Goal: Task Accomplishment & Management: Manage account settings

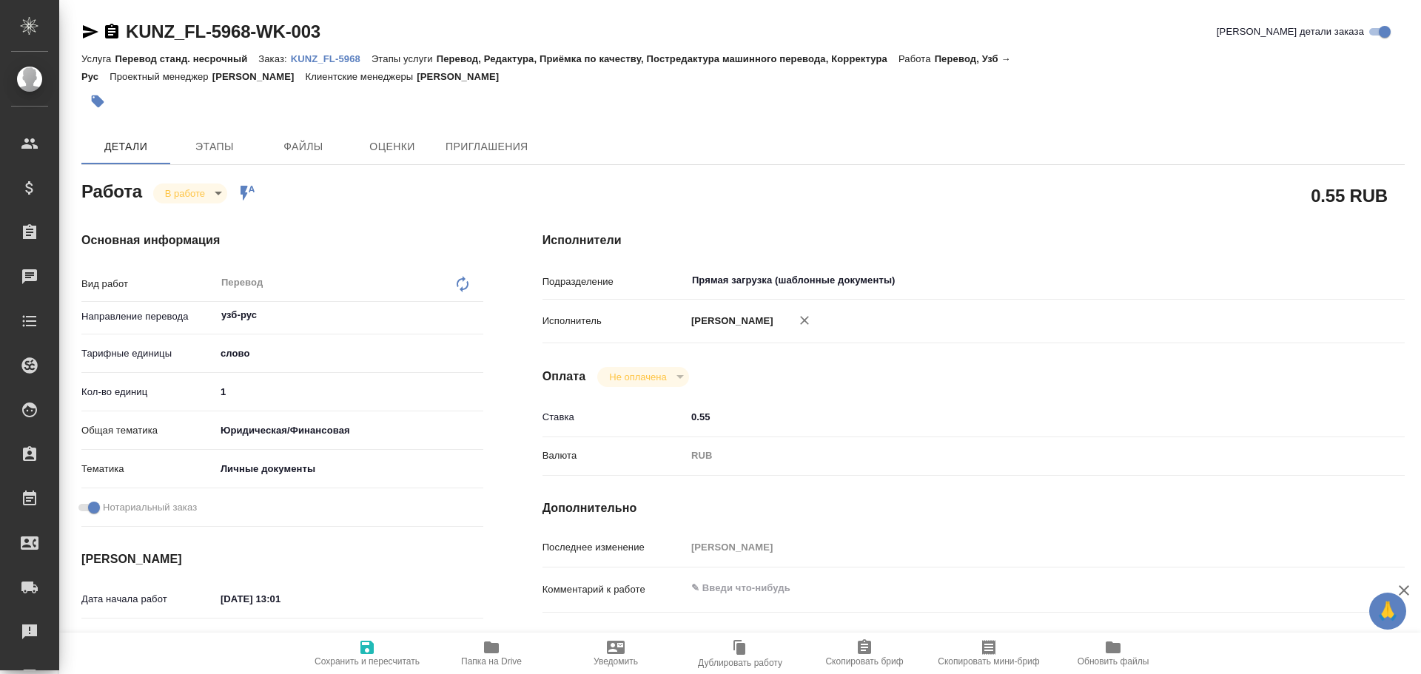
scroll to position [588, 0]
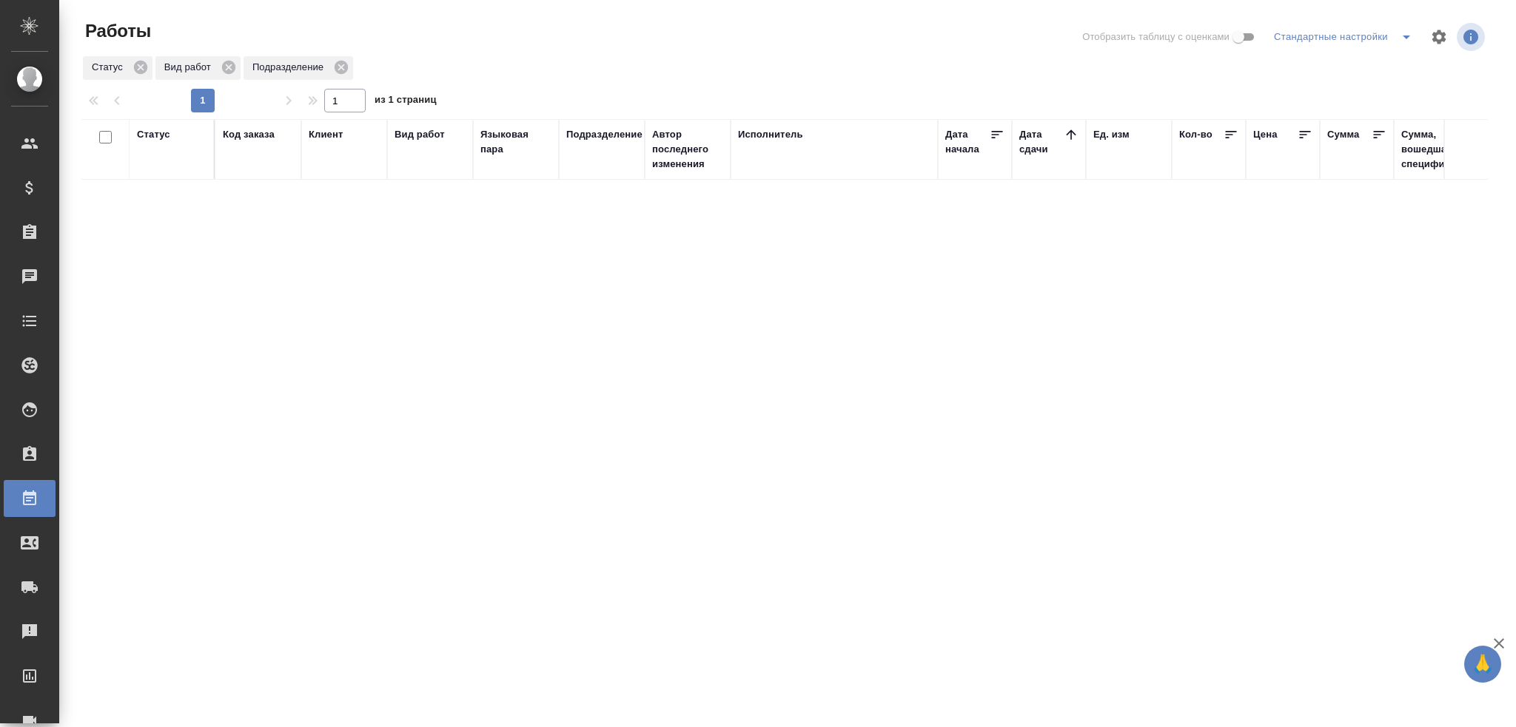
click at [152, 138] on div "Статус" at bounding box center [153, 134] width 33 height 15
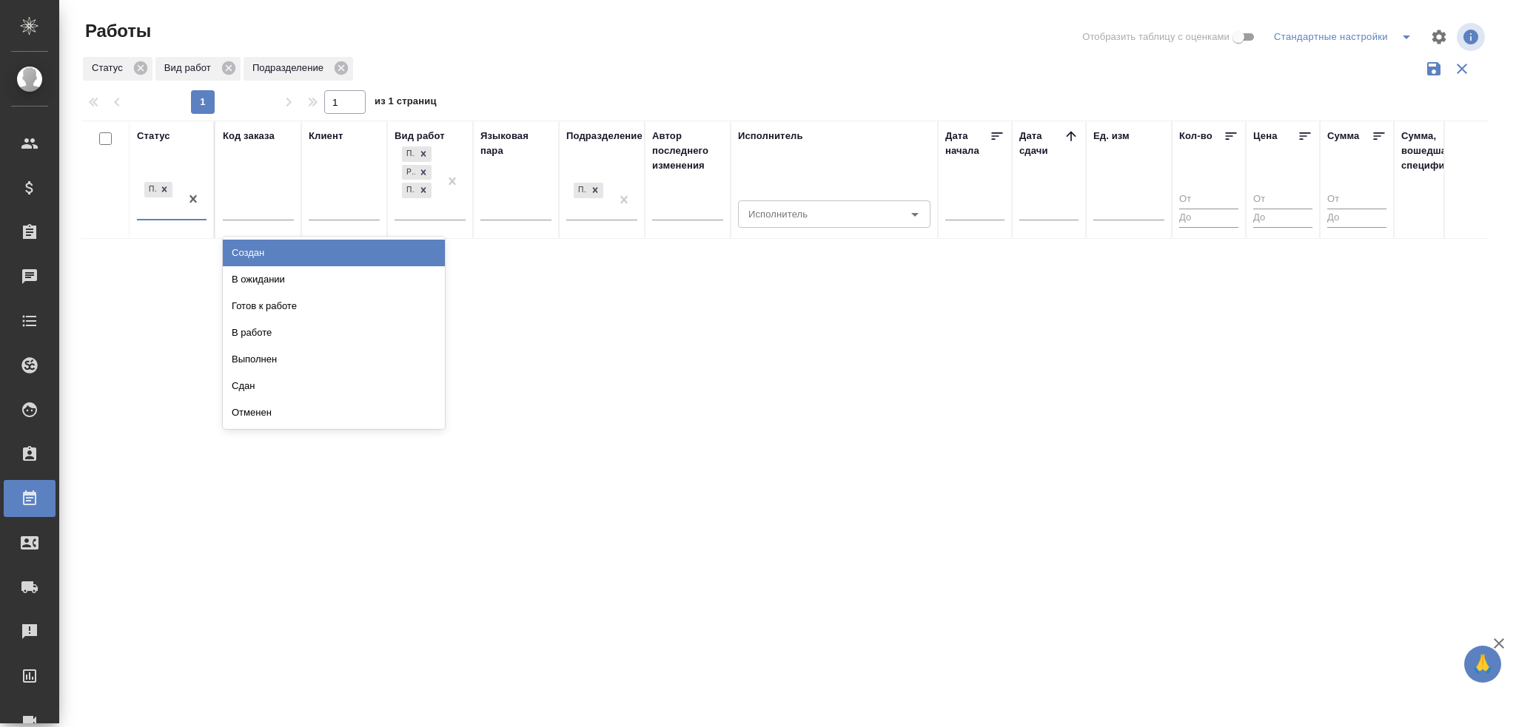
click at [172, 213] on div "Подбор" at bounding box center [158, 199] width 43 height 40
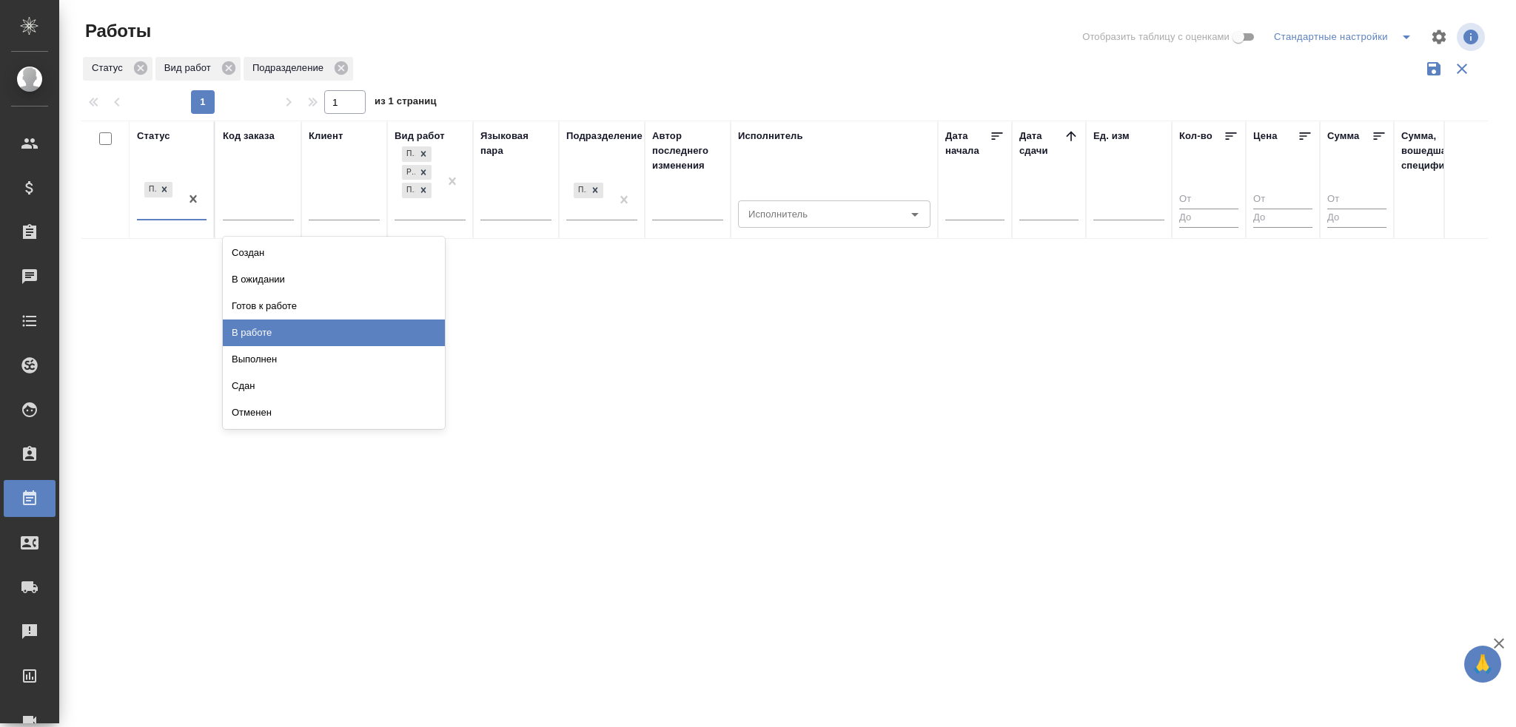
click at [266, 329] on div "В работе" at bounding box center [334, 333] width 222 height 27
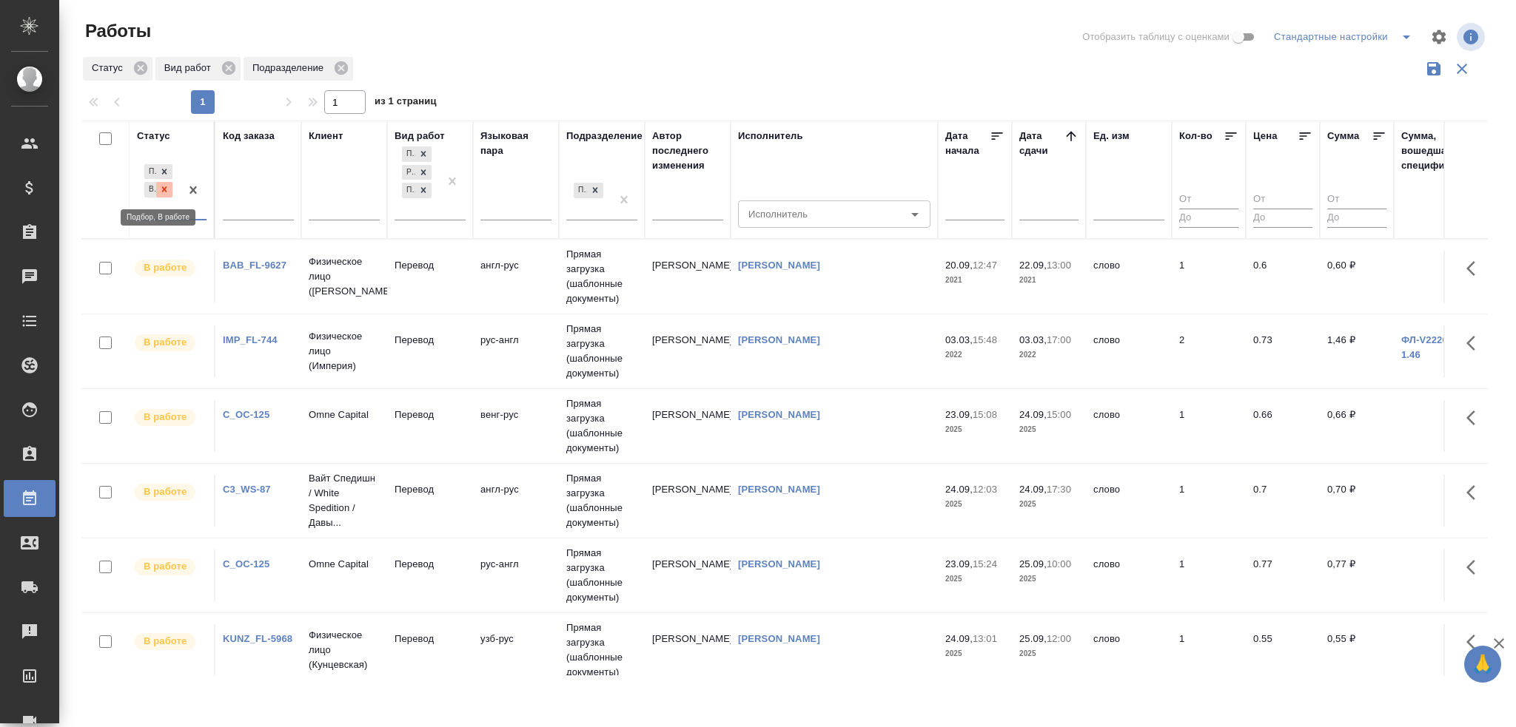
click at [167, 192] on icon at bounding box center [164, 189] width 10 height 10
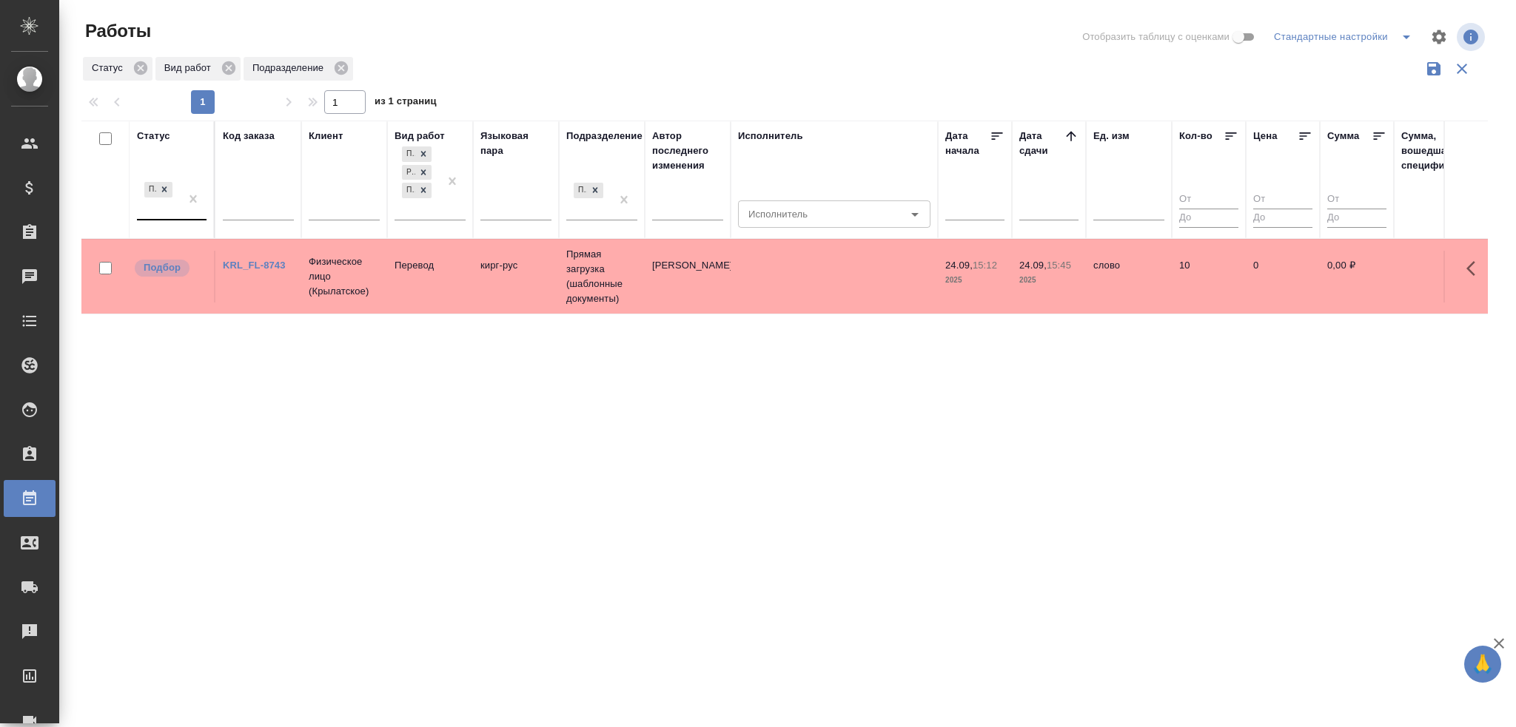
click at [403, 278] on td "Перевод" at bounding box center [430, 277] width 86 height 52
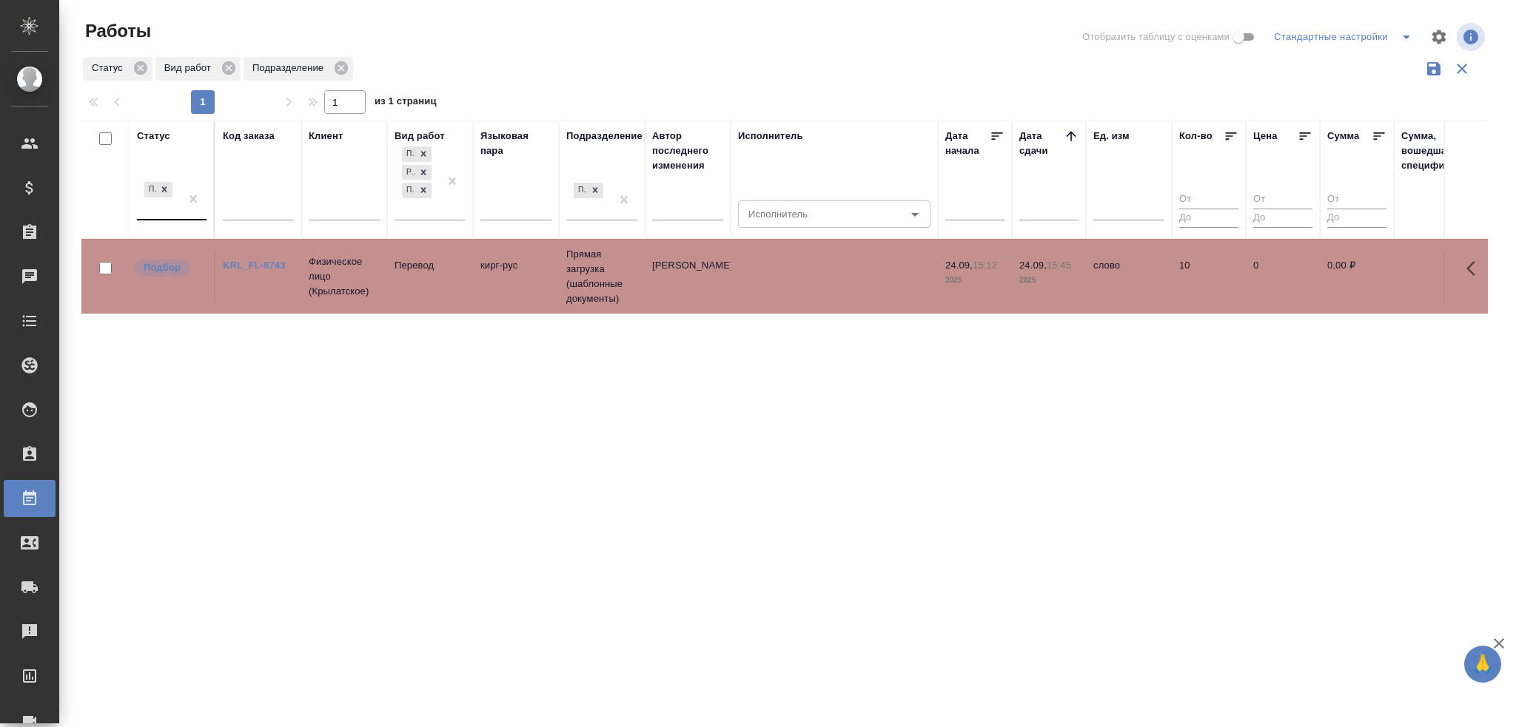
click at [403, 278] on td "Перевод" at bounding box center [430, 277] width 86 height 52
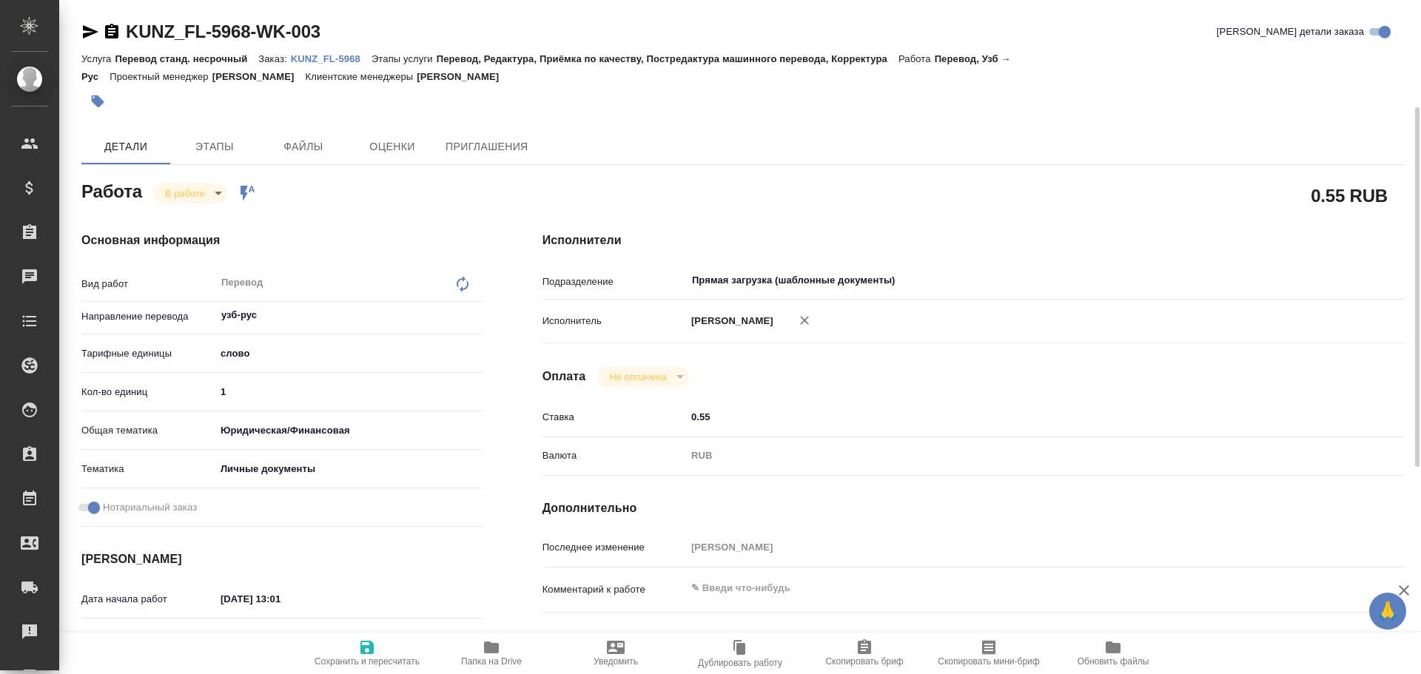
scroll to position [70, 0]
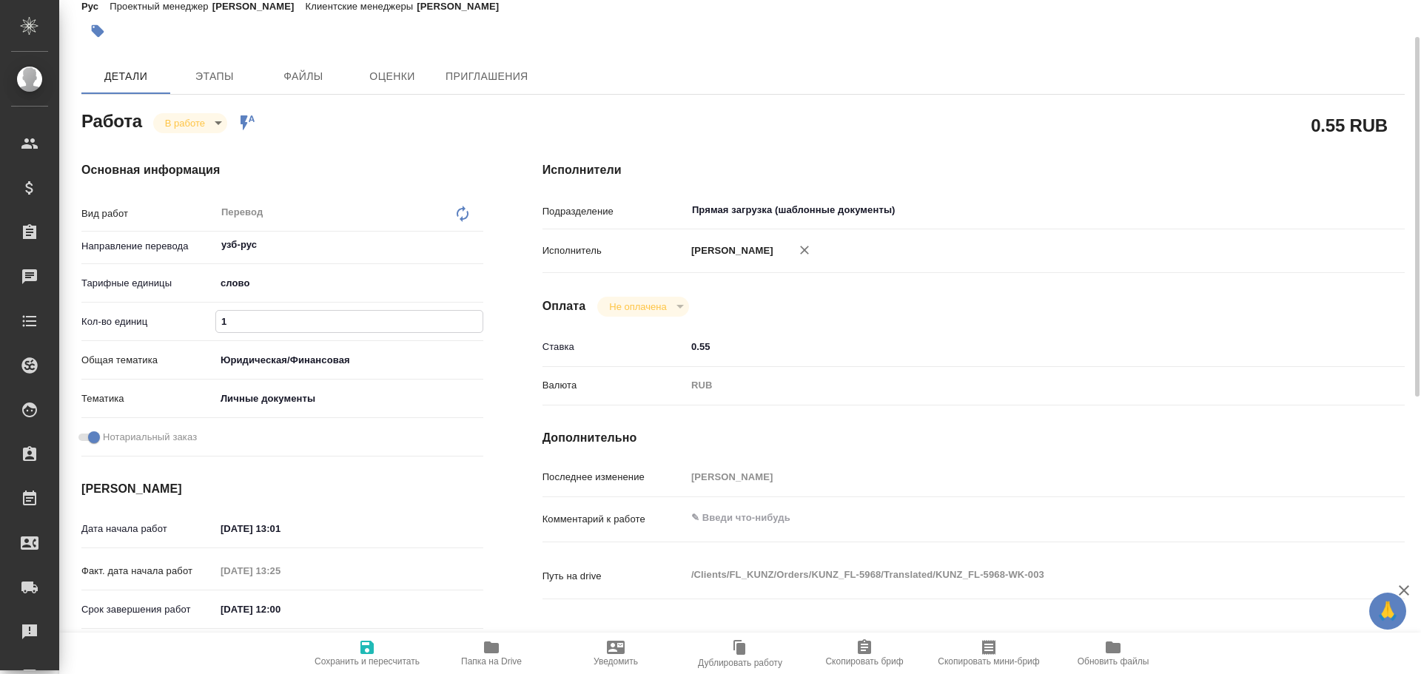
drag, startPoint x: 250, startPoint y: 314, endPoint x: 157, endPoint y: 306, distance: 93.6
click at [153, 307] on div "Вид работ Перевод x ​ Направление перевода узб-рус ​ Тарифные единицы слово 5a8…" at bounding box center [282, 330] width 402 height 266
type input "450"
click at [713, 523] on textarea at bounding box center [1009, 518] width 645 height 25
type textarea "2 по 100 + 2 по 125"
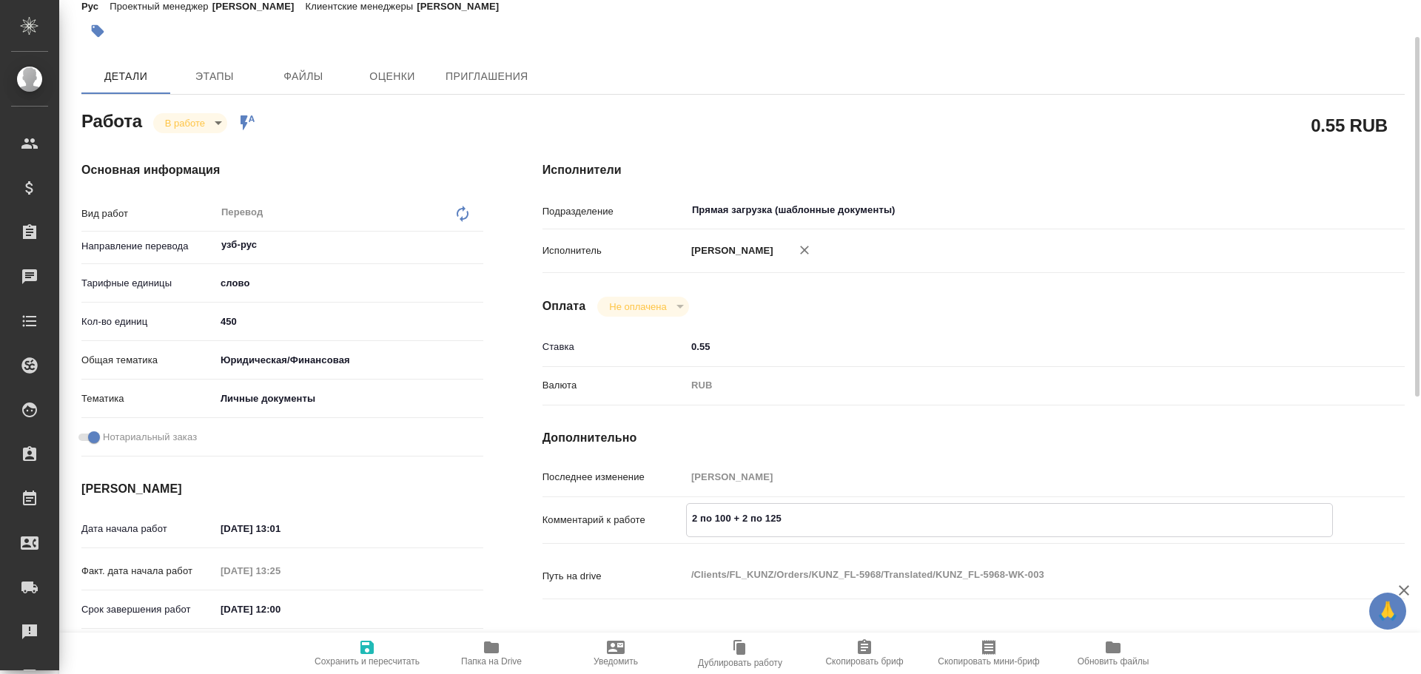
click at [369, 643] on icon "button" at bounding box center [367, 648] width 18 height 18
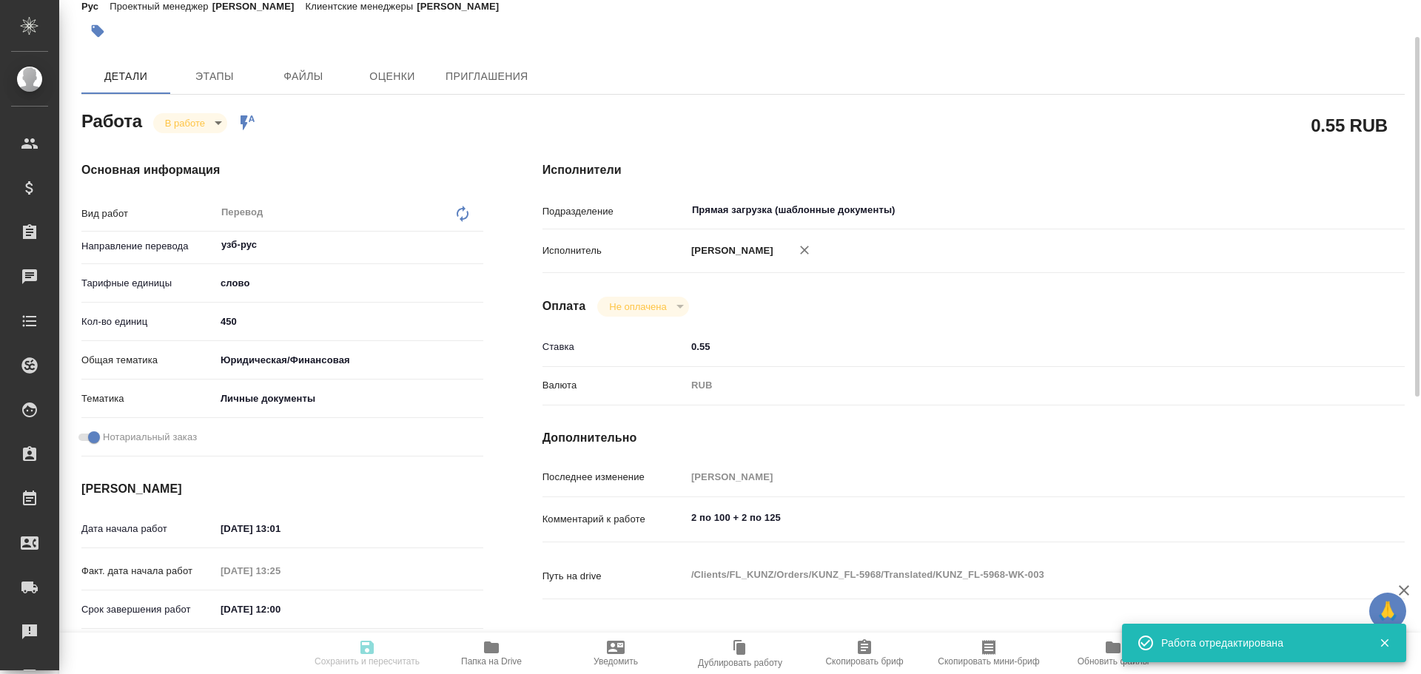
type input "inProgress"
type input "узб-рус"
type input "5a8b1489cc6b4906c91bfd90"
type input "450"
type input "yr-fn"
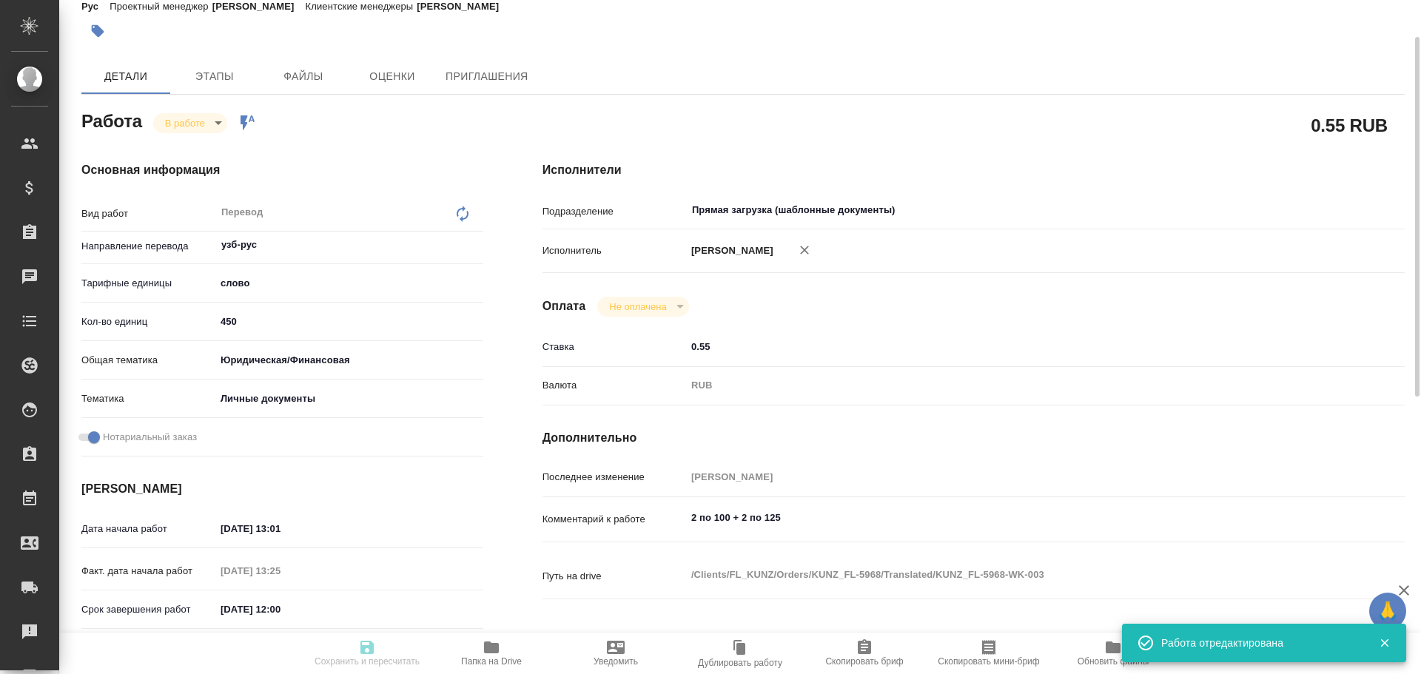
type input "5a8b8b956a9677013d343cfe"
checkbox input "true"
type input "24.09.2025 13:01"
type input "24.09.2025 13:25"
type input "25.09.2025 12:00"
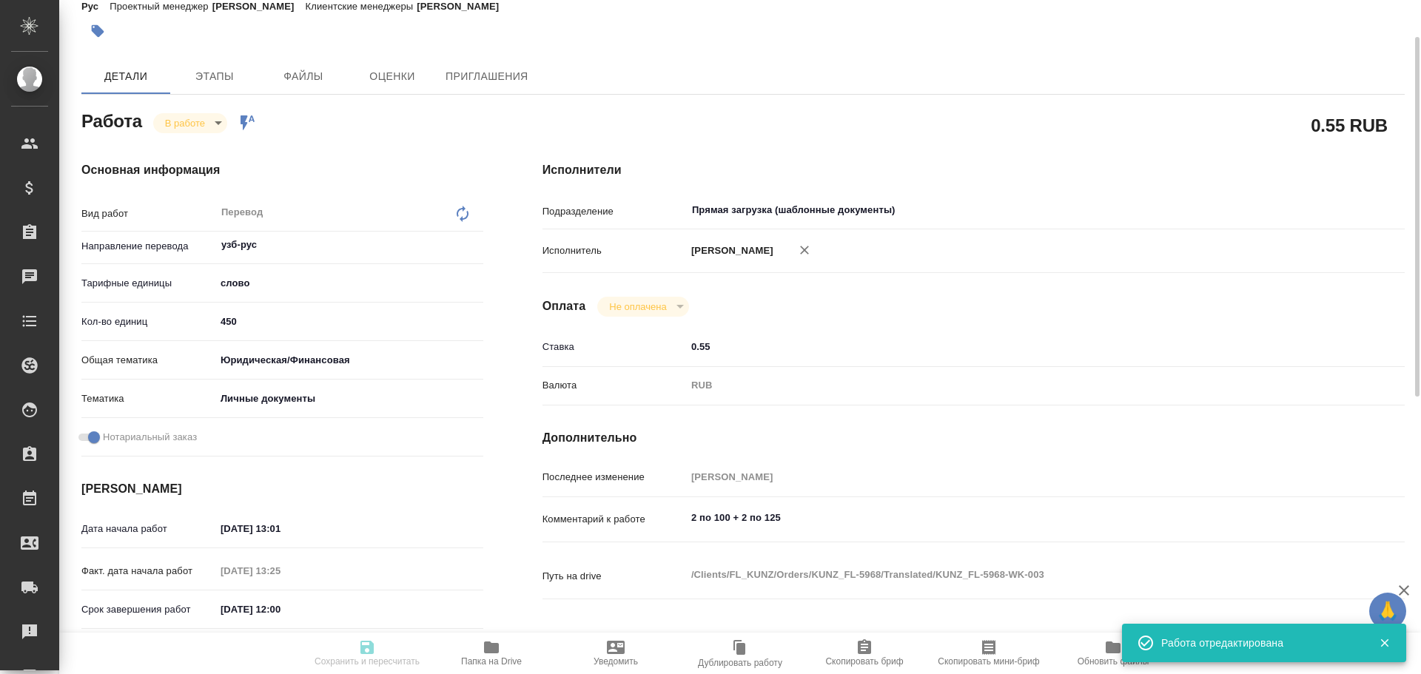
type input "25.09.2025 15:00"
type input "Прямая загрузка (шаблонные документы)"
type input "notPayed"
type input "0.55"
type input "RUB"
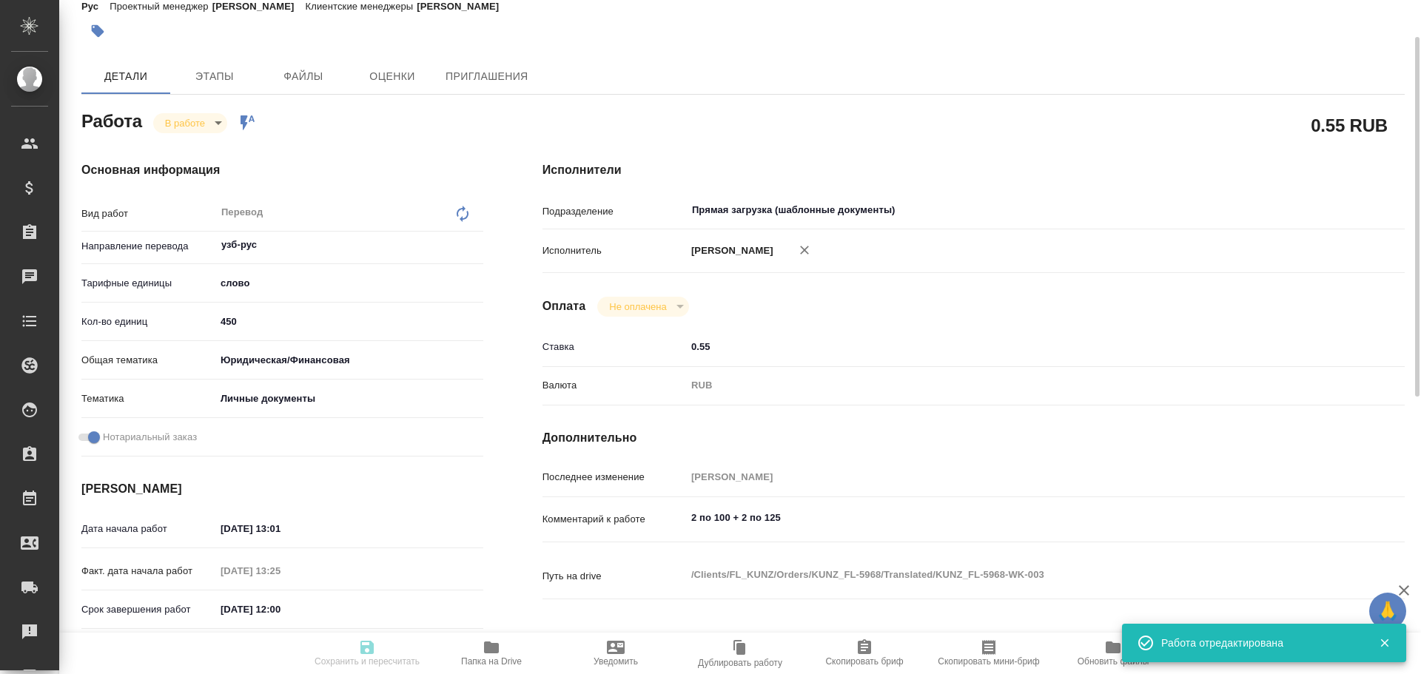
type input "[PERSON_NAME]"
type input "KUNZ_FL-5968"
type input "Перевод станд. несрочный"
type input "Перевод, Редактура, Приёмка по качеству, Постредактура машинного перевода, Корр…"
type input "Зотова Екатерина"
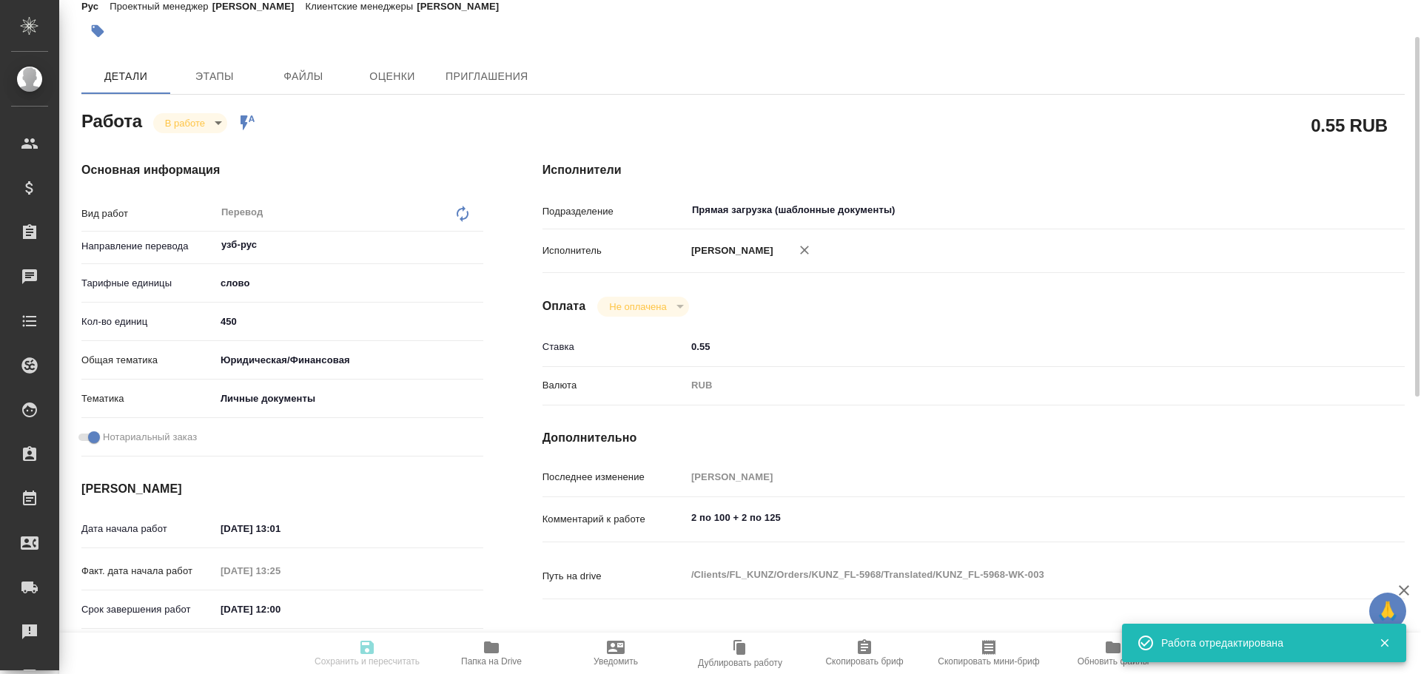
type input "/Clients/FL_KUNZ/Orders/KUNZ_FL-5968"
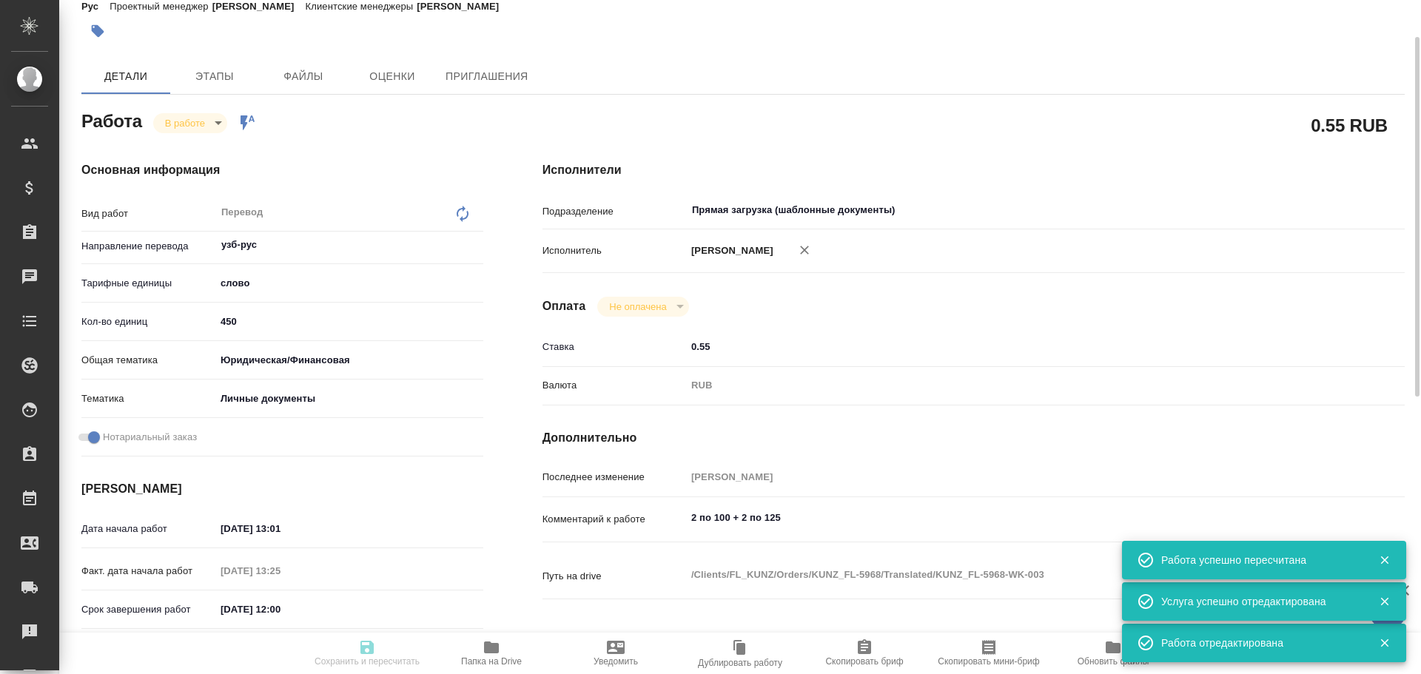
type input "inProgress"
type input "узб-рус"
type input "5a8b1489cc6b4906c91bfd90"
type input "450"
type input "yr-fn"
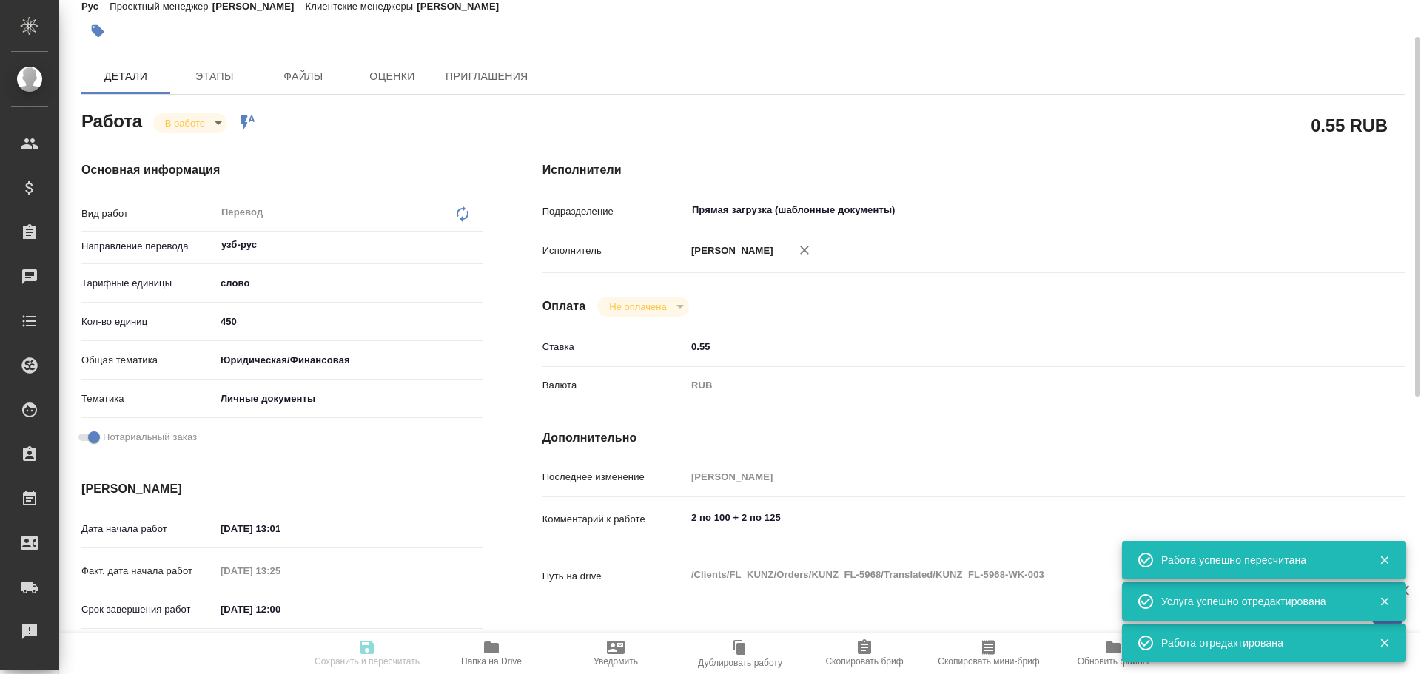
type input "5a8b8b956a9677013d343cfe"
checkbox input "true"
type input "24.09.2025 13:01"
type input "24.09.2025 13:25"
type input "25.09.2025 12:00"
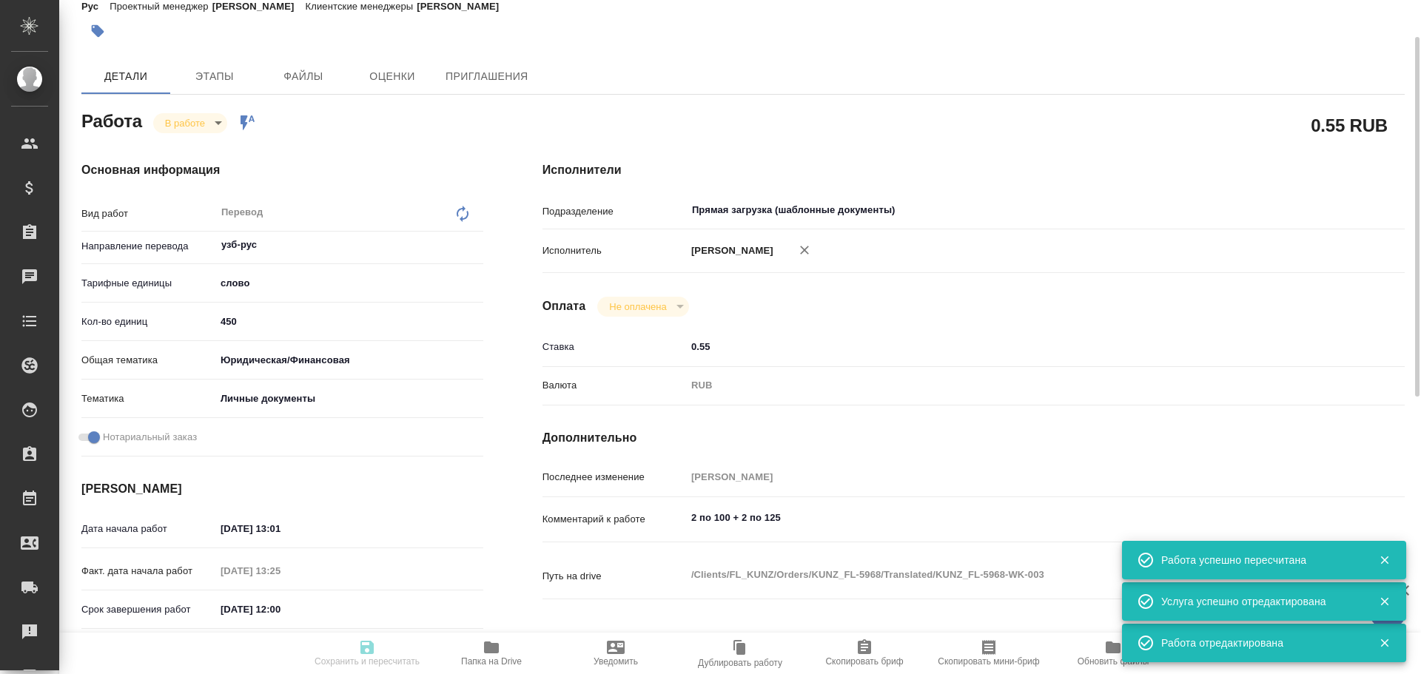
type input "25.09.2025 15:00"
type input "Прямая загрузка (шаблонные документы)"
type input "notPayed"
type input "0.55"
type input "RUB"
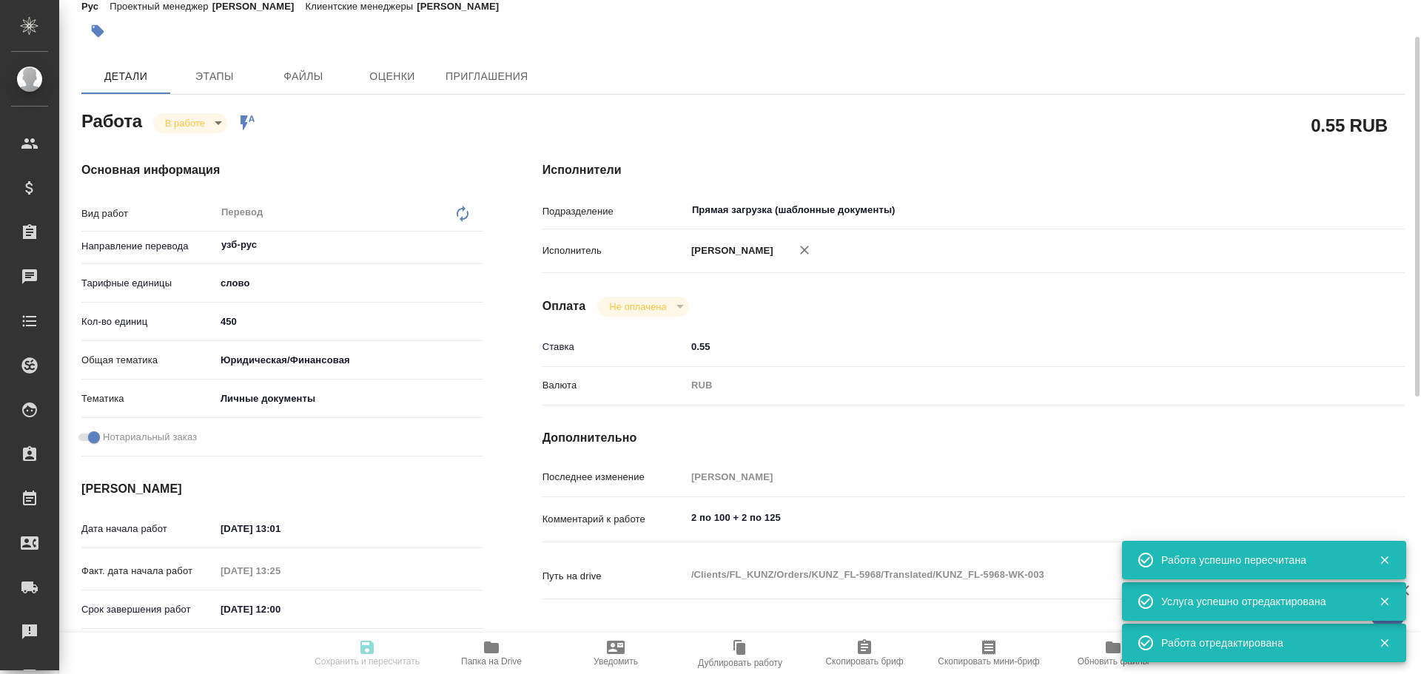
type input "[PERSON_NAME]"
type input "KUNZ_FL-5968"
type input "Перевод станд. несрочный"
type input "Перевод, Редактура, Приёмка по качеству, Постредактура машинного перевода, Корр…"
type input "Зотова Екатерина"
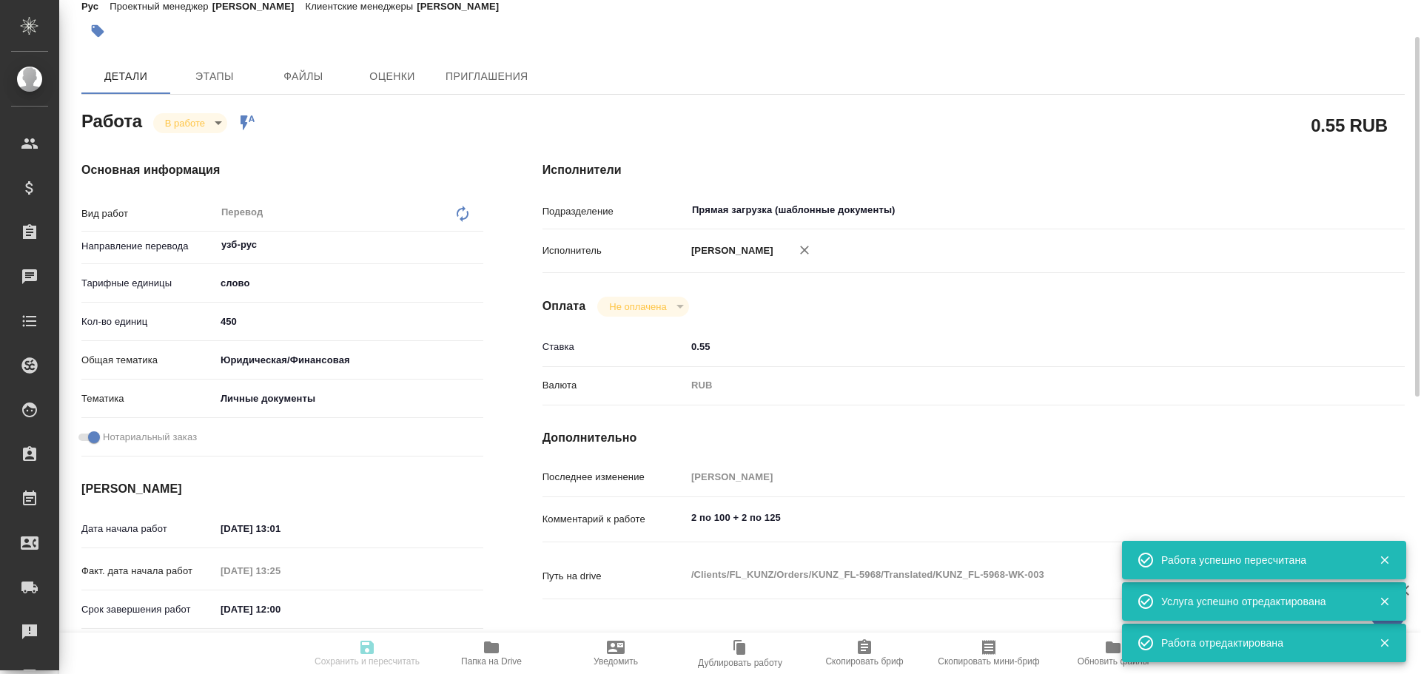
type input "/Clients/FL_KUNZ/Orders/KUNZ_FL-5968"
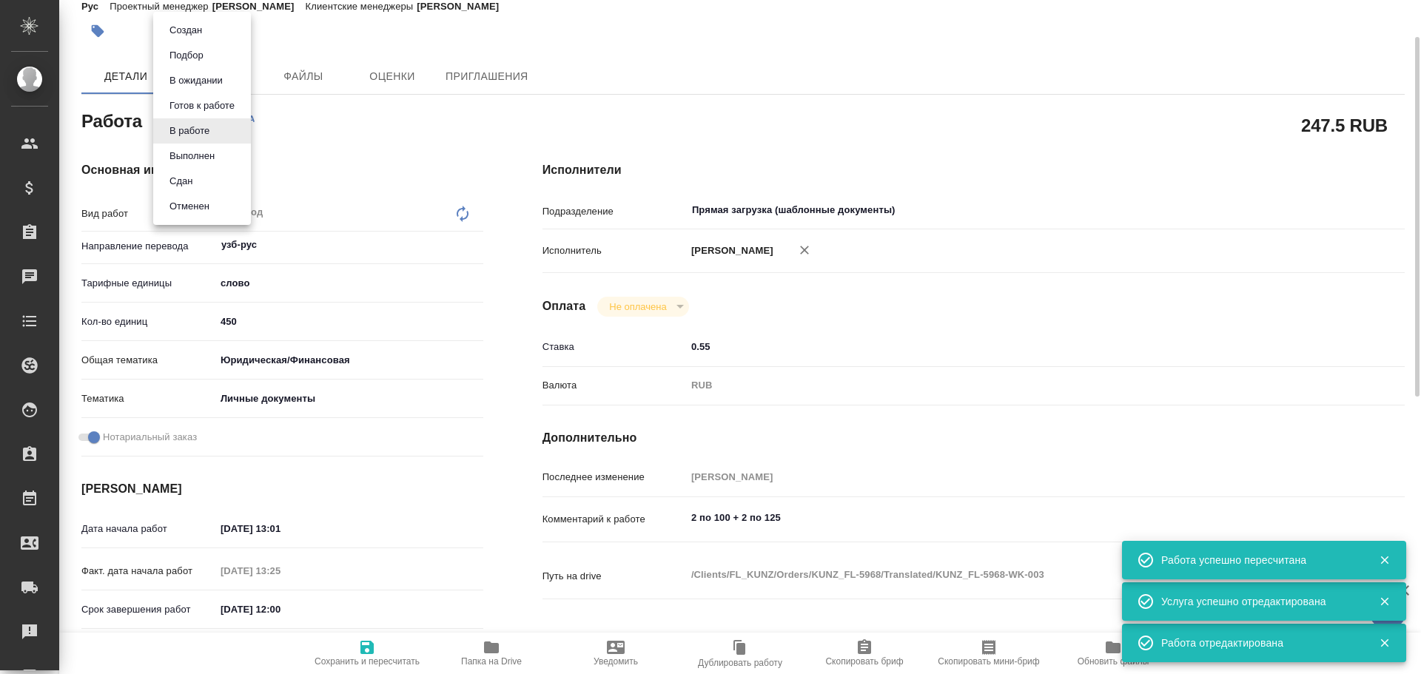
click at [200, 124] on body "🙏 .cls-1 fill:#fff; AWATERA Gusev Alexandr Клиенты Спецификации Заказы 0 Чаты T…" at bounding box center [710, 337] width 1421 height 674
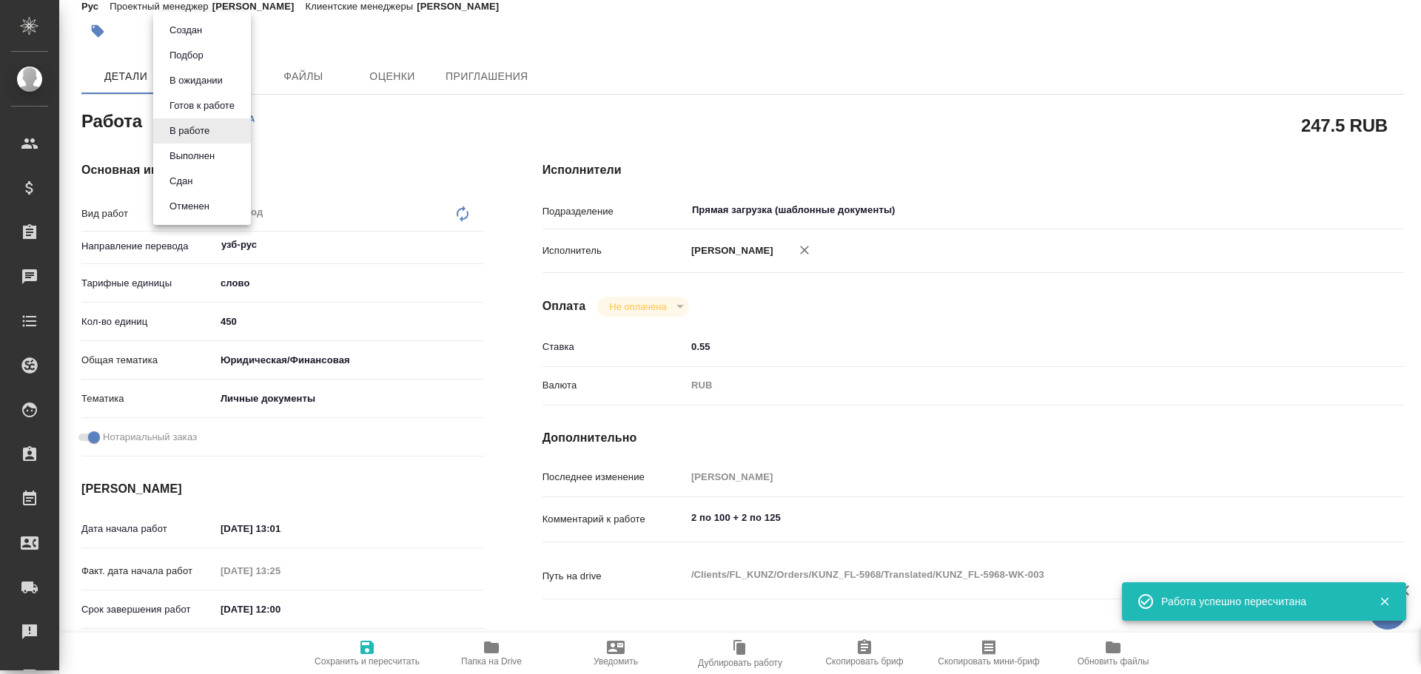
click at [204, 183] on li "Сдан" at bounding box center [202, 181] width 98 height 25
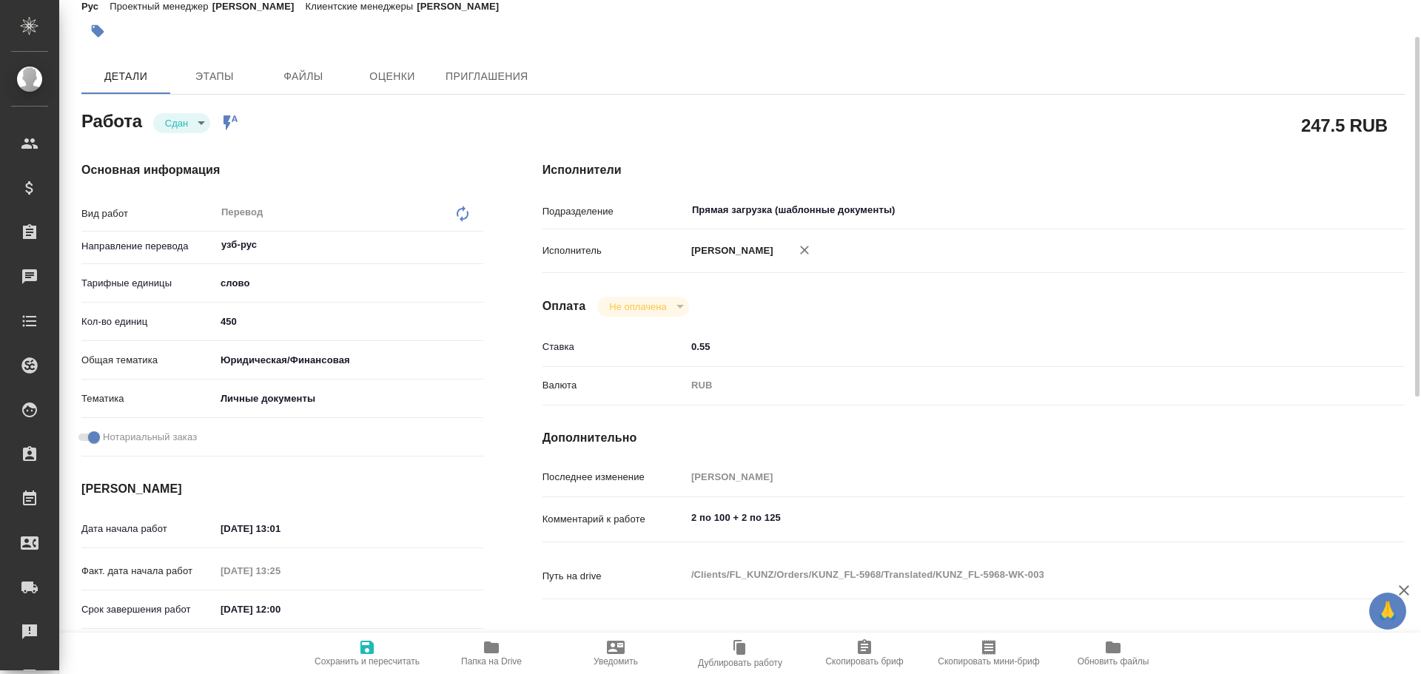
type textarea "x"
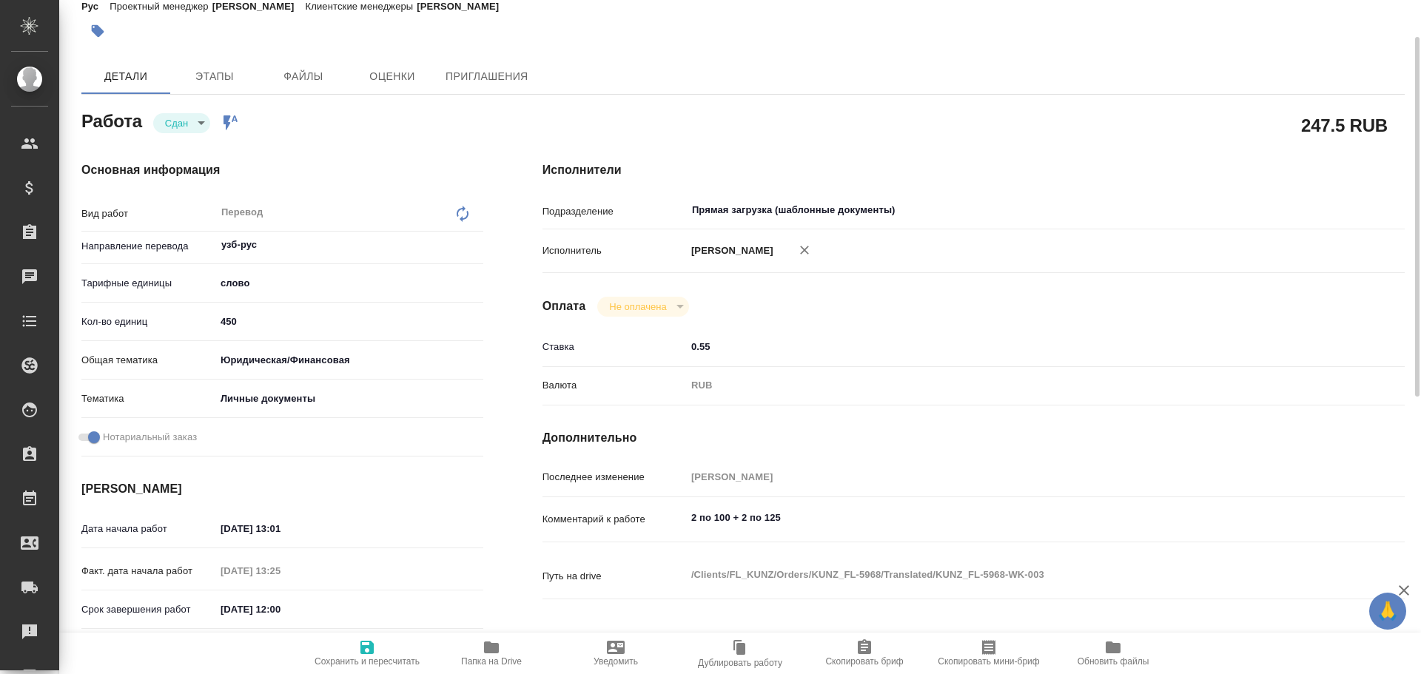
type textarea "x"
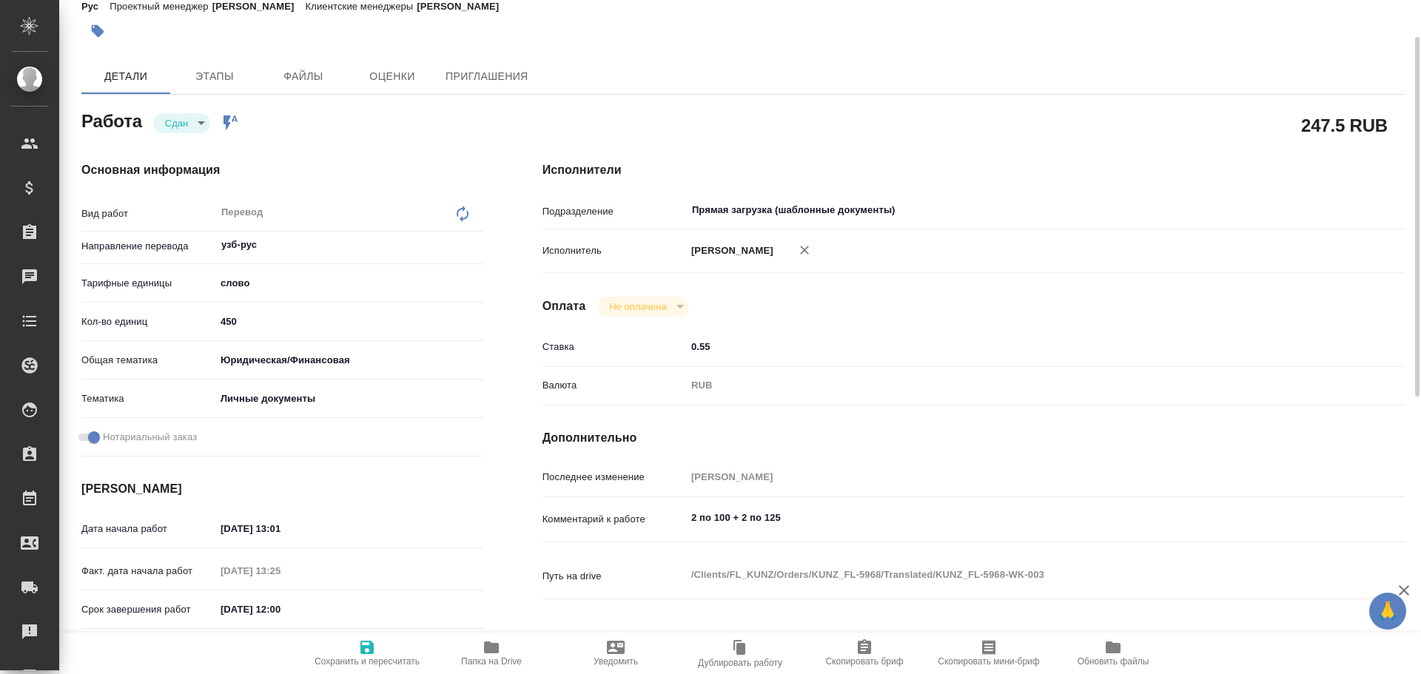
type textarea "x"
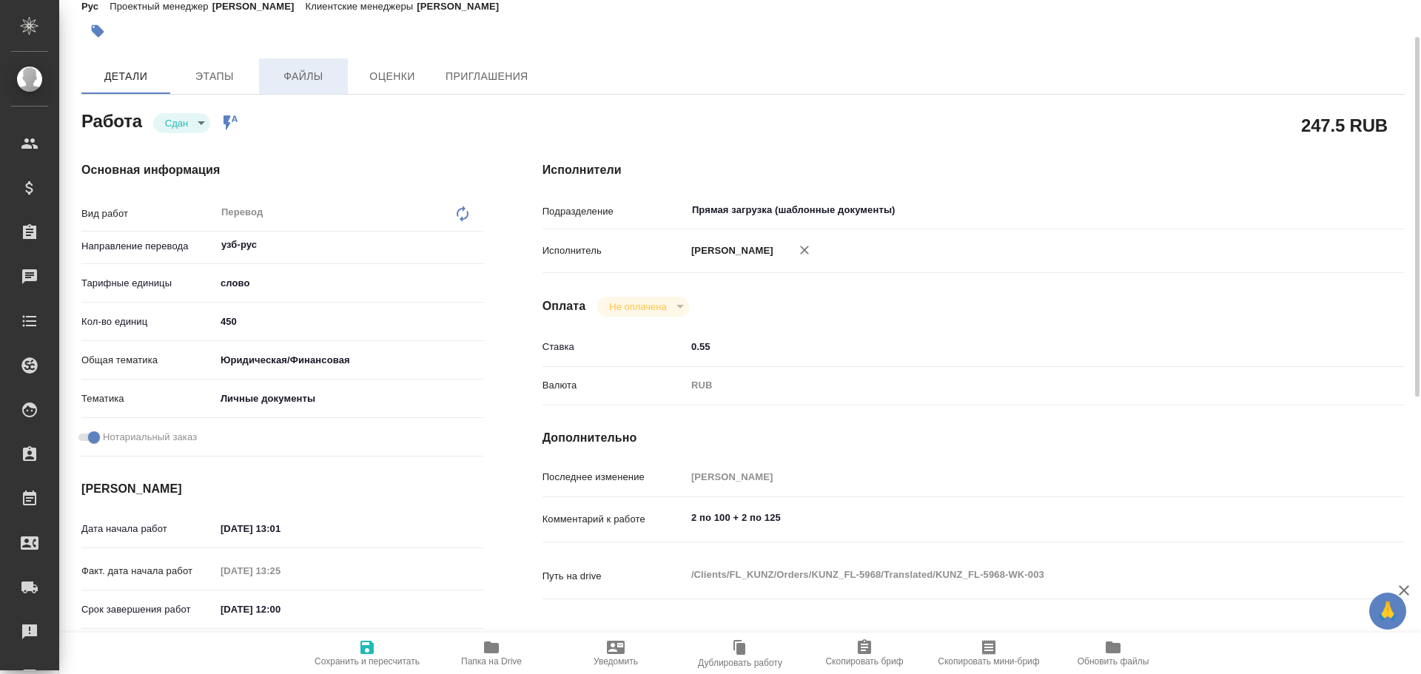
type textarea "x"
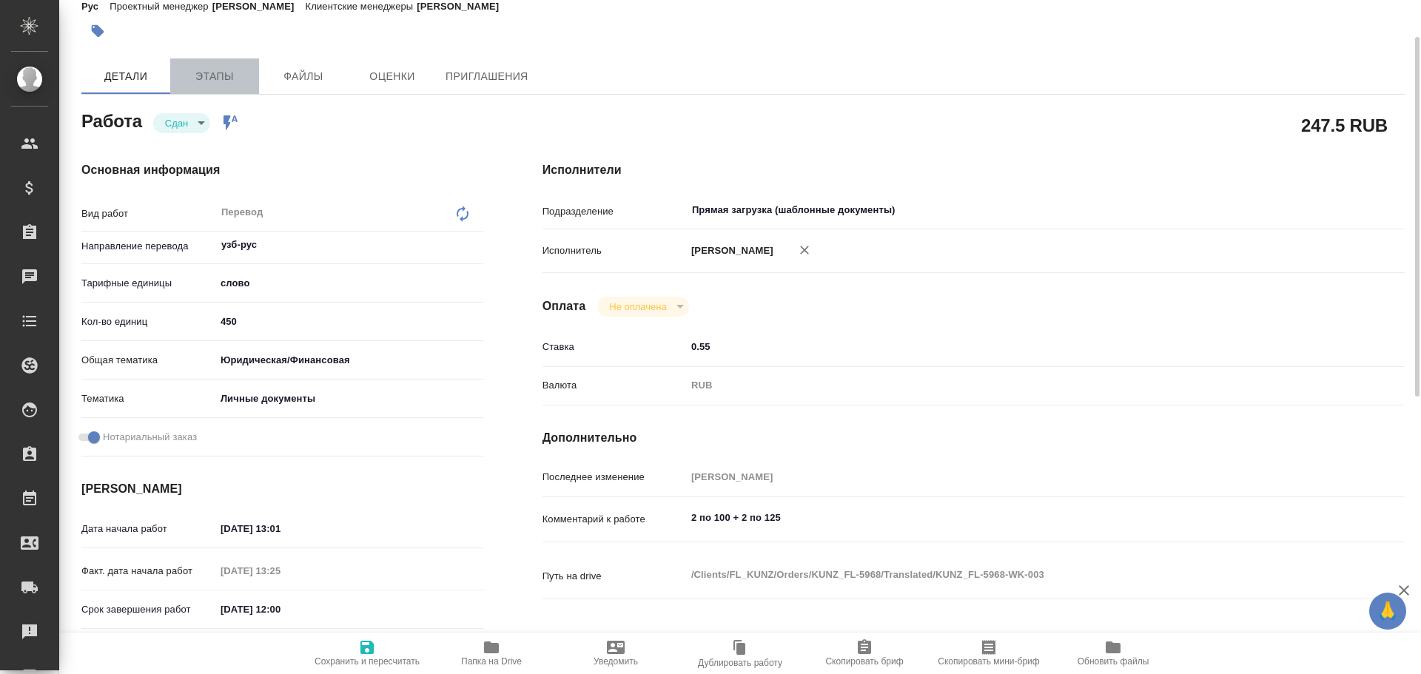
click at [228, 82] on span "Этапы" at bounding box center [214, 76] width 71 height 19
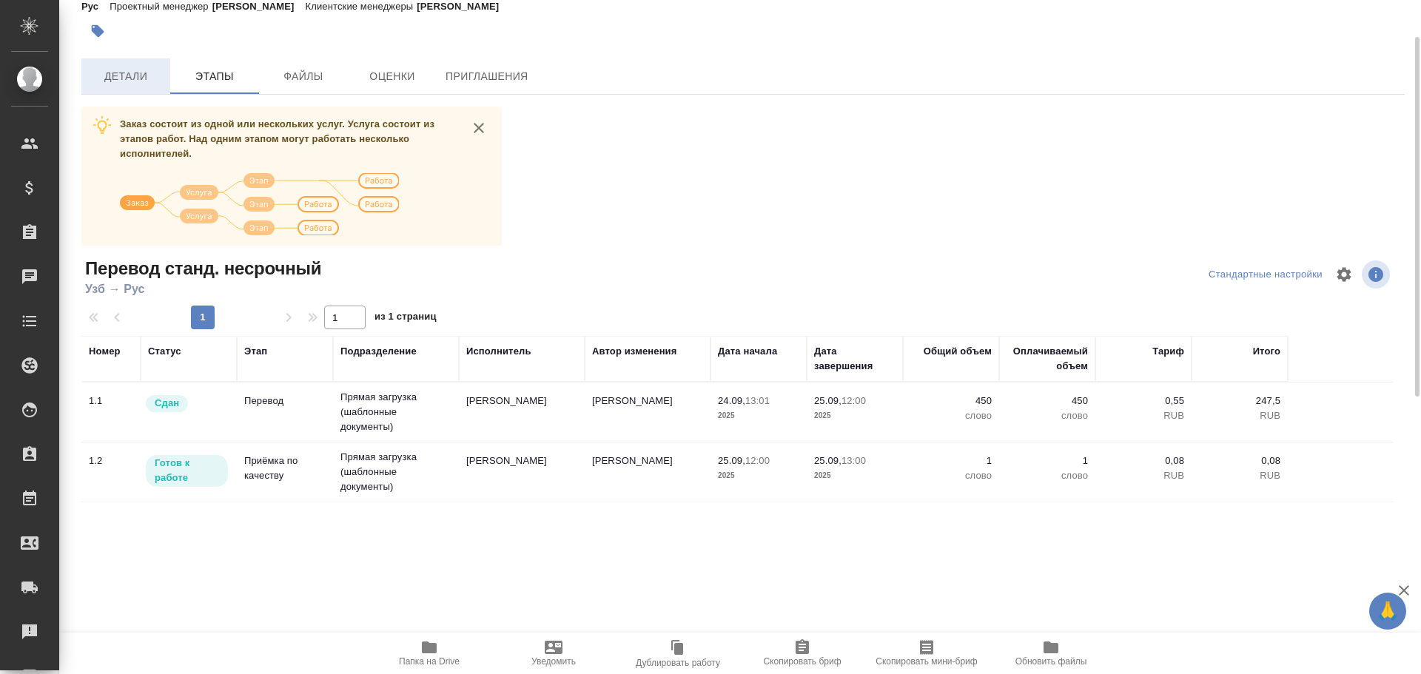
click at [132, 93] on button "Детали" at bounding box center [125, 76] width 89 height 36
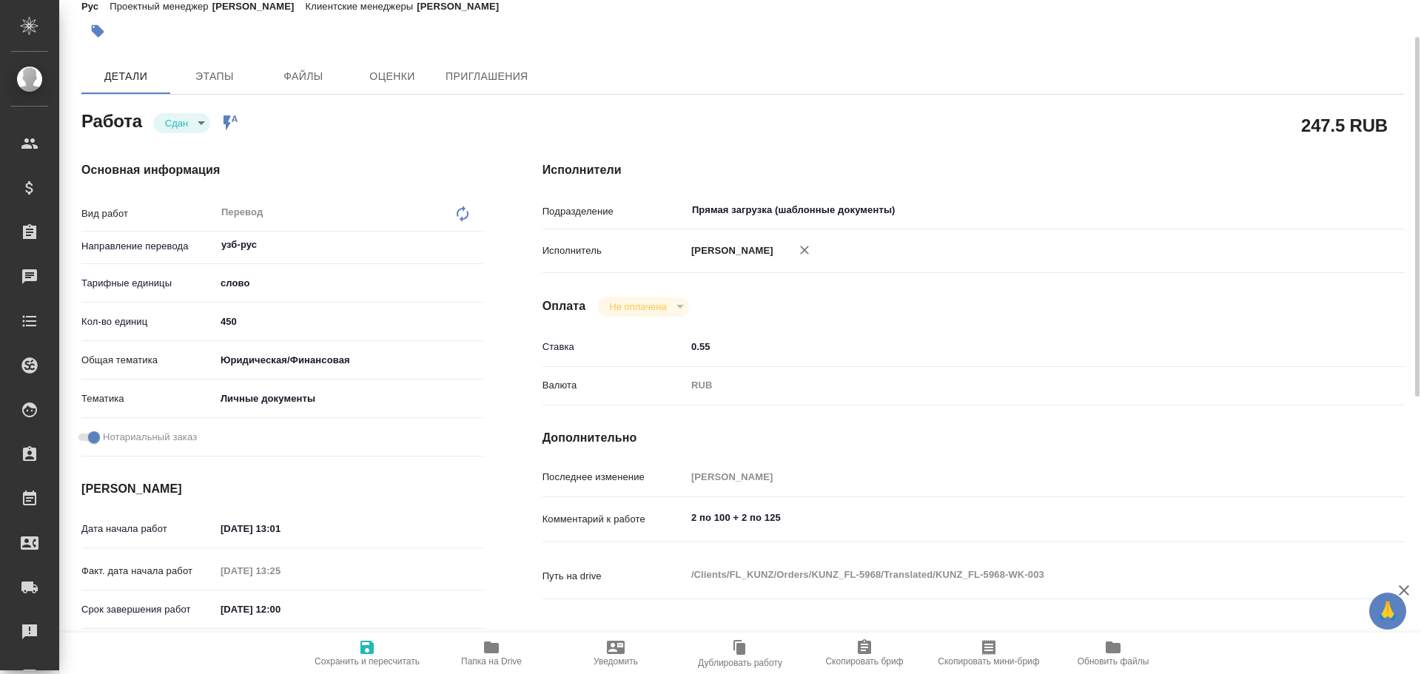
type textarea "x"
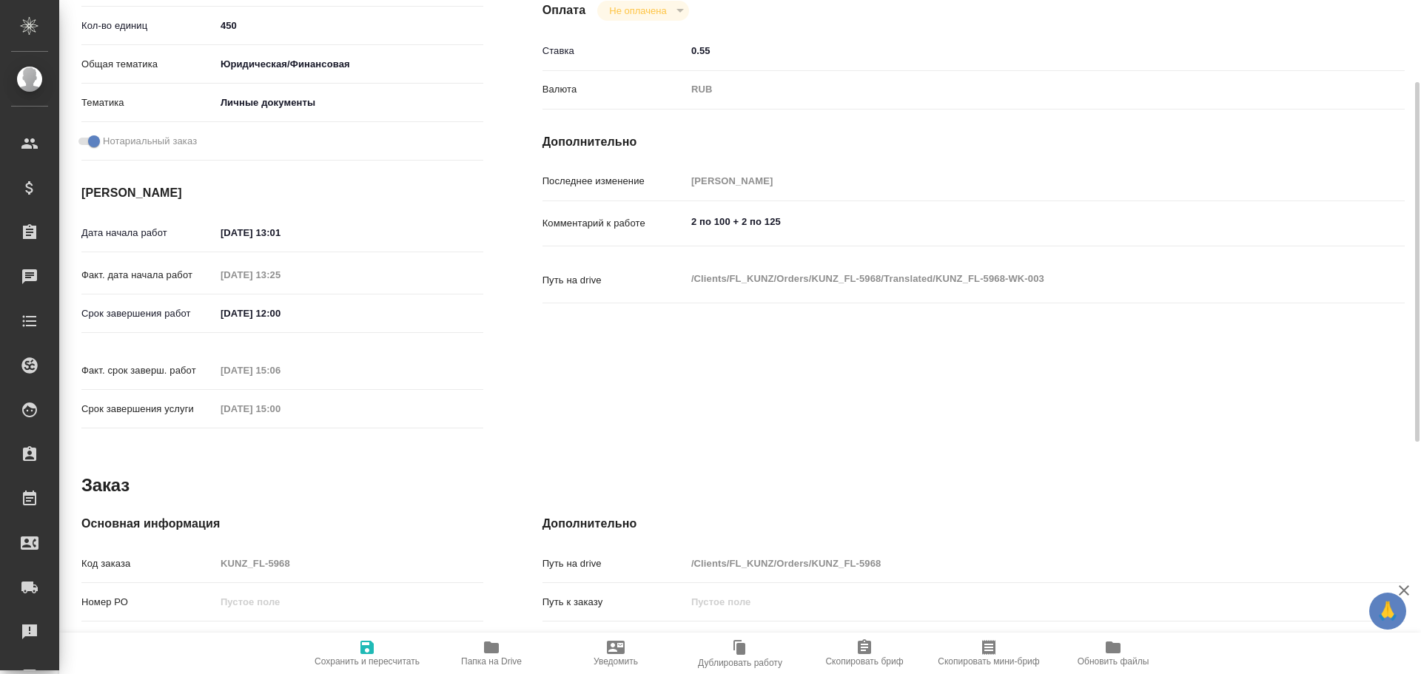
scroll to position [588, 0]
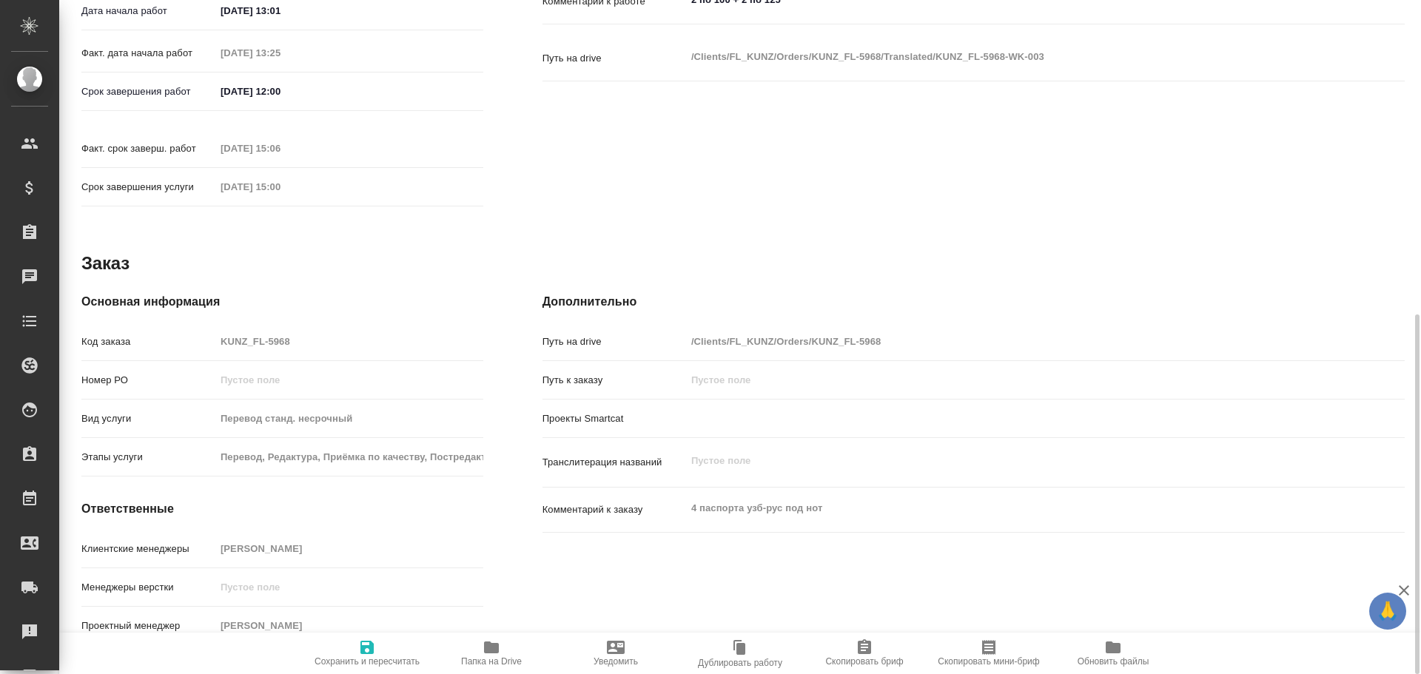
type textarea "x"
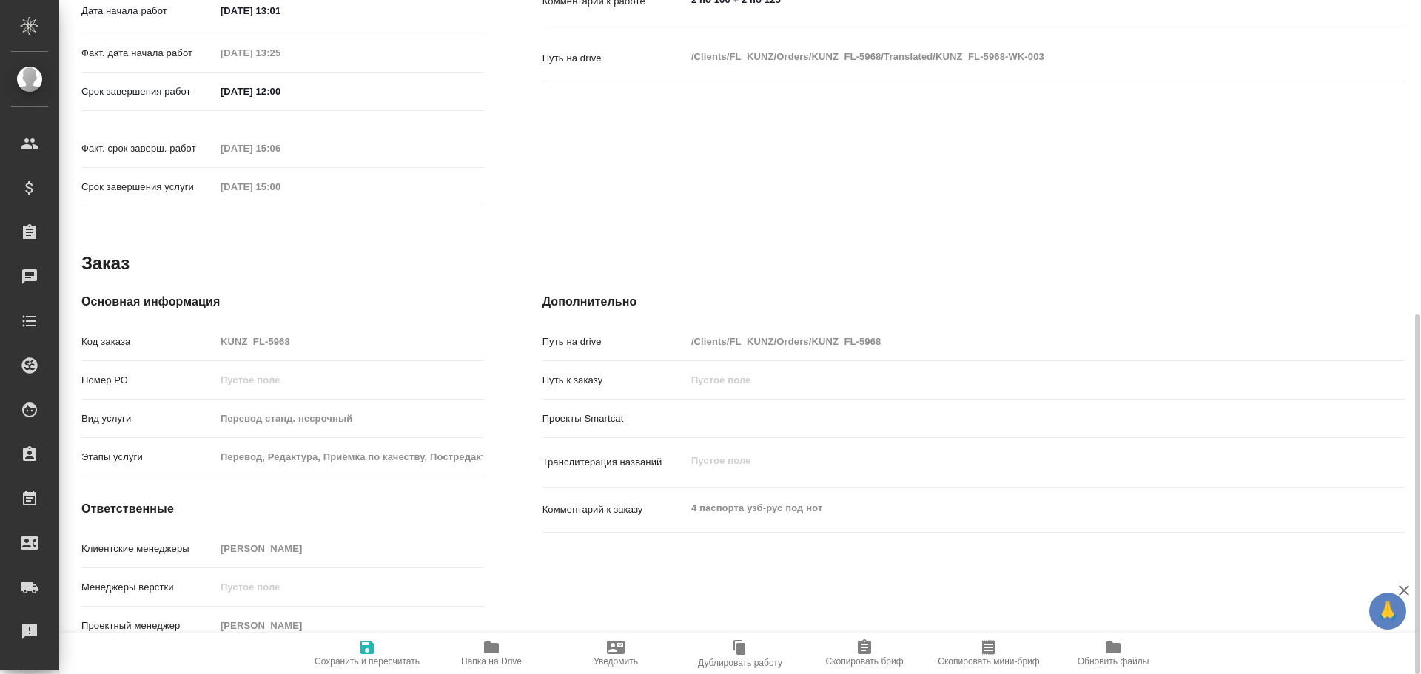
click at [164, 306] on div "Основная информация Код заказа KUNZ_FL-5968 Номер РО Вид услуги Перевод станд. …" at bounding box center [282, 472] width 402 height 358
type textarea "x"
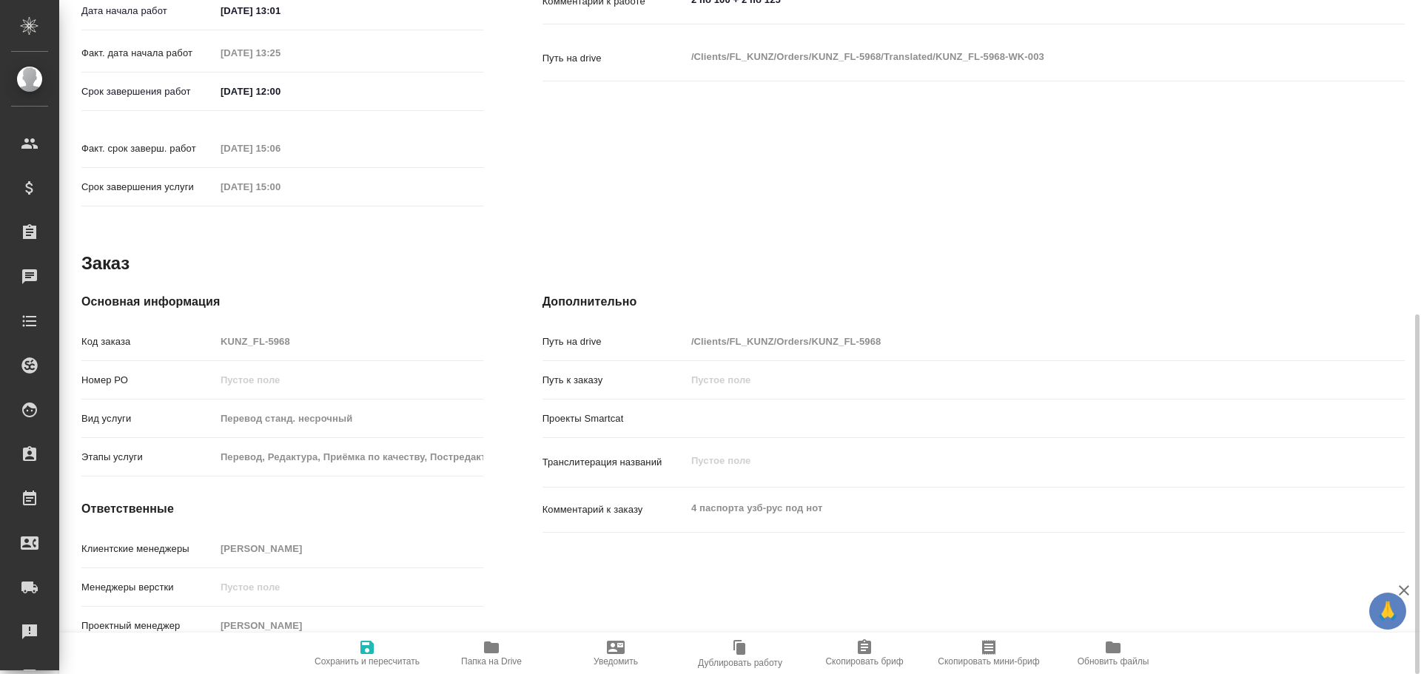
type textarea "x"
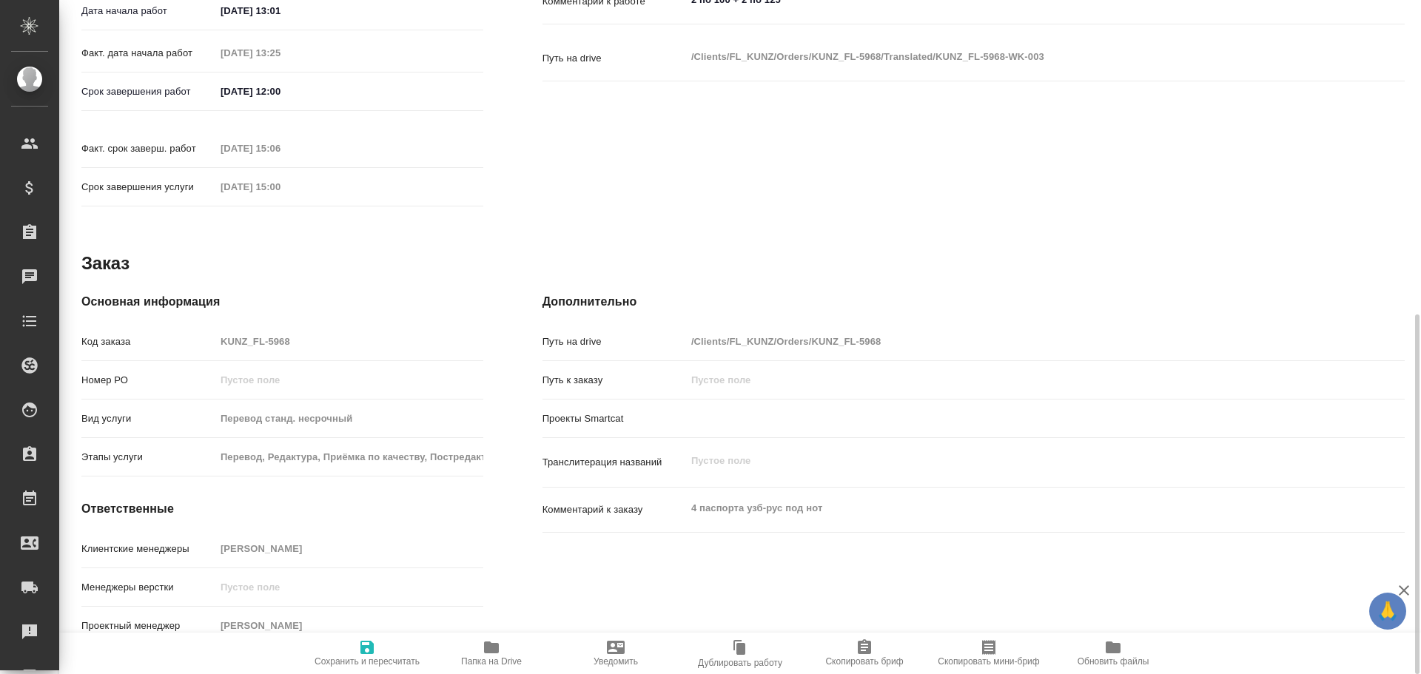
type textarea "x"
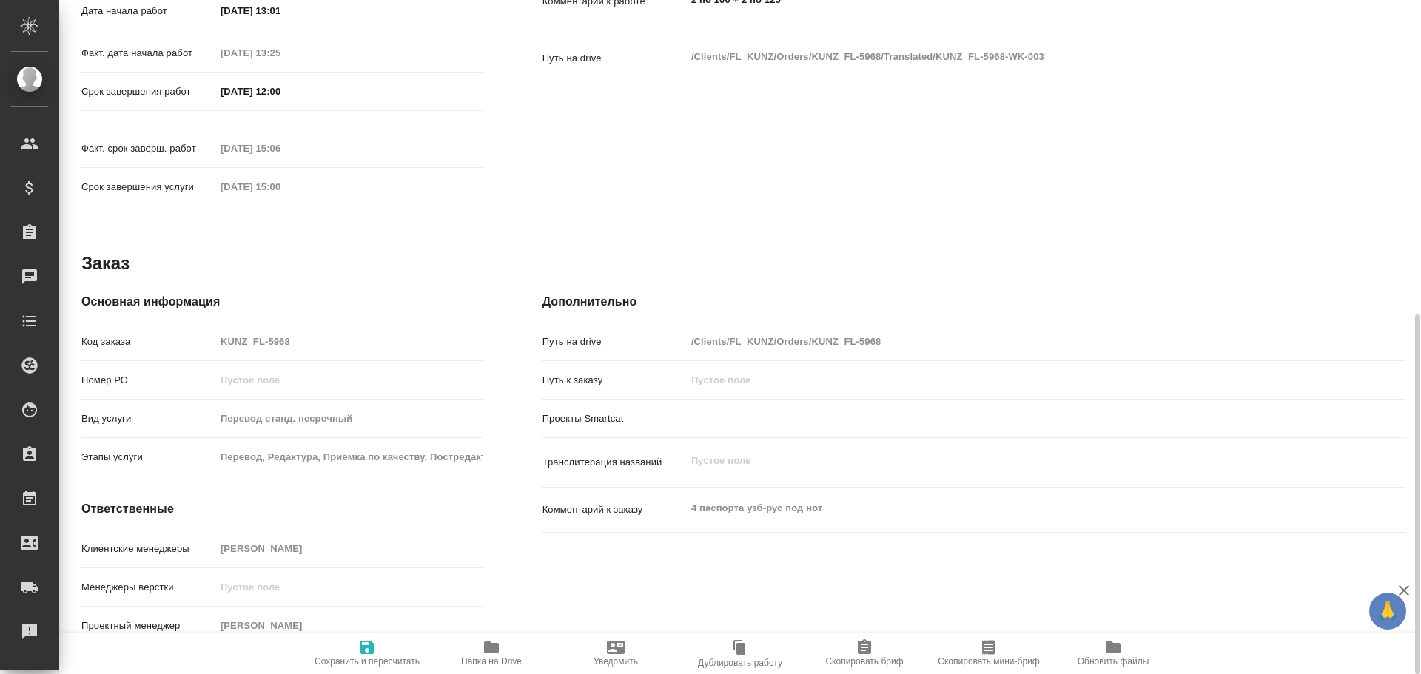
type textarea "x"
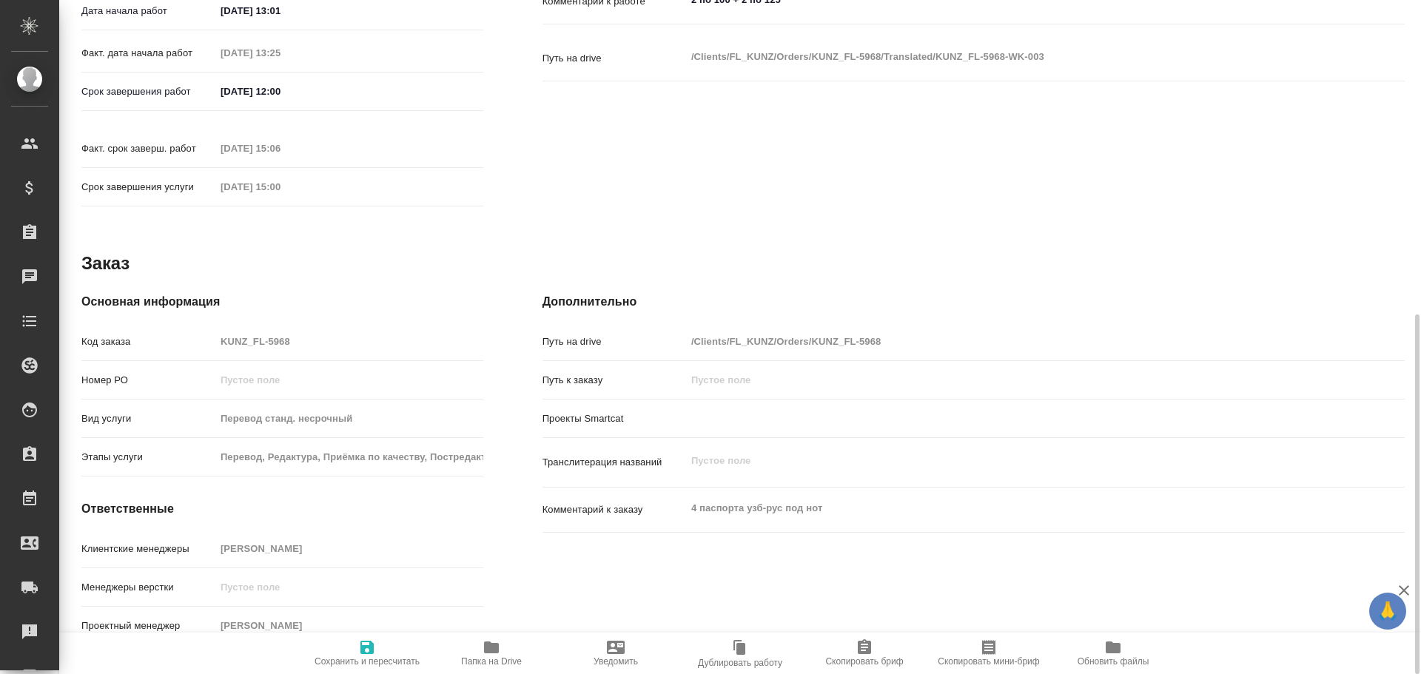
type textarea "x"
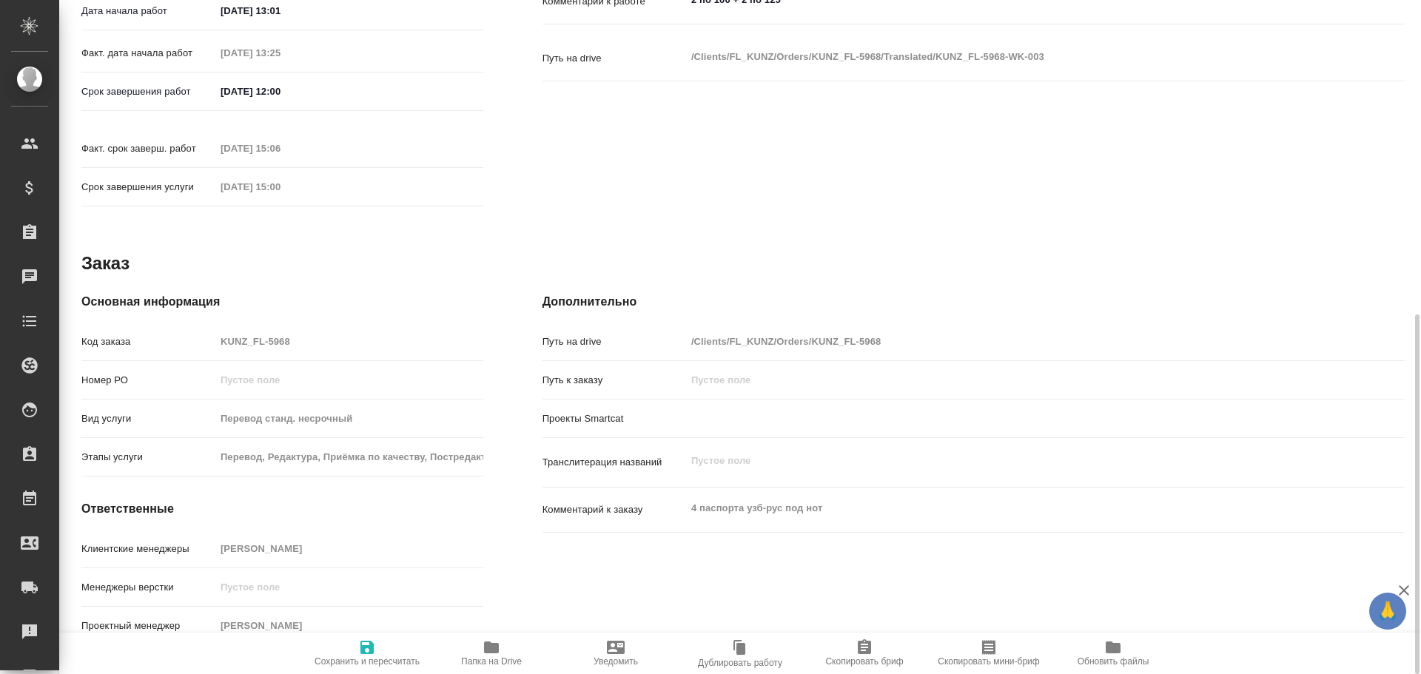
type textarea "x"
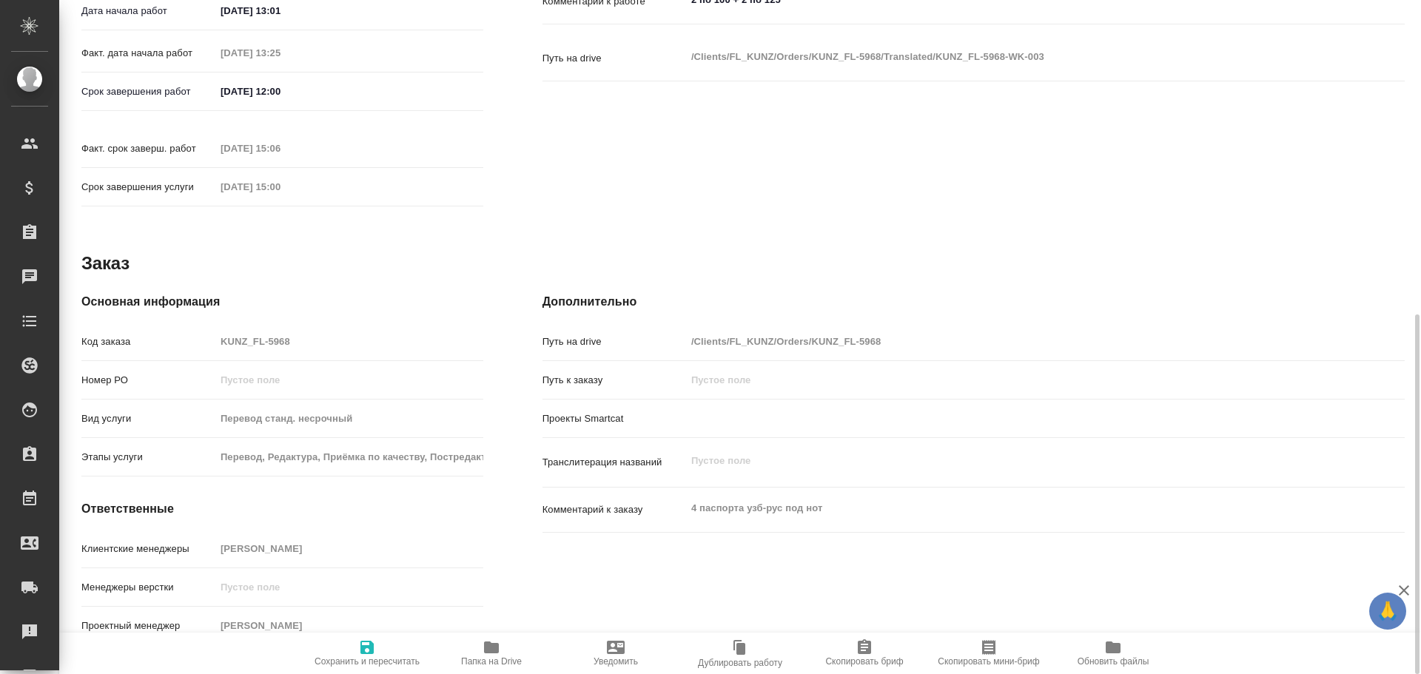
type textarea "x"
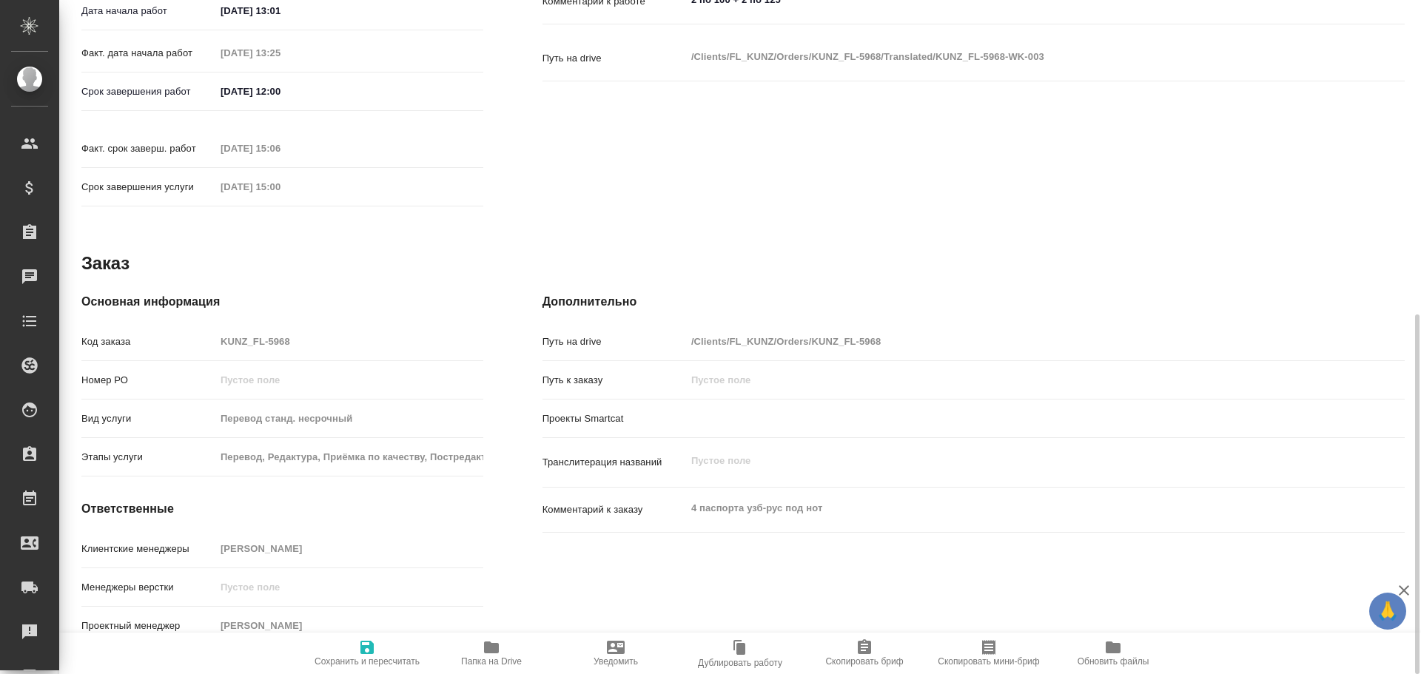
type textarea "x"
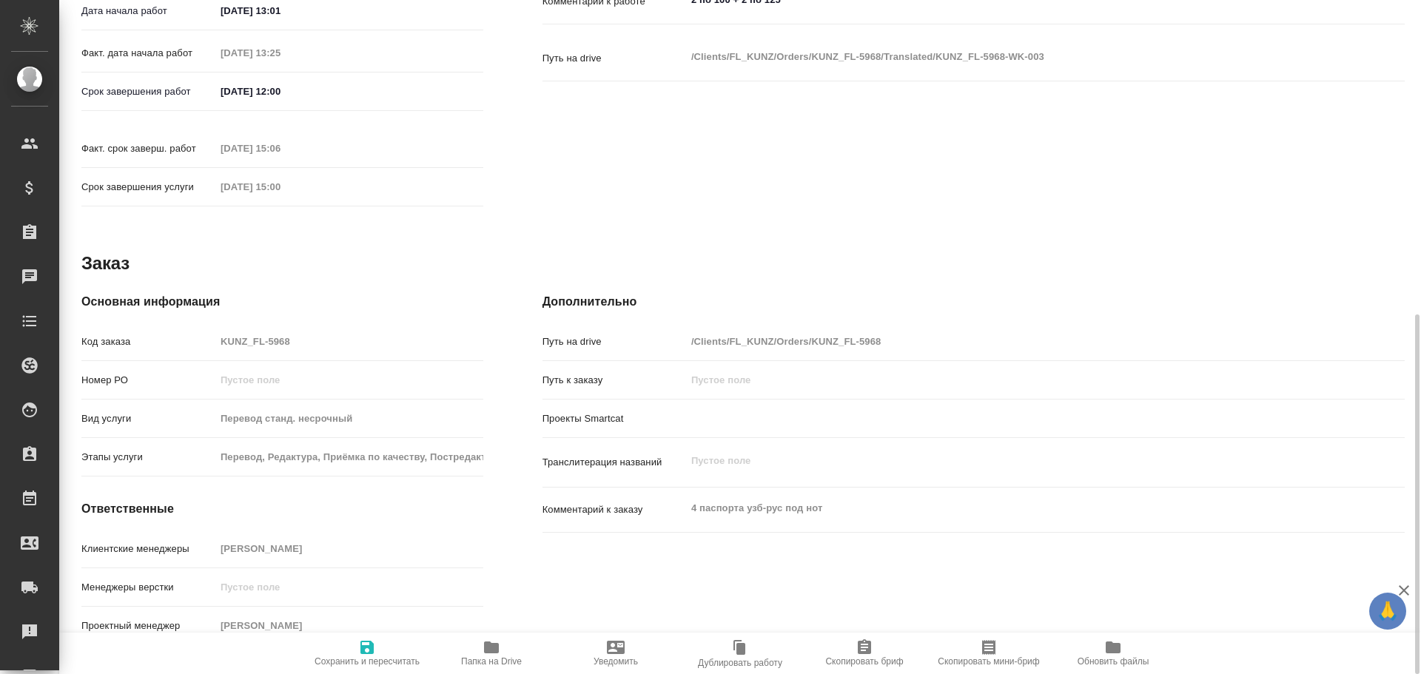
type textarea "x"
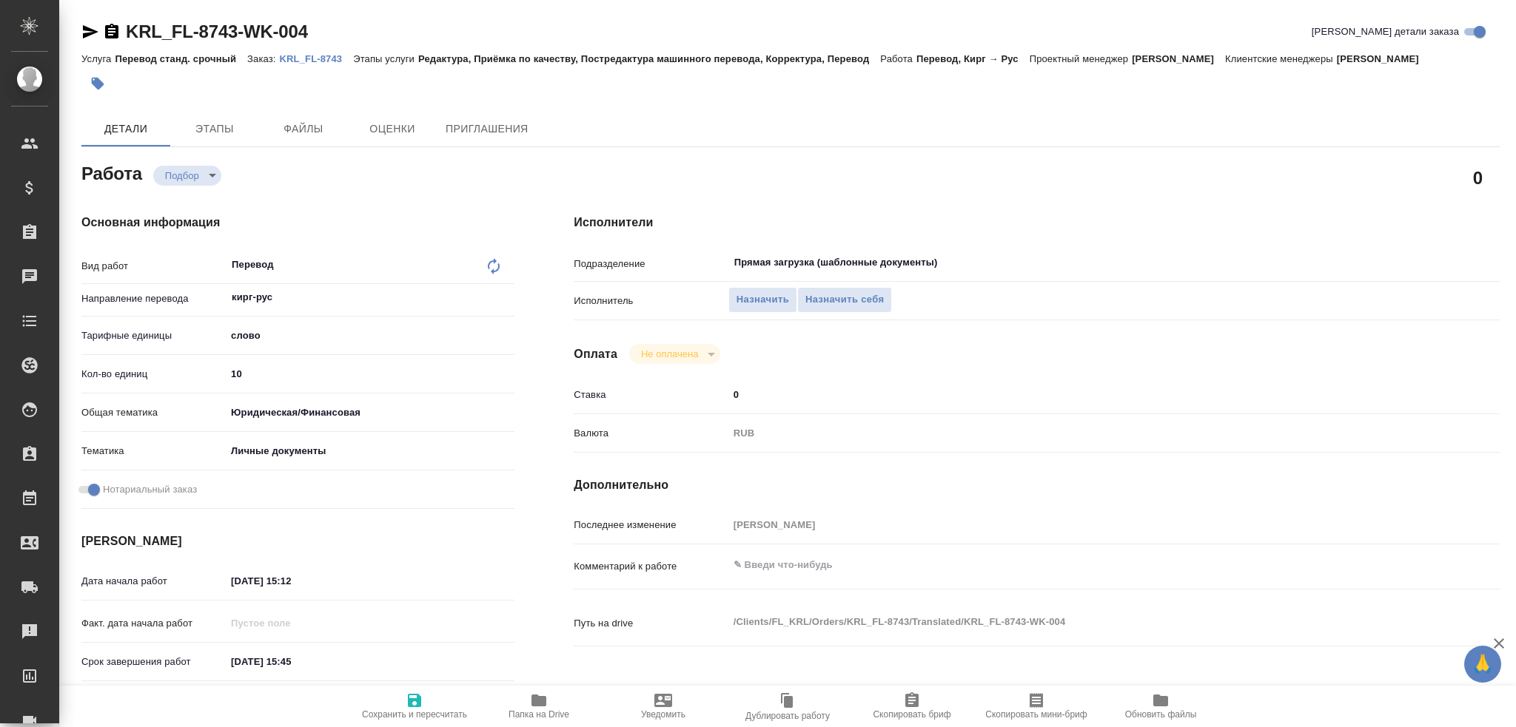
scroll to position [517, 0]
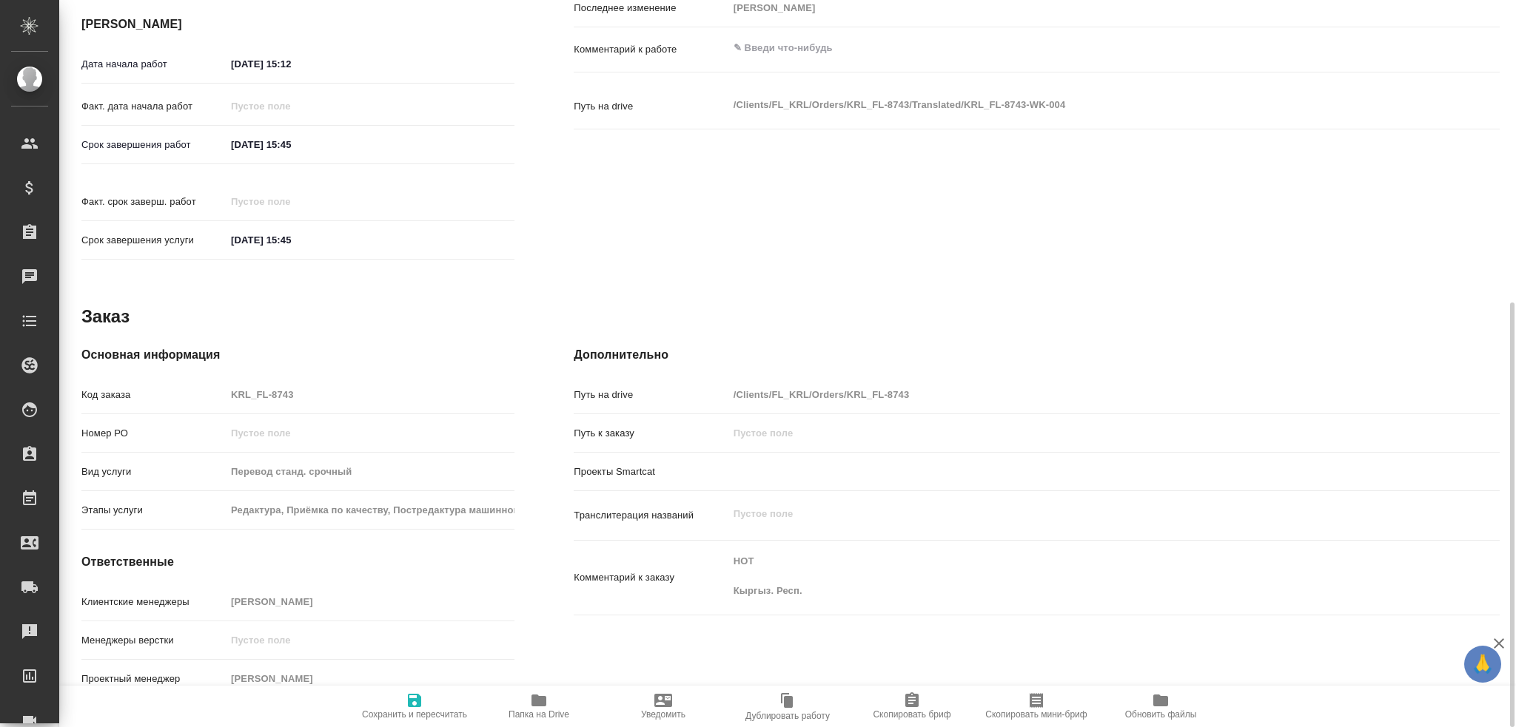
type textarea "x"
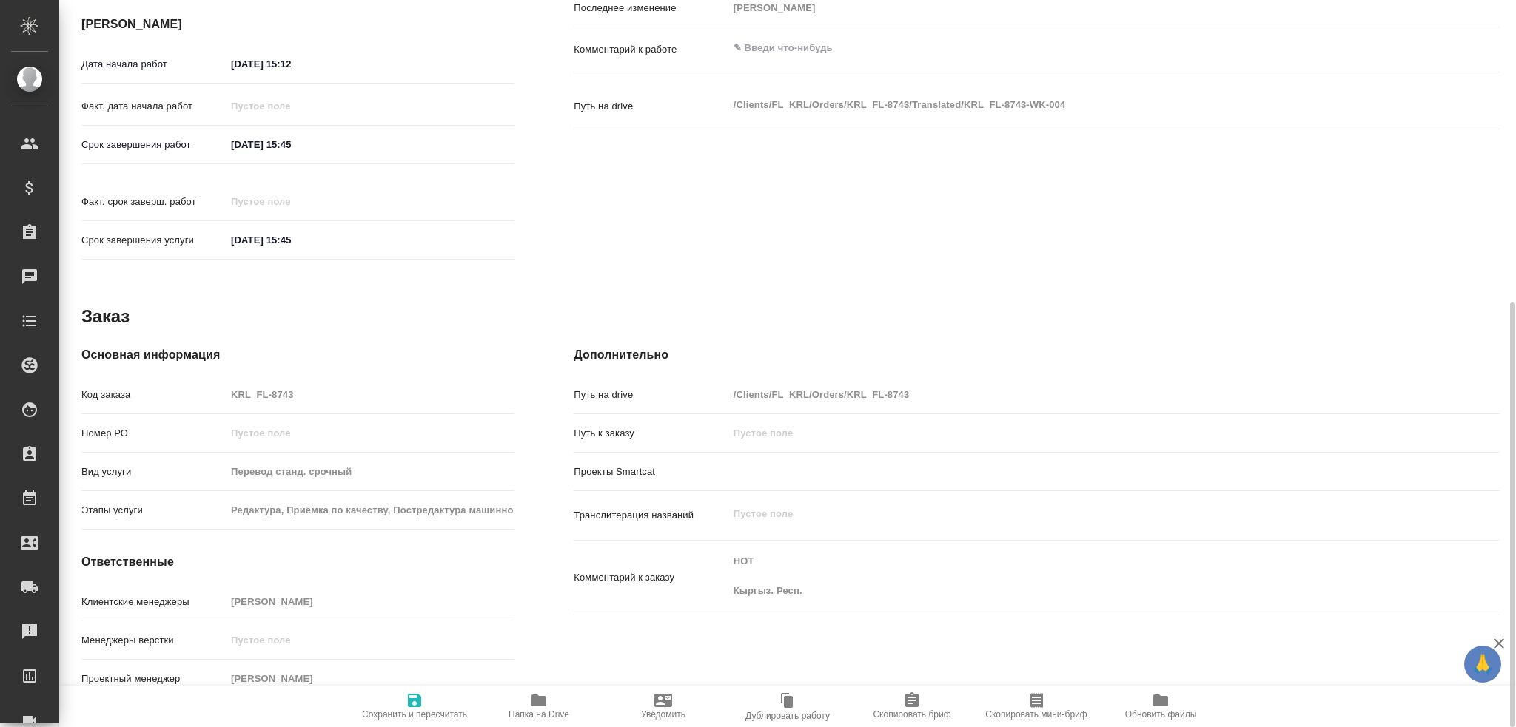
click at [538, 707] on icon "button" at bounding box center [538, 701] width 15 height 12
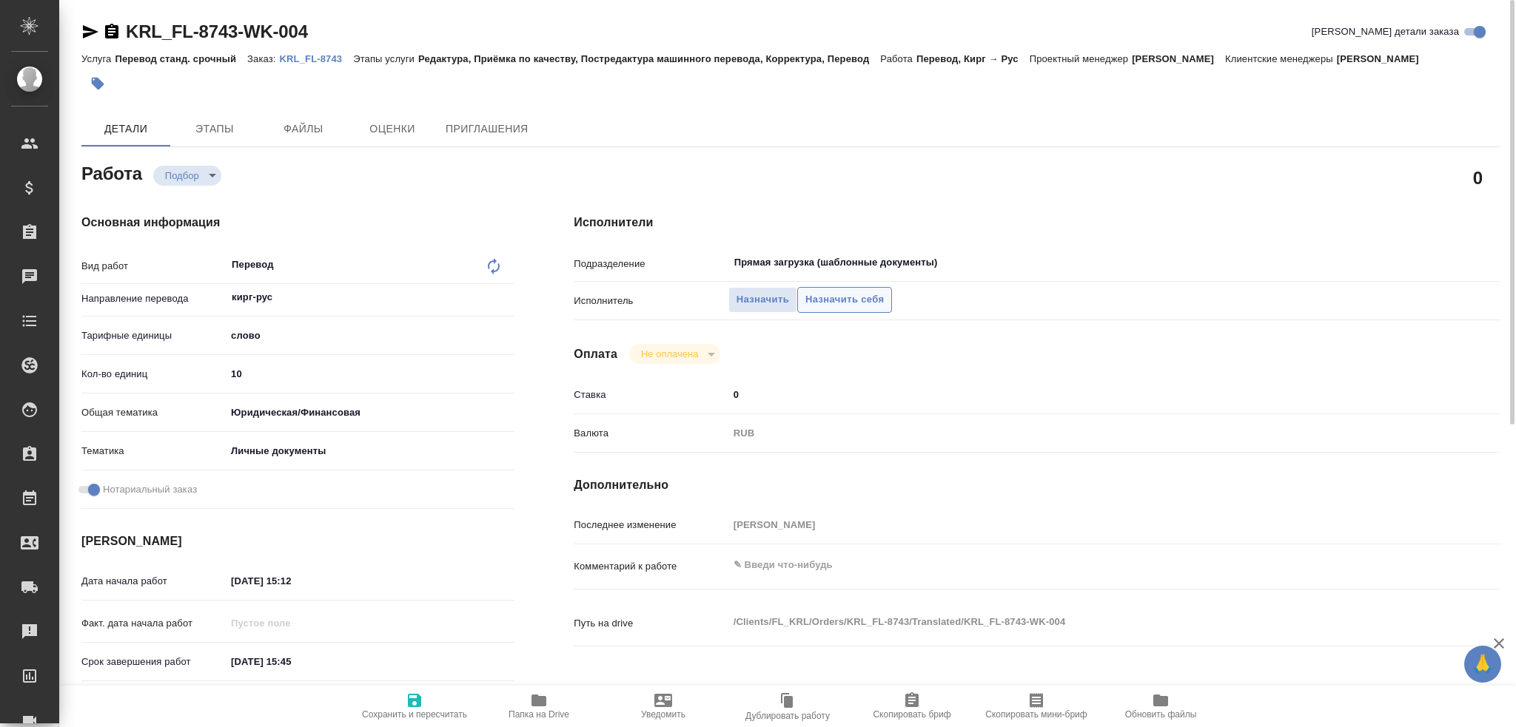
click at [858, 297] on span "Назначить себя" at bounding box center [844, 300] width 78 height 17
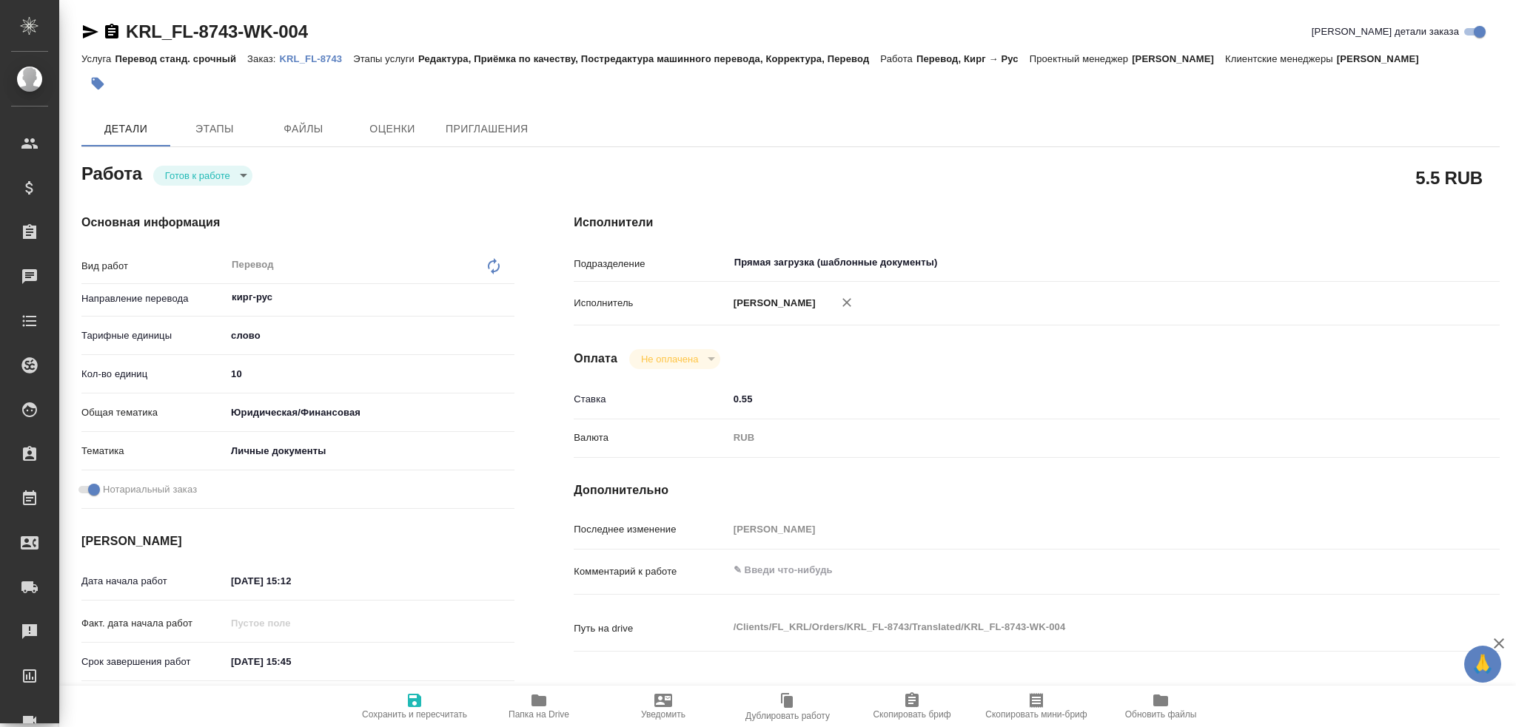
type textarea "x"
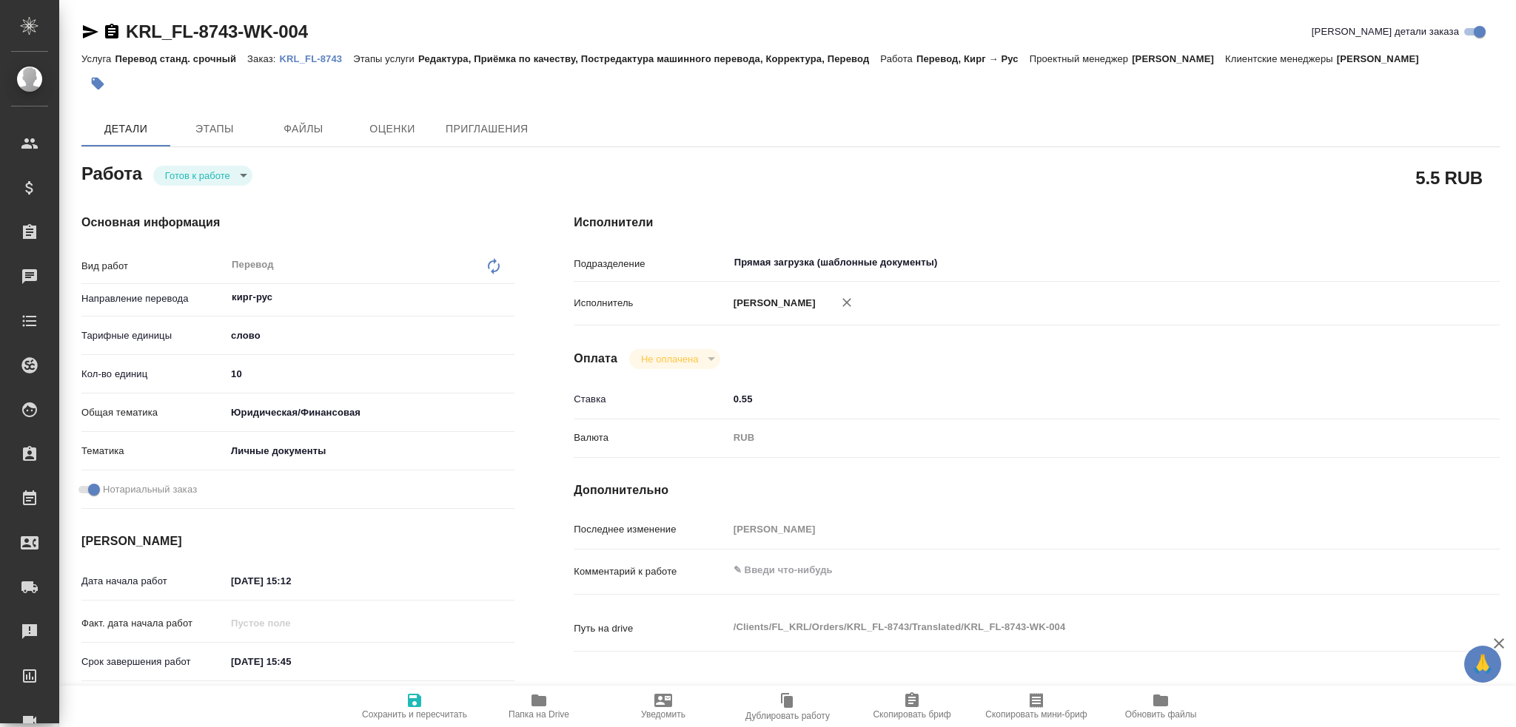
type textarea "x"
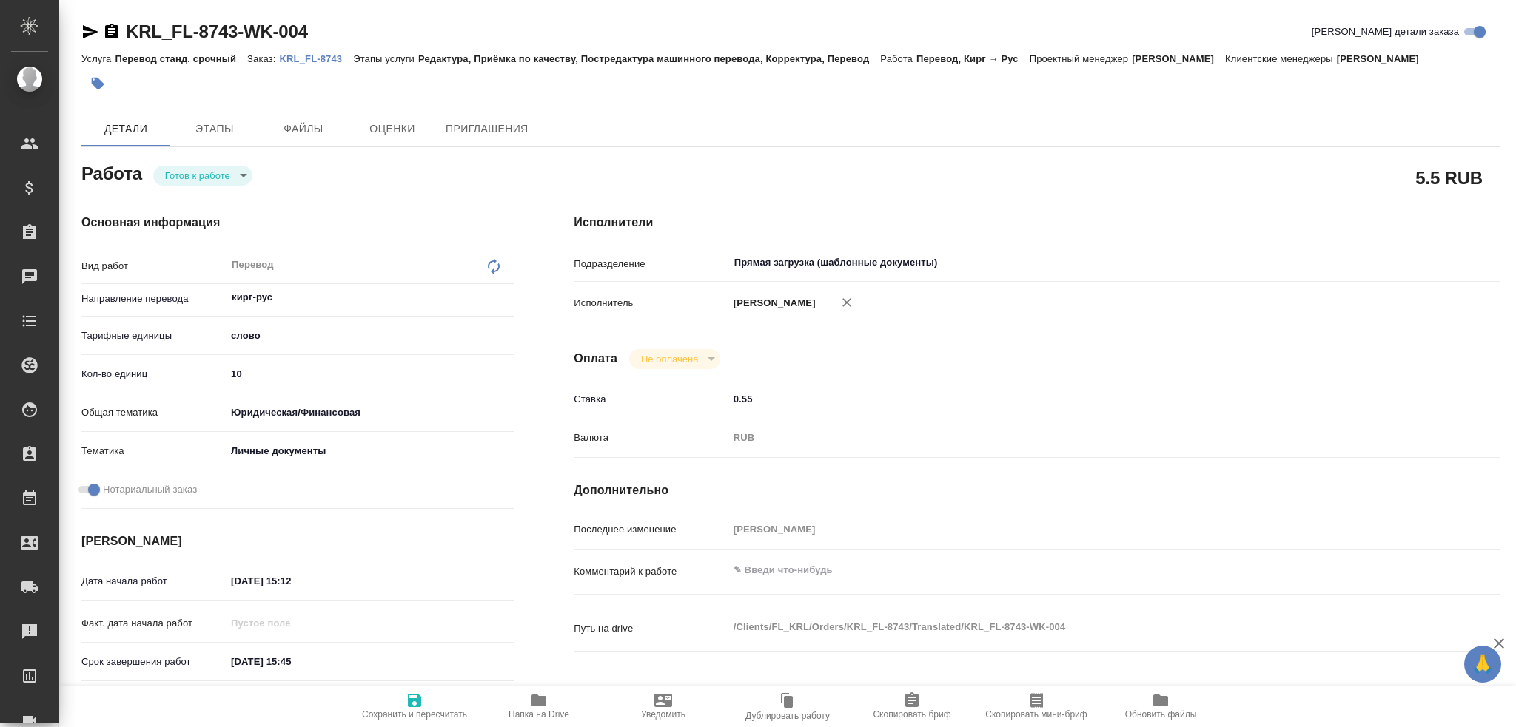
type textarea "x"
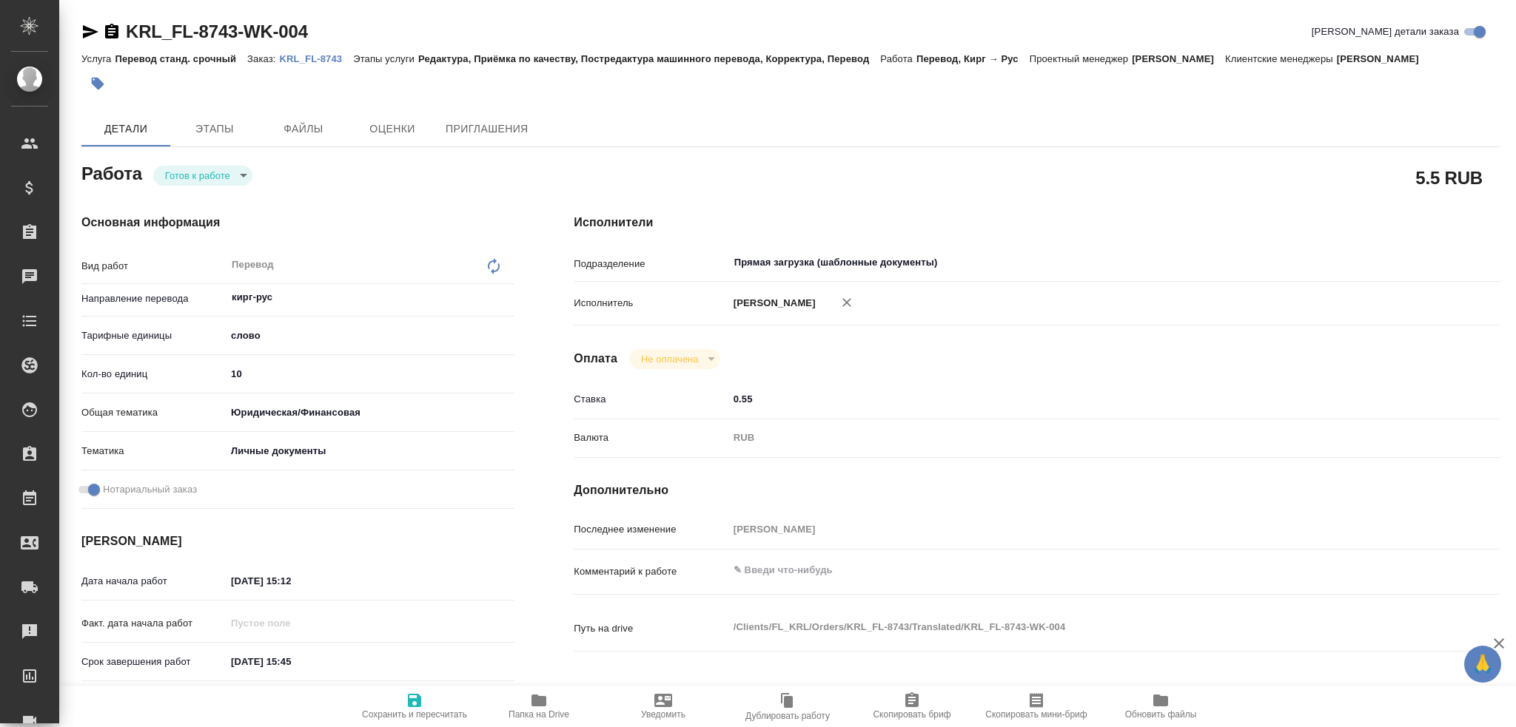
type textarea "x"
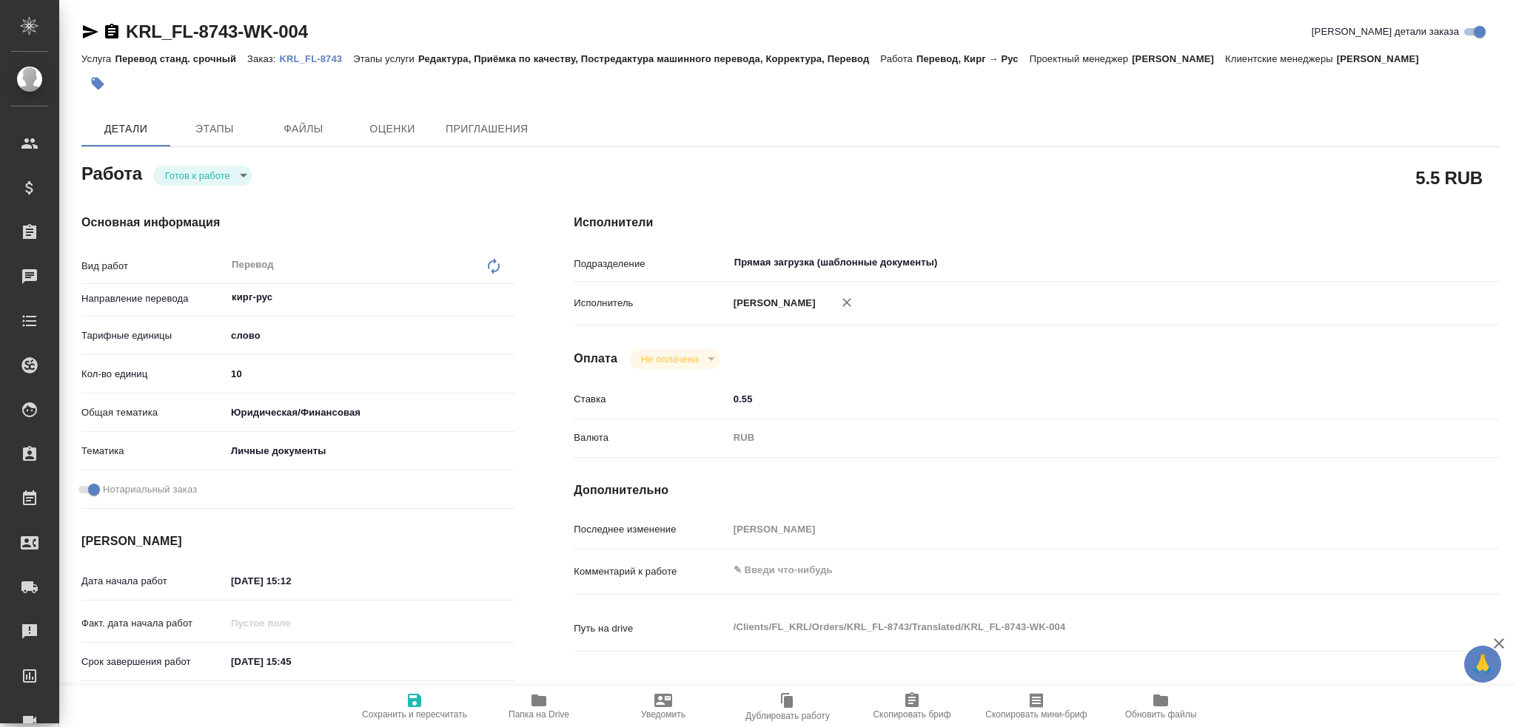
click at [194, 182] on body "🙏 .cls-1 fill:#fff; AWATERA Gusev Alexandr Клиенты Спецификации Заказы Чаты Tod…" at bounding box center [758, 363] width 1516 height 727
type textarea "x"
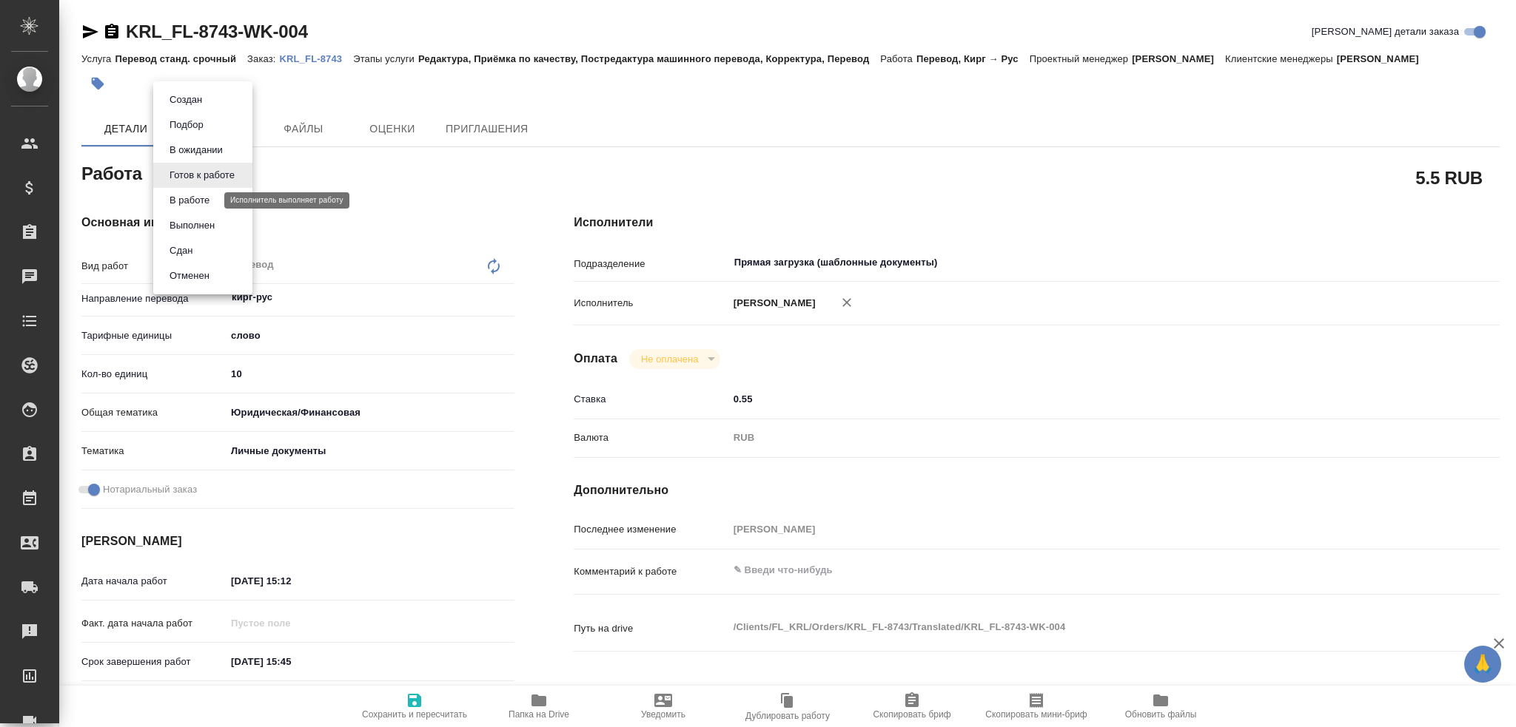
type textarea "x"
click at [190, 206] on button "В работе" at bounding box center [189, 200] width 49 height 16
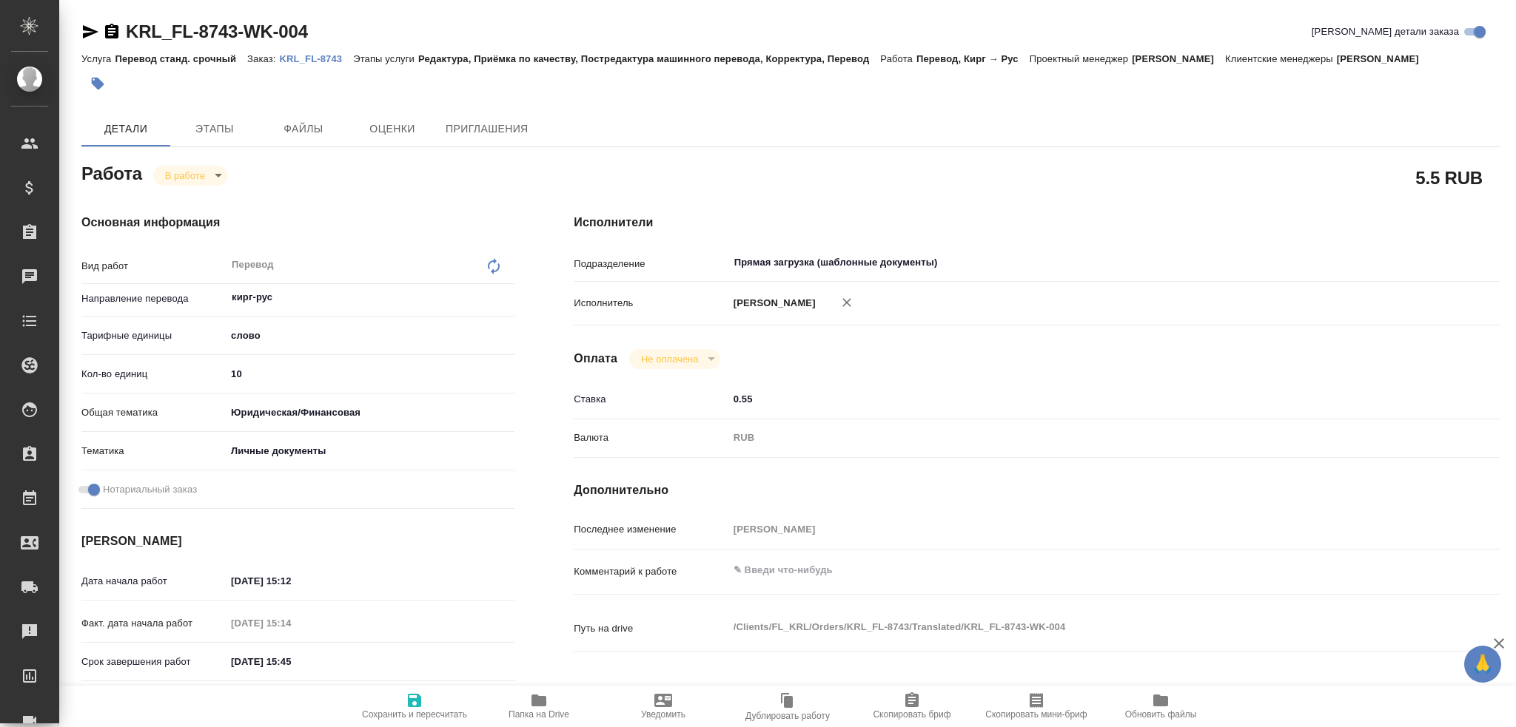
type textarea "x"
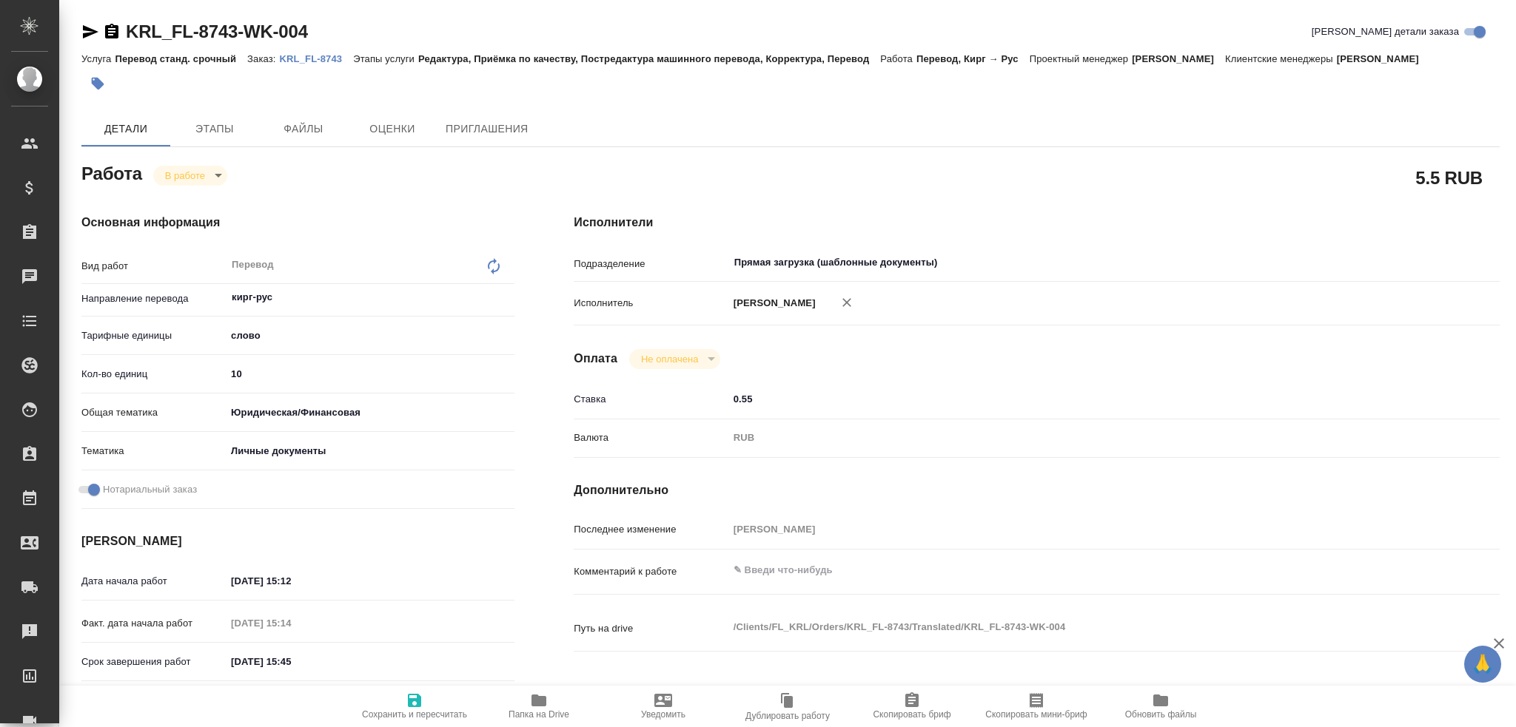
type textarea "x"
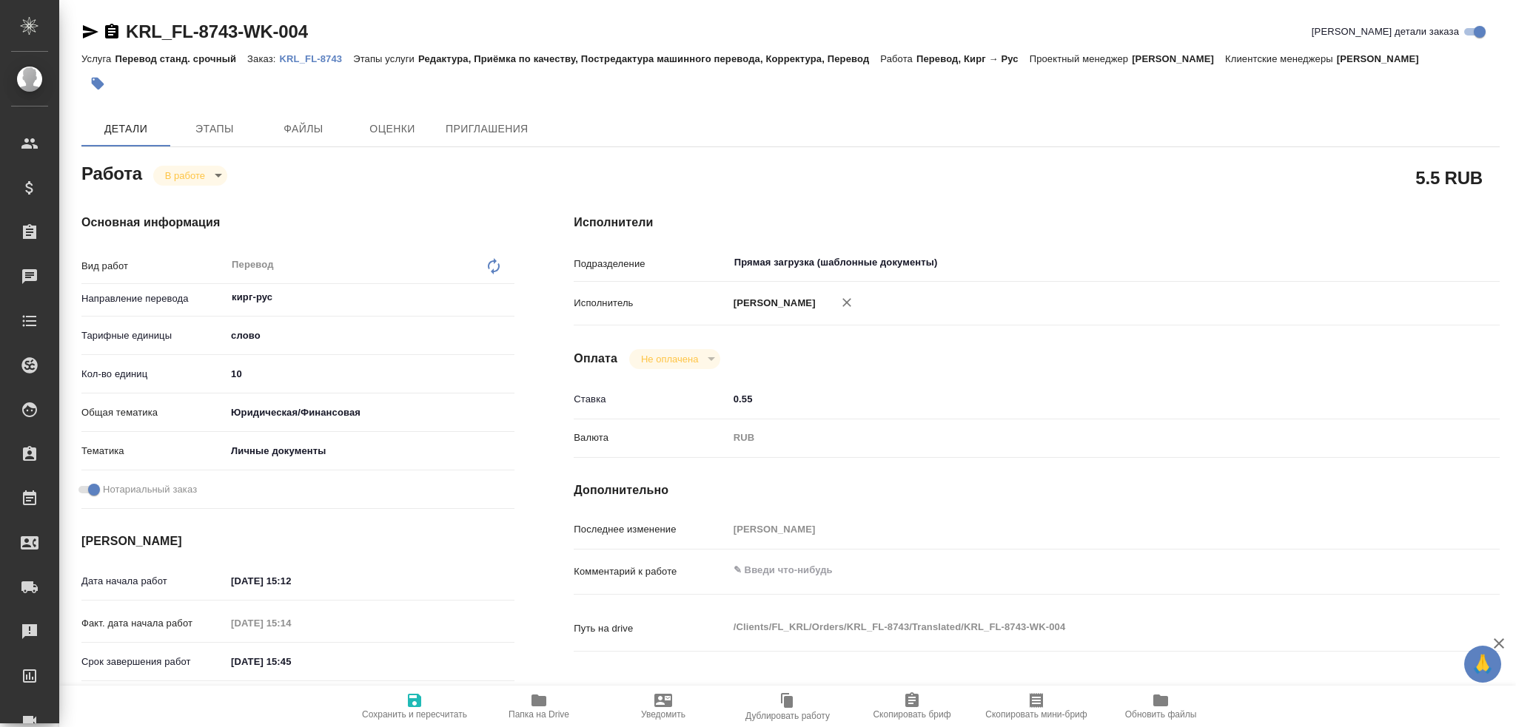
type textarea "x"
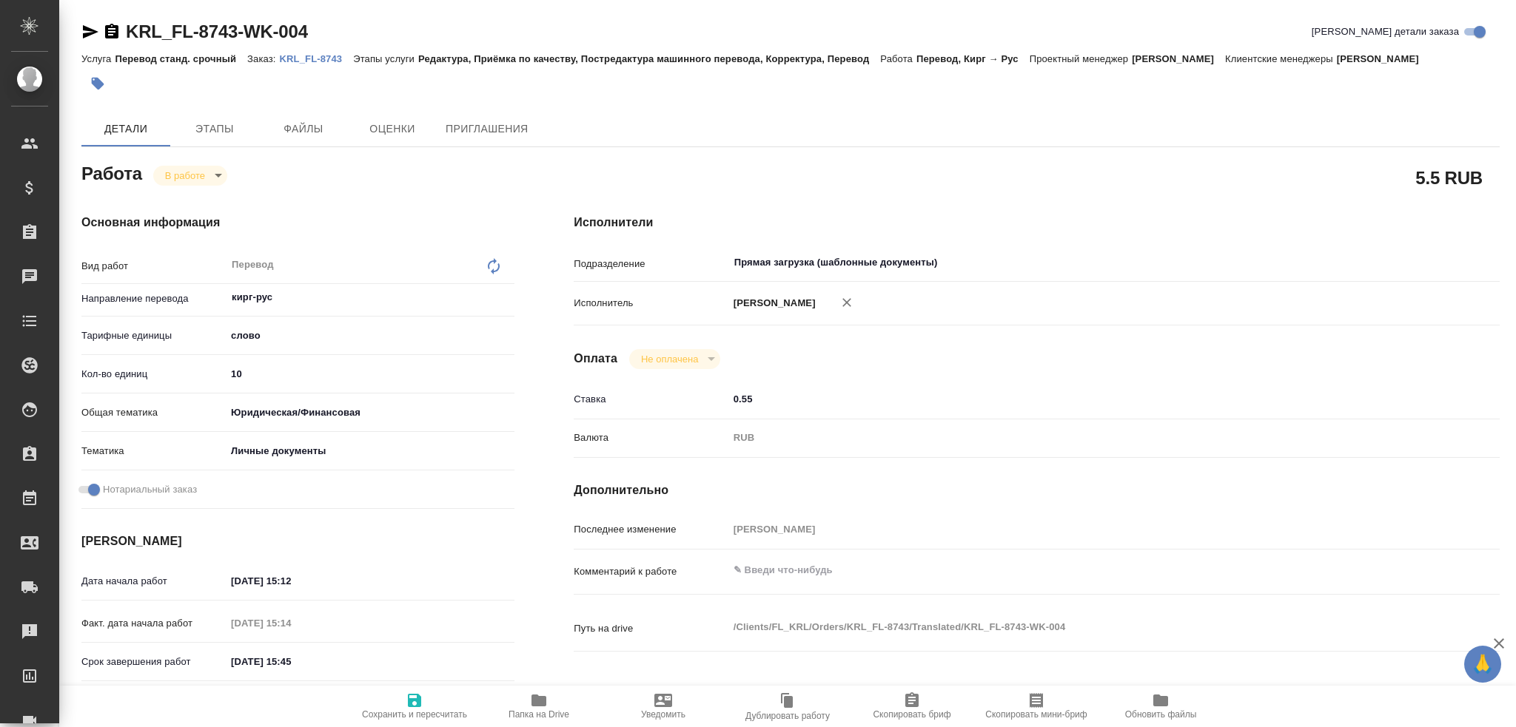
type textarea "x"
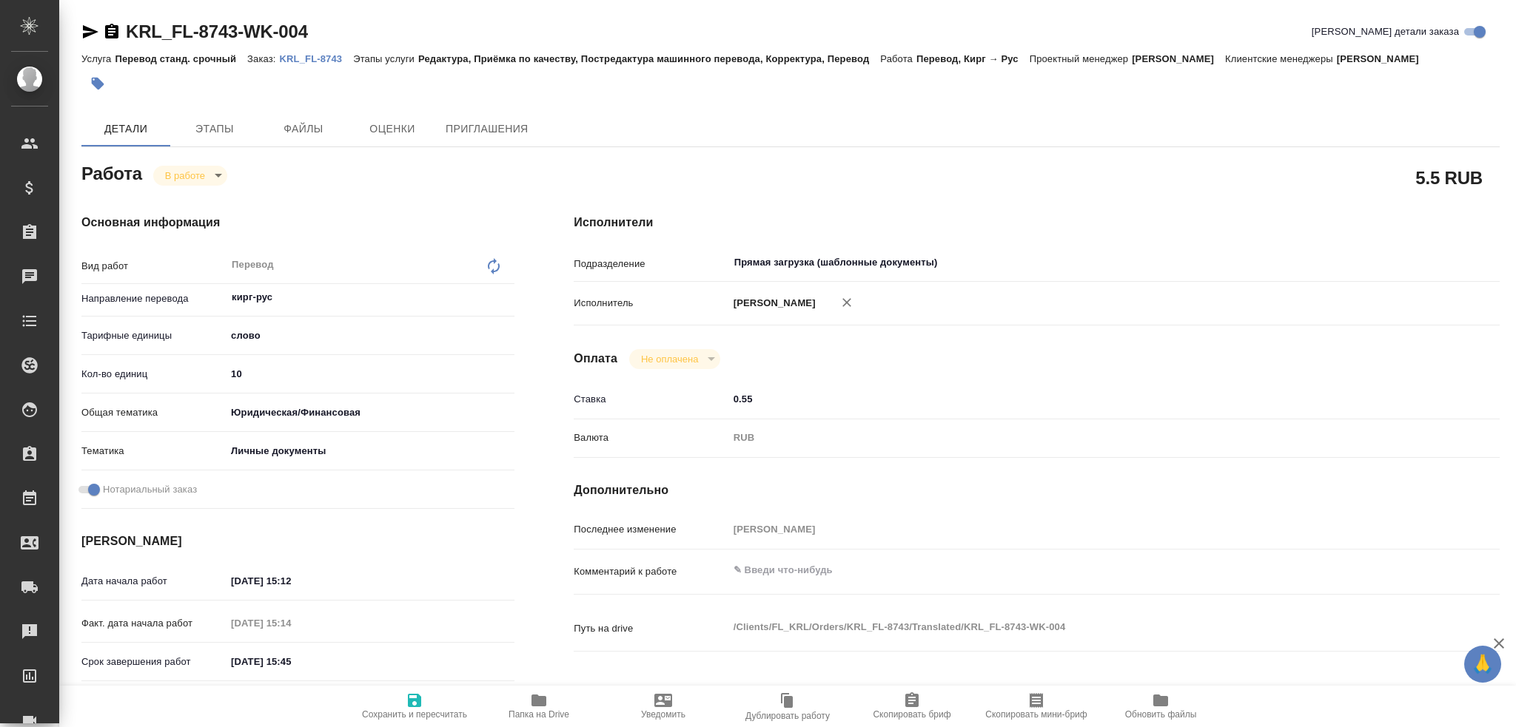
type textarea "x"
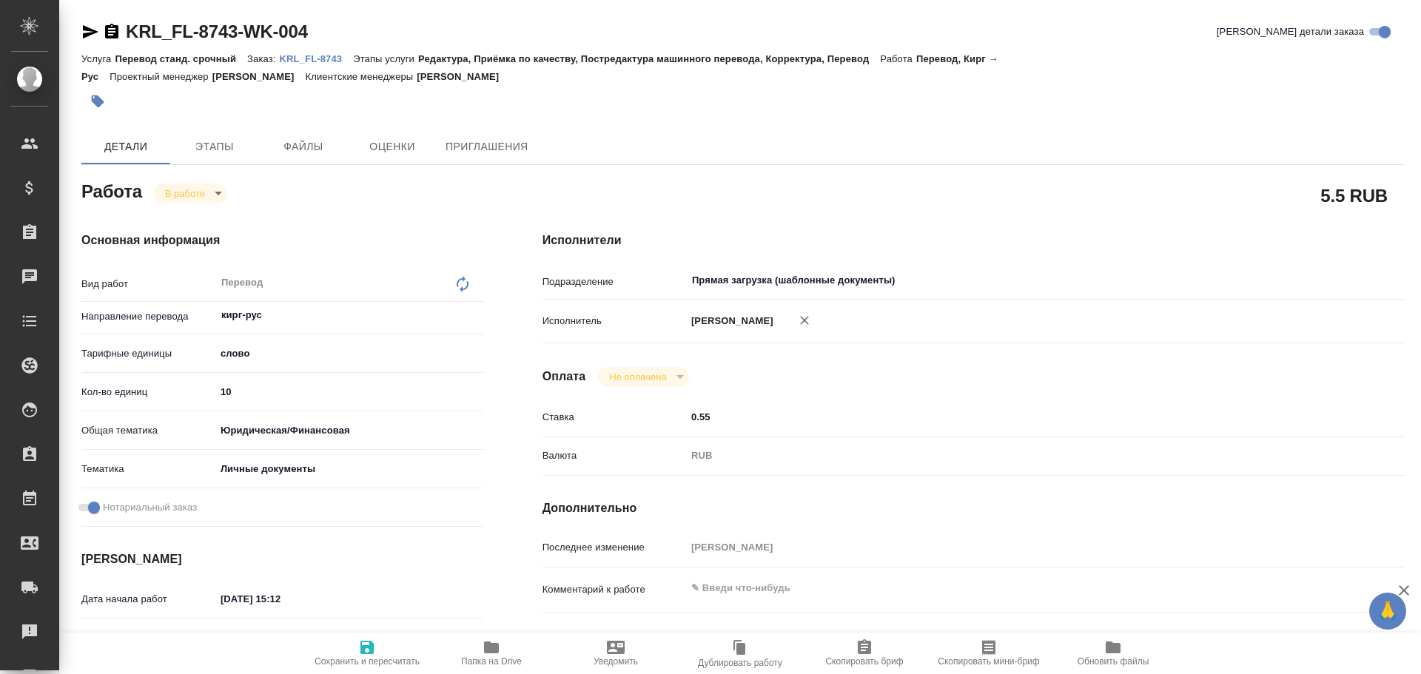
type textarea "x"
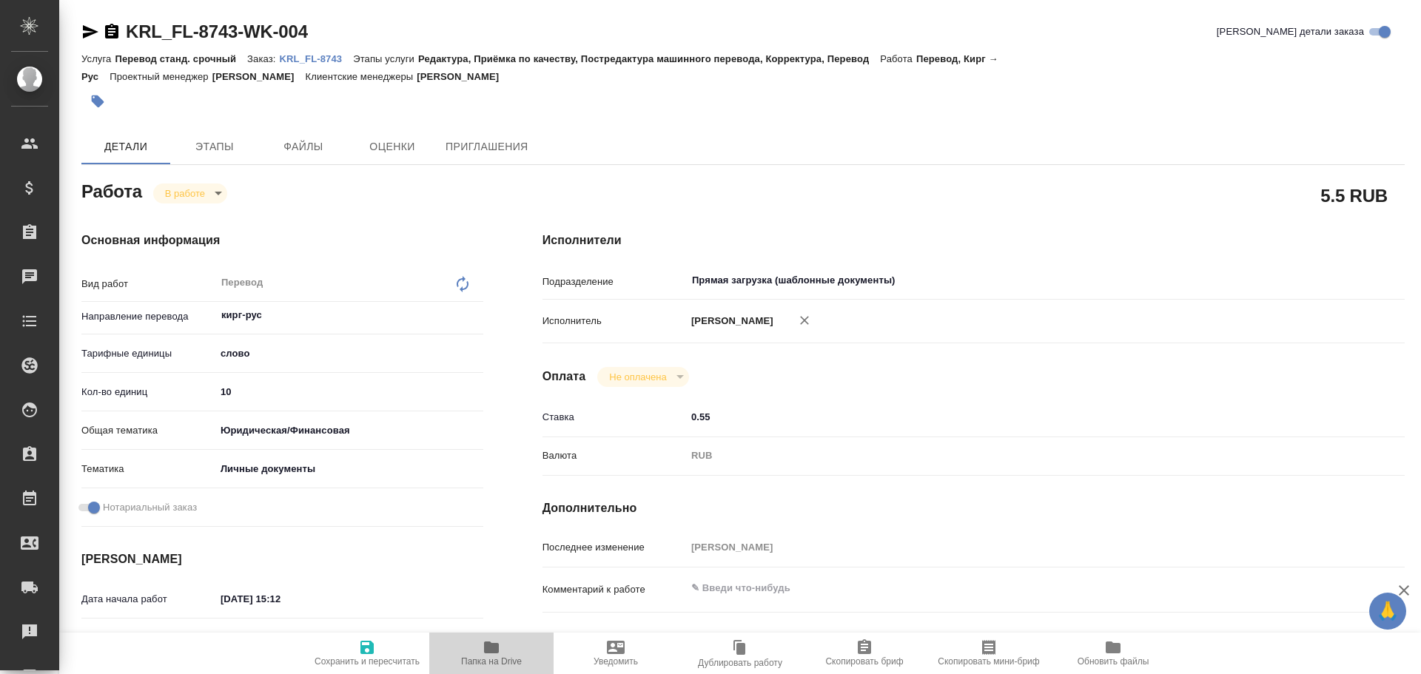
click at [498, 653] on icon "button" at bounding box center [491, 648] width 15 height 12
click at [249, 396] on input "10" at bounding box center [349, 391] width 266 height 21
type textarea "x"
type input "100"
type textarea "x"
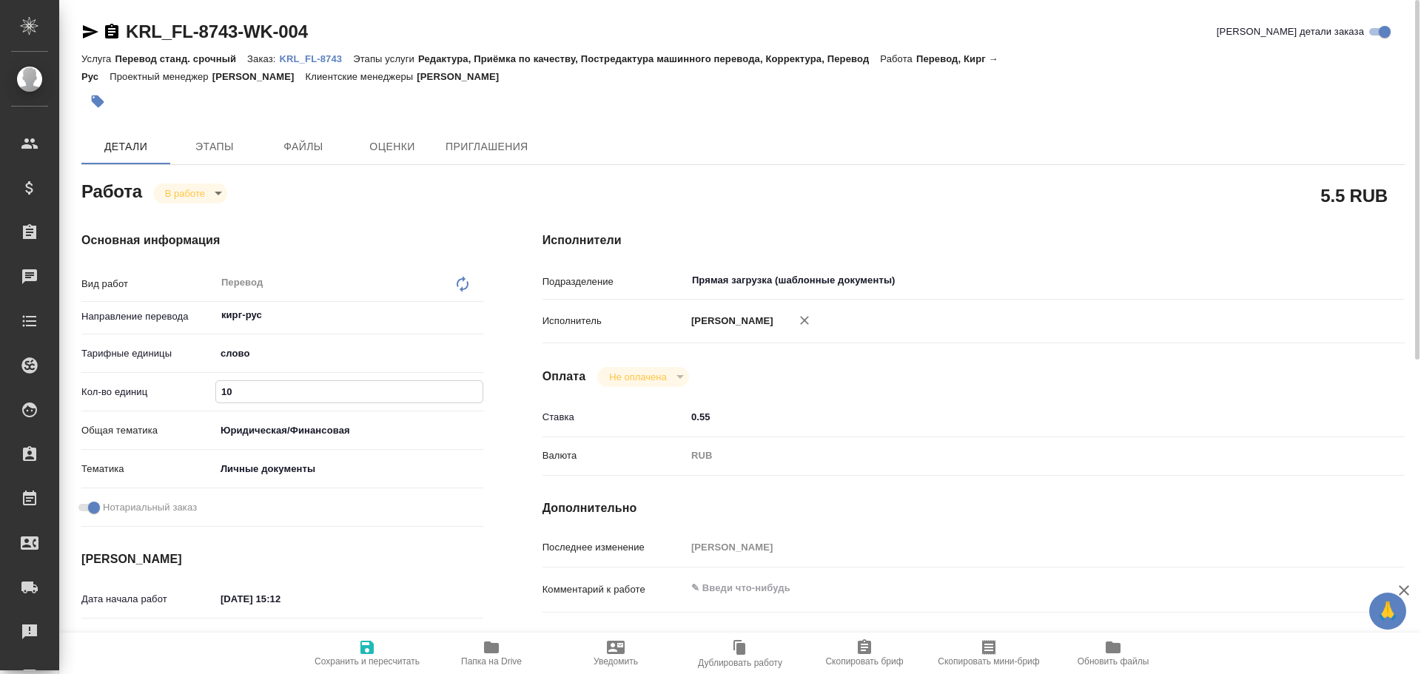
type textarea "x"
type input "100"
click at [359, 645] on icon "button" at bounding box center [367, 648] width 18 height 18
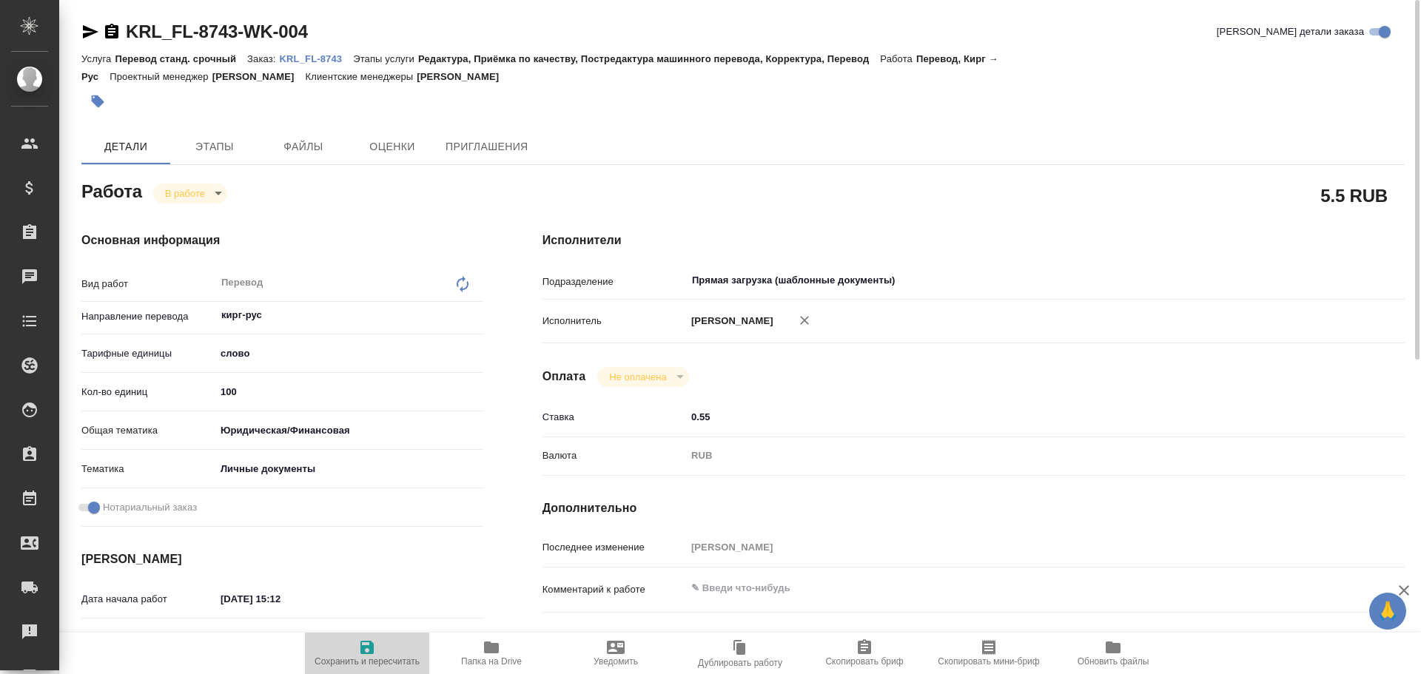
type textarea "x"
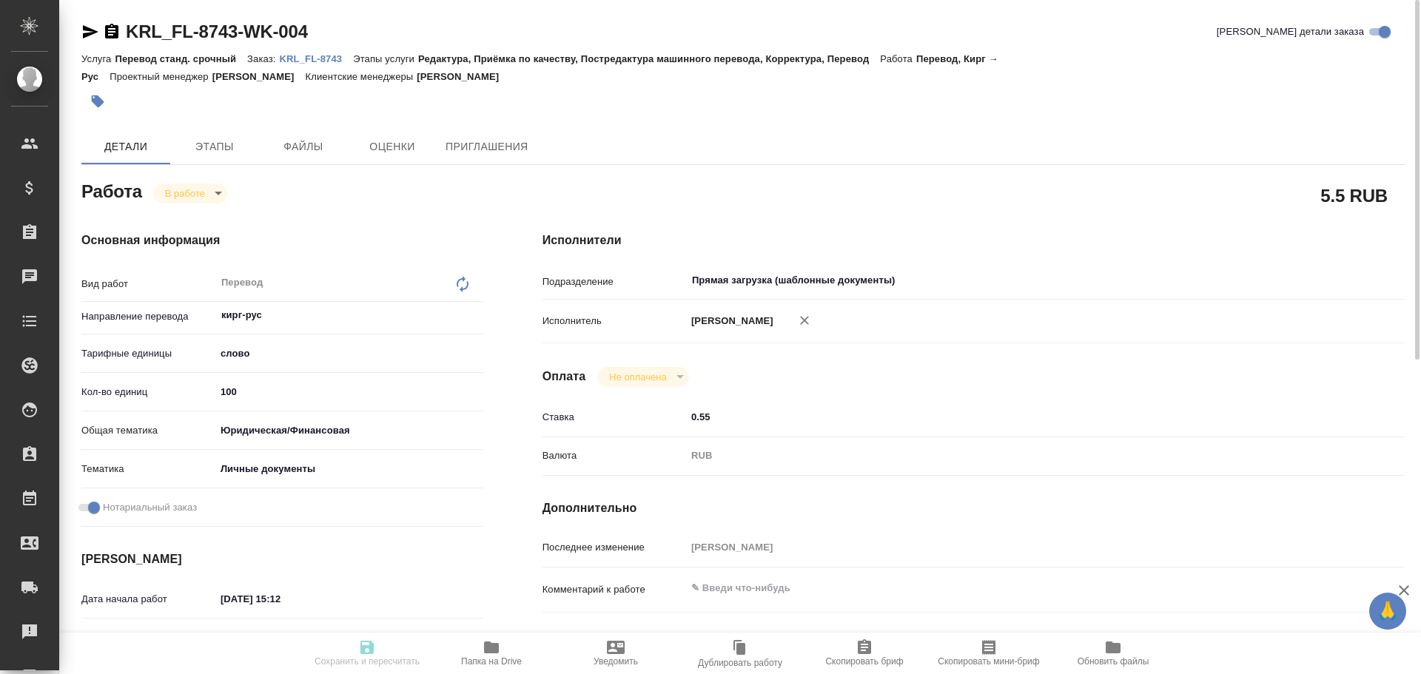
type textarea "x"
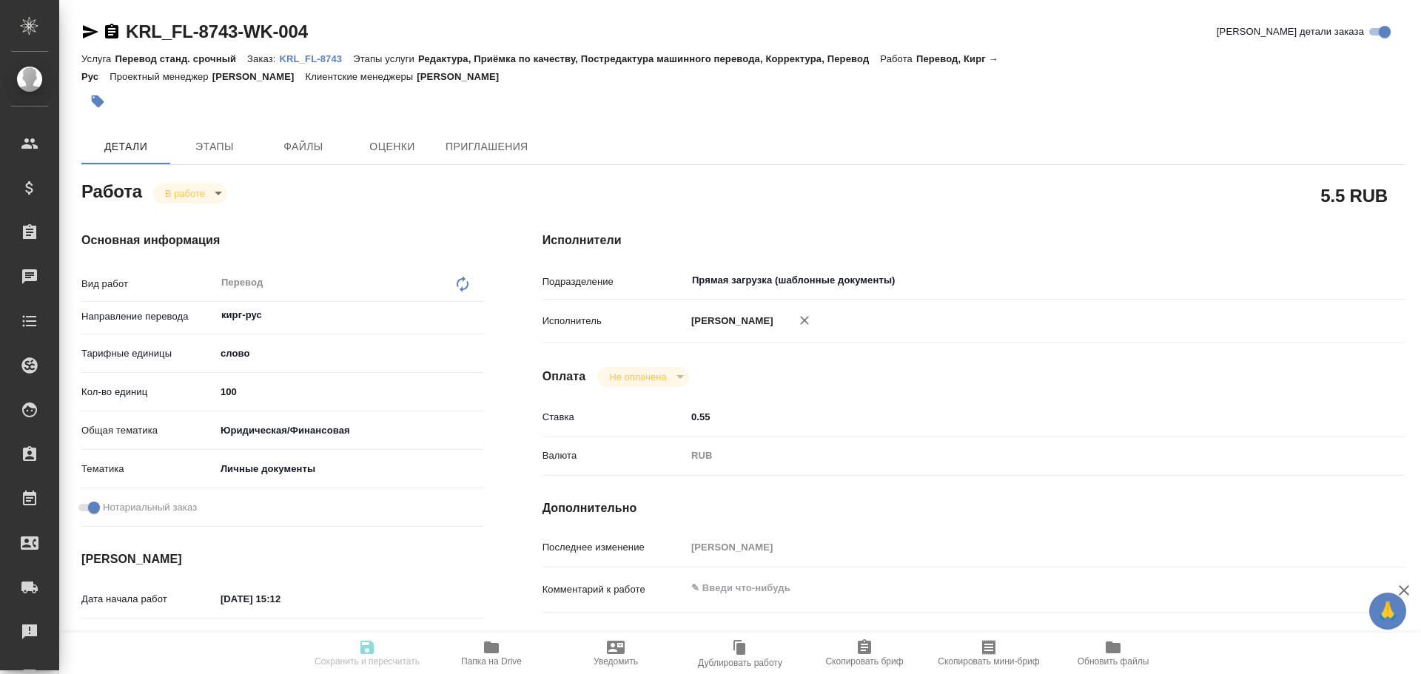
type textarea "x"
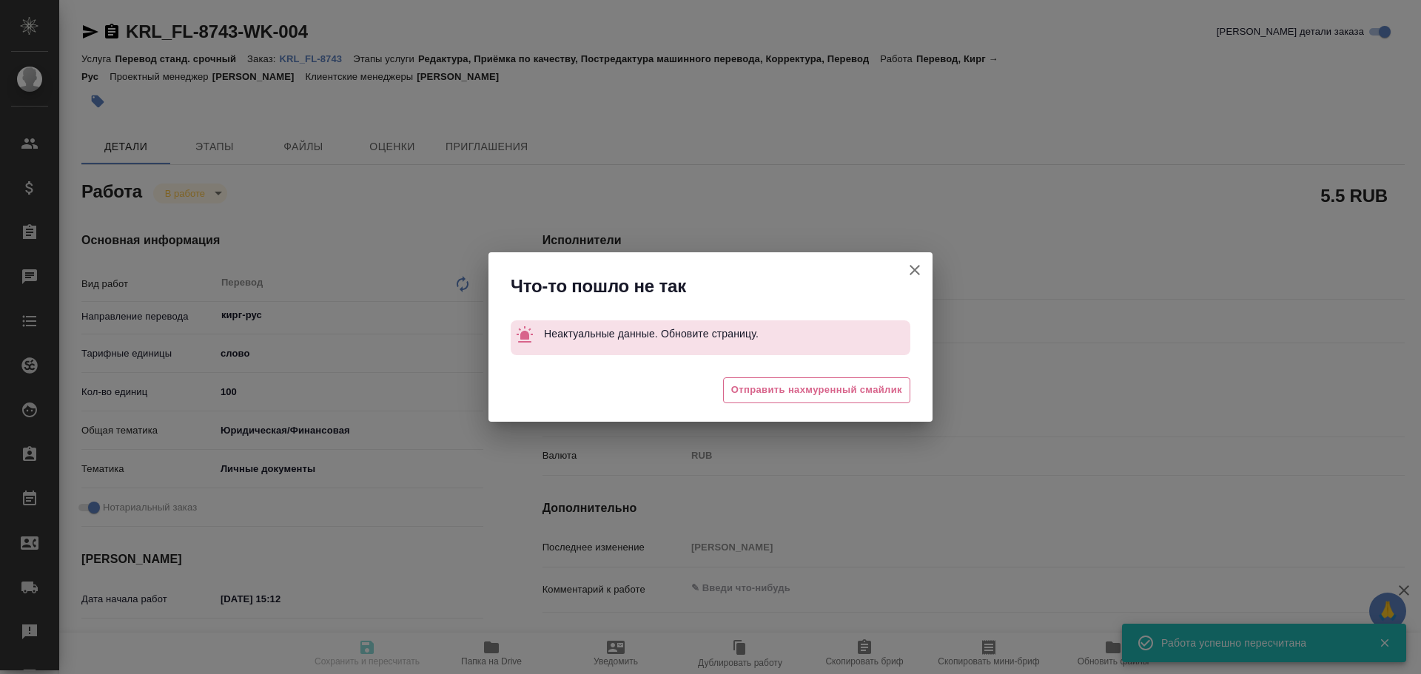
type input "inProgress"
type textarea "Перевод"
type textarea "x"
type input "кирг-рус"
type input "5a8b1489cc6b4906c91bfd90"
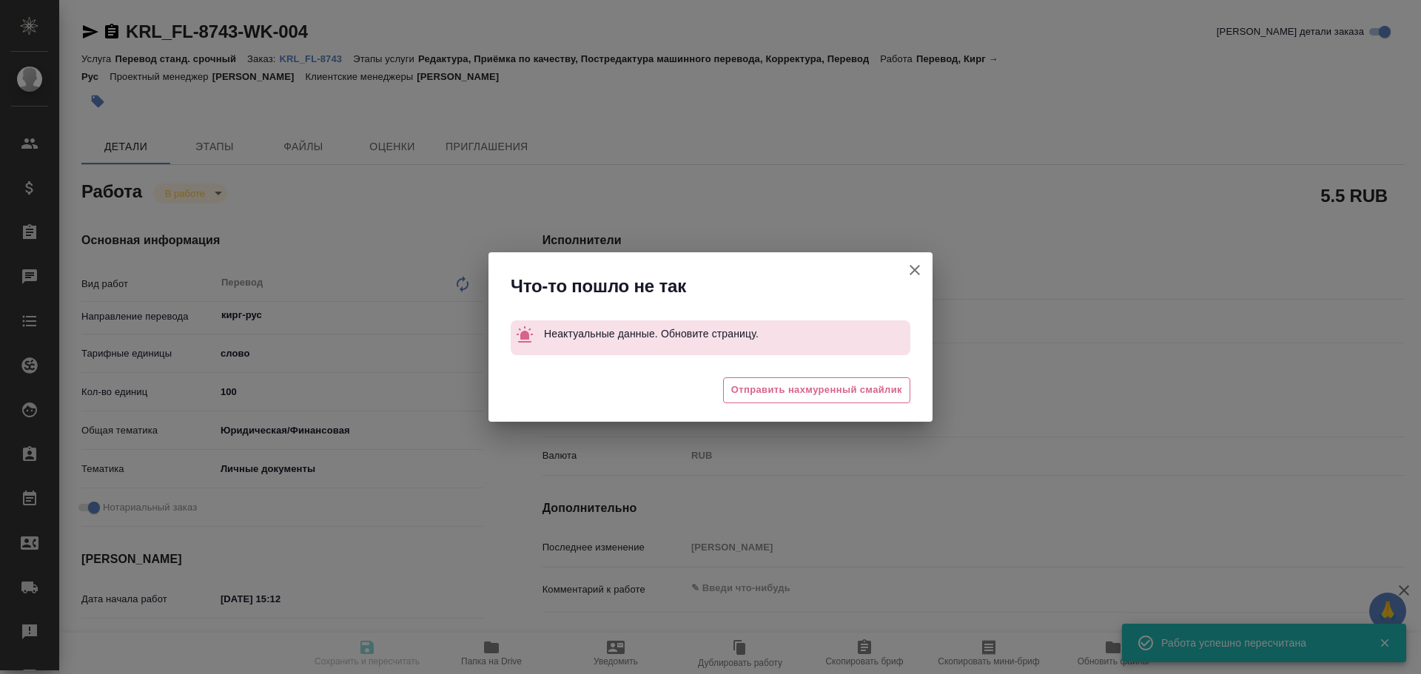
type input "10"
type input "yr-fn"
type input "5a8b8b956a9677013d343cfe"
checkbox input "true"
type input "24.09.2025 15:12"
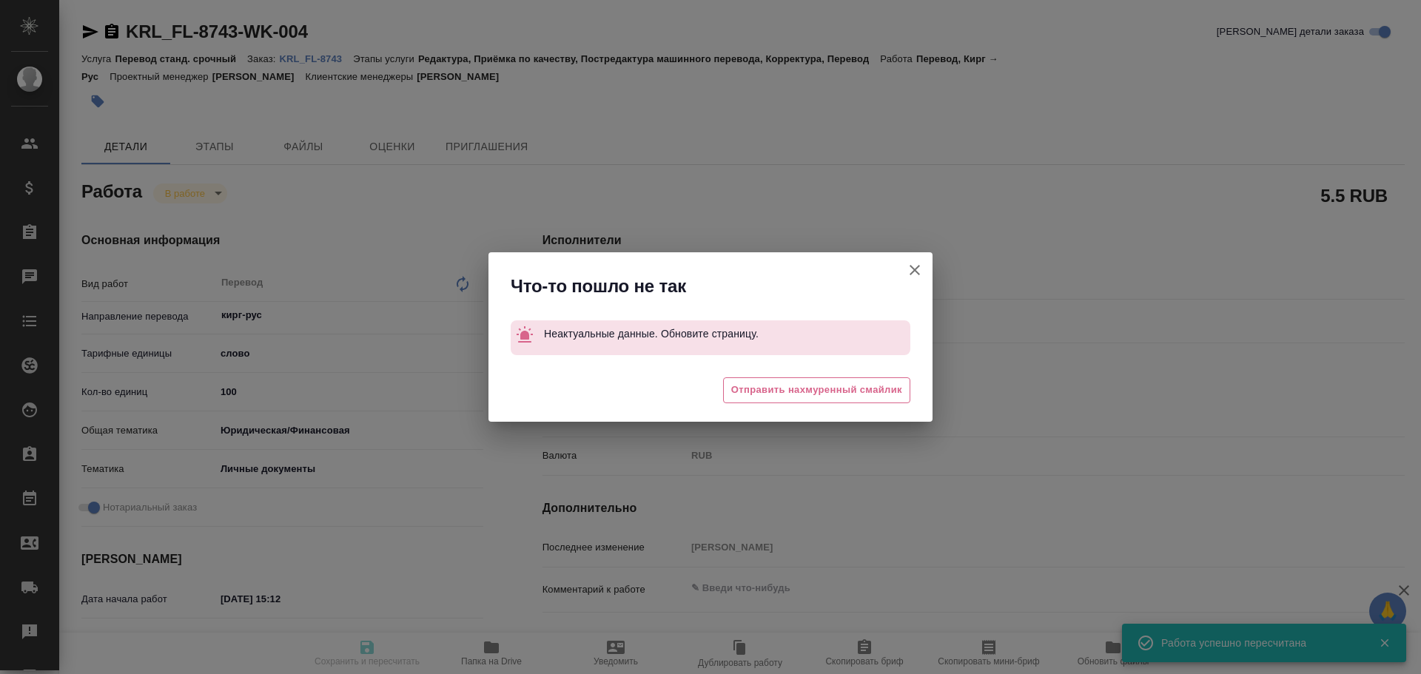
type input "24.09.2025 15:14"
type input "24.09.2025 15:45"
type input "Прямая загрузка (шаблонные документы)"
type input "notPayed"
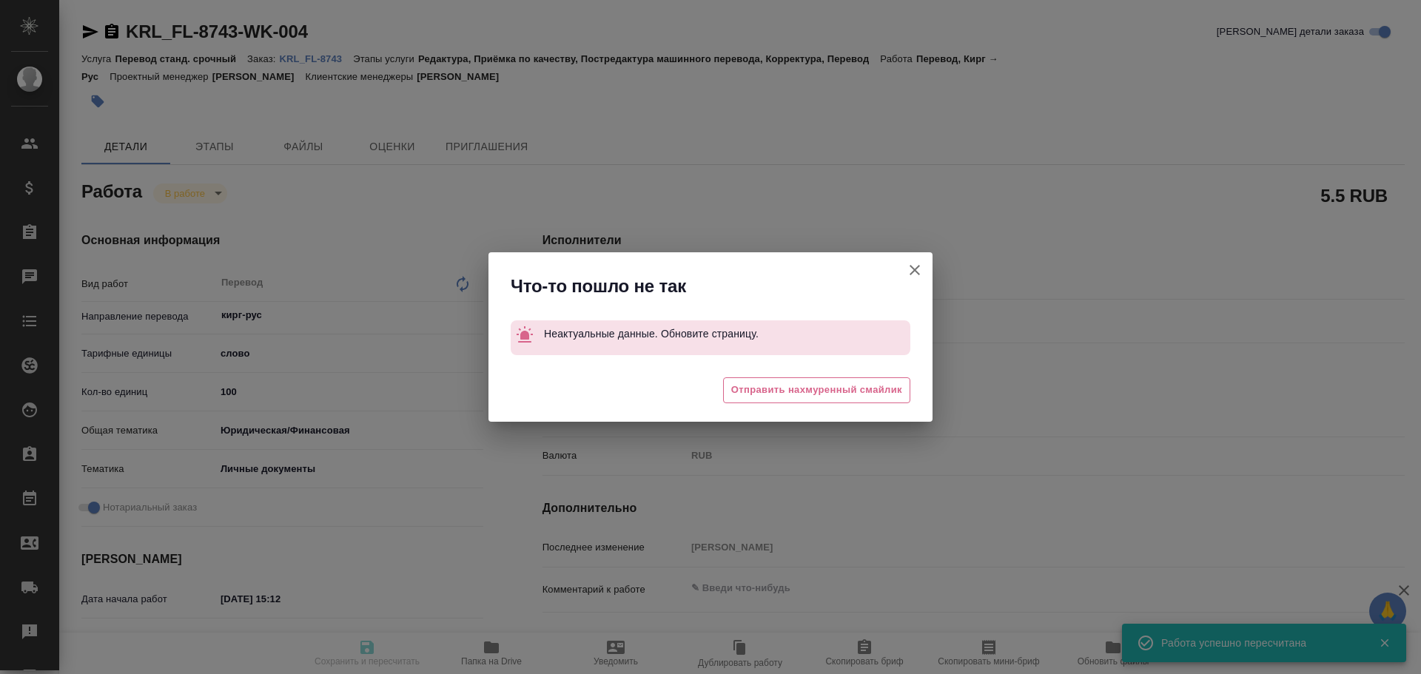
type input "0.55"
type input "RUB"
type input "Гусев Александр"
type textarea "x"
type textarea "/Clients/FL_KRL/Orders/KRL_FL-8743/Translated/KRL_FL-8743-WK-004"
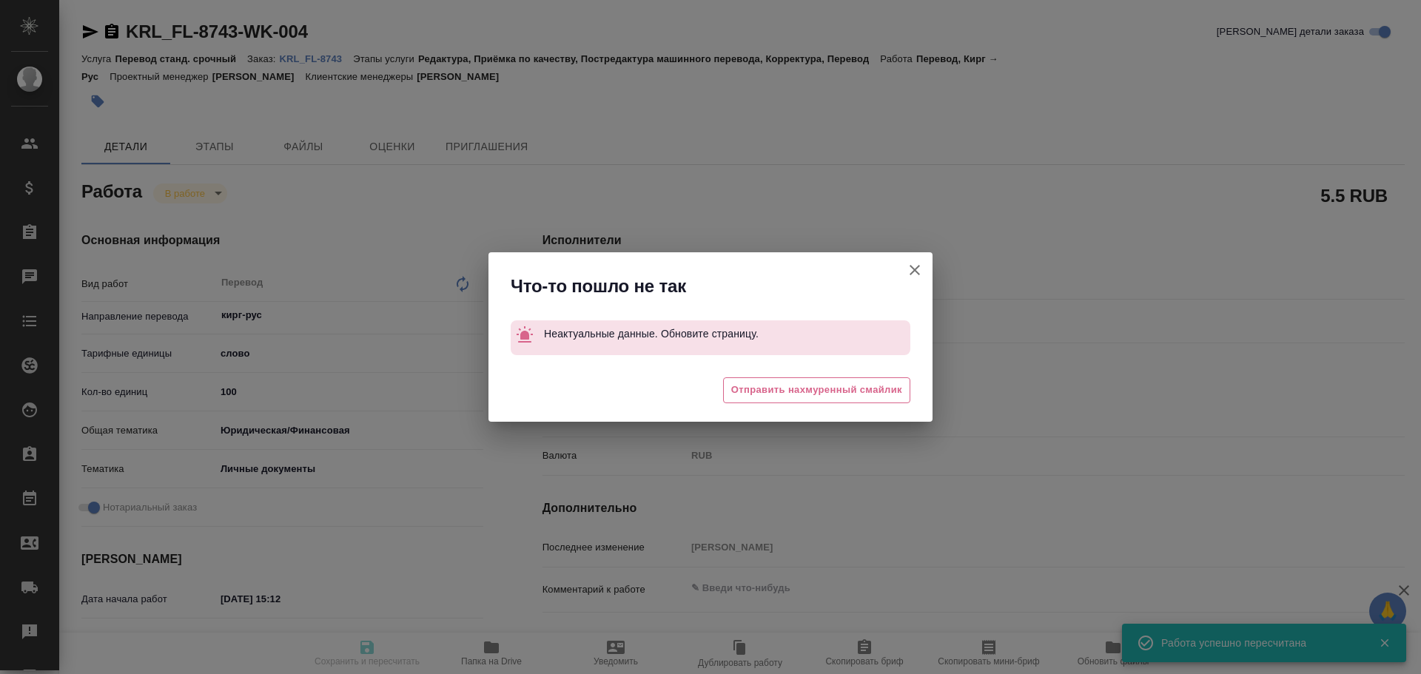
type textarea "x"
type input "KRL_FL-8743"
type input "Перевод станд. срочный"
type input "Редактура, Приёмка по качеству, Постредактура машинного перевода, Корректура, П…"
type input "Касымов Тимур"
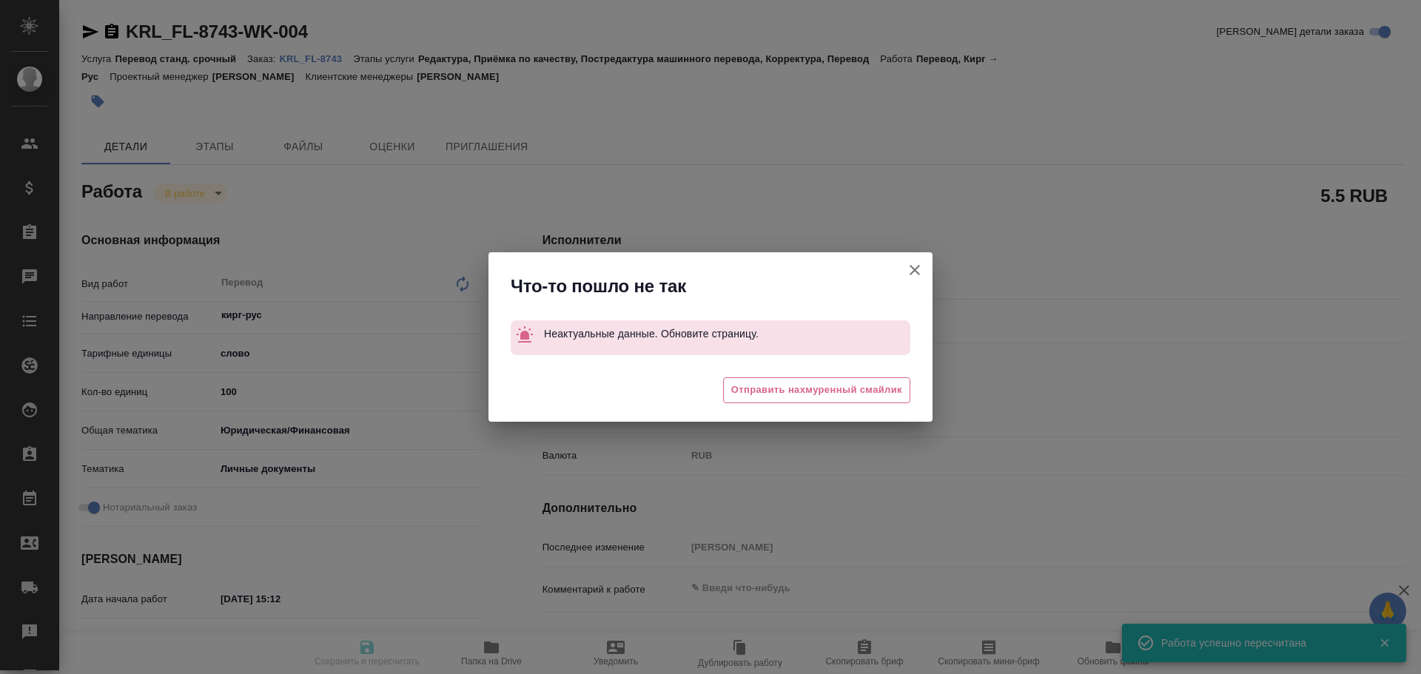
type input "/Clients/FL_KRL/Orders/KRL_FL-8743"
type textarea "x"
type textarea "НОТ Кыргыз. Респ."
type textarea "x"
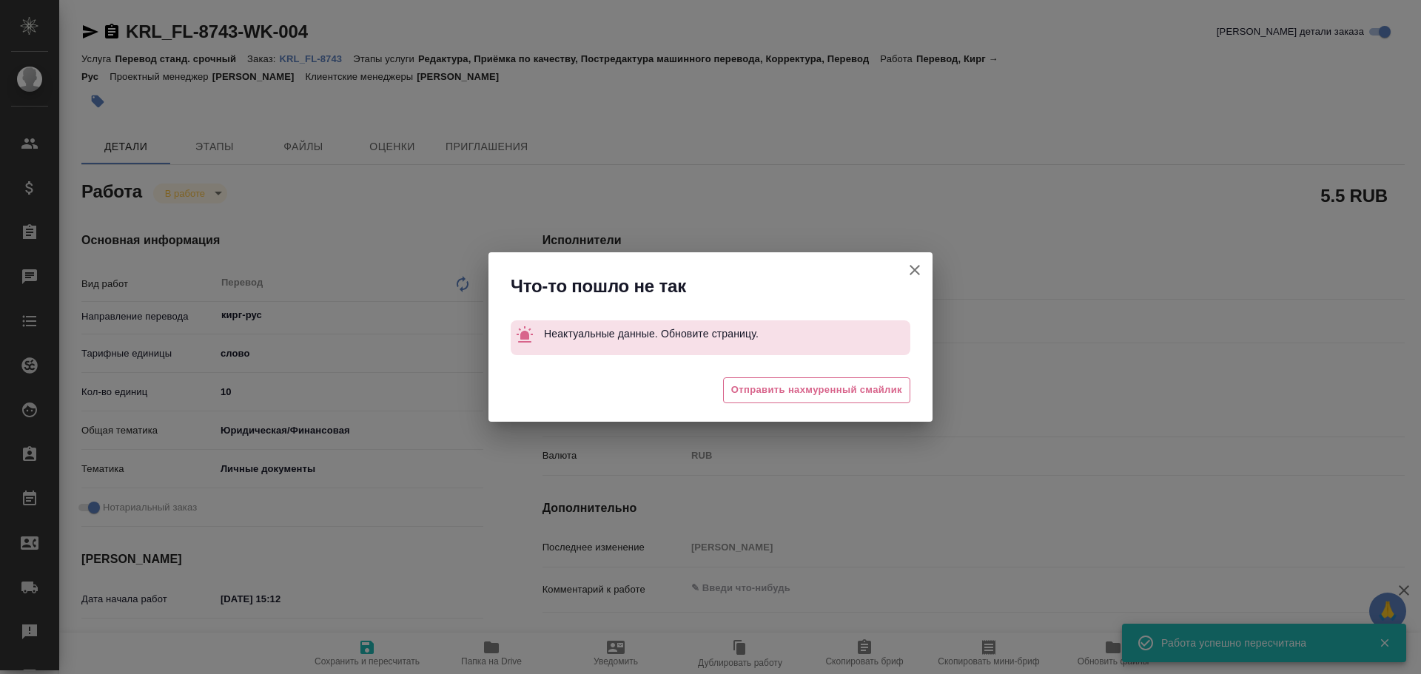
type textarea "x"
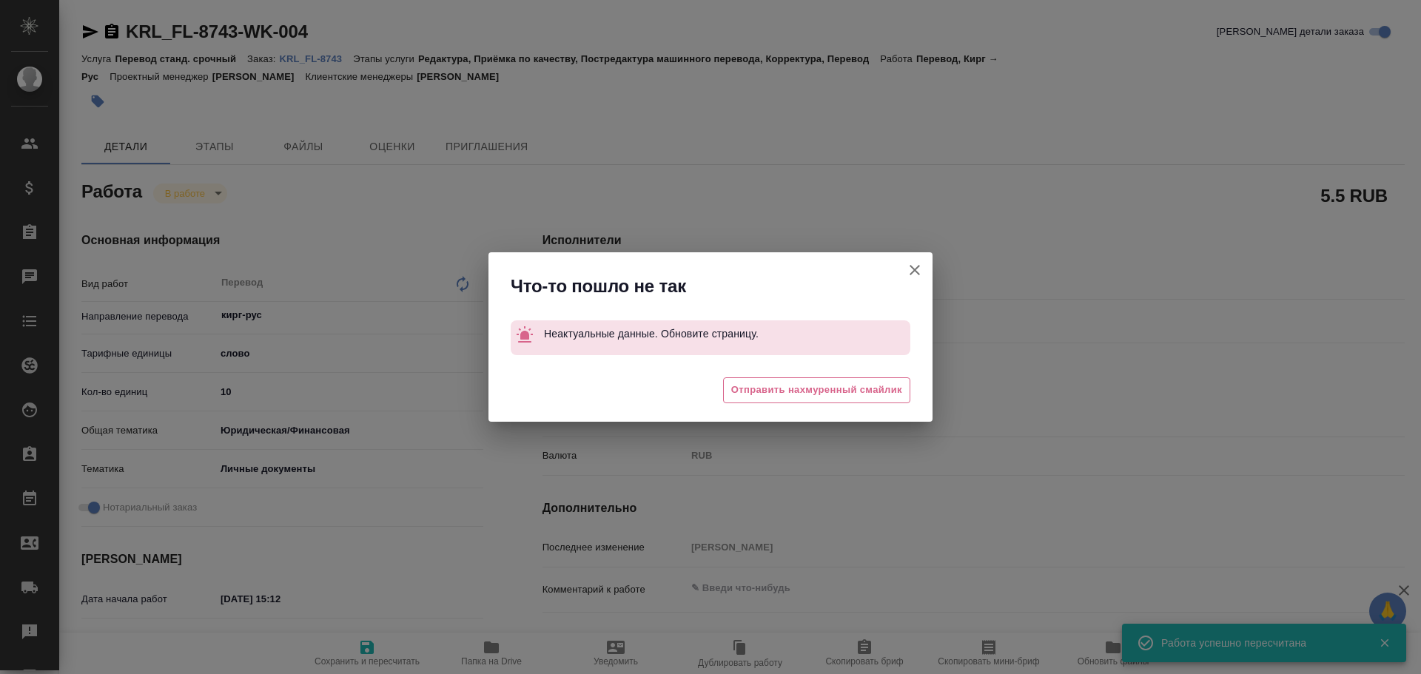
type textarea "x"
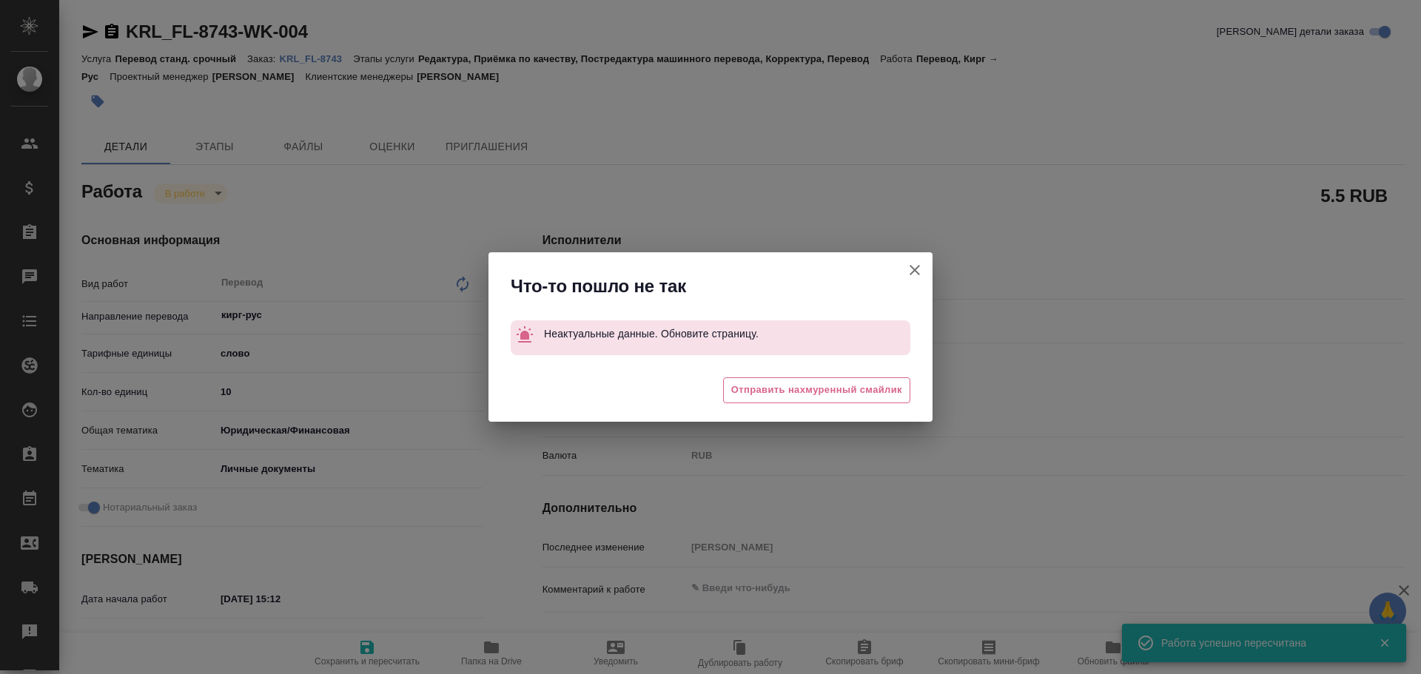
type textarea "x"
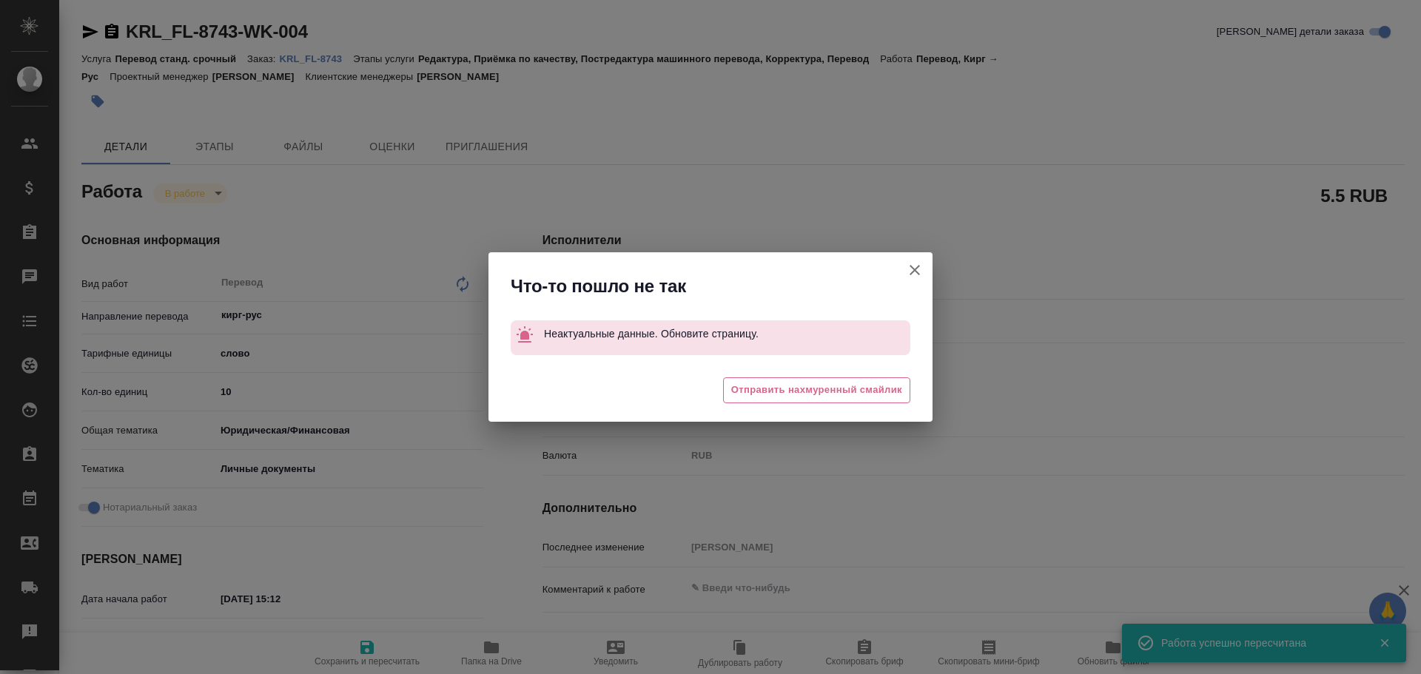
type textarea "x"
click at [917, 269] on icon "button" at bounding box center [915, 270] width 10 height 10
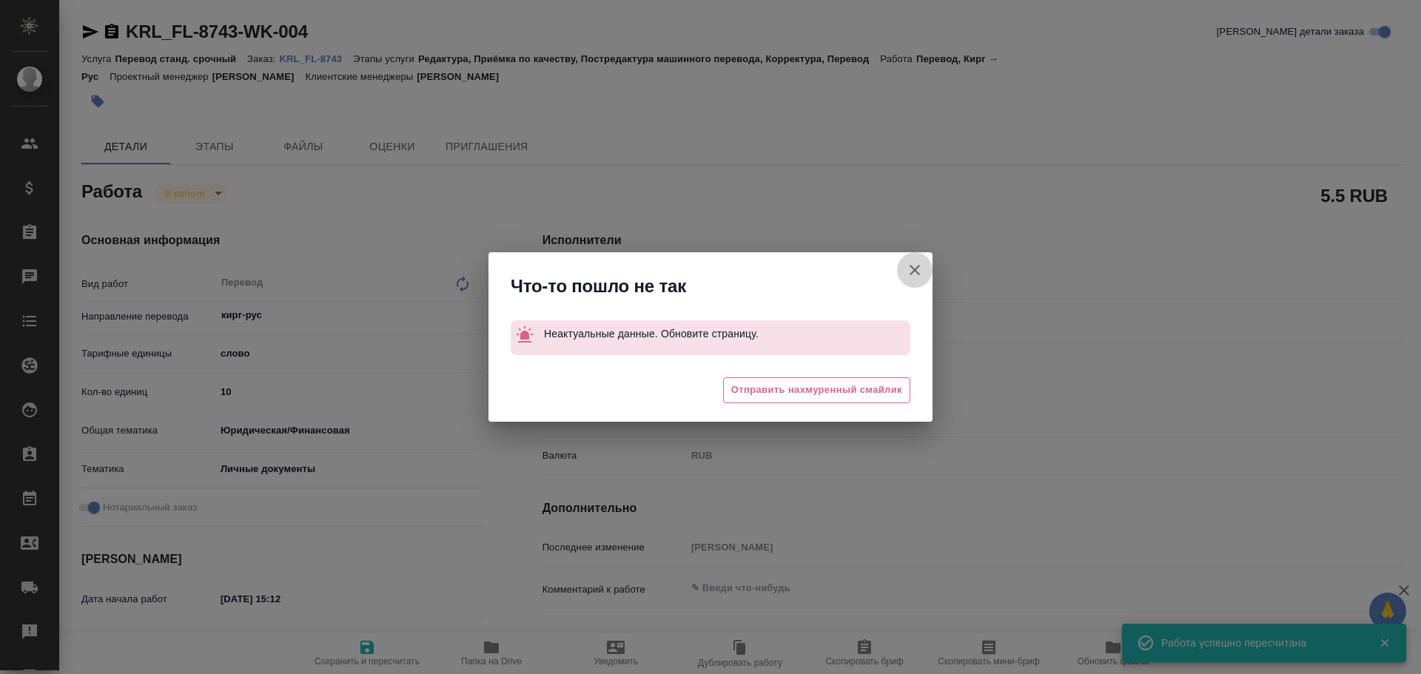
type textarea "x"
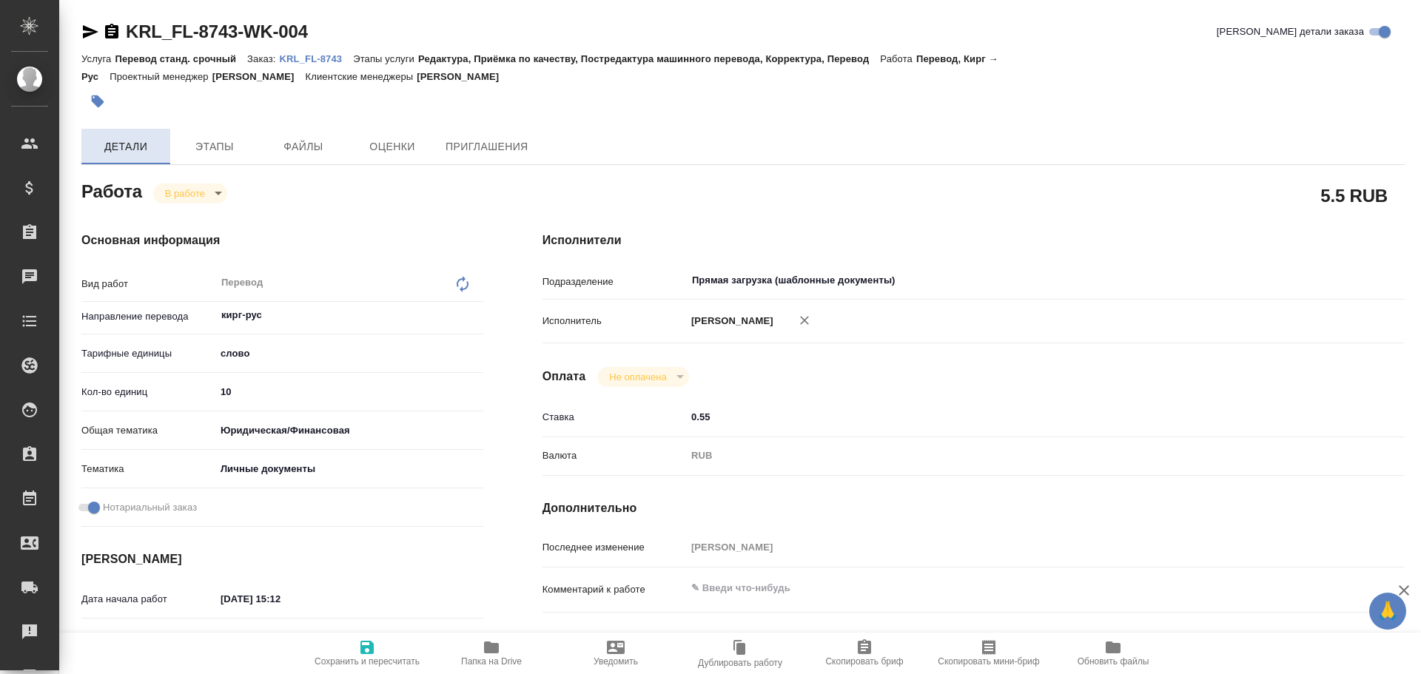
type textarea "x"
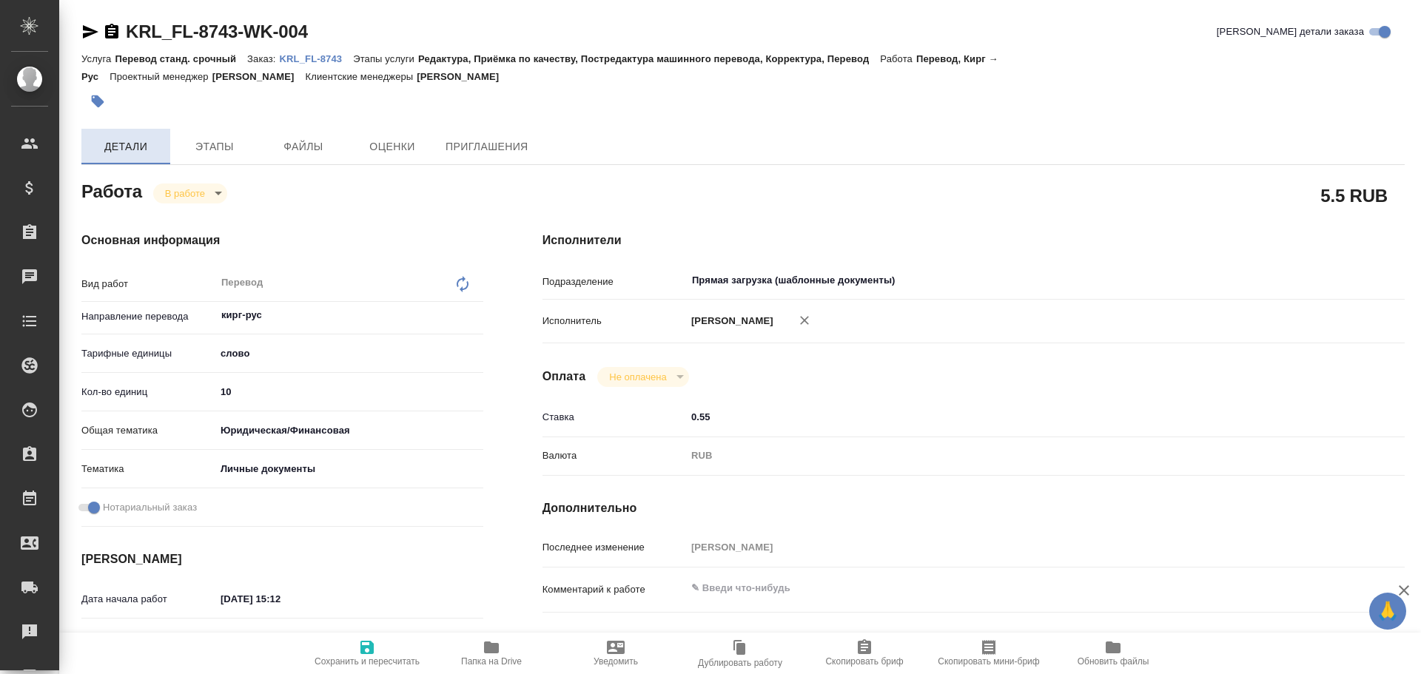
type textarea "x"
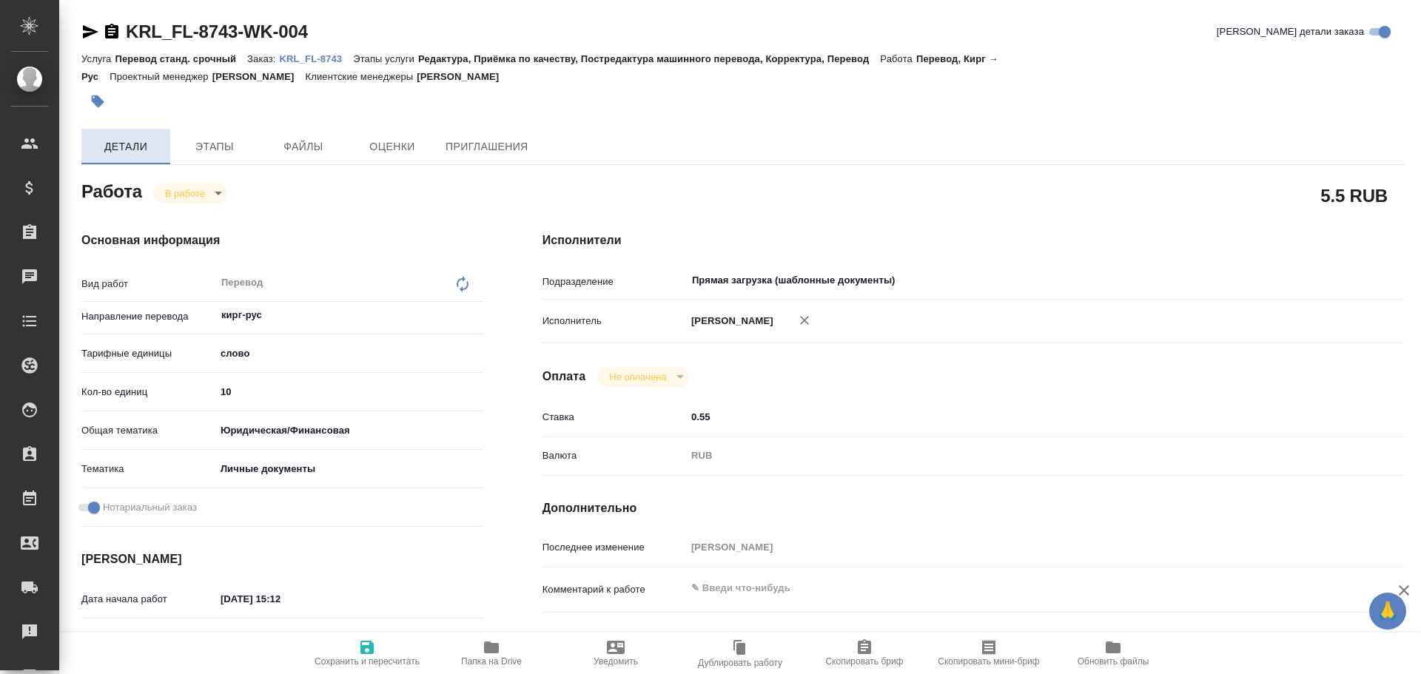
type textarea "x"
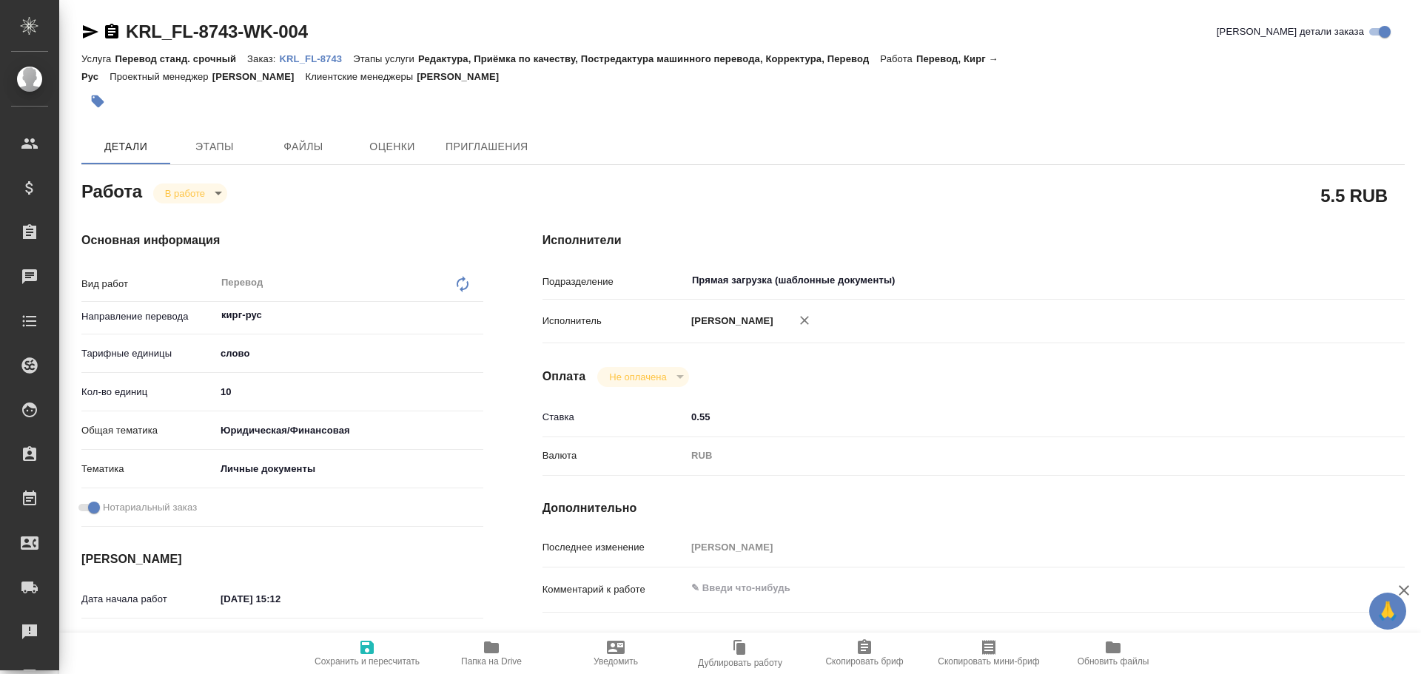
type textarea "x"
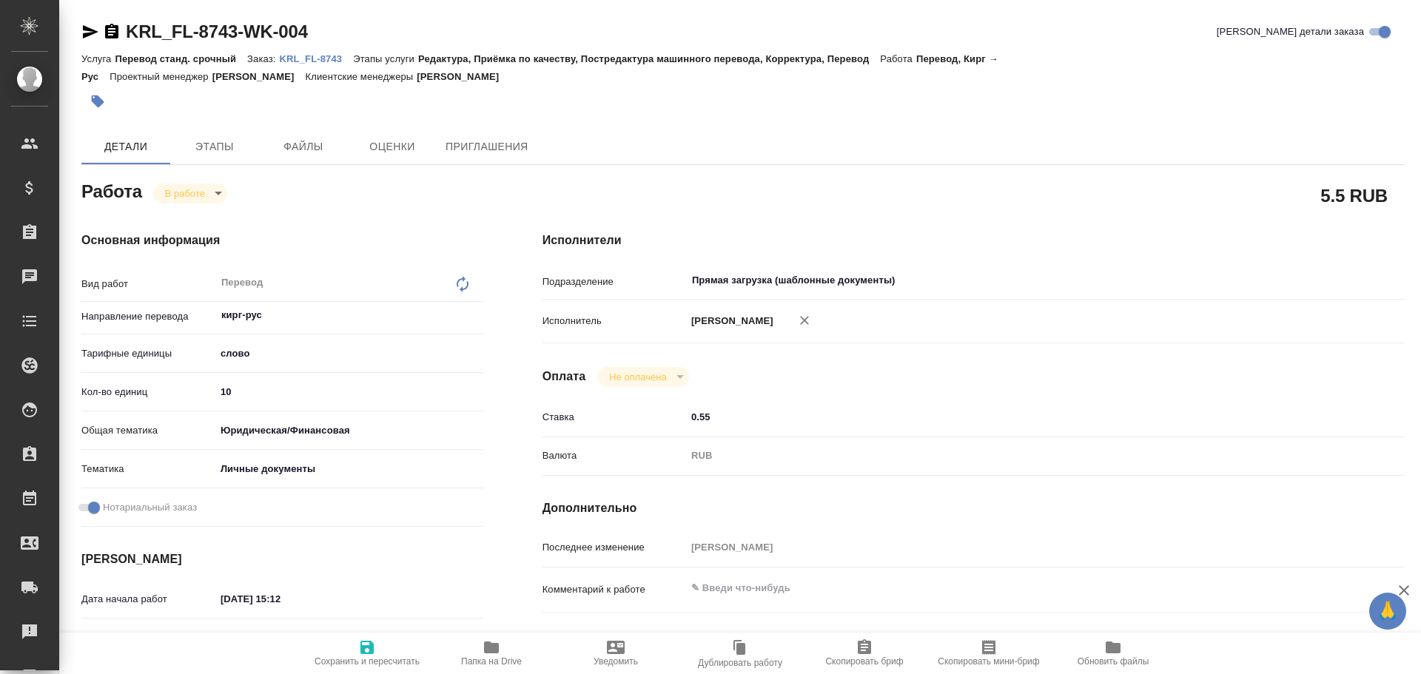
click at [239, 395] on input "10" at bounding box center [349, 391] width 268 height 21
type textarea "x"
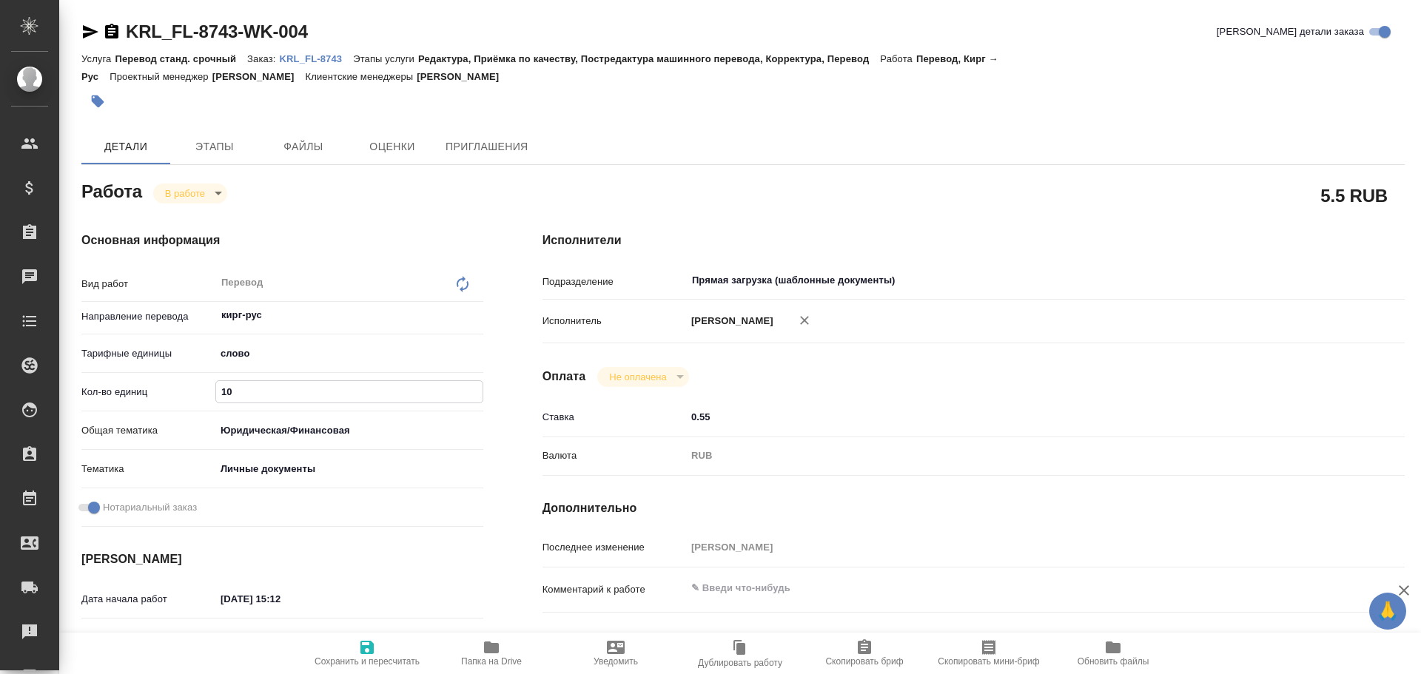
type textarea "x"
type input "100"
type textarea "x"
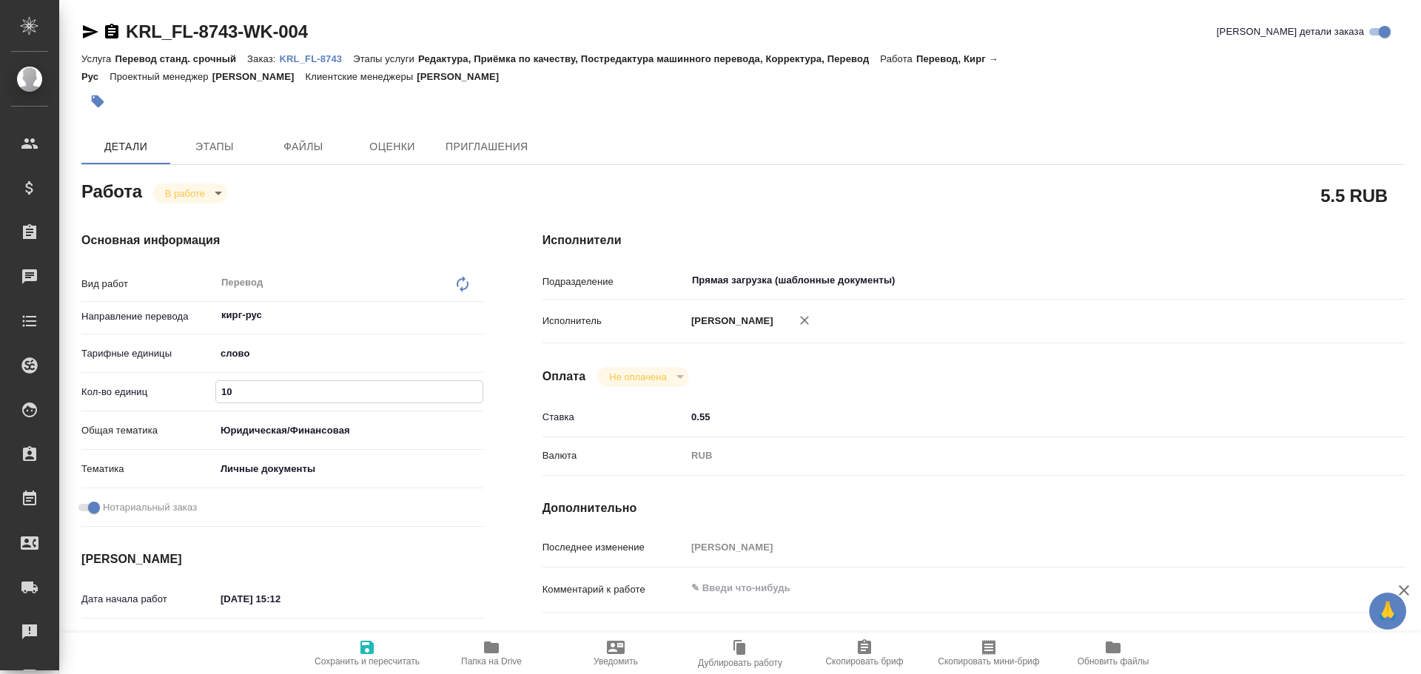
type textarea "x"
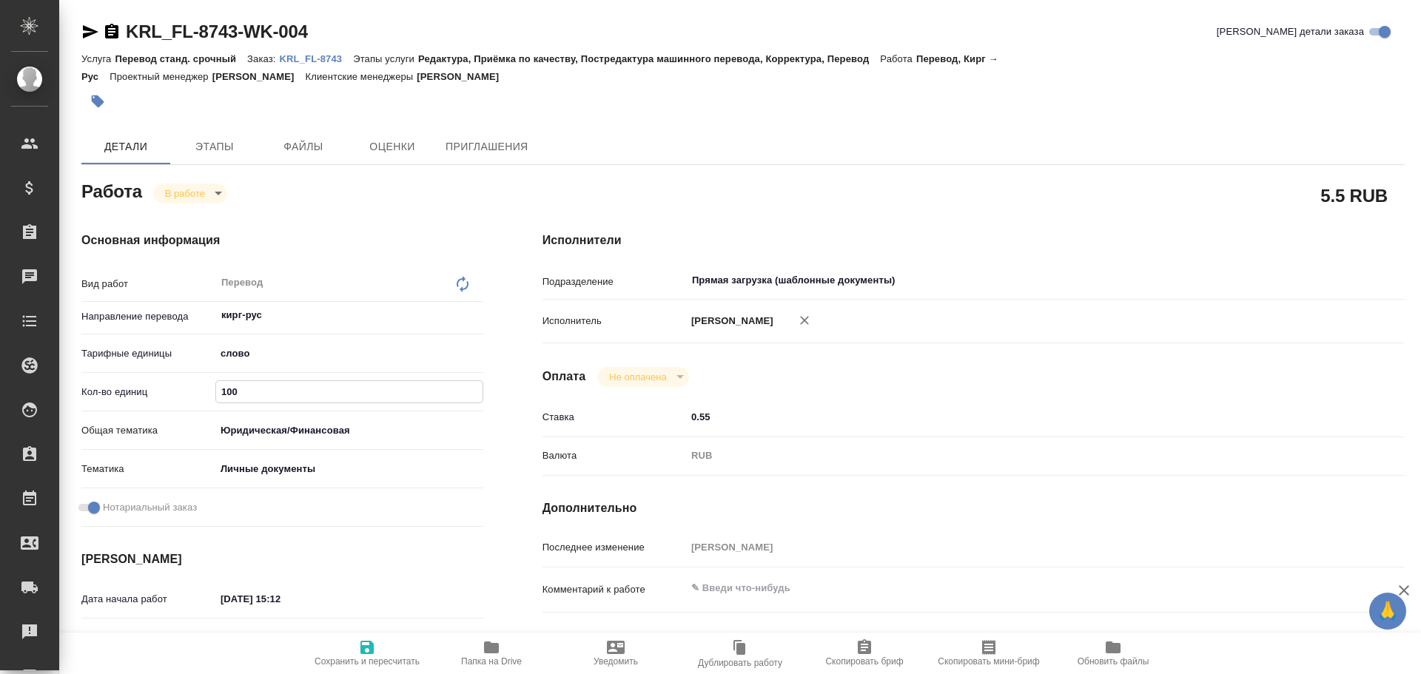
type textarea "x"
type input "100"
click at [375, 653] on icon "button" at bounding box center [367, 648] width 18 height 18
type textarea "x"
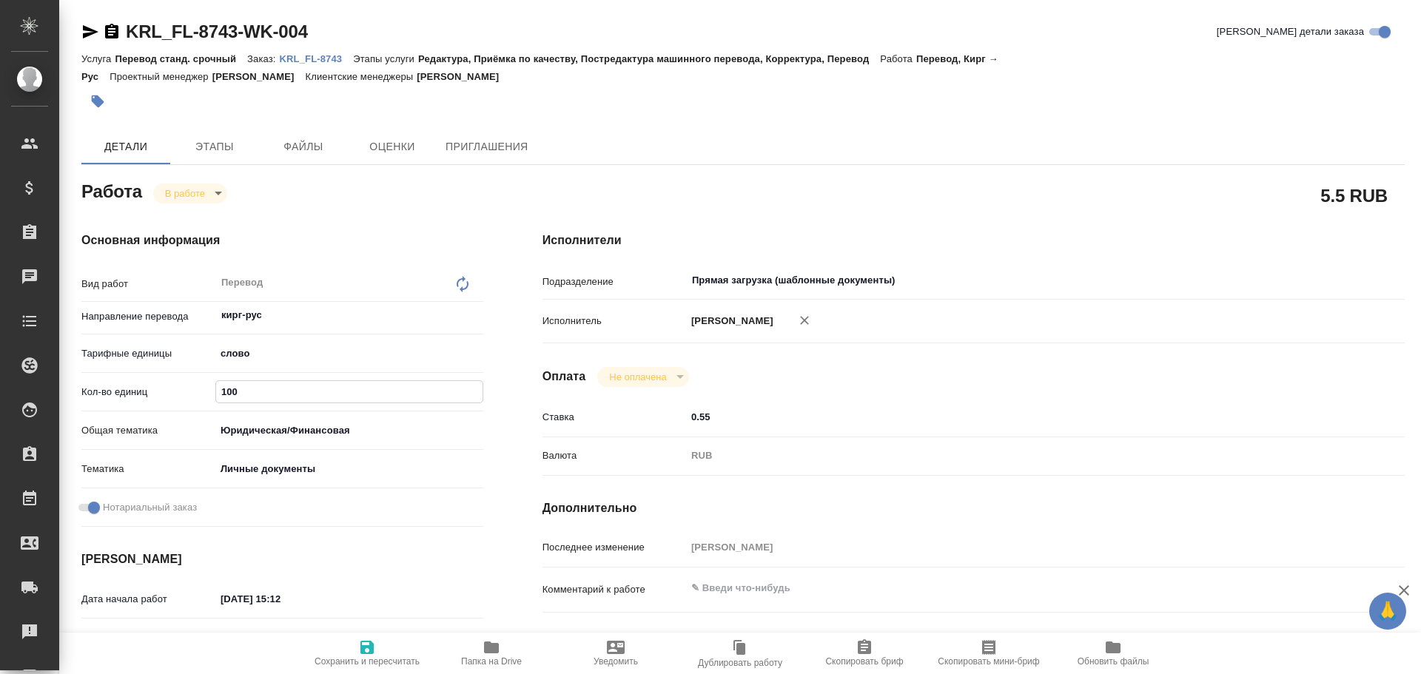
type textarea "x"
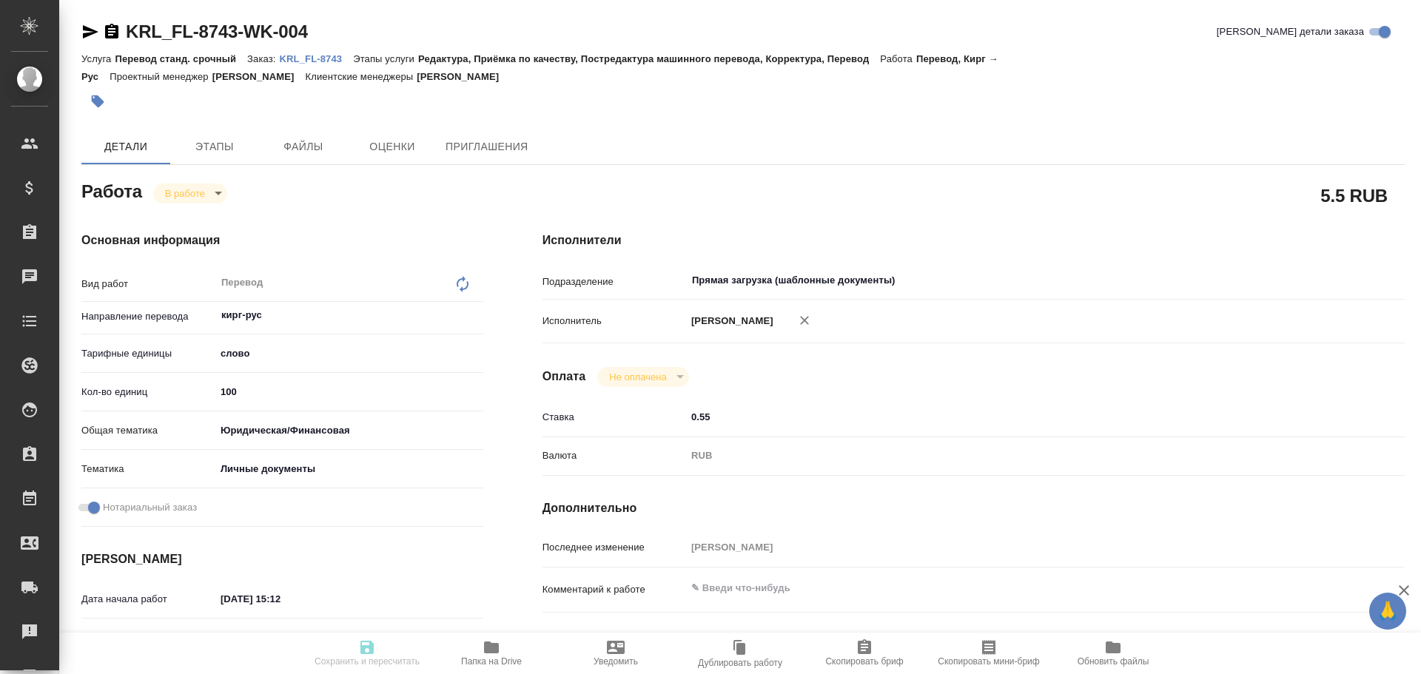
type textarea "x"
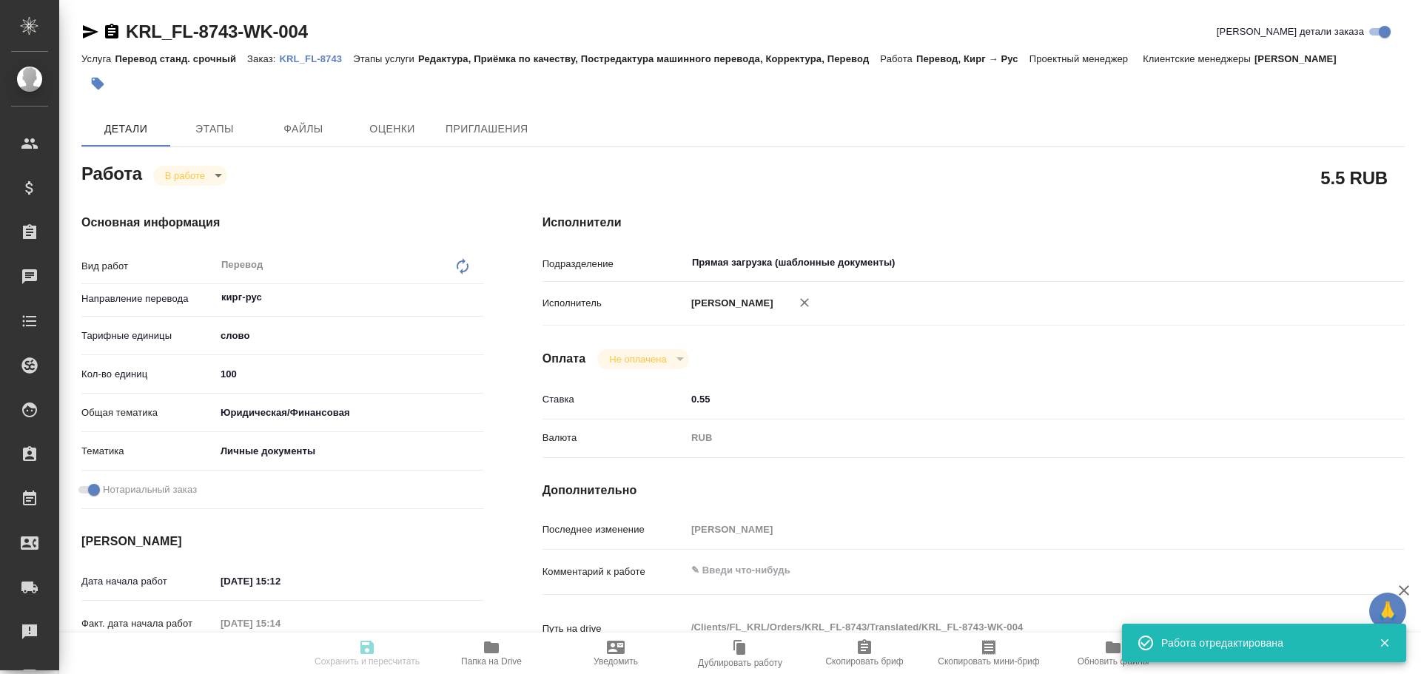
type input "inProgress"
type textarea "Перевод"
type textarea "x"
type input "кирг-рус"
type input "5a8b1489cc6b4906c91bfd90"
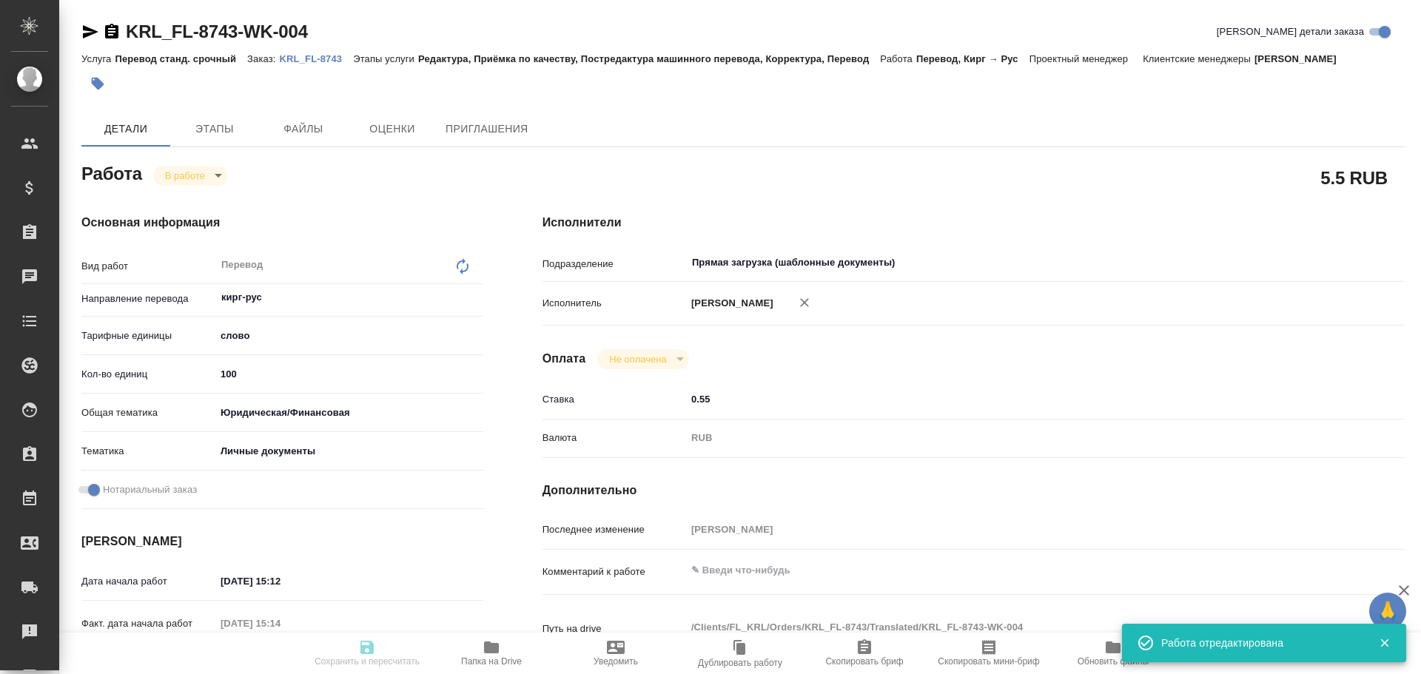
type input "100"
type input "yr-fn"
type input "5a8b8b956a9677013d343cfe"
checkbox input "true"
type input "[DATE] 15:12"
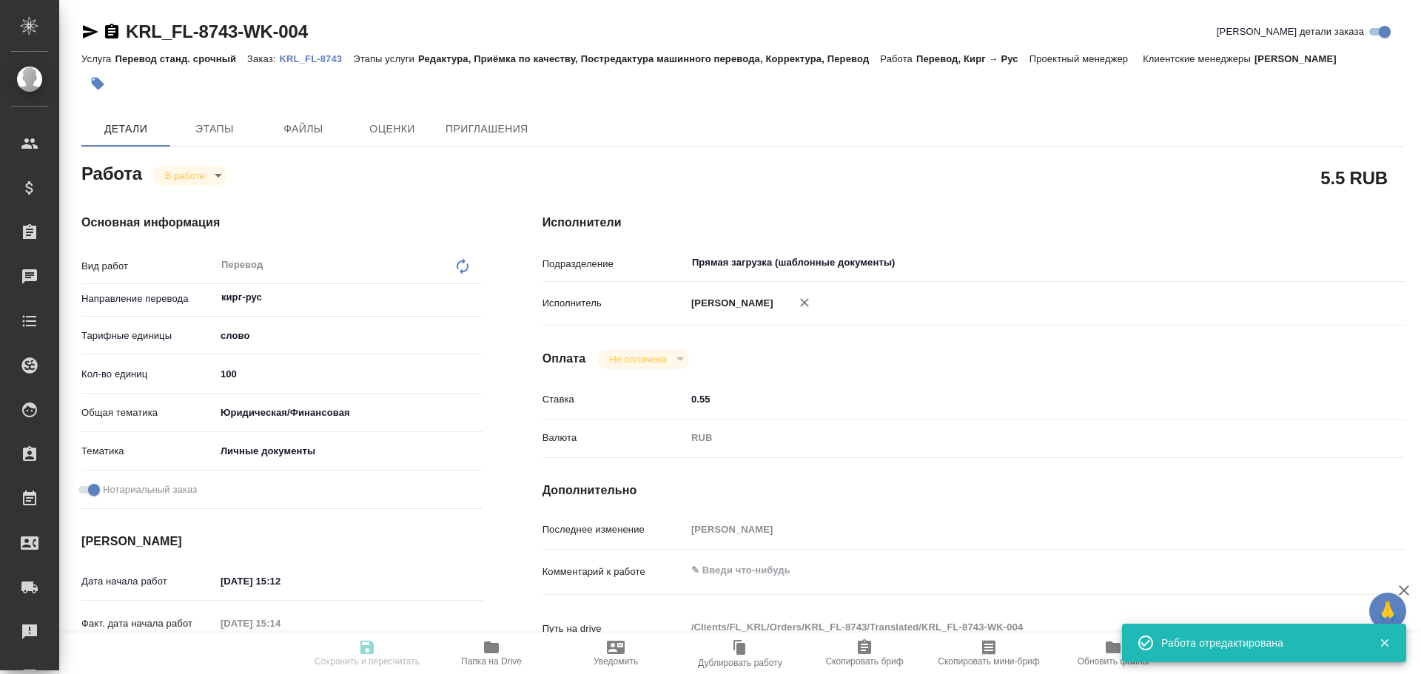
type input "[DATE] 15:14"
type input "[DATE] 15:45"
type input "Прямая загрузка (шаблонные документы)"
type input "notPayed"
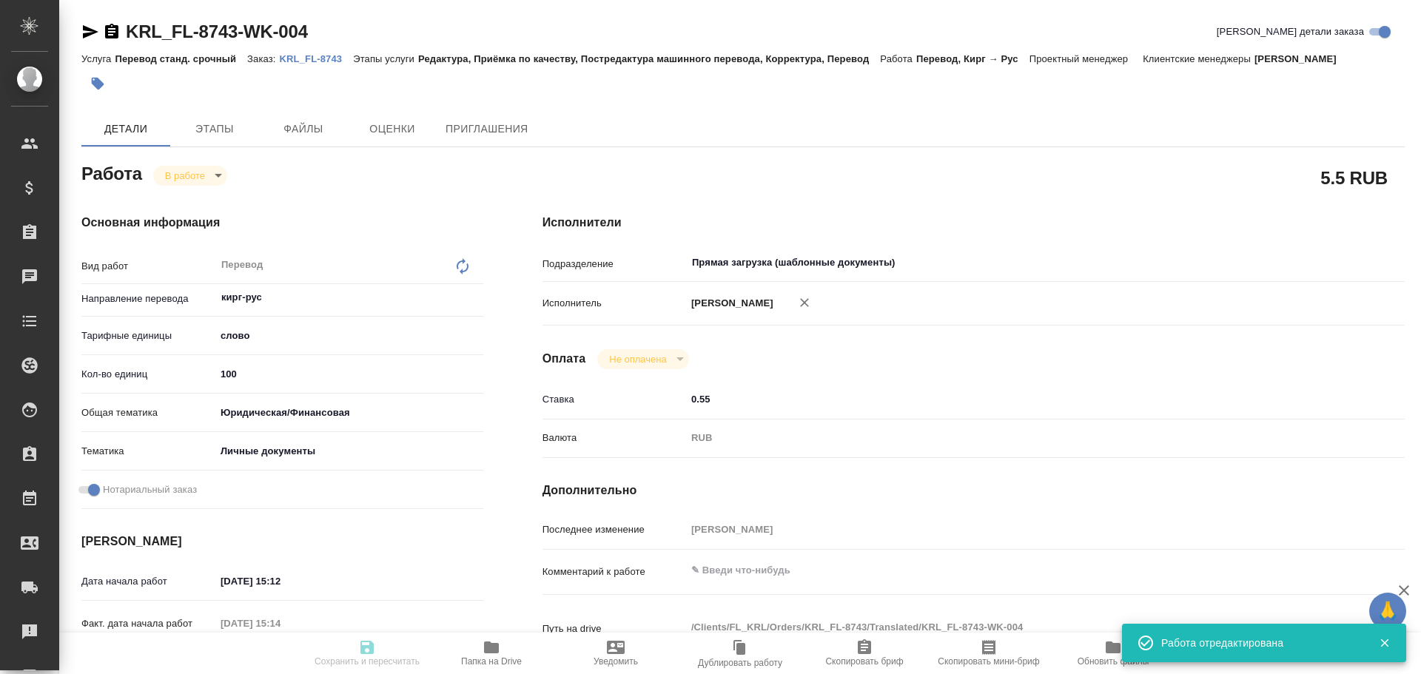
type input "0.55"
type input "RUB"
type input "[PERSON_NAME]"
type textarea "x"
type textarea "/Clients/FL_KRL/Orders/KRL_FL-8743/Translated/KRL_FL-8743-WK-004"
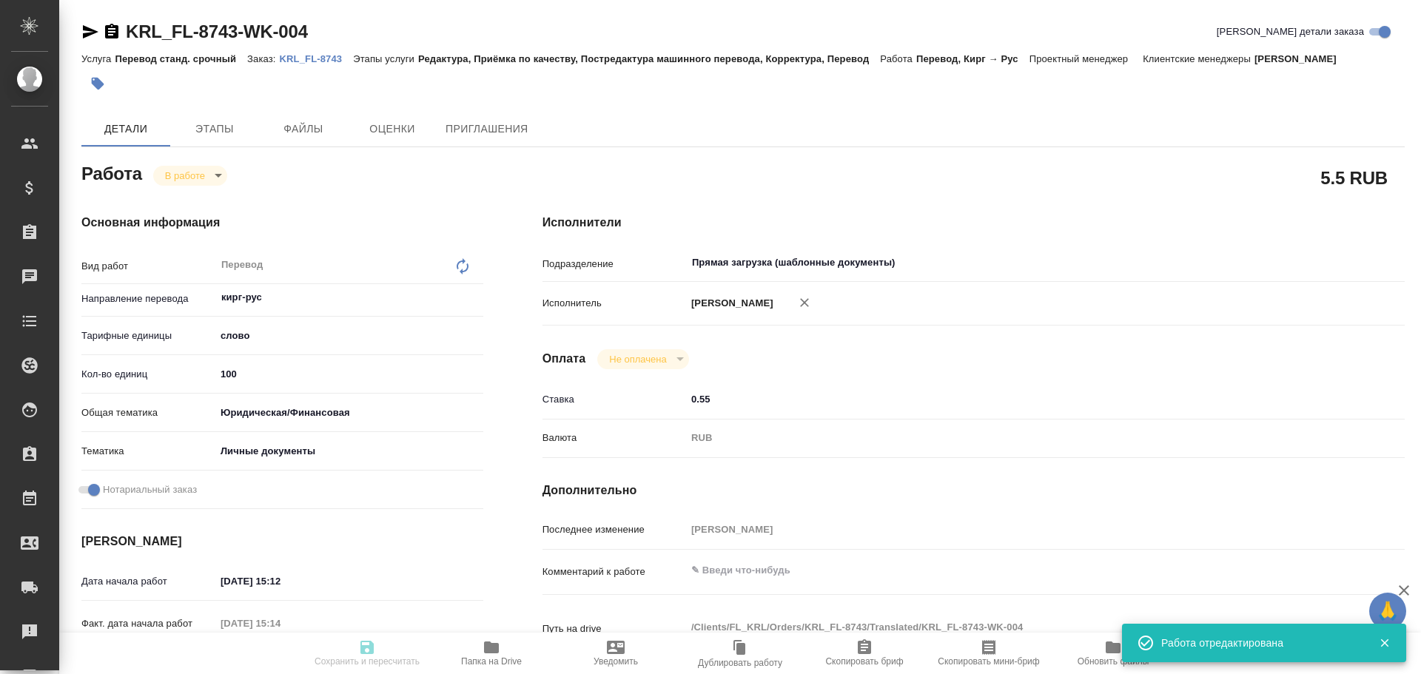
type textarea "x"
type input "KRL_FL-8743"
type input "Перевод станд. срочный"
type input "Редактура, Приёмка по качеству, Постредактура машинного перевода, Корректура, П…"
type input "[PERSON_NAME]"
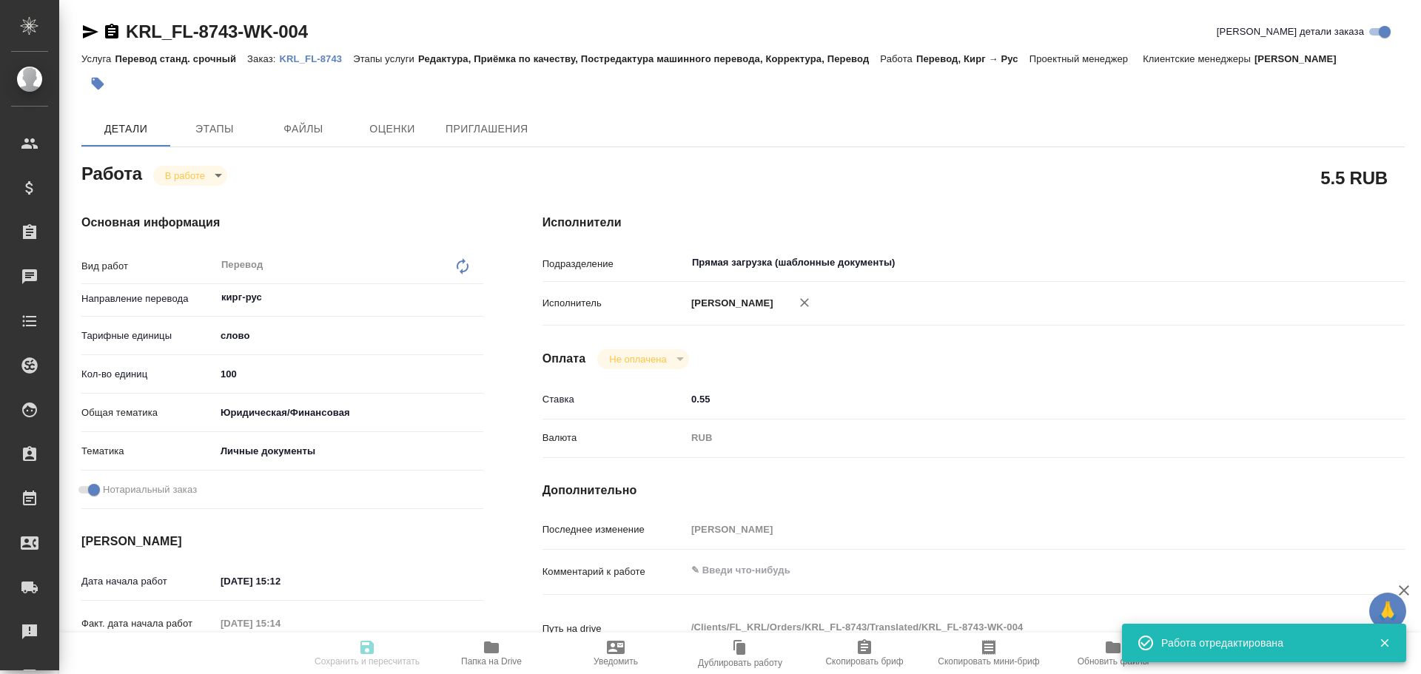
type input "/Clients/FL_KRL/Orders/KRL_FL-8743"
type textarea "x"
type textarea "НОТ Кыргыз. Респ."
type textarea "x"
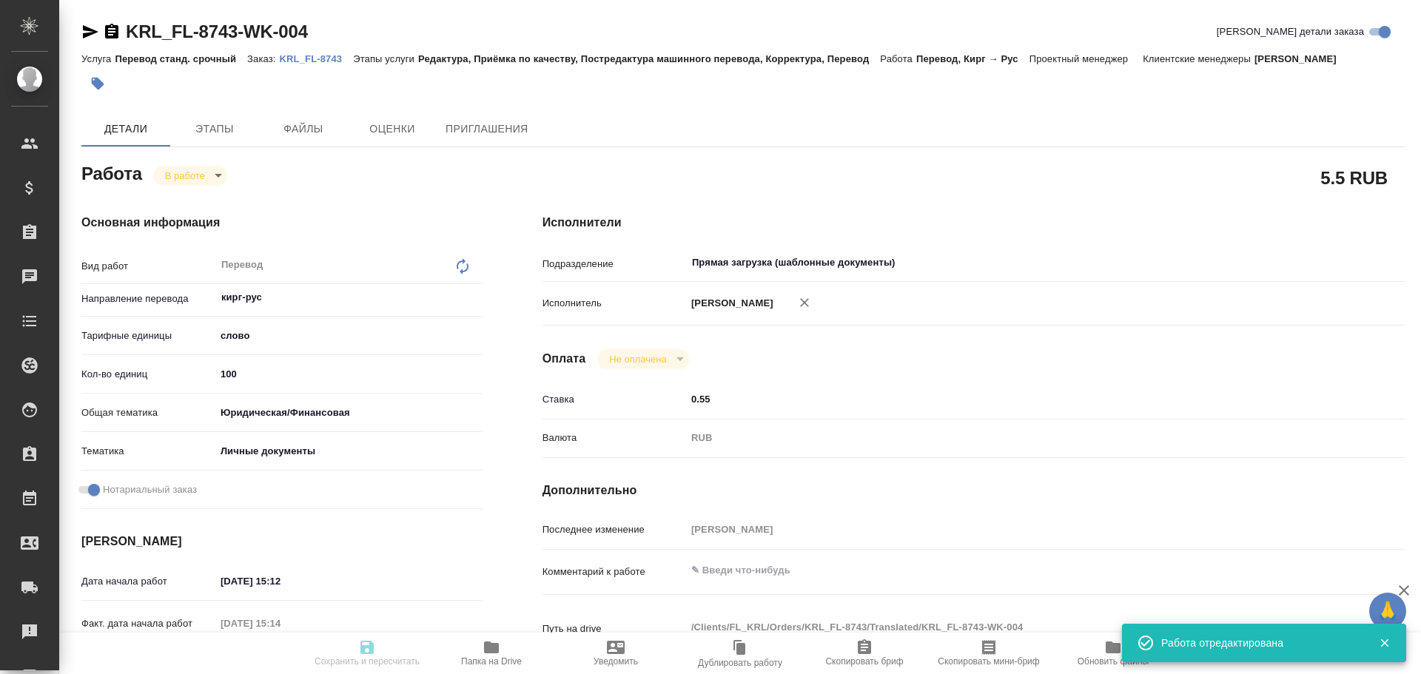
type textarea "x"
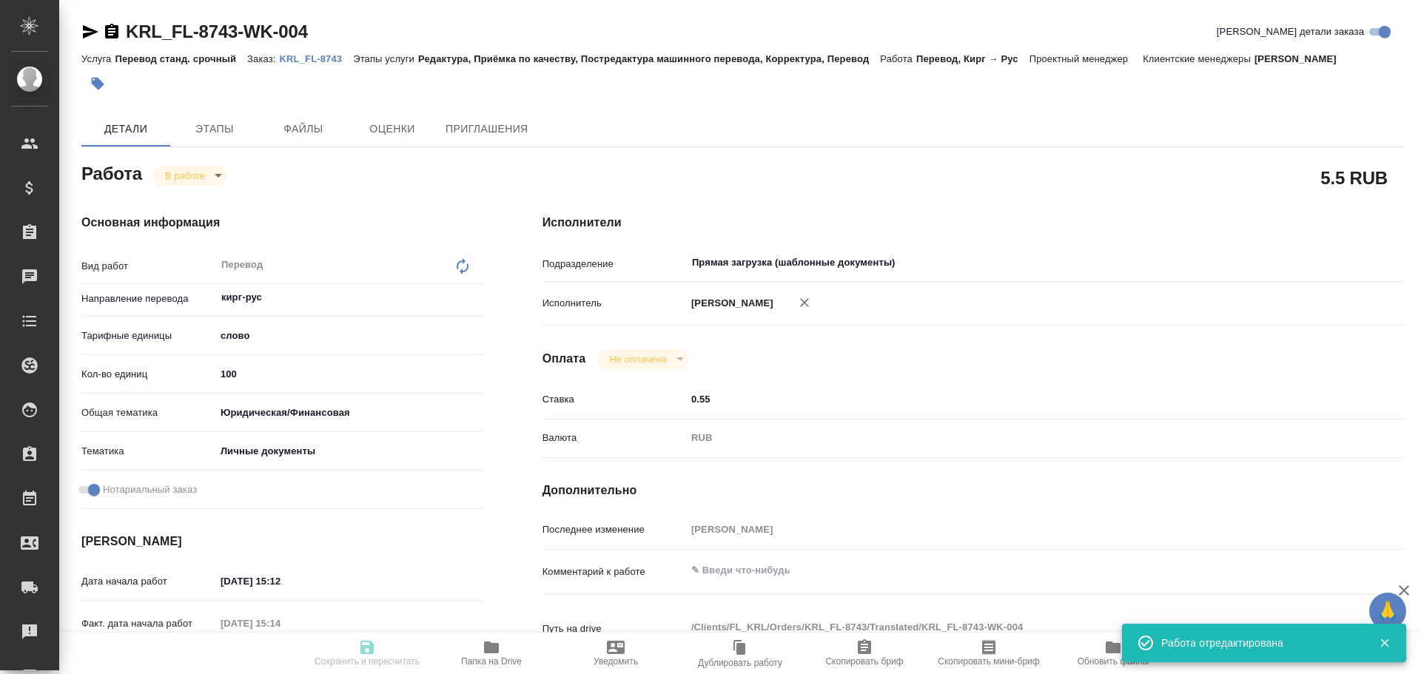
type textarea "x"
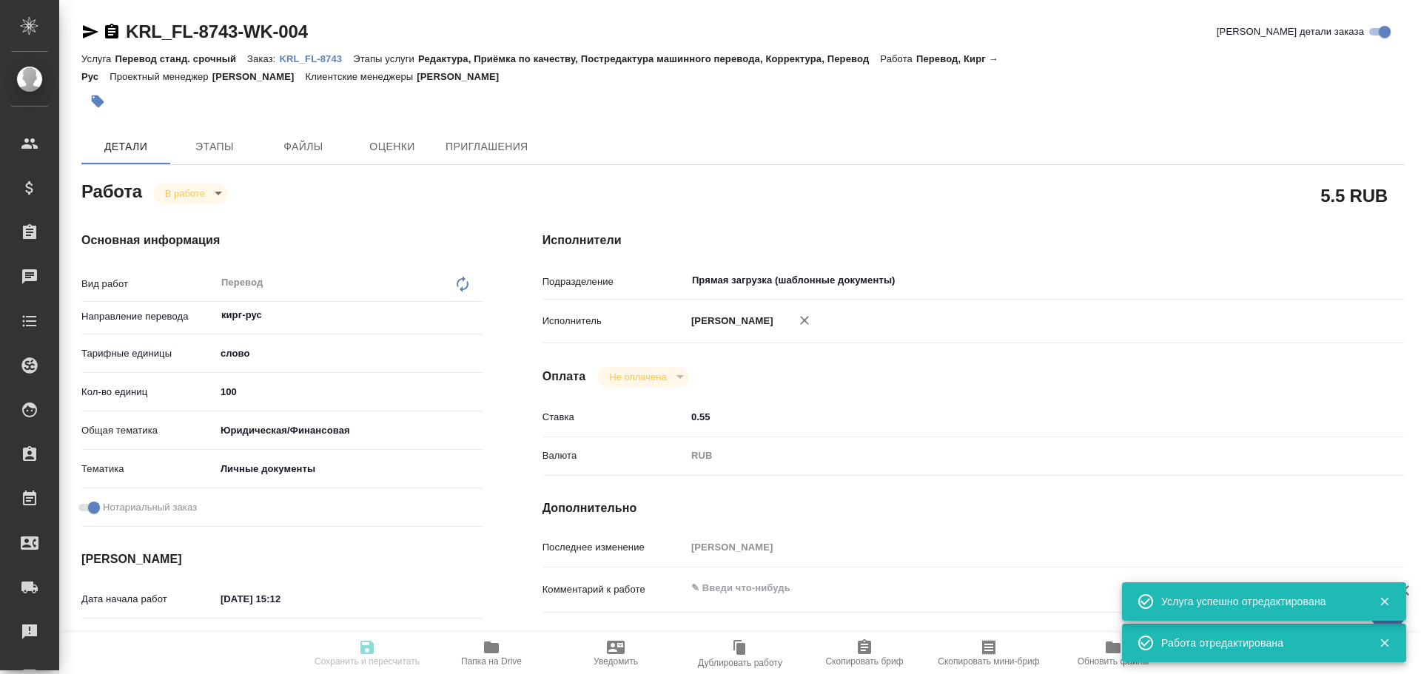
type textarea "x"
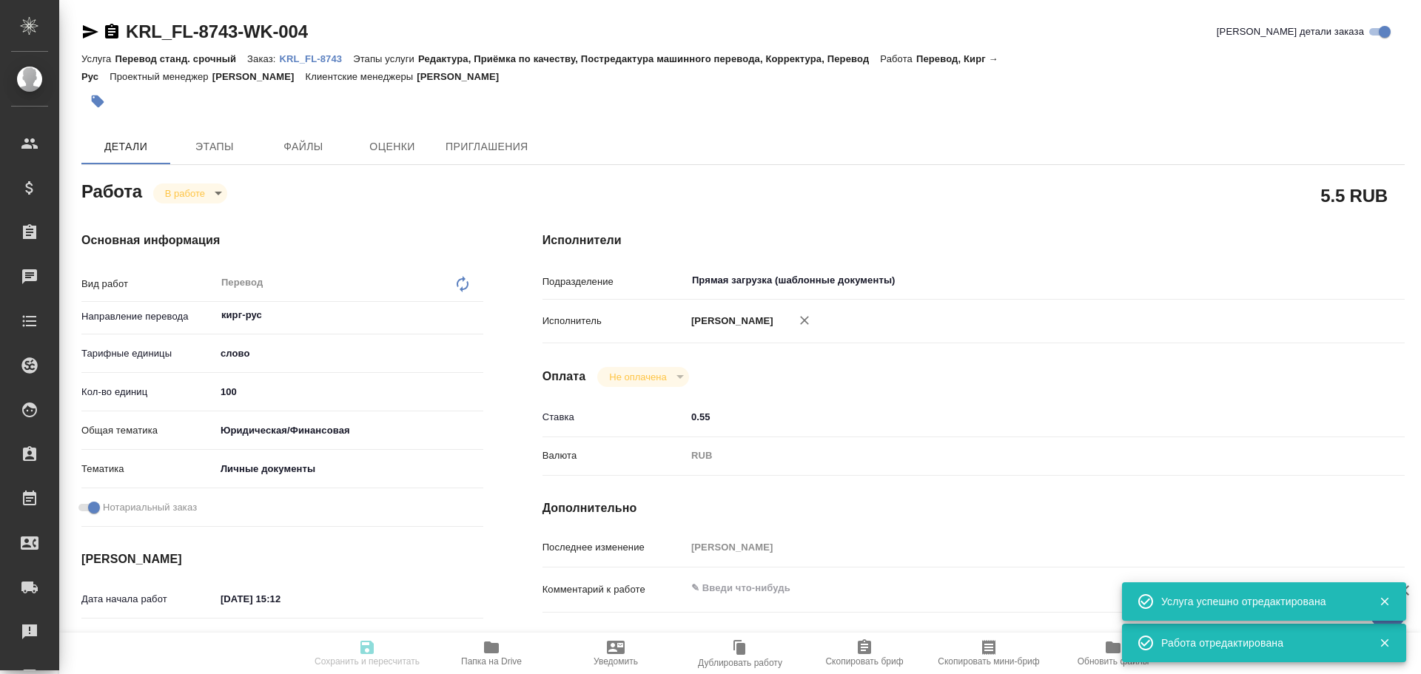
type textarea "x"
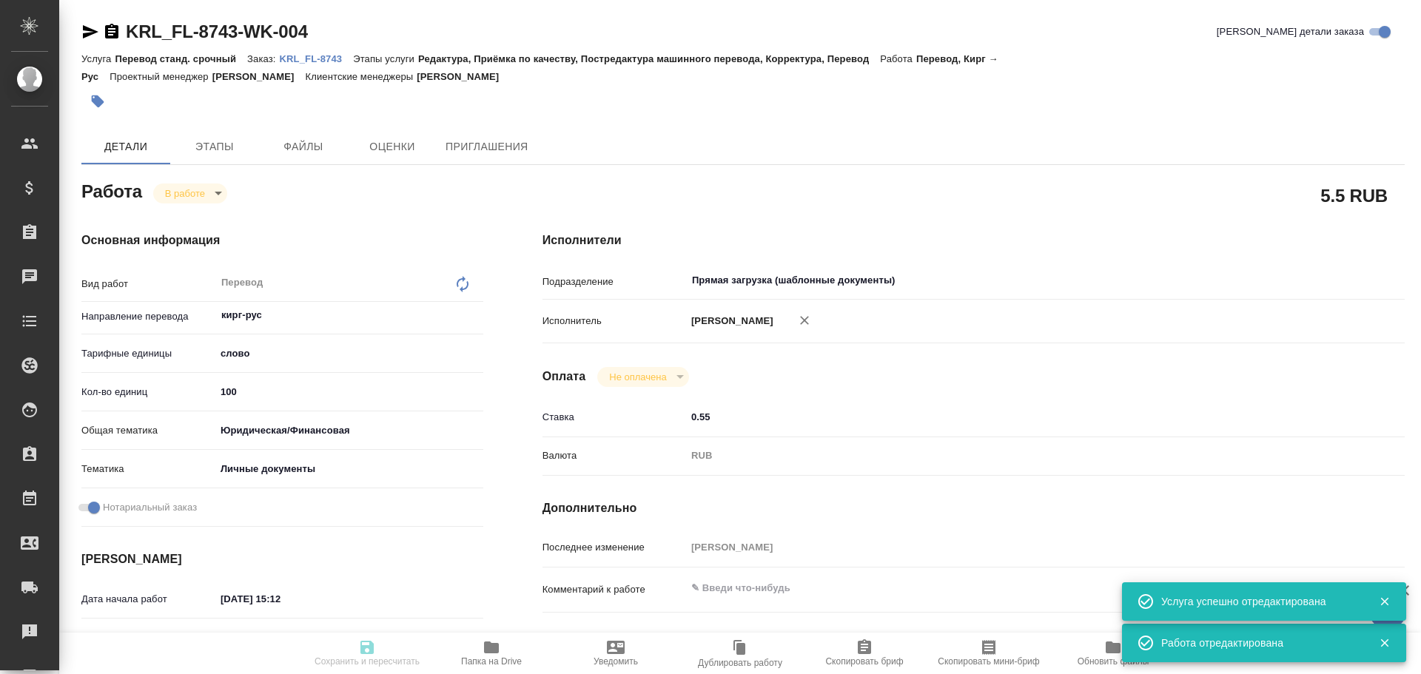
type input "inProgress"
type textarea "Перевод"
type textarea "x"
type input "кирг-рус"
type input "5a8b1489cc6b4906c91bfd90"
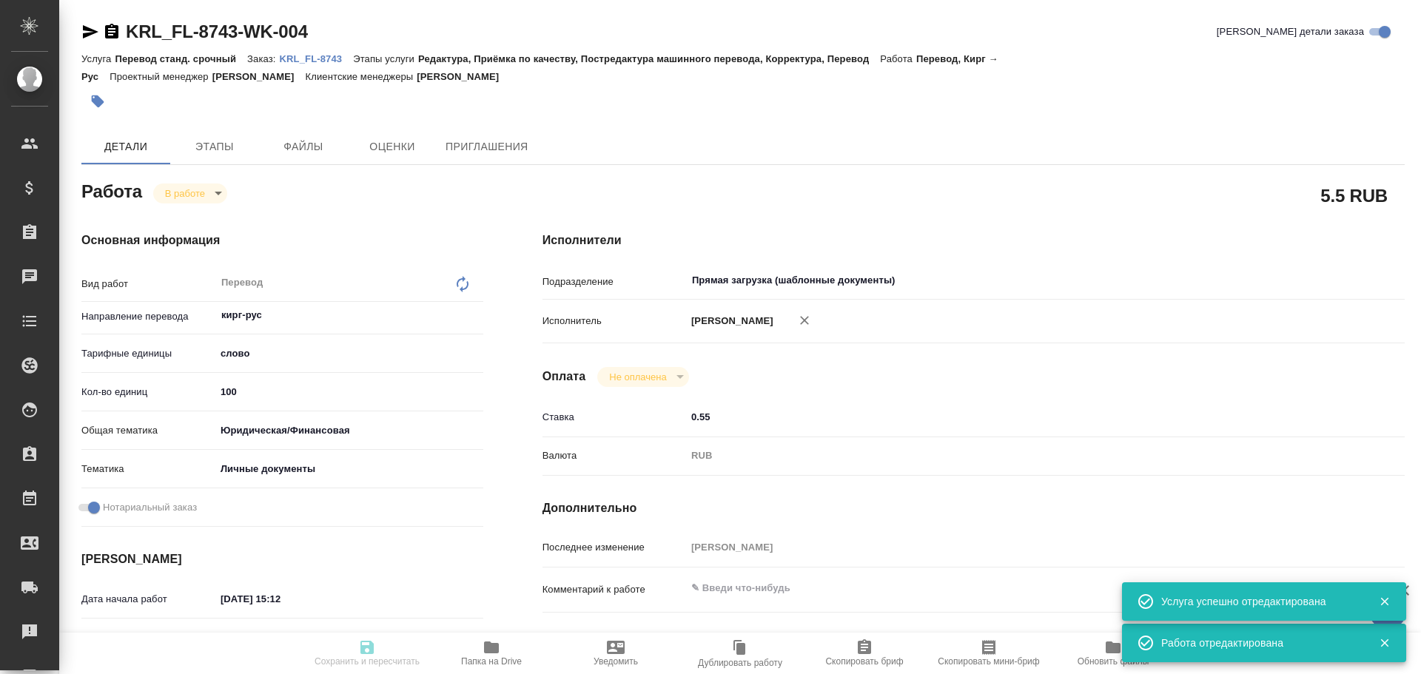
type input "100"
type input "yr-fn"
type input "5a8b8b956a9677013d343cfe"
checkbox input "true"
type input "24.09.2025 15:12"
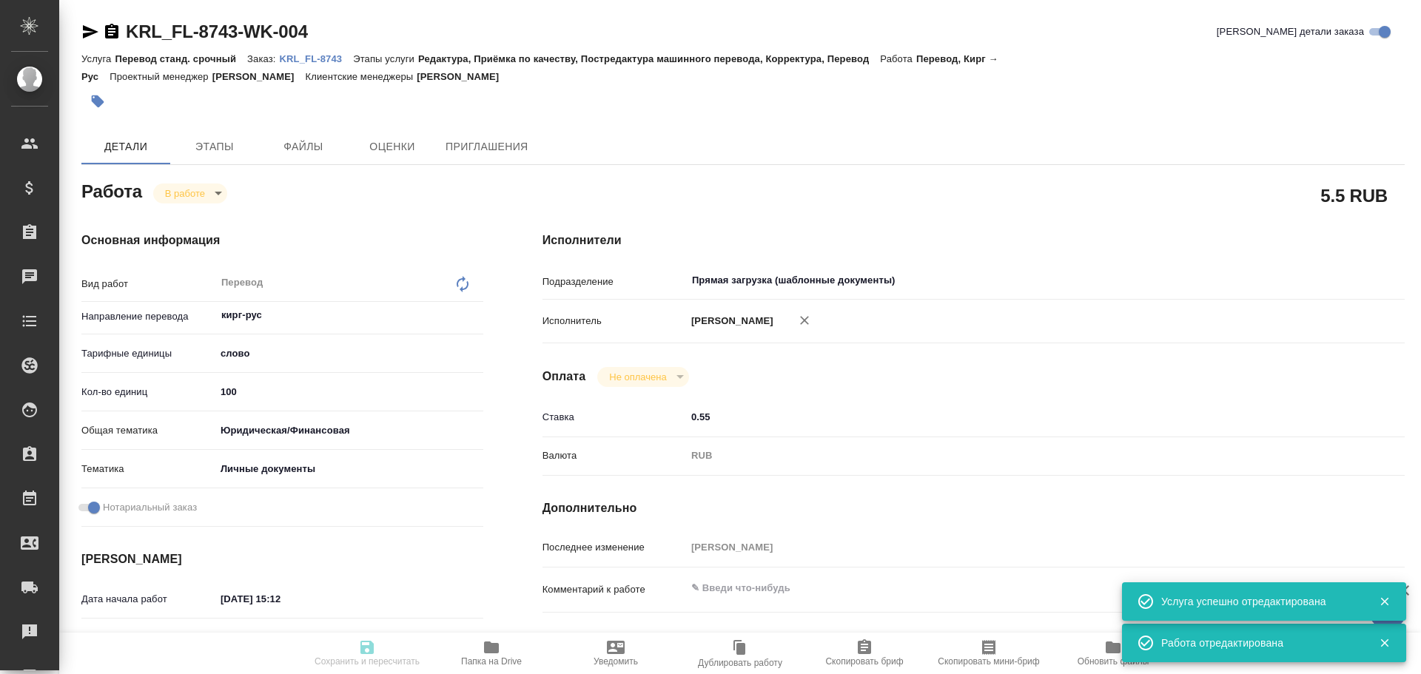
type input "24.09.2025 15:14"
type input "24.09.2025 15:45"
type input "Прямая загрузка (шаблонные документы)"
type input "notPayed"
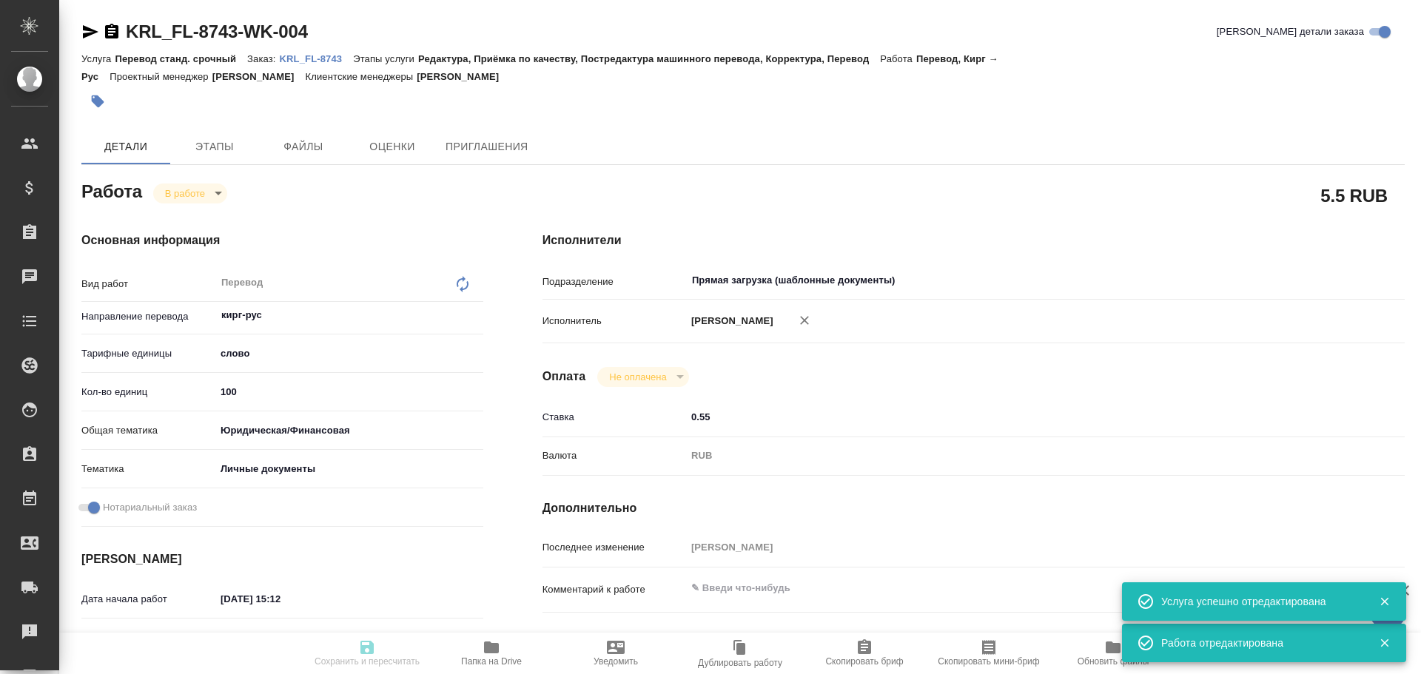
type input "0.55"
type input "RUB"
type input "[PERSON_NAME]"
type textarea "x"
type textarea "/Clients/FL_KRL/Orders/KRL_FL-8743/Translated/KRL_FL-8743-WK-004"
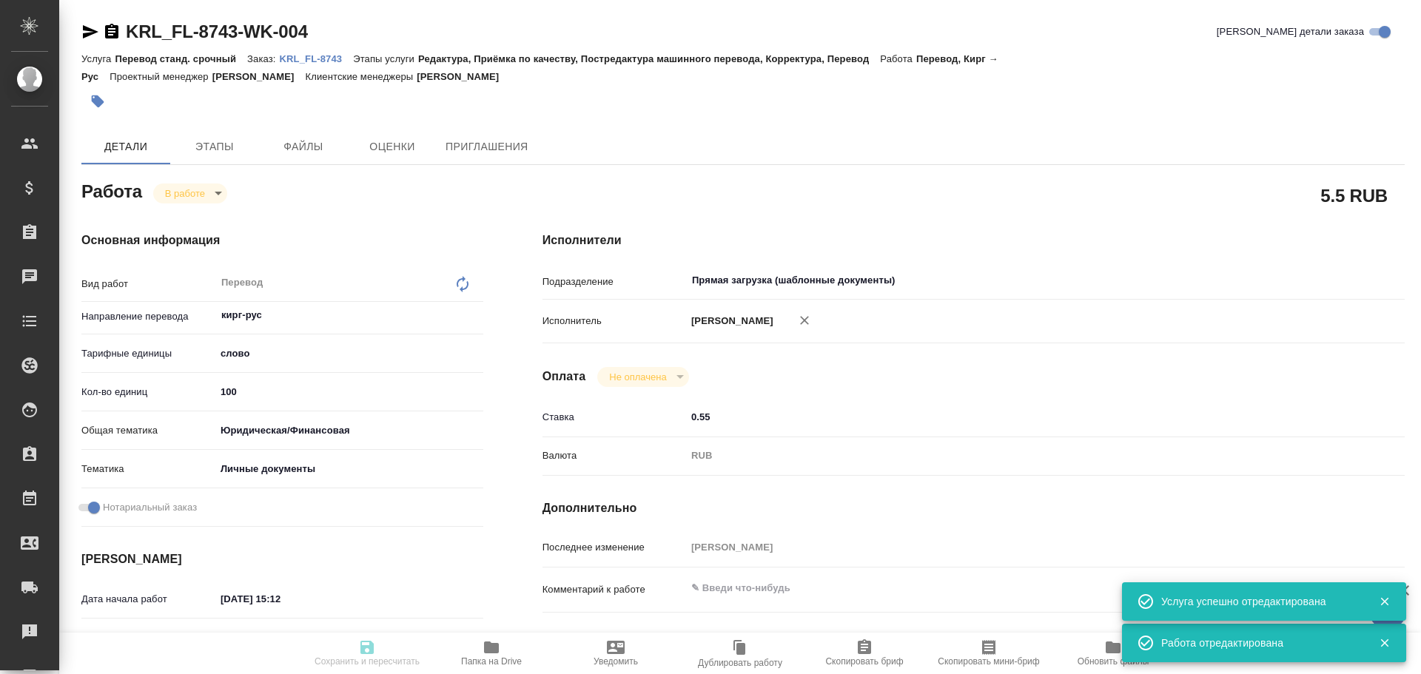
type textarea "x"
type input "KRL_FL-8743"
type input "Перевод станд. срочный"
type input "Редактура, Приёмка по качеству, Постредактура машинного перевода, Корректура, П…"
type input "[PERSON_NAME]"
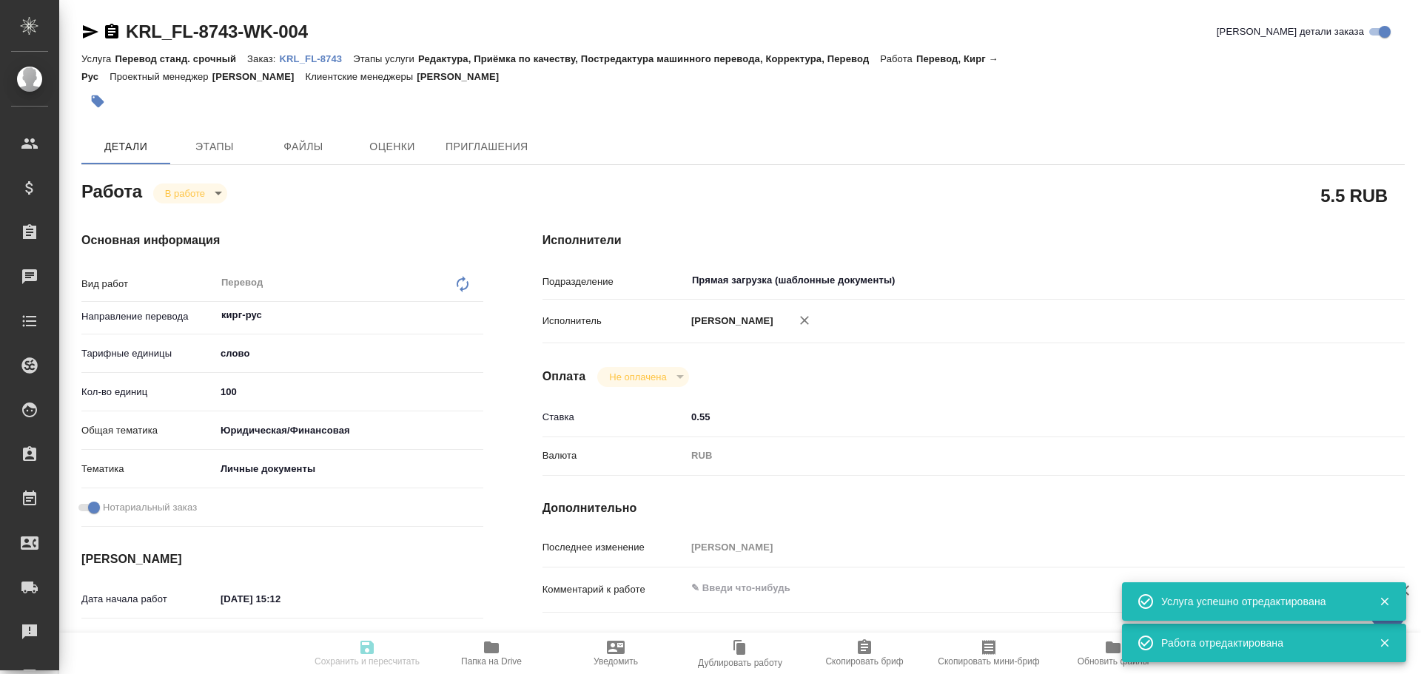
type input "/Clients/FL_KRL/Orders/KRL_FL-8743"
type textarea "x"
type textarea "НОТ Кыргыз. Респ."
type textarea "x"
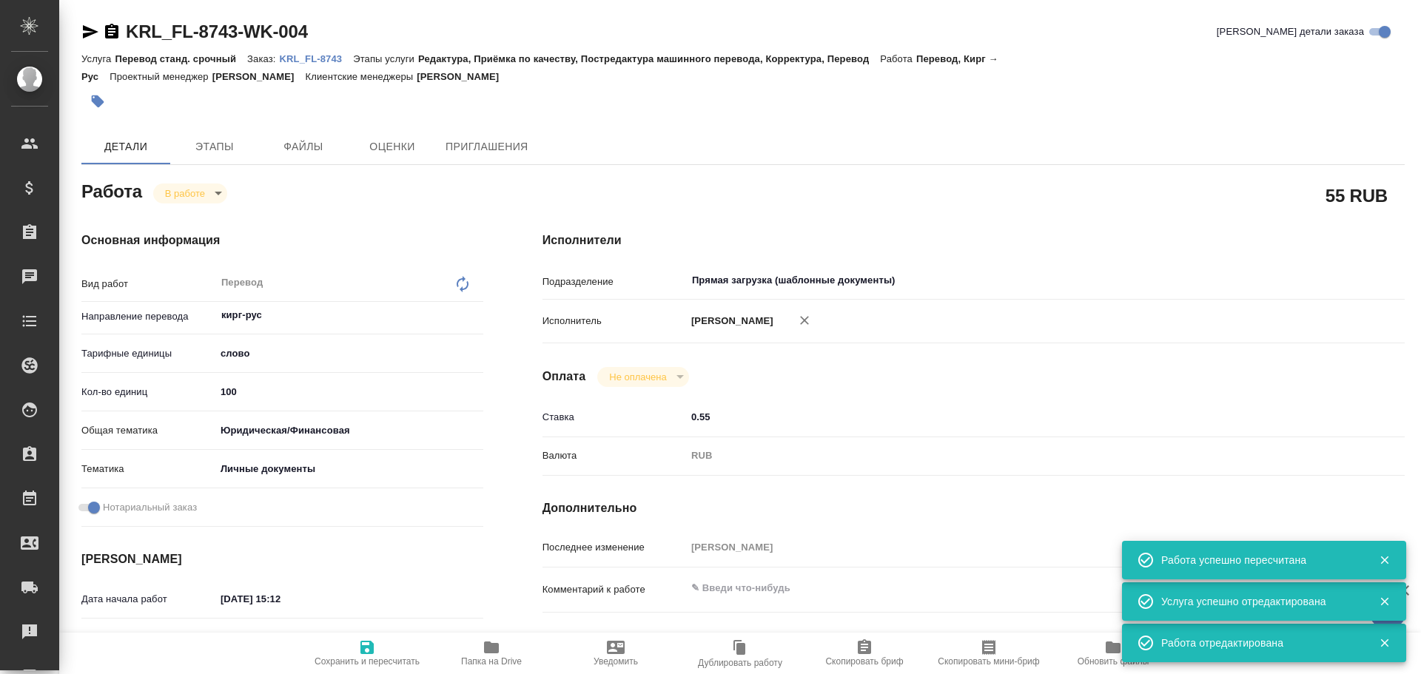
type textarea "x"
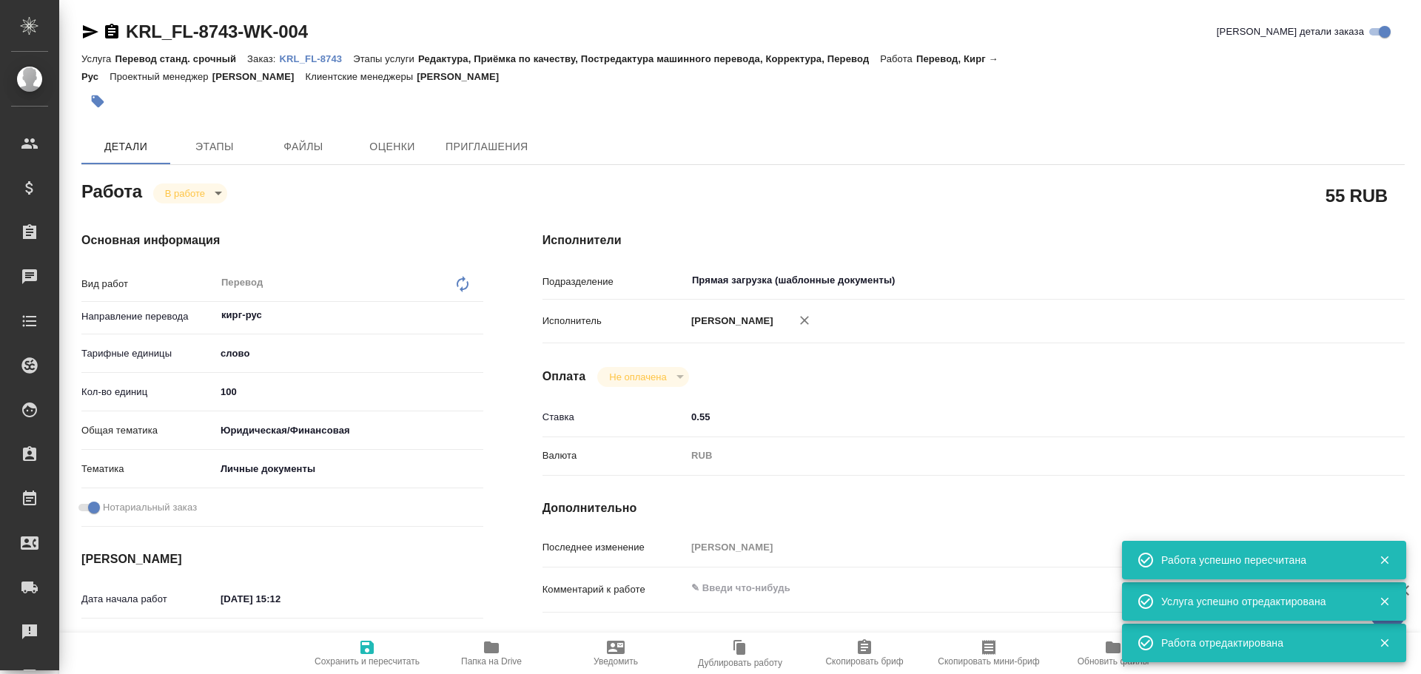
type textarea "x"
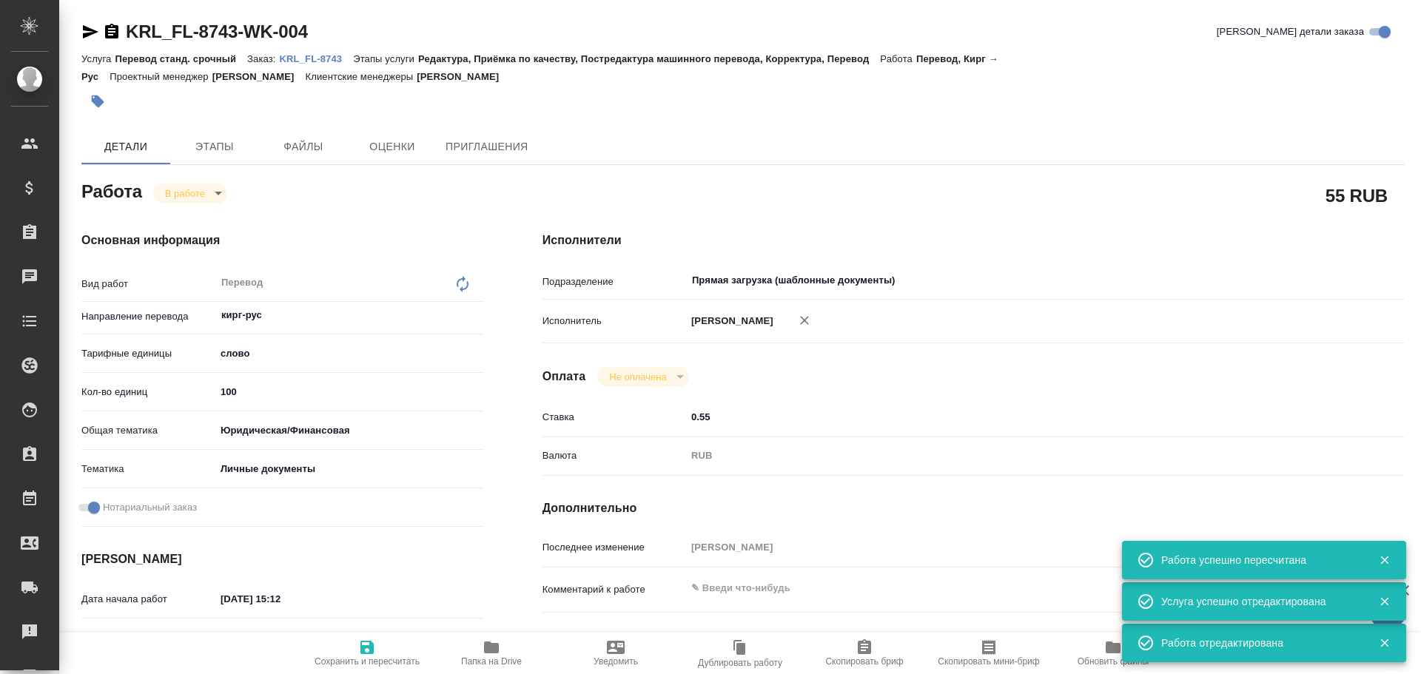
type textarea "x"
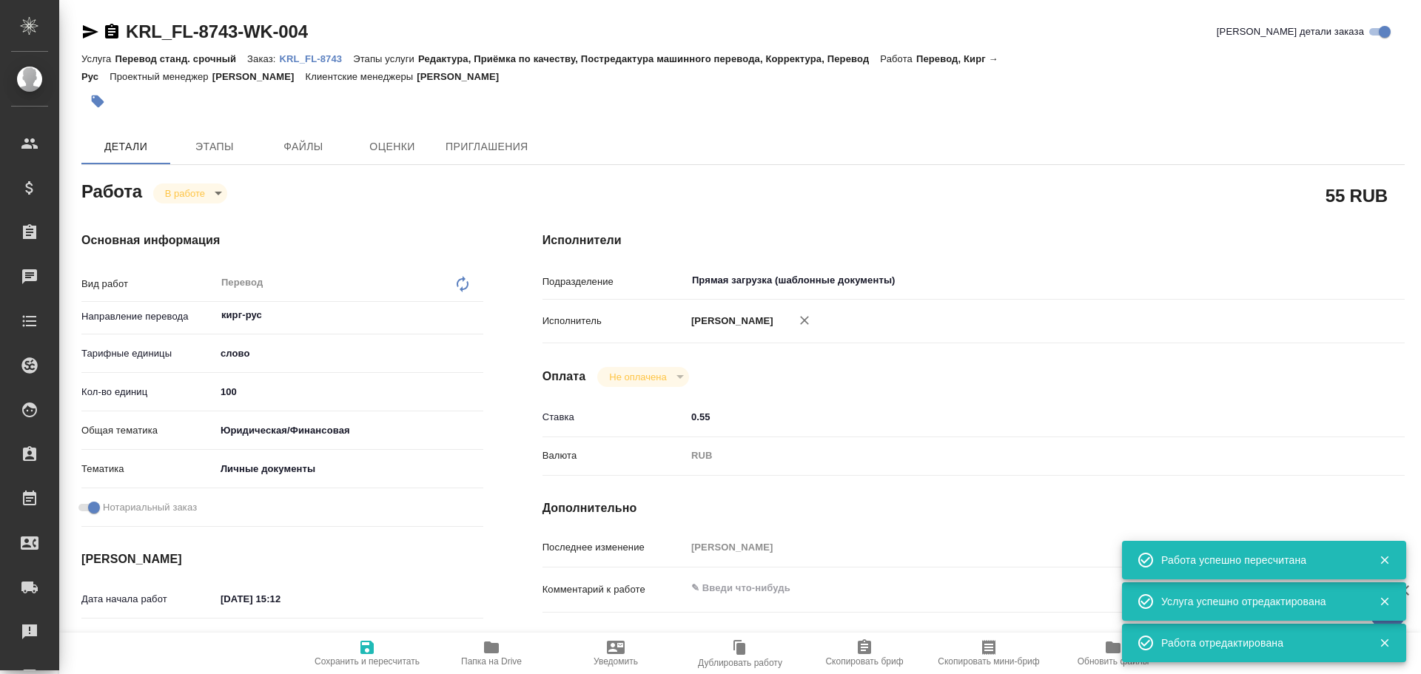
type textarea "x"
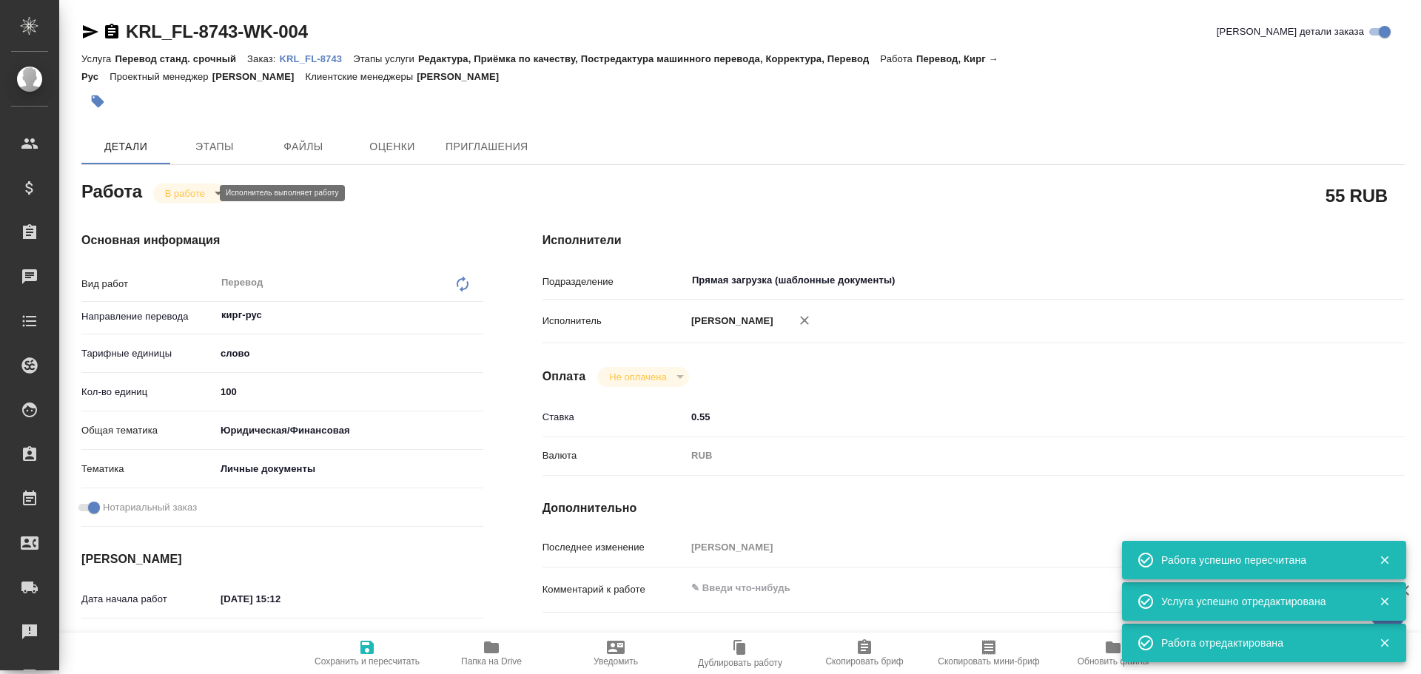
click at [184, 195] on body "🙏 .cls-1 fill:#fff; AWATERA Gusev Alexandr Клиенты Спецификации Заказы 0 Чаты T…" at bounding box center [710, 337] width 1421 height 674
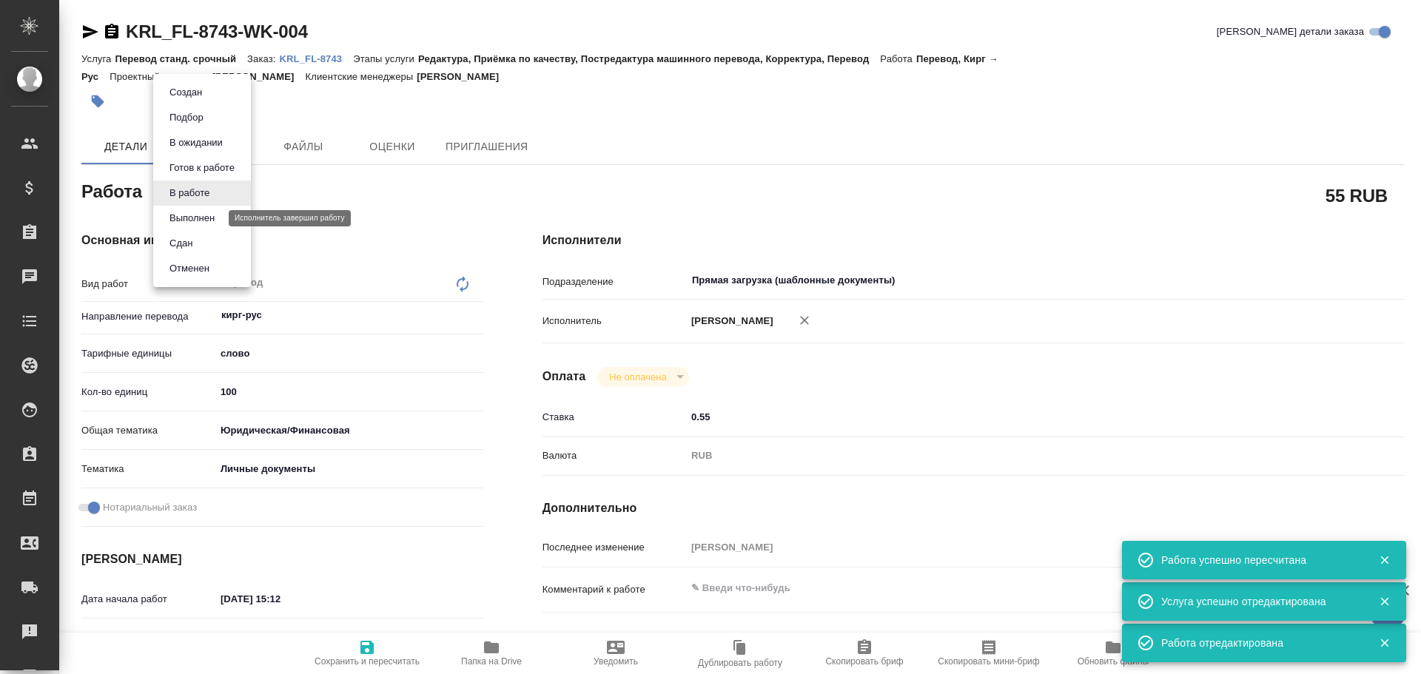
type textarea "x"
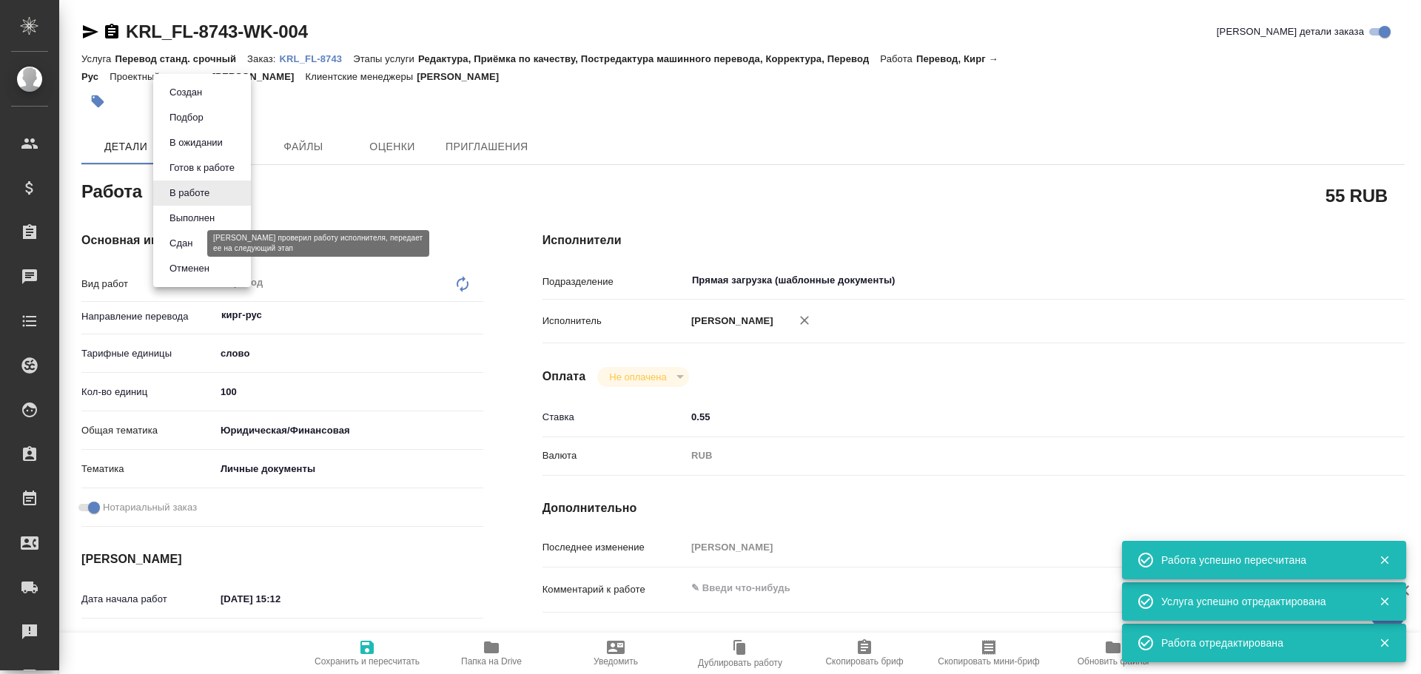
click at [179, 237] on button "Сдан" at bounding box center [181, 243] width 32 height 16
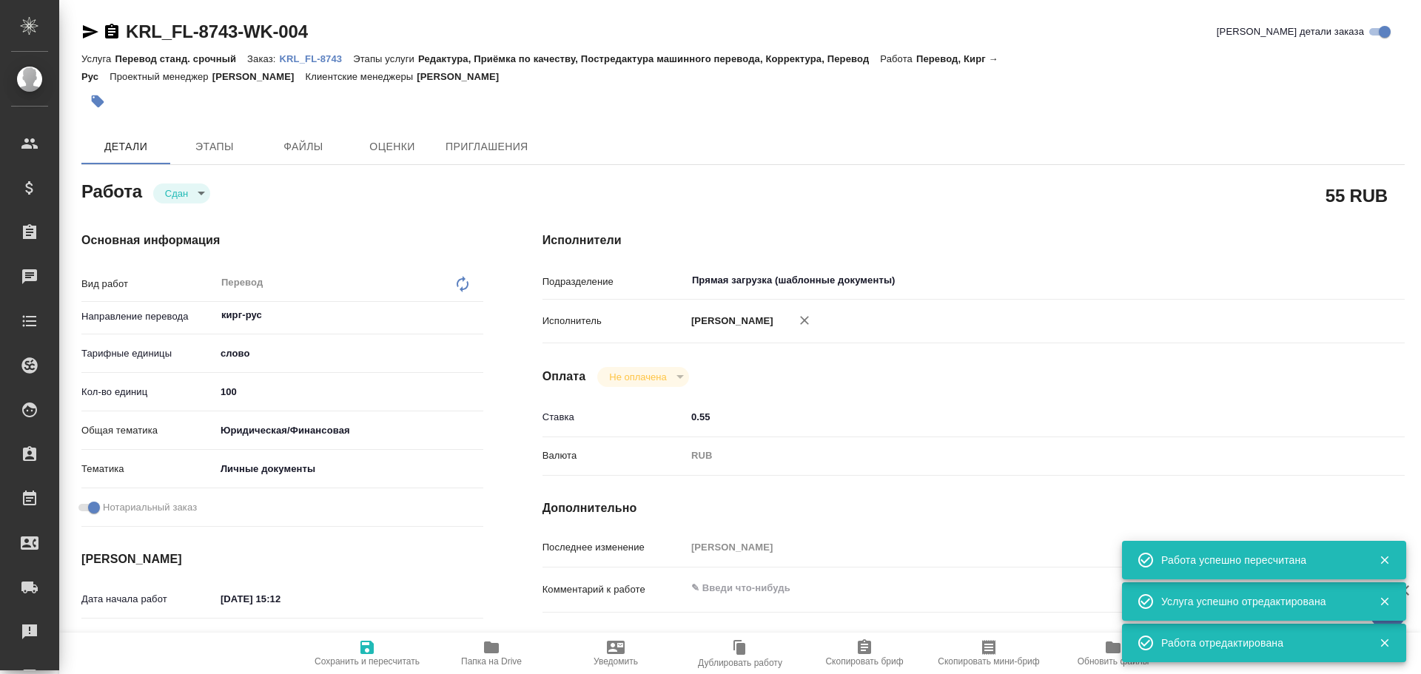
type textarea "x"
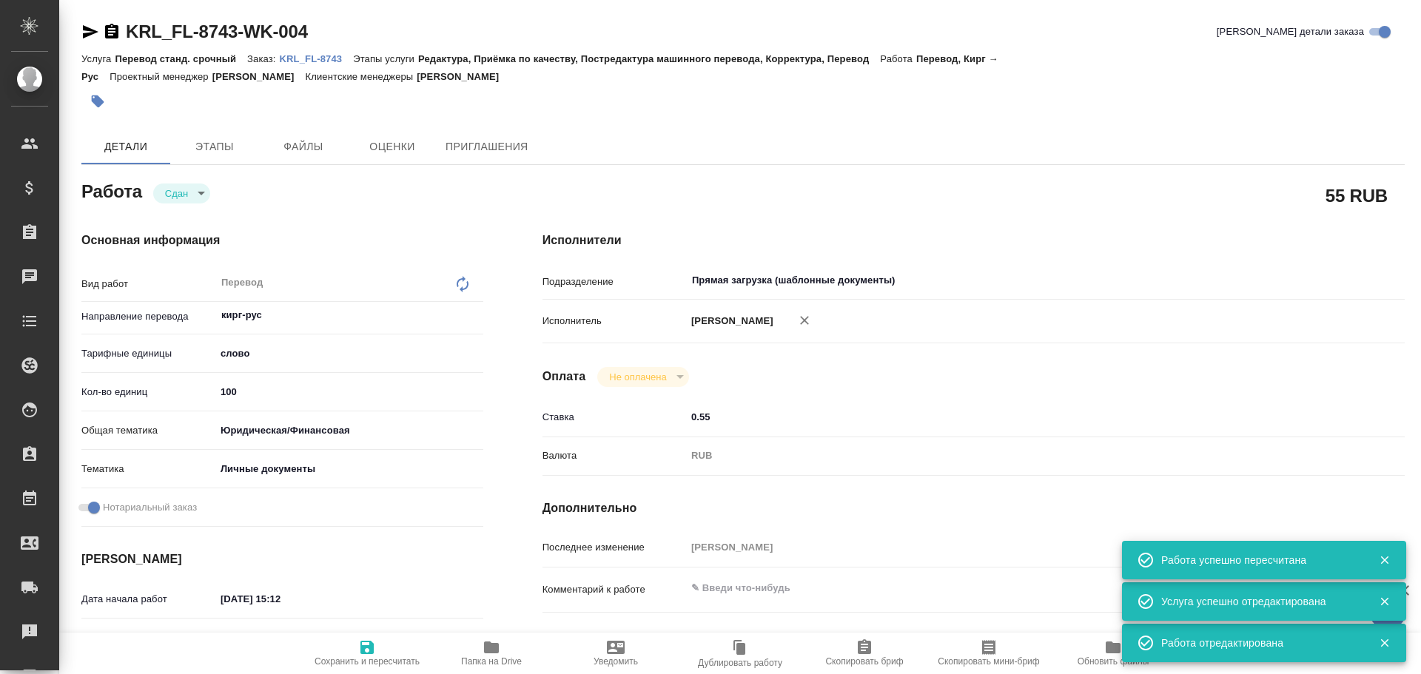
type textarea "x"
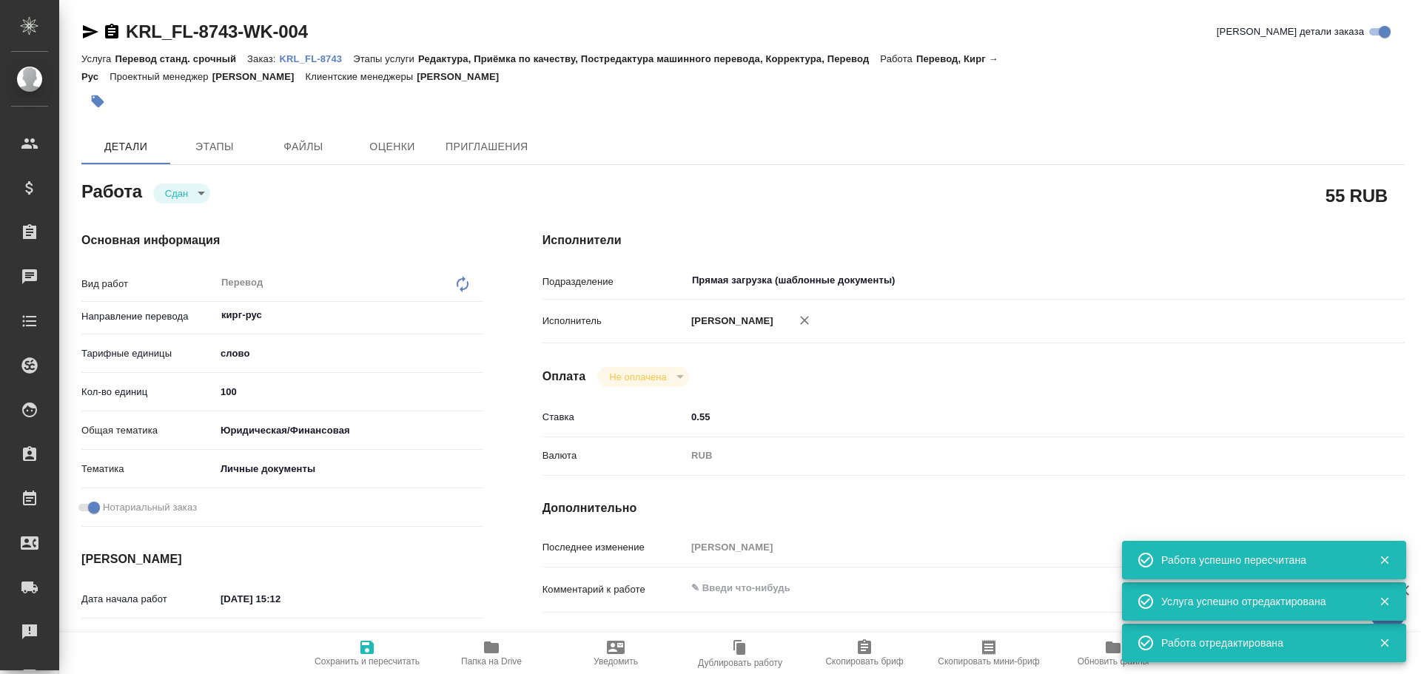
type textarea "x"
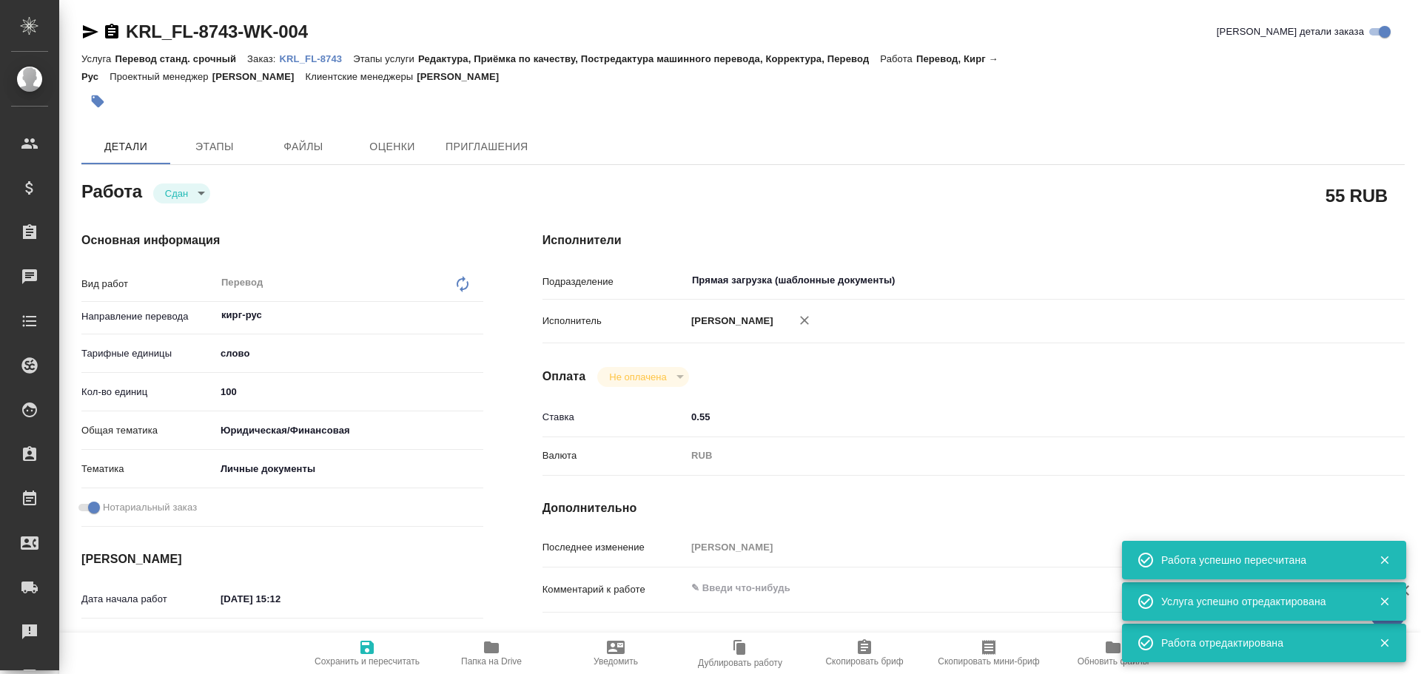
type textarea "x"
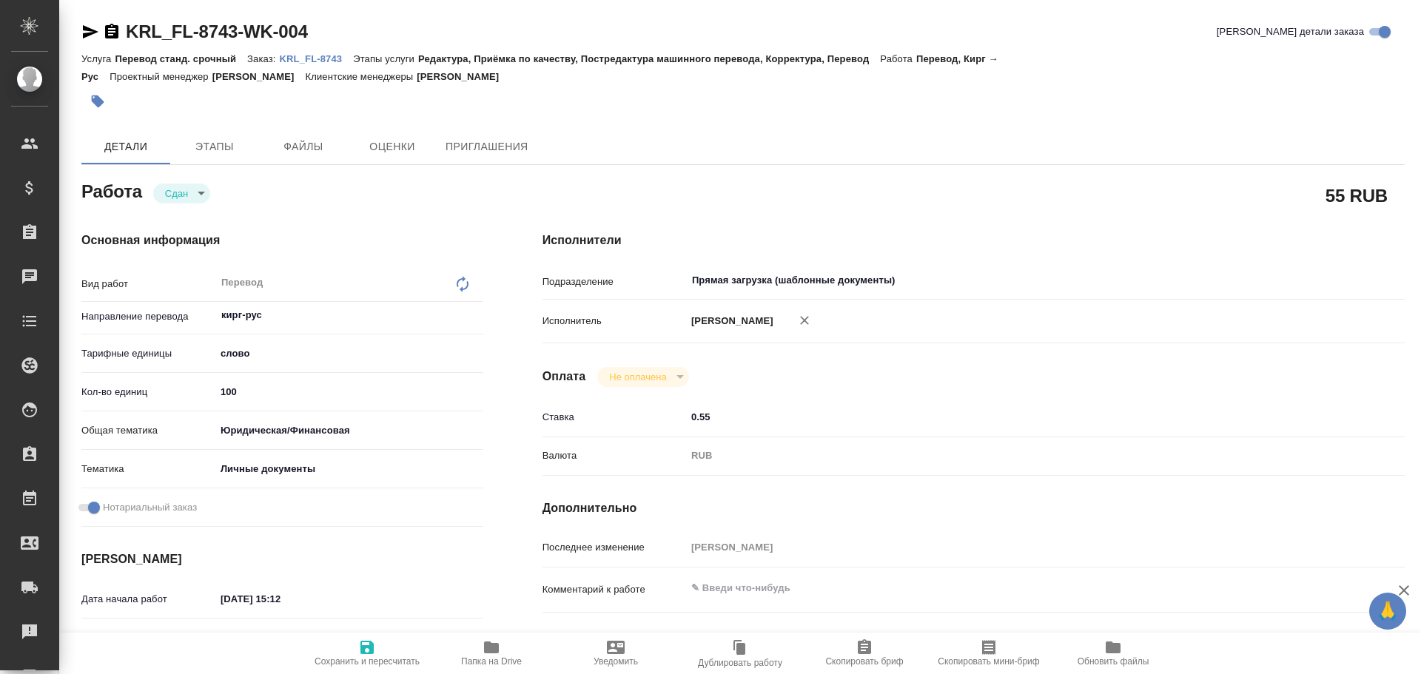
click at [367, 643] on icon "button" at bounding box center [367, 648] width 18 height 18
type textarea "x"
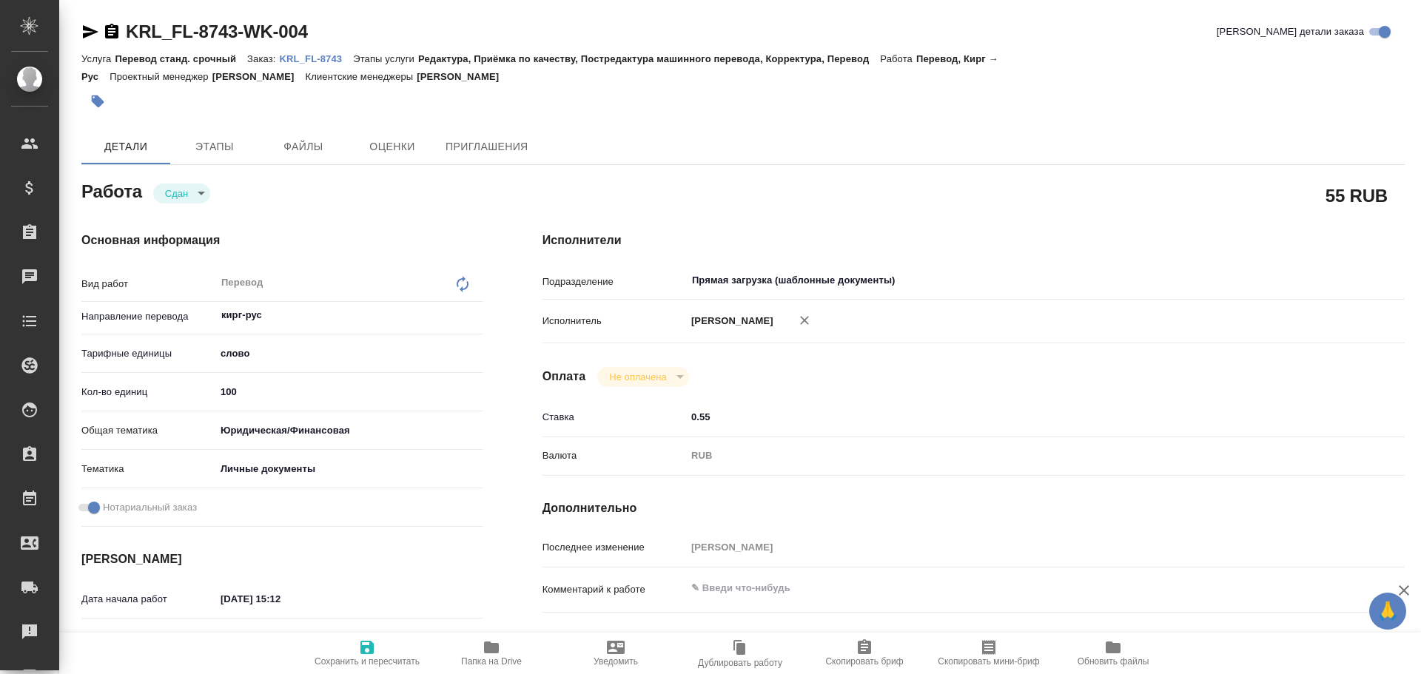
type textarea "x"
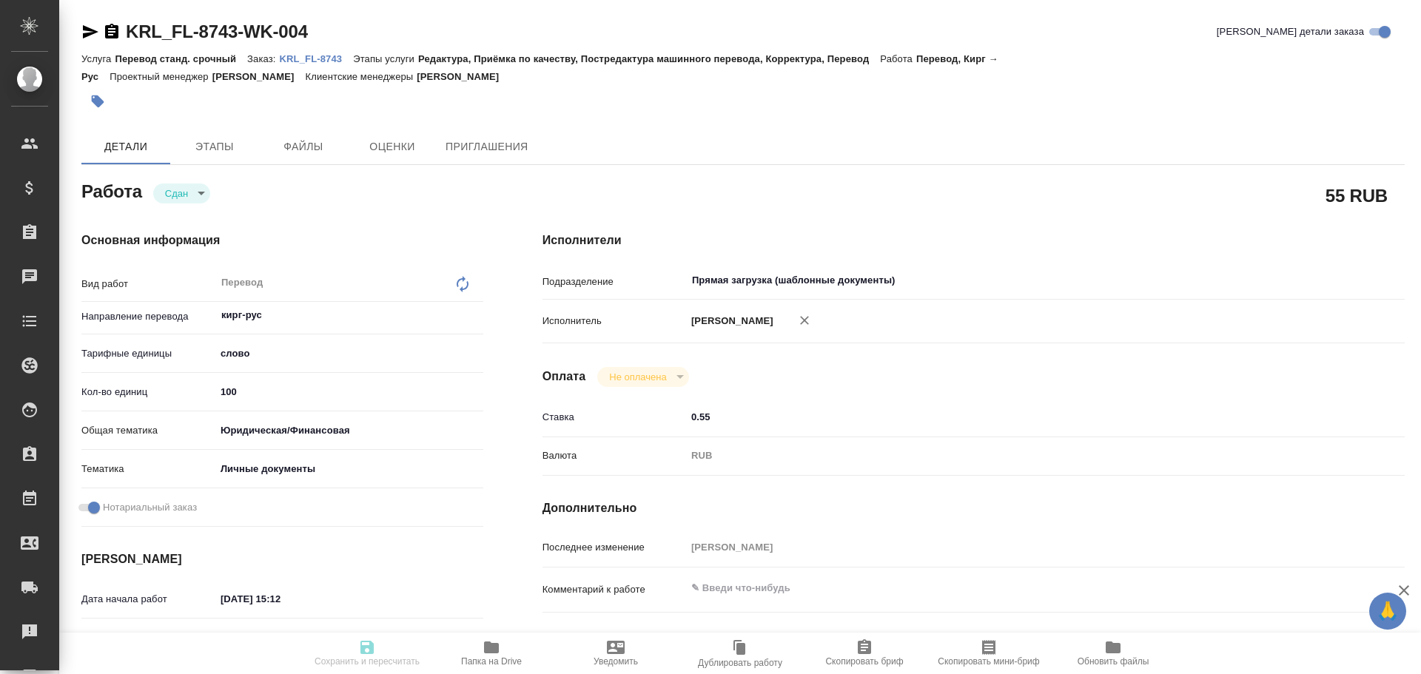
type textarea "x"
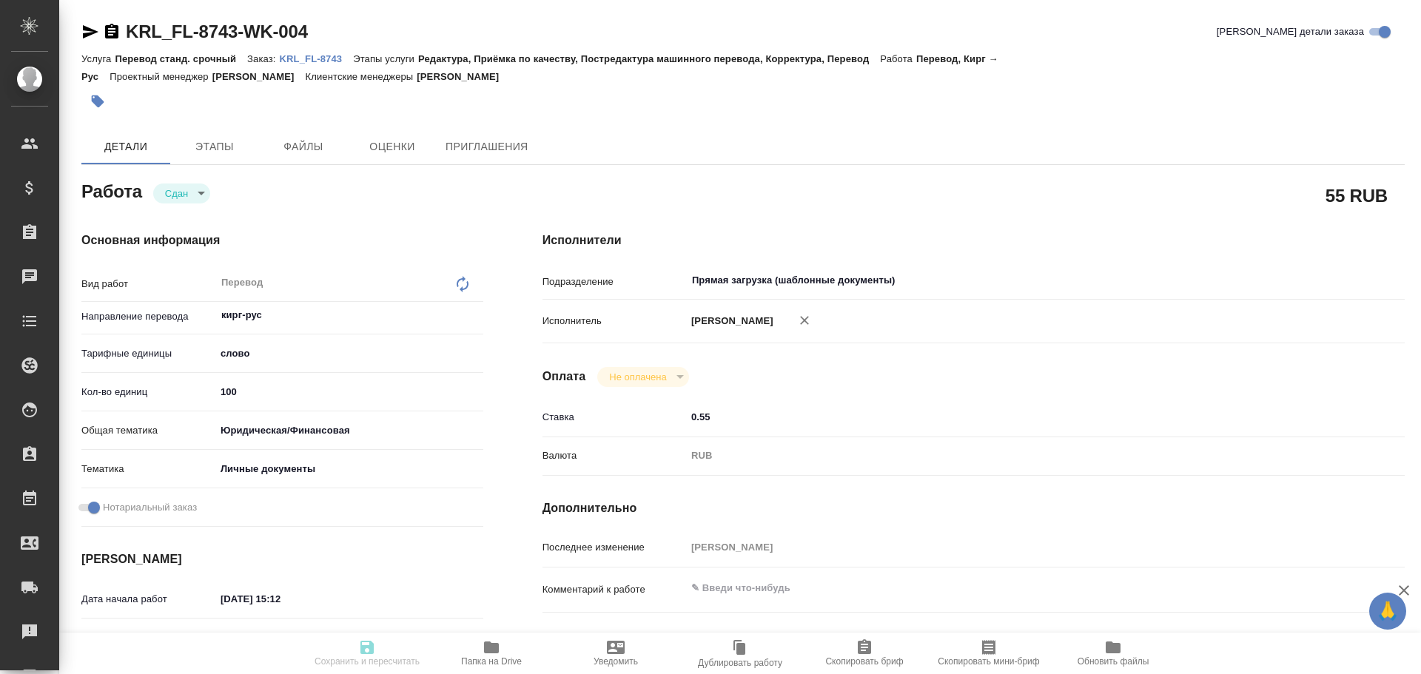
type textarea "x"
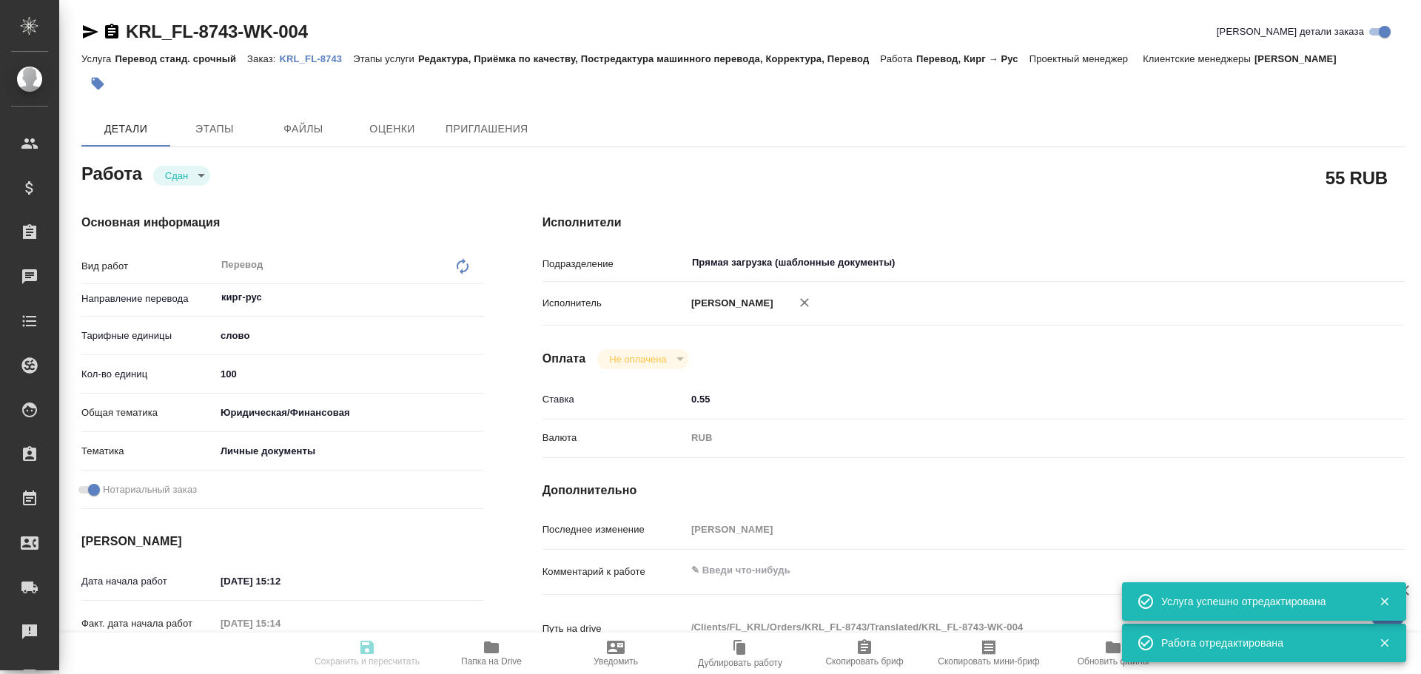
type input "closed"
type textarea "Перевод"
type textarea "x"
type input "кирг-рус"
type input "5a8b1489cc6b4906c91bfd90"
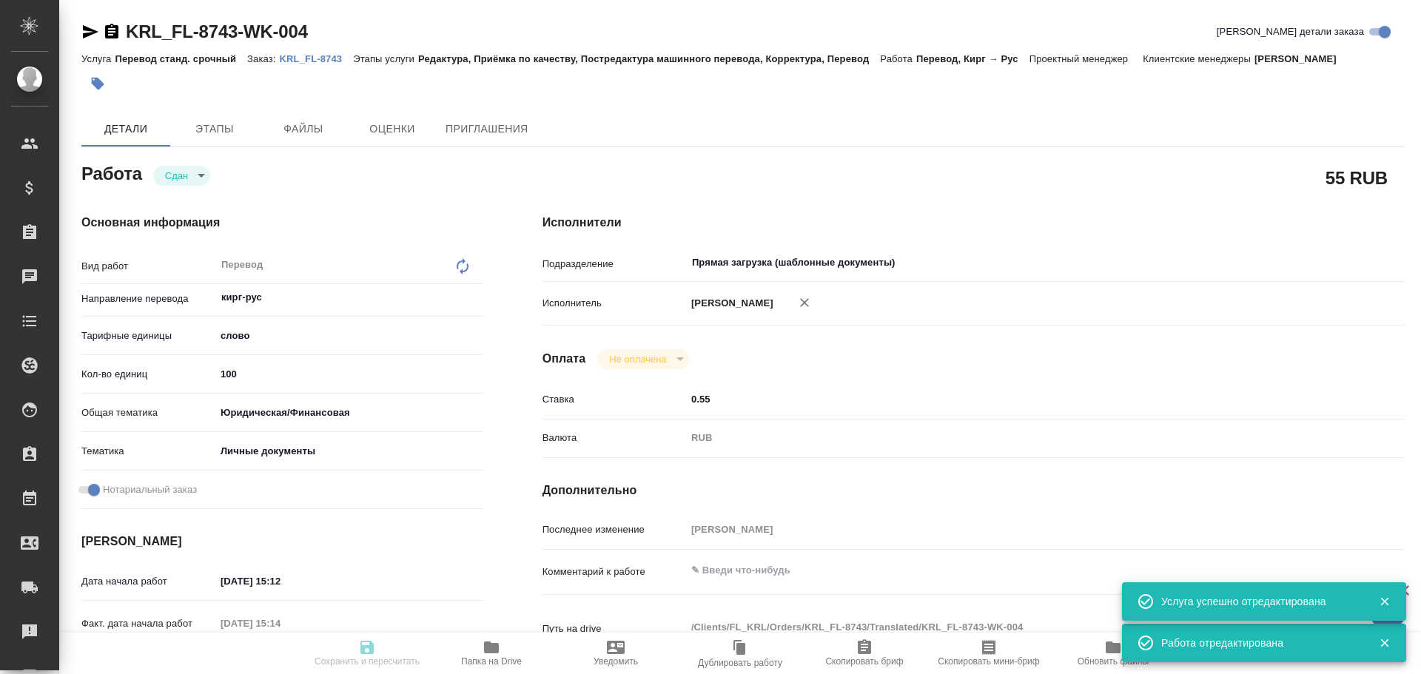
type input "100"
type input "yr-fn"
type input "5a8b8b956a9677013d343cfe"
checkbox input "true"
type input "24.09.2025 15:12"
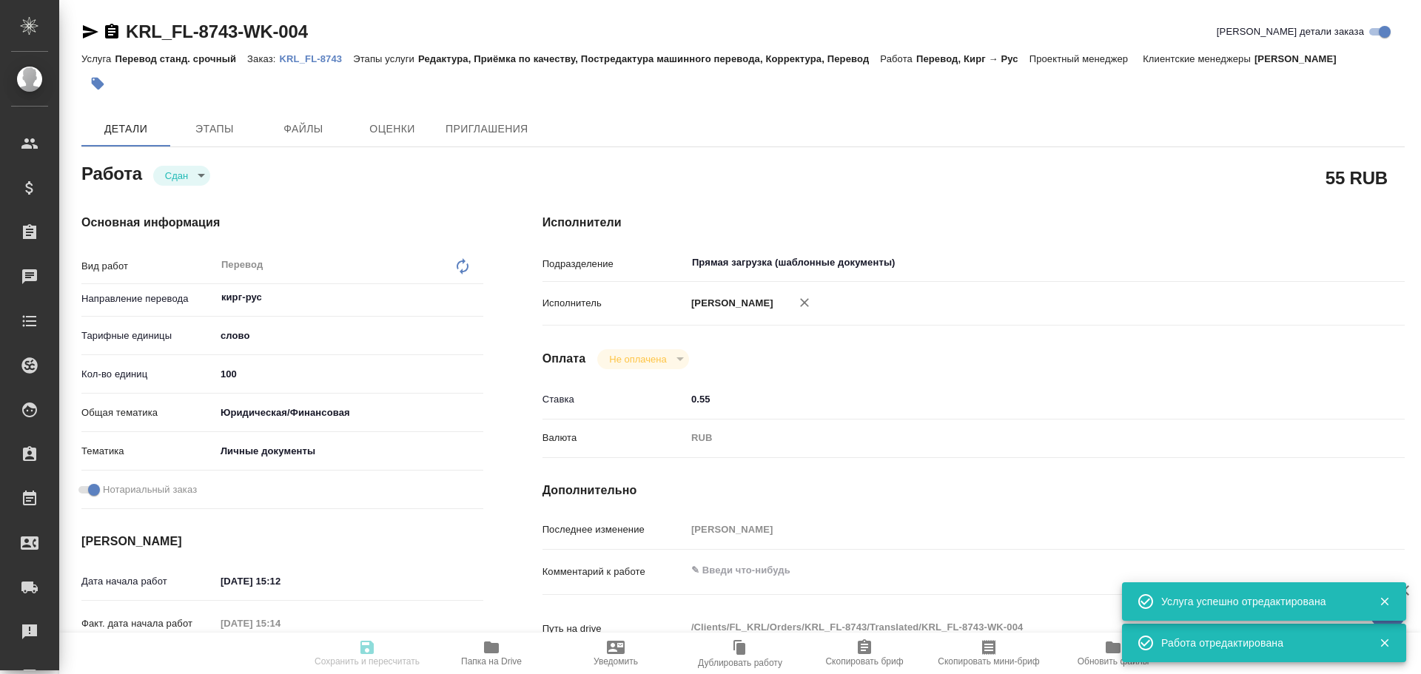
type input "24.09.2025 15:14"
type input "24.09.2025 15:45"
type input "24.09.2025 15:39"
type input "24.09.2025 15:45"
type input "Прямая загрузка (шаблонные документы)"
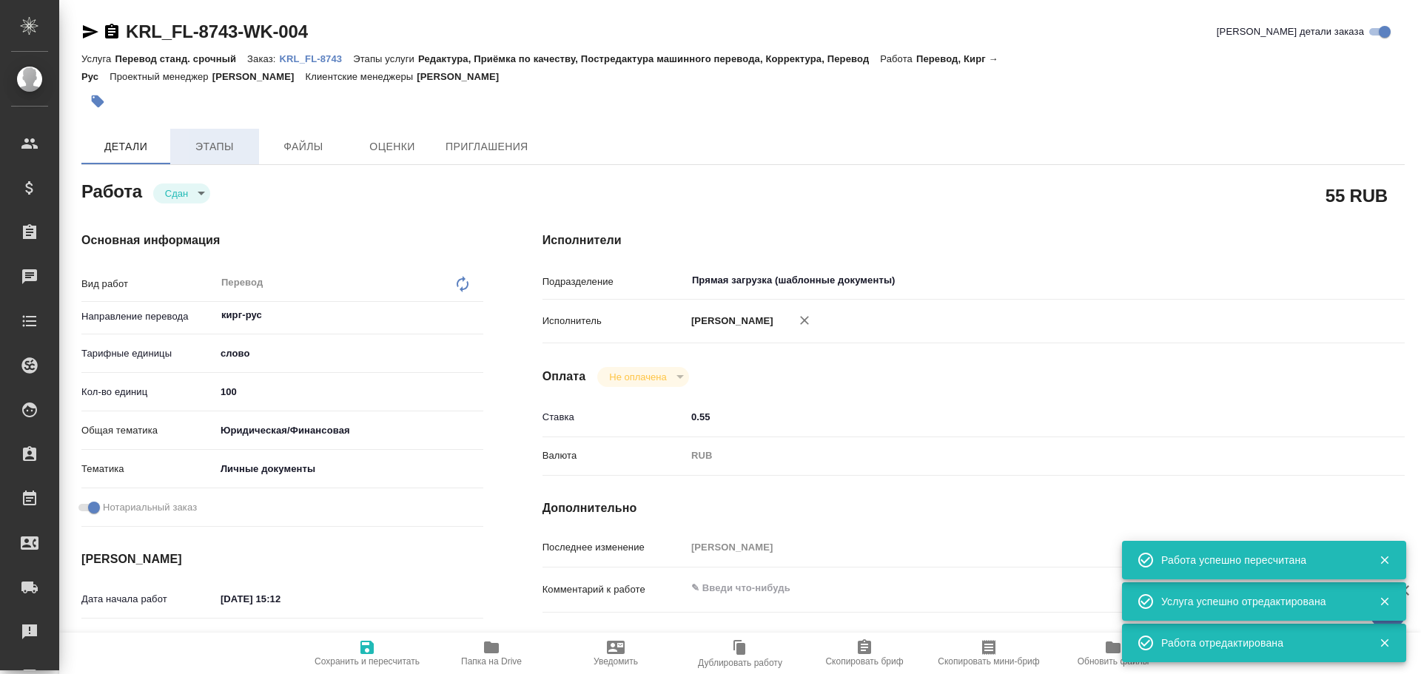
click at [190, 144] on span "Этапы" at bounding box center [214, 147] width 71 height 19
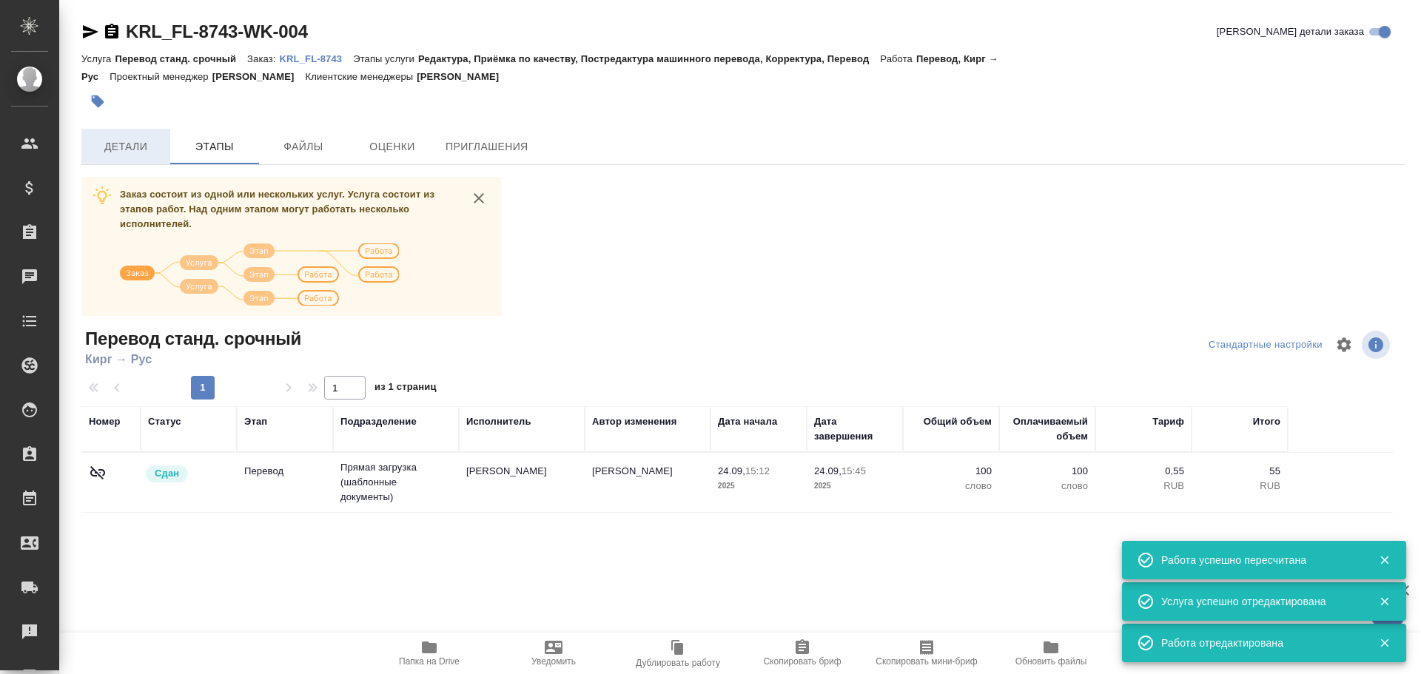
click at [144, 149] on span "Детали" at bounding box center [125, 147] width 71 height 19
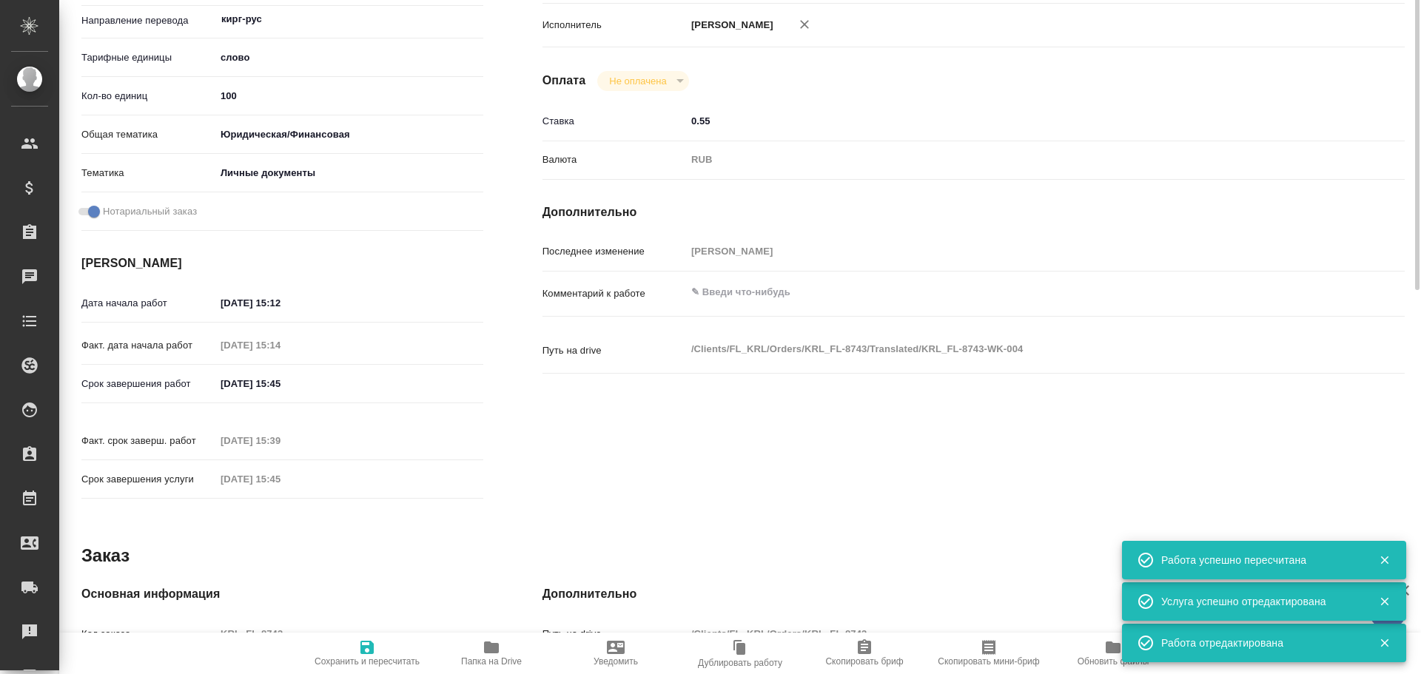
scroll to position [370, 0]
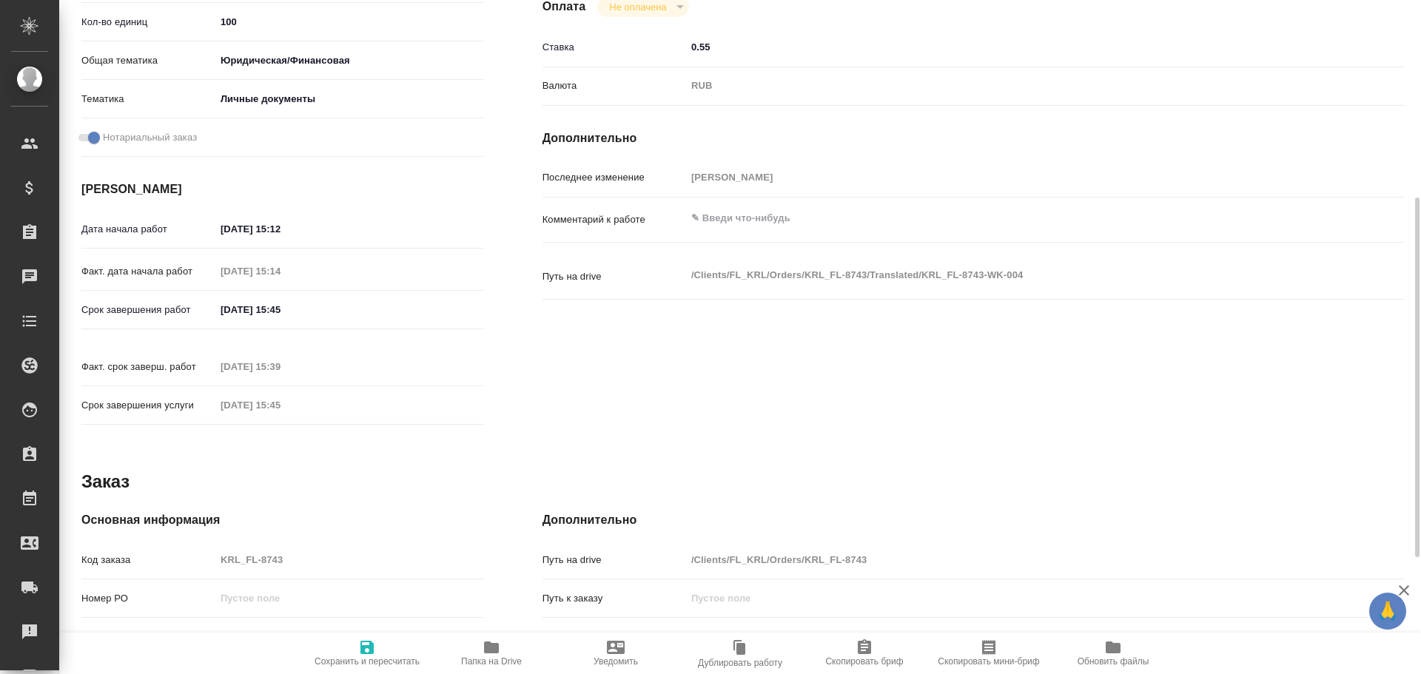
click at [207, 547] on div "Код заказа KRL_FL-8743" at bounding box center [282, 560] width 402 height 26
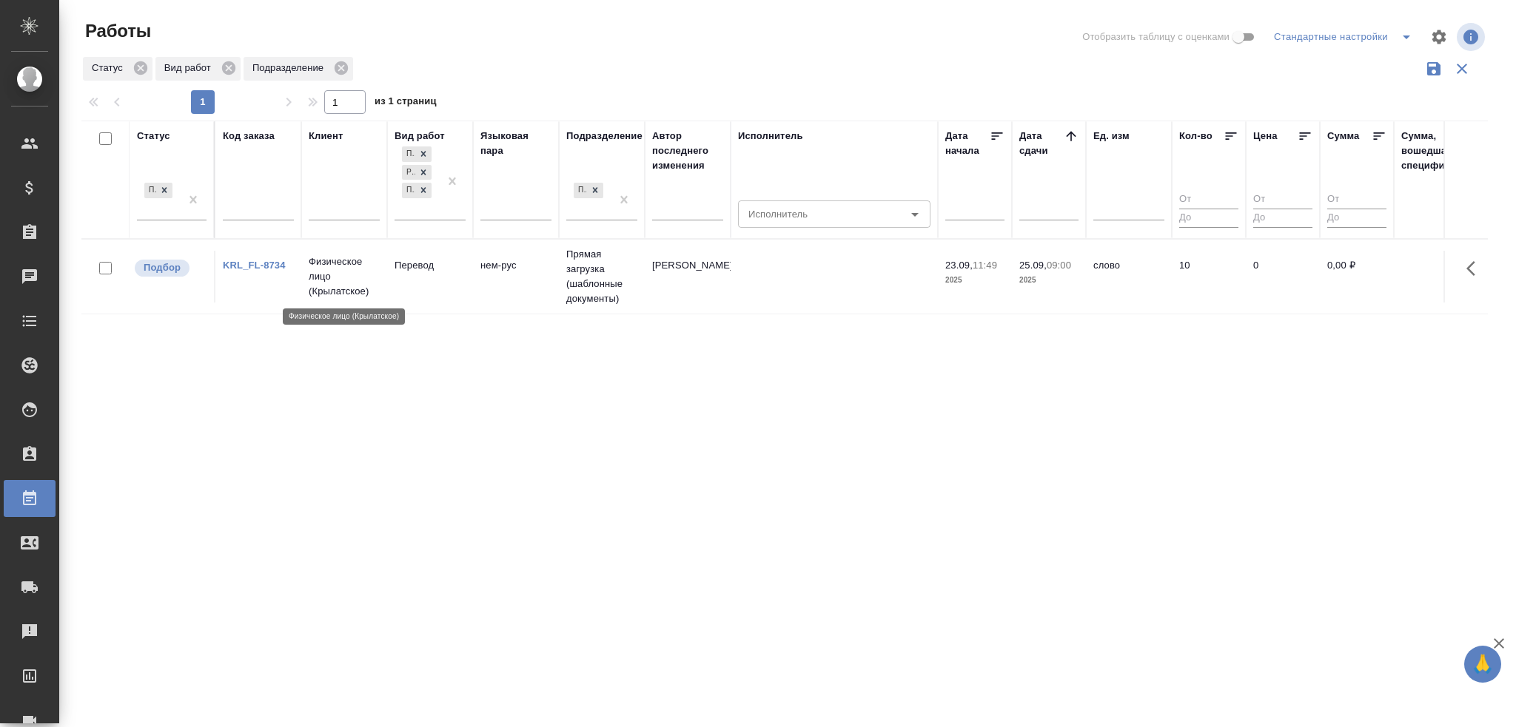
click at [358, 280] on p "Физическое лицо (Крылатское)" at bounding box center [344, 277] width 71 height 44
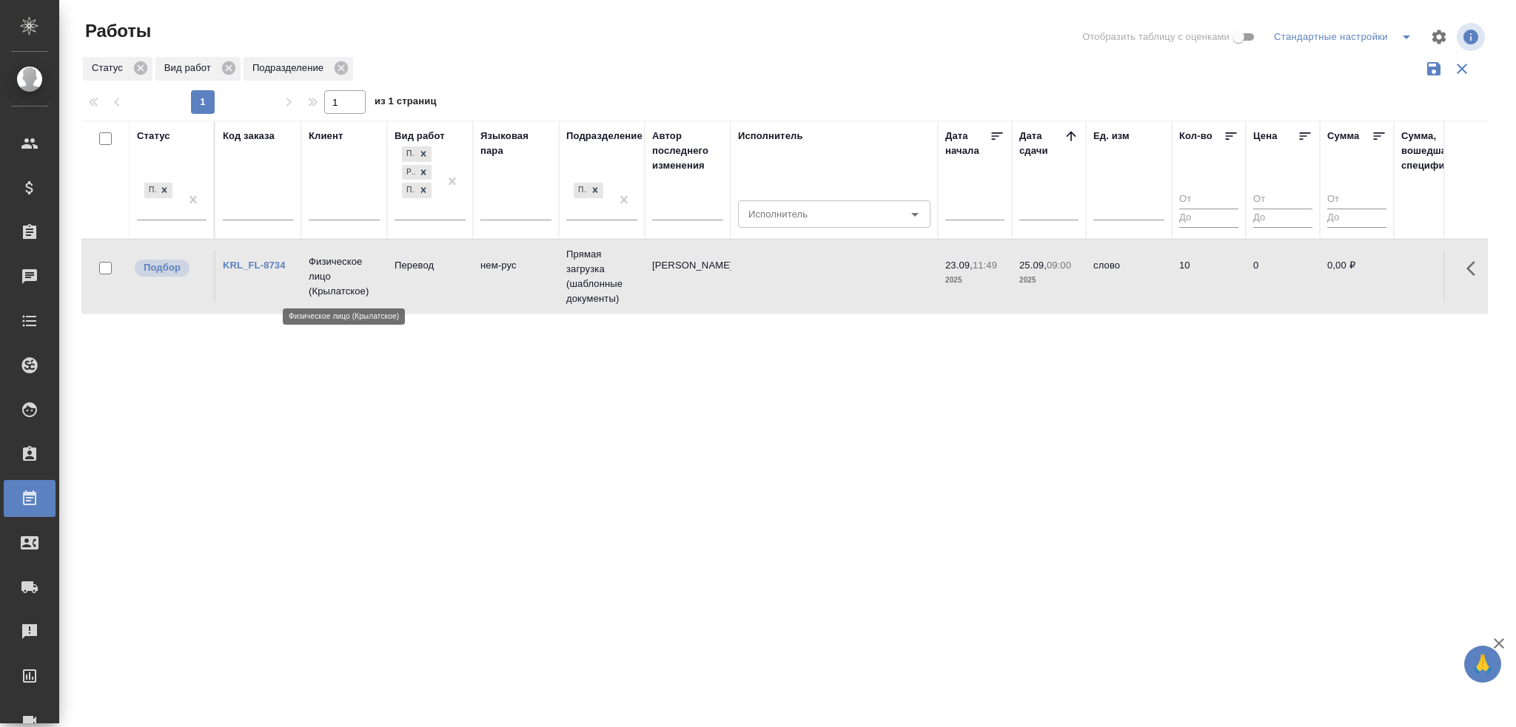
click at [358, 280] on p "Физическое лицо (Крылатское)" at bounding box center [344, 277] width 71 height 44
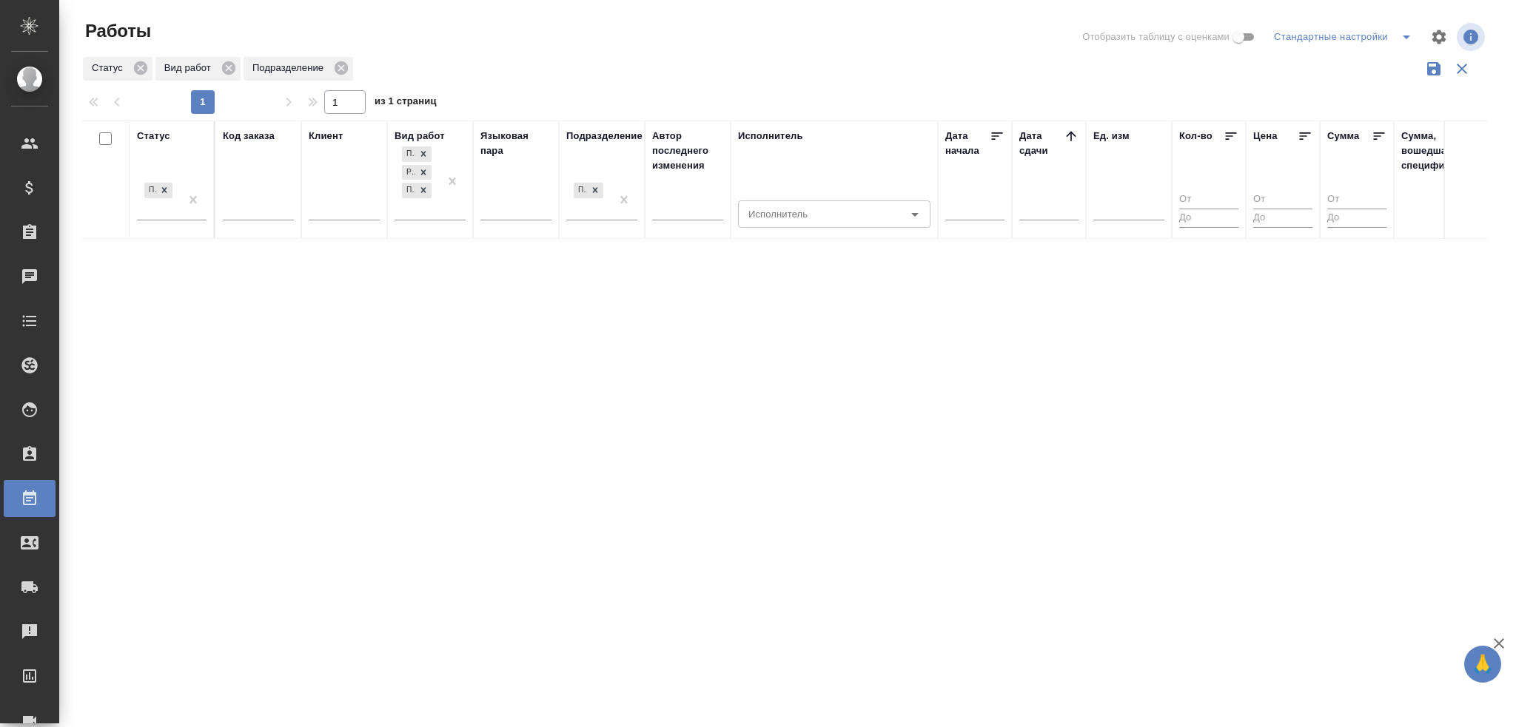
drag, startPoint x: 905, startPoint y: 717, endPoint x: 881, endPoint y: 752, distance: 42.5
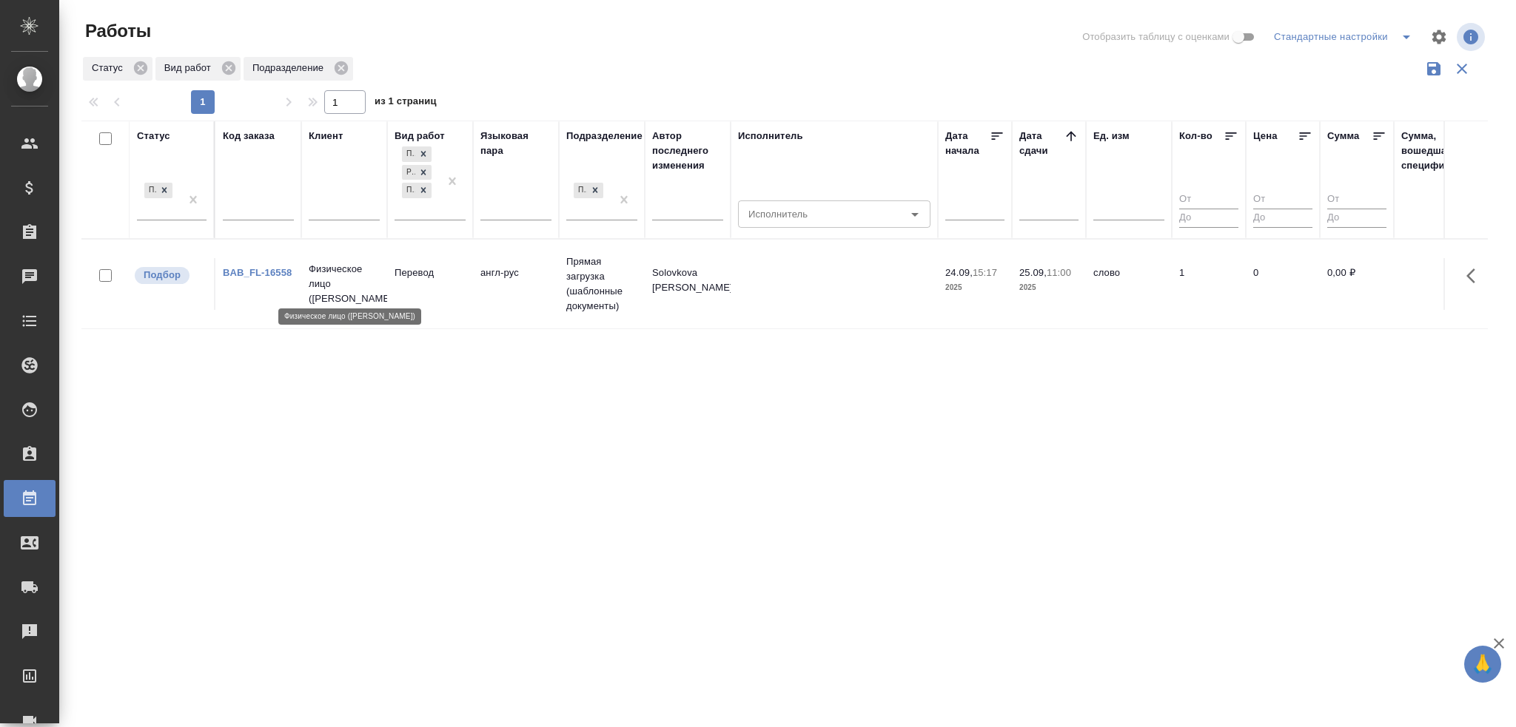
click at [323, 276] on p "Физическое лицо ([PERSON_NAME])" at bounding box center [344, 284] width 71 height 44
click at [323, 277] on p "Физическое лицо ([PERSON_NAME])" at bounding box center [344, 284] width 71 height 44
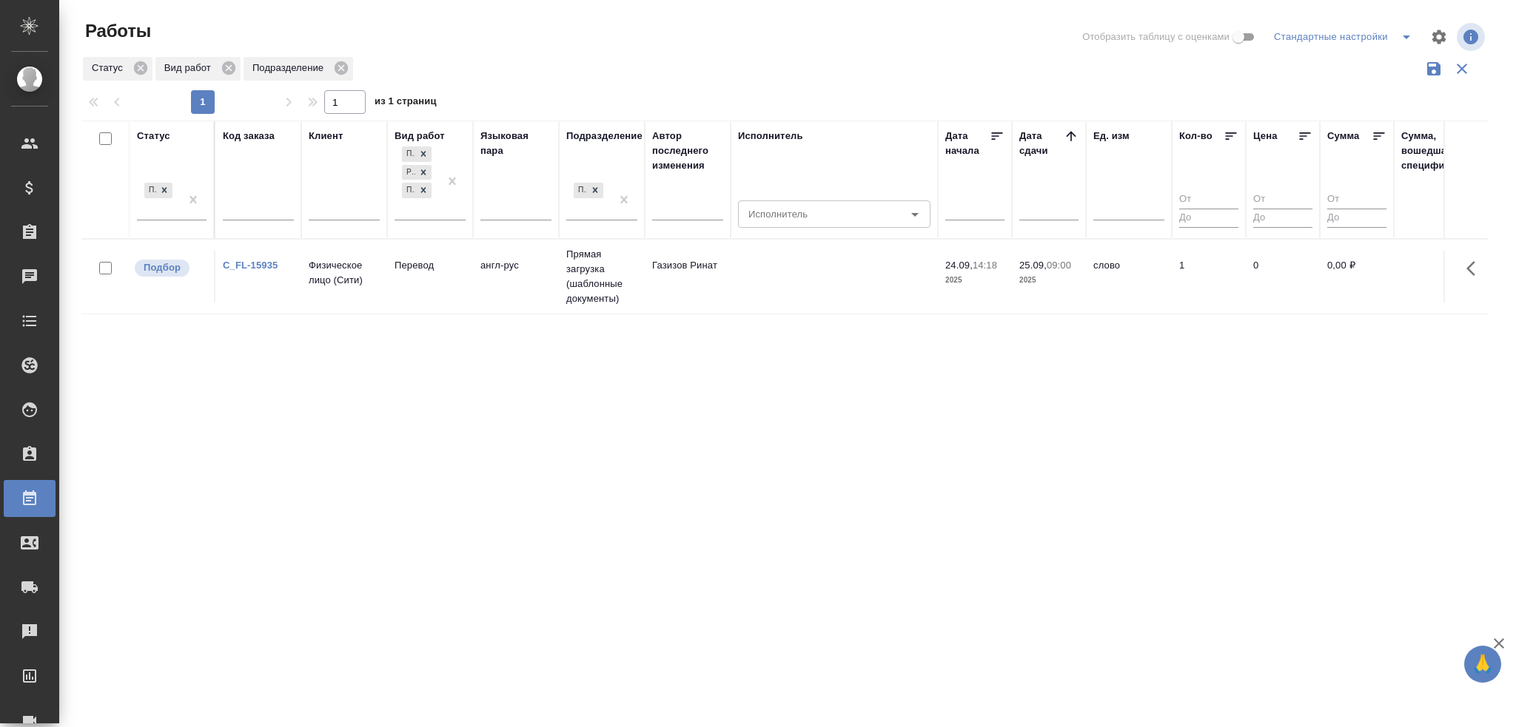
click at [422, 279] on td "Перевод" at bounding box center [430, 277] width 86 height 52
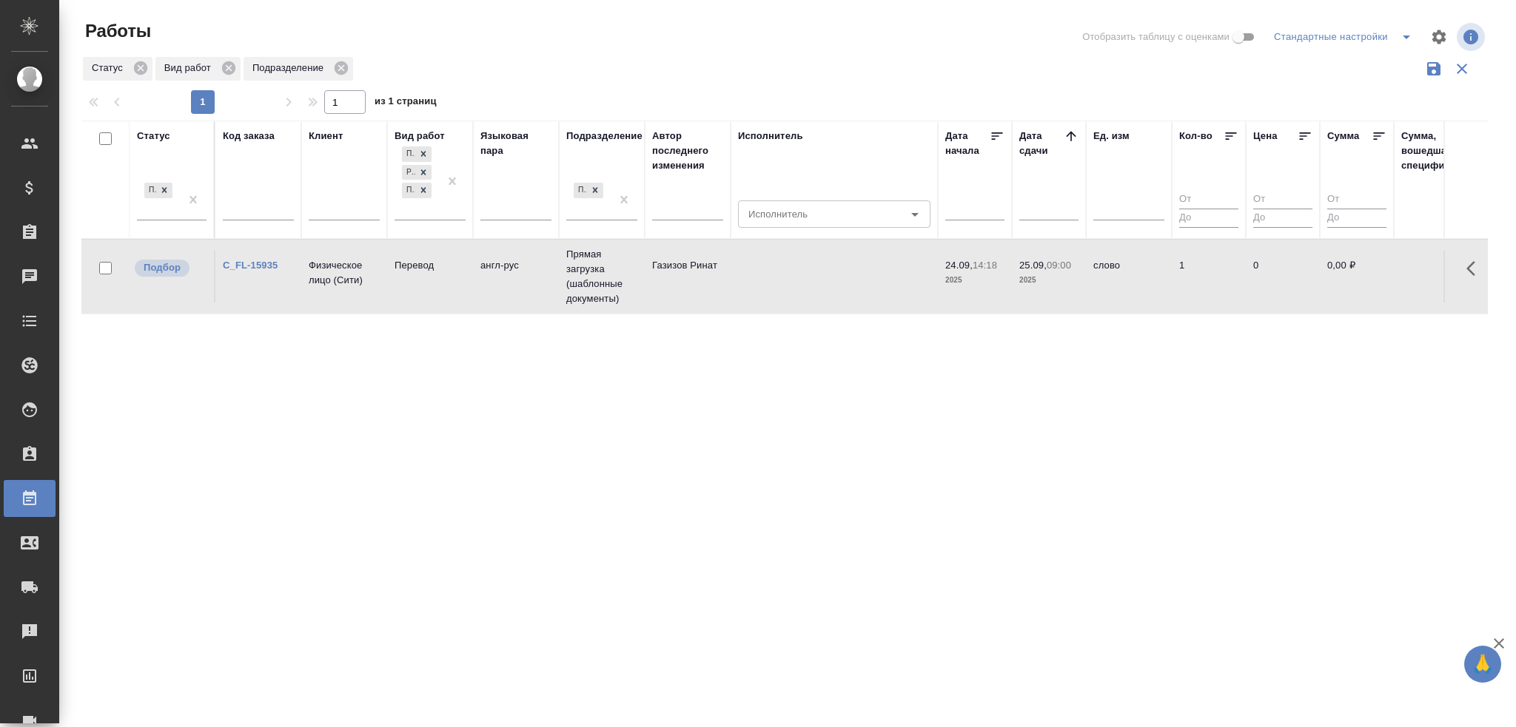
click at [422, 279] on td "Перевод" at bounding box center [430, 277] width 86 height 52
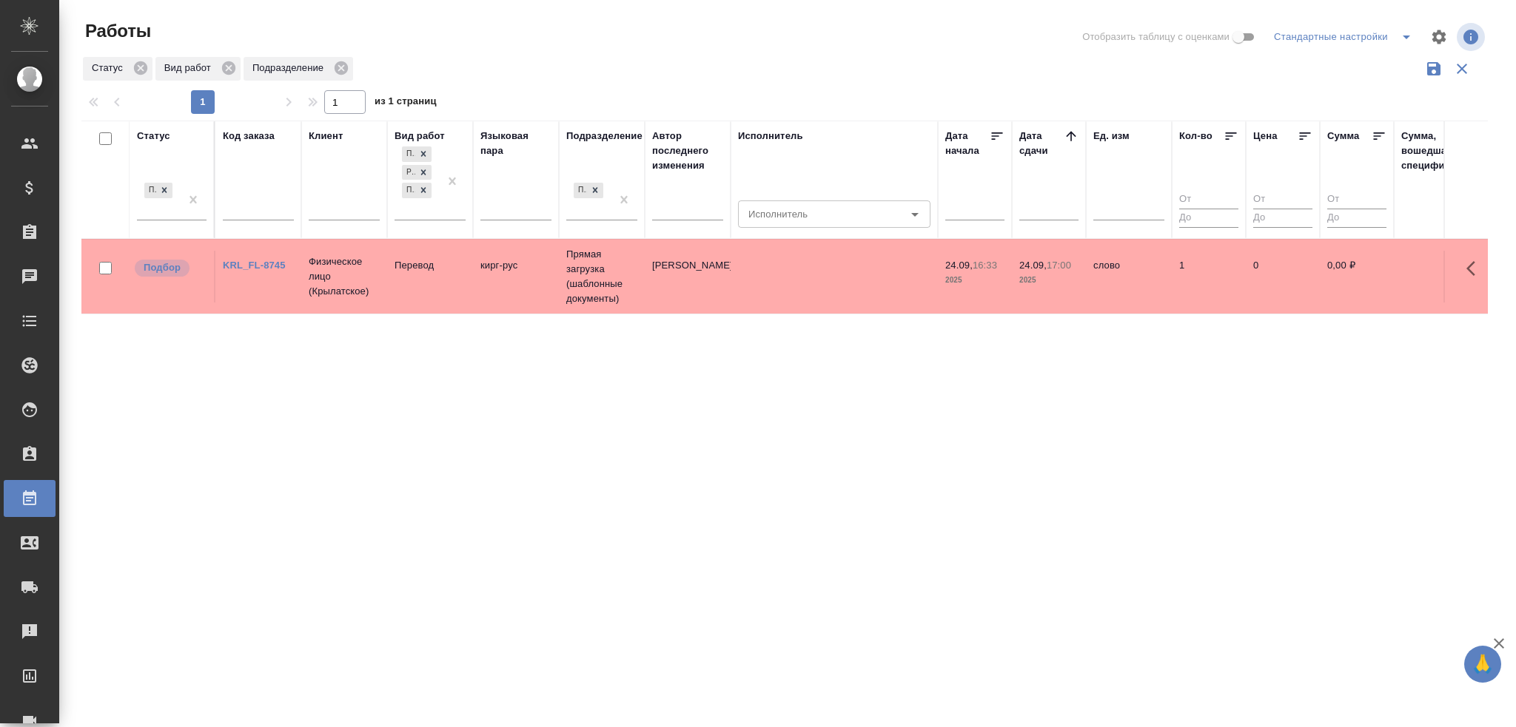
click at [554, 302] on tr "Подбор KRL_FL-8745 Физическое лицо (Крылатское) Перевод кирг-рус Прямая загрузк…" at bounding box center [1409, 276] width 2656 height 75
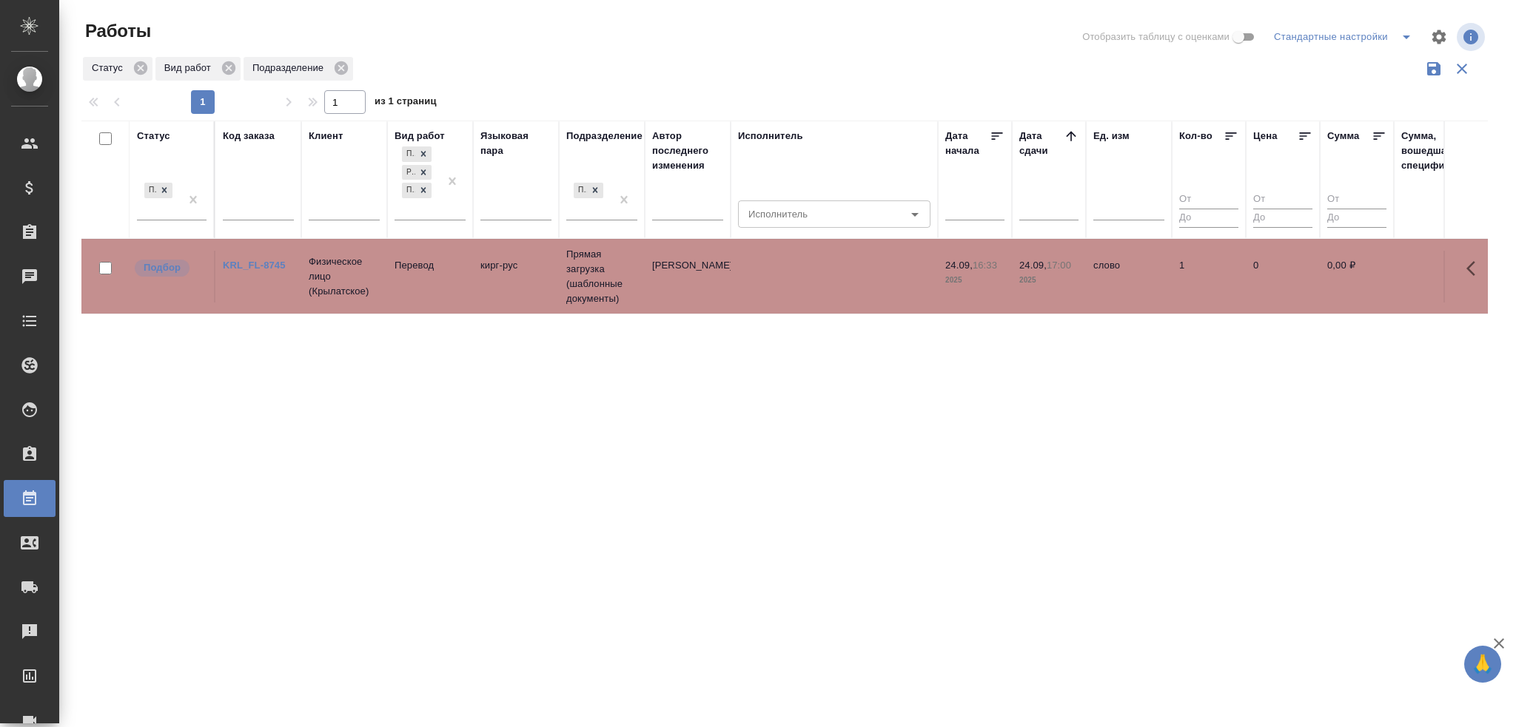
click at [554, 302] on tr "Подбор KRL_FL-8745 Физическое лицо (Крылатское) Перевод кирг-рус Прямая загрузк…" at bounding box center [1409, 276] width 2656 height 75
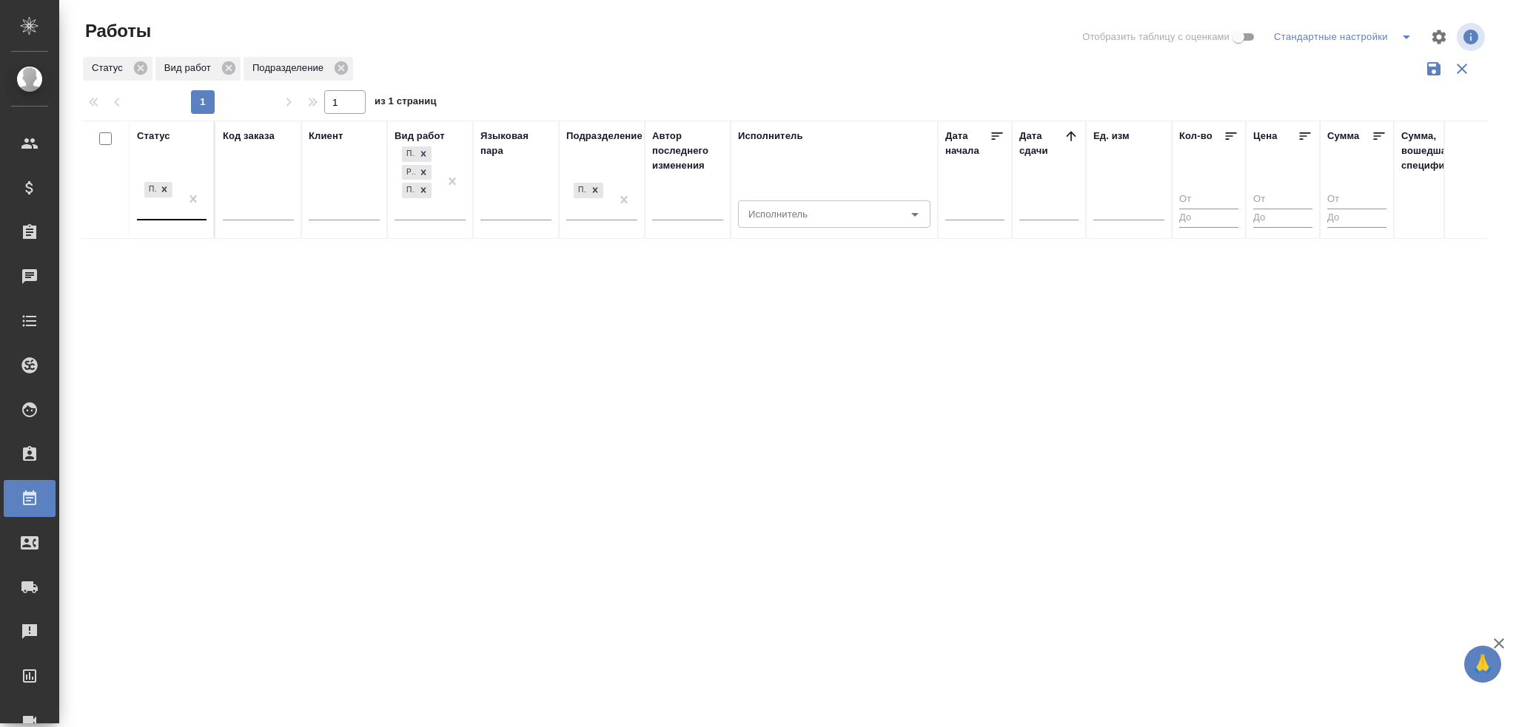
click at [169, 207] on div "Подбор" at bounding box center [158, 199] width 43 height 40
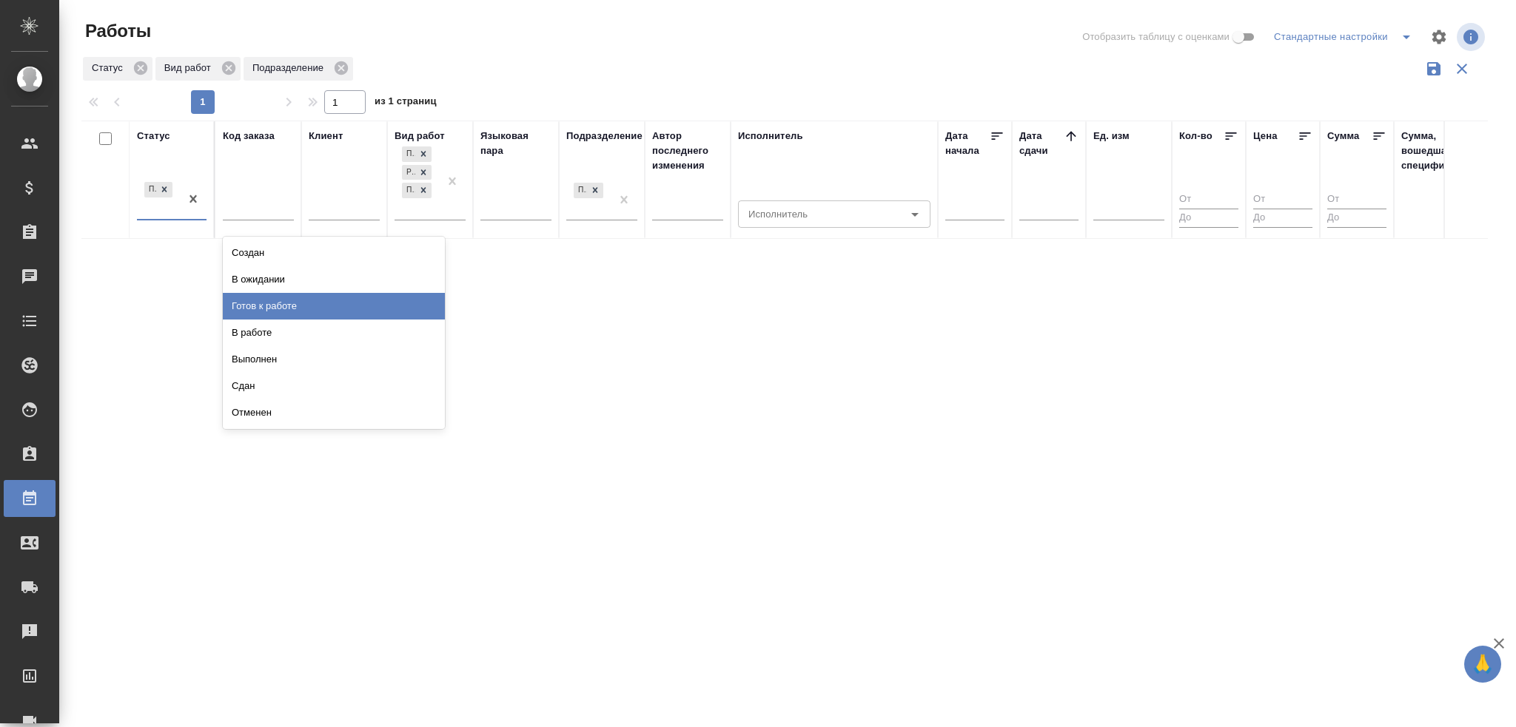
click at [279, 313] on div "Готов к работе" at bounding box center [334, 306] width 222 height 27
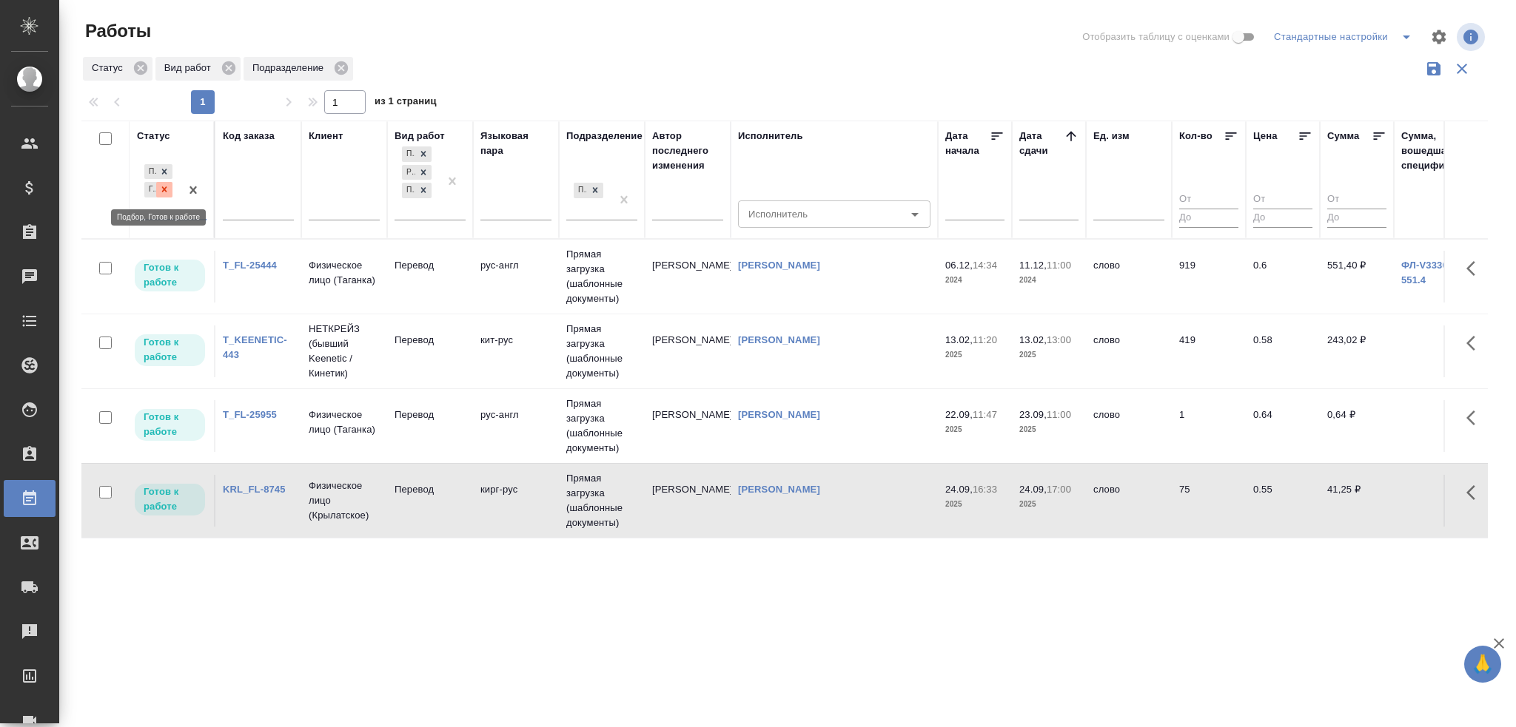
click at [162, 191] on icon at bounding box center [164, 189] width 10 height 10
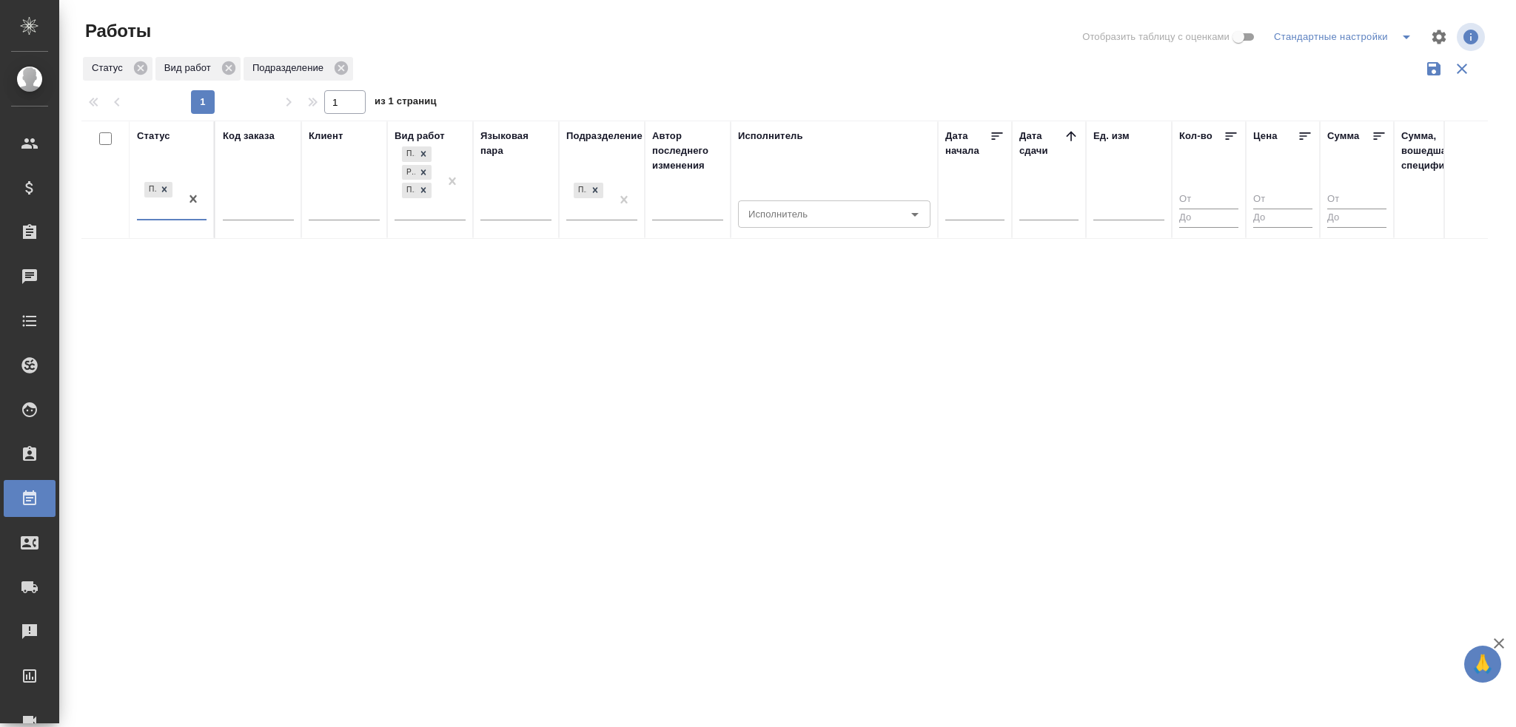
click at [153, 210] on div "Подбор" at bounding box center [158, 199] width 43 height 40
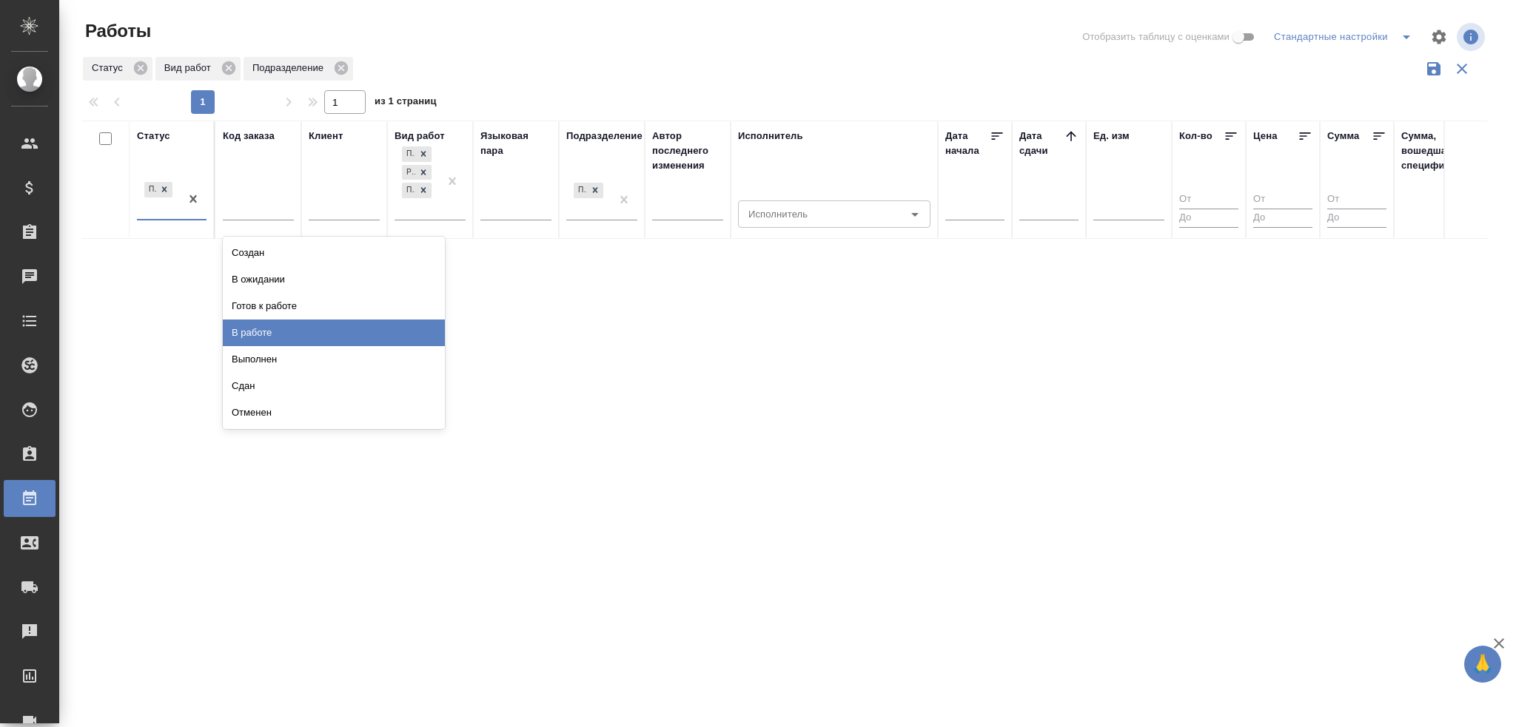
click at [245, 332] on div "В работе" at bounding box center [334, 333] width 222 height 27
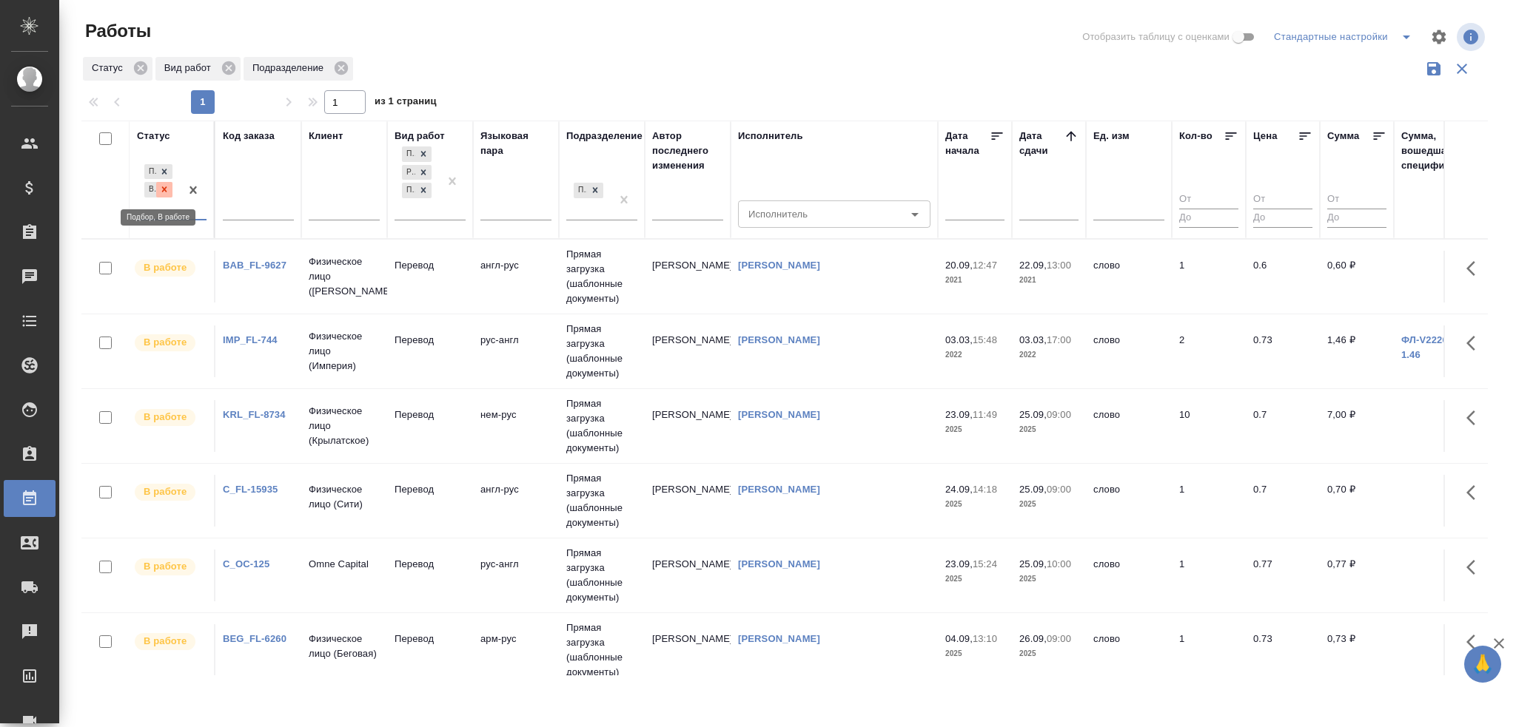
click at [167, 191] on icon at bounding box center [164, 189] width 10 height 10
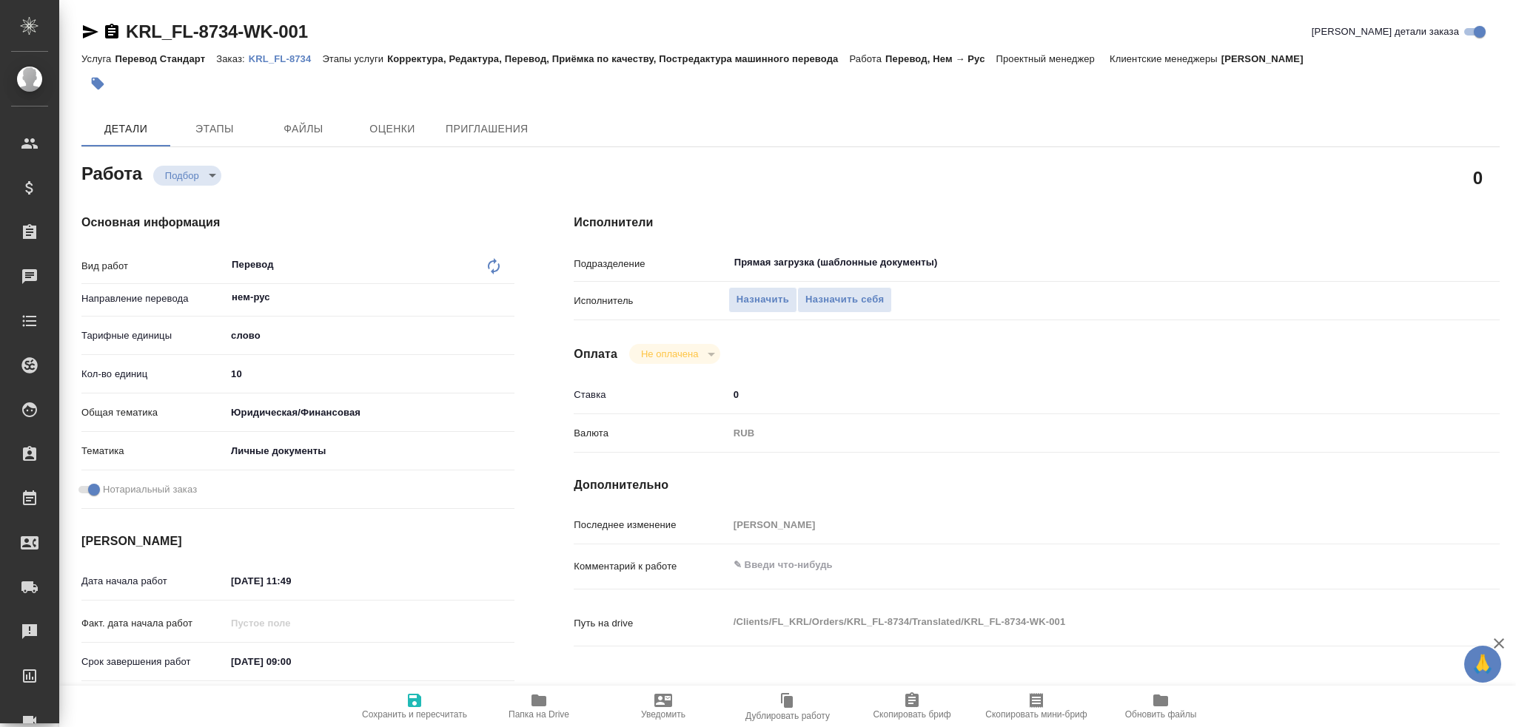
type textarea "x"
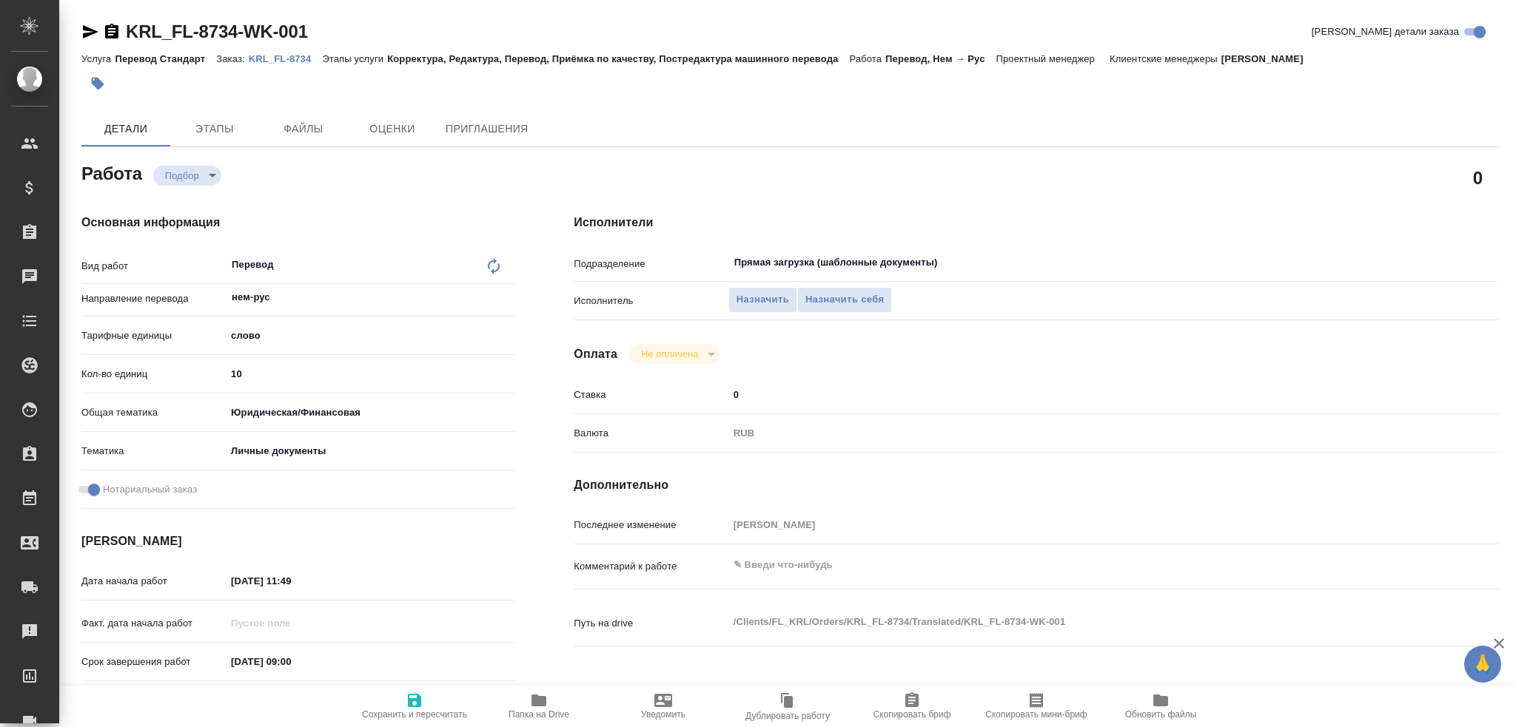
type textarea "x"
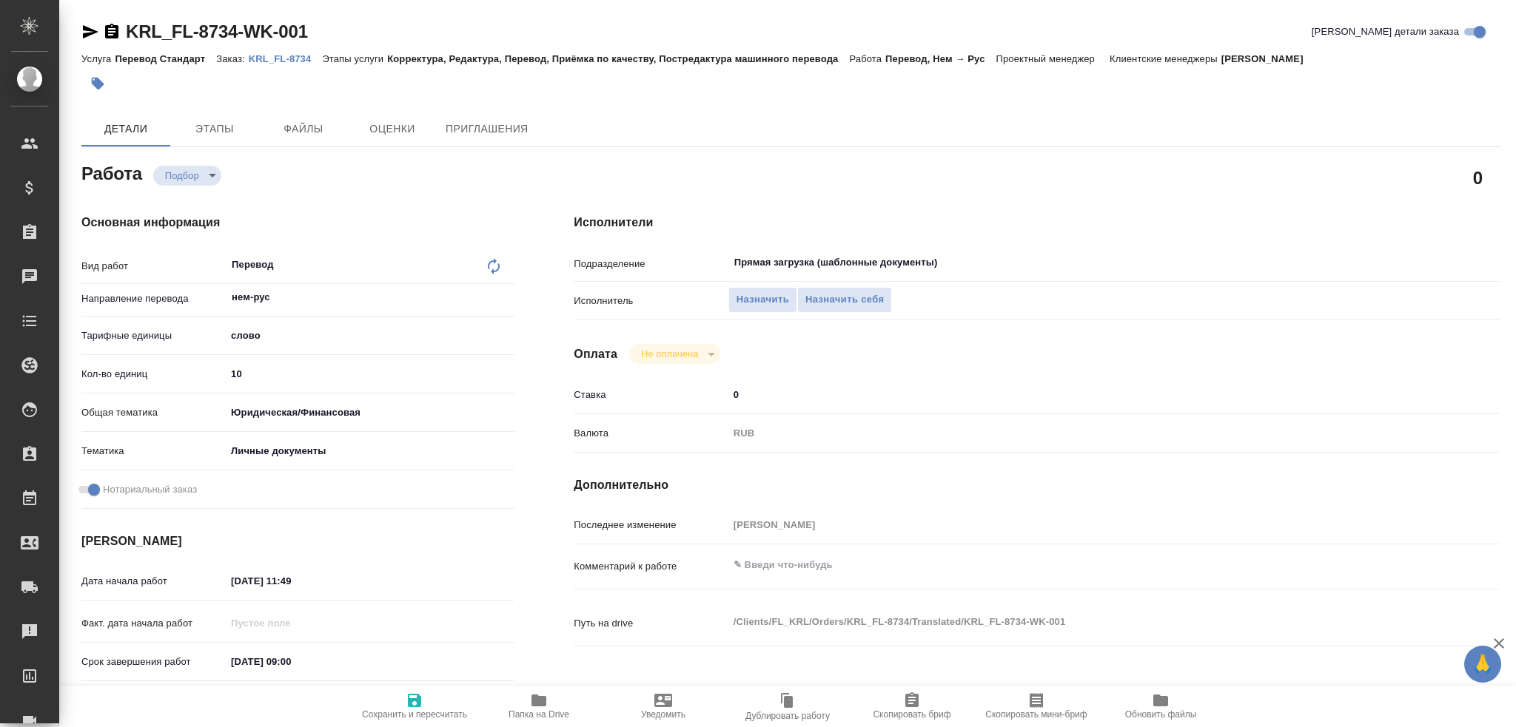
type textarea "x"
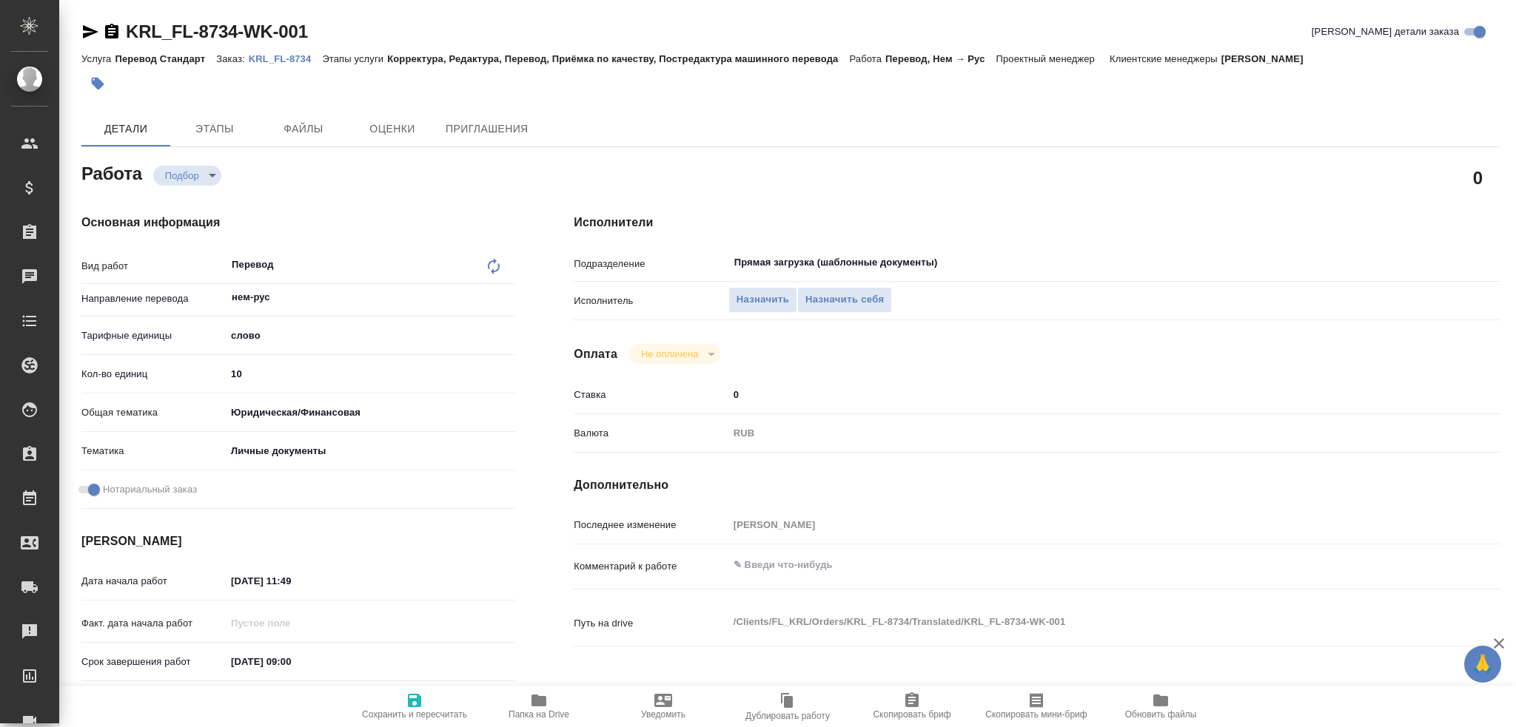
type textarea "x"
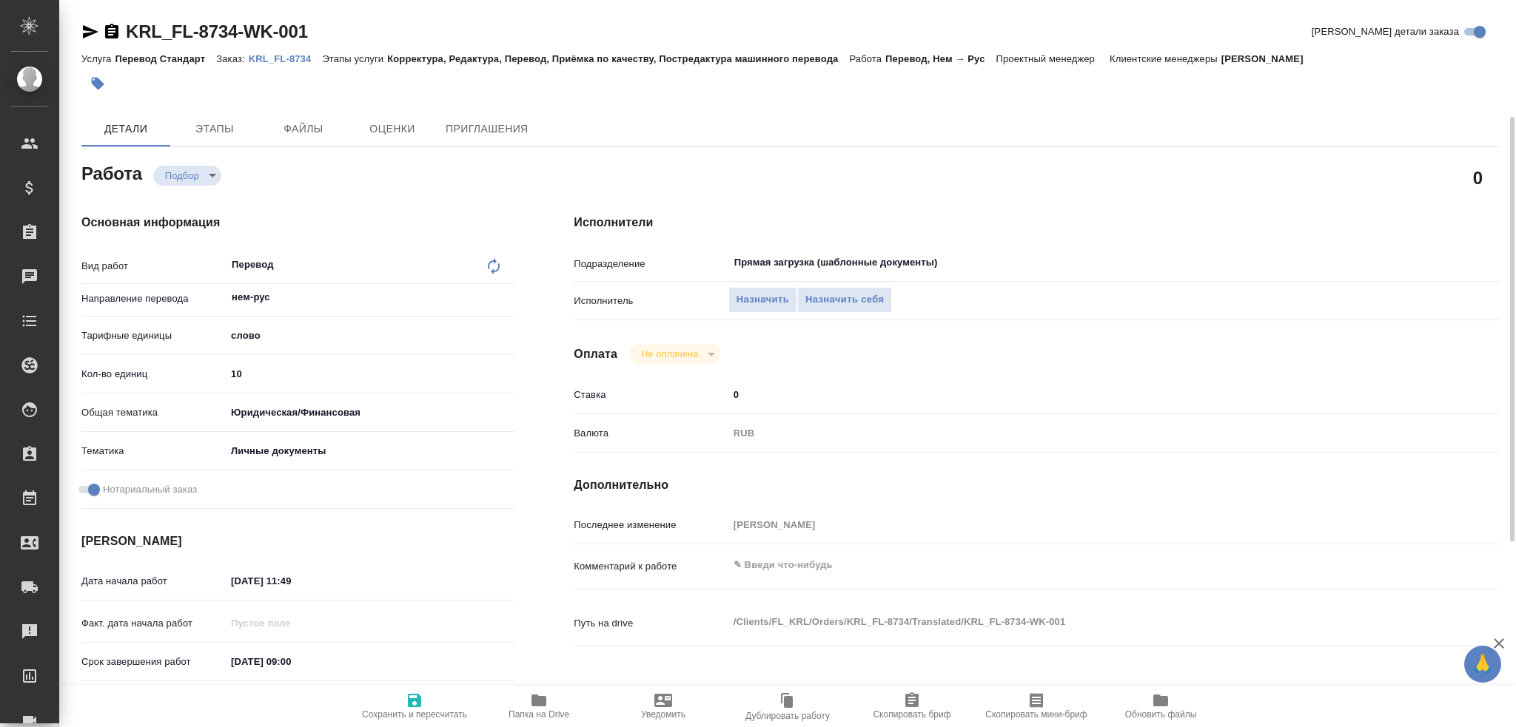
scroll to position [517, 0]
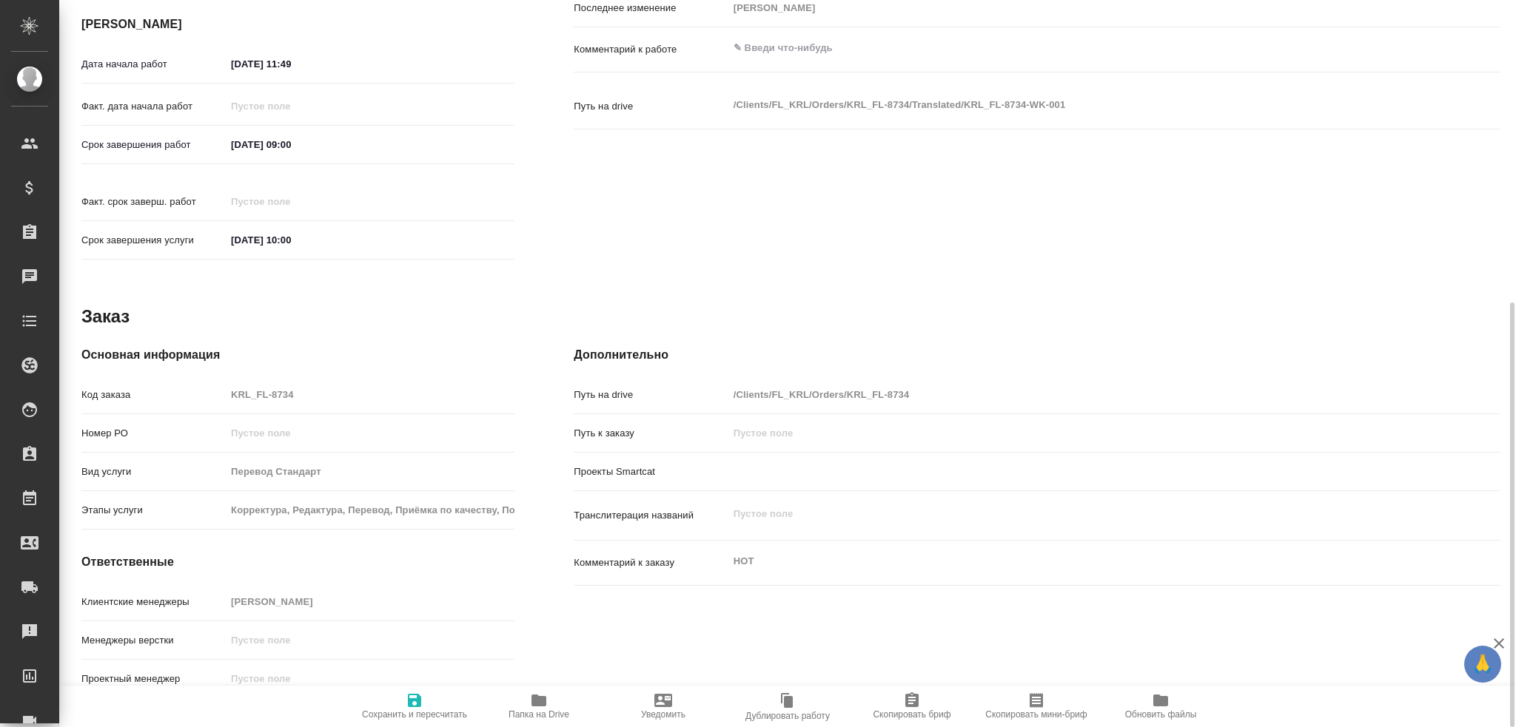
type textarea "x"
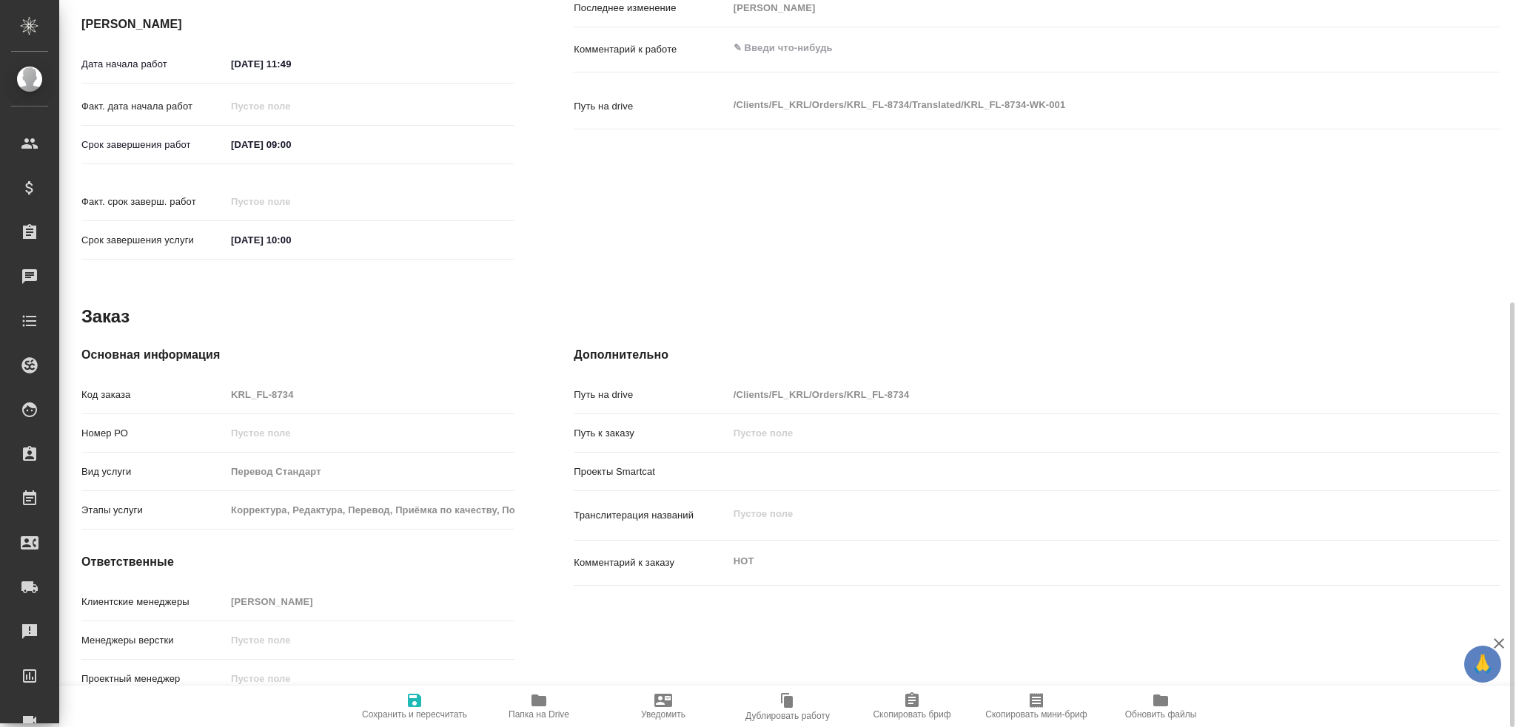
type textarea "x"
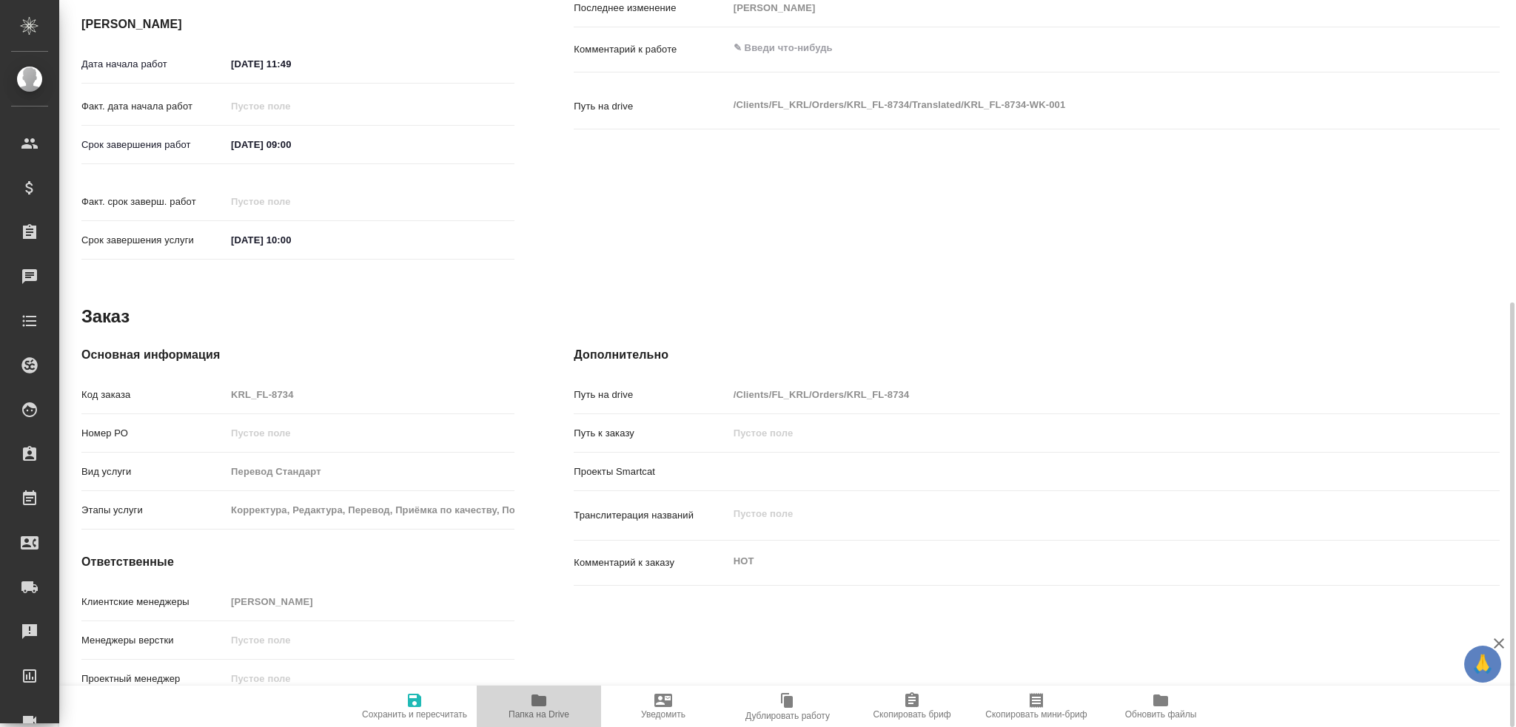
click at [528, 707] on span "Папка на Drive" at bounding box center [538, 706] width 107 height 28
type textarea "x"
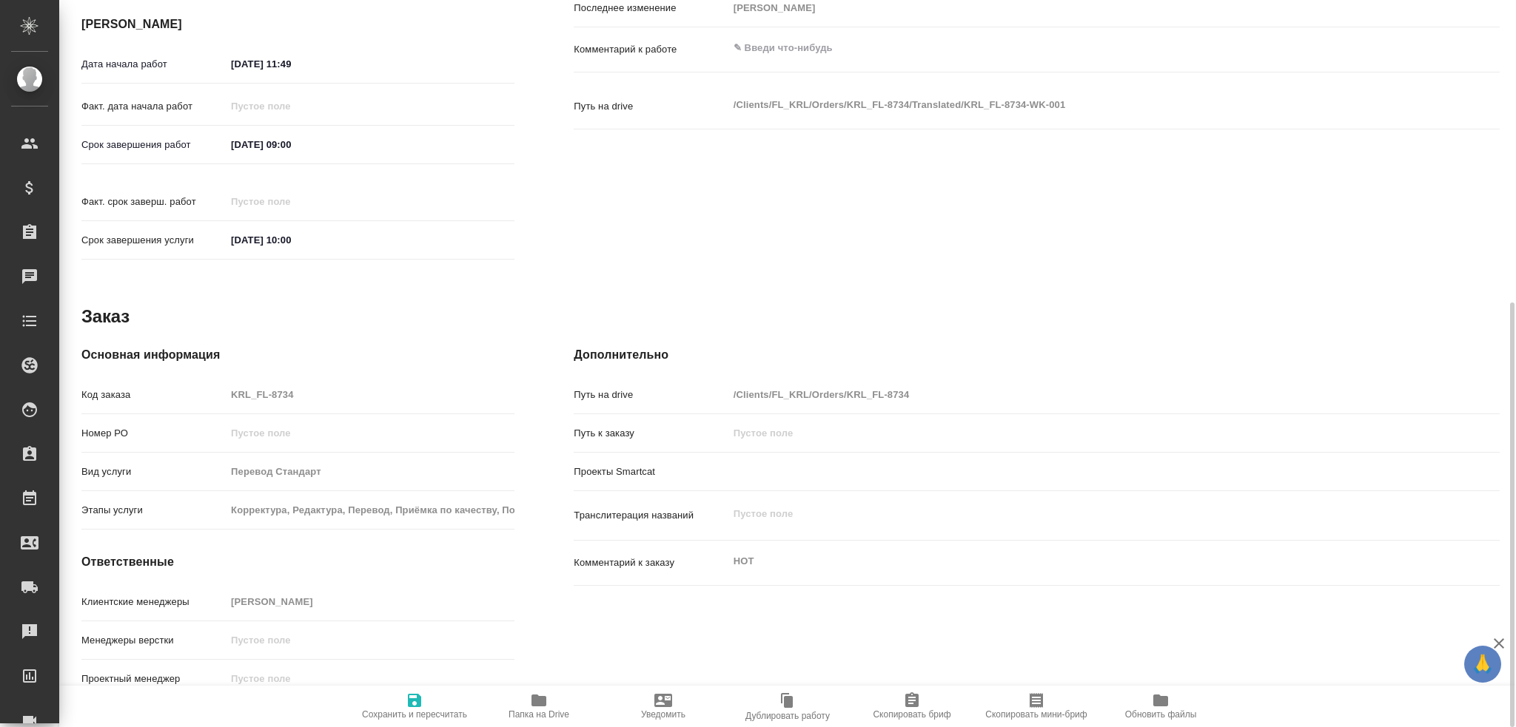
type textarea "x"
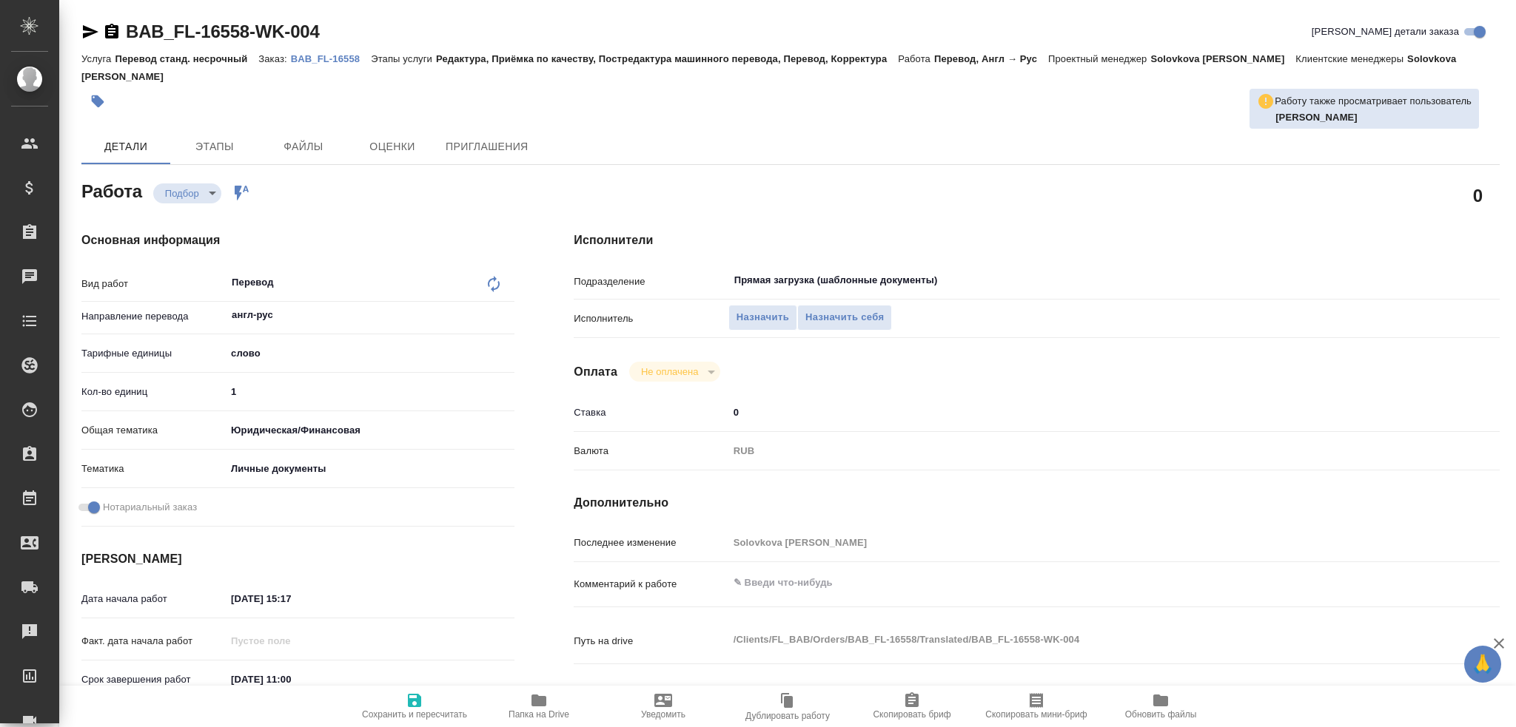
type textarea "x"
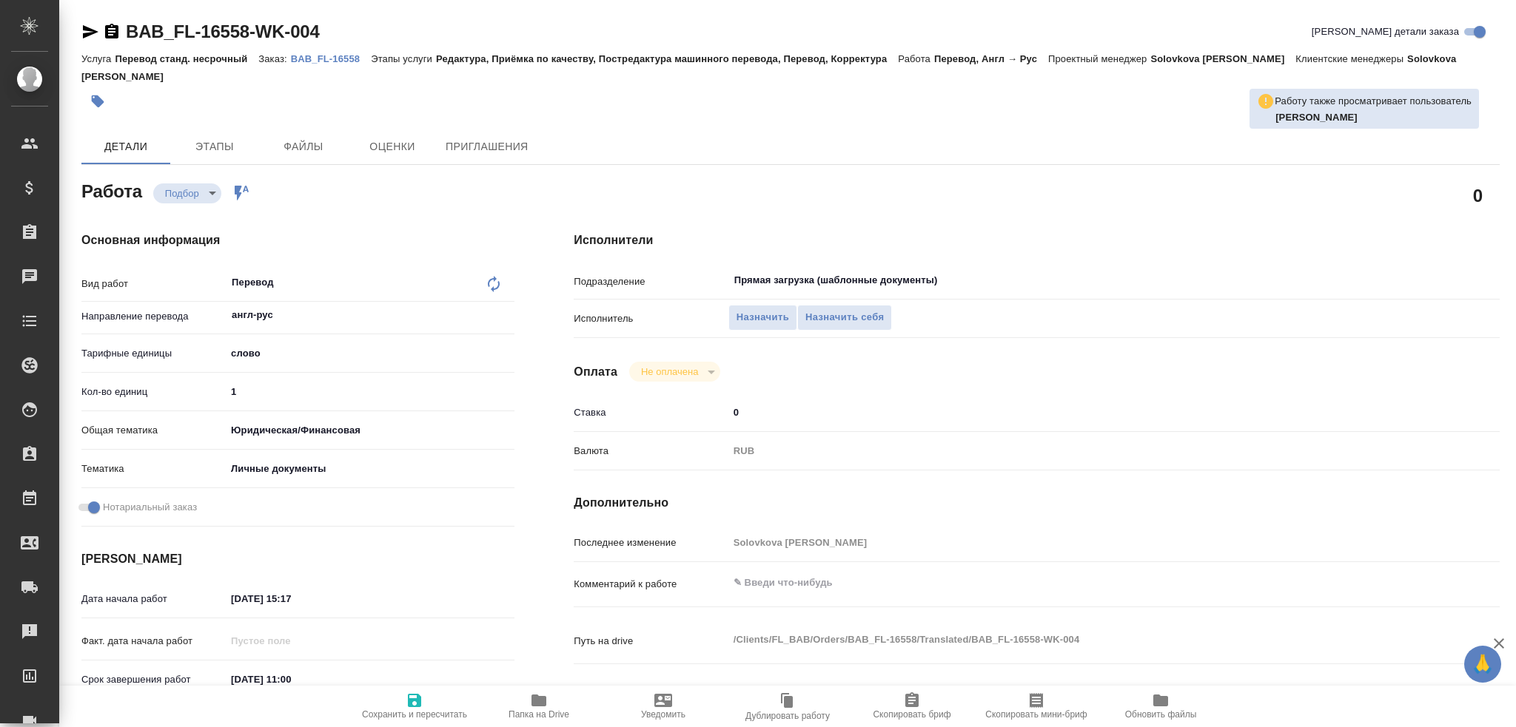
type textarea "x"
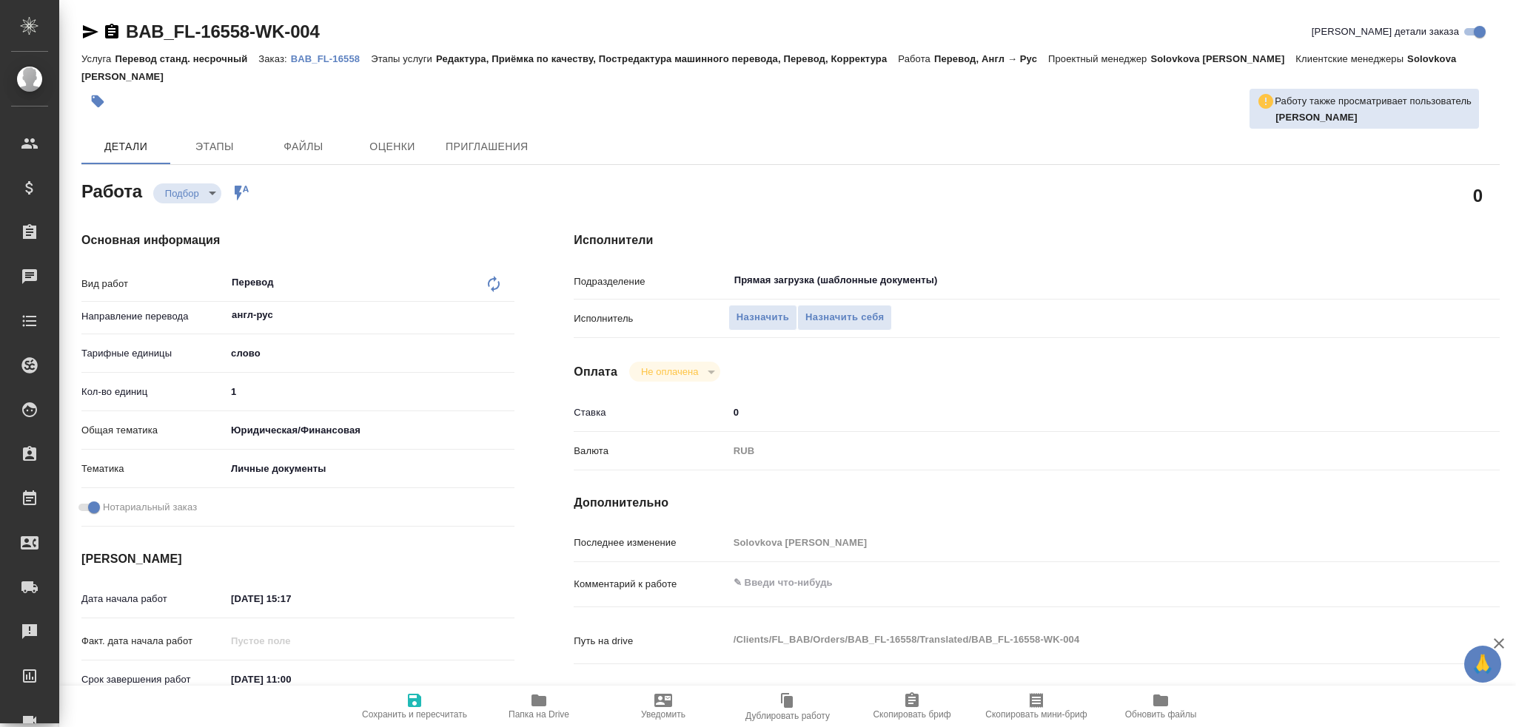
type textarea "x"
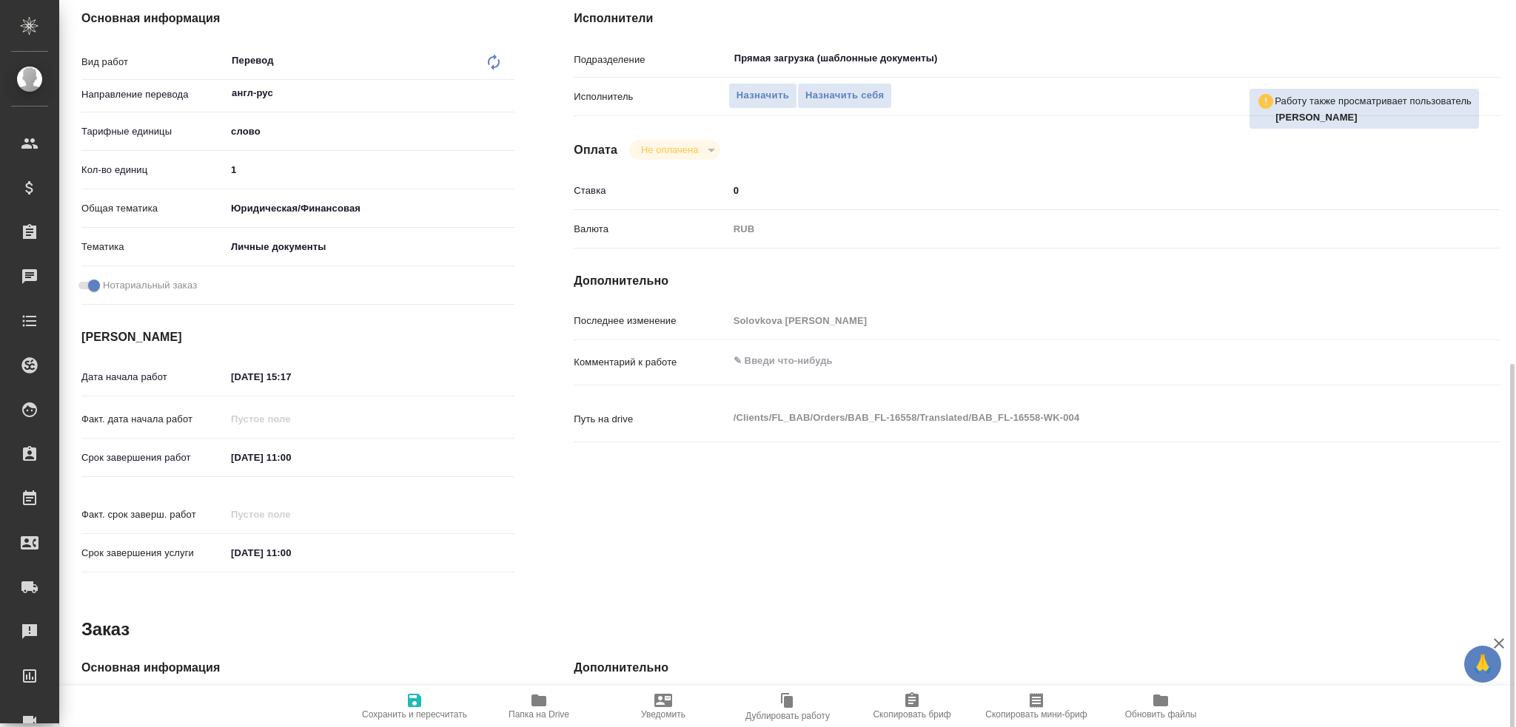
scroll to position [517, 0]
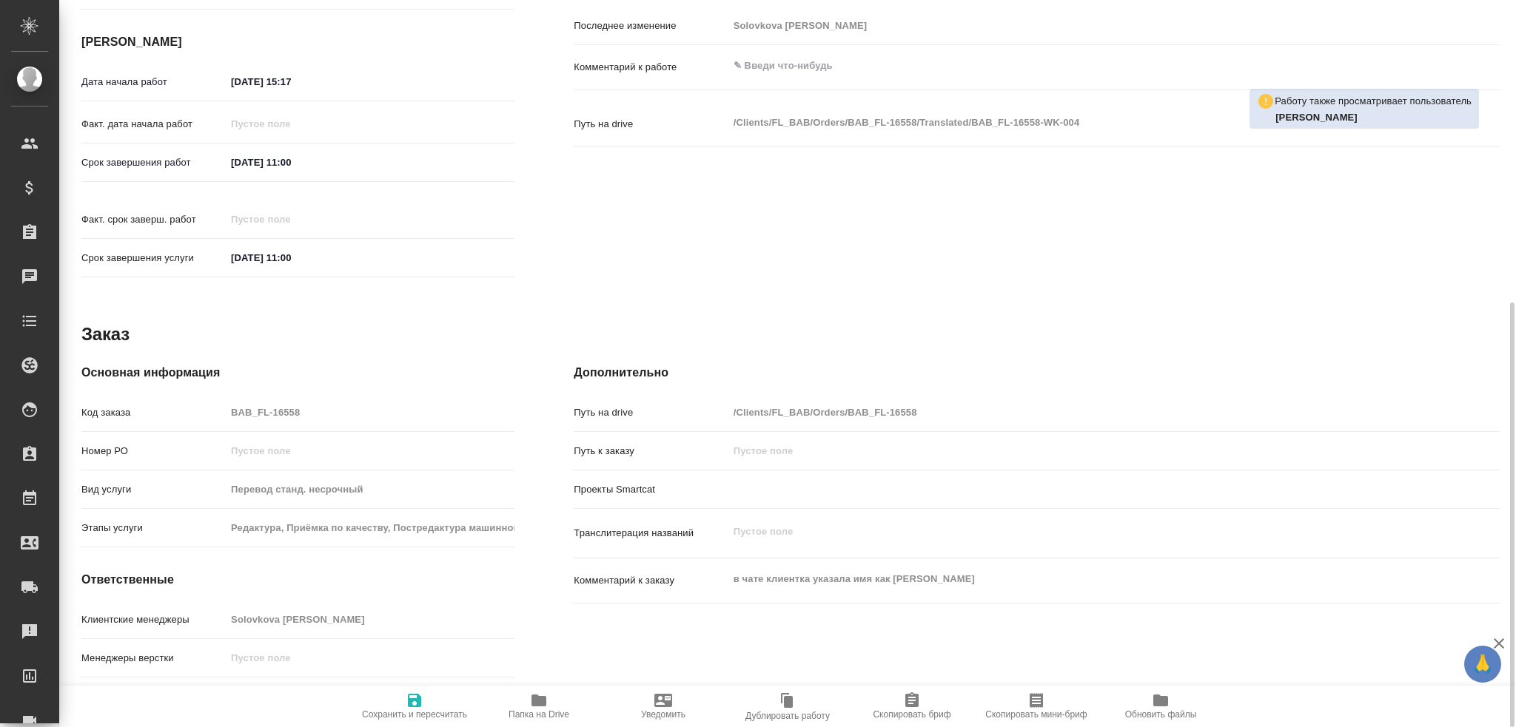
type textarea "x"
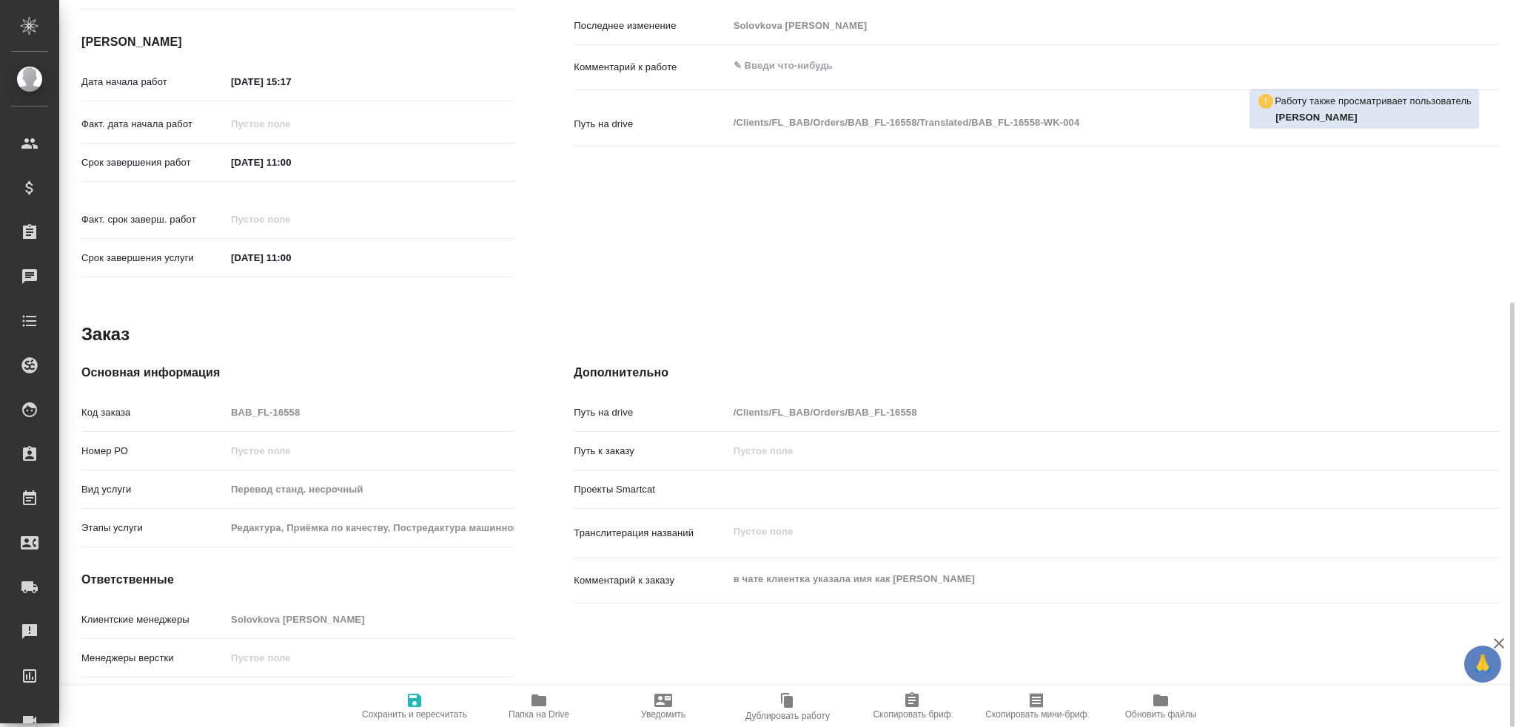
type textarea "x"
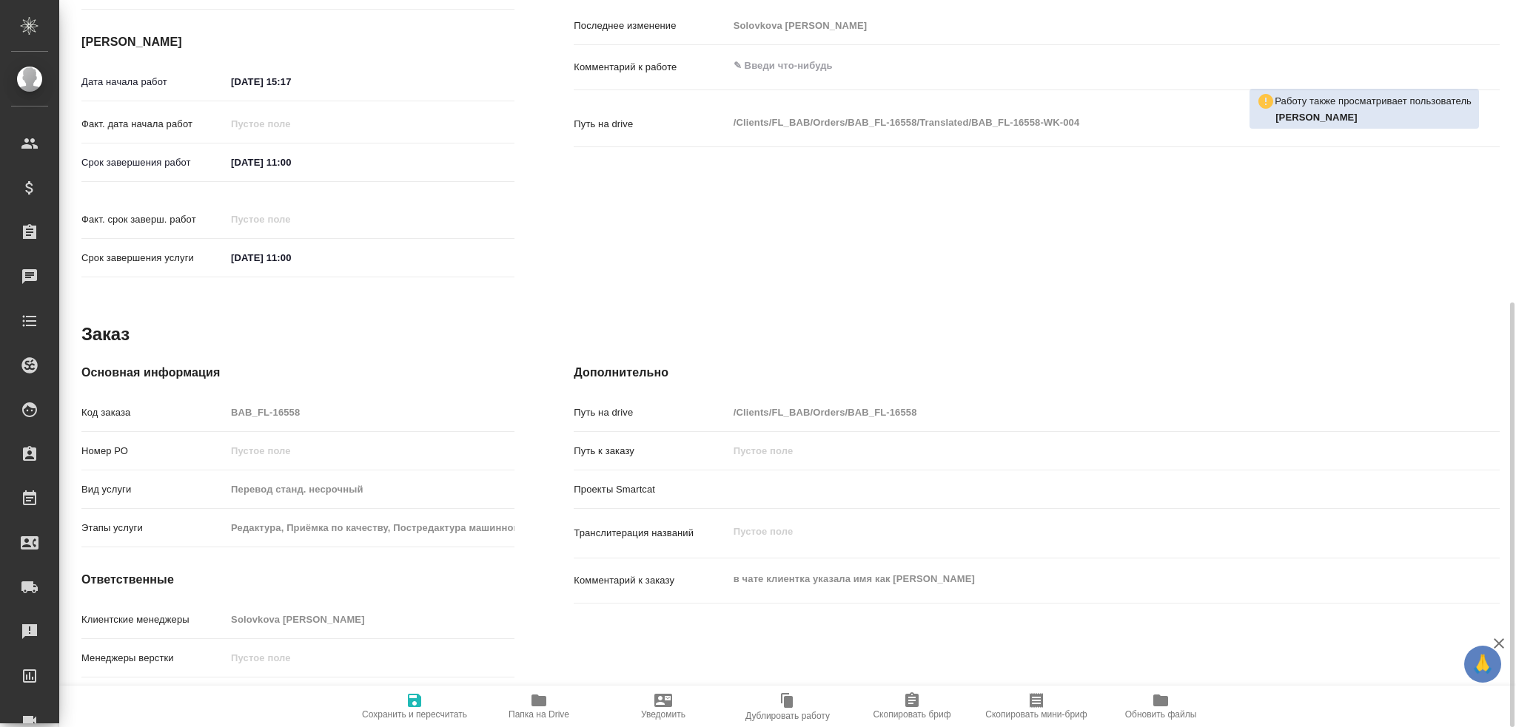
click at [526, 702] on span "Папка на Drive" at bounding box center [538, 706] width 107 height 28
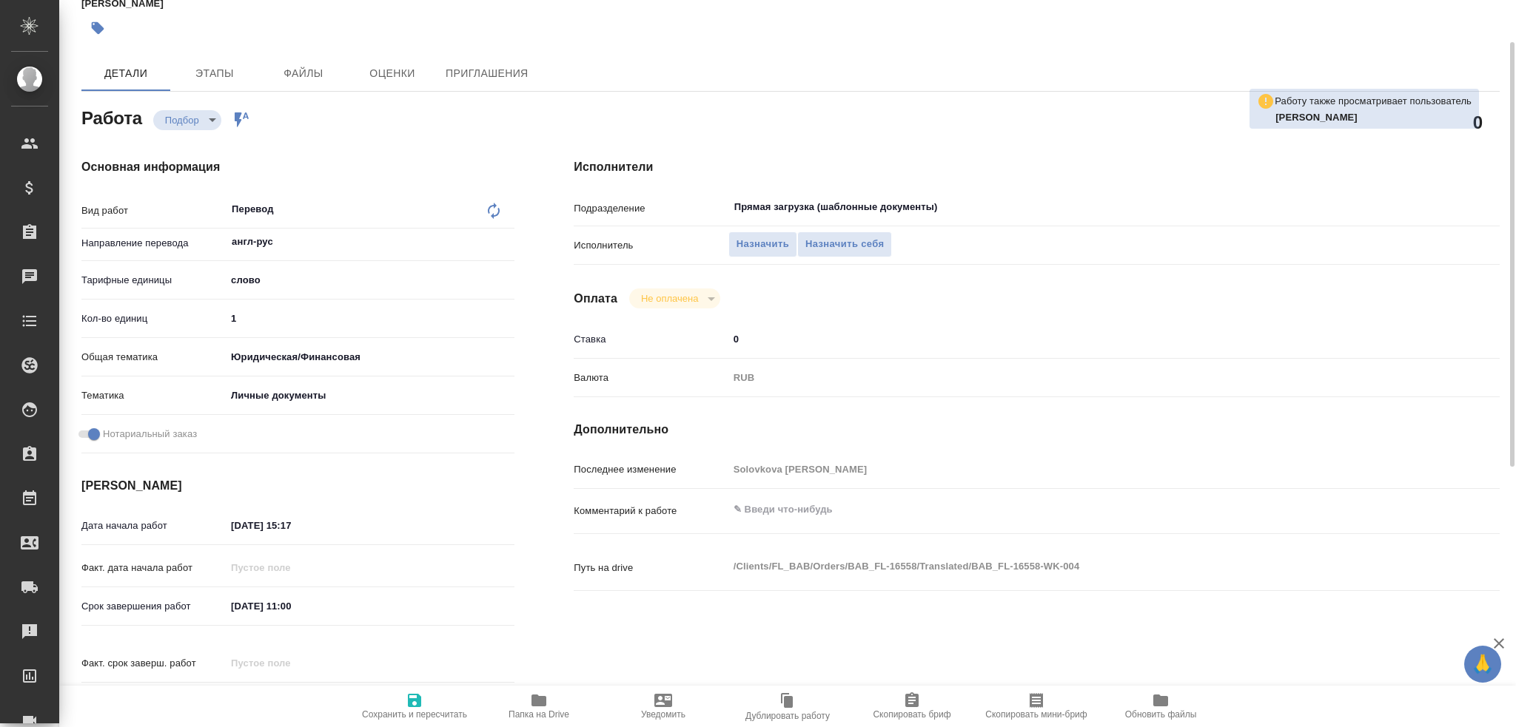
scroll to position [0, 0]
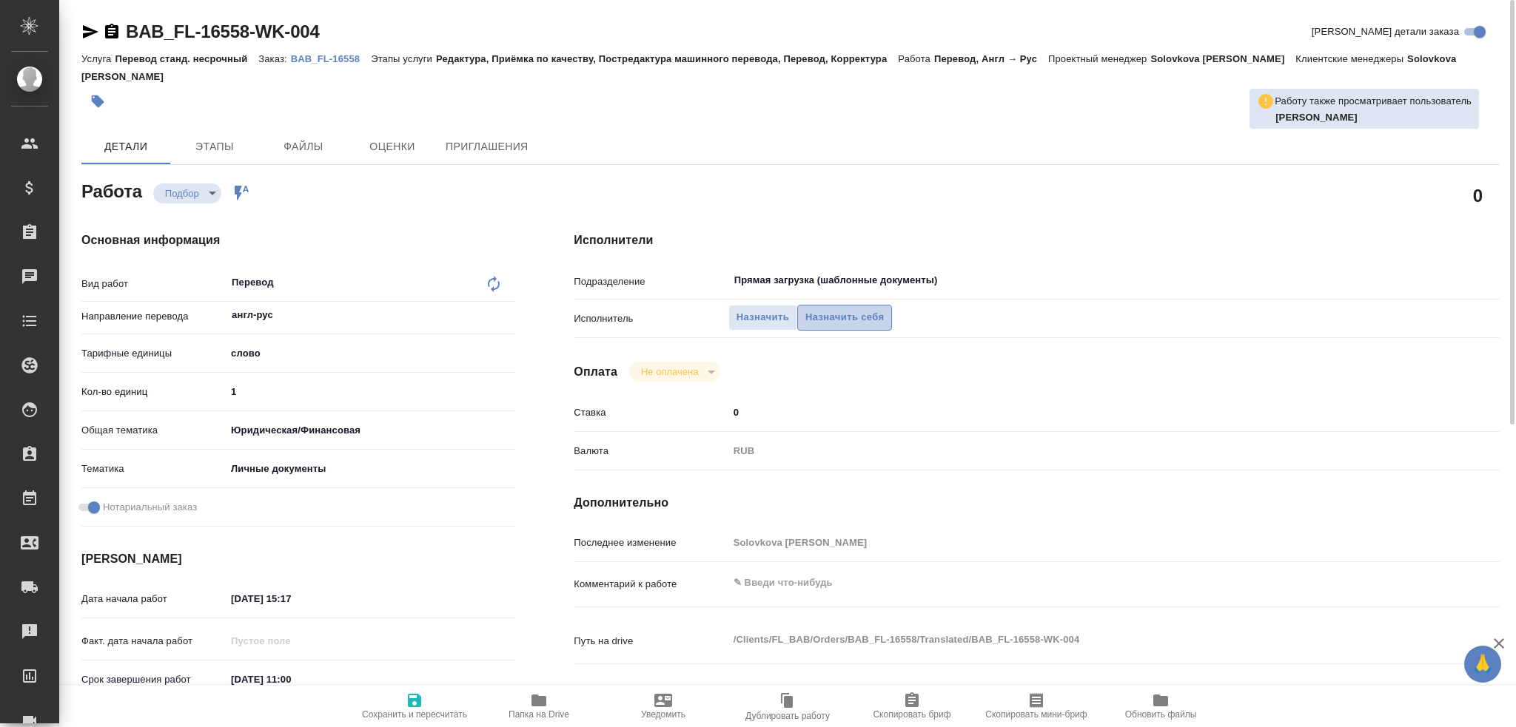
click at [833, 309] on span "Назначить себя" at bounding box center [844, 317] width 78 height 17
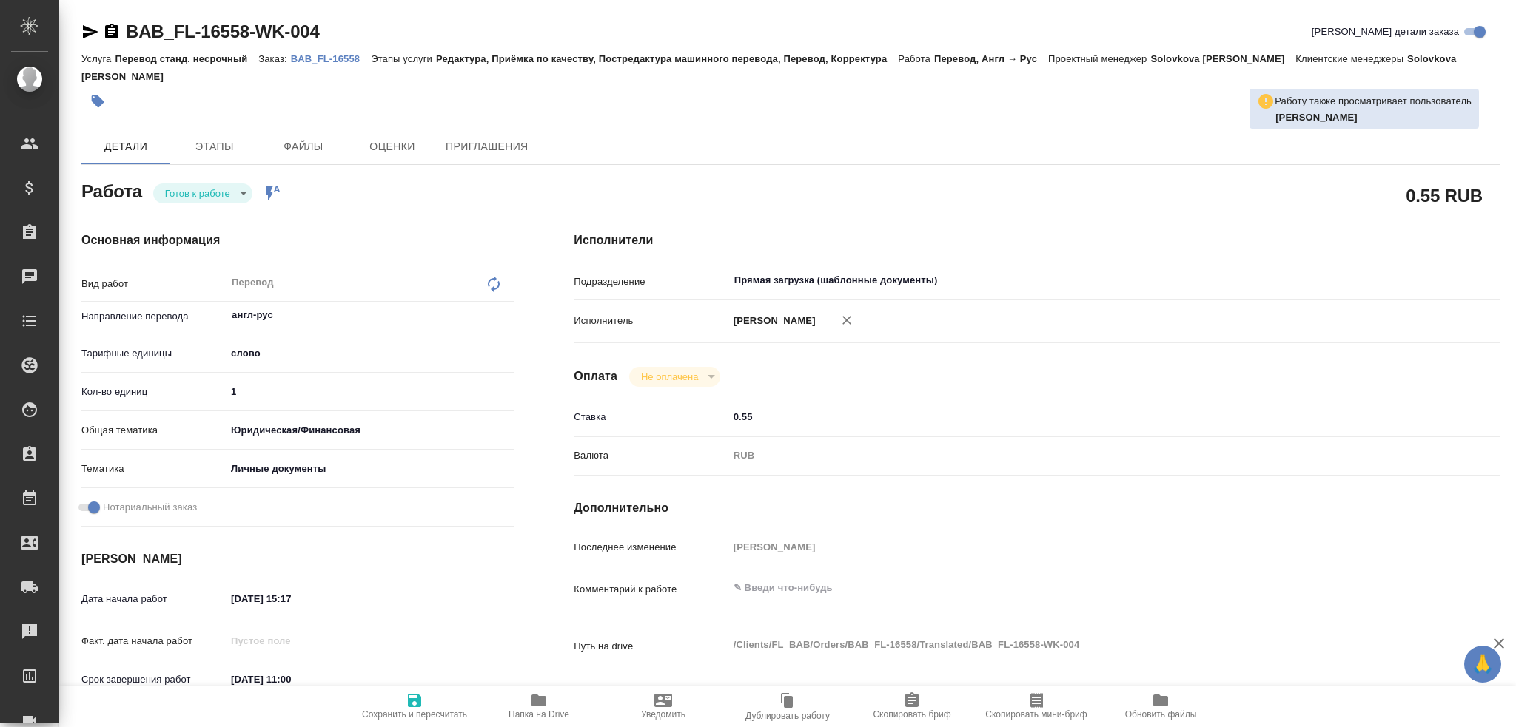
type textarea "x"
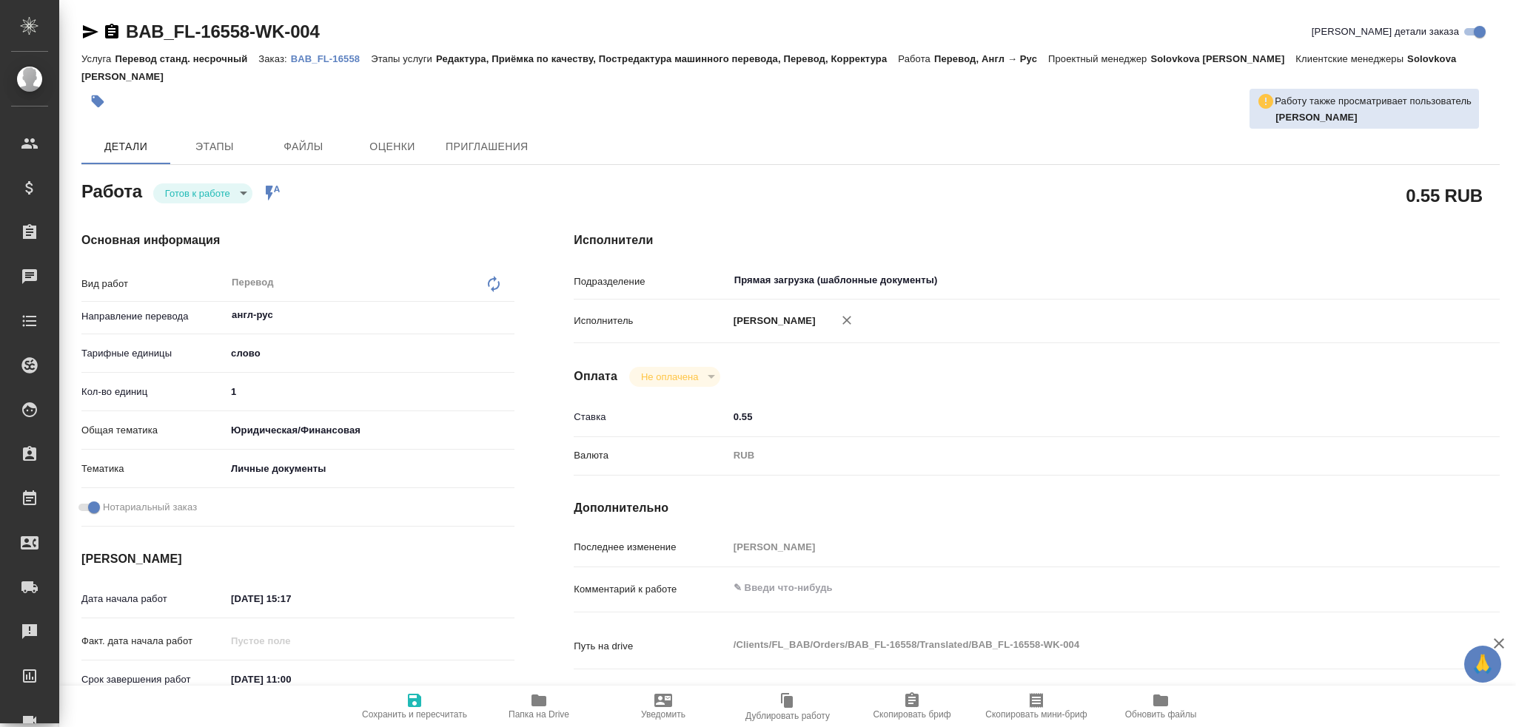
type textarea "x"
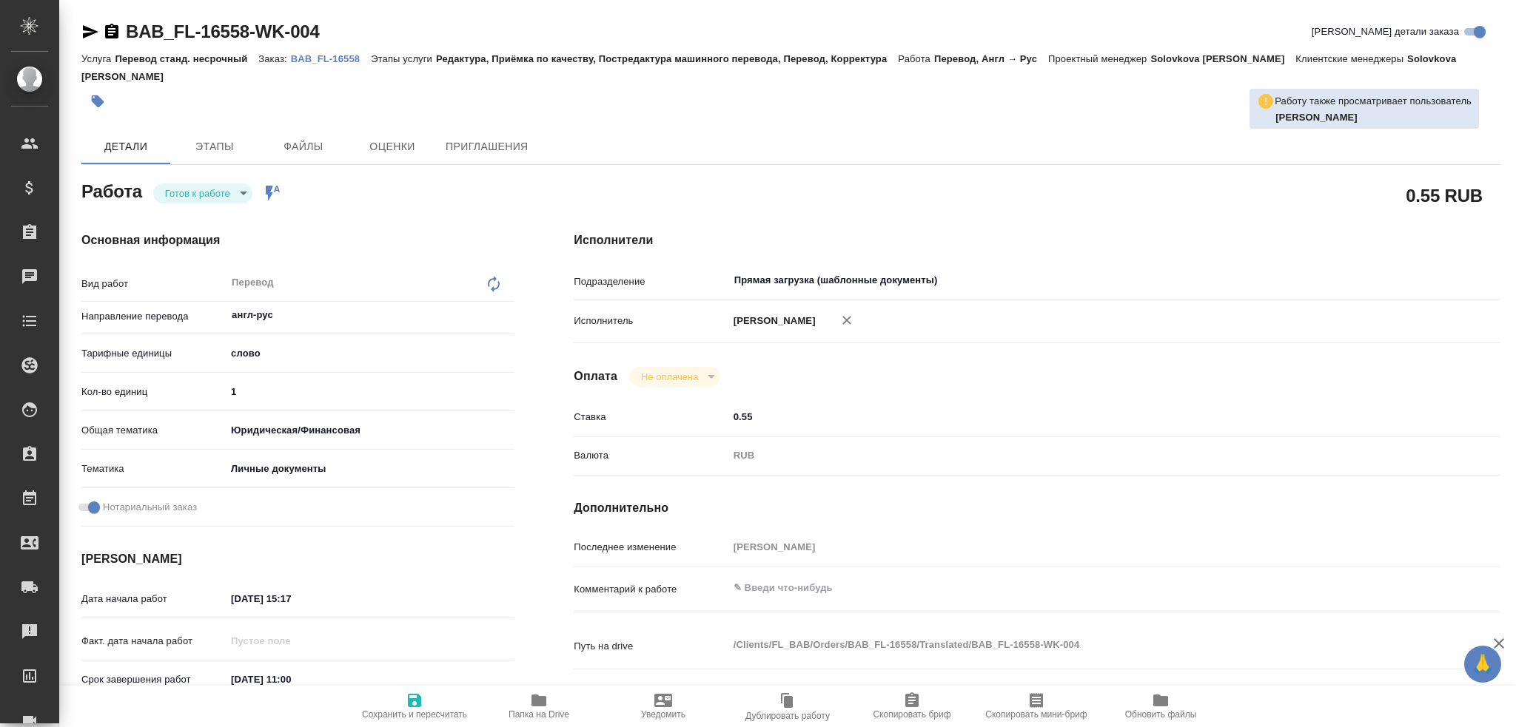
type textarea "x"
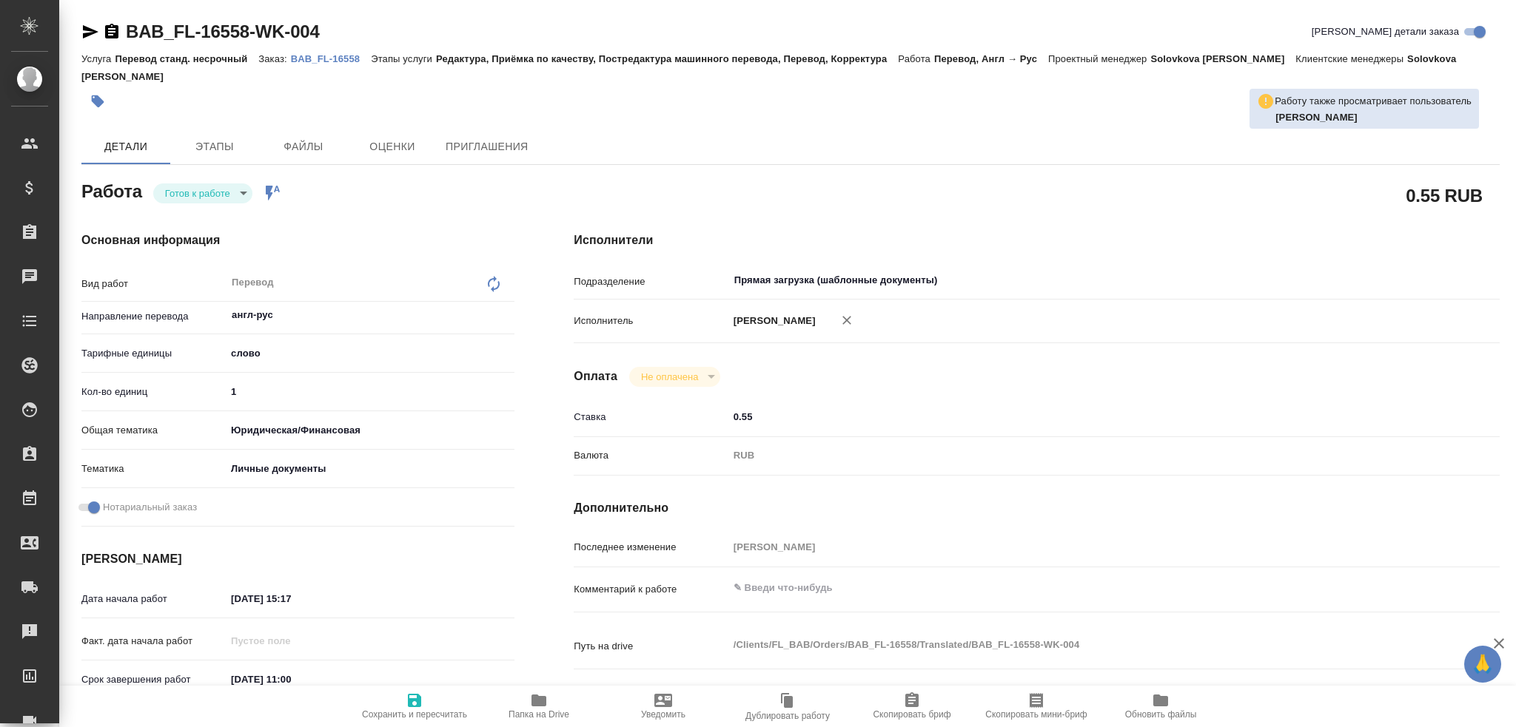
type textarea "x"
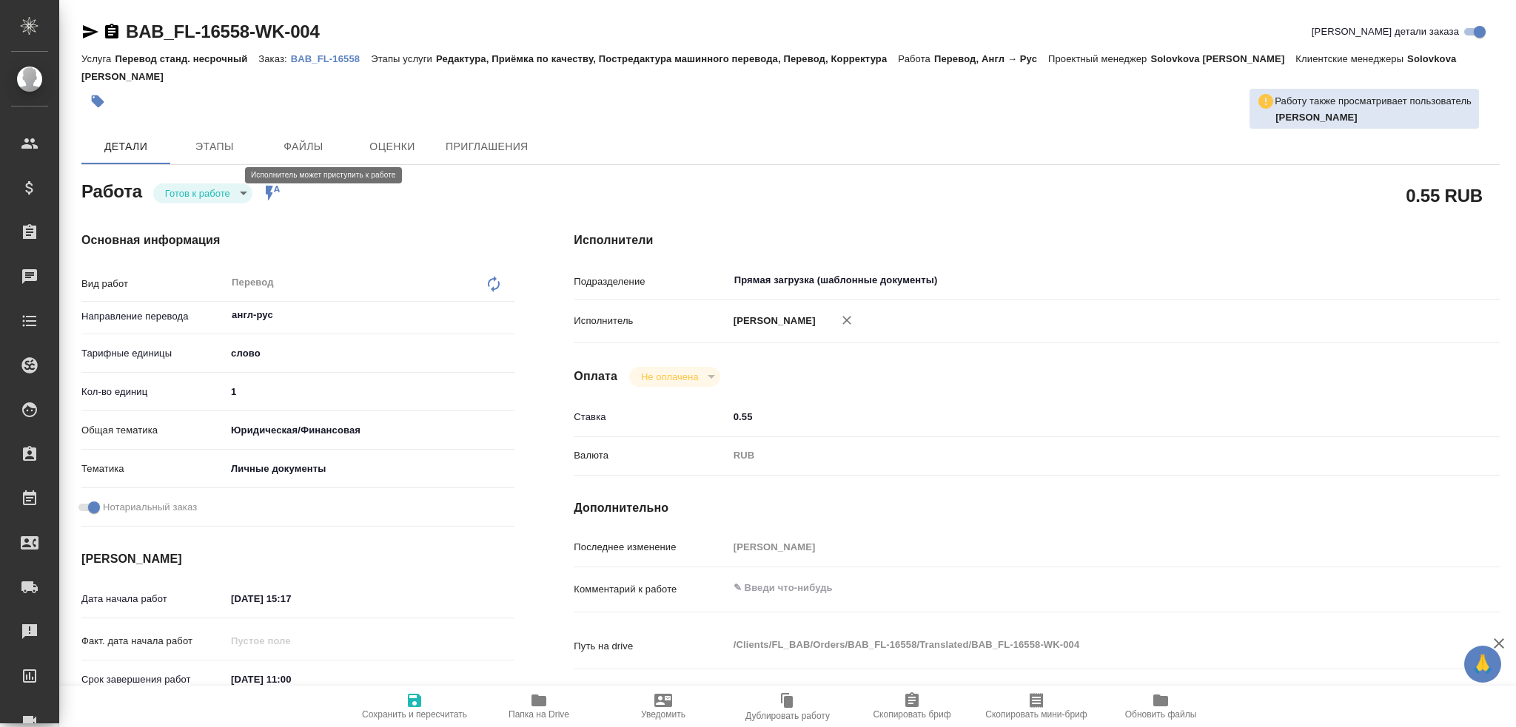
click at [172, 174] on body "🙏 .cls-1 fill:#fff; AWATERA Gusev Alexandr Клиенты Спецификации Заказы Чаты Tod…" at bounding box center [758, 363] width 1516 height 727
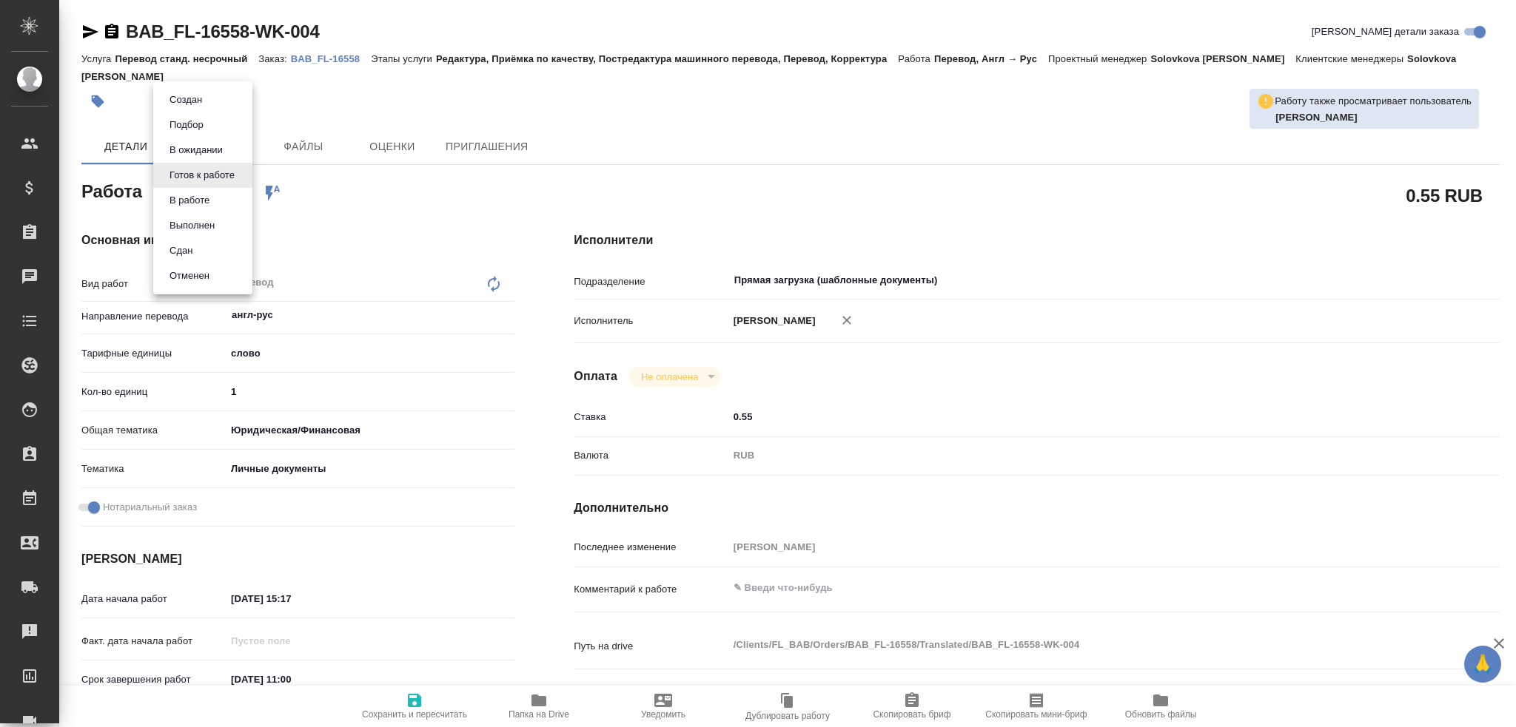
type textarea "x"
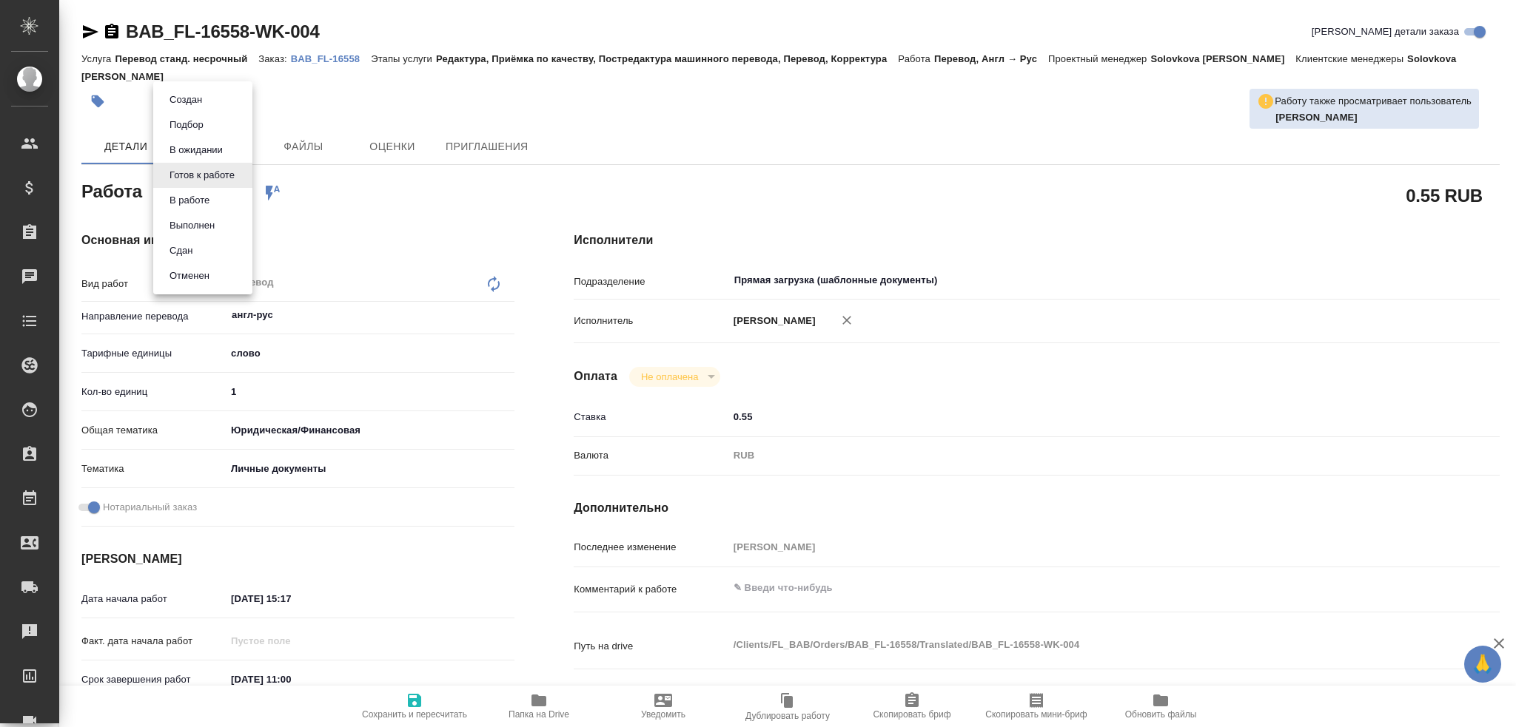
click at [161, 203] on li "В работе" at bounding box center [202, 200] width 99 height 25
type textarea "x"
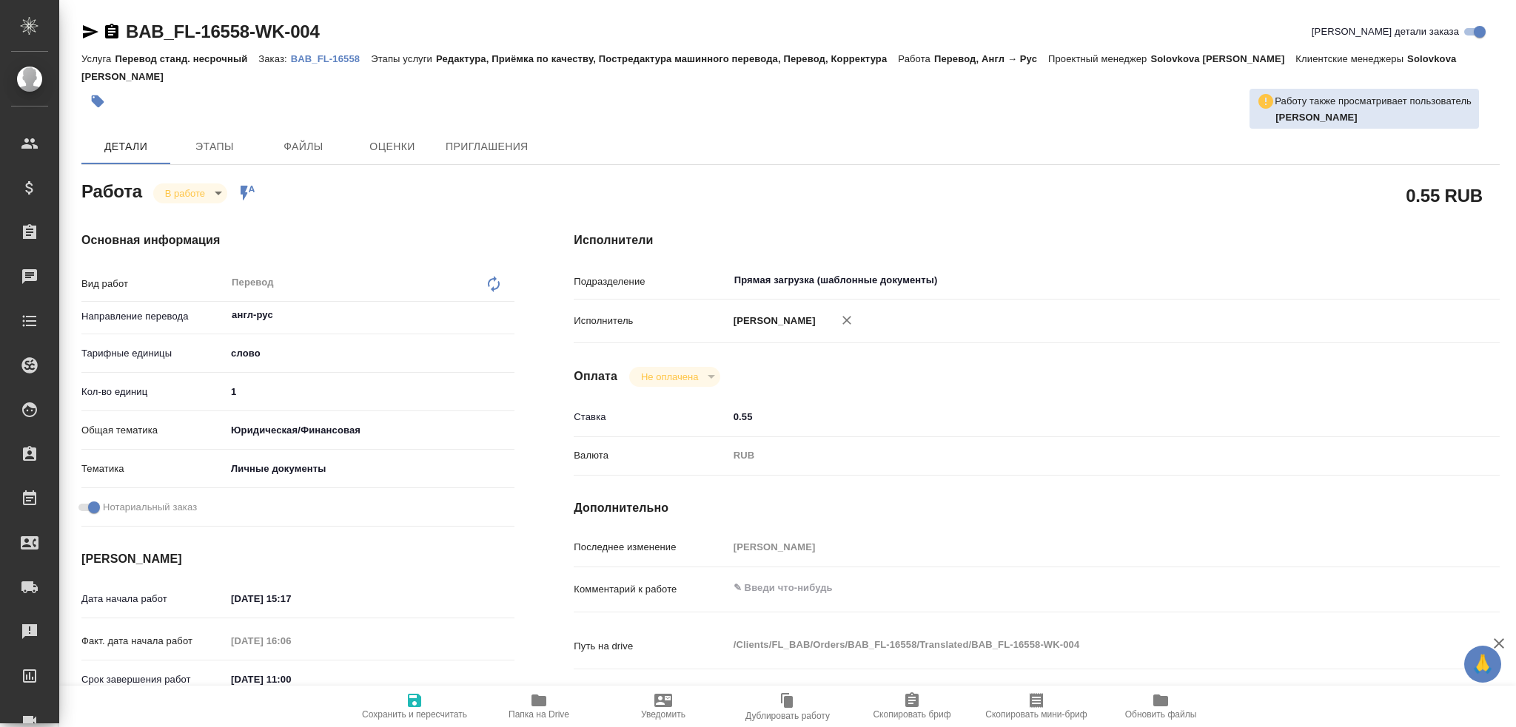
type textarea "x"
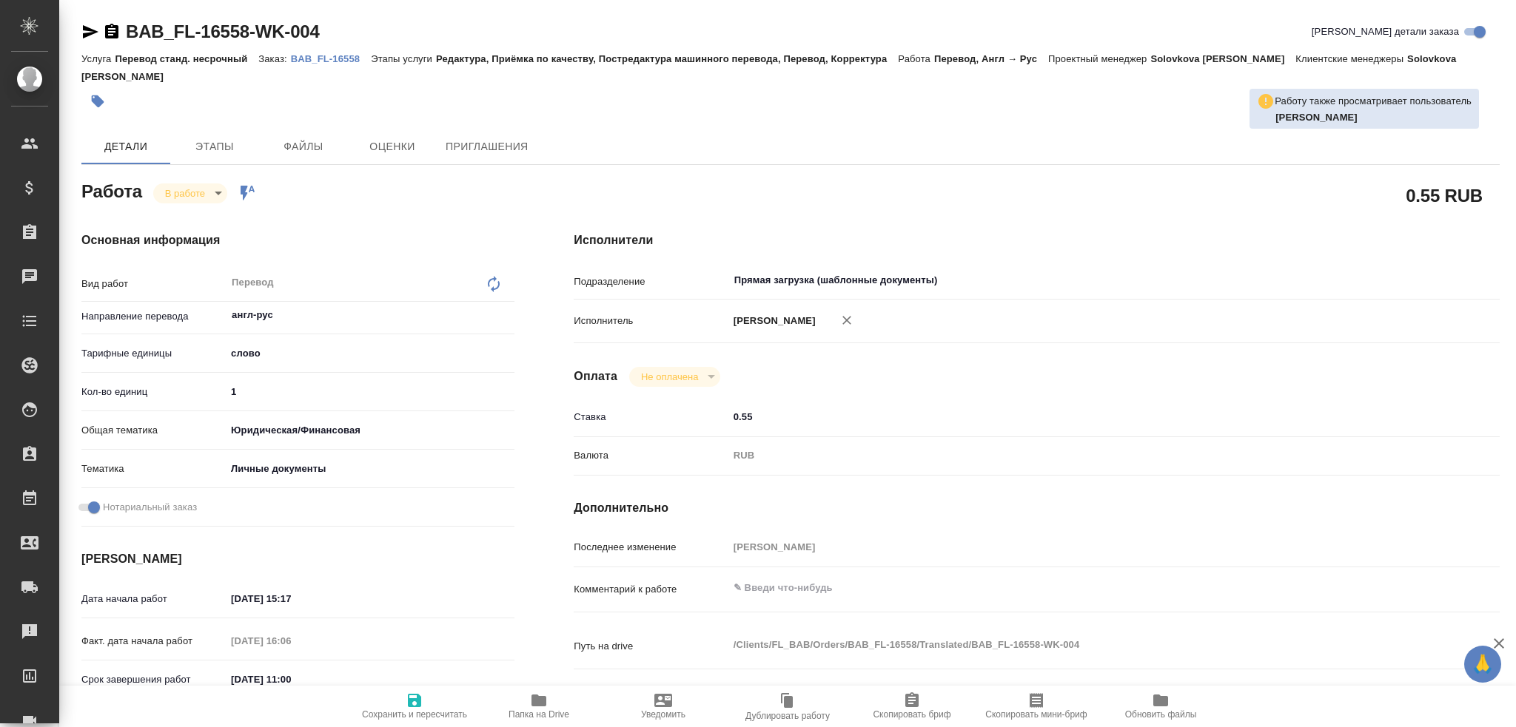
type textarea "x"
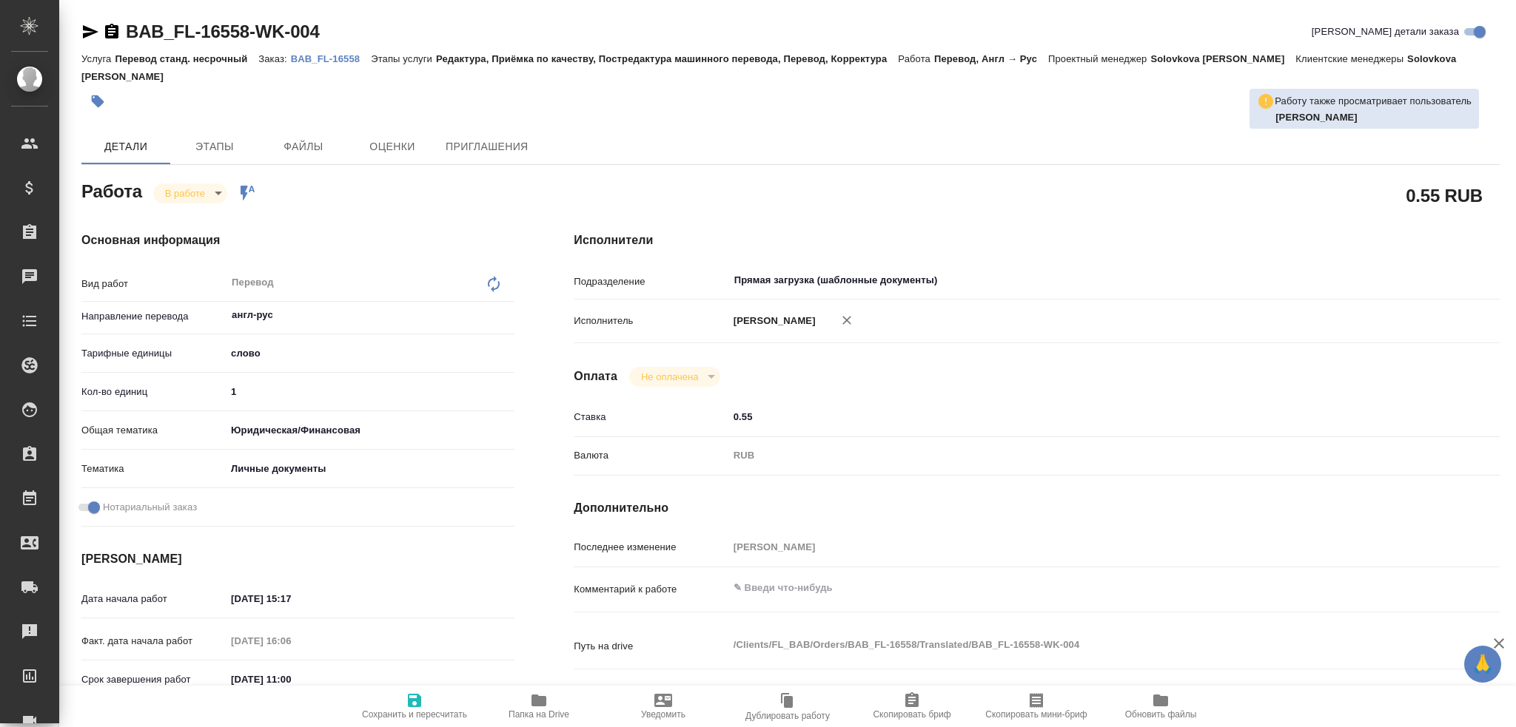
type textarea "x"
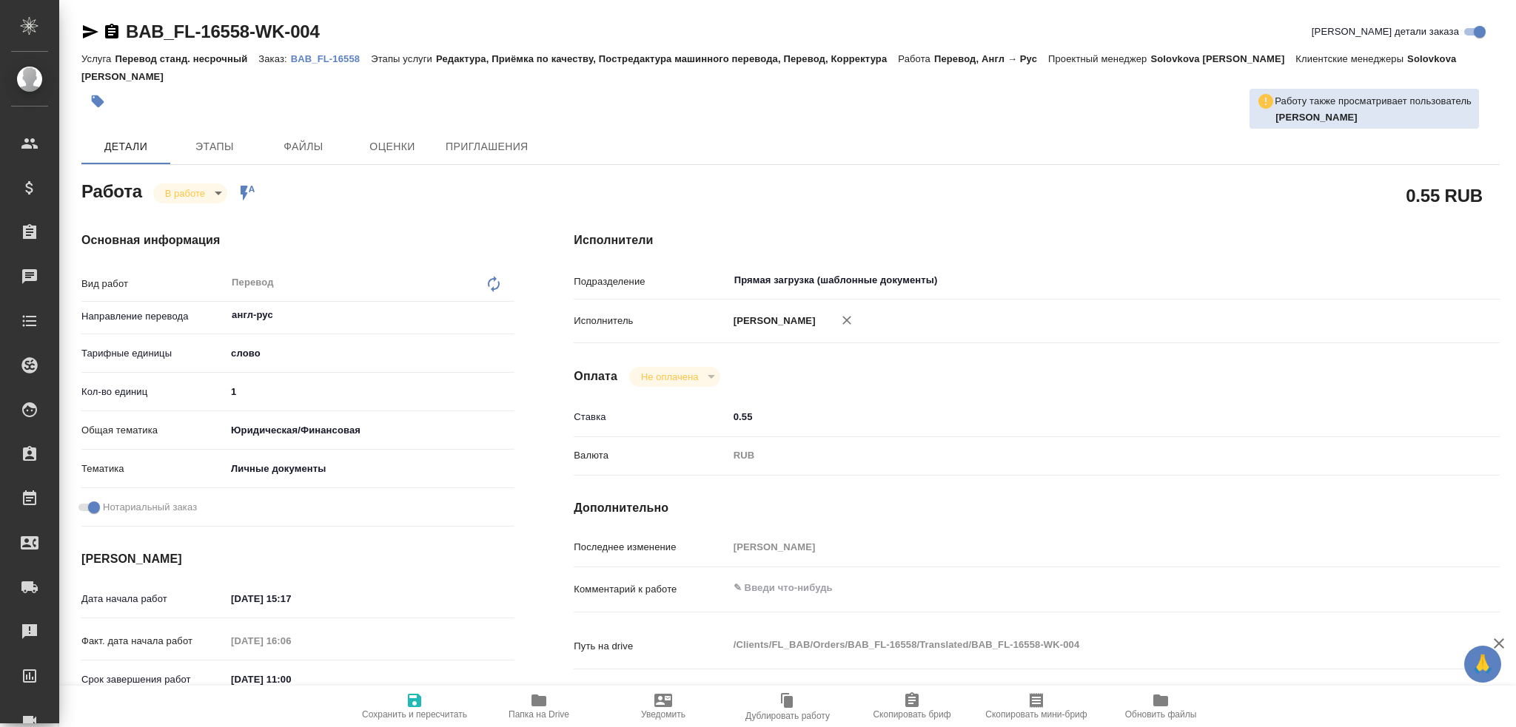
type textarea "x"
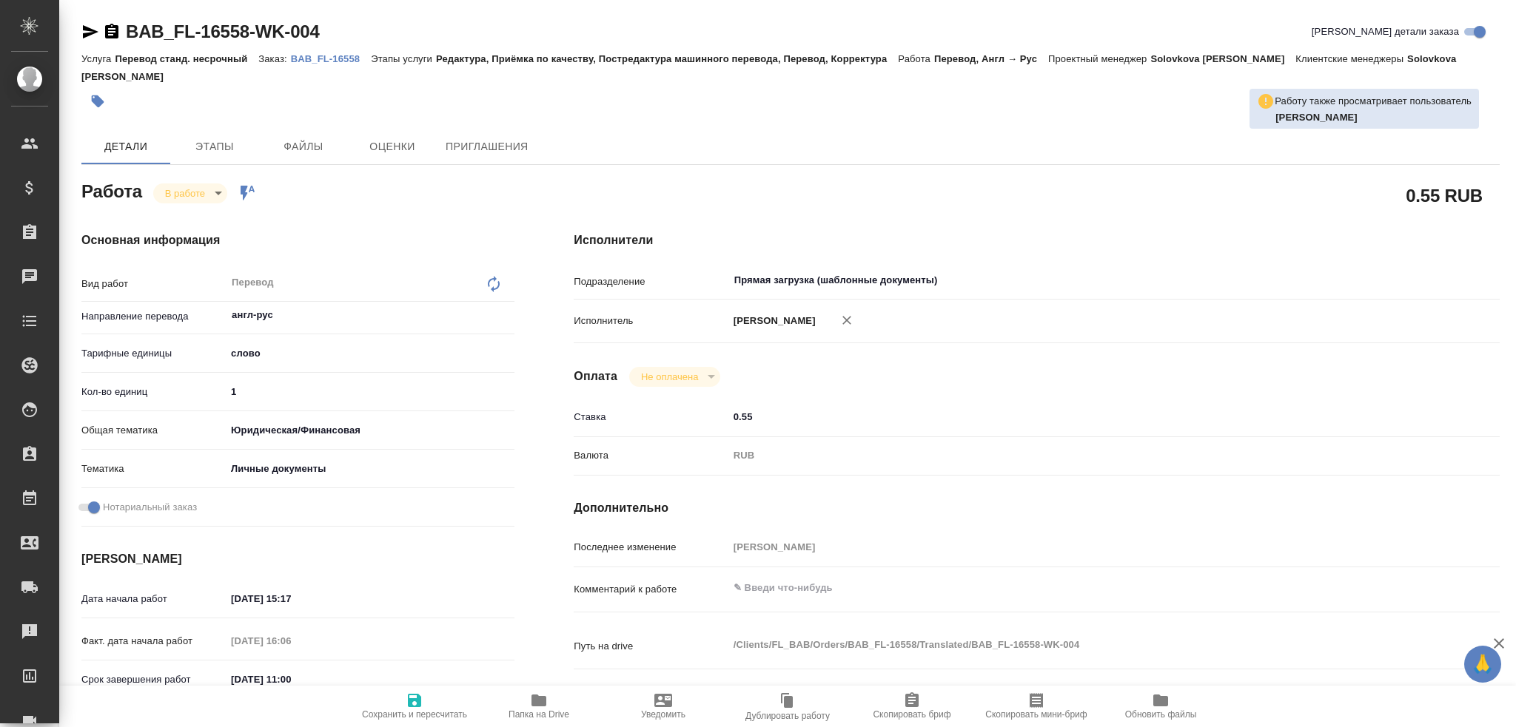
type textarea "x"
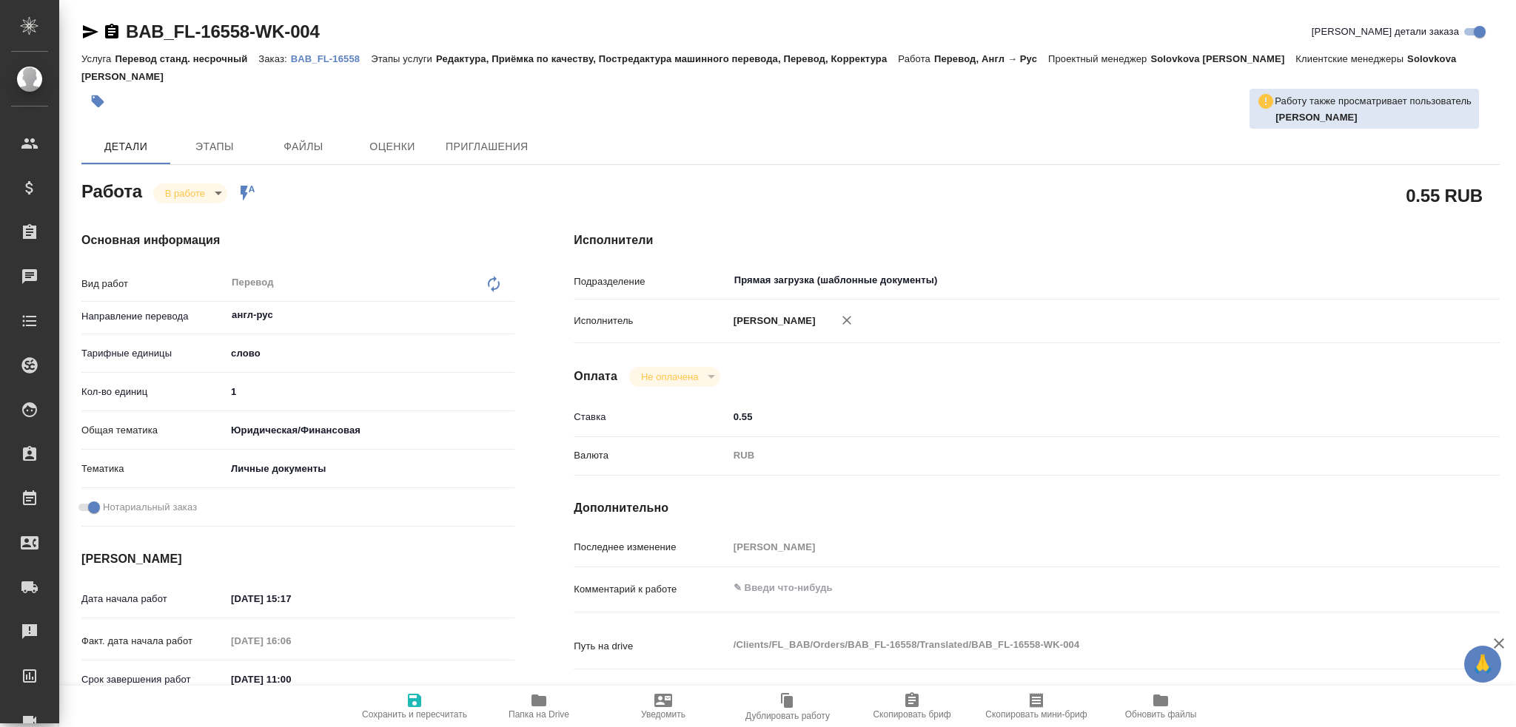
type textarea "x"
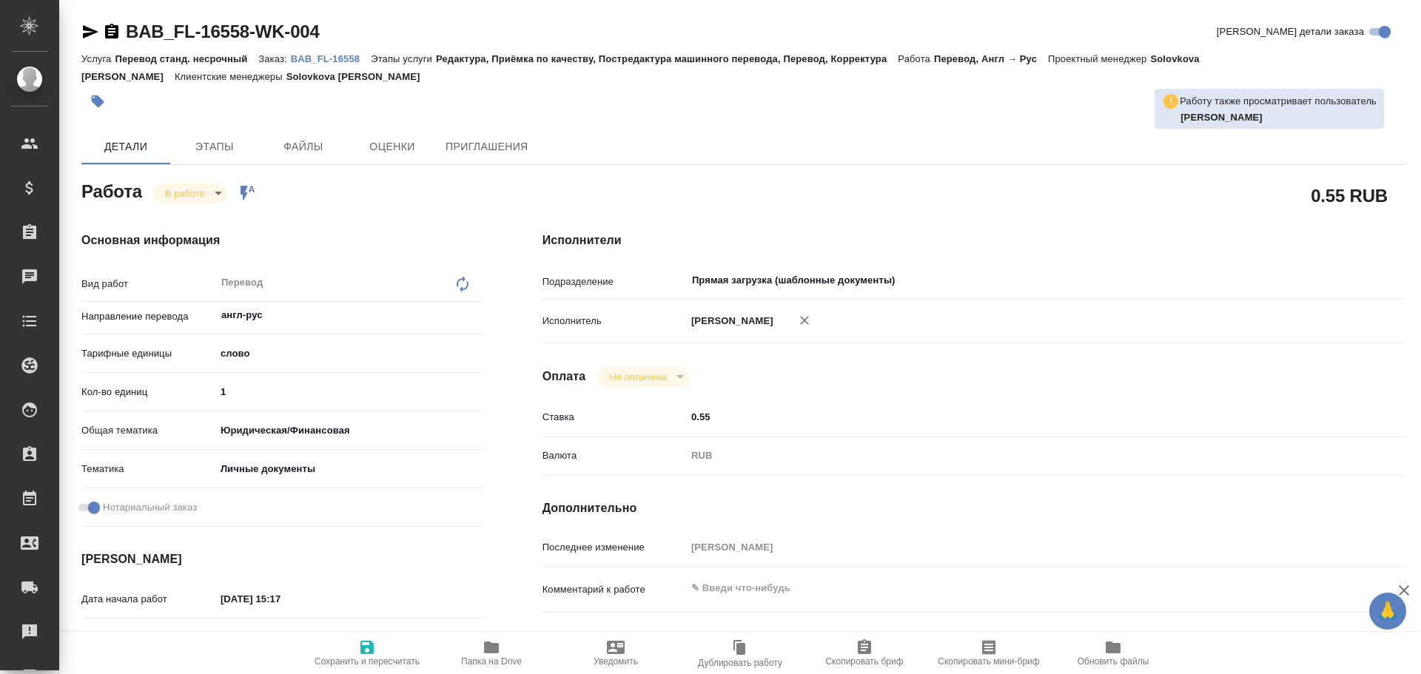
type textarea "x"
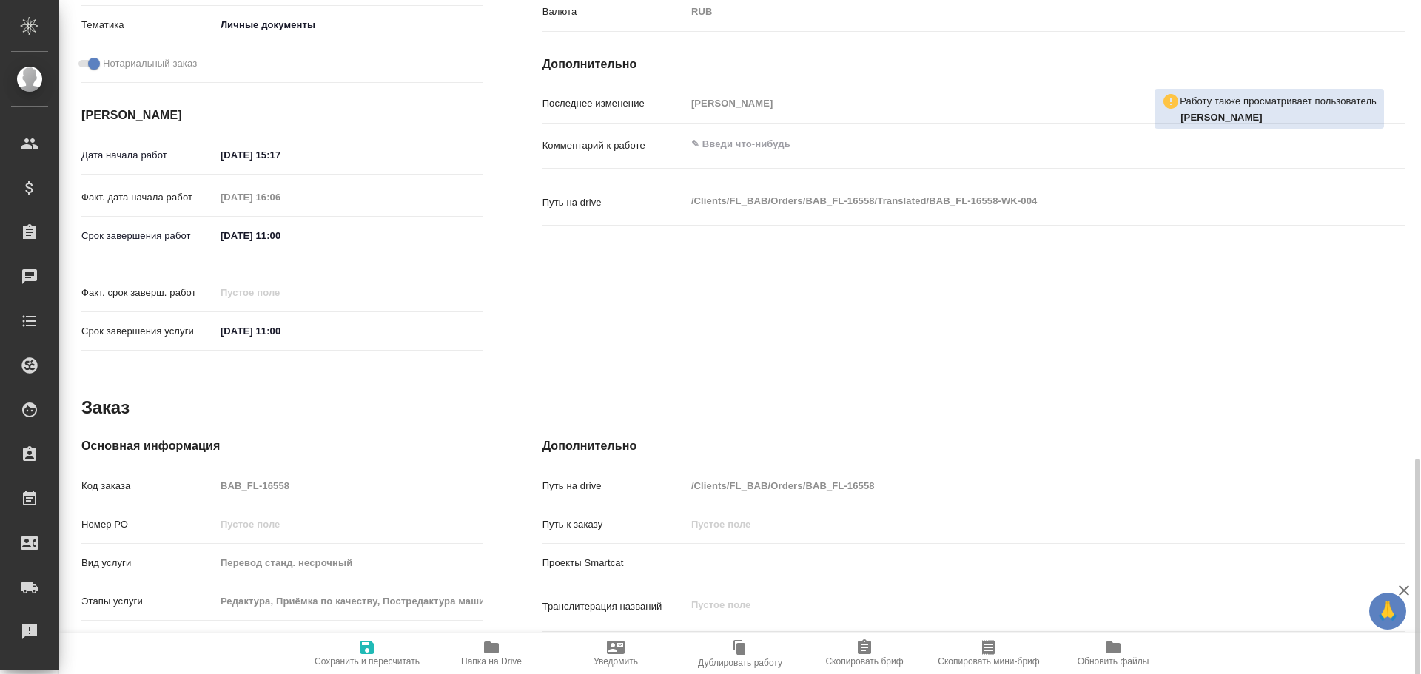
scroll to position [588, 0]
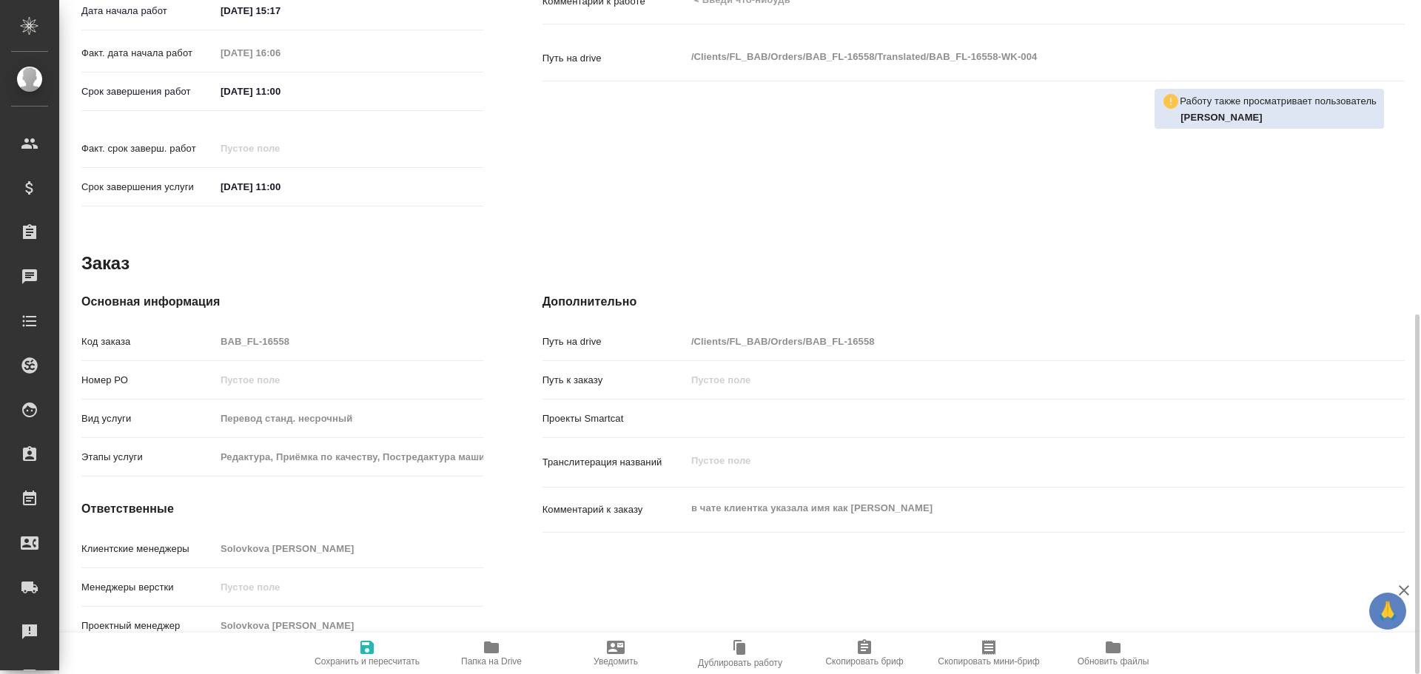
click at [497, 642] on icon "button" at bounding box center [492, 648] width 18 height 18
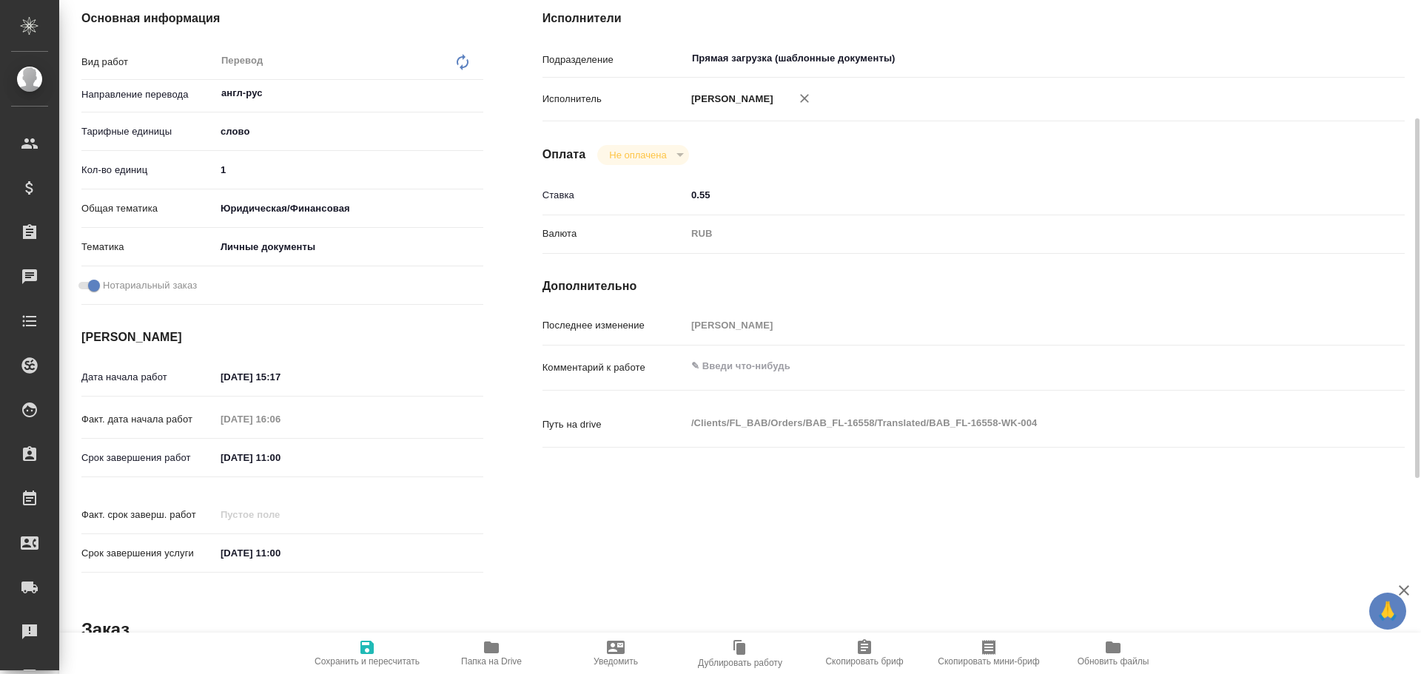
scroll to position [148, 0]
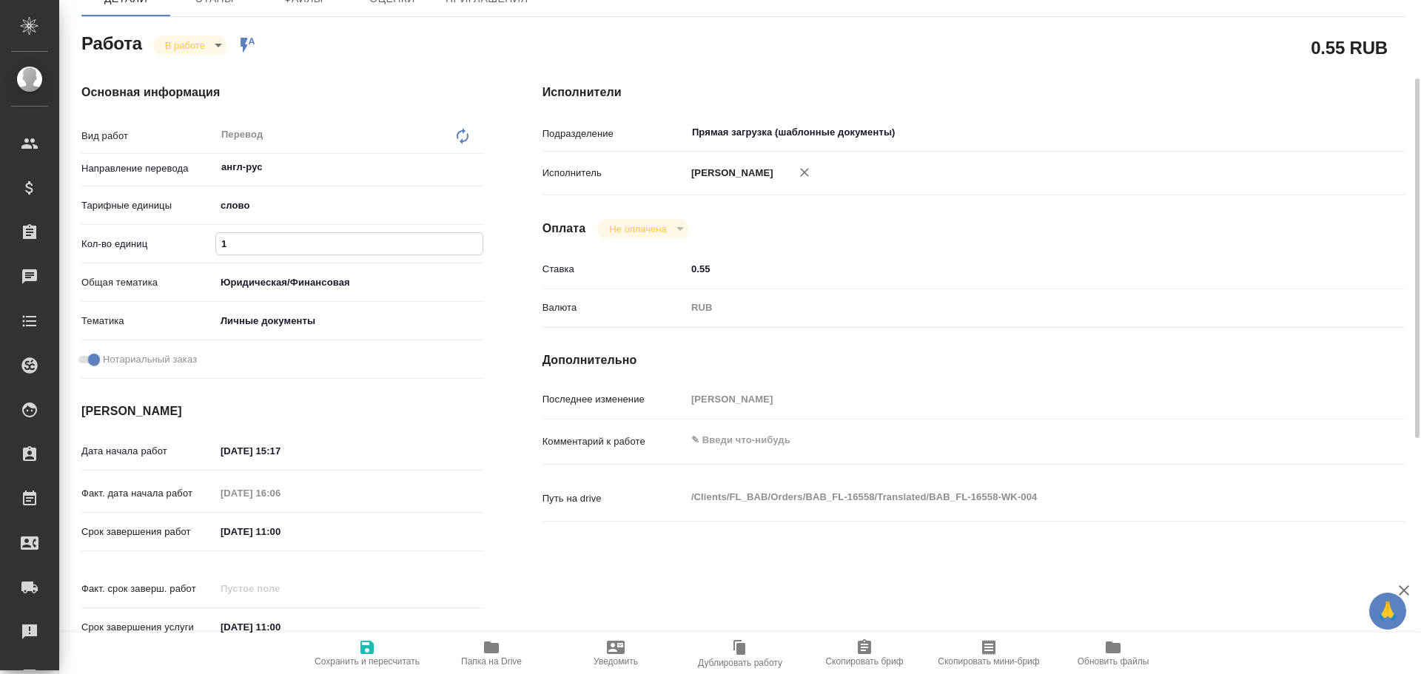
drag, startPoint x: 247, startPoint y: 245, endPoint x: 175, endPoint y: 248, distance: 72.6
click at [175, 248] on div "Кол-во единиц 1" at bounding box center [282, 244] width 402 height 26
type textarea "x"
type input "7"
type textarea "x"
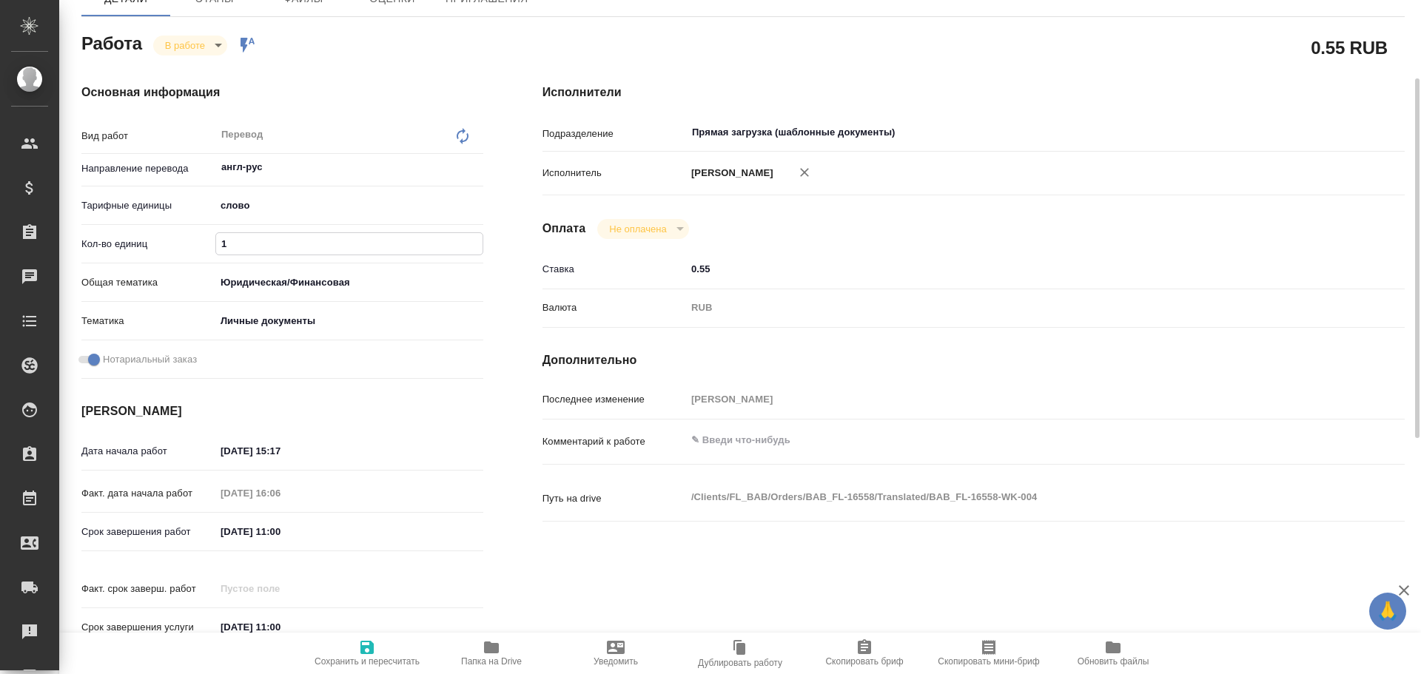
type textarea "x"
type input "75"
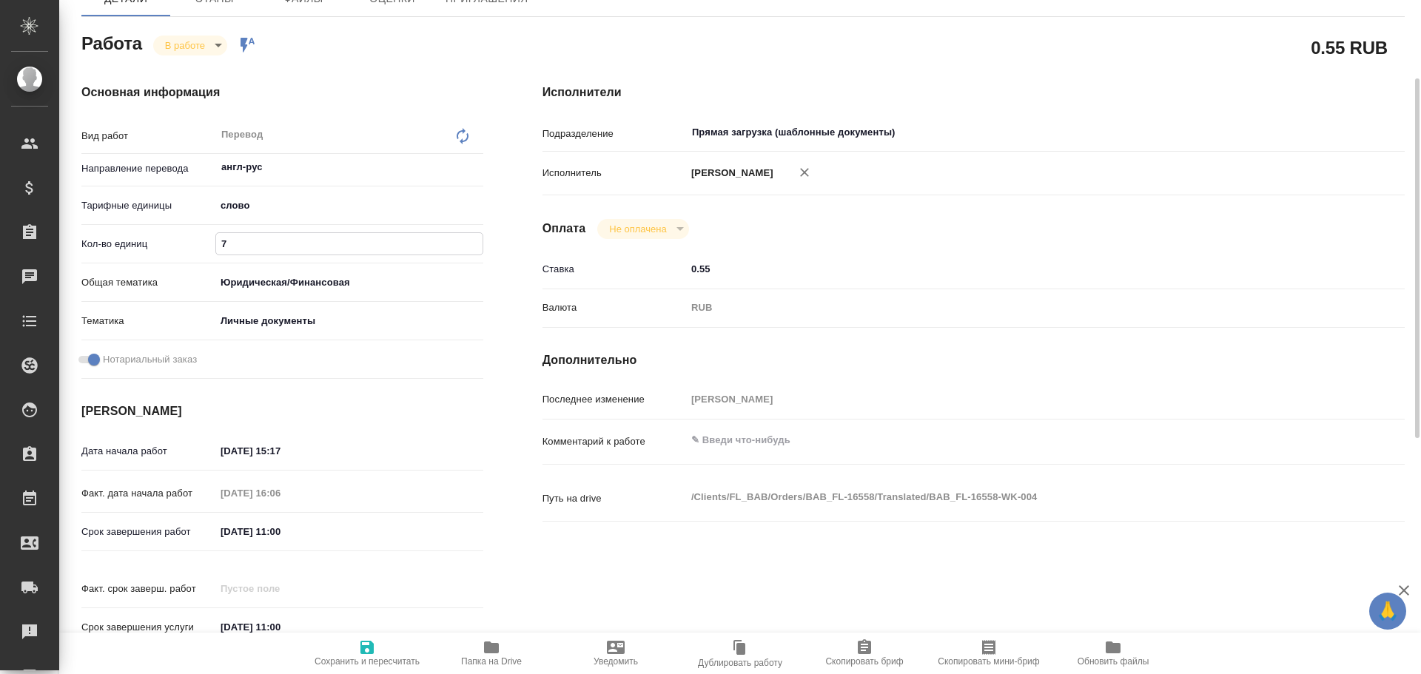
type textarea "x"
type input "75"
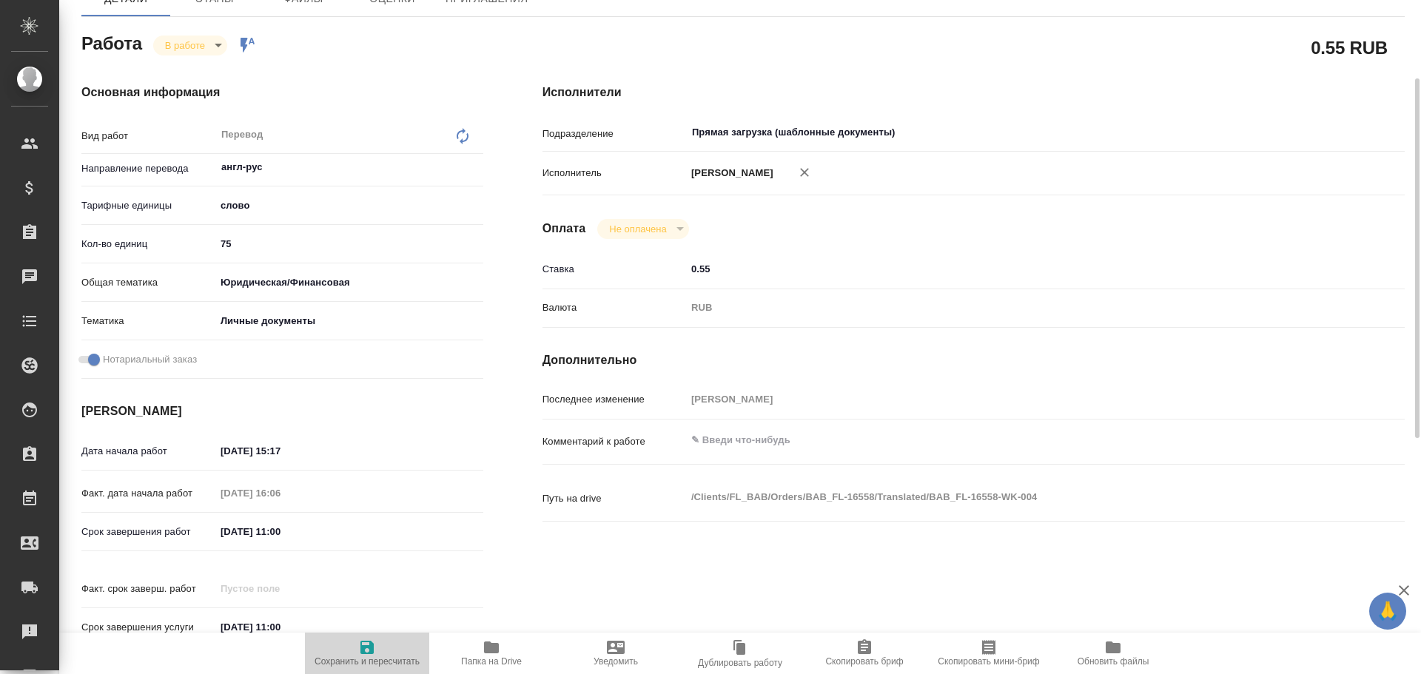
click at [362, 642] on icon "button" at bounding box center [366, 647] width 13 height 13
type textarea "x"
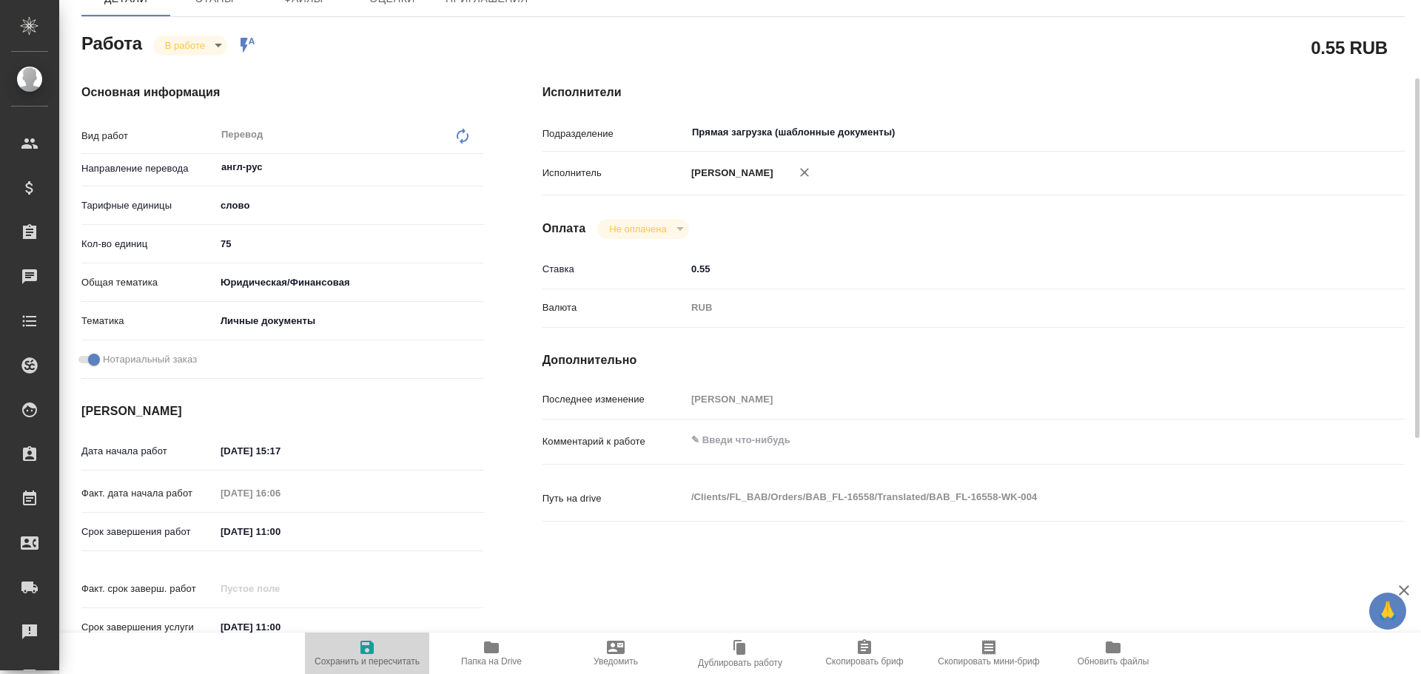
type textarea "x"
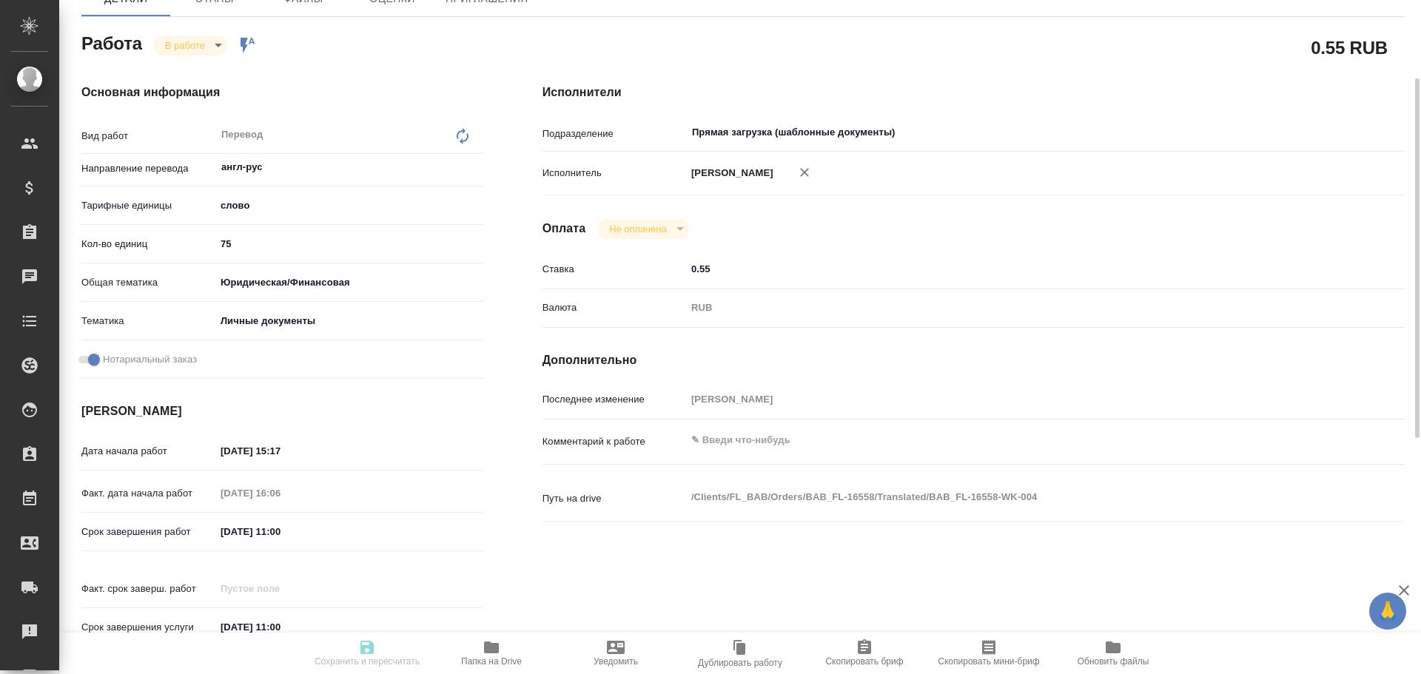
type textarea "x"
type input "inProgress"
type textarea "Перевод"
type textarea "x"
type input "англ-рус"
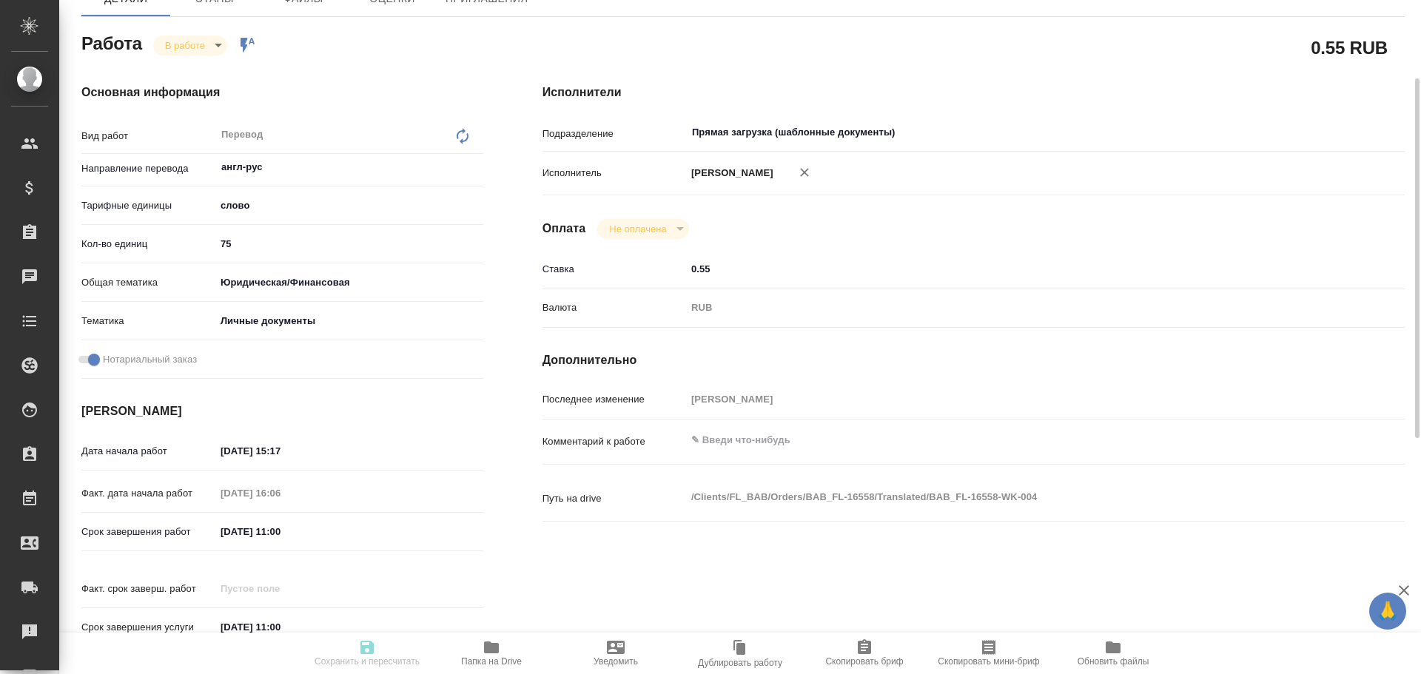
type input "5a8b1489cc6b4906c91bfd90"
type input "75"
type input "yr-fn"
type input "5a8b8b956a9677013d343cfe"
checkbox input "true"
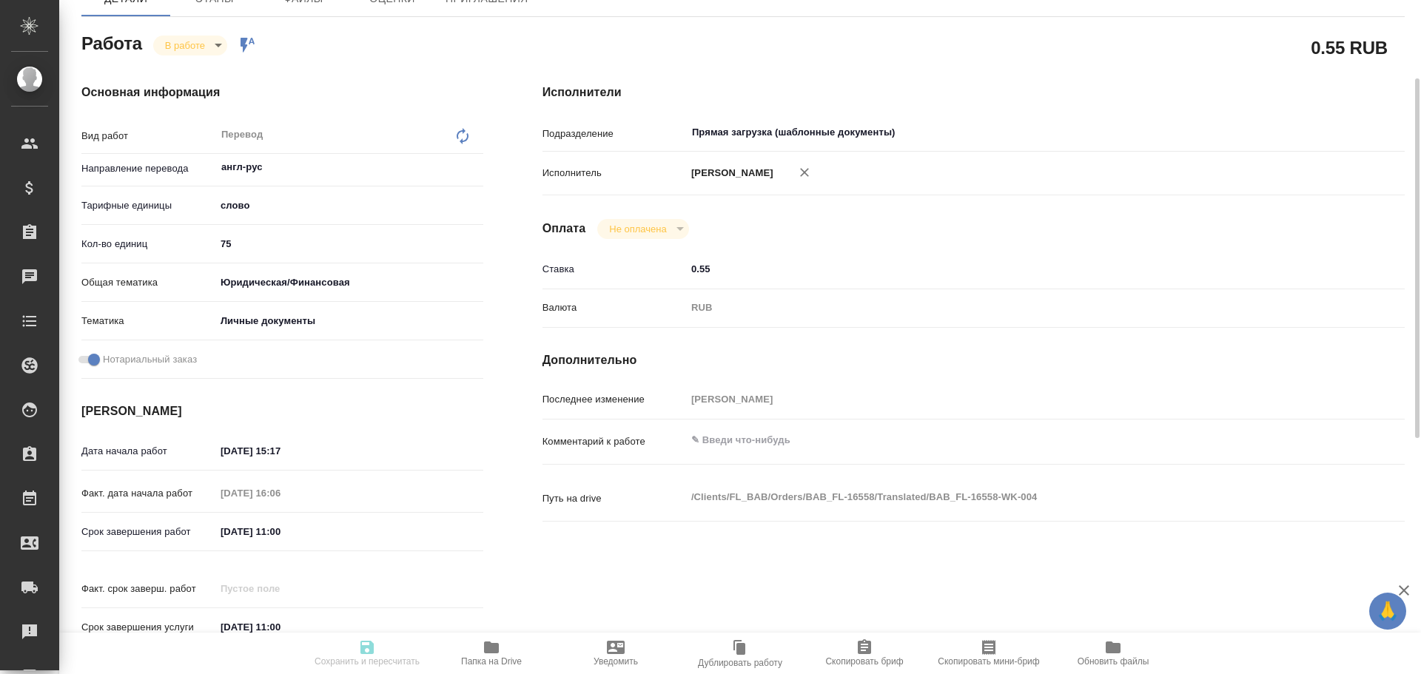
type input "24.09.2025 15:17"
type input "24.09.2025 16:06"
type input "25.09.2025 11:00"
type input "Прямая загрузка (шаблонные документы)"
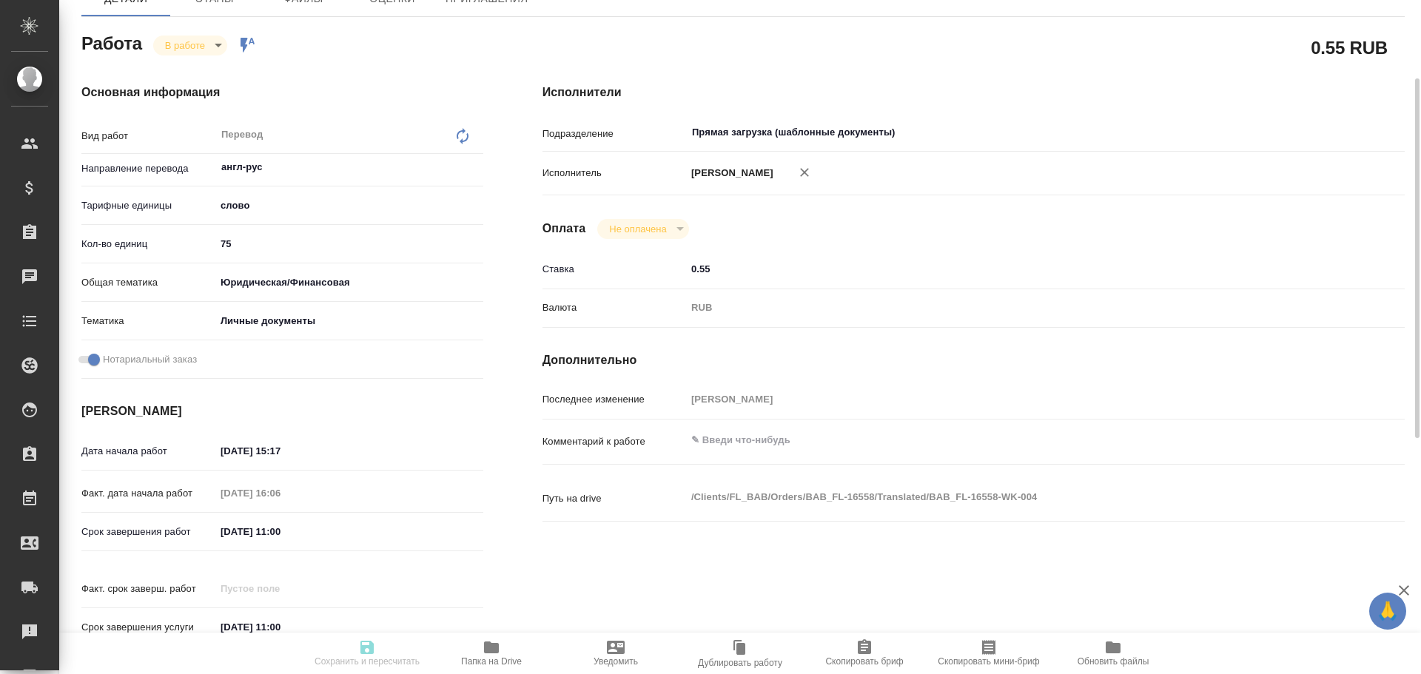
type input "notPayed"
type input "0.55"
type input "RUB"
type input "[PERSON_NAME]"
type textarea "x"
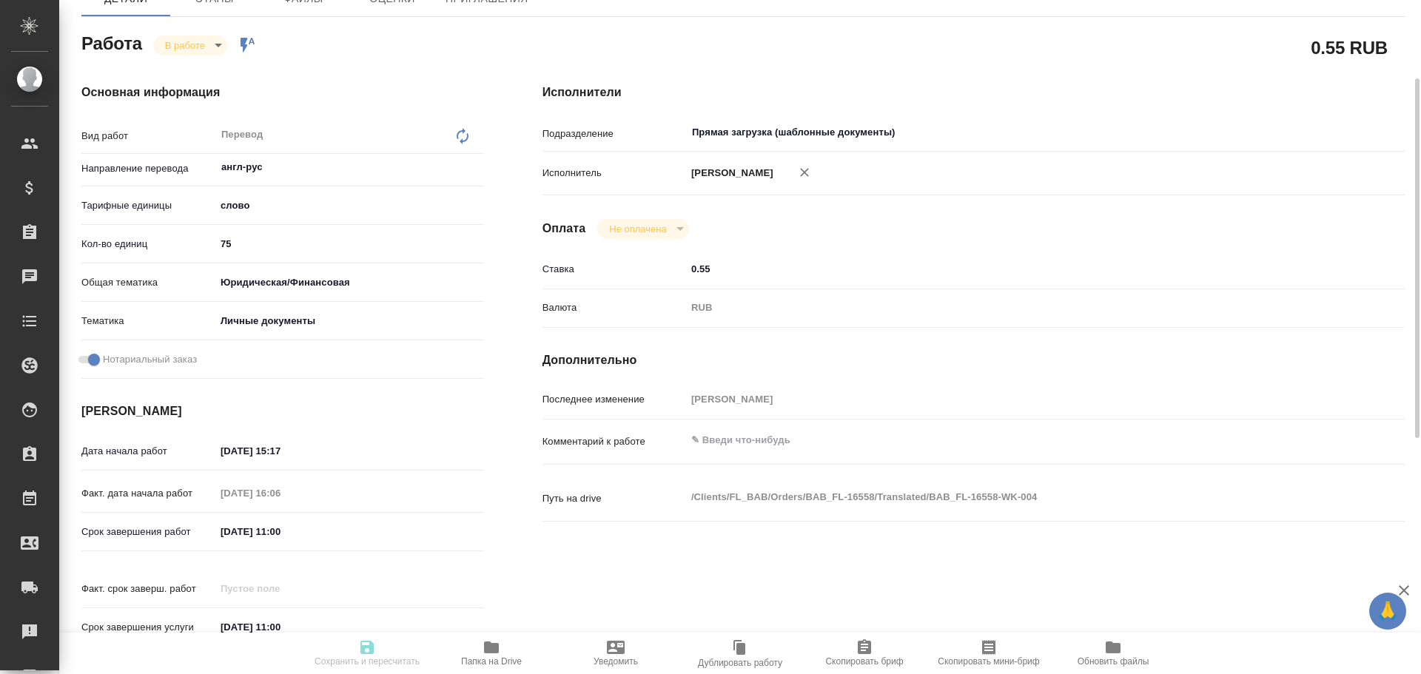
type textarea "/Clients/FL_BAB/Orders/BAB_FL-16558/Translated/BAB_FL-16558-WK-004"
type textarea "x"
type input "BAB_FL-16558"
type input "Перевод станд. несрочный"
type input "Редактура, Приёмка по качеству, Постредактура машинного перевода, Перевод, Корр…"
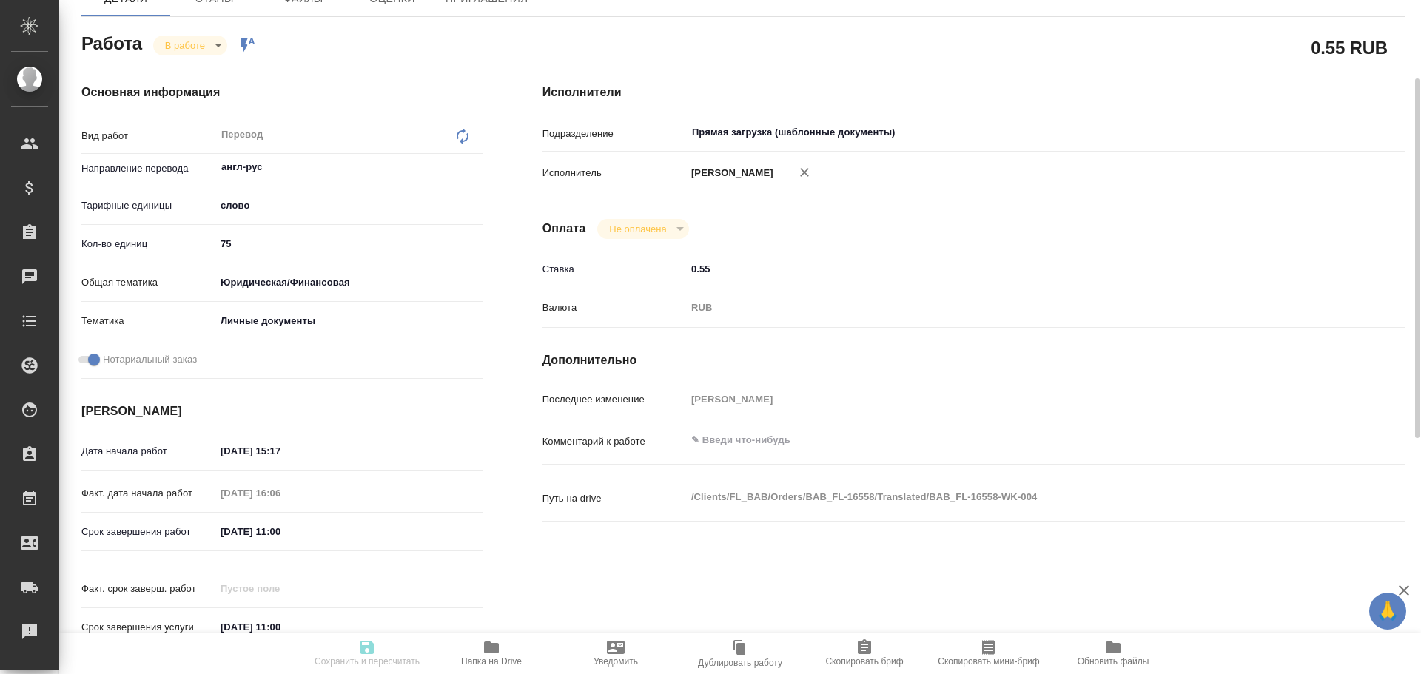
type input "Solovkova Ekaterina"
type input "/Clients/FL_BAB/Orders/BAB_FL-16558"
type textarea "x"
type textarea "в чате клиентка указала имя как Тун Цзянсюе"
type textarea "x"
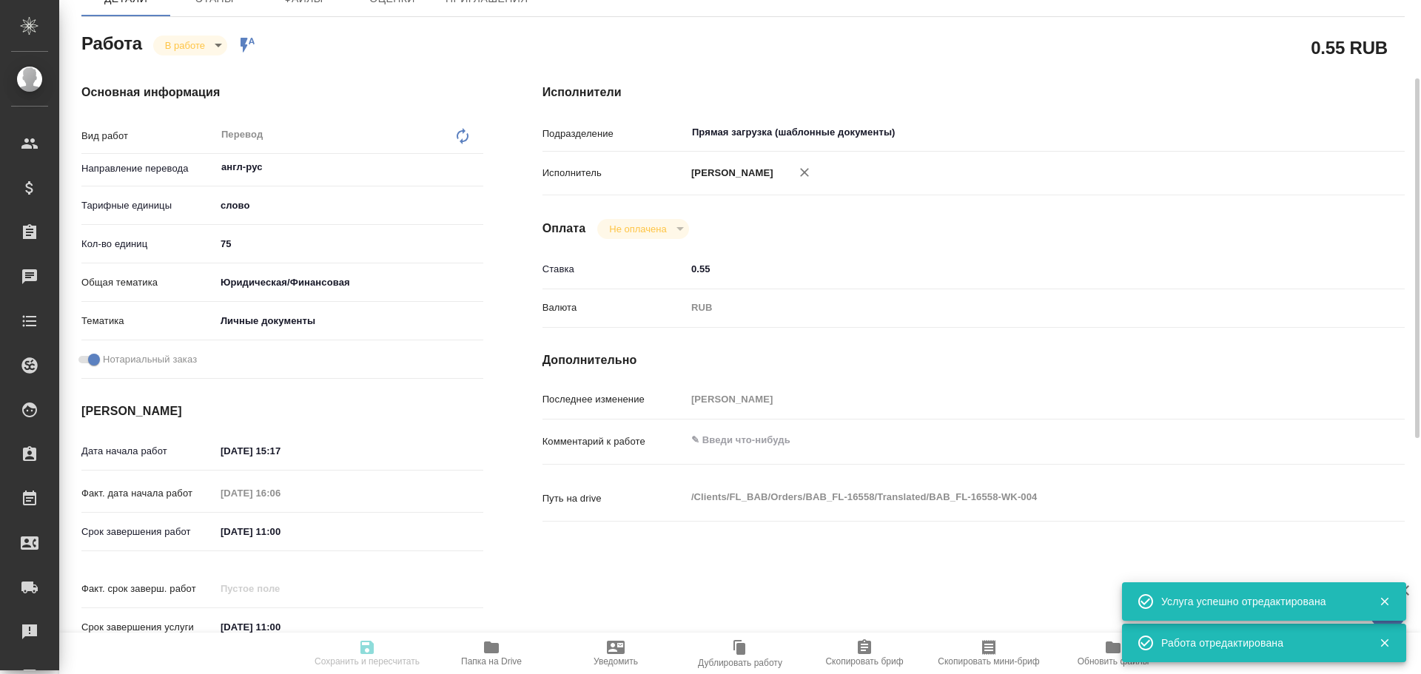
type textarea "x"
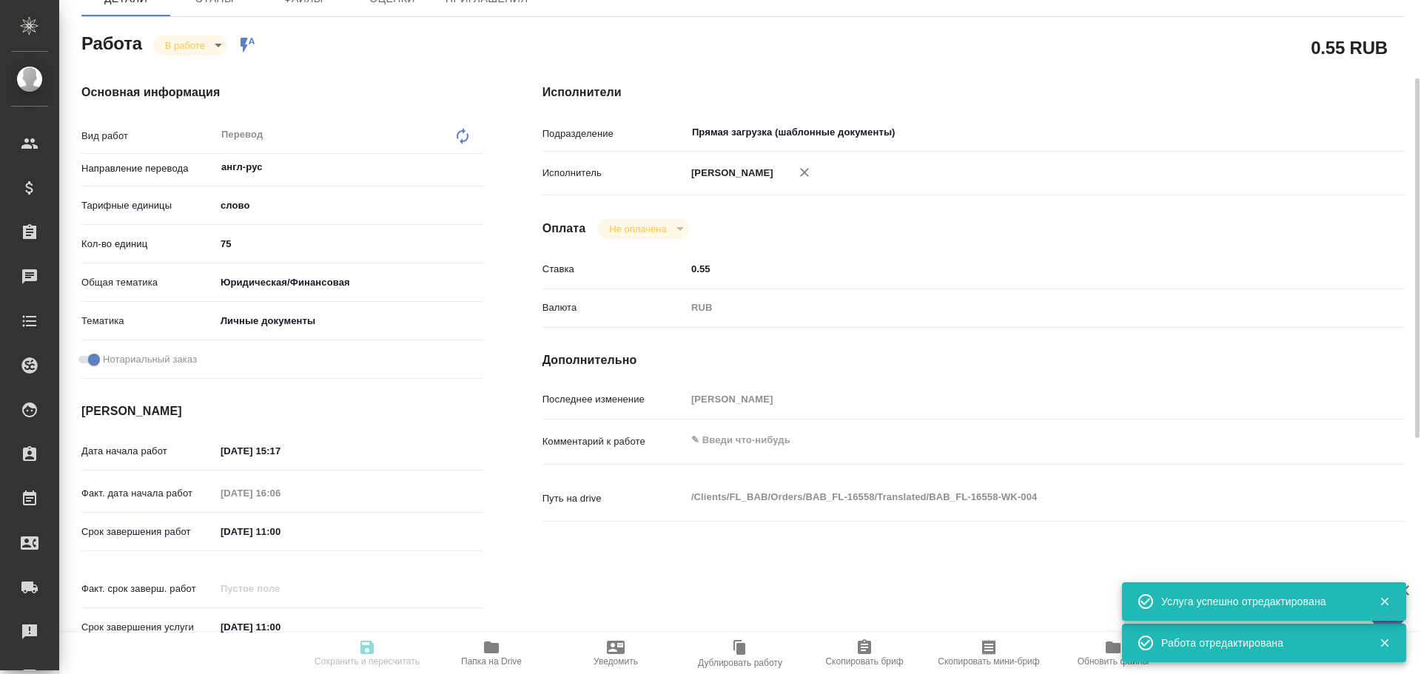
type textarea "x"
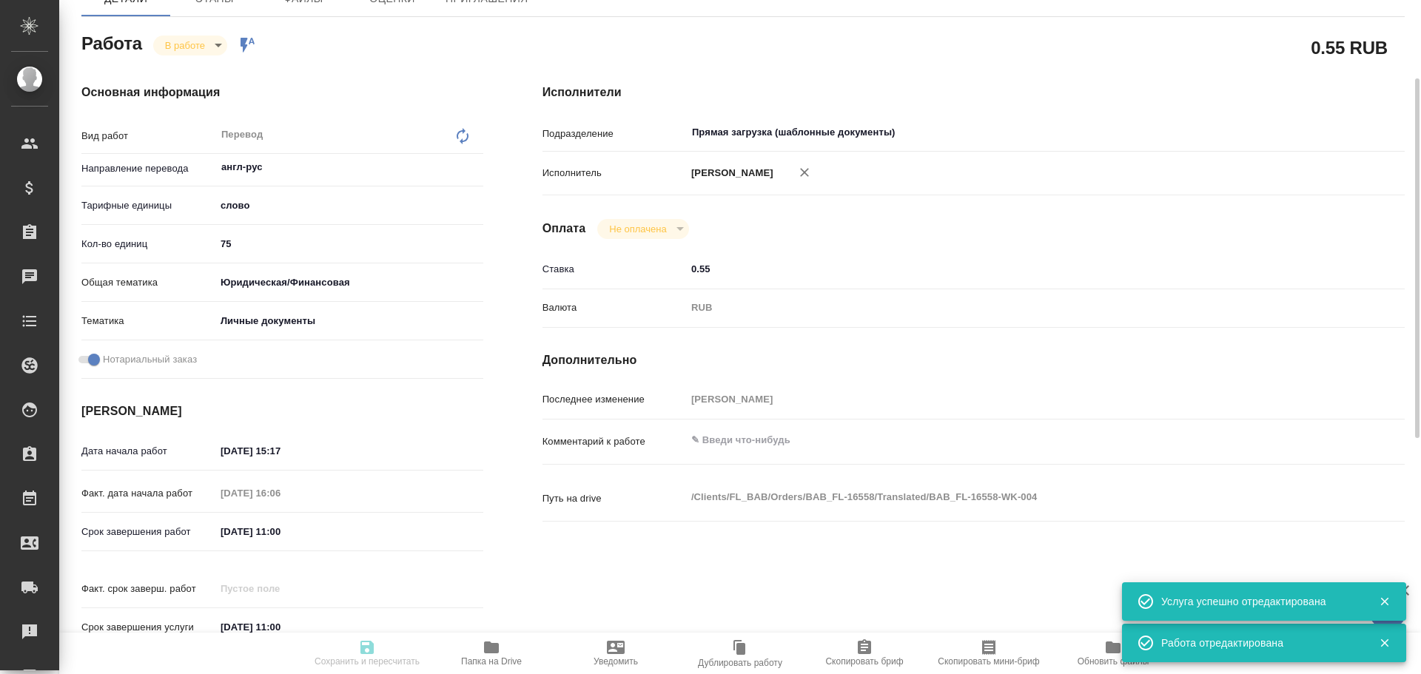
type textarea "x"
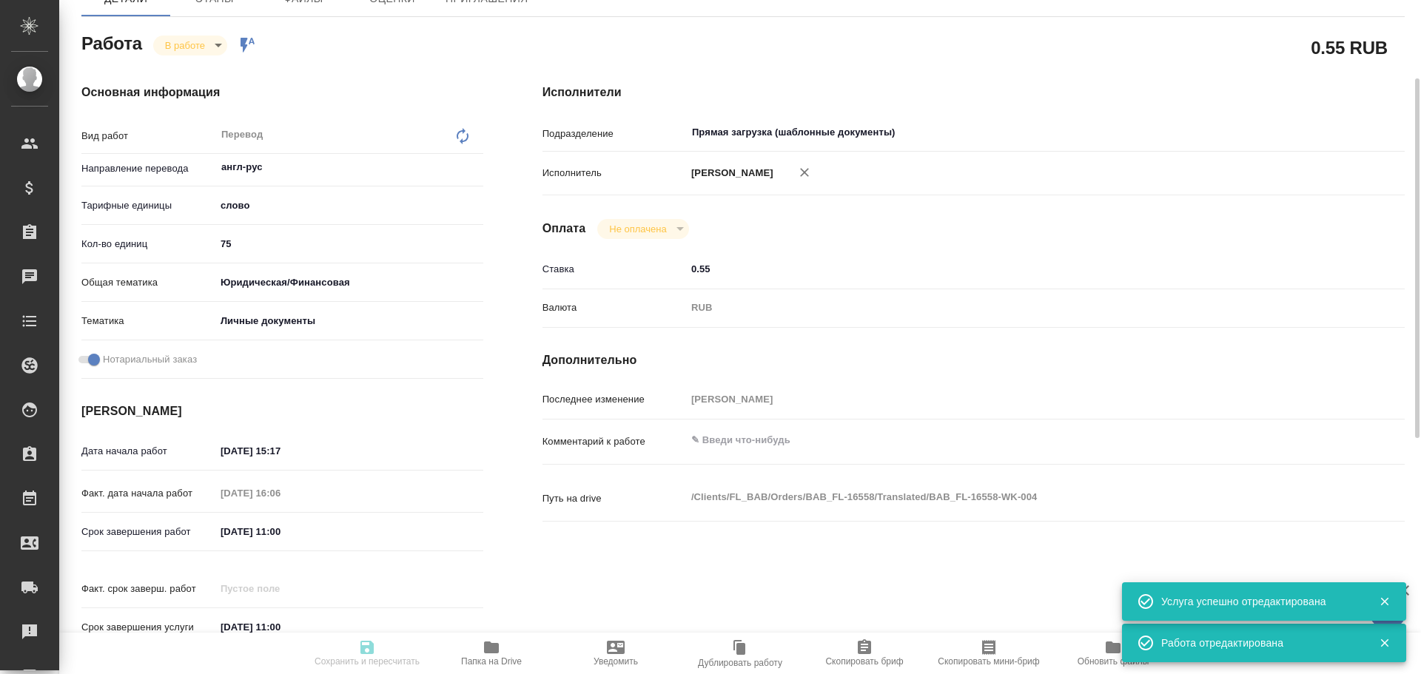
type textarea "x"
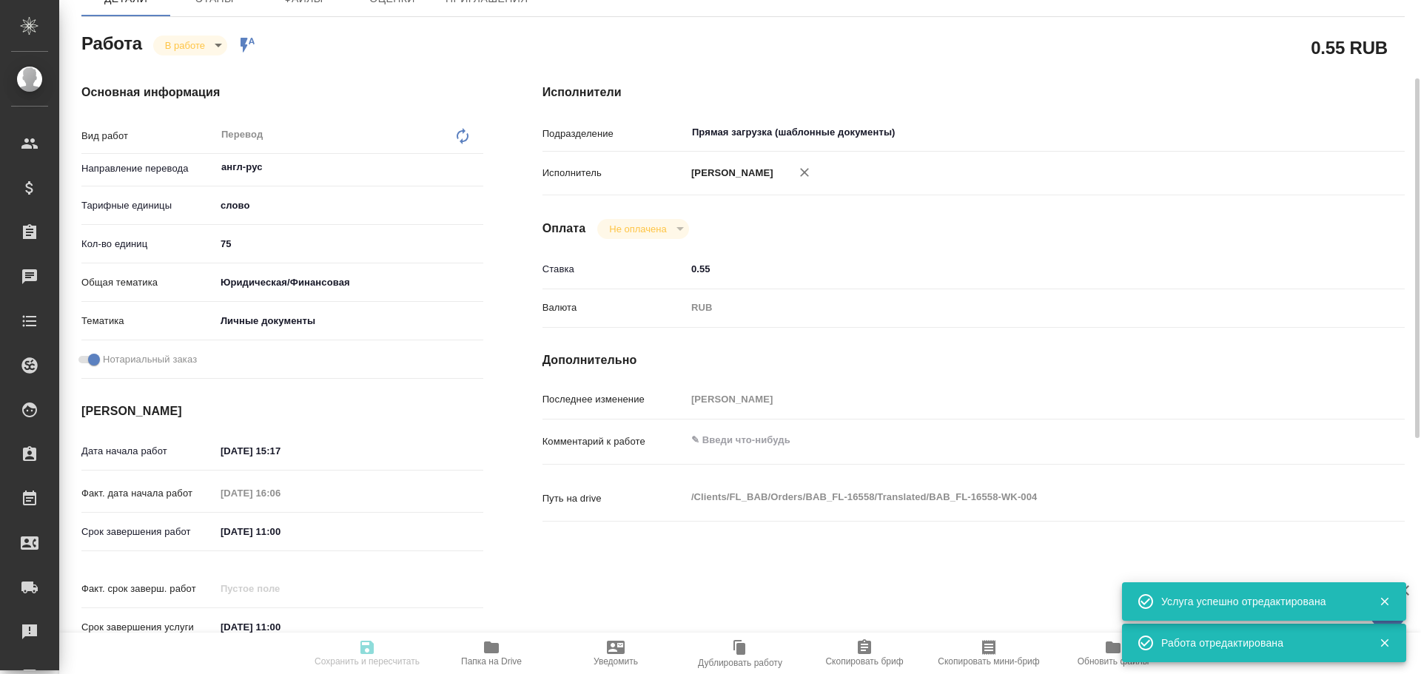
type textarea "x"
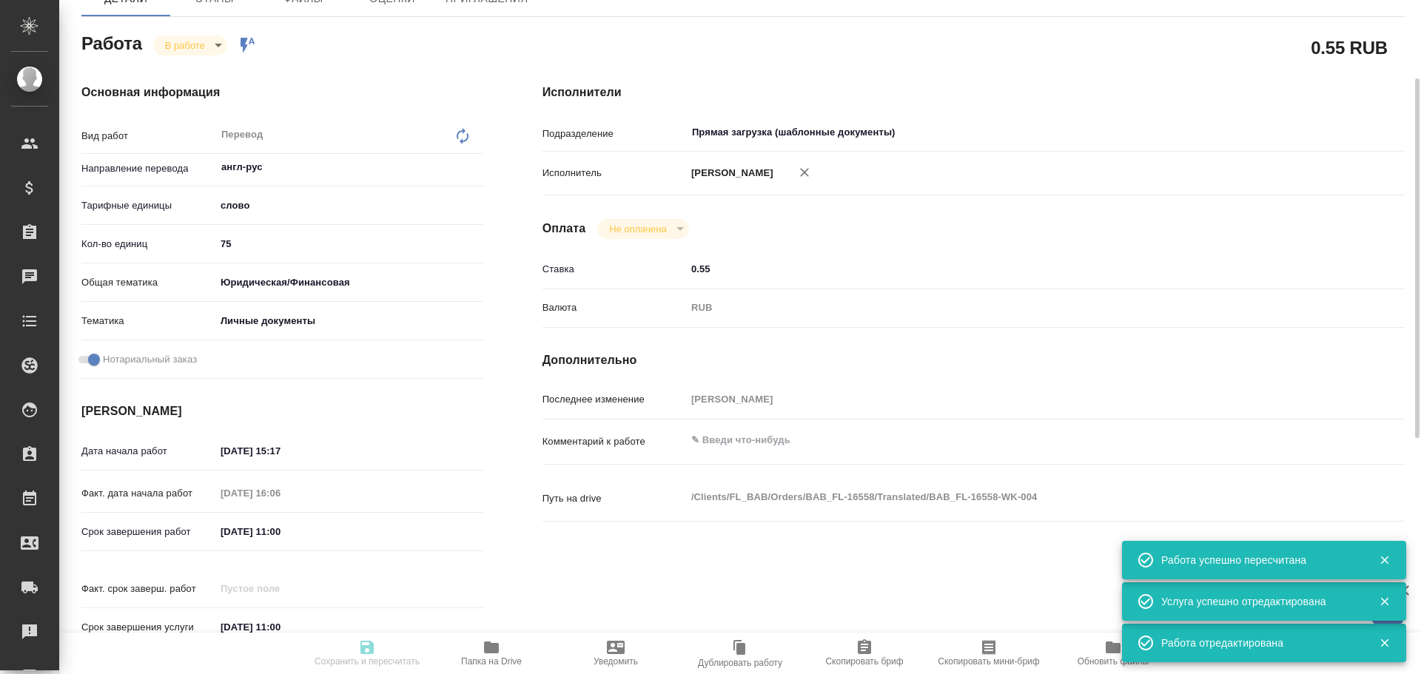
type input "inProgress"
type textarea "Перевод"
type textarea "x"
type input "англ-рус"
type input "5a8b1489cc6b4906c91bfd90"
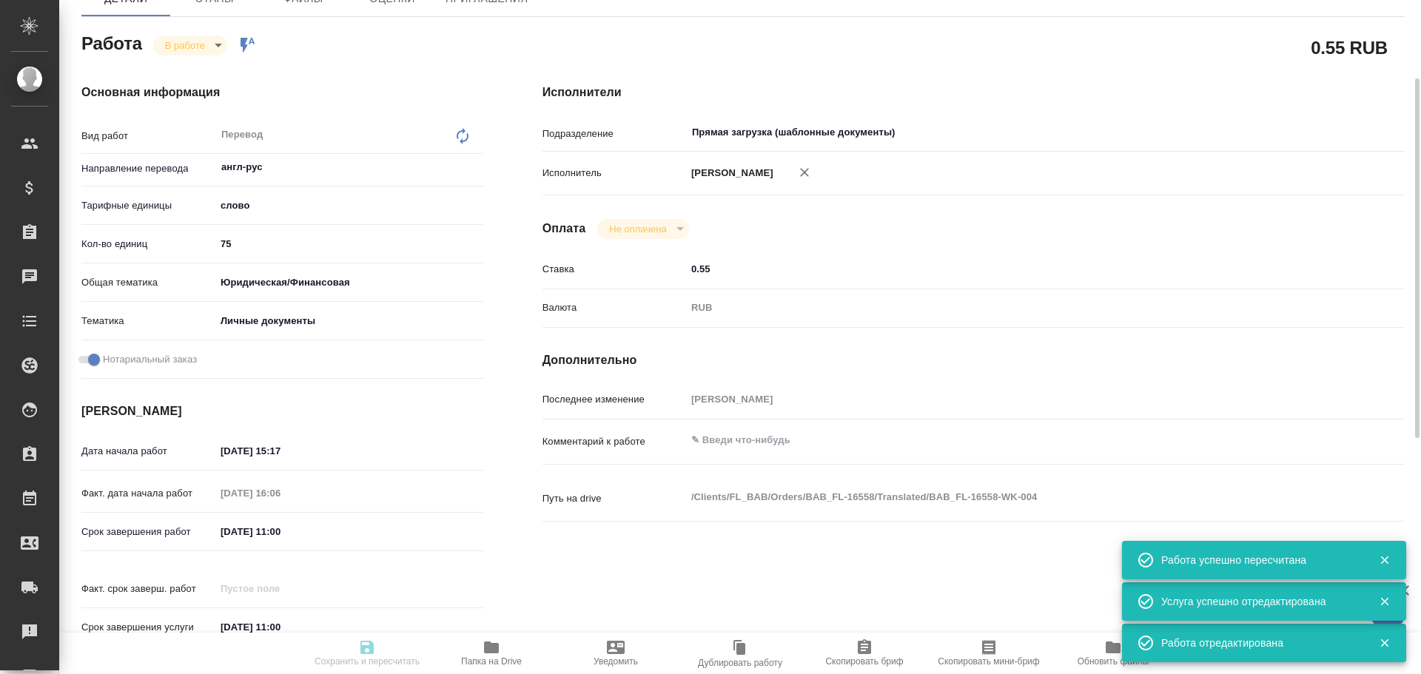
type input "75"
type input "yr-fn"
type input "5a8b8b956a9677013d343cfe"
checkbox input "true"
type input "24.09.2025 15:17"
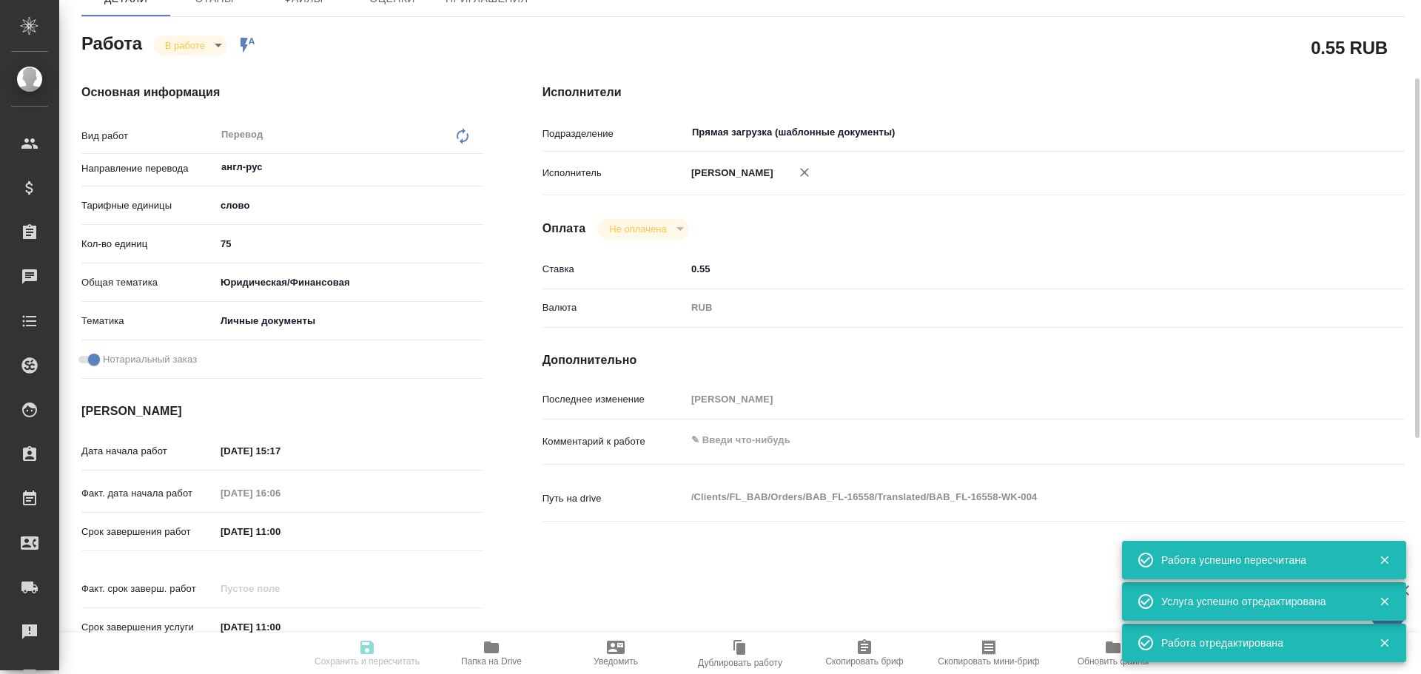
type input "24.09.2025 16:06"
type input "25.09.2025 11:00"
type input "Прямая загрузка (шаблонные документы)"
type input "notPayed"
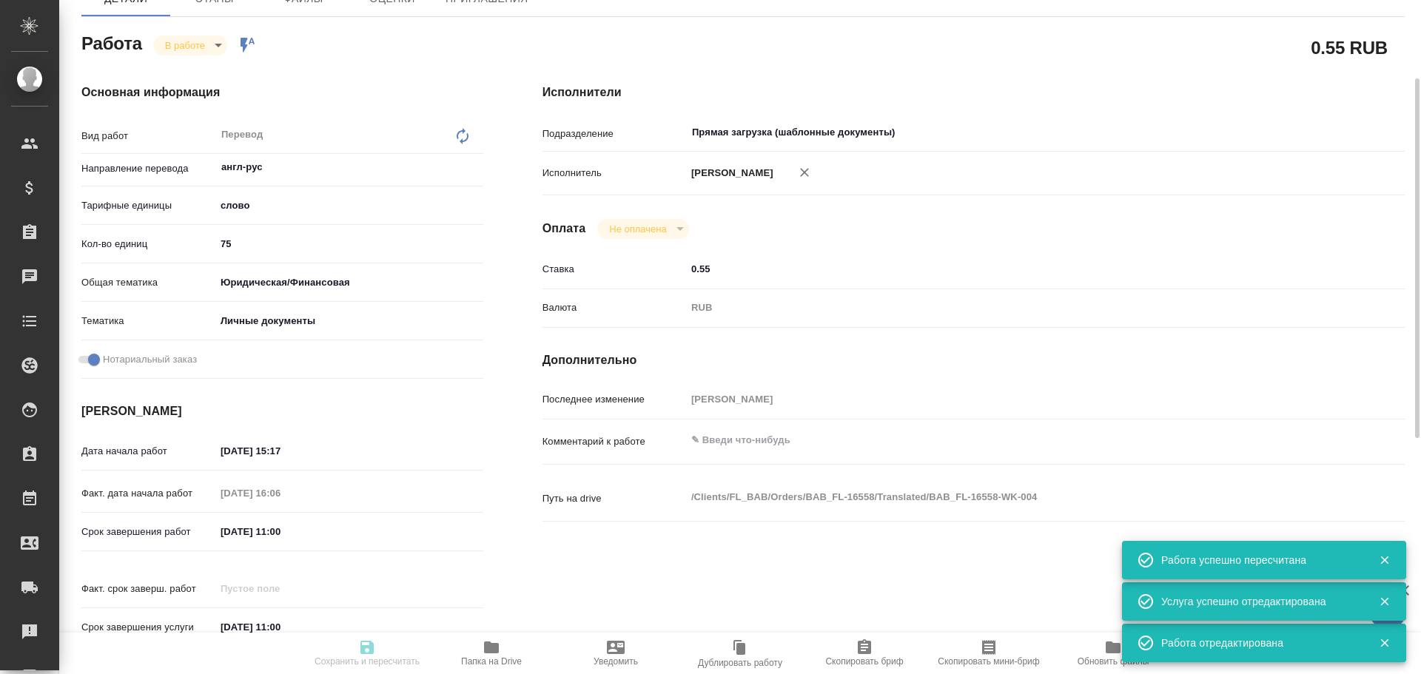
type input "0.55"
type input "RUB"
type input "[PERSON_NAME]"
type textarea "x"
type textarea "/Clients/FL_BAB/Orders/BAB_FL-16558/Translated/BAB_FL-16558-WK-004"
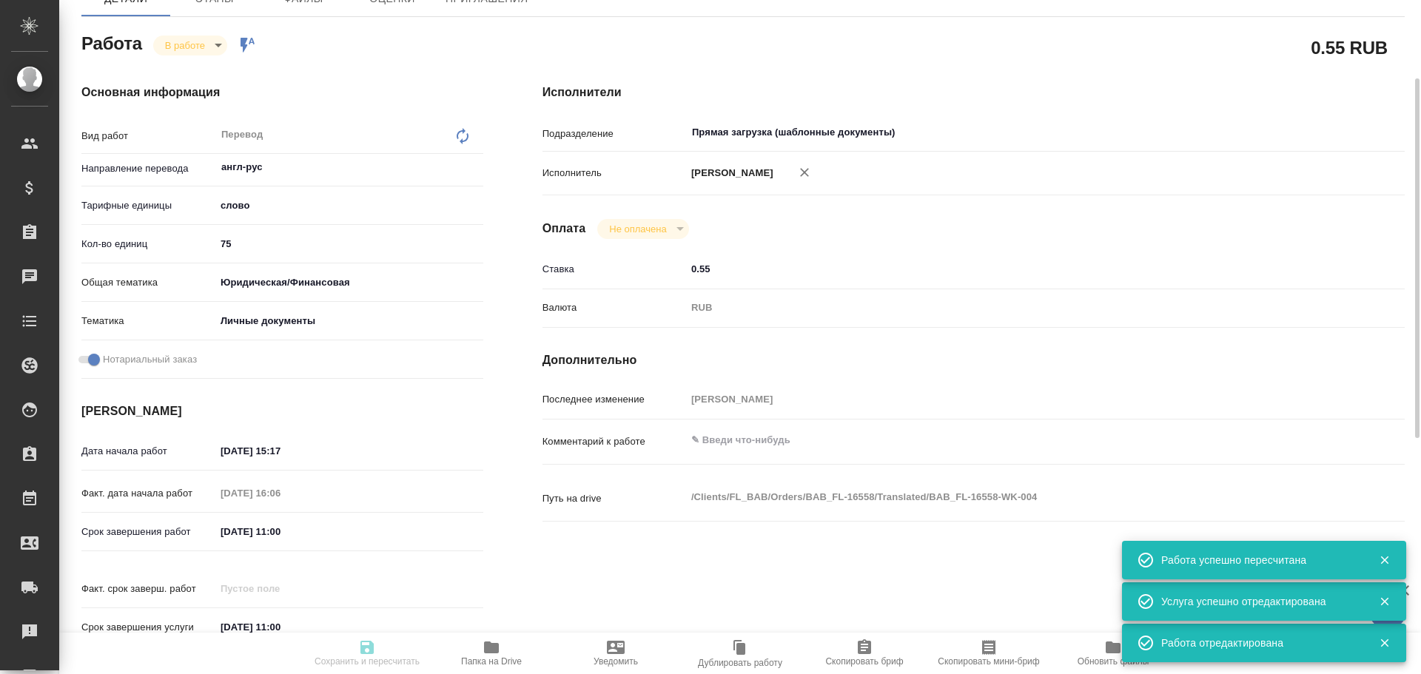
type textarea "x"
type input "BAB_FL-16558"
type input "Перевод станд. несрочный"
type input "Редактура, Приёмка по качеству, Постредактура машинного перевода, Перевод, Корр…"
type input "Solovkova Ekaterina"
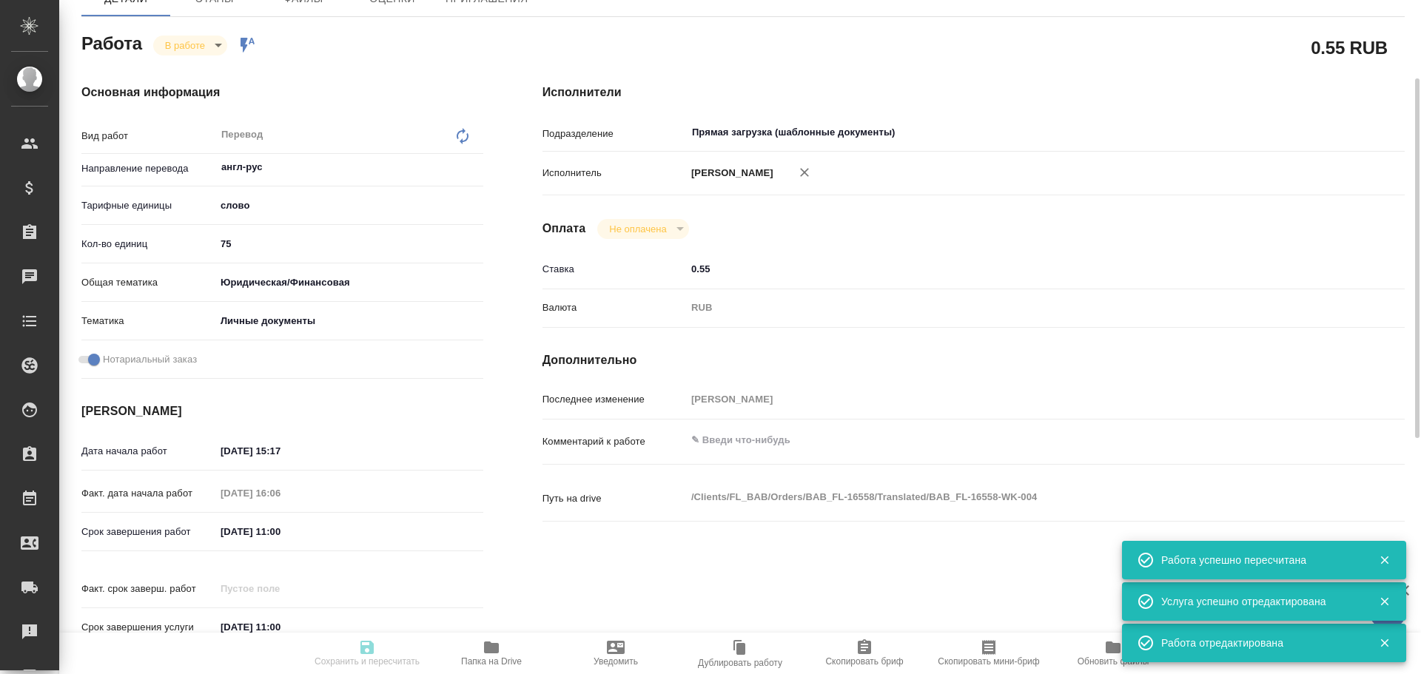
type input "/Clients/FL_BAB/Orders/BAB_FL-16558"
type textarea "x"
type textarea "в чате клиентка указала имя как Тун Цзянсюе"
type textarea "x"
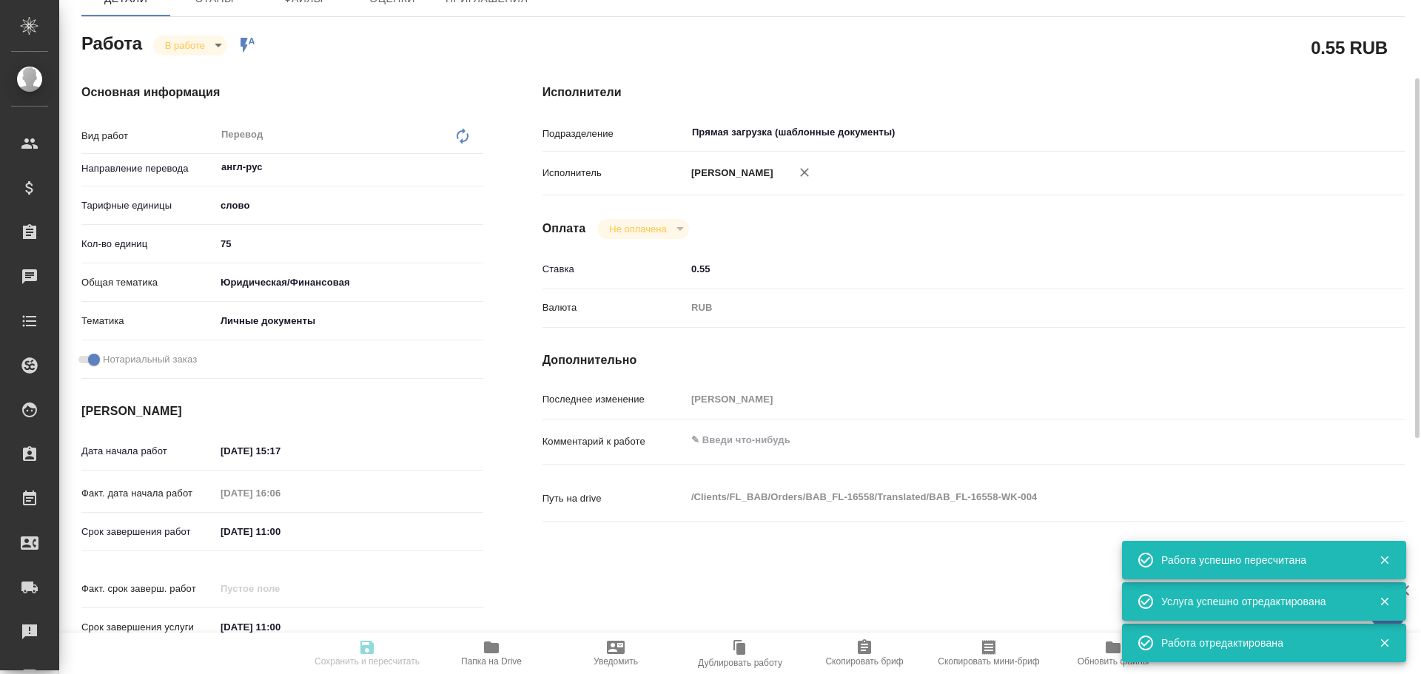
type textarea "x"
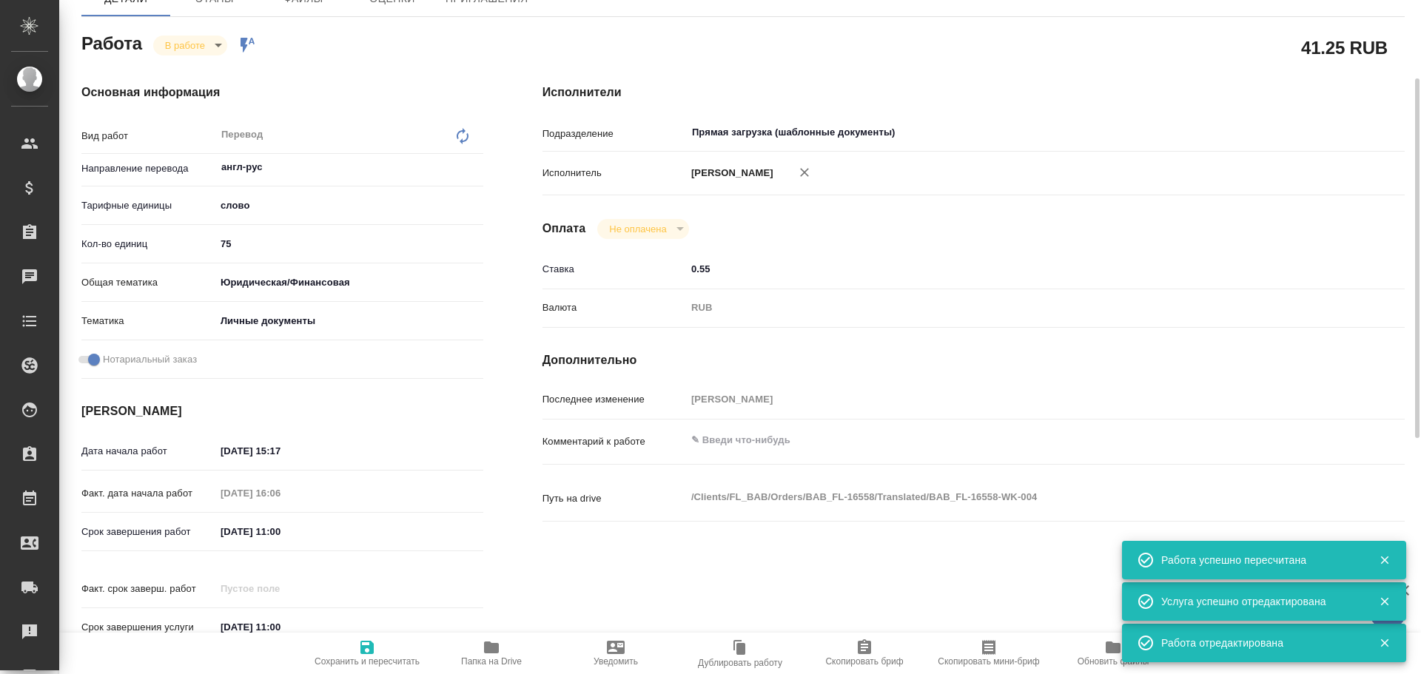
type textarea "x"
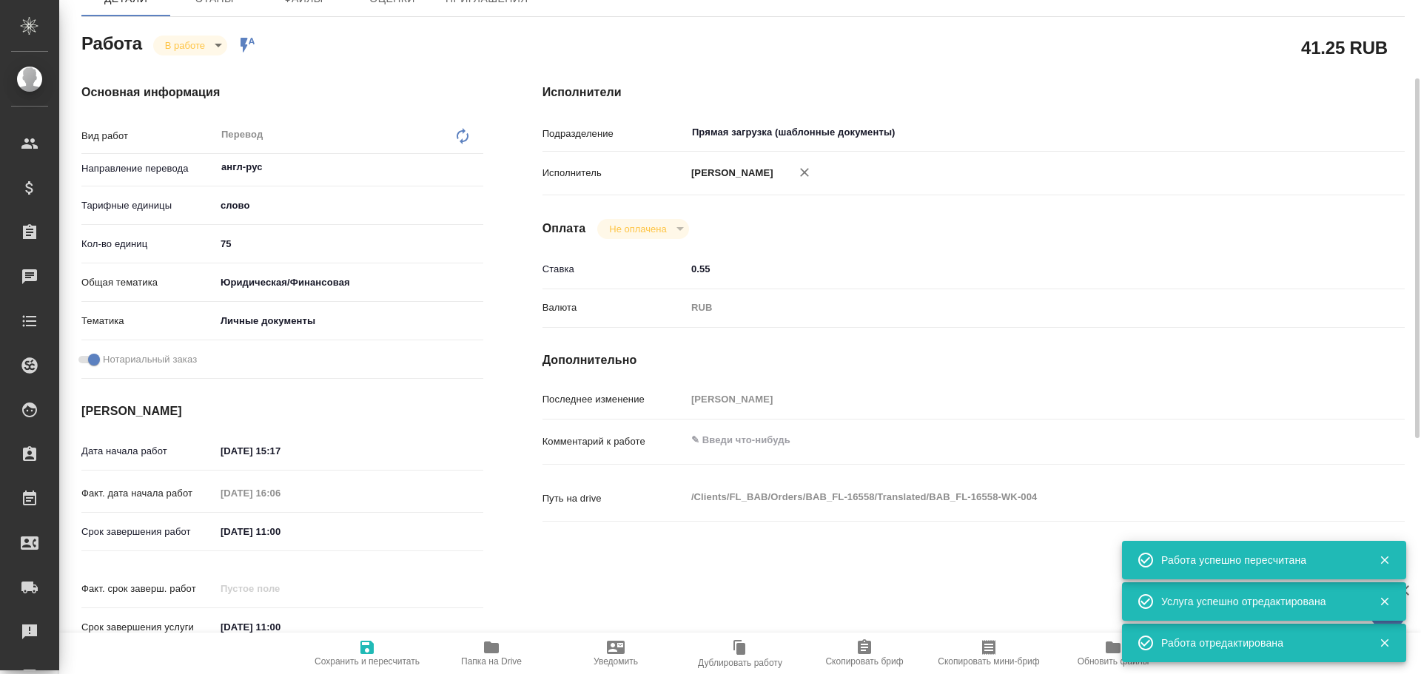
type textarea "x"
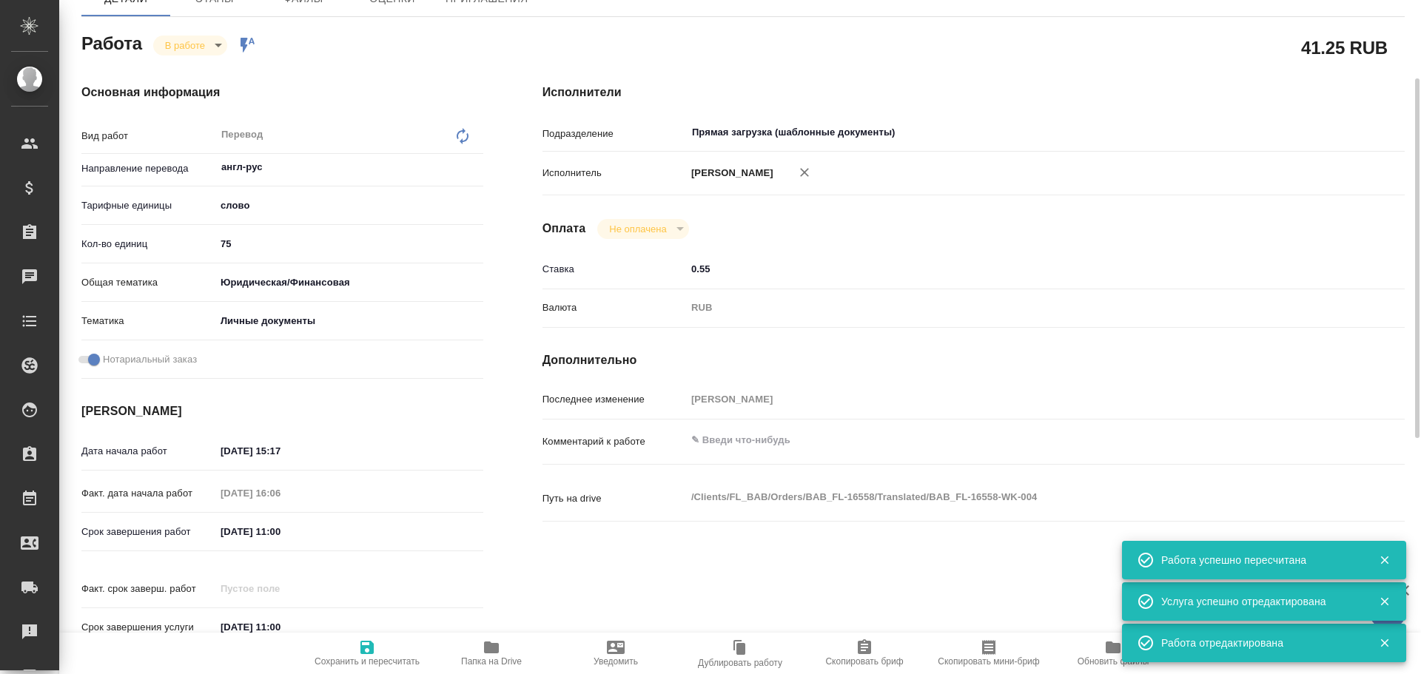
type textarea "x"
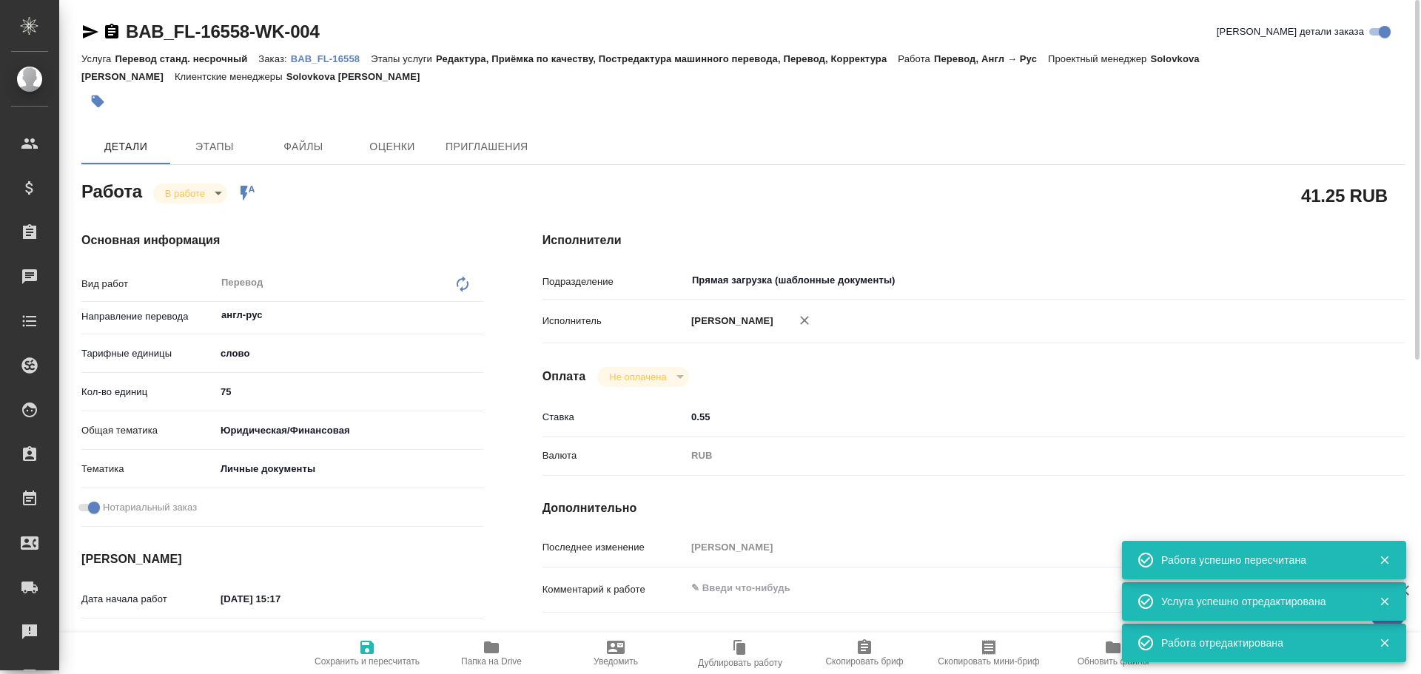
type textarea "x"
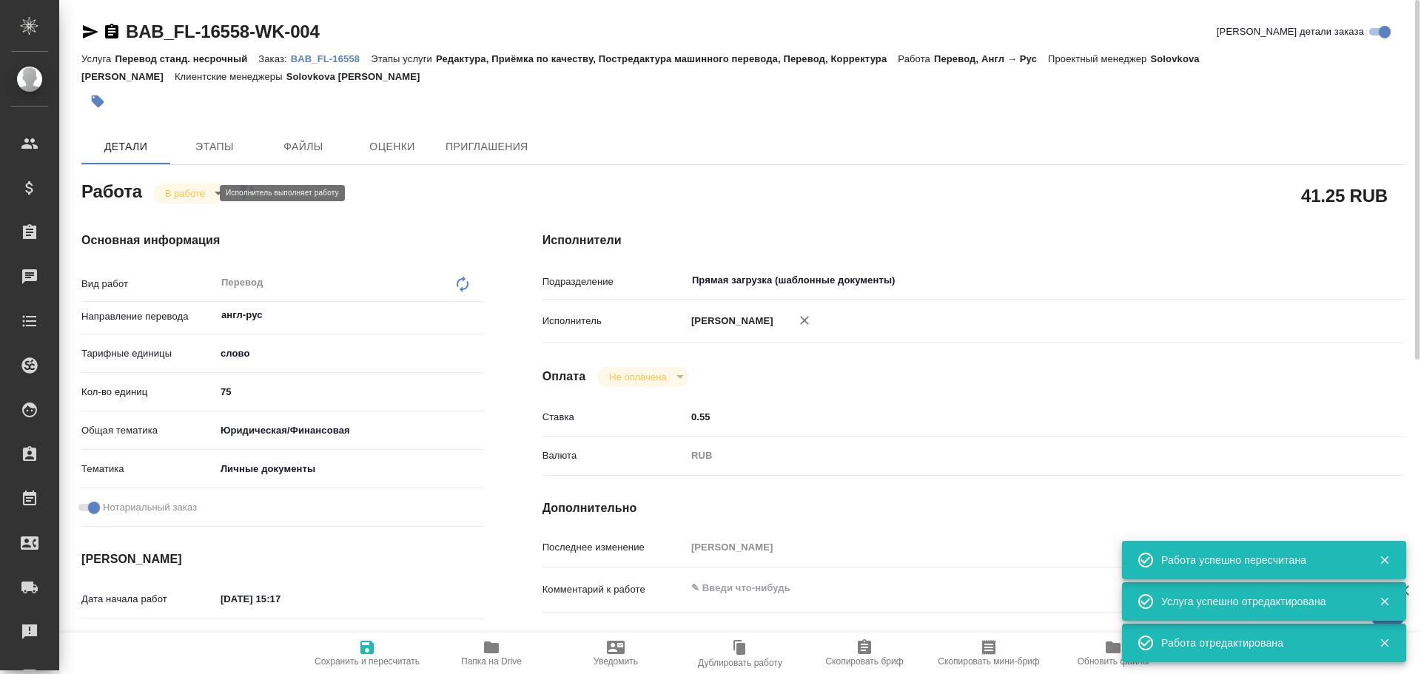
click at [193, 190] on body "🙏 .cls-1 fill:#fff; AWATERA Gusev Alexandr Клиенты Спецификации Заказы 0 Чаты T…" at bounding box center [710, 337] width 1421 height 674
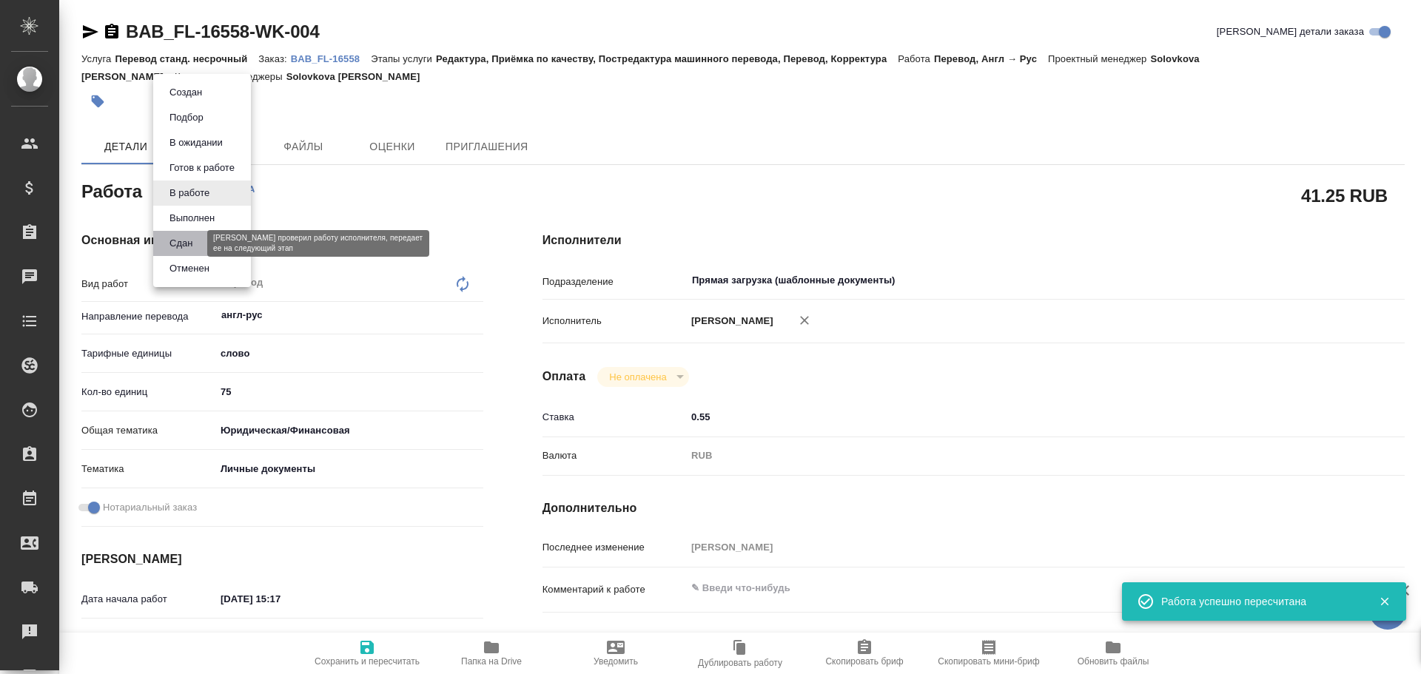
click at [184, 243] on button "Сдан" at bounding box center [181, 243] width 32 height 16
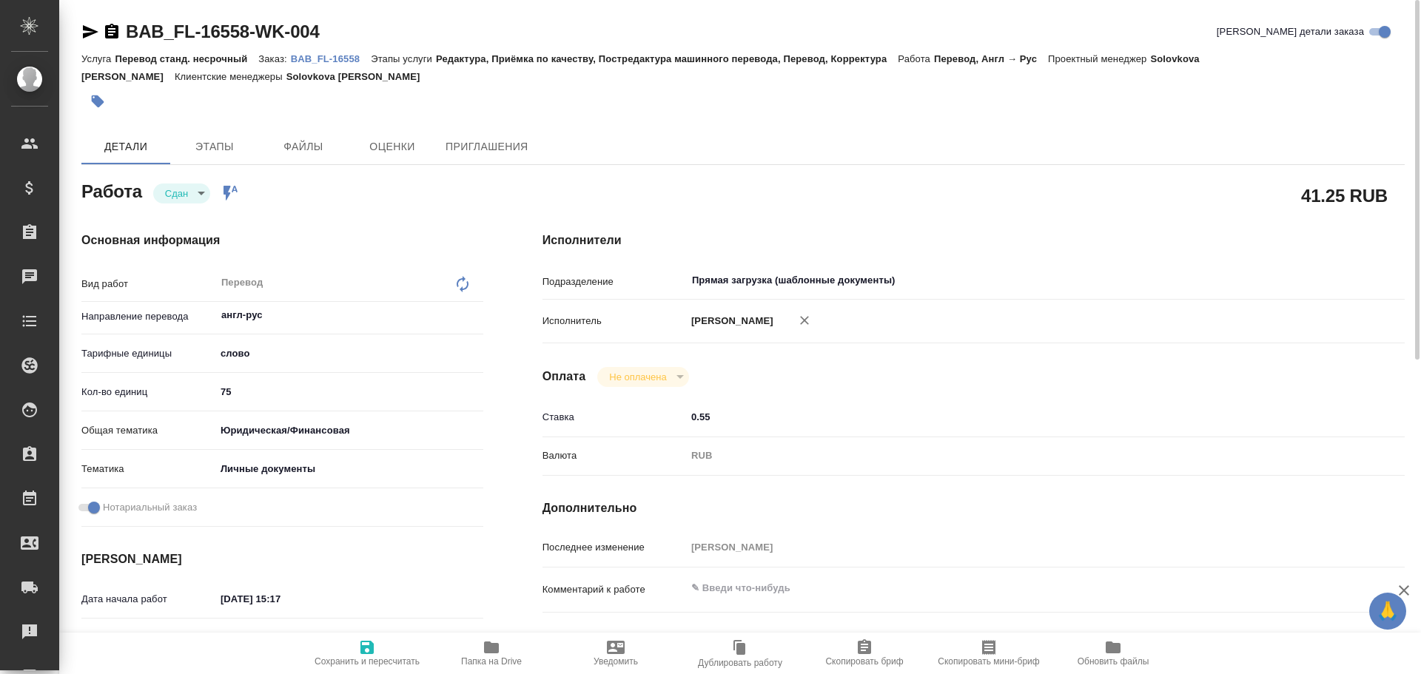
type textarea "x"
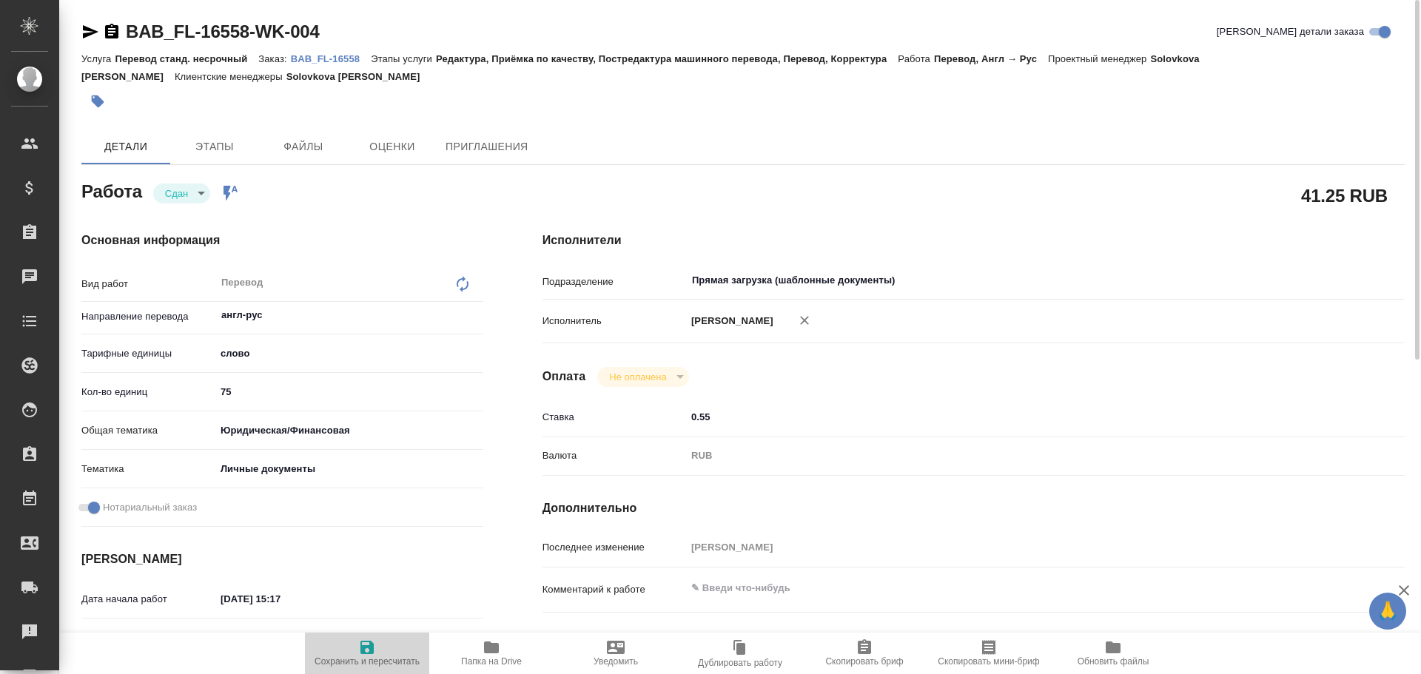
click at [378, 646] on span "Сохранить и пересчитать" at bounding box center [367, 653] width 107 height 28
type textarea "x"
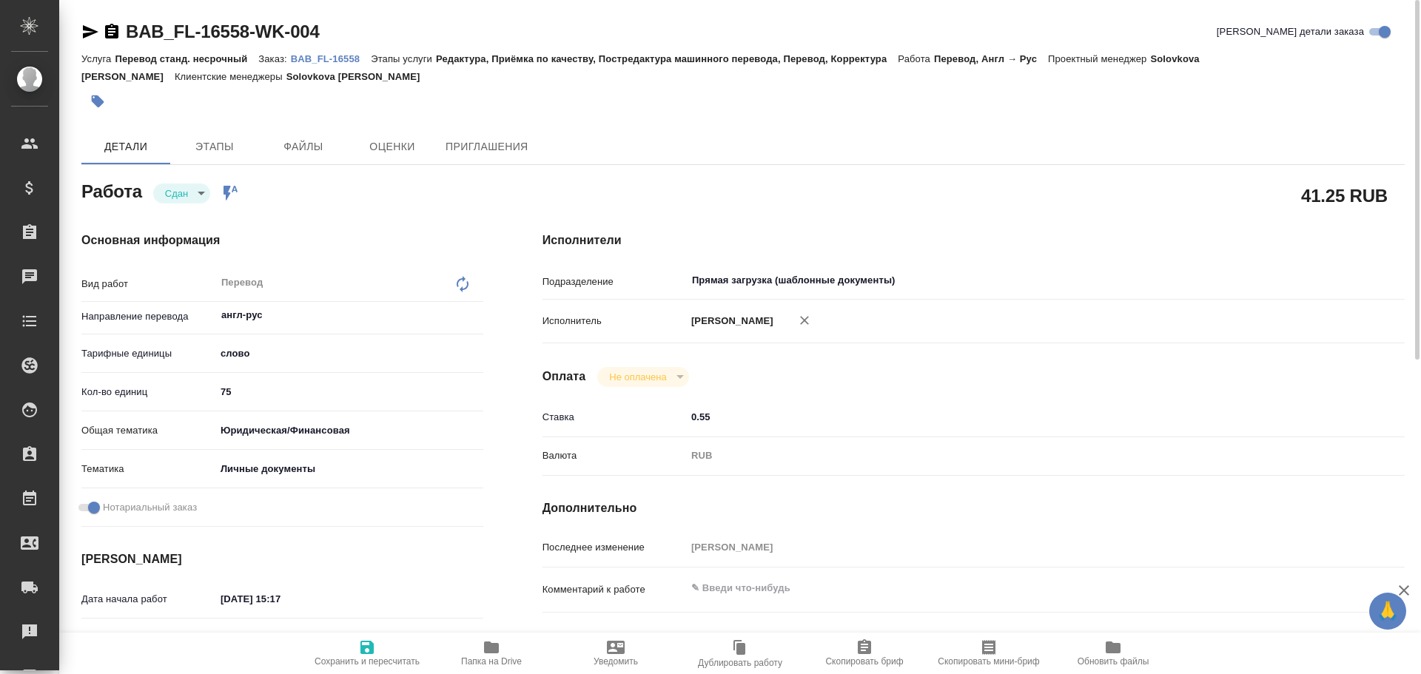
scroll to position [518, 0]
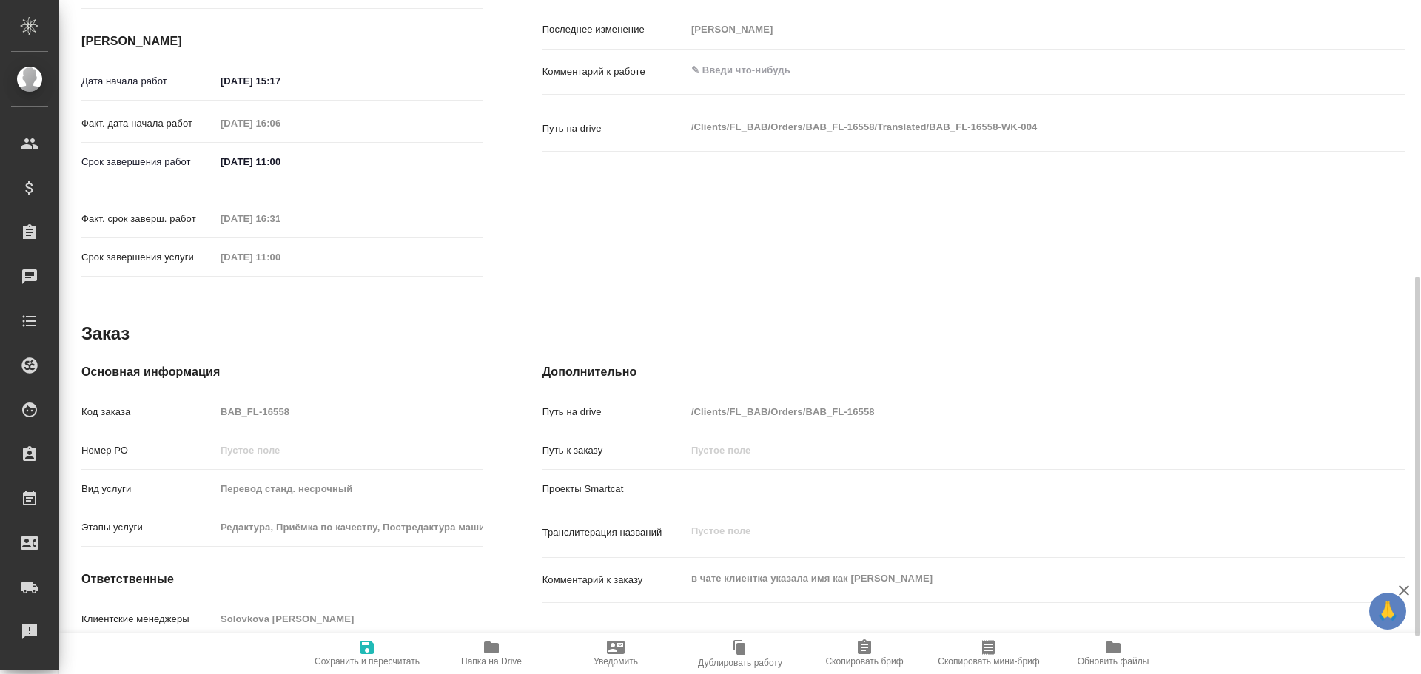
click at [200, 399] on div "Код заказа BAB_FL-16558" at bounding box center [282, 412] width 402 height 26
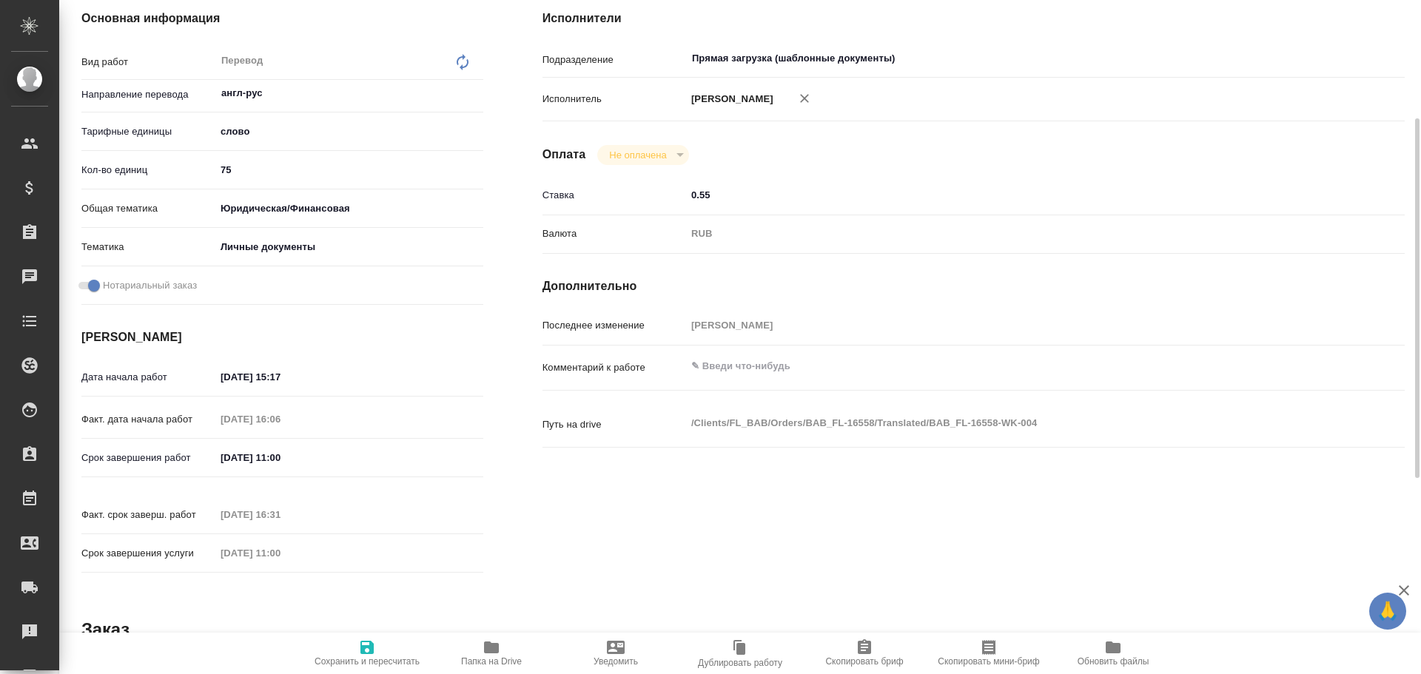
scroll to position [0, 0]
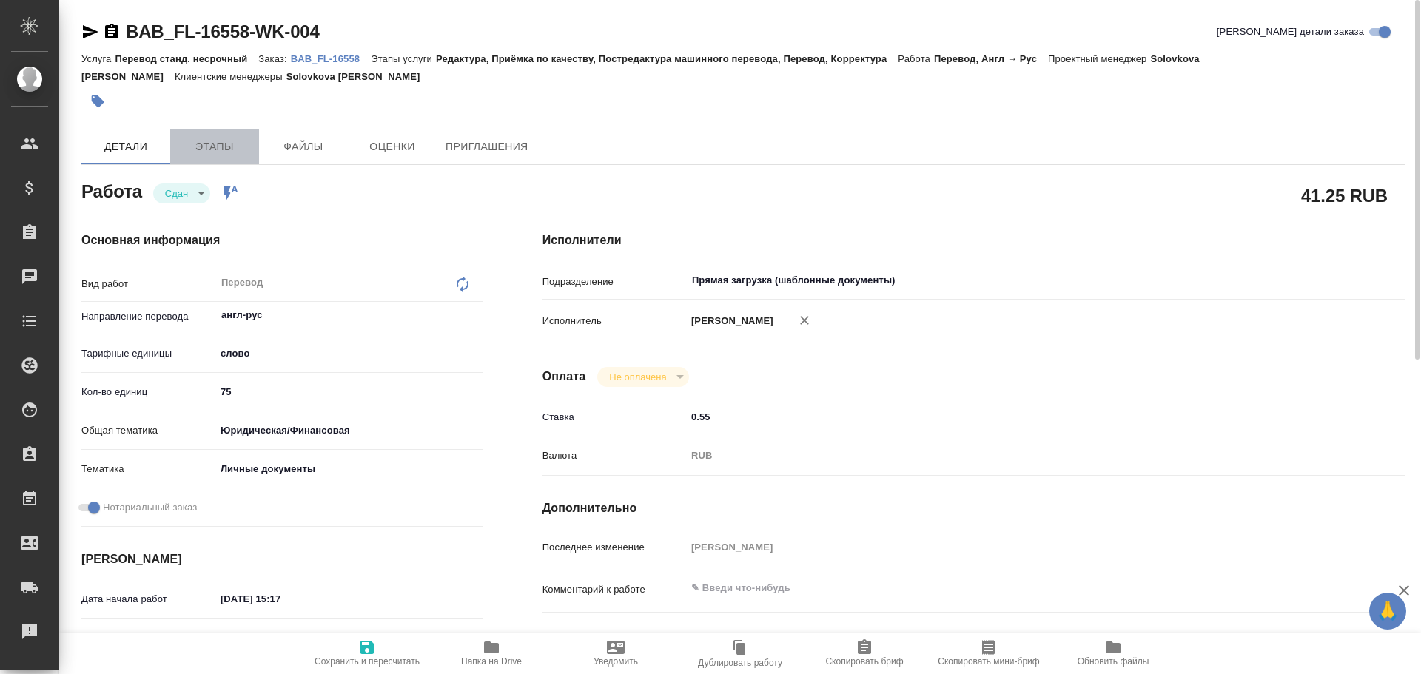
click at [235, 146] on span "Этапы" at bounding box center [214, 147] width 71 height 19
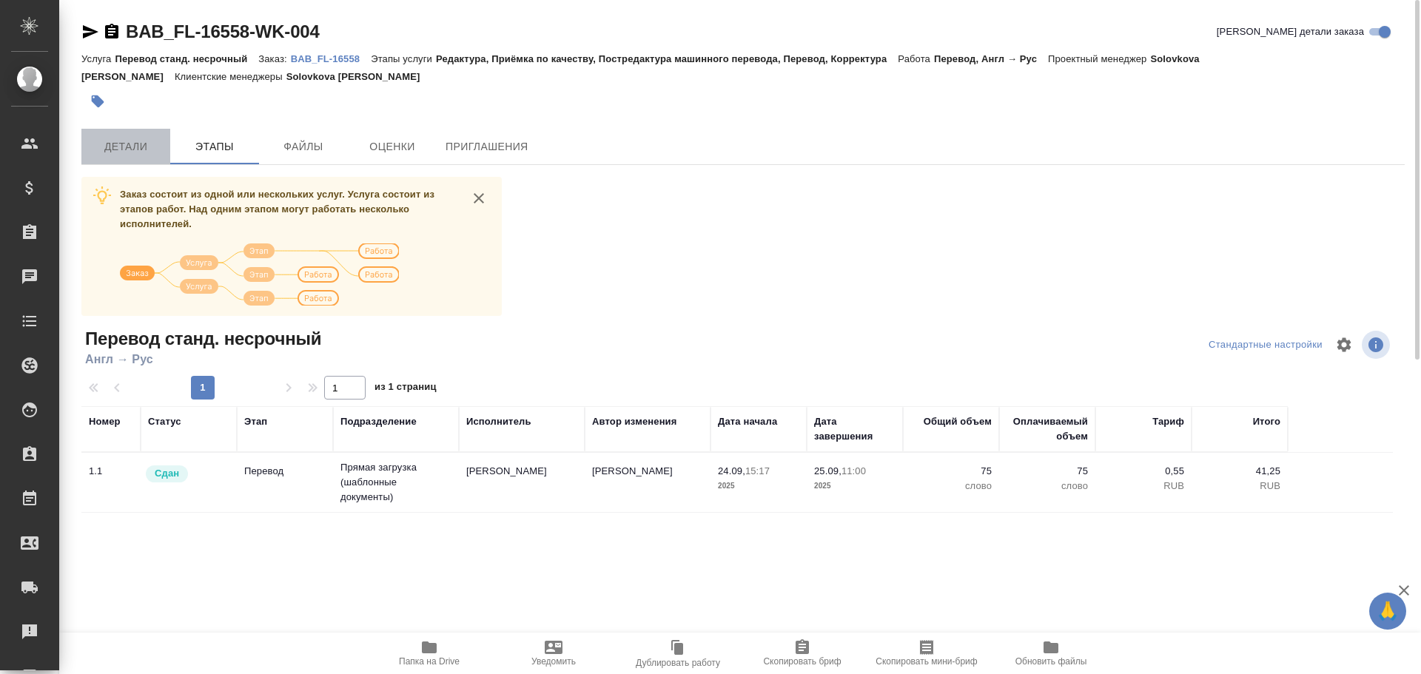
click at [151, 149] on span "Детали" at bounding box center [125, 147] width 71 height 19
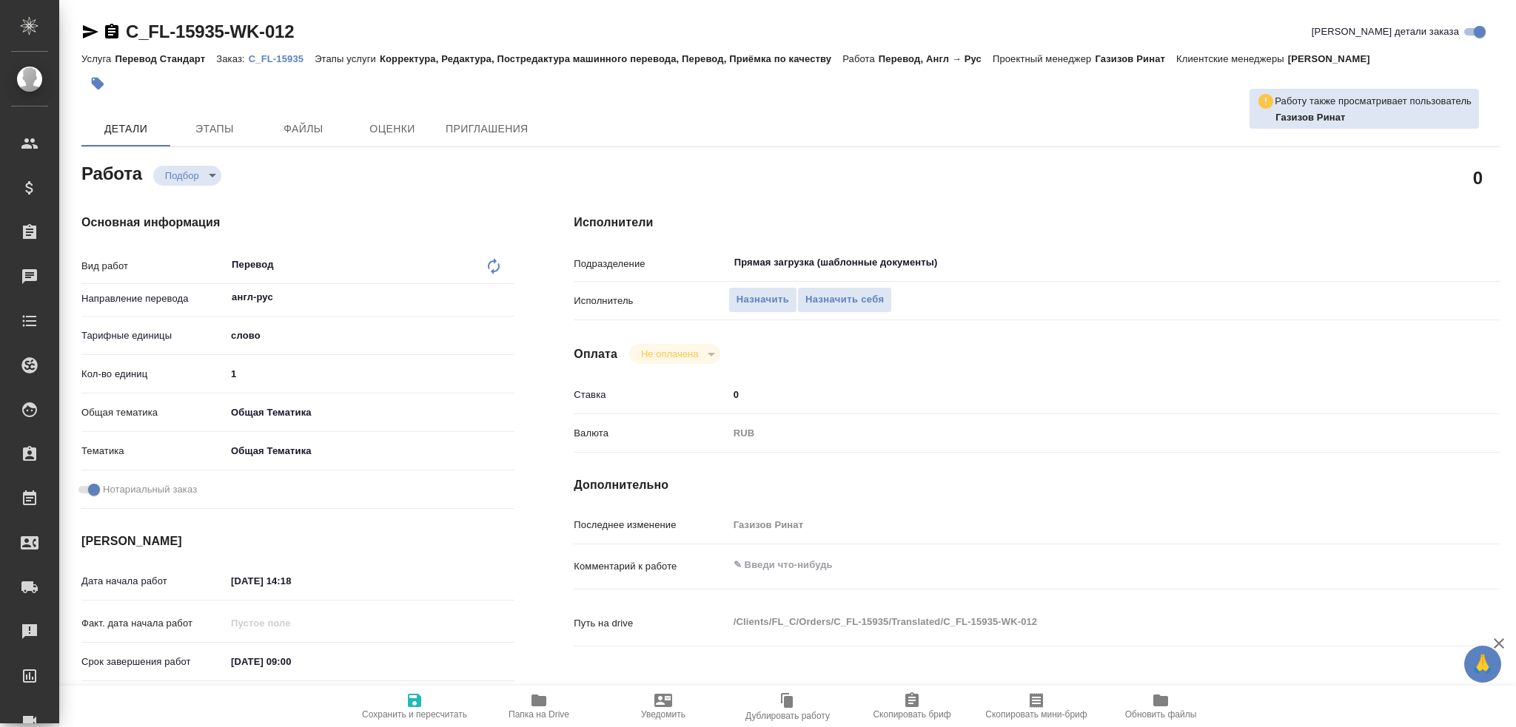
type textarea "x"
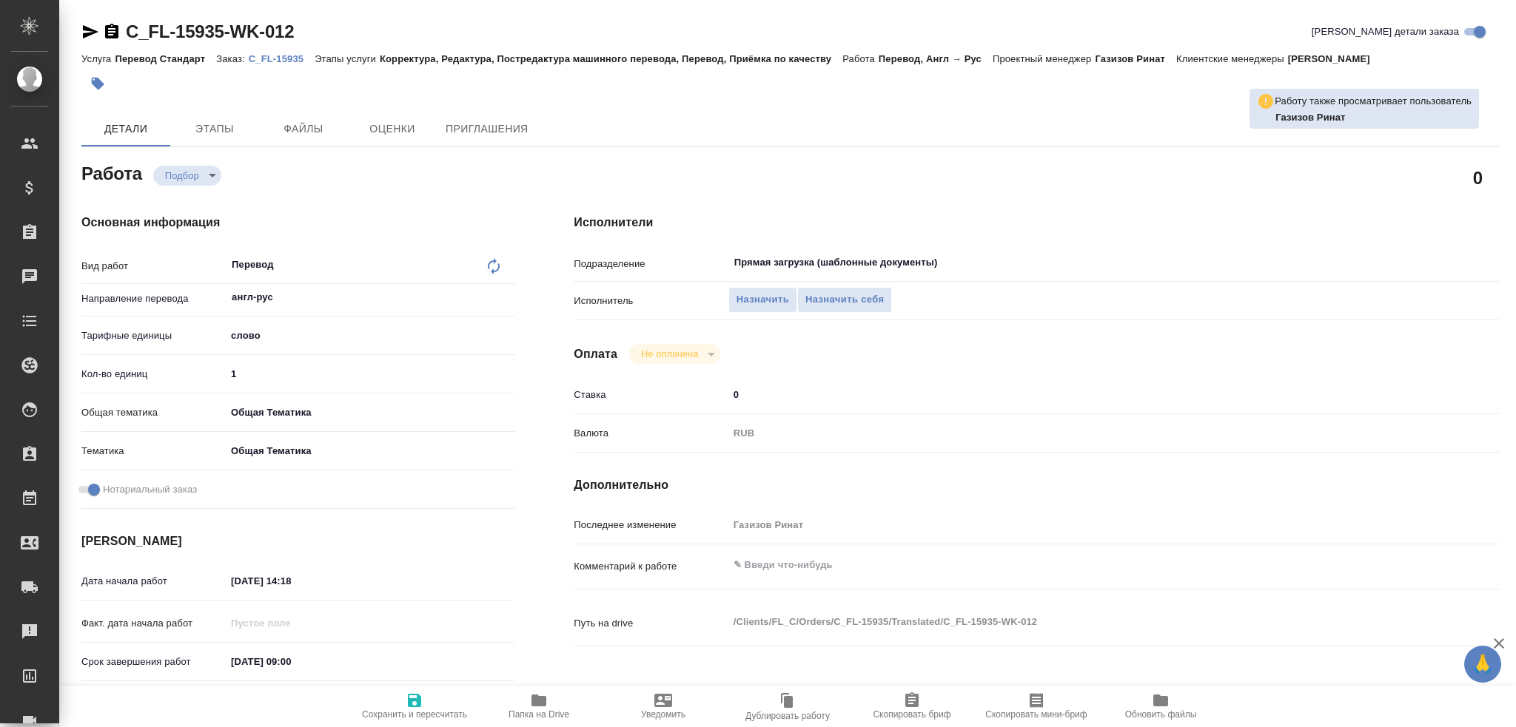
type textarea "x"
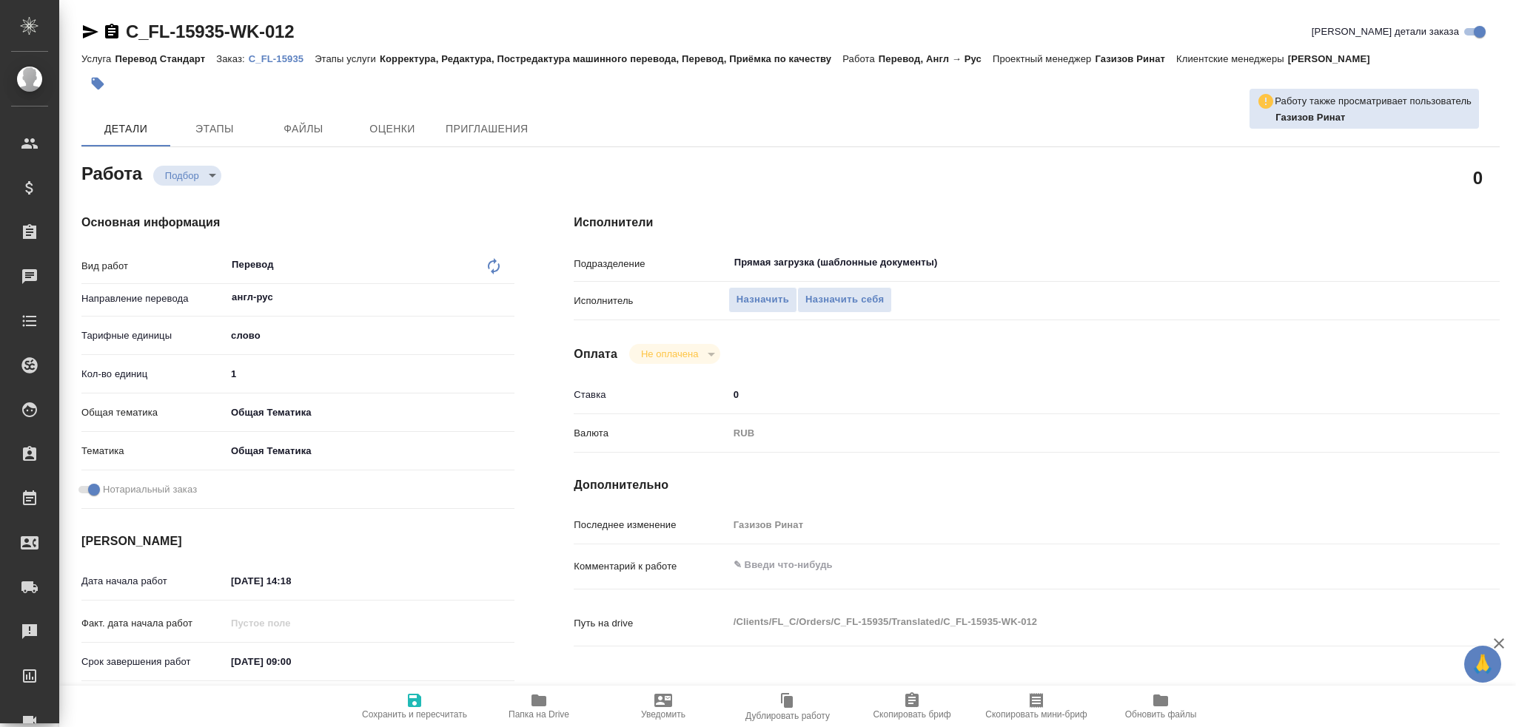
type textarea "x"
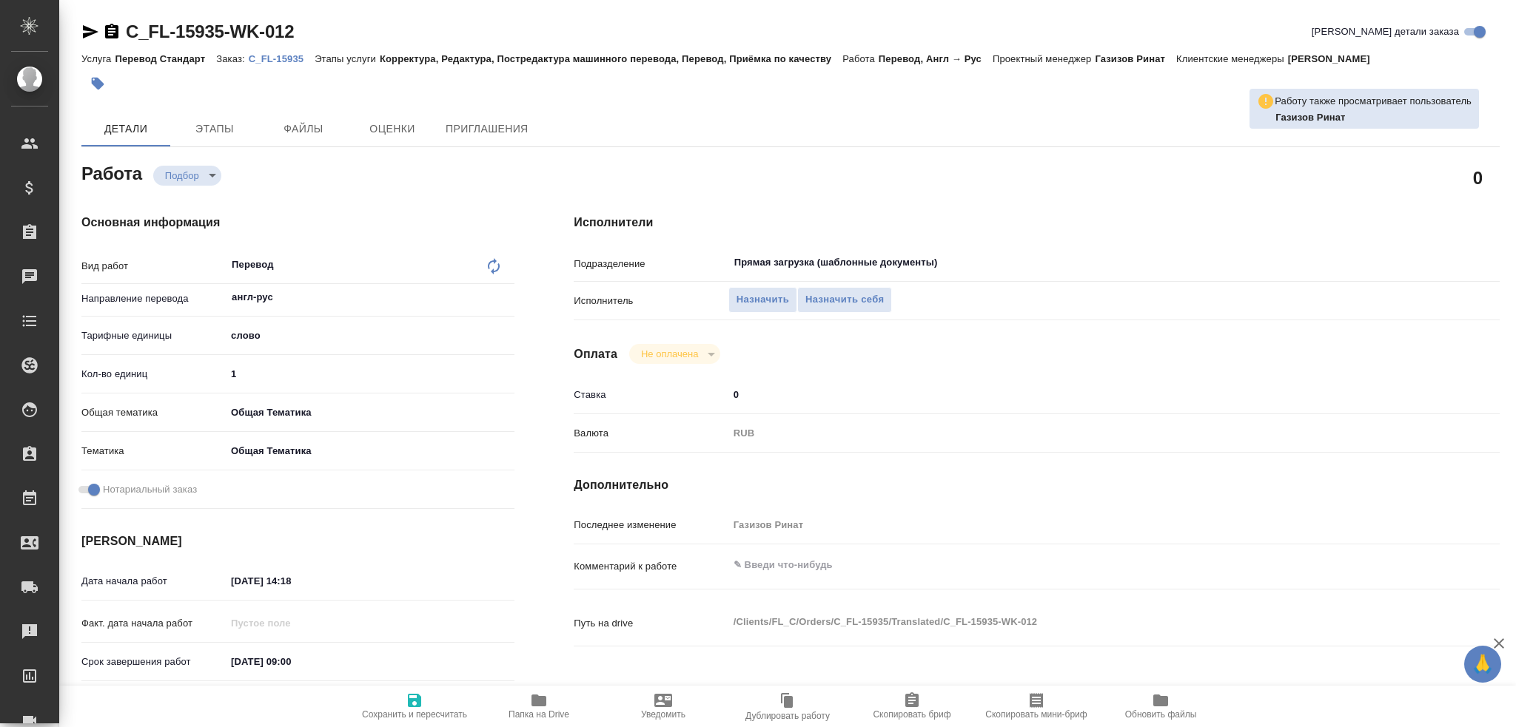
type textarea "x"
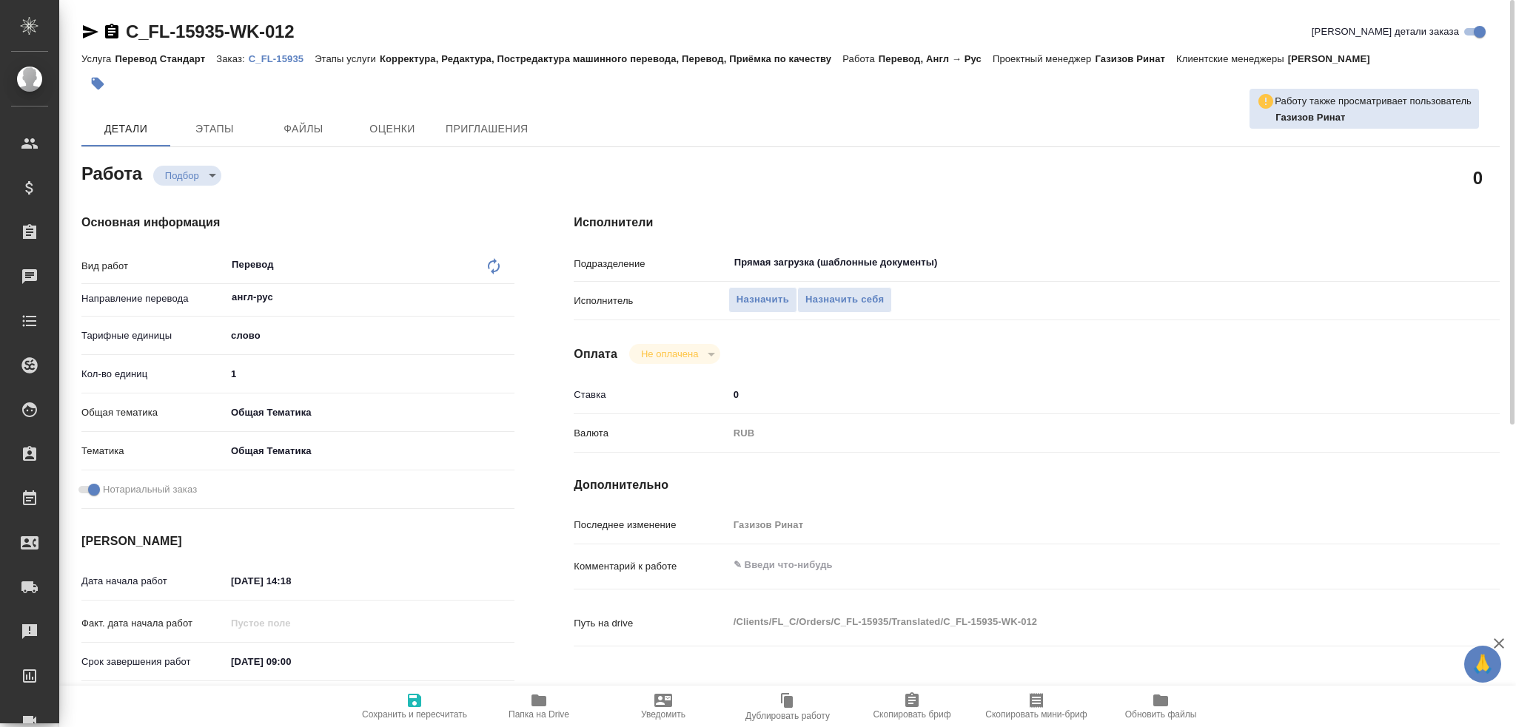
type textarea "x"
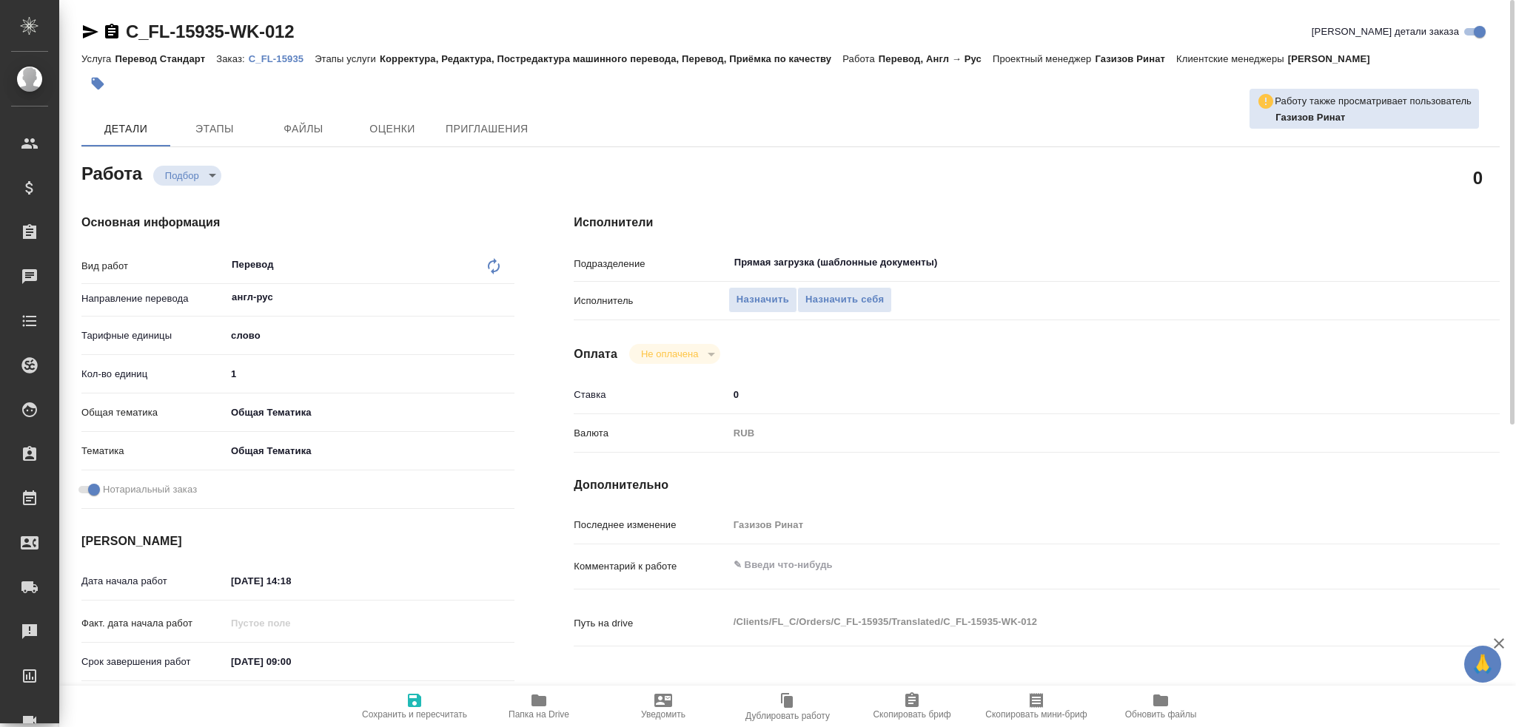
type textarea "x"
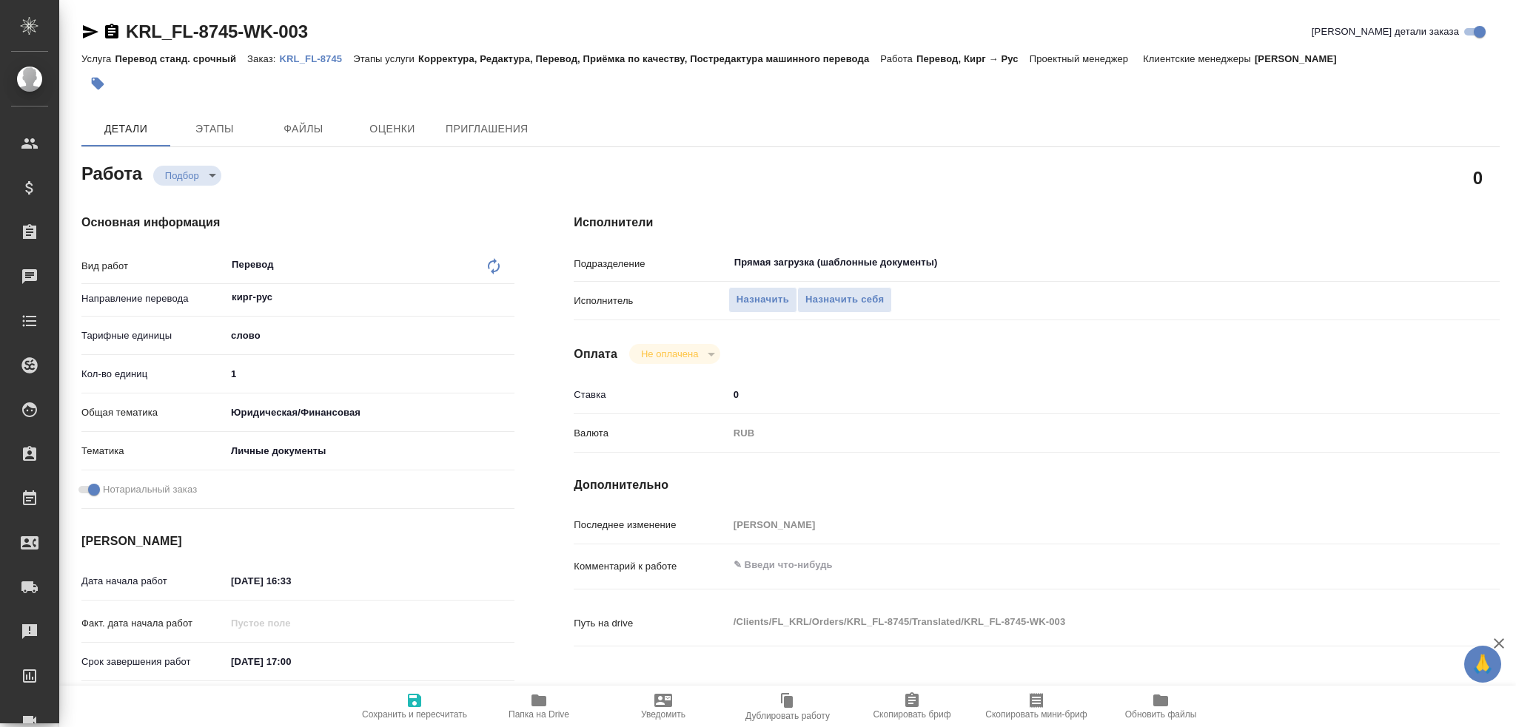
type textarea "x"
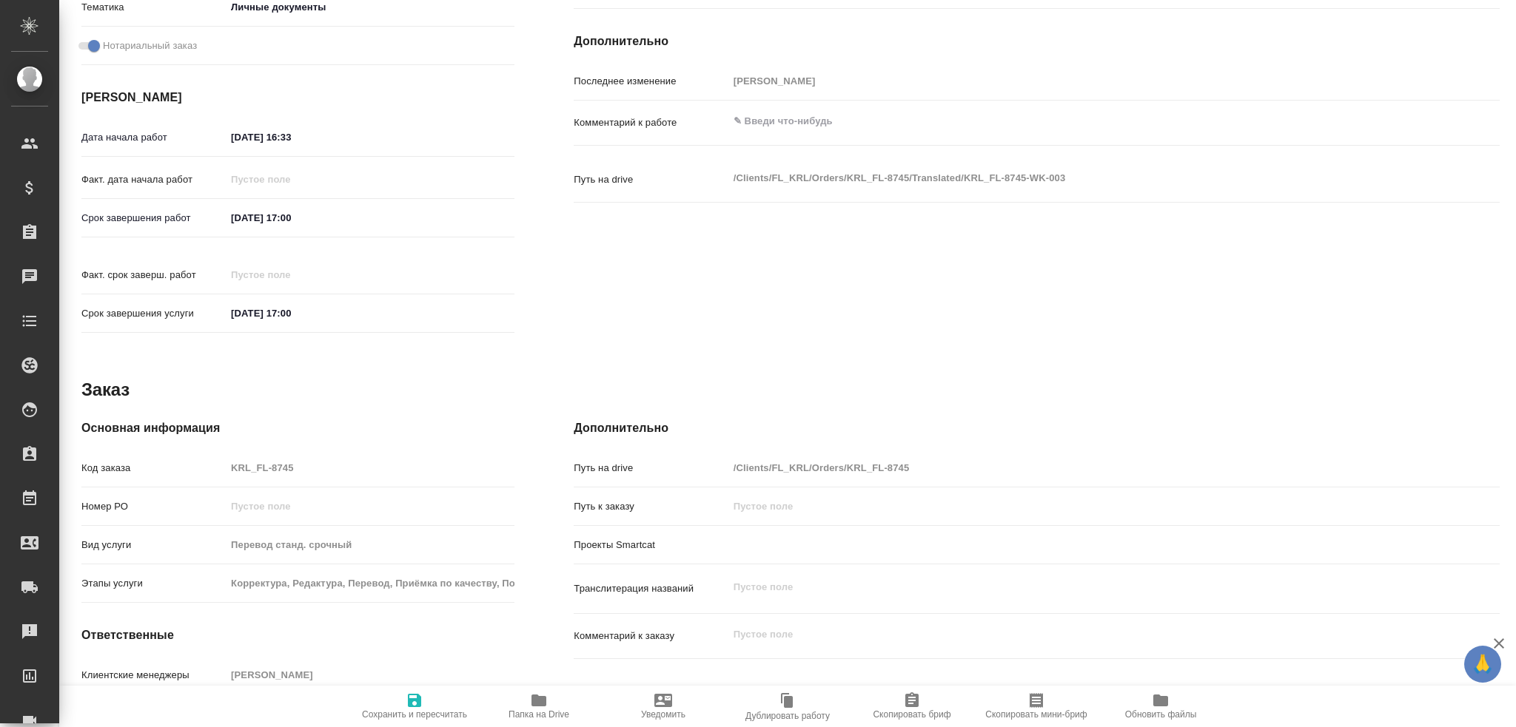
scroll to position [517, 0]
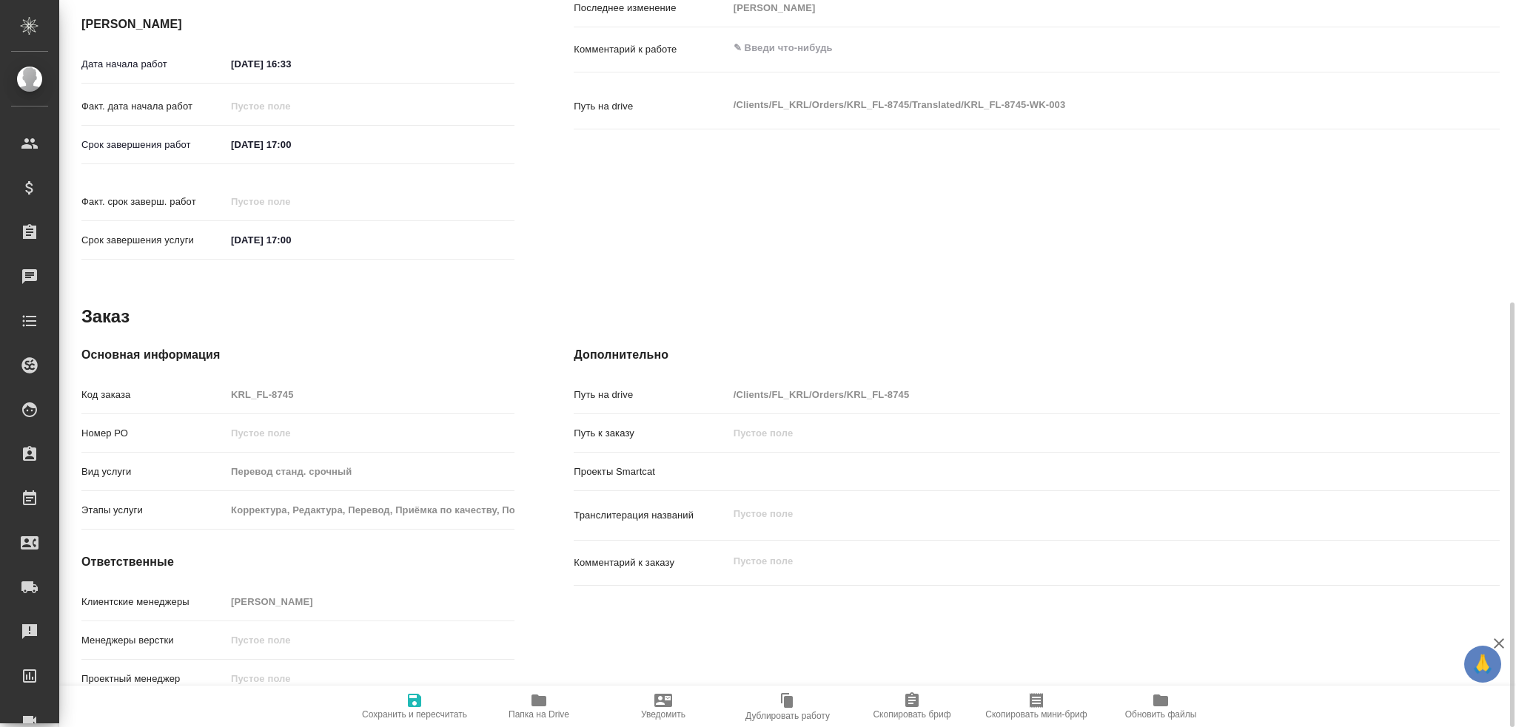
type textarea "x"
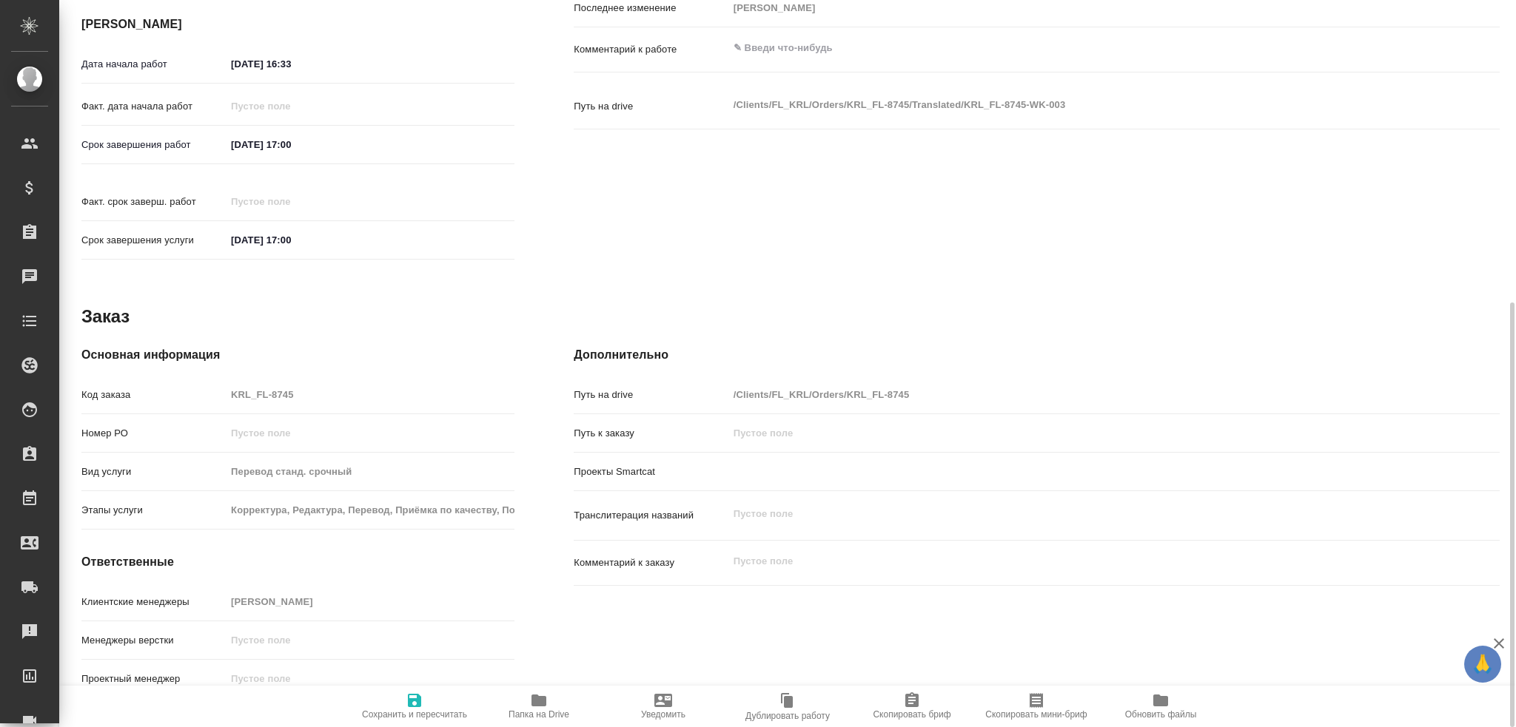
type textarea "x"
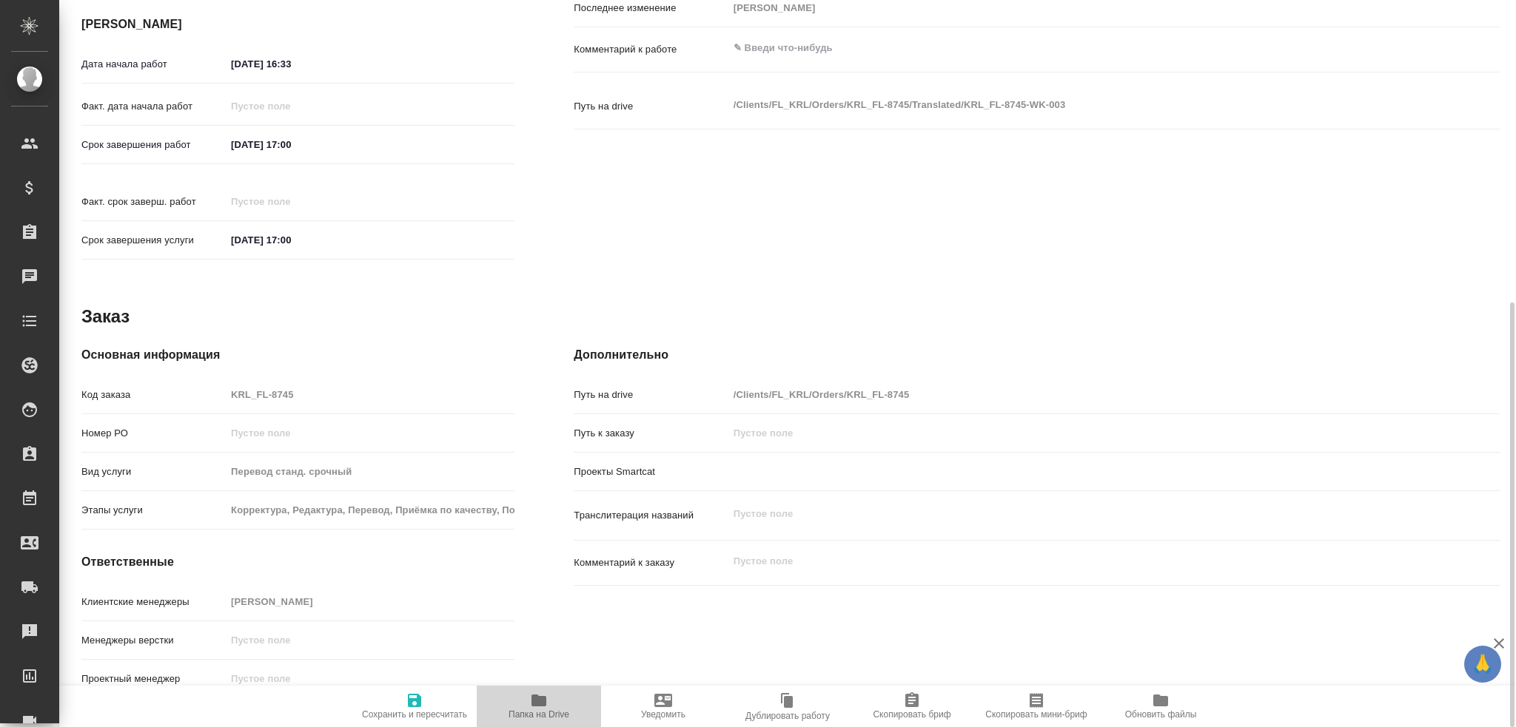
click at [551, 708] on span "Папка на Drive" at bounding box center [538, 706] width 107 height 28
type textarea "x"
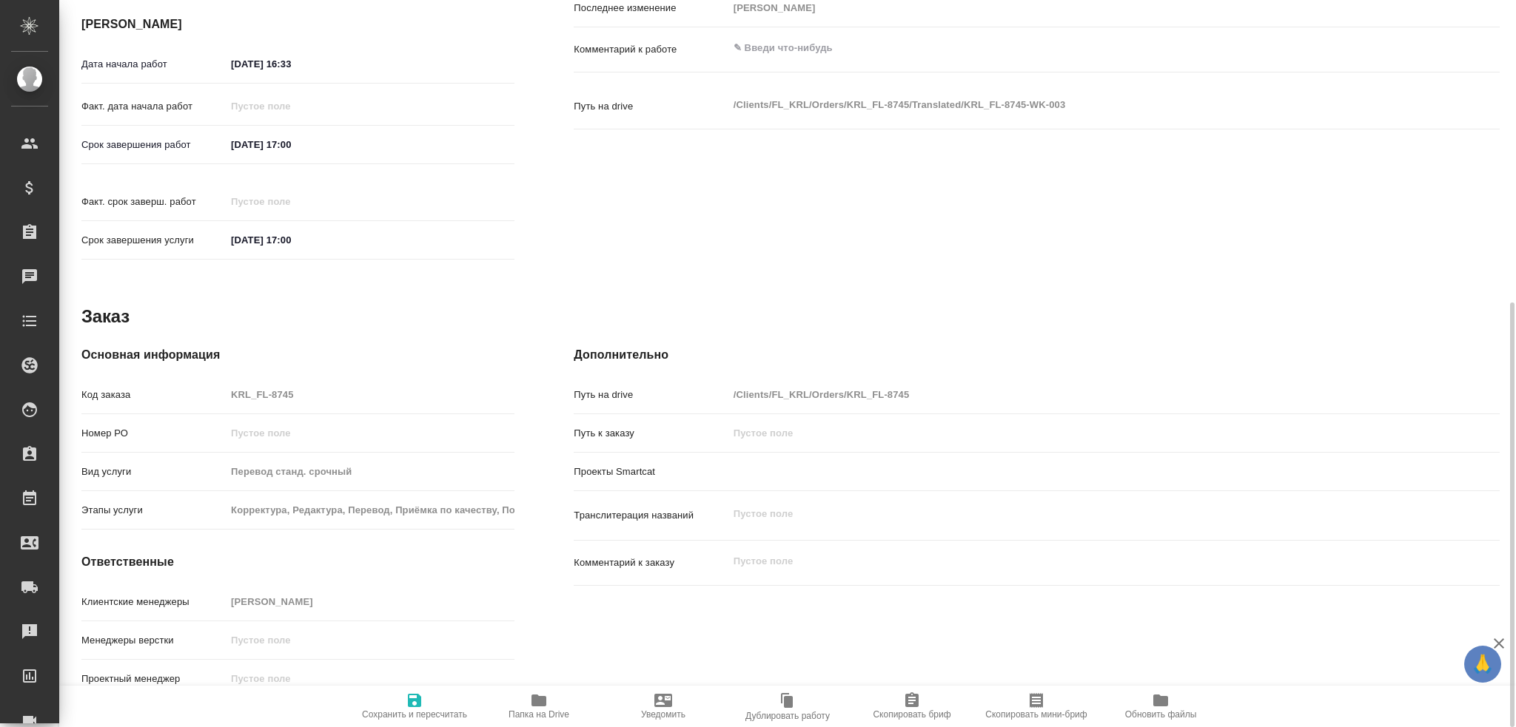
type textarea "x"
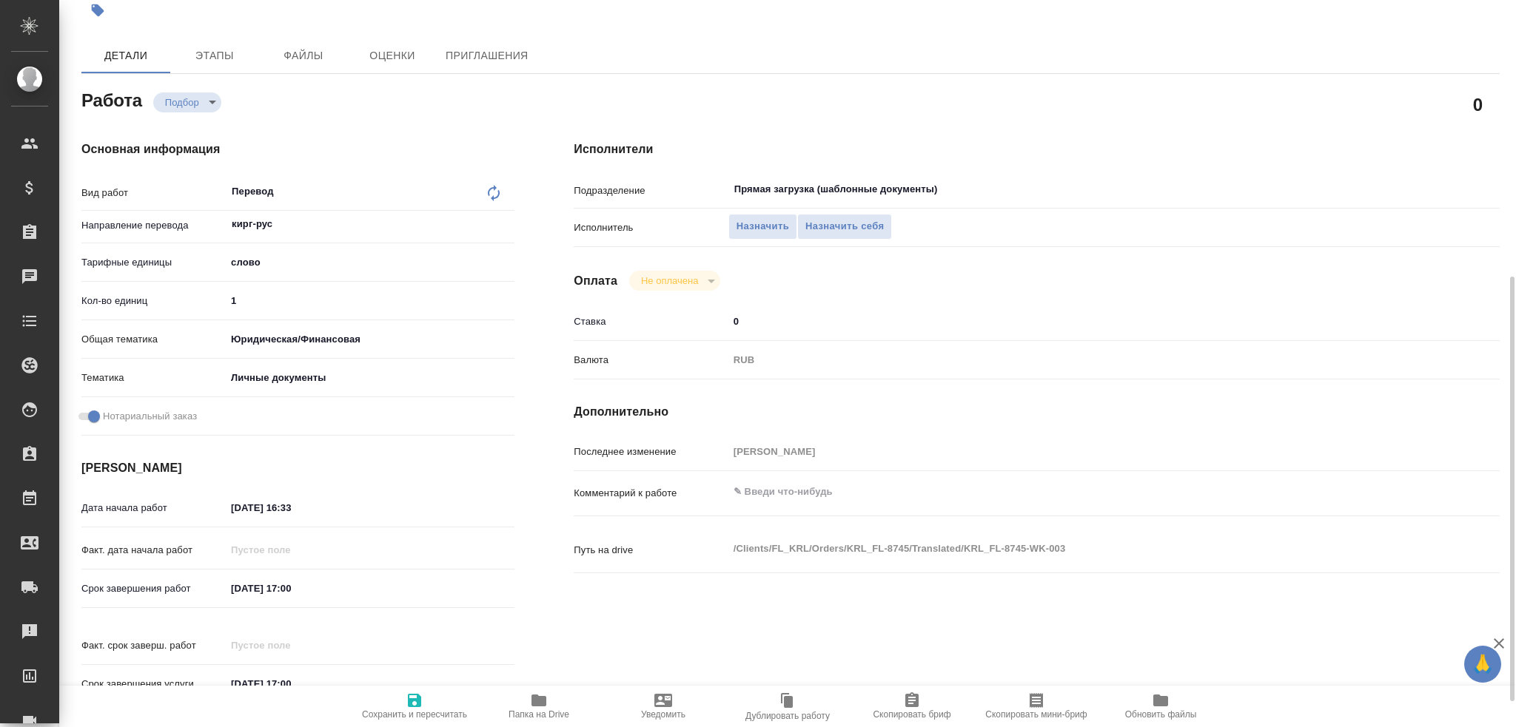
scroll to position [0, 0]
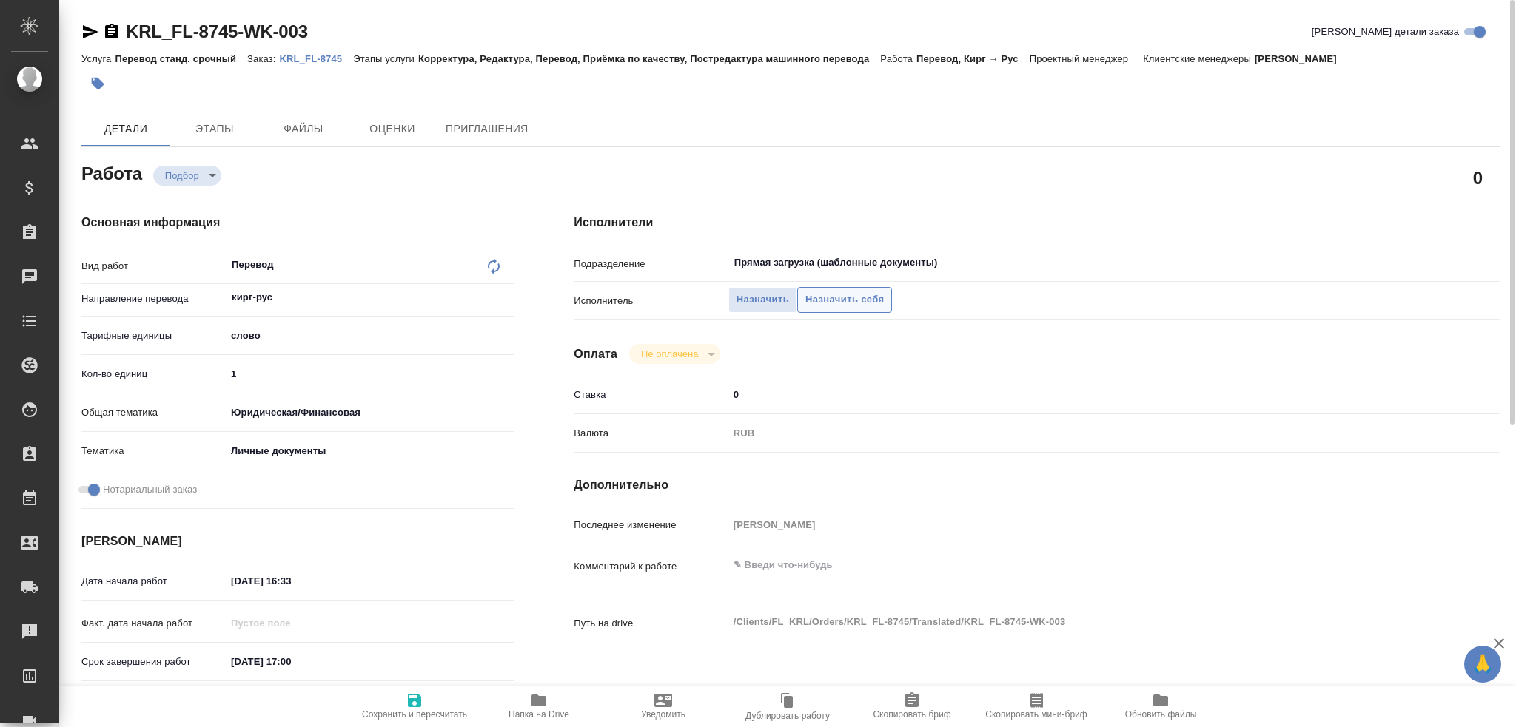
click at [814, 296] on span "Назначить себя" at bounding box center [844, 300] width 78 height 17
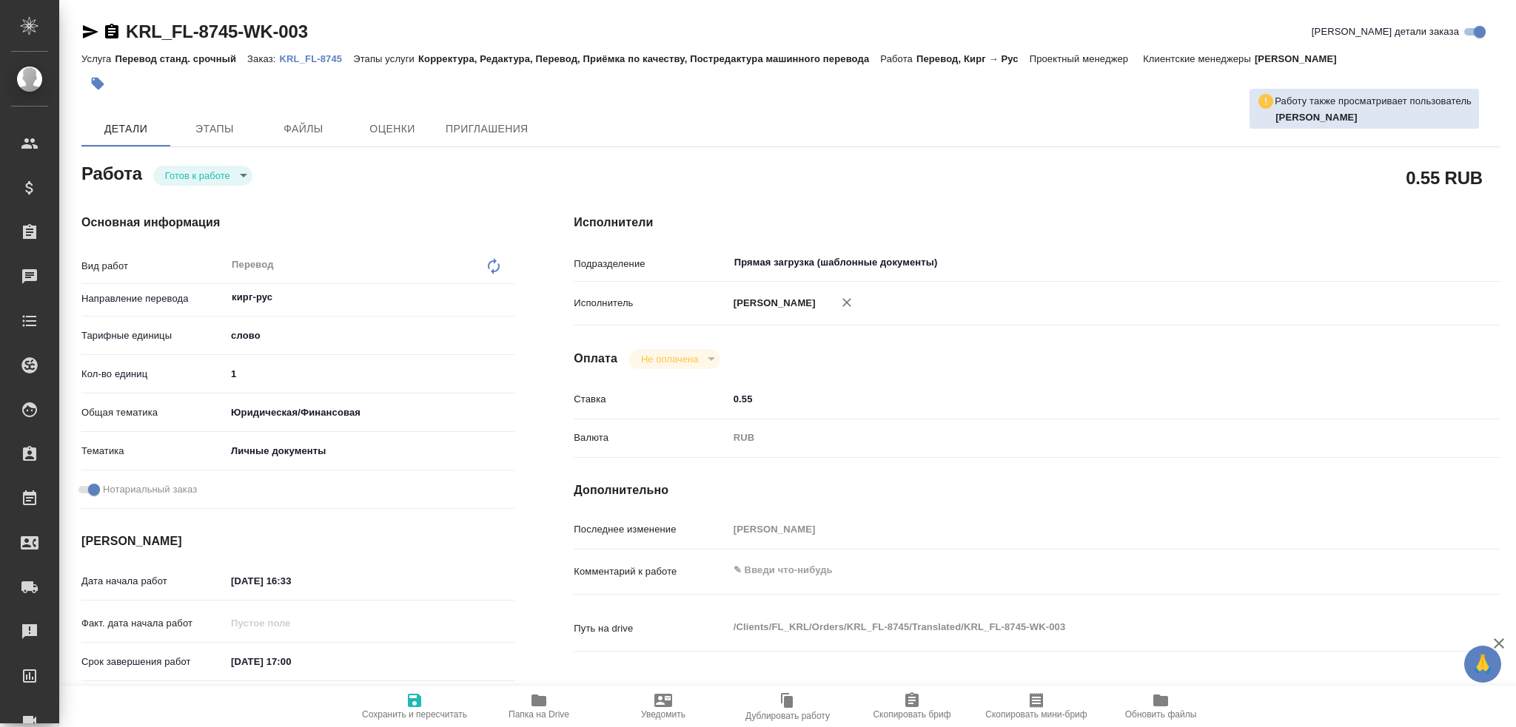
type textarea "x"
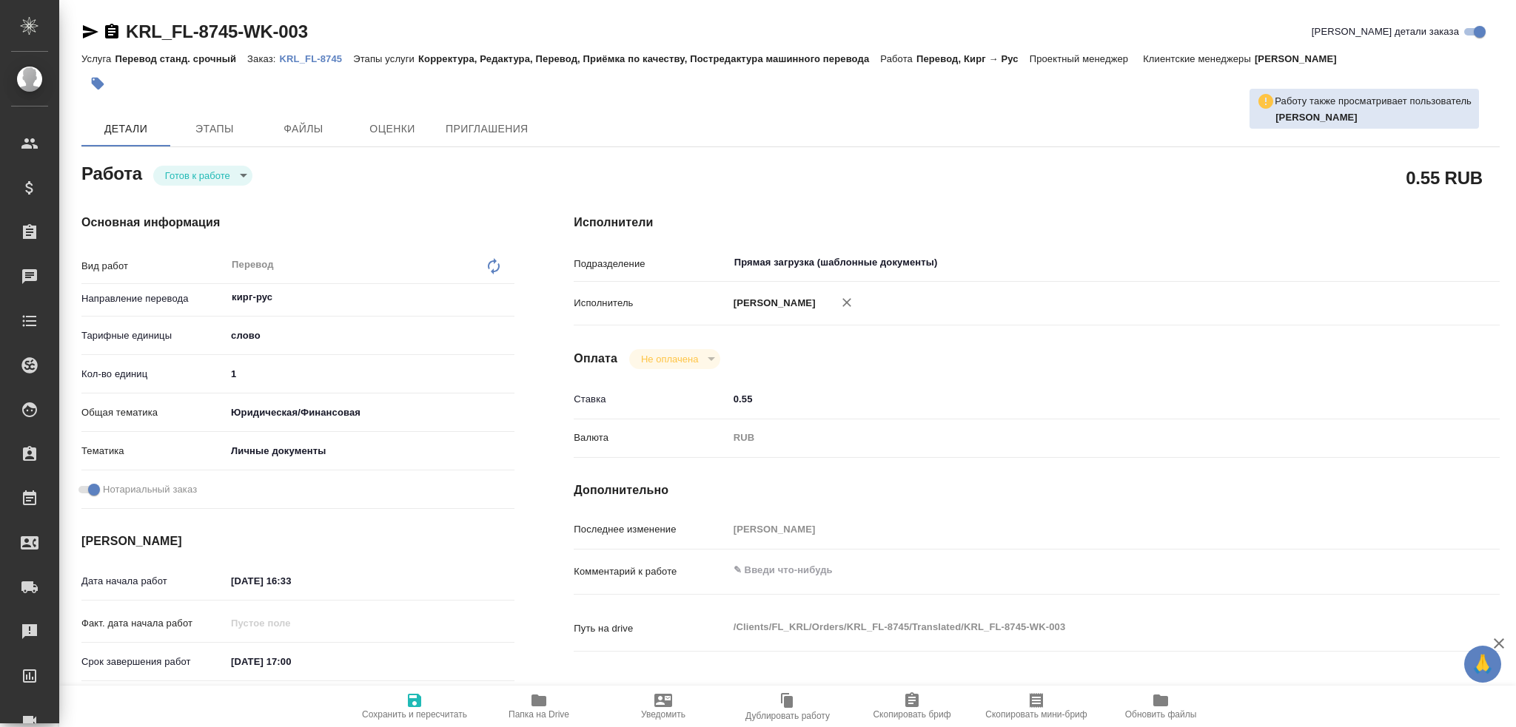
type textarea "x"
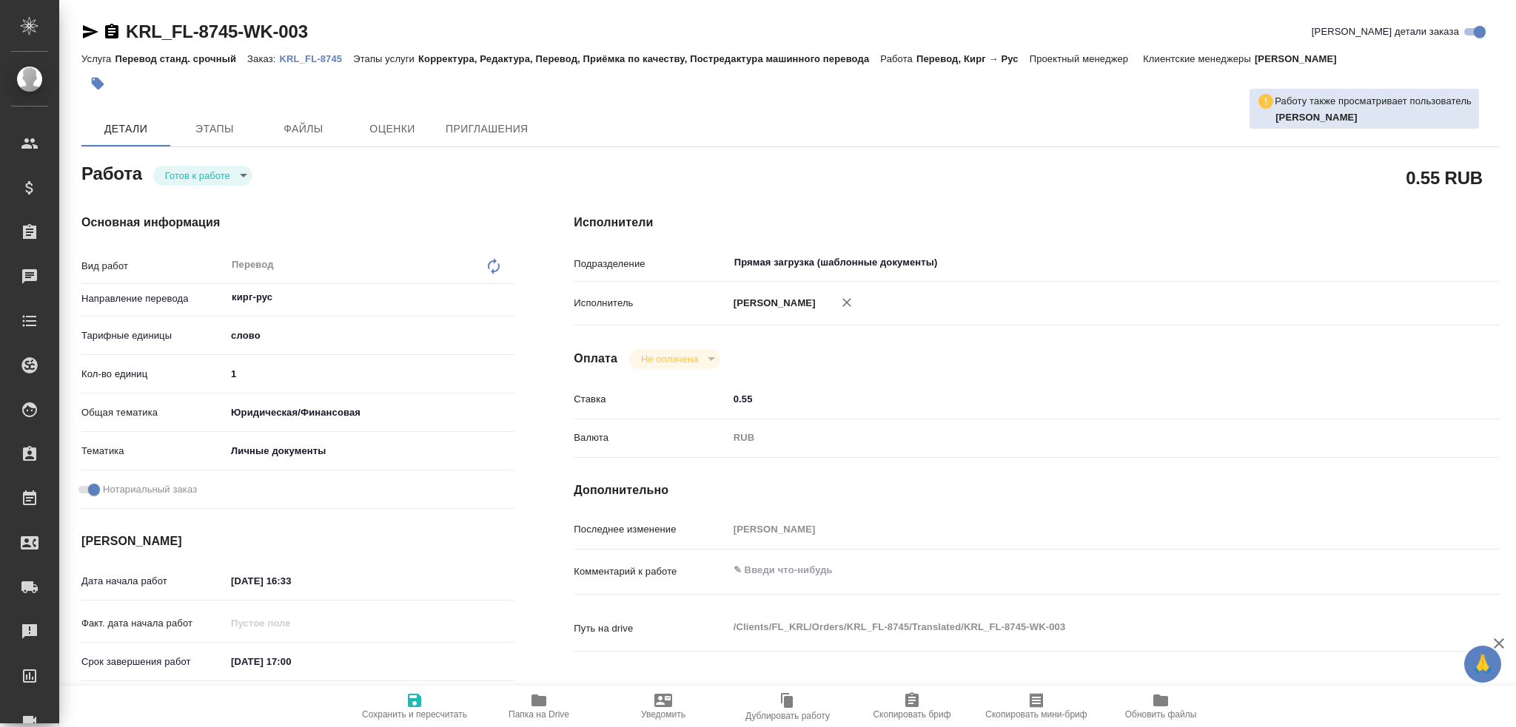
type textarea "x"
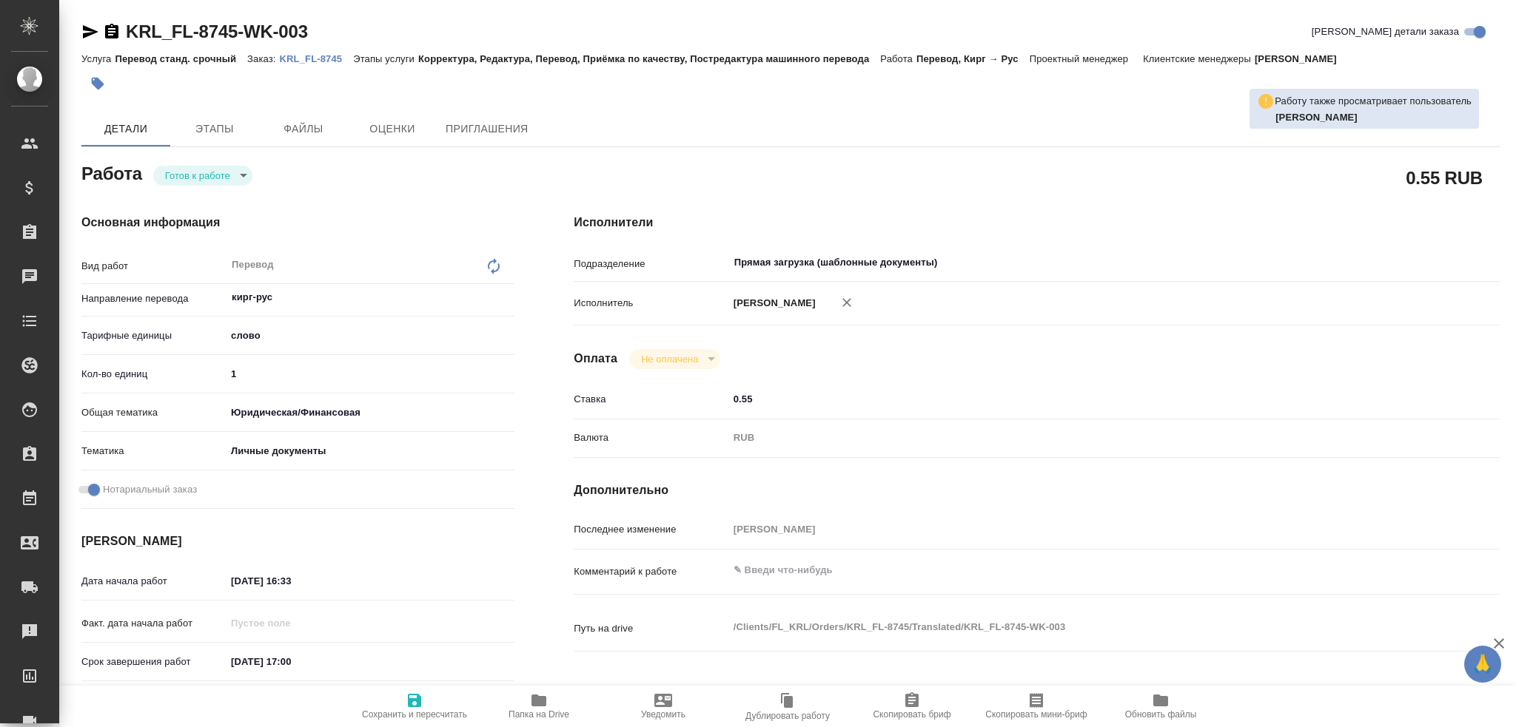
type textarea "x"
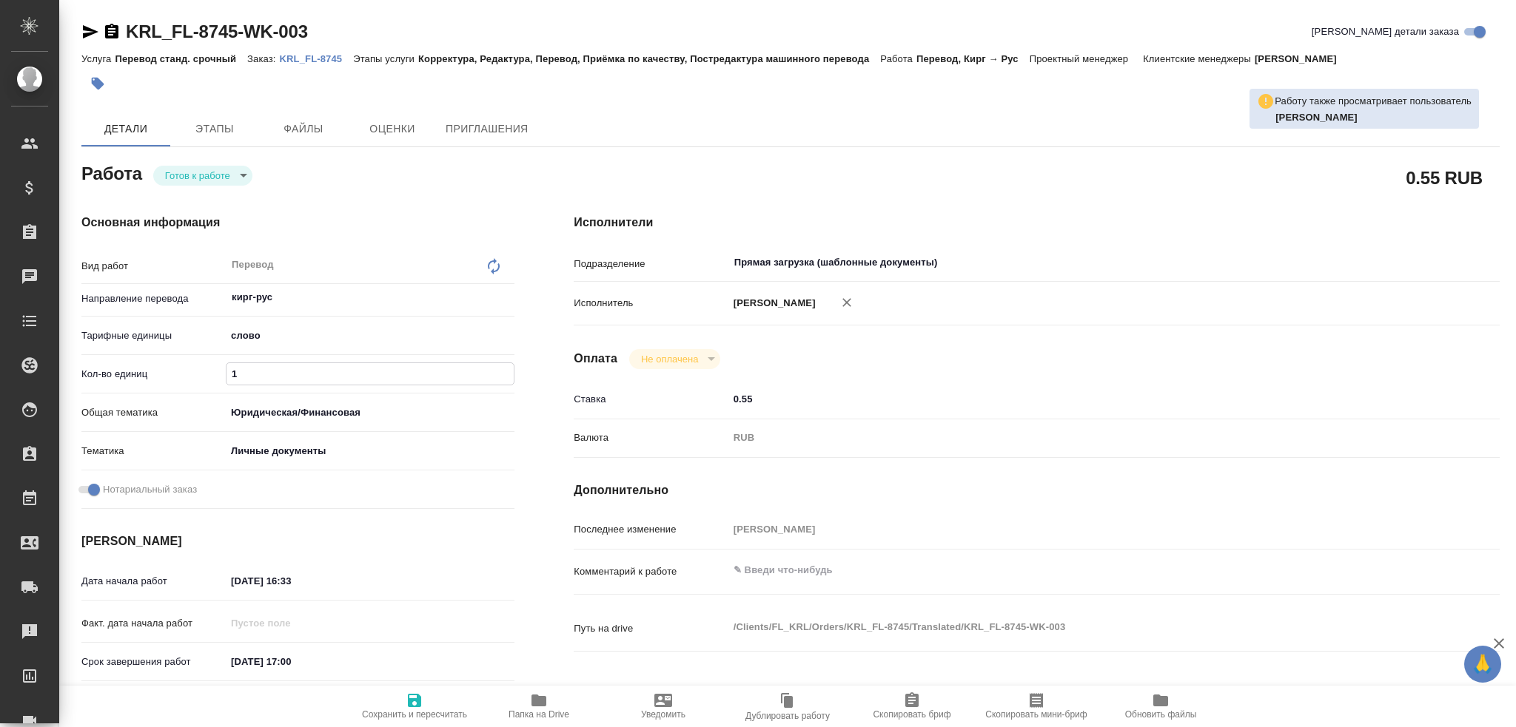
drag, startPoint x: 272, startPoint y: 382, endPoint x: 145, endPoint y: 354, distance: 129.5
click at [145, 354] on div "Вид работ Перевод x ​ Направление перевода кирг-рус ​ Тарифные единицы слово 5a…" at bounding box center [297, 382] width 433 height 266
type textarea "x"
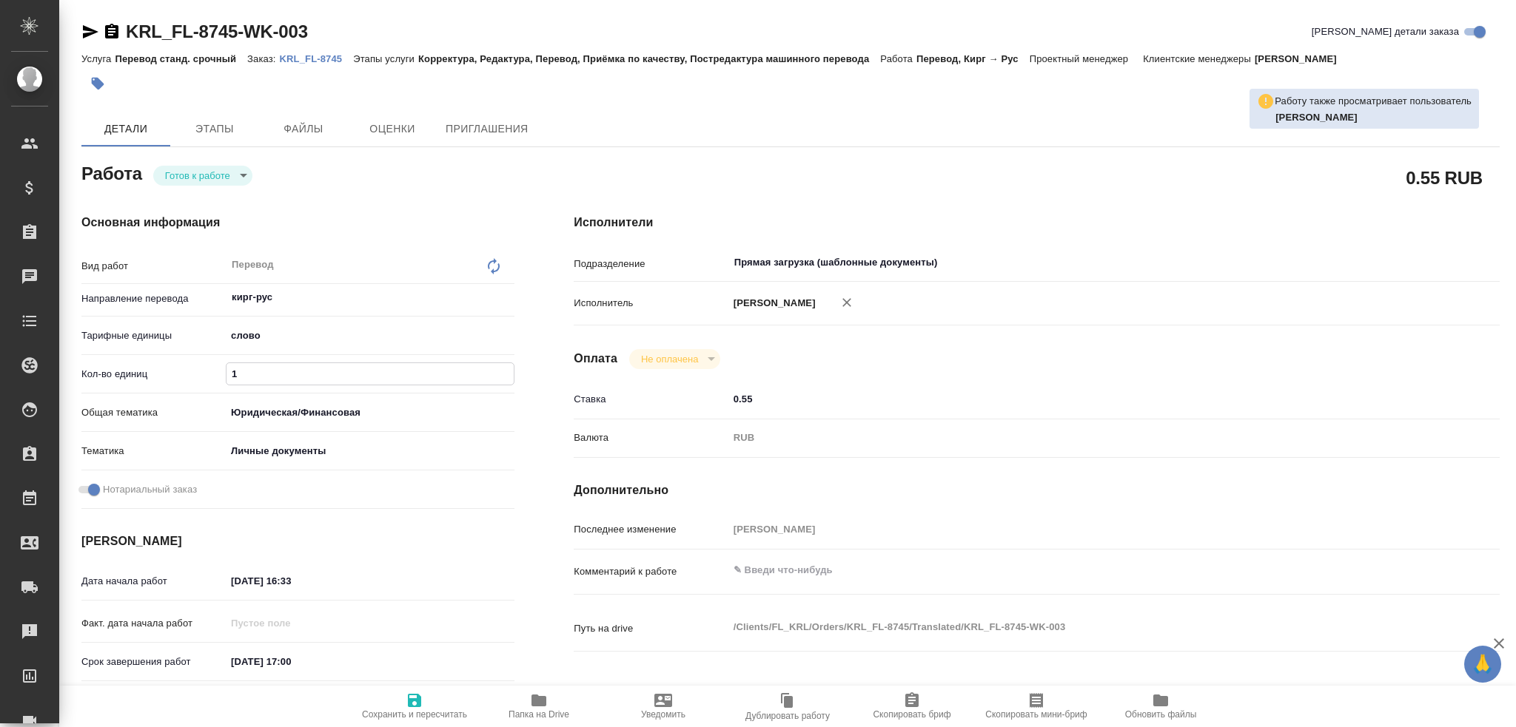
type textarea "x"
type input "7"
type textarea "x"
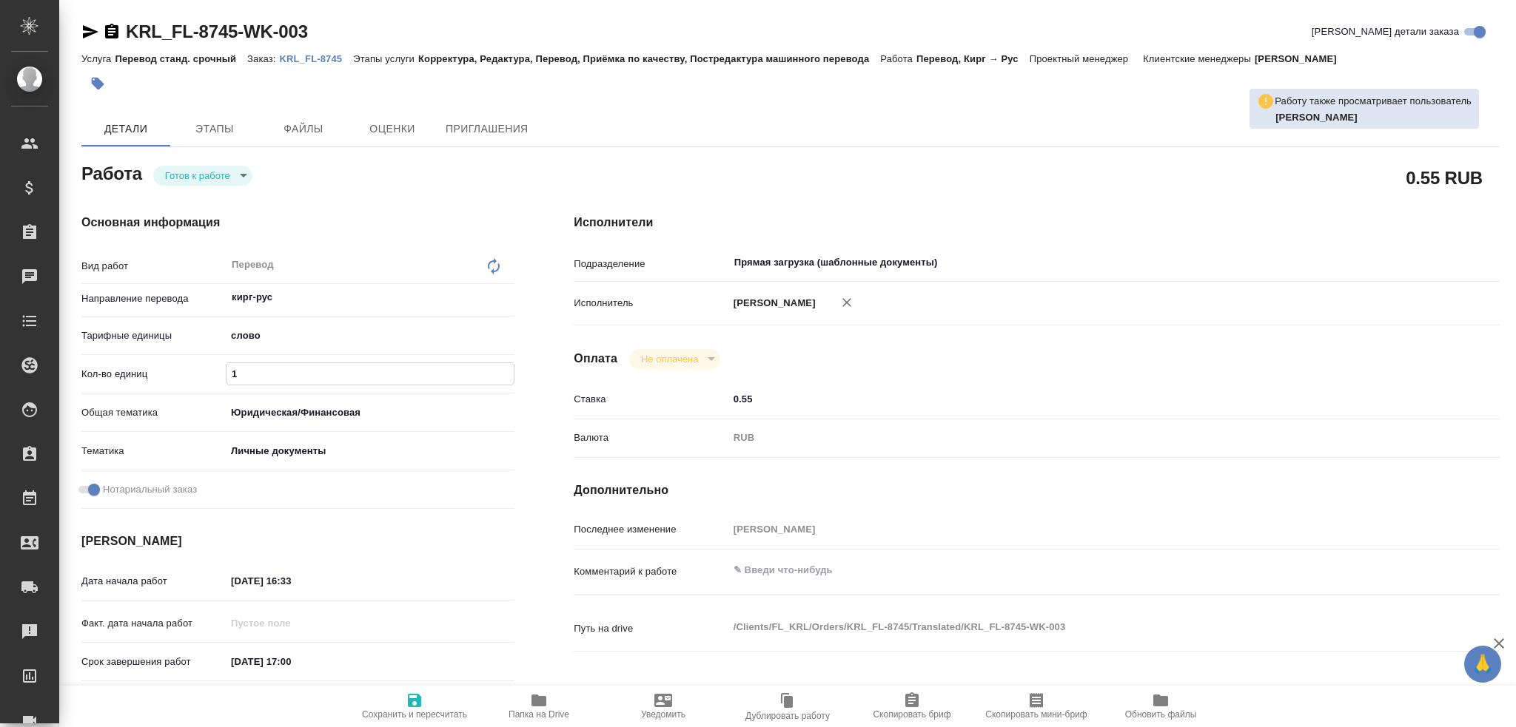
type textarea "x"
type input "75"
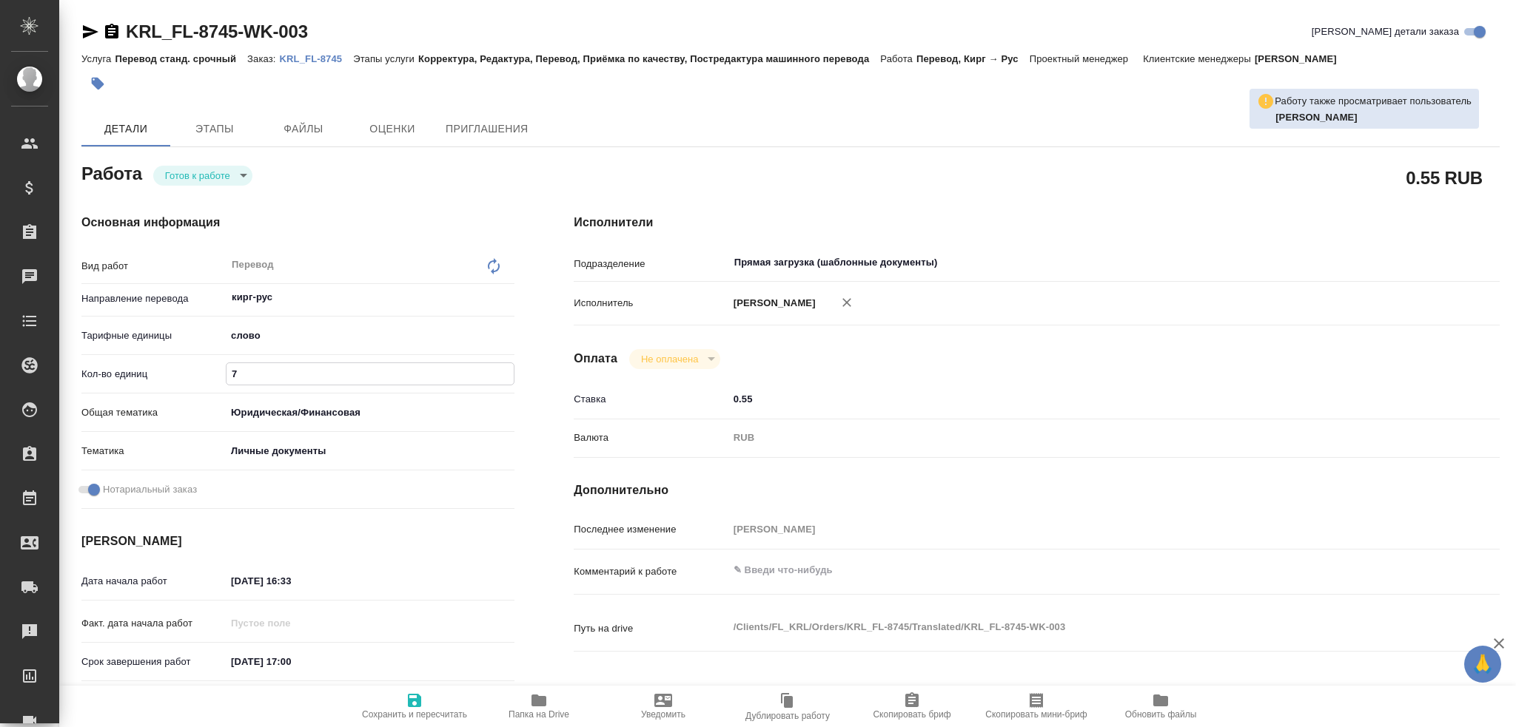
type textarea "x"
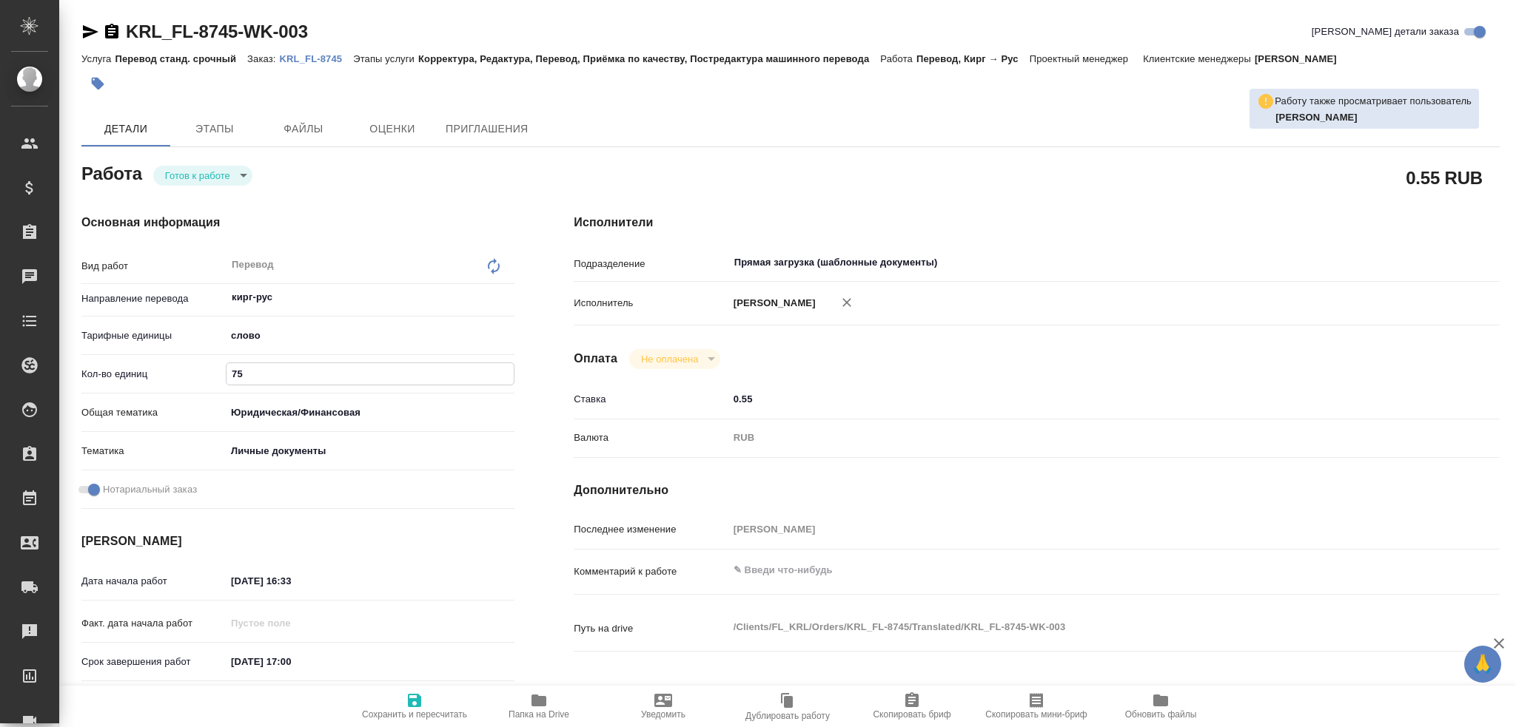
type textarea "x"
type input "75"
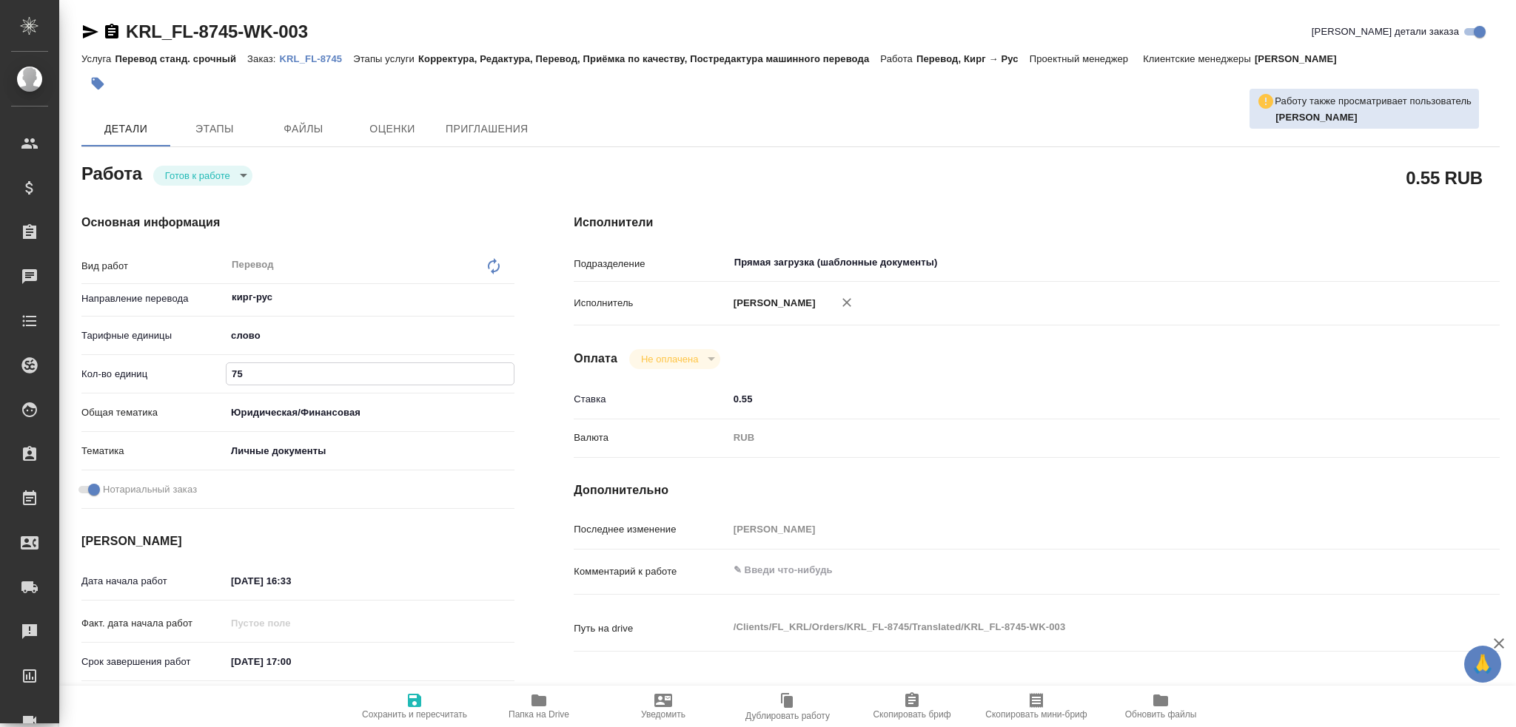
click at [407, 705] on icon "button" at bounding box center [415, 701] width 18 height 18
type textarea "x"
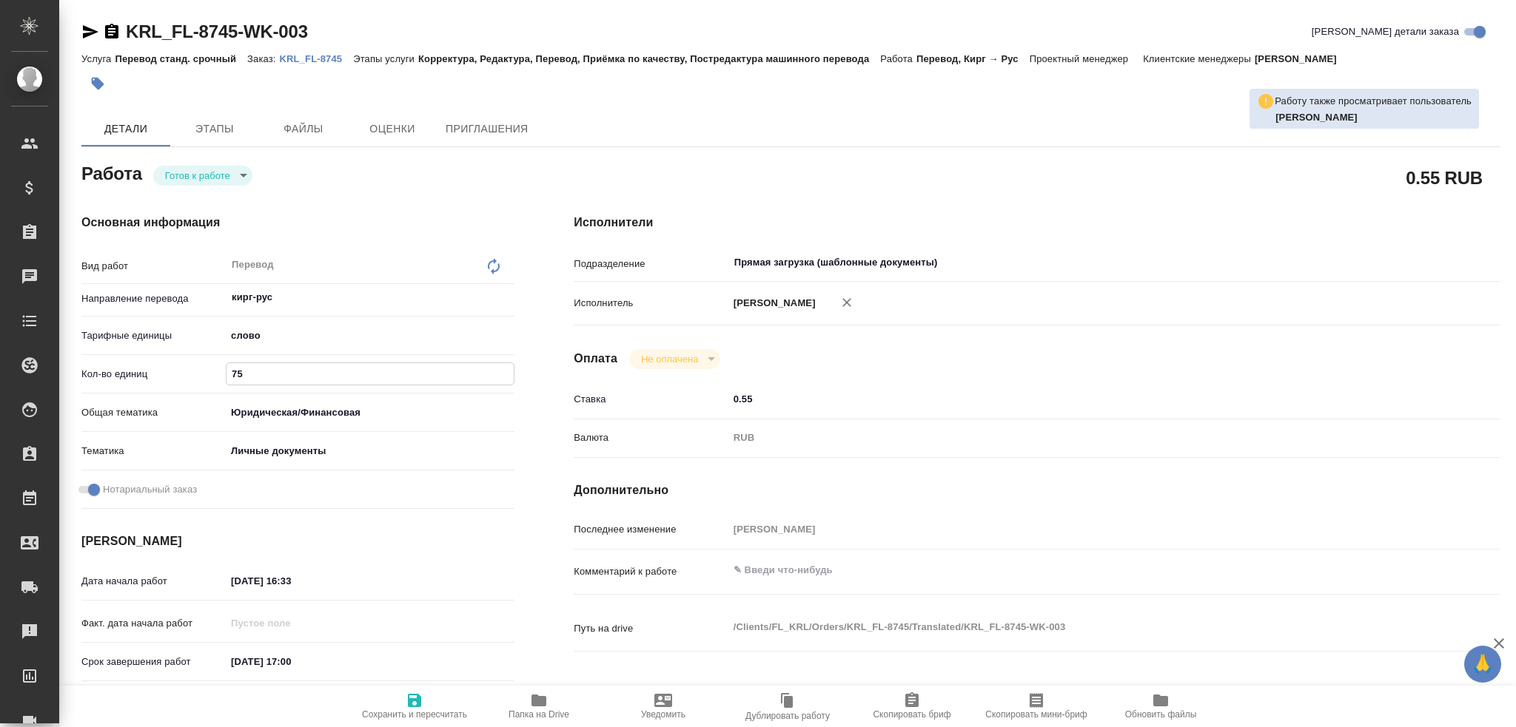
type textarea "x"
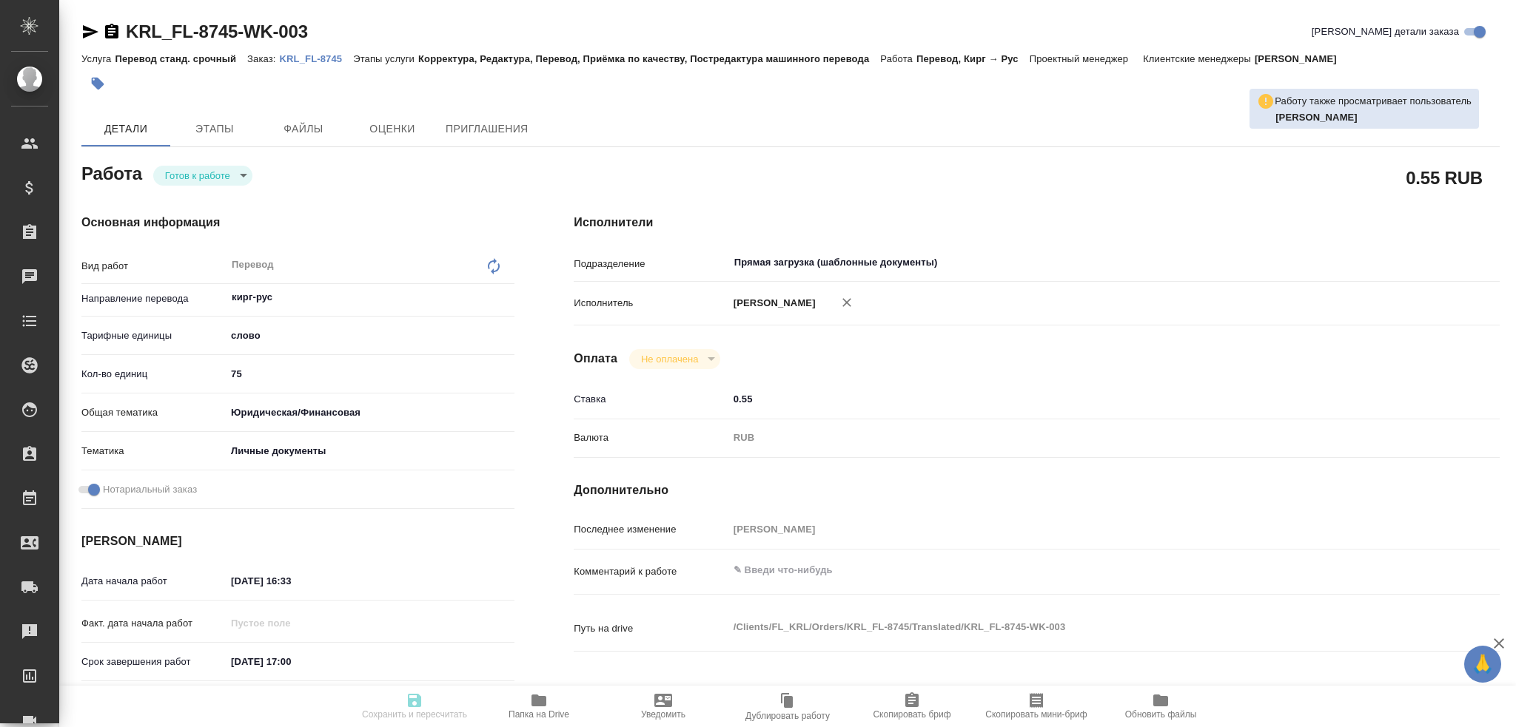
type textarea "x"
type input "readyForWork"
type textarea "Перевод"
type textarea "x"
type input "кирг-рус"
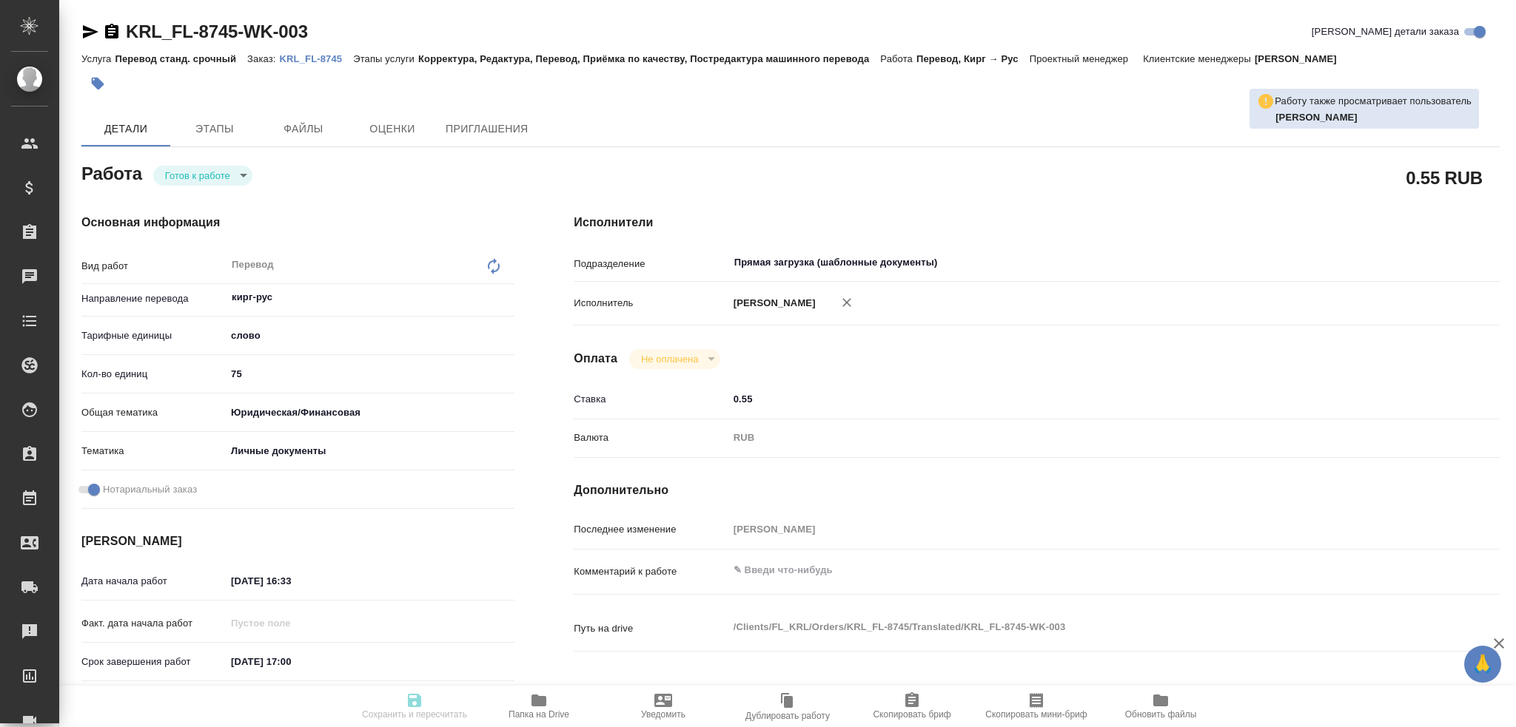
type input "5a8b1489cc6b4906c91bfd90"
type input "75"
type input "yr-fn"
type input "5a8b8b956a9677013d343cfe"
checkbox input "true"
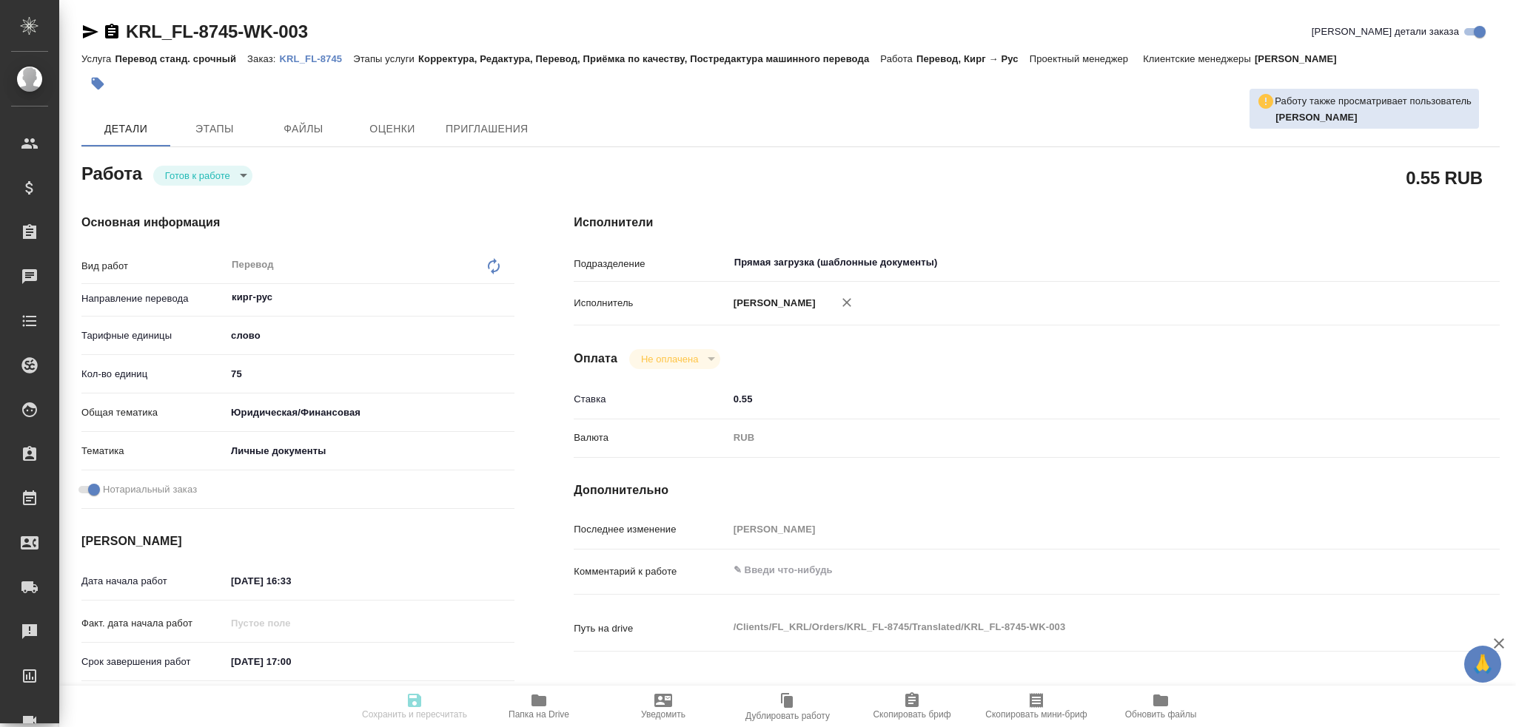
type input "24.09.2025 16:33"
type input "24.09.2025 17:00"
type input "Прямая загрузка (шаблонные документы)"
type input "notPayed"
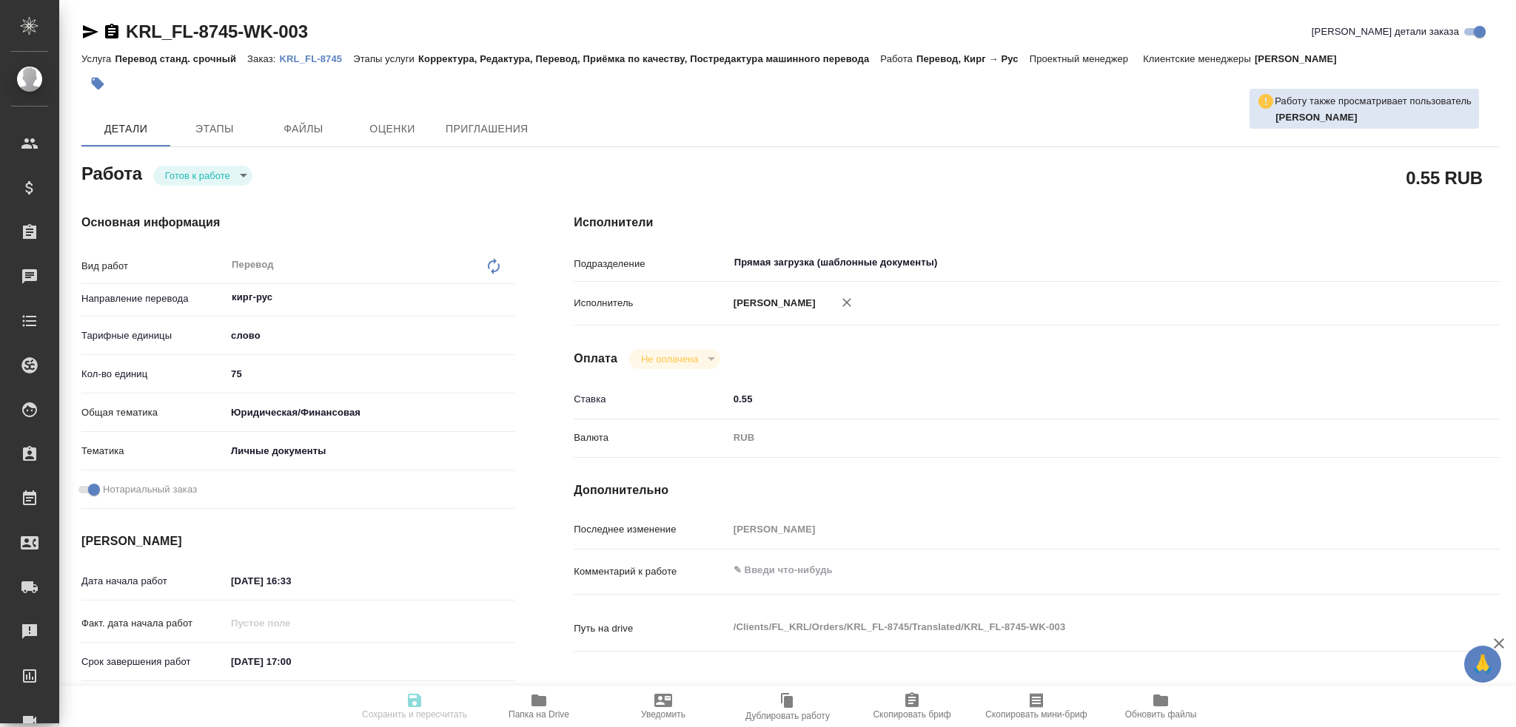
type input "0.55"
type input "RUB"
type input "[PERSON_NAME]"
type textarea "x"
type textarea "/Clients/FL_KRL/Orders/KRL_FL-8745/Translated/KRL_FL-8745-WK-003"
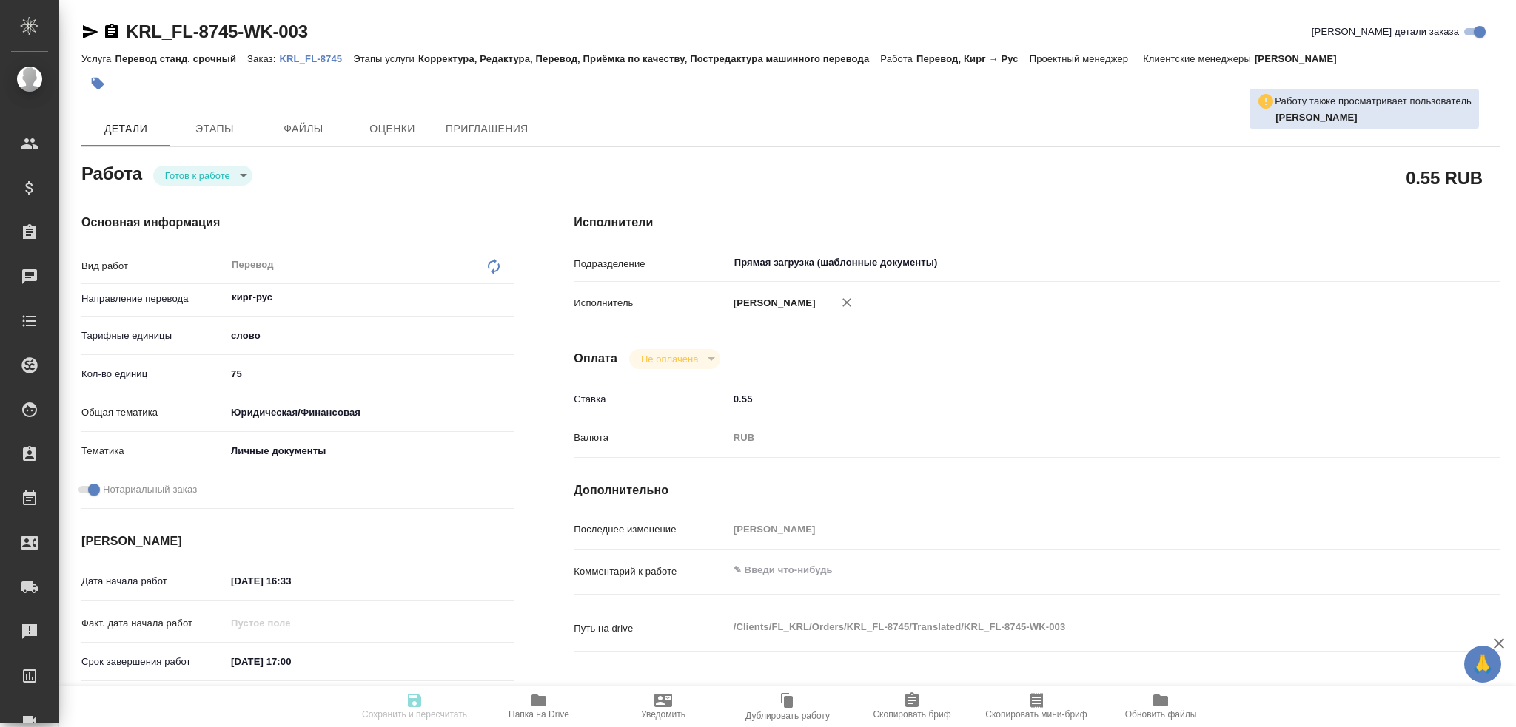
type textarea "x"
type input "KRL_FL-8745"
type input "Перевод станд. срочный"
type input "Корректура, Редактура, Перевод, Приёмка по качеству, Постредактура машинного пе…"
type input "Касымов Тимур"
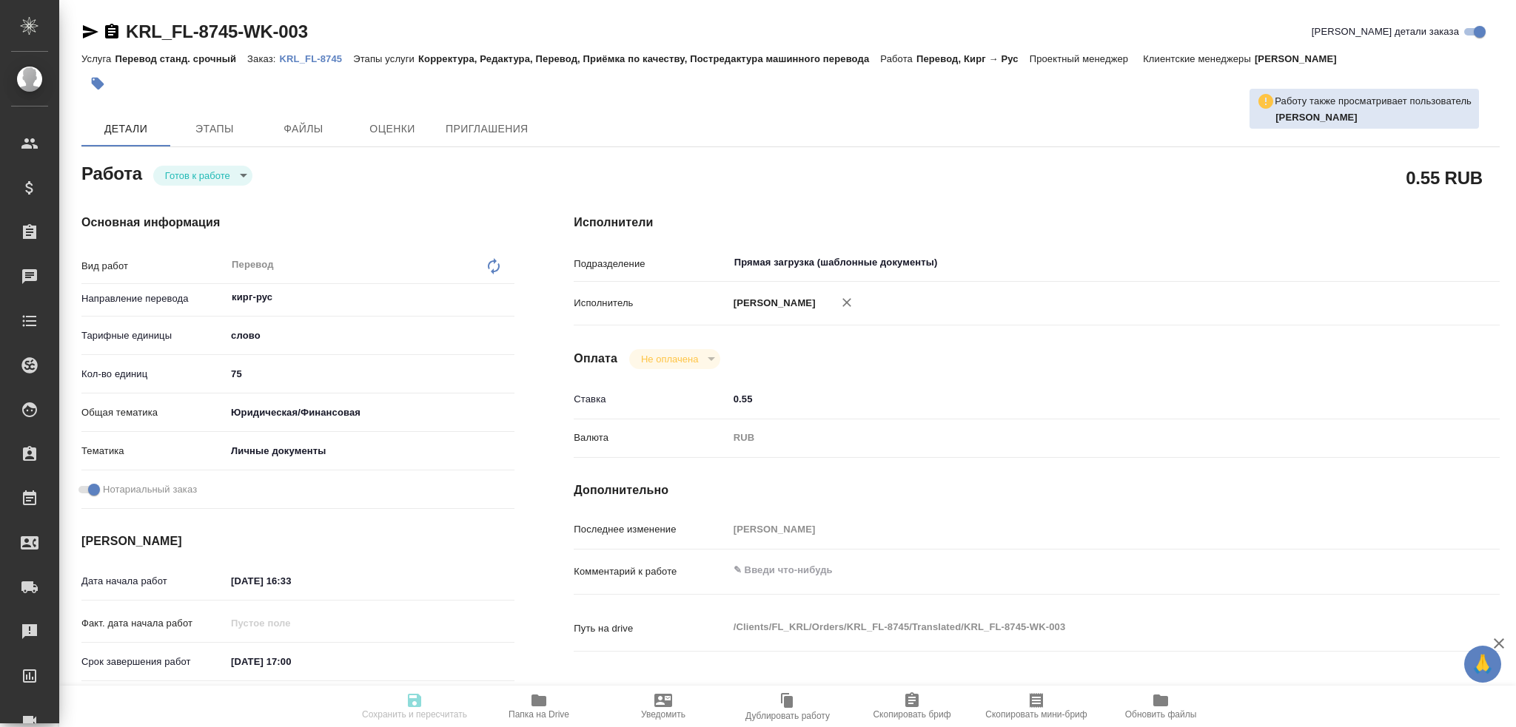
type input "/Clients/FL_KRL/Orders/KRL_FL-8745"
type textarea "x"
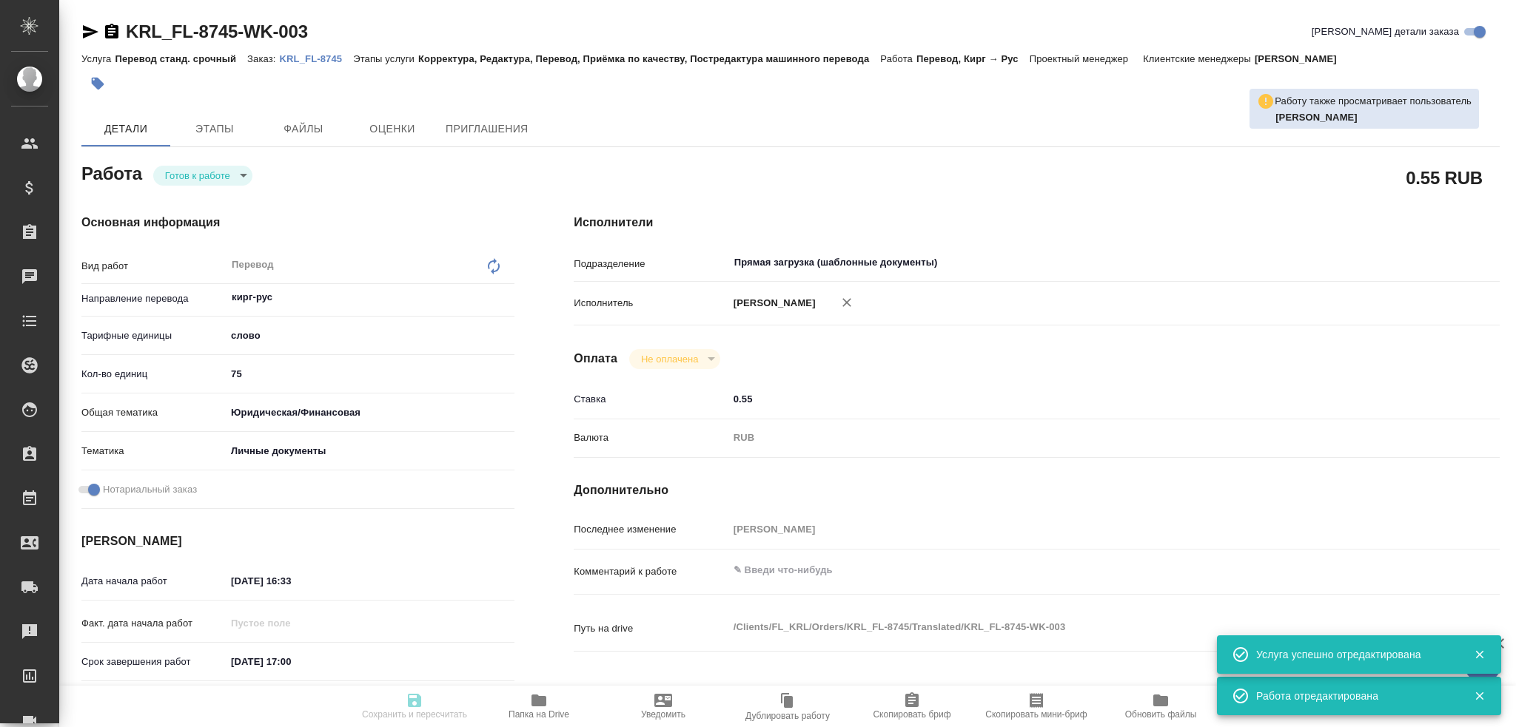
type textarea "x"
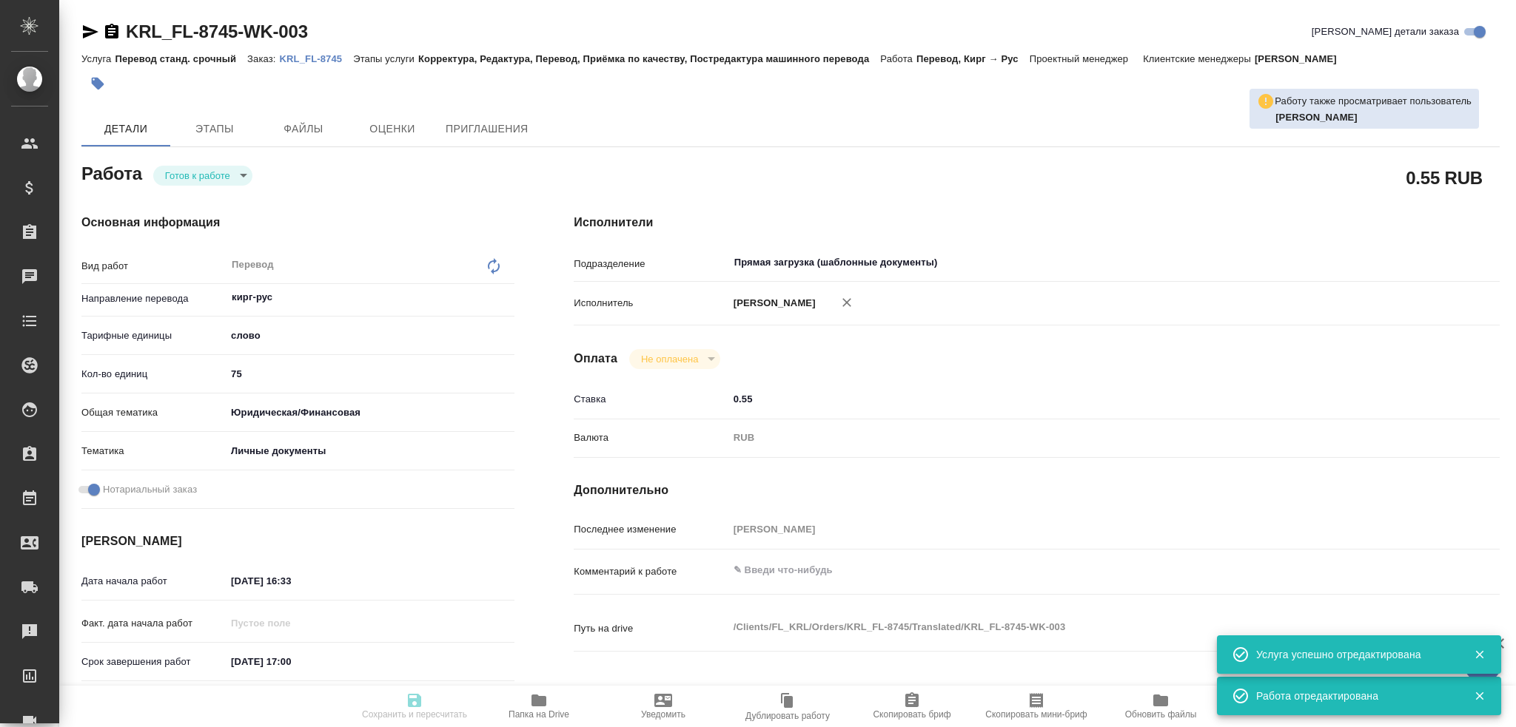
type textarea "x"
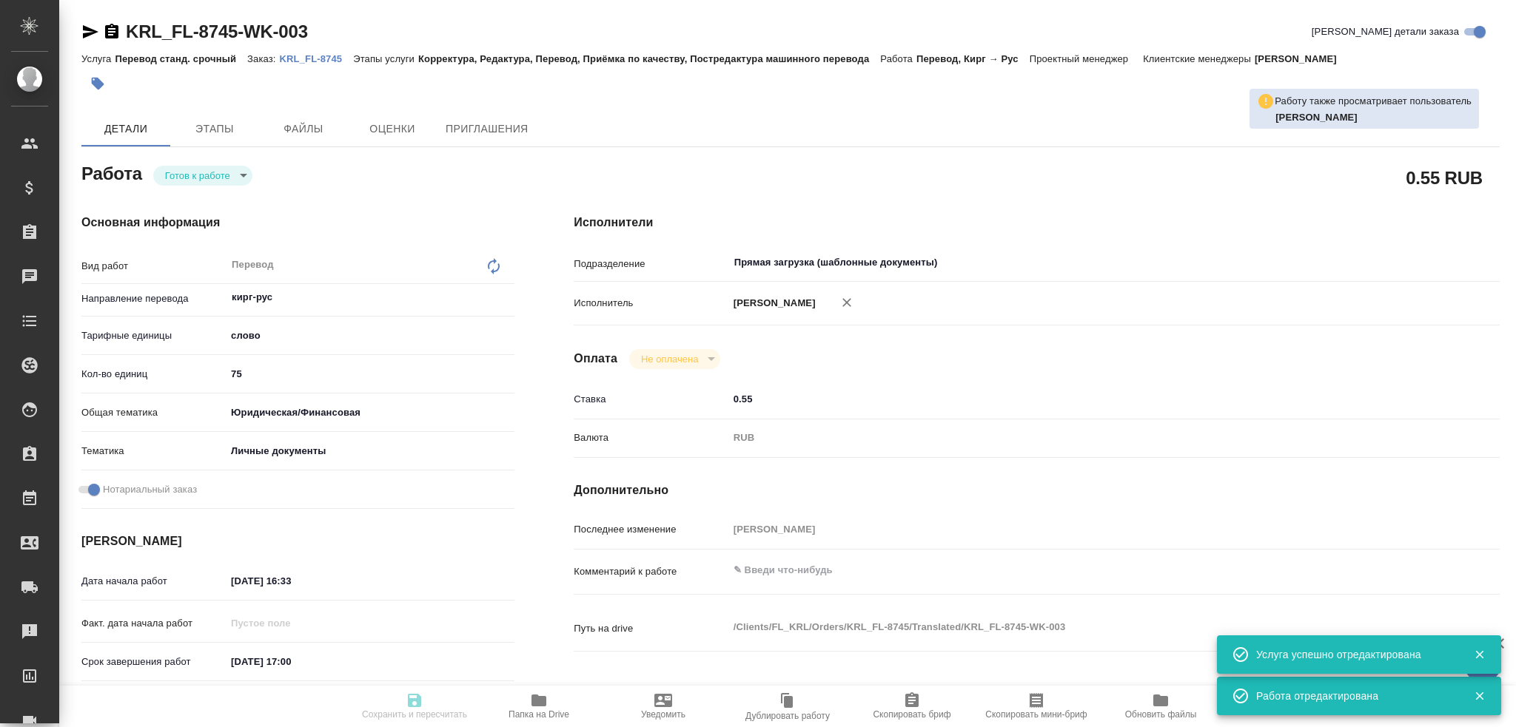
type textarea "x"
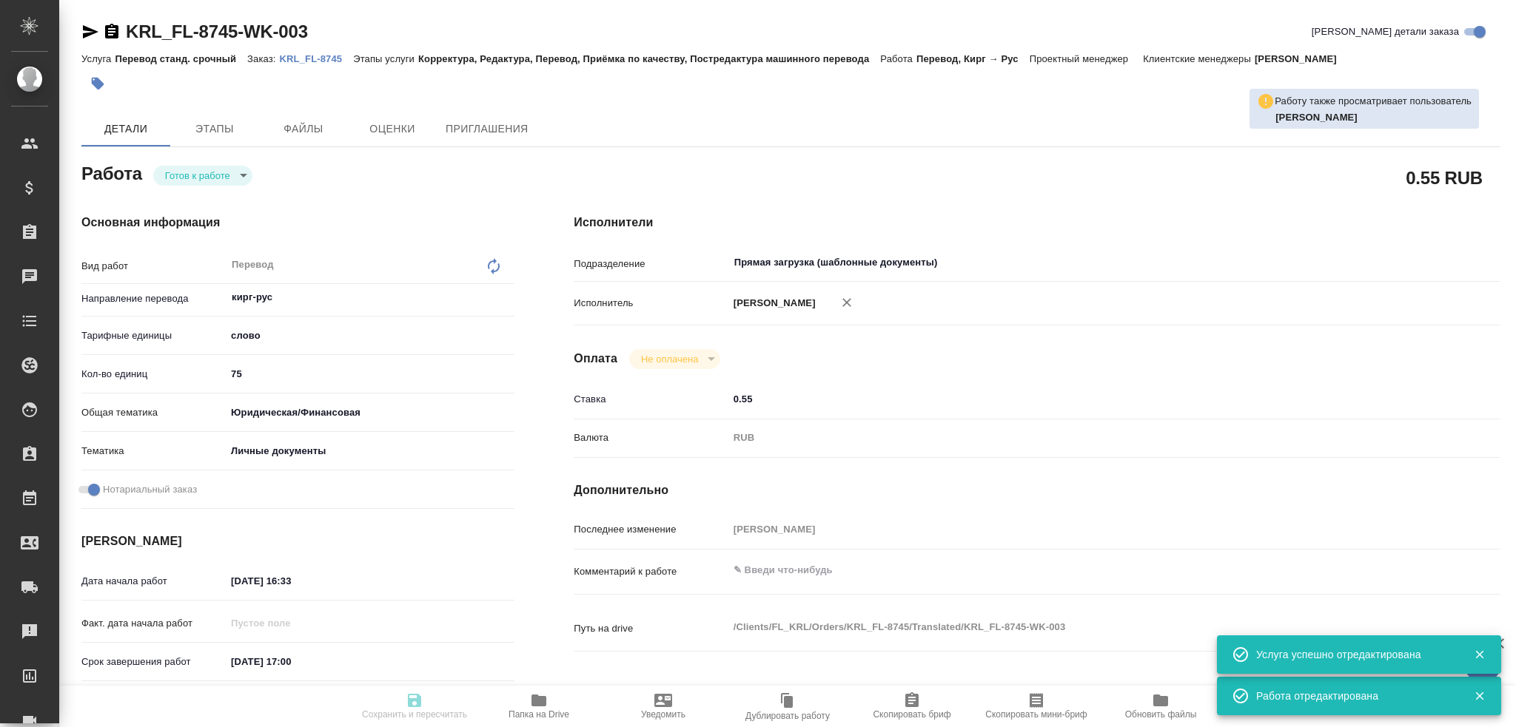
type textarea "x"
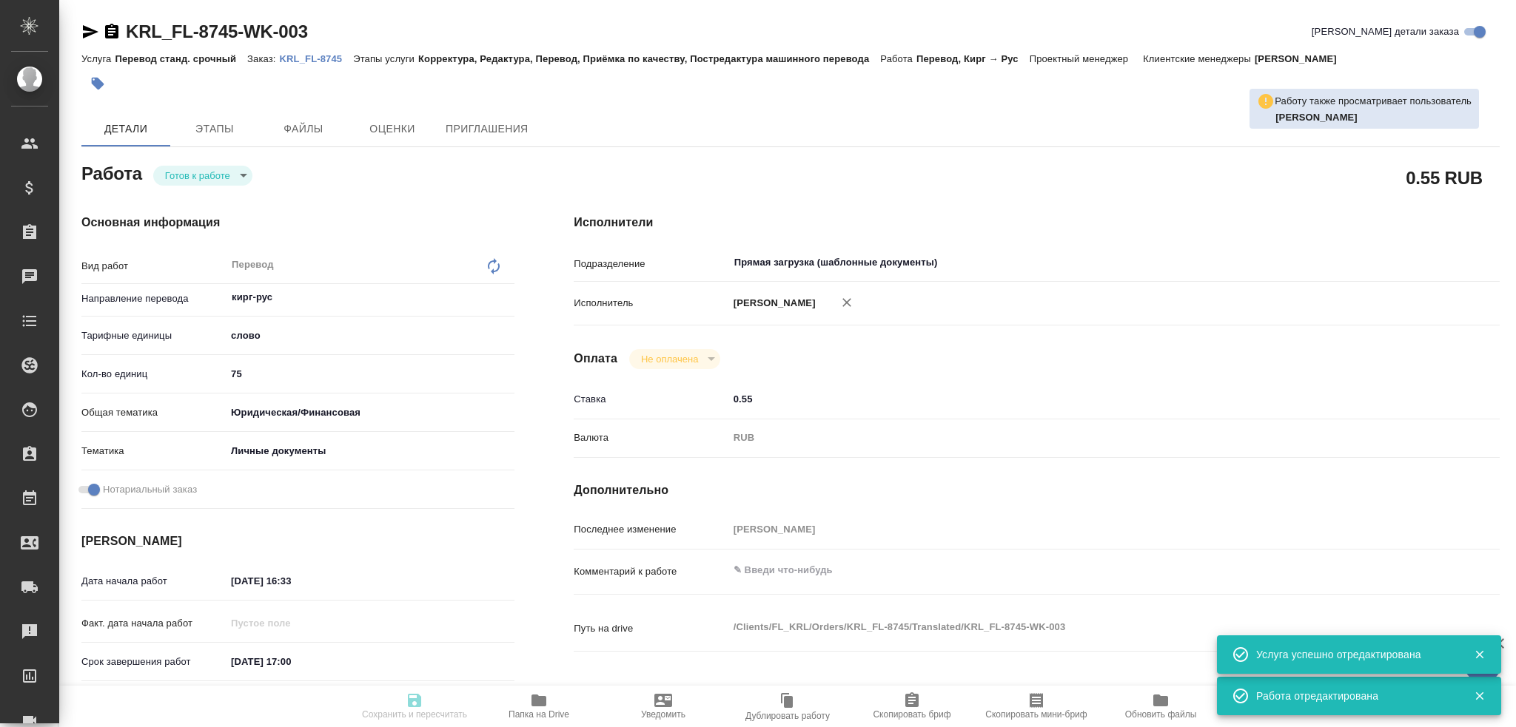
type textarea "x"
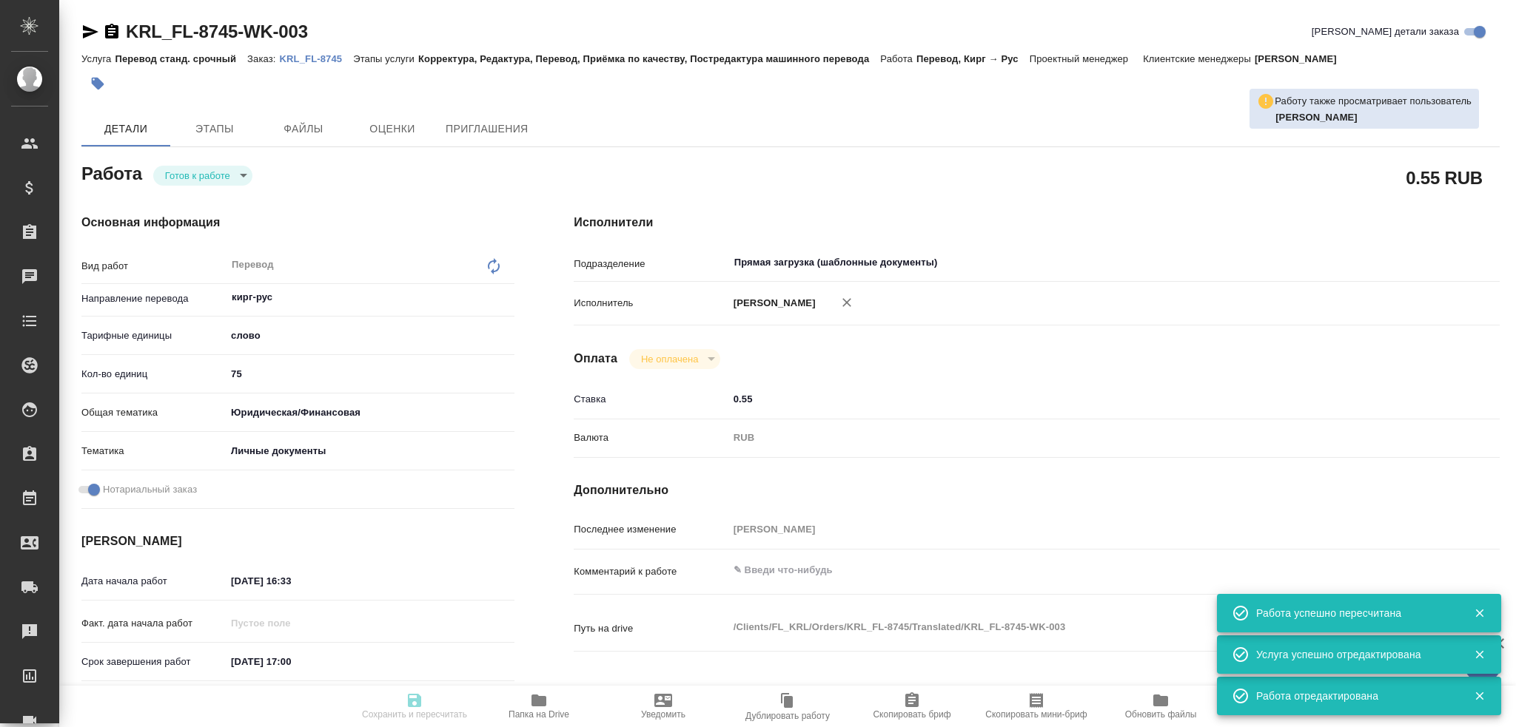
type input "readyForWork"
type textarea "Перевод"
type textarea "x"
type input "кирг-рус"
type input "5a8b1489cc6b4906c91bfd90"
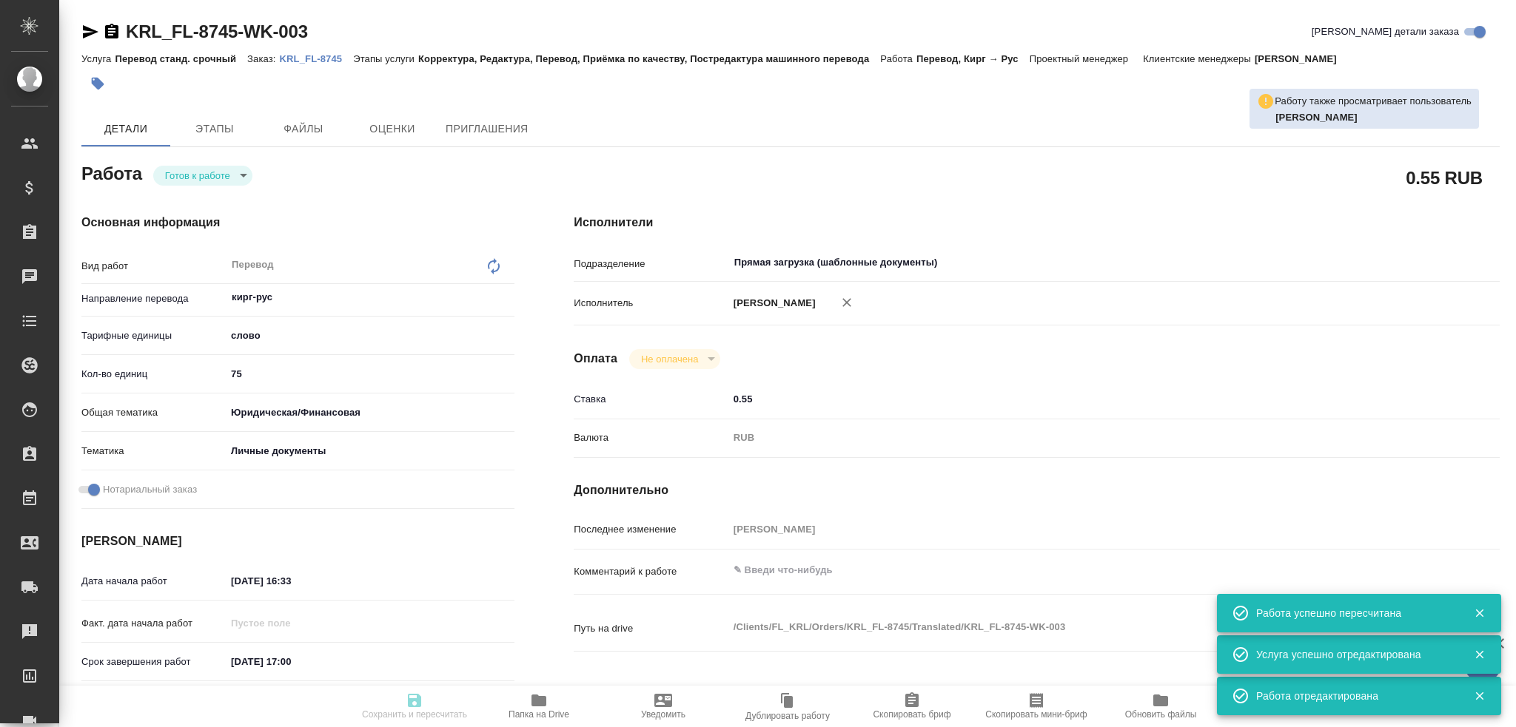
type input "75"
type input "yr-fn"
type input "5a8b8b956a9677013d343cfe"
checkbox input "true"
type input "24.09.2025 16:33"
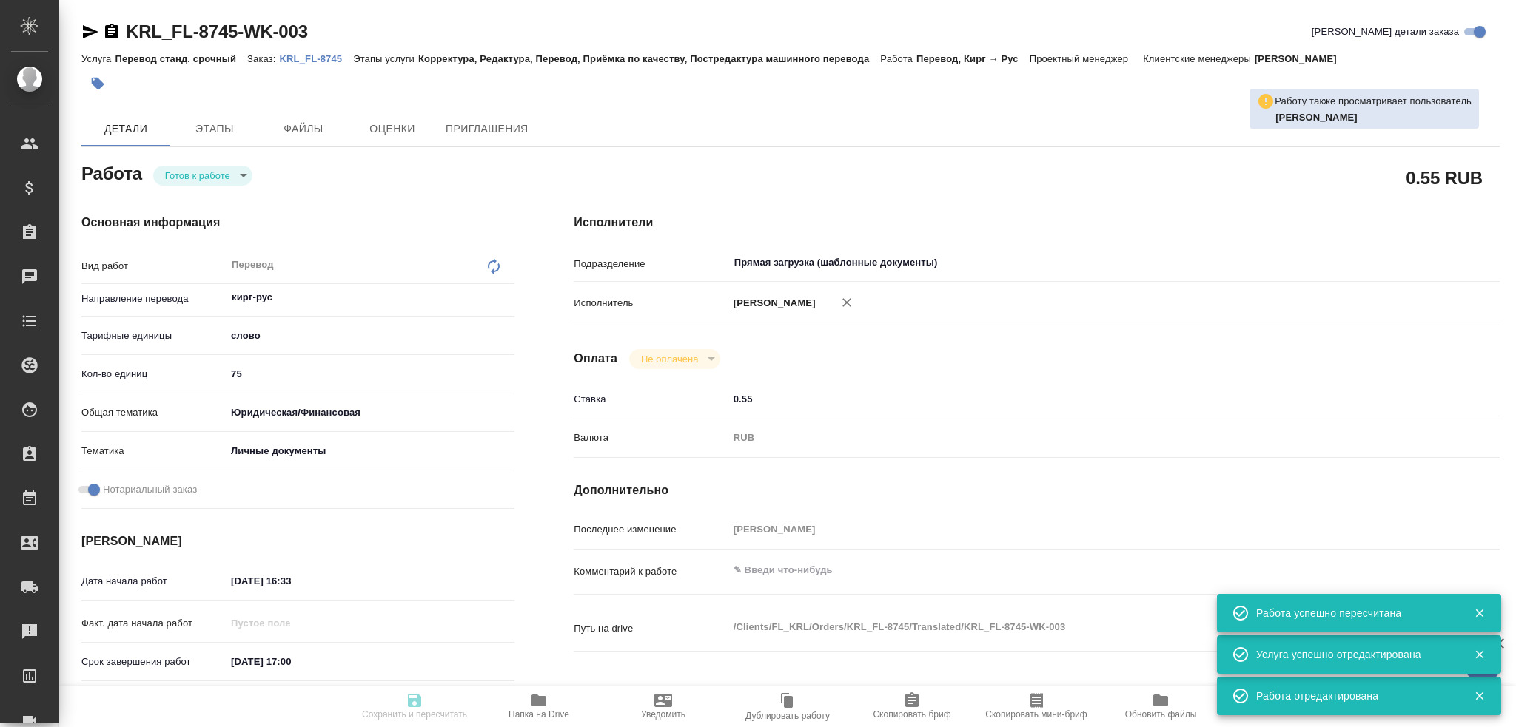
type input "24.09.2025 17:00"
type input "Прямая загрузка (шаблонные документы)"
type input "notPayed"
type input "0.55"
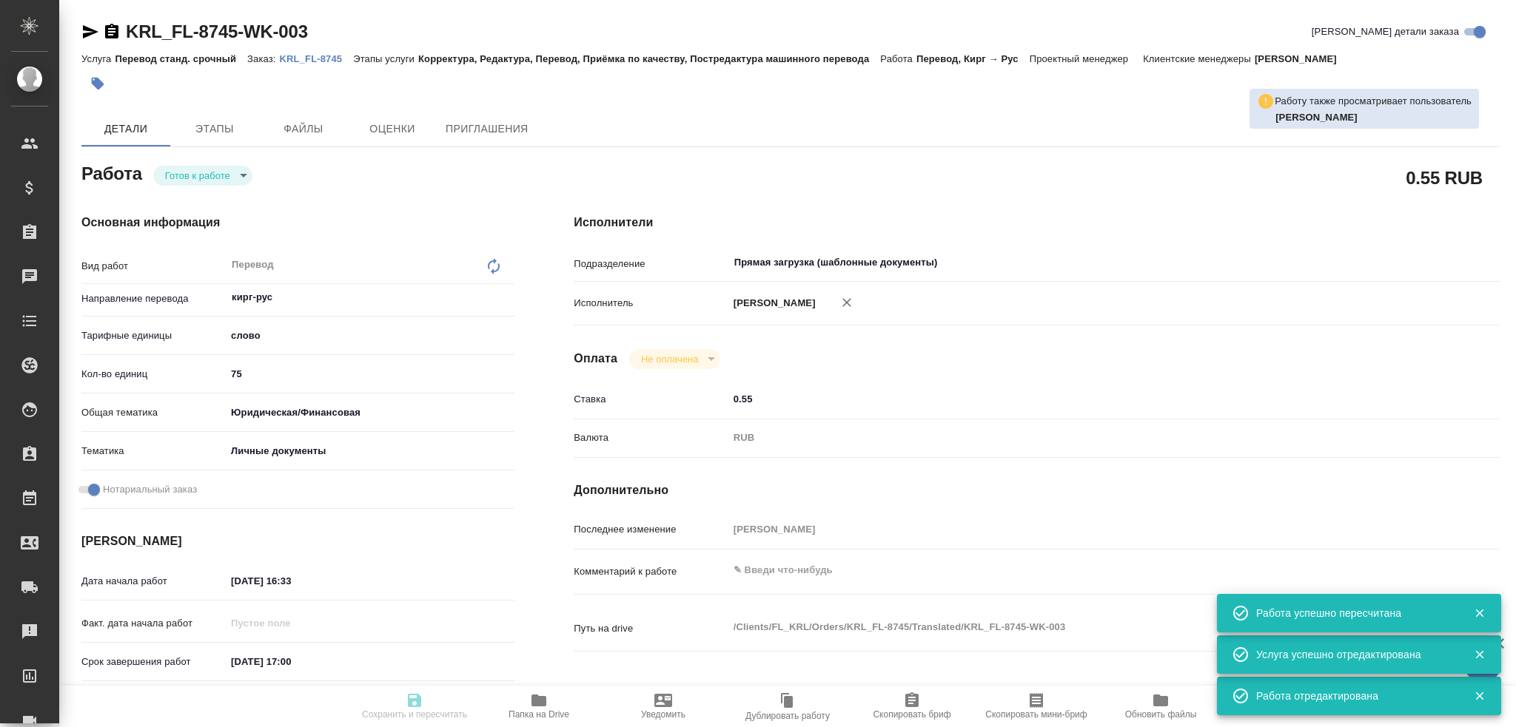
type input "RUB"
type input "[PERSON_NAME]"
type textarea "x"
type textarea "/Clients/FL_KRL/Orders/KRL_FL-8745/Translated/KRL_FL-8745-WK-003"
type textarea "x"
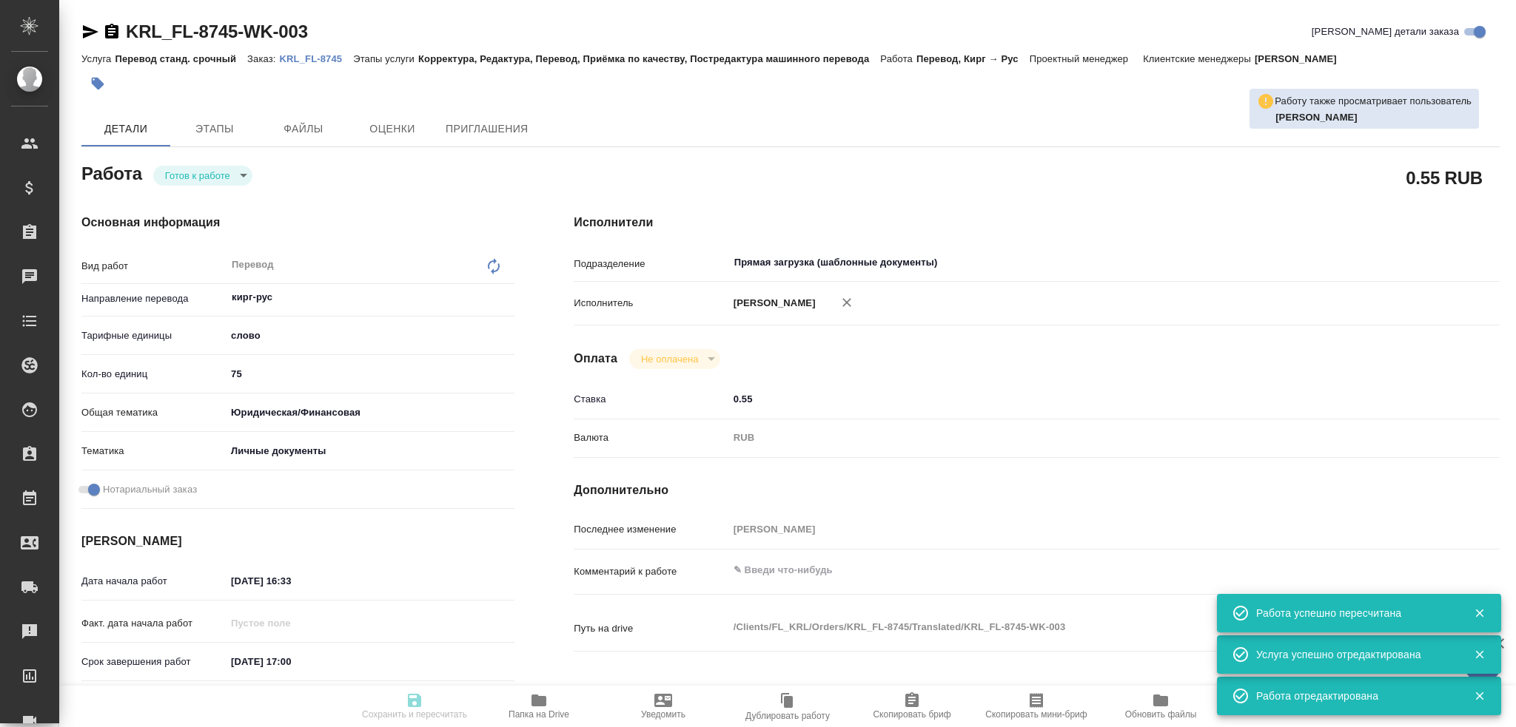
type input "KRL_FL-8745"
type input "Перевод станд. срочный"
type input "Корректура, Редактура, Перевод, Приёмка по качеству, Постредактура машинного пе…"
type input "Касымов Тимур"
type input "/Clients/FL_KRL/Orders/KRL_FL-8745"
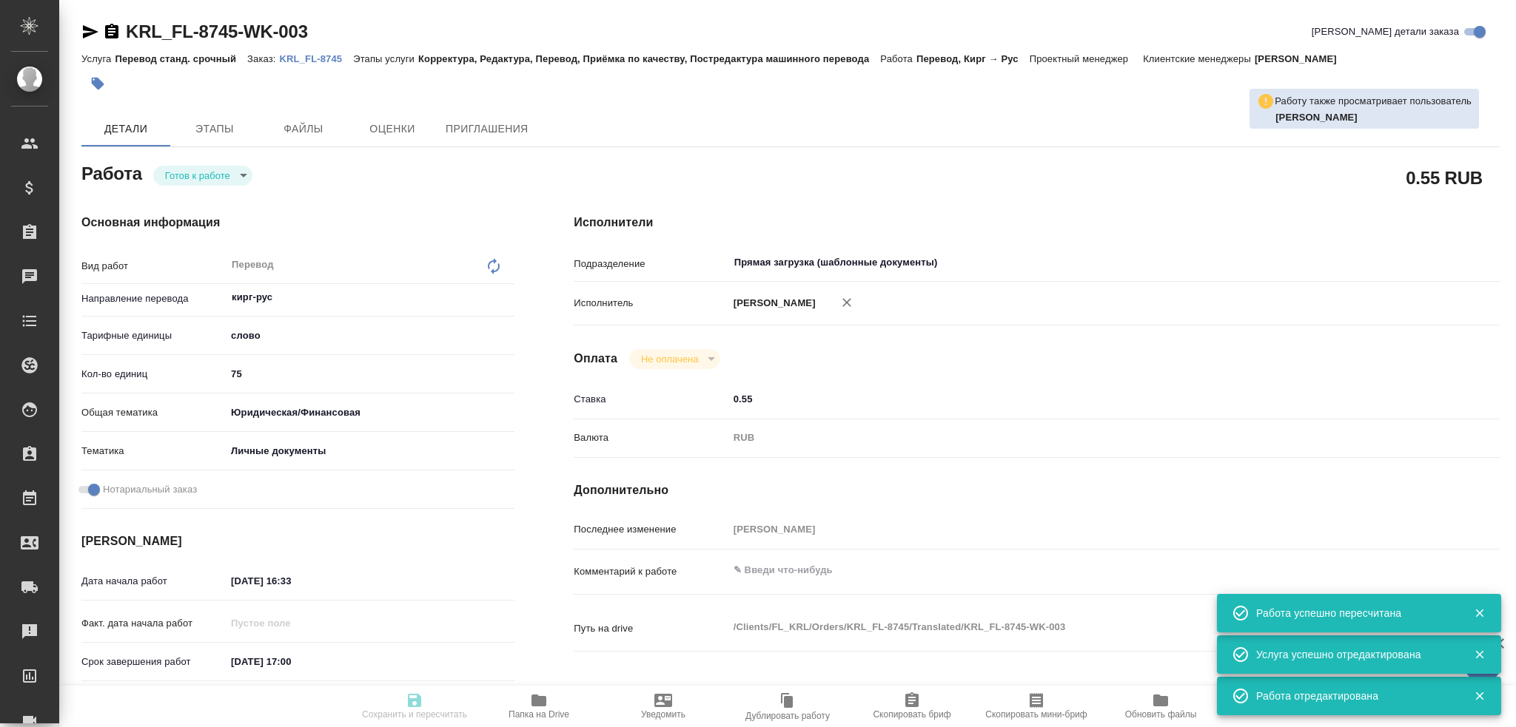
type textarea "x"
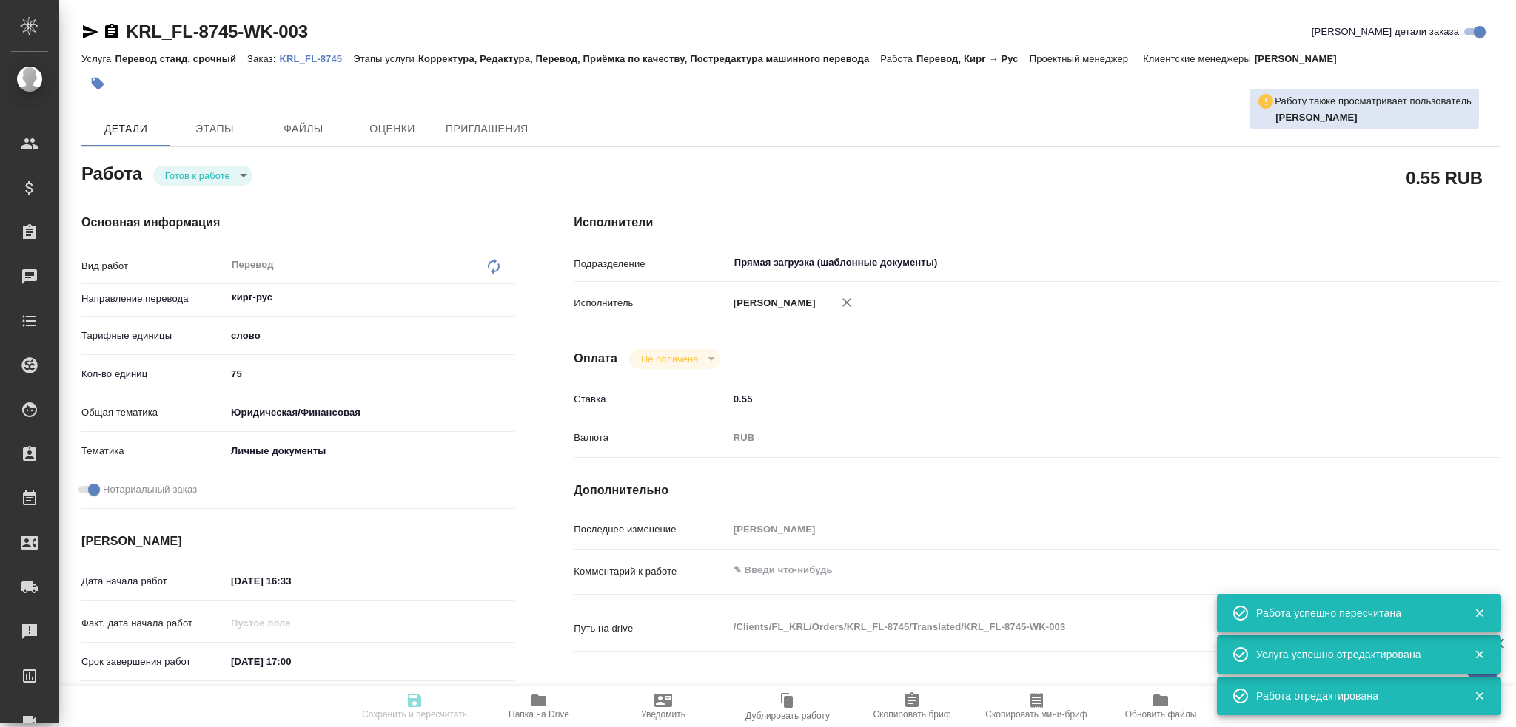
type textarea "x"
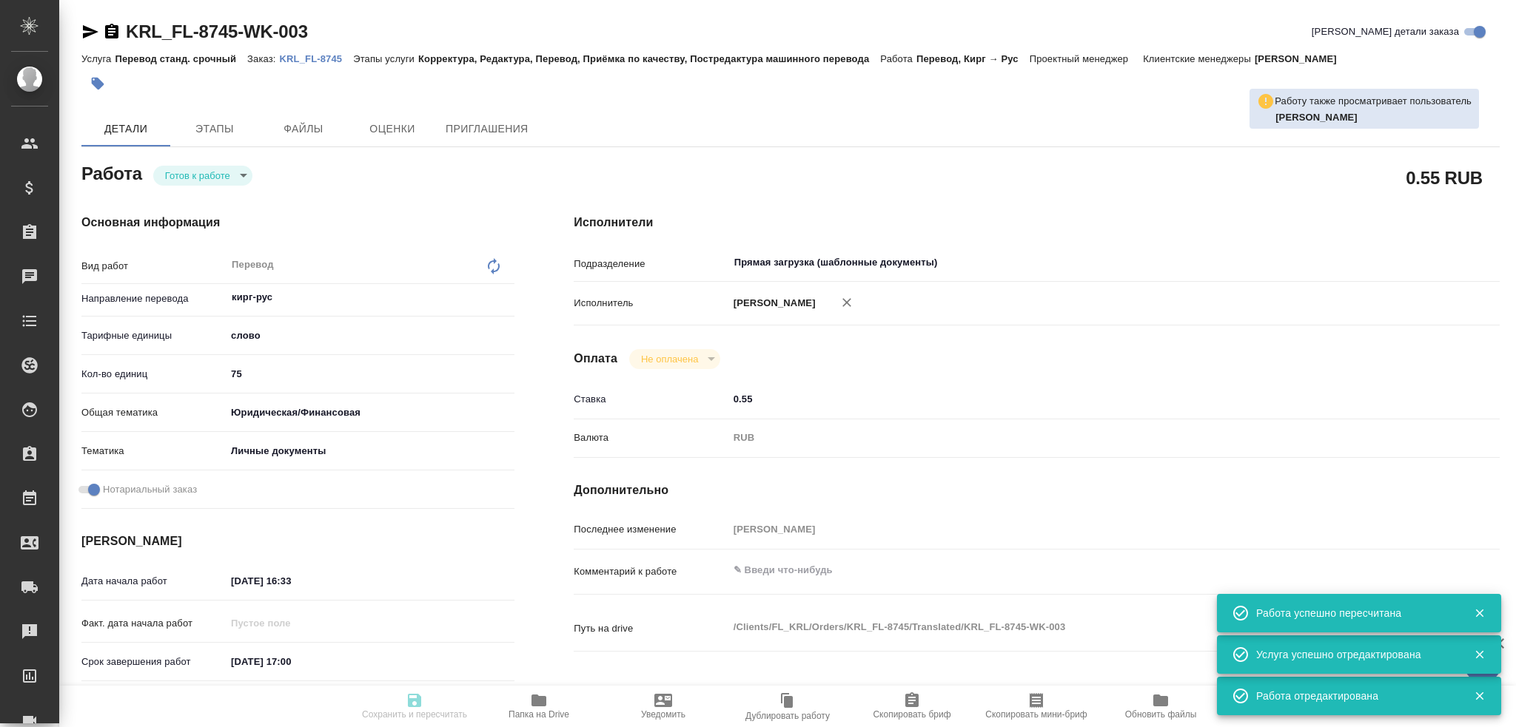
type textarea "x"
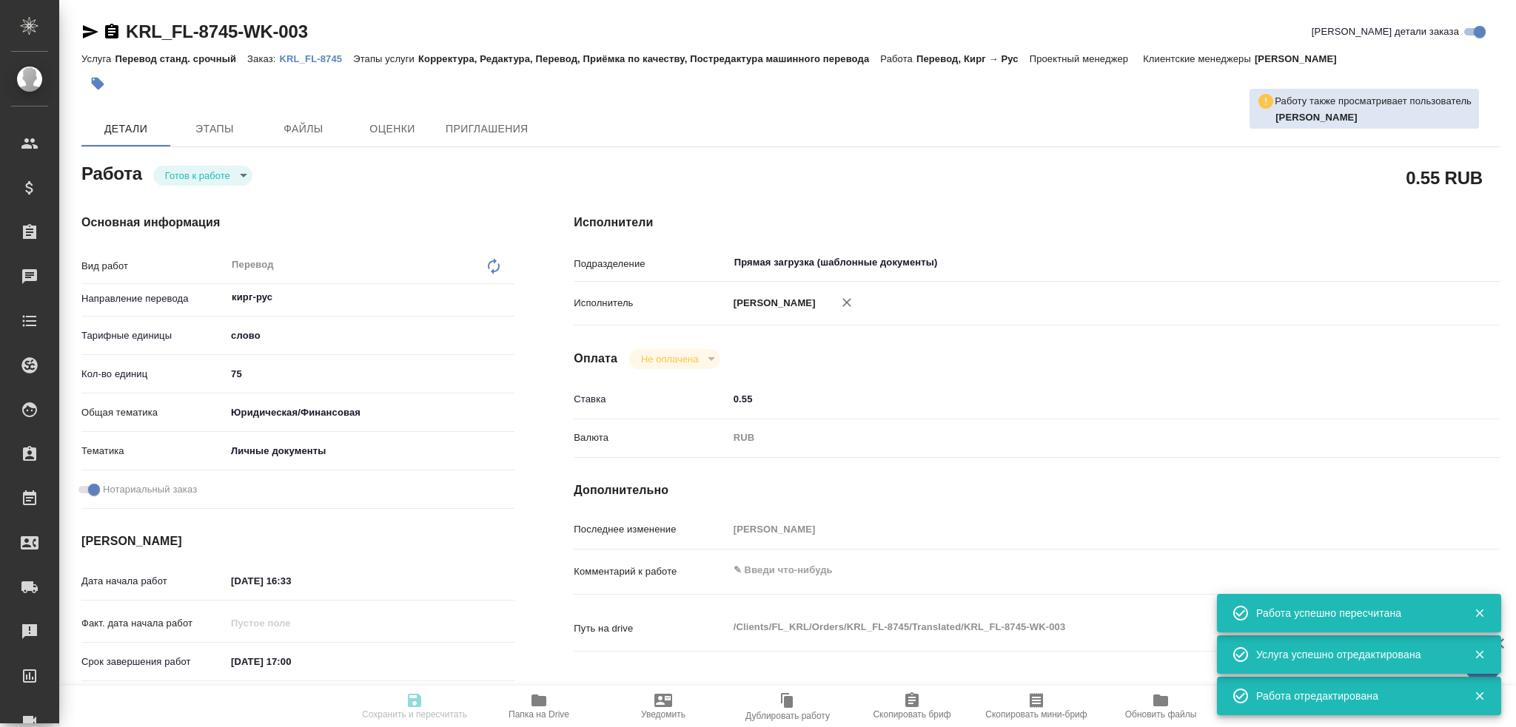
type textarea "x"
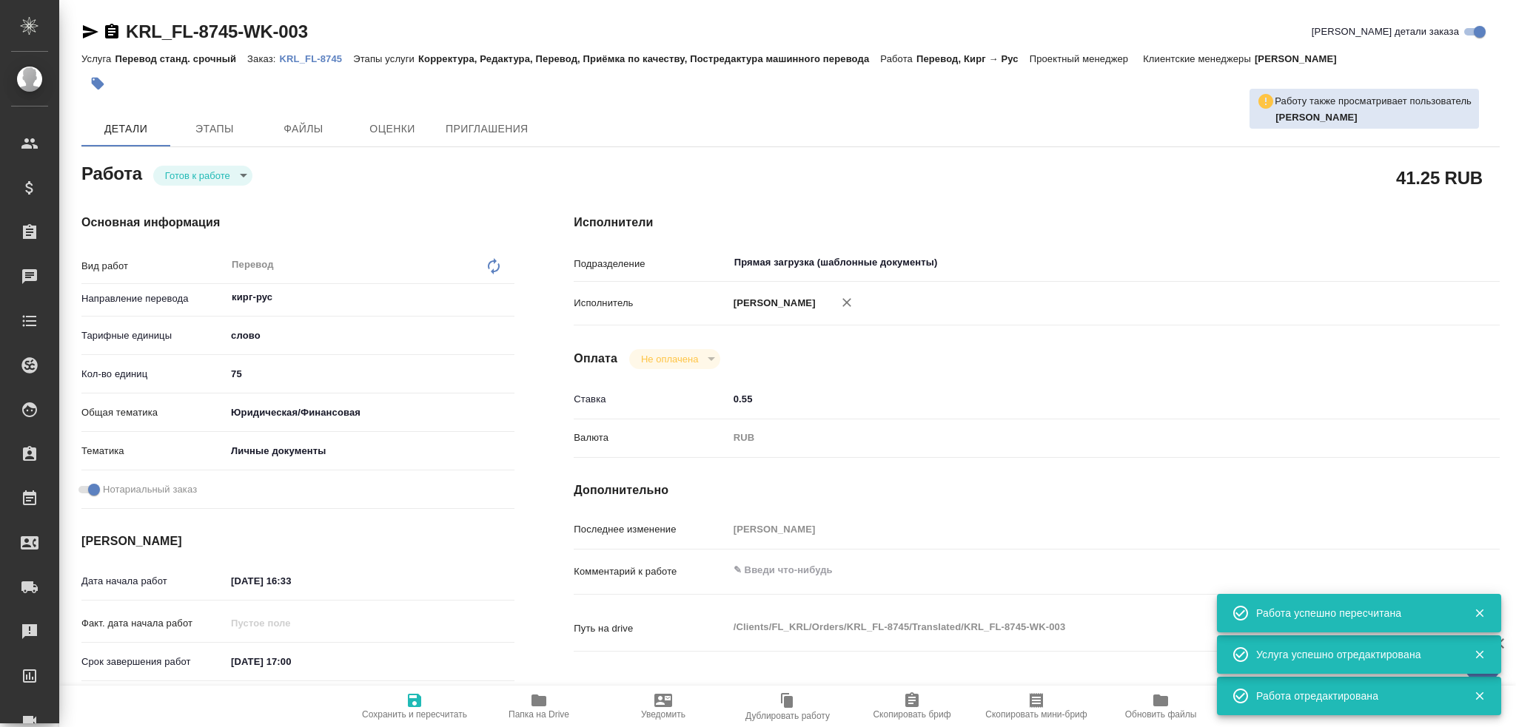
type textarea "x"
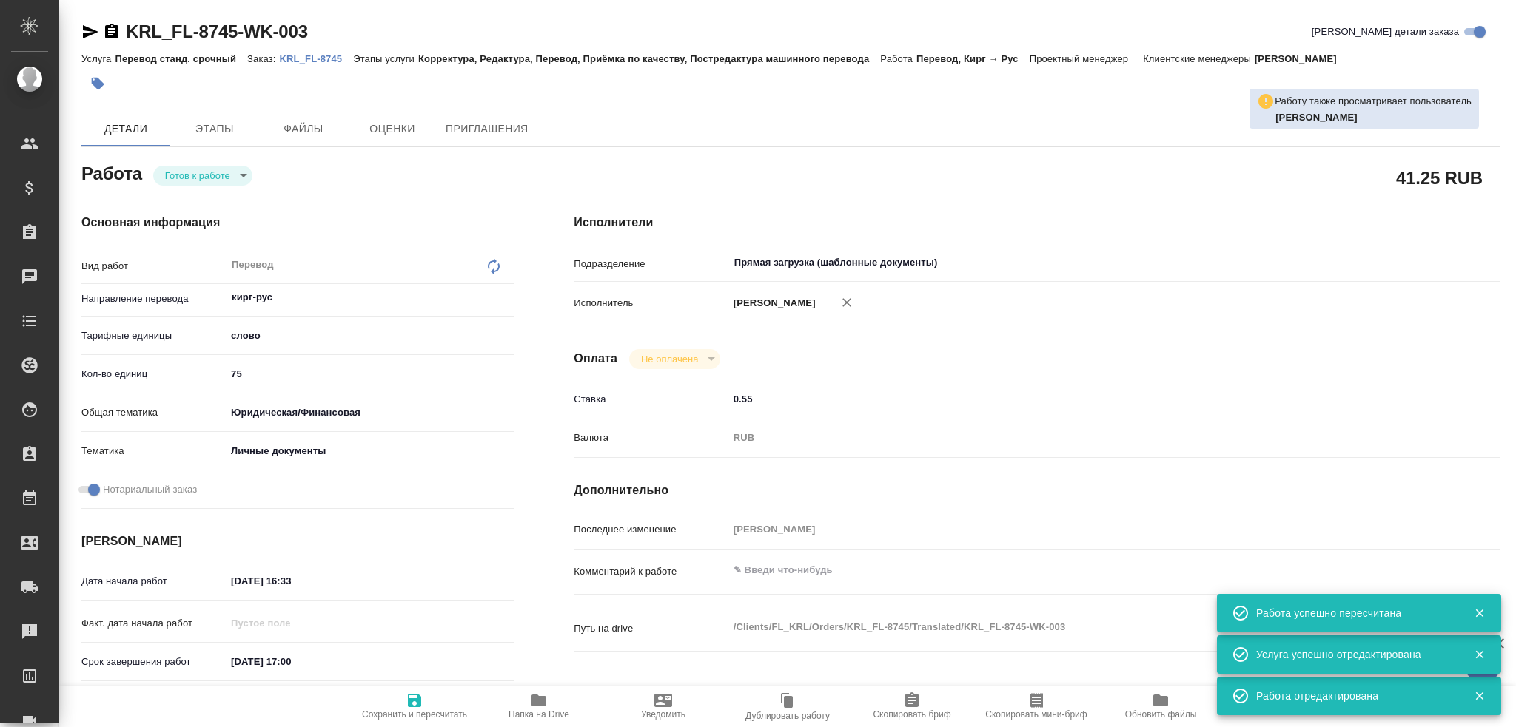
type textarea "x"
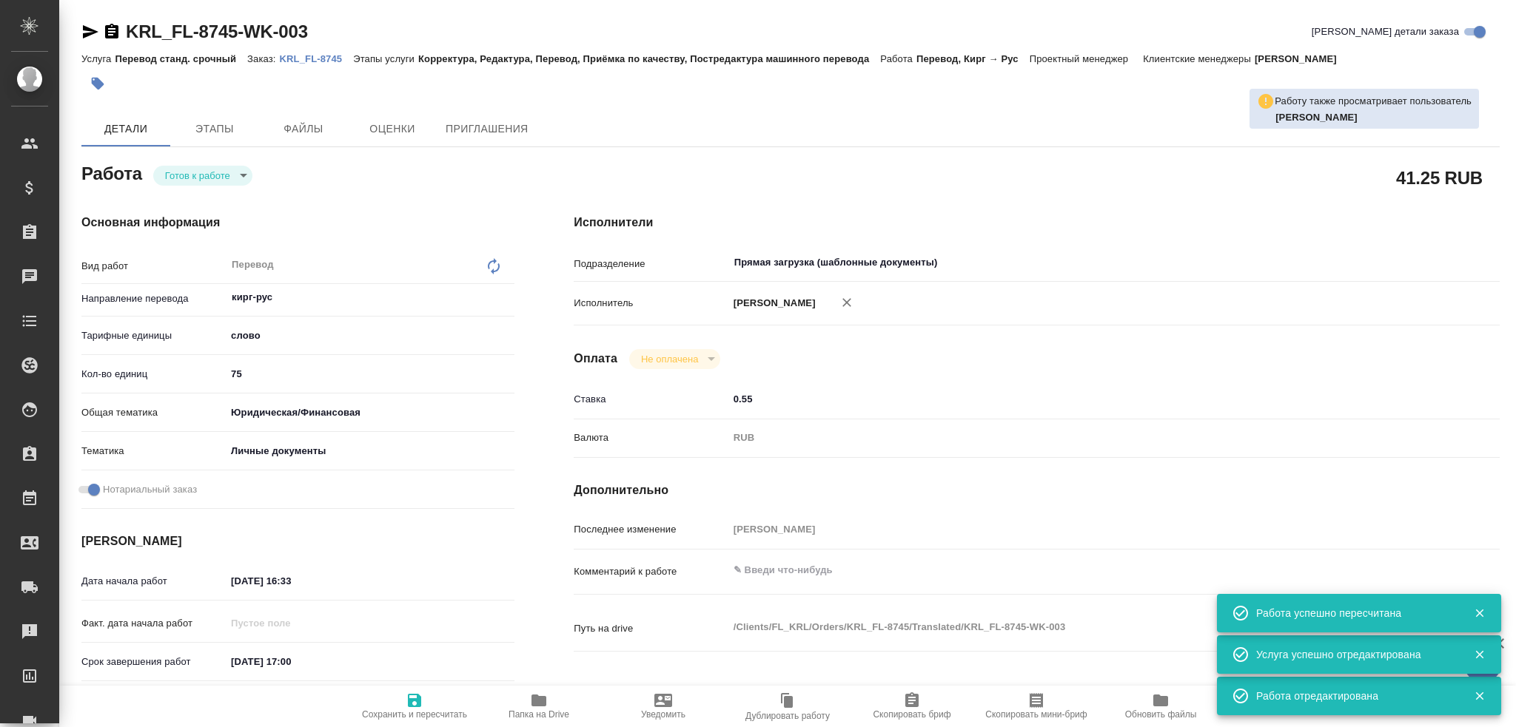
type textarea "x"
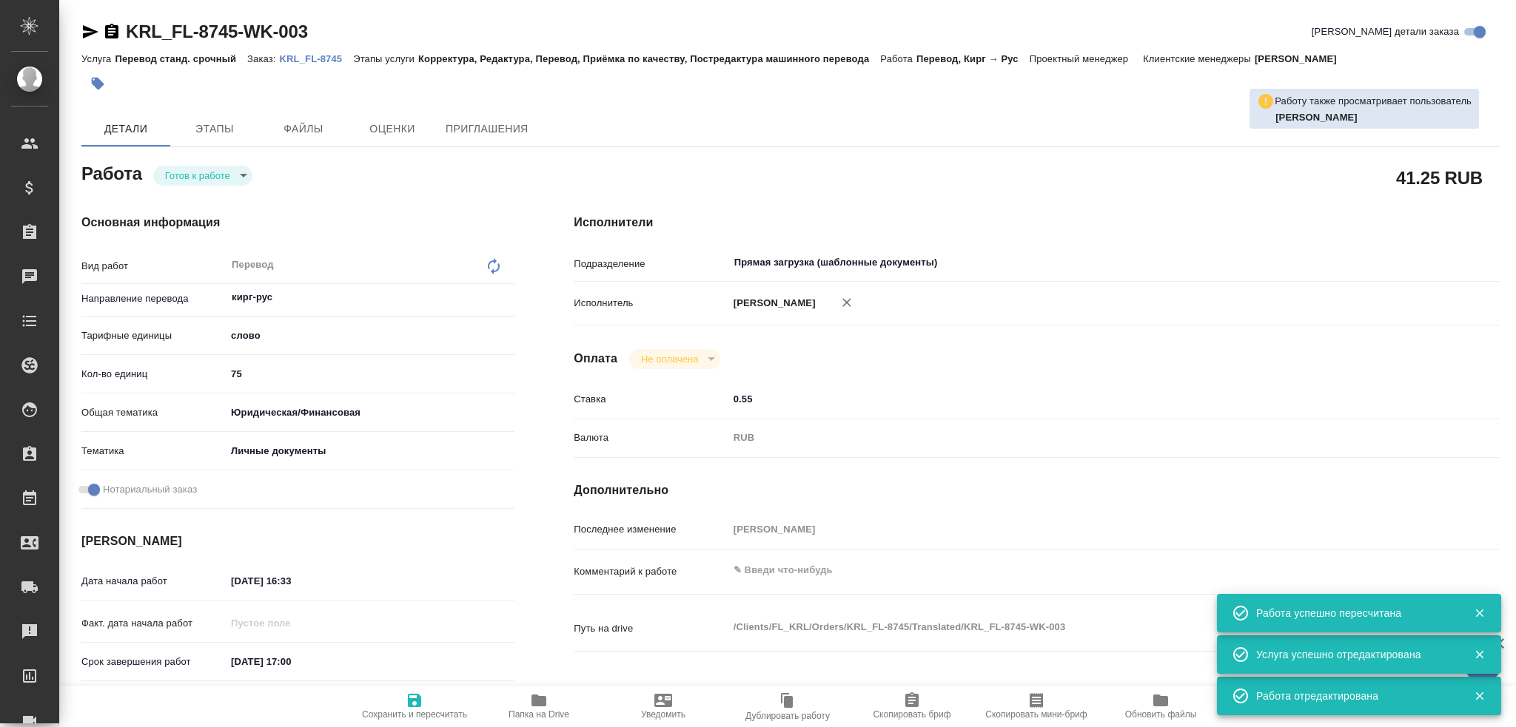
type textarea "x"
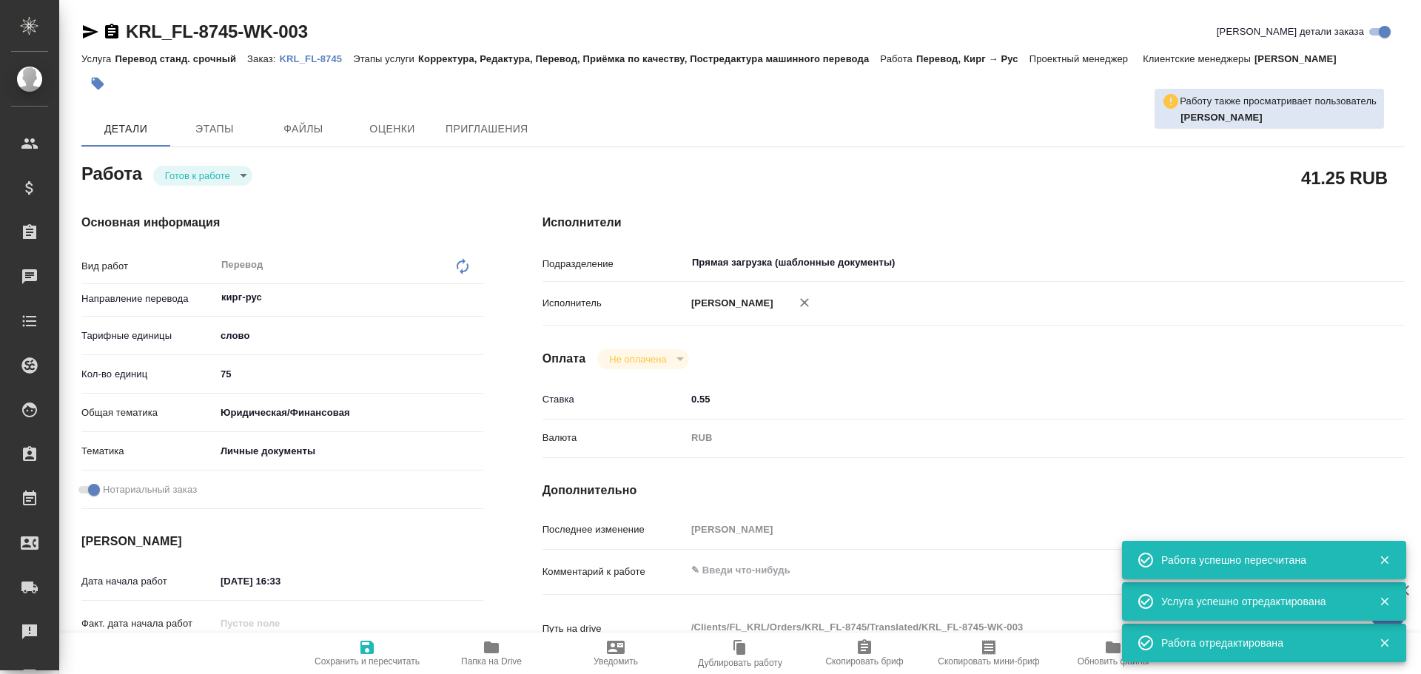
type textarea "x"
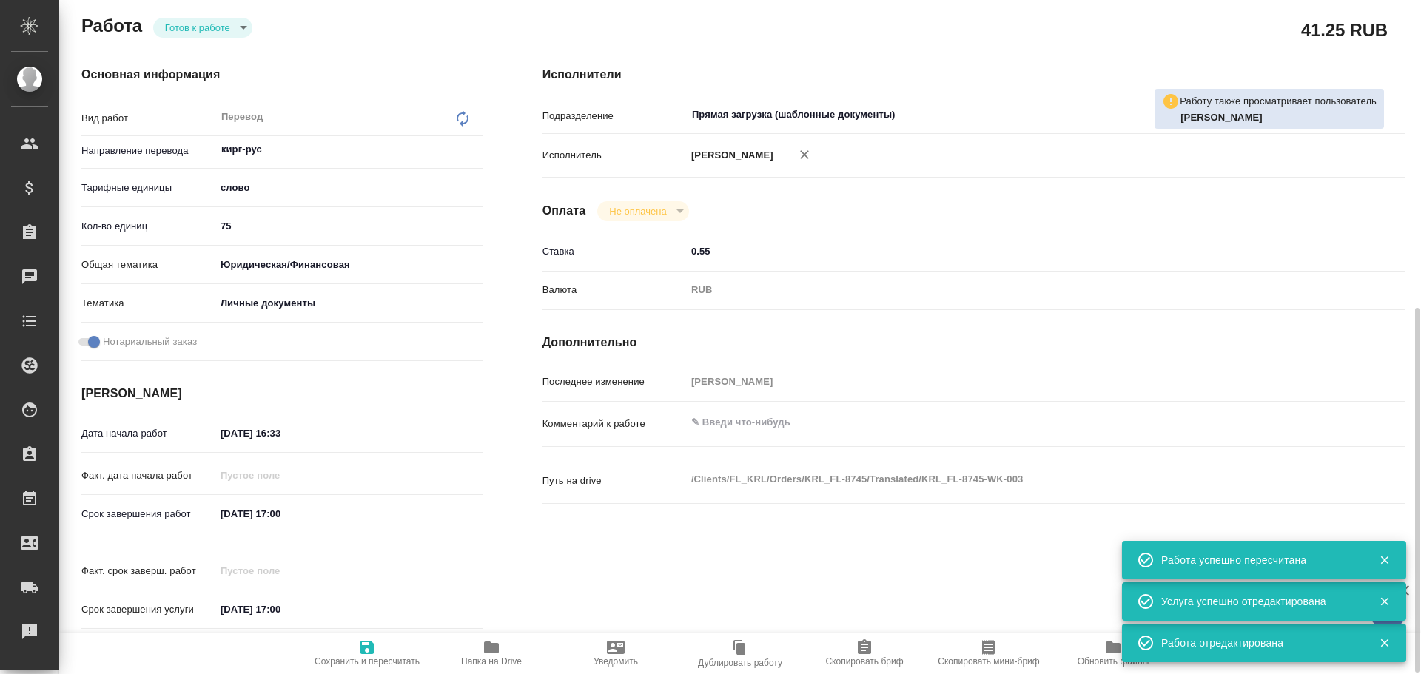
scroll to position [296, 0]
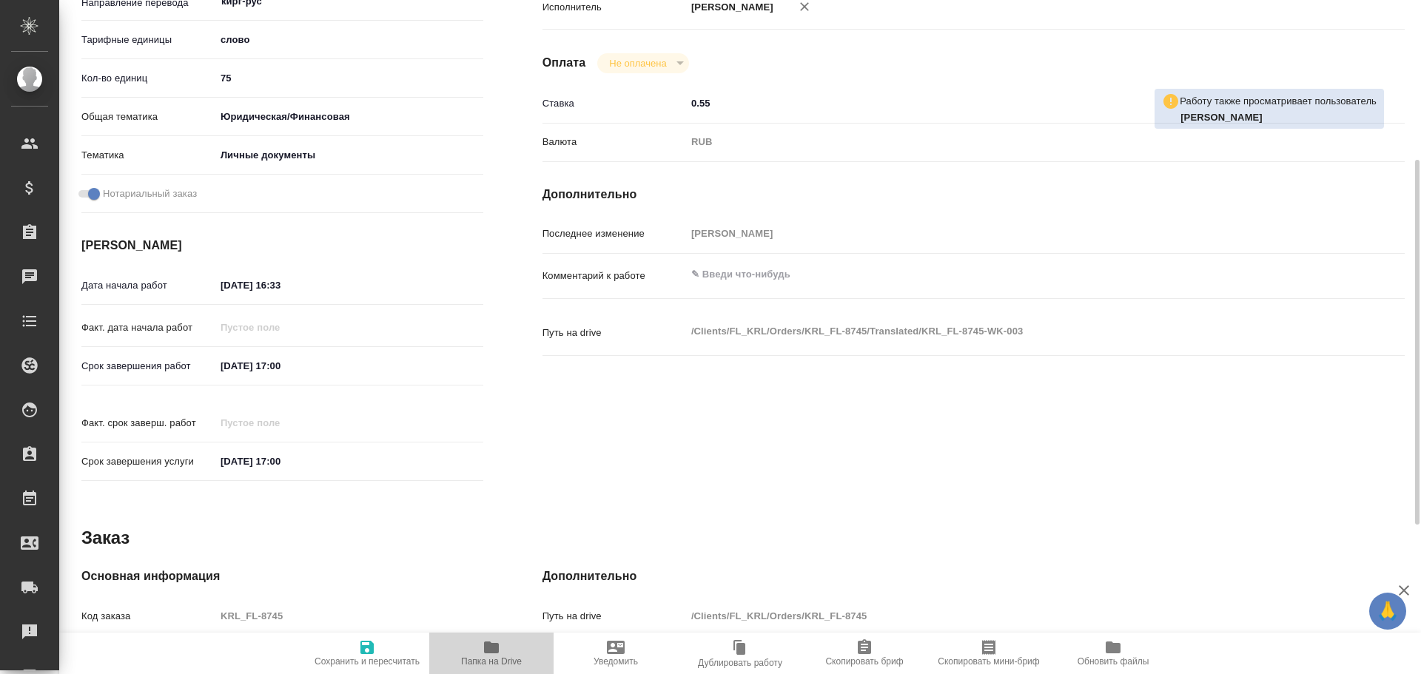
click at [485, 648] on icon "button" at bounding box center [491, 648] width 15 height 12
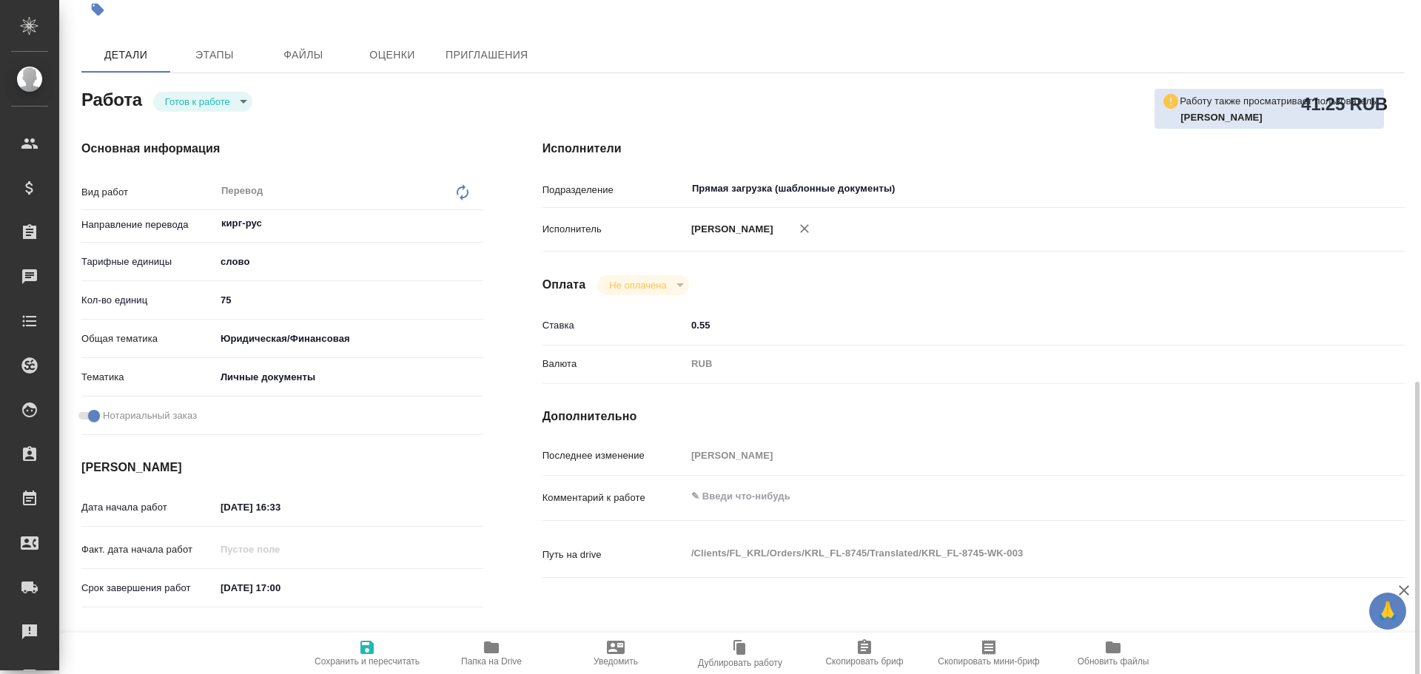
scroll to position [0, 0]
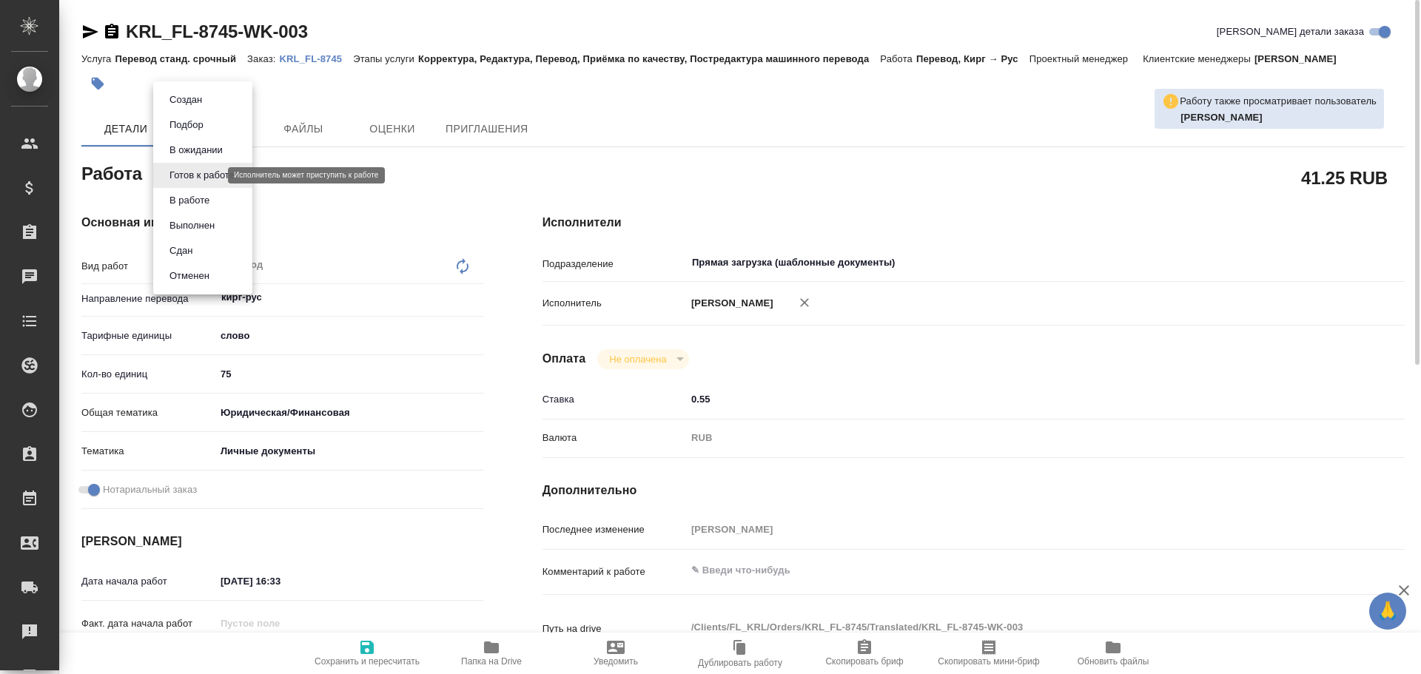
click at [204, 175] on body "🙏 .cls-1 fill:#fff; AWATERA Gusev Alexandr Клиенты Спецификации Заказы 0 Чаты T…" at bounding box center [710, 337] width 1421 height 674
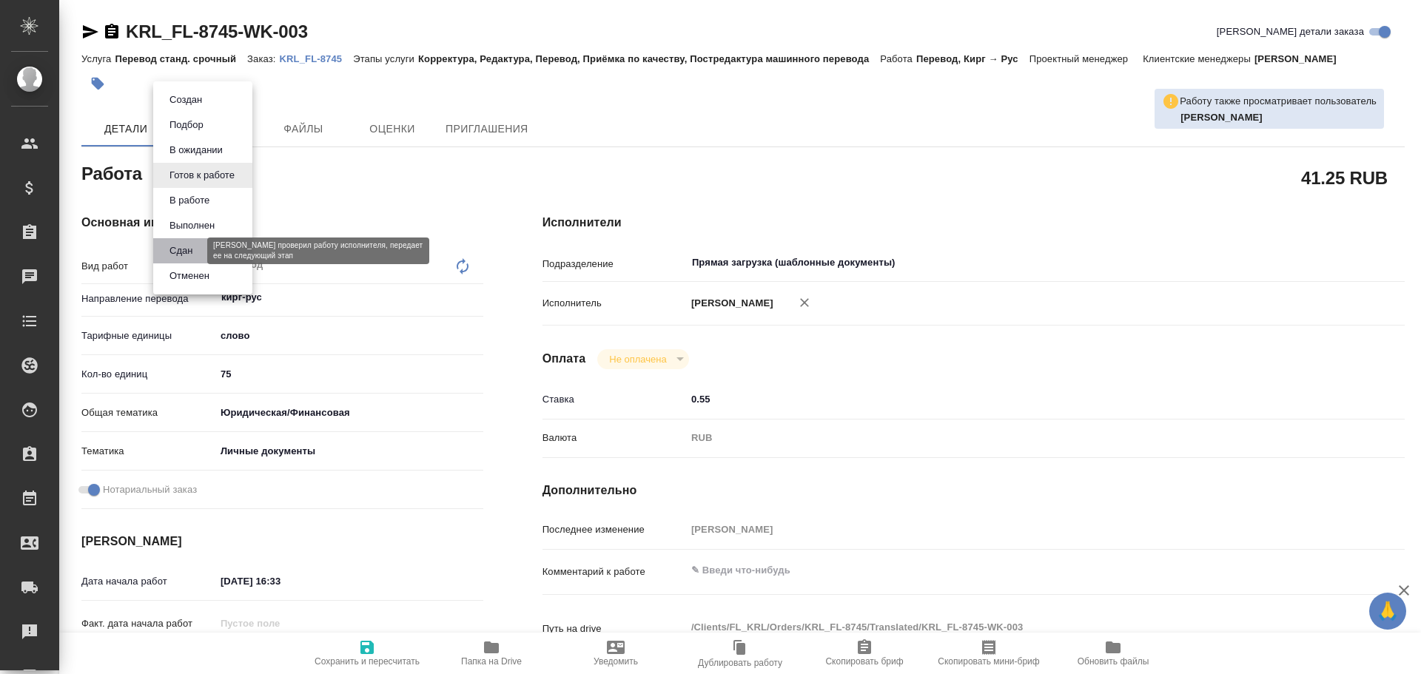
click at [195, 246] on button "Сдан" at bounding box center [181, 251] width 32 height 16
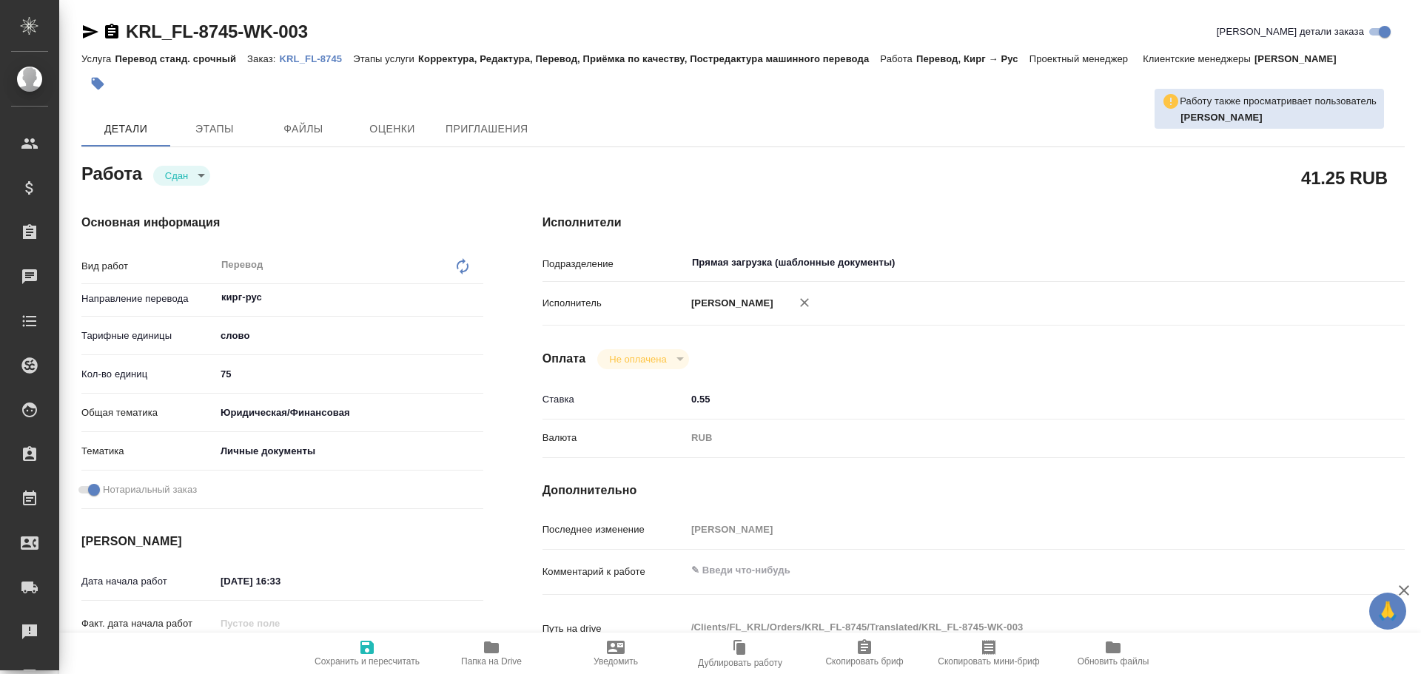
type textarea "x"
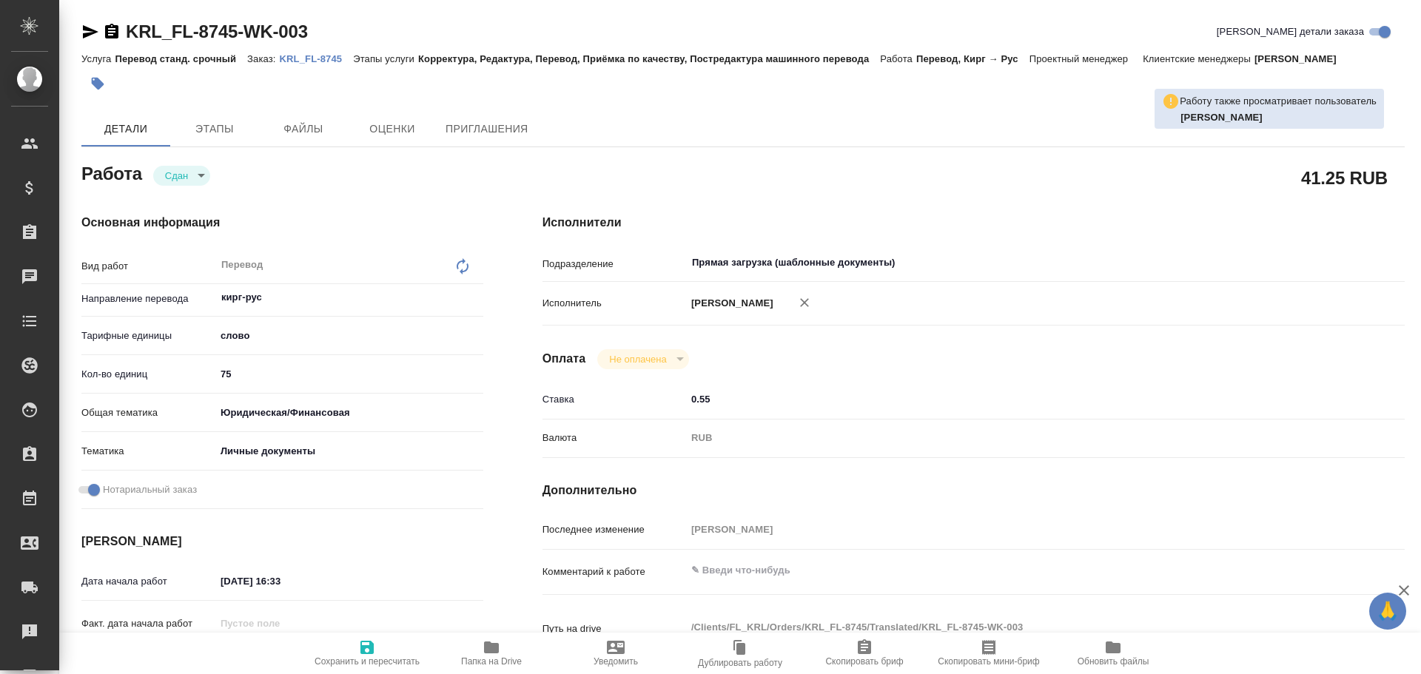
type textarea "x"
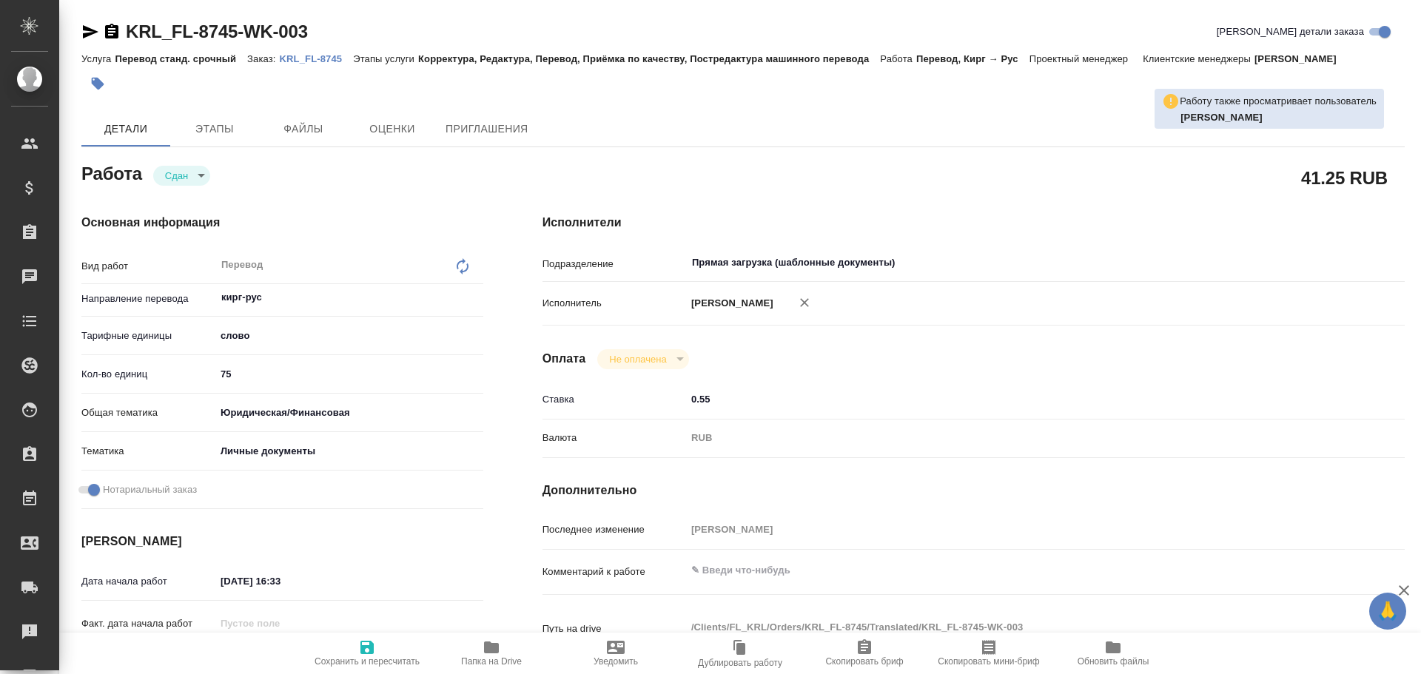
type textarea "x"
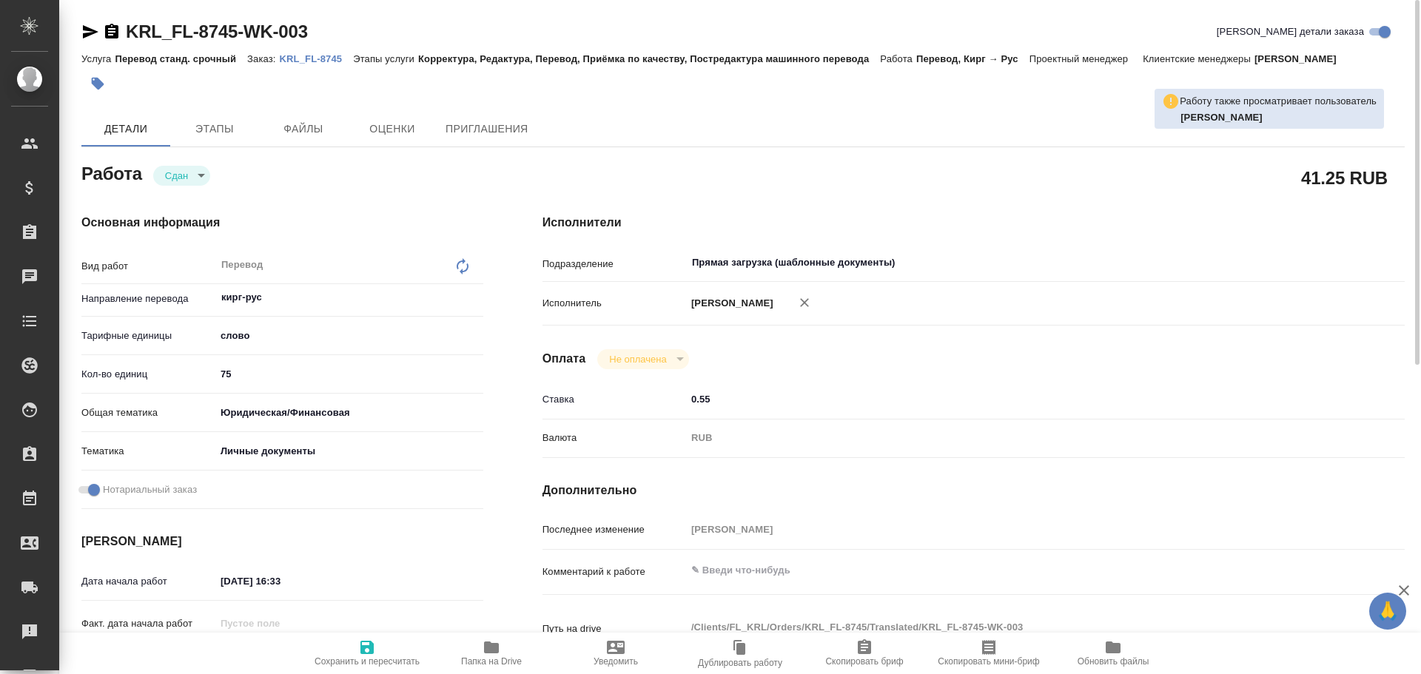
type textarea "x"
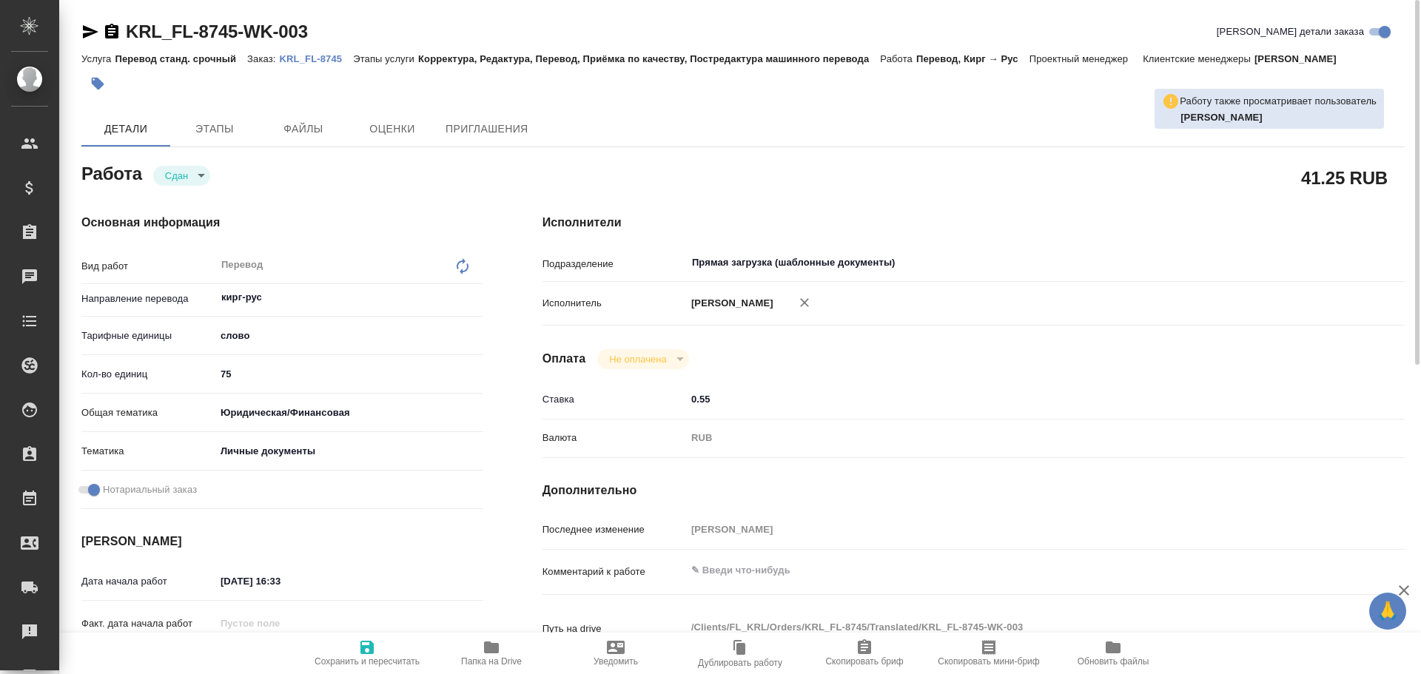
click at [359, 645] on icon "button" at bounding box center [367, 648] width 18 height 18
type textarea "x"
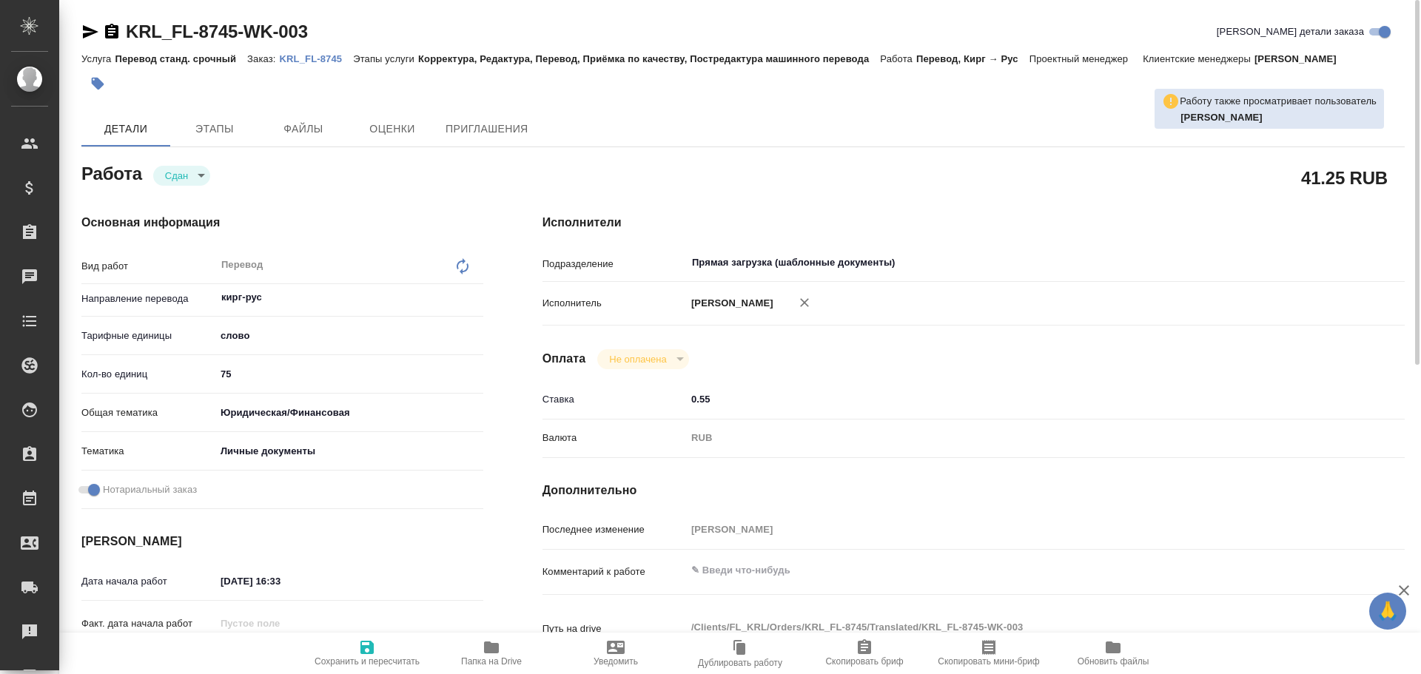
type textarea "x"
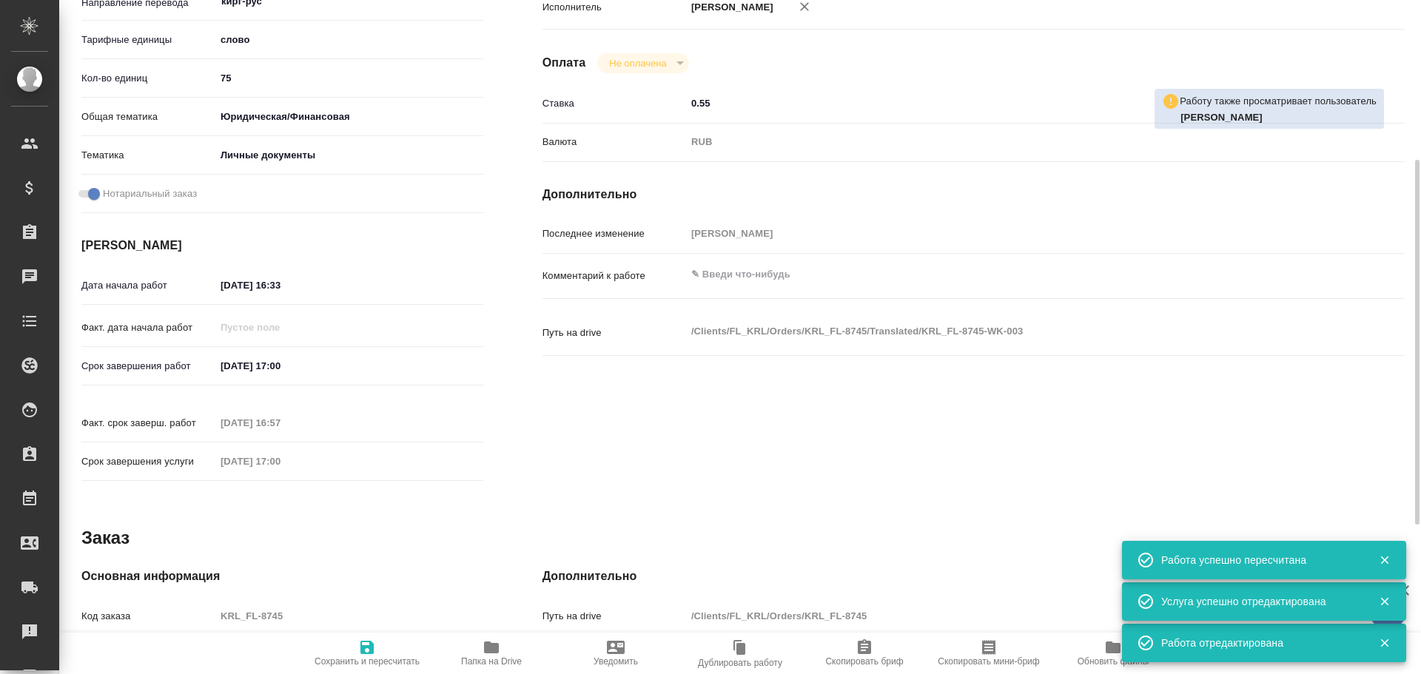
scroll to position [444, 0]
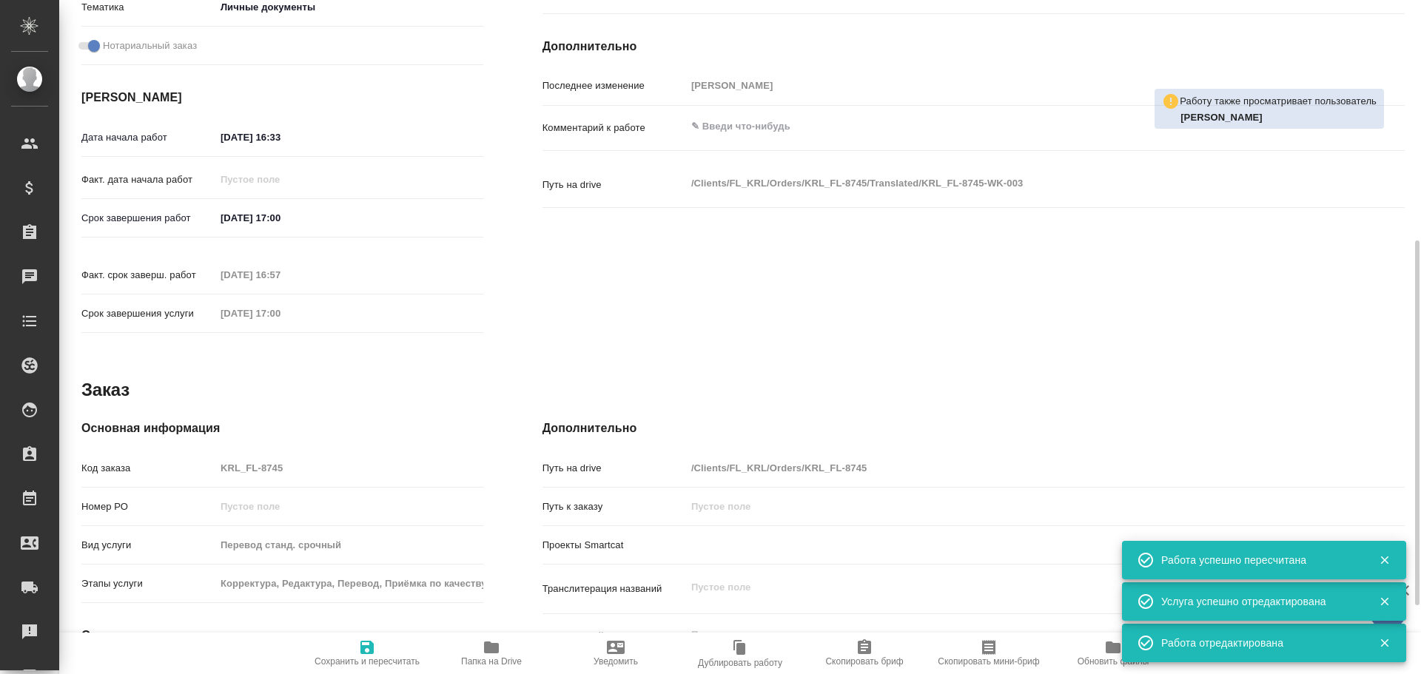
click at [155, 455] on div "Код заказа KRL_FL-8745" at bounding box center [282, 468] width 402 height 26
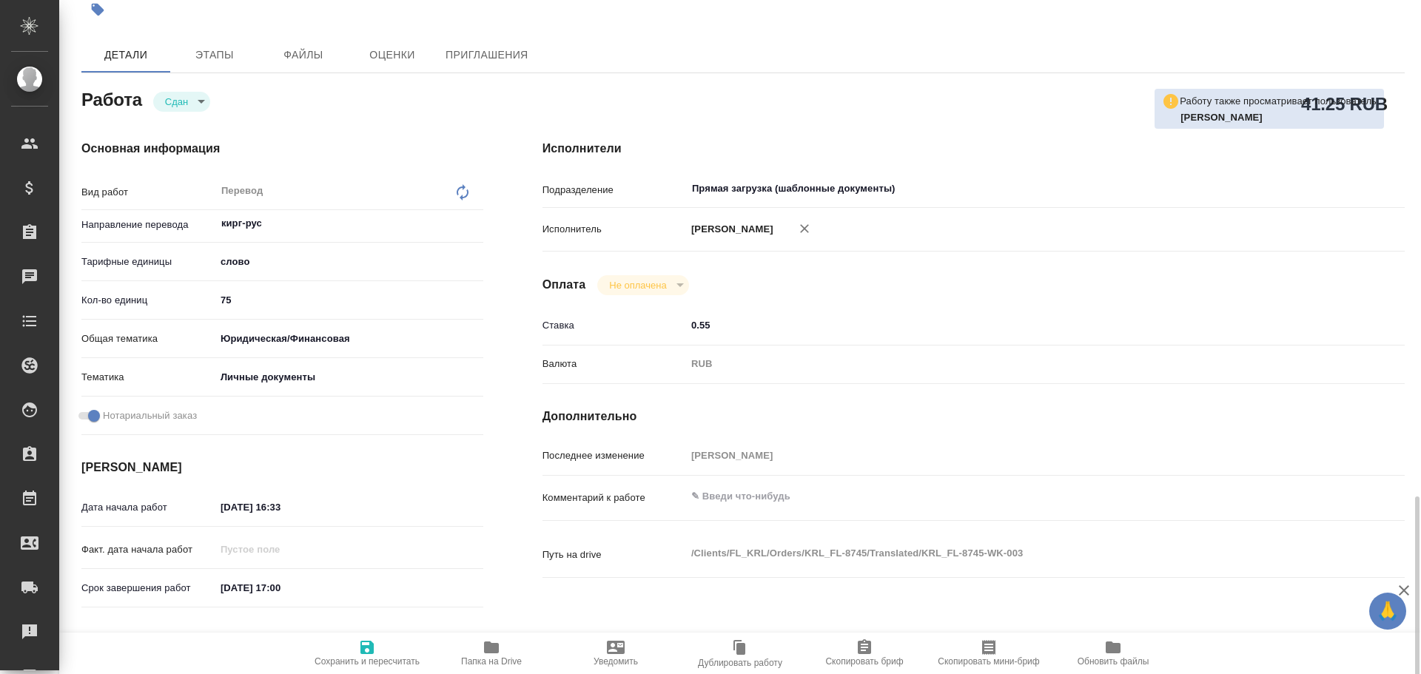
scroll to position [0, 0]
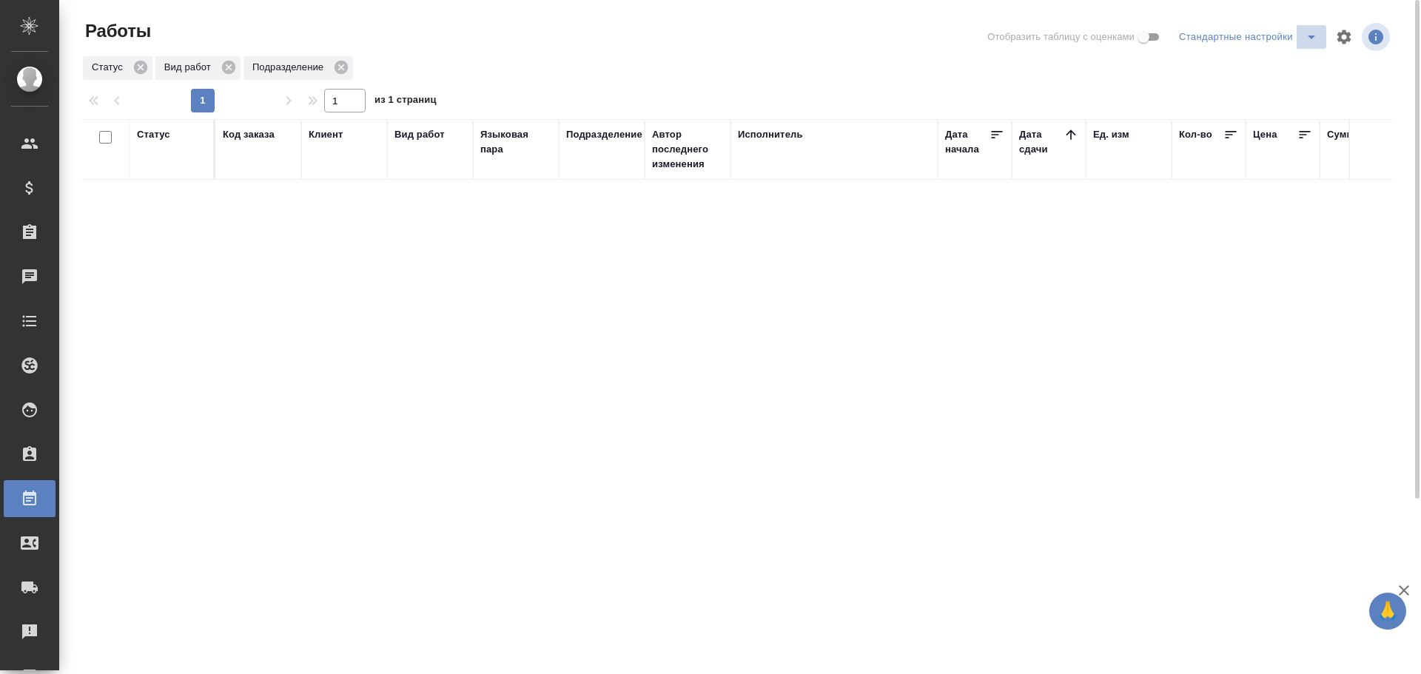
click at [1312, 41] on icon "split button" at bounding box center [1311, 37] width 18 height 18
click at [1256, 73] on li "Мои, в работе" at bounding box center [1250, 67] width 151 height 24
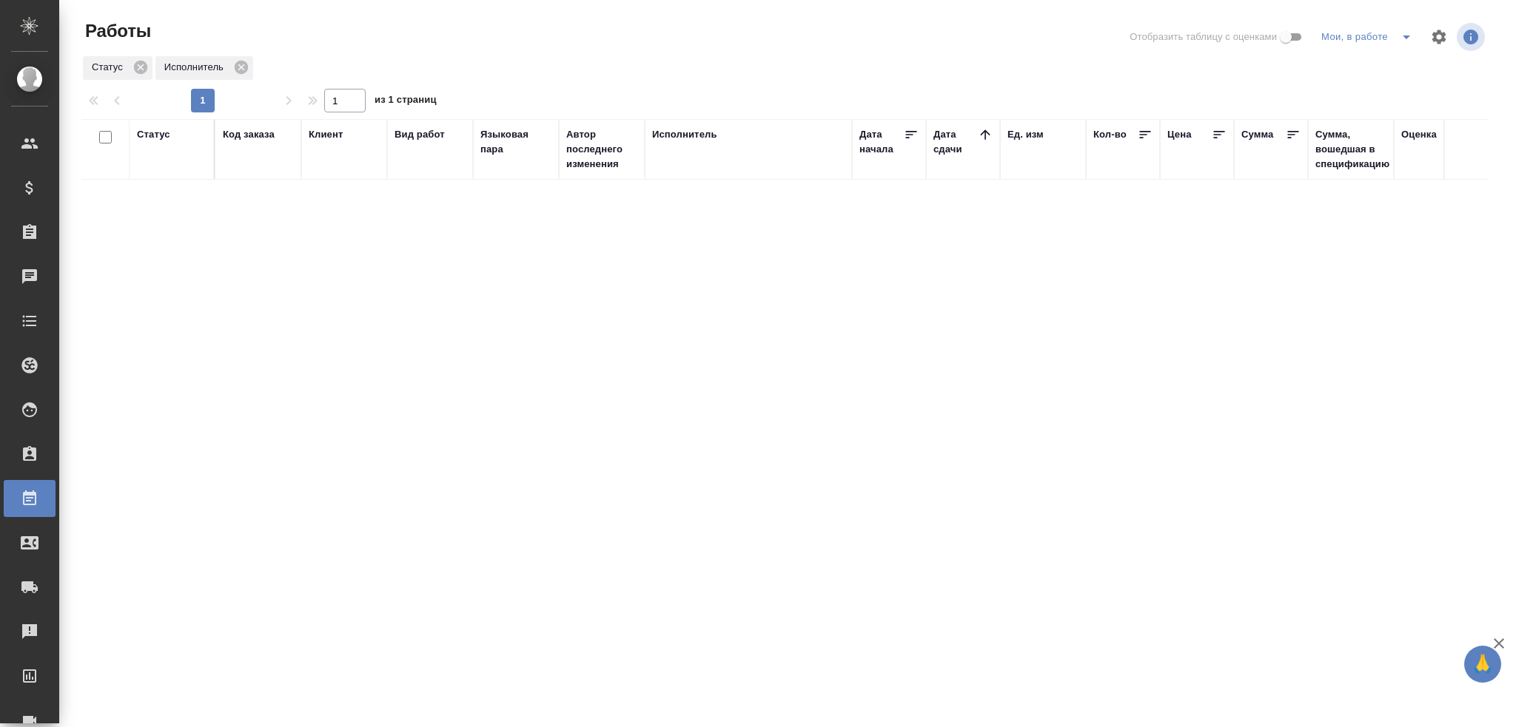
click at [1409, 43] on icon "split button" at bounding box center [1406, 37] width 18 height 18
click at [1357, 64] on li "Стандартные настройки" at bounding box center [1369, 67] width 142 height 24
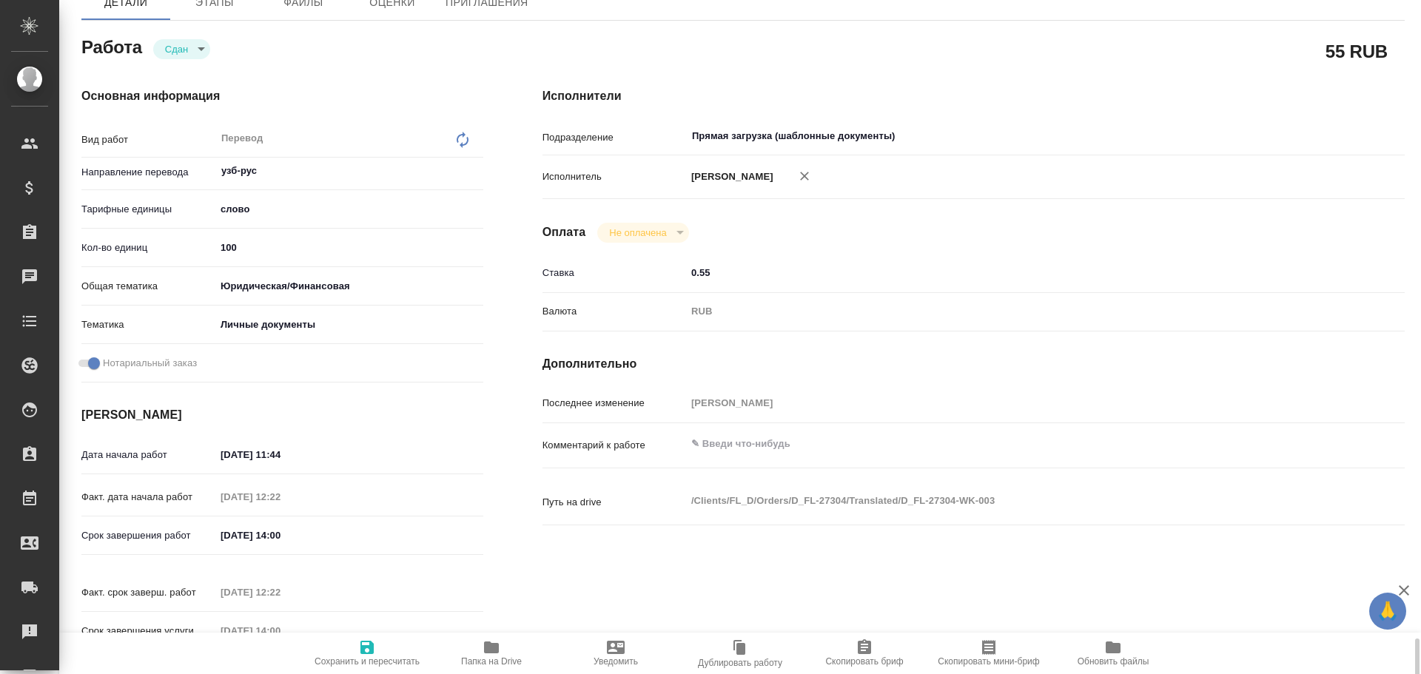
scroll to position [53, 0]
